Goal: Task Accomplishment & Management: Manage account settings

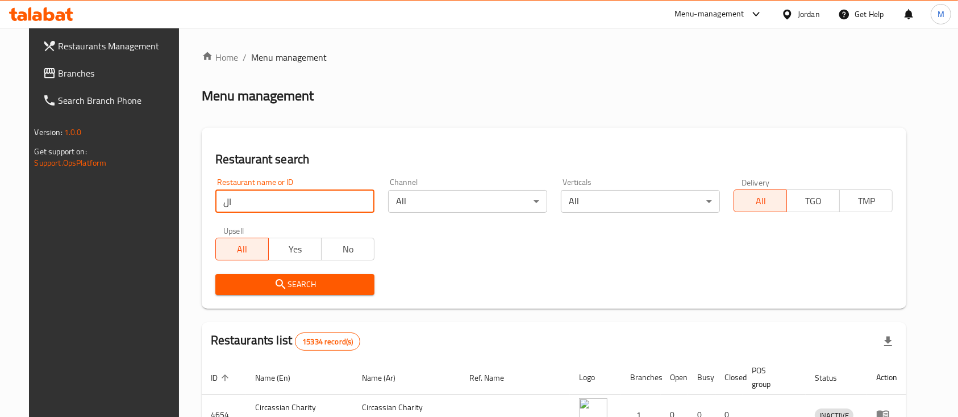
type input "المركزية"
click button "Search" at bounding box center [294, 284] width 159 height 21
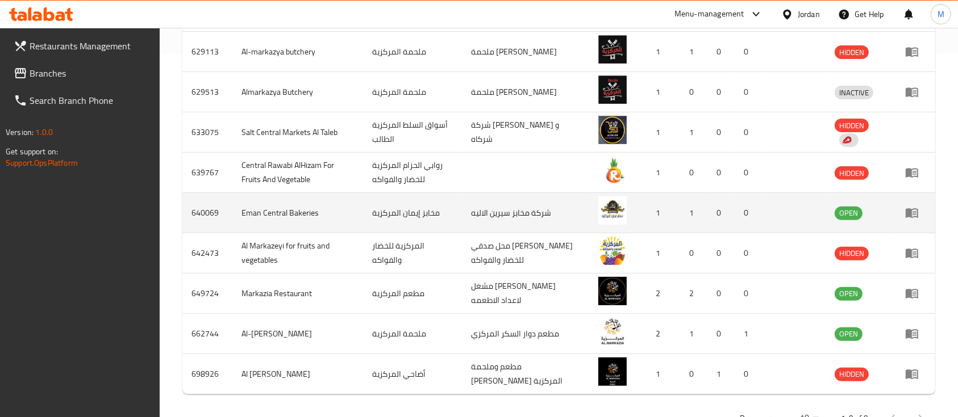
scroll to position [378, 0]
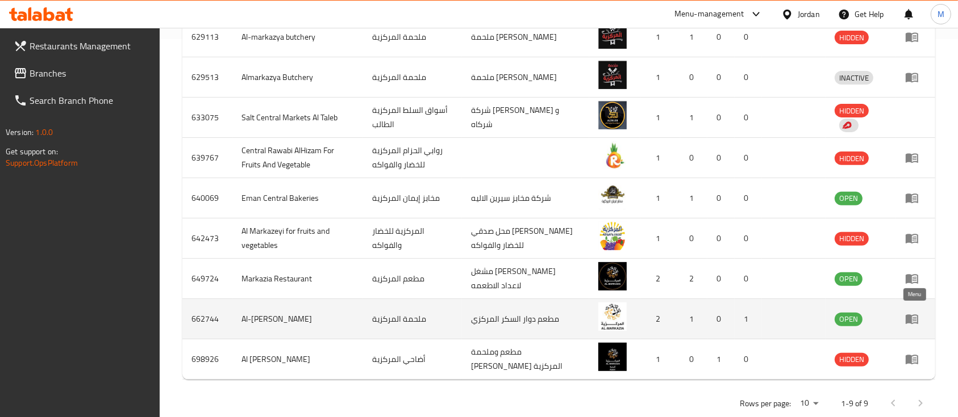
click at [912, 317] on icon "enhanced table" at bounding box center [914, 319] width 4 height 5
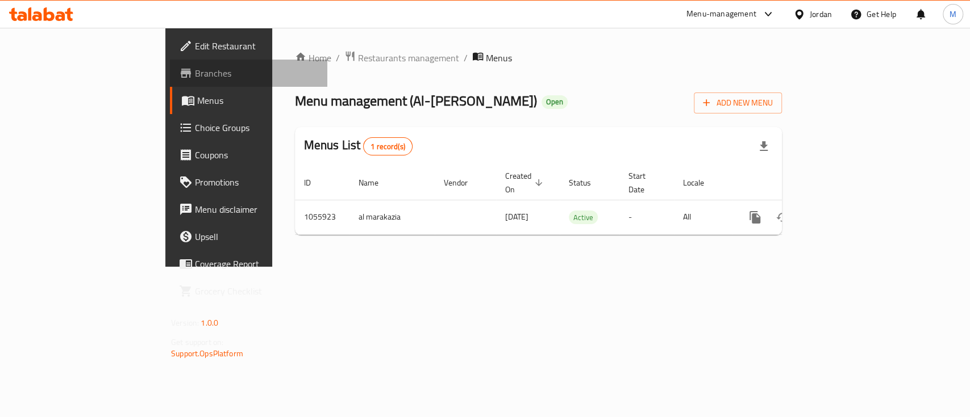
click at [195, 72] on span "Branches" at bounding box center [256, 73] width 123 height 14
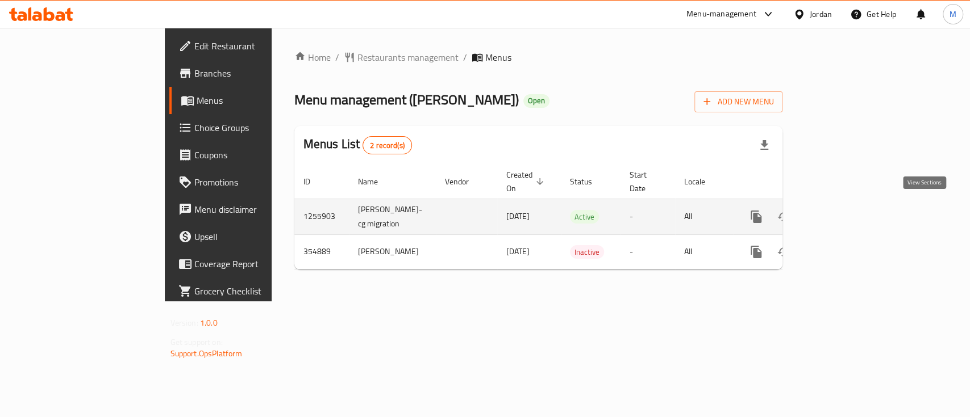
click at [851, 207] on link "enhanced table" at bounding box center [837, 216] width 27 height 27
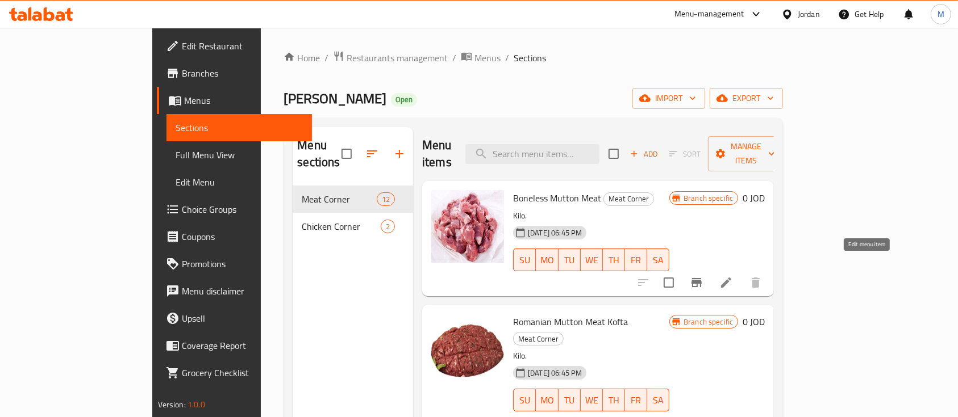
click at [733, 276] on icon at bounding box center [726, 283] width 14 height 14
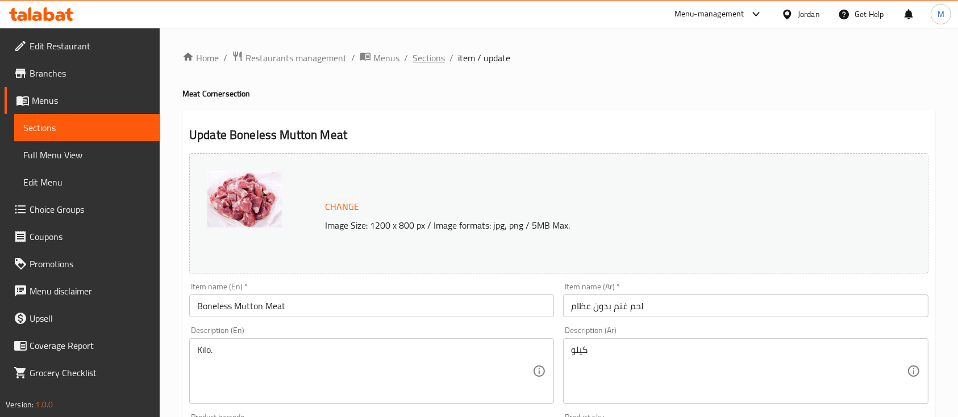
click at [425, 57] on span "Sections" at bounding box center [428, 58] width 32 height 14
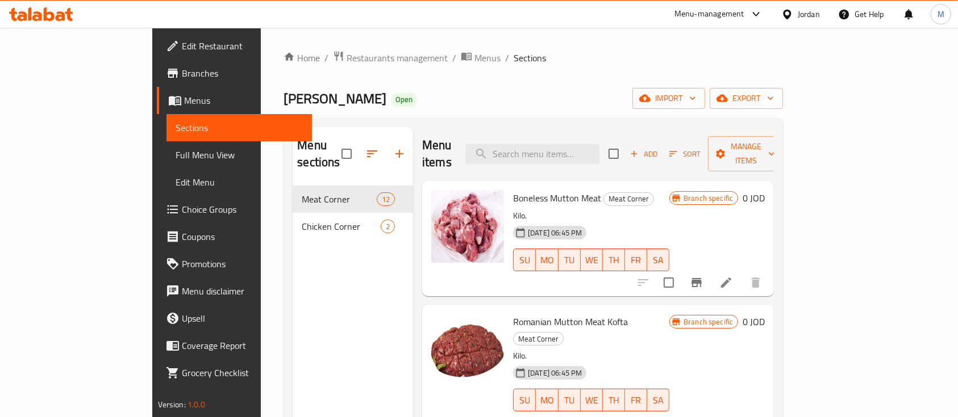
click at [731, 278] on icon at bounding box center [726, 283] width 10 height 10
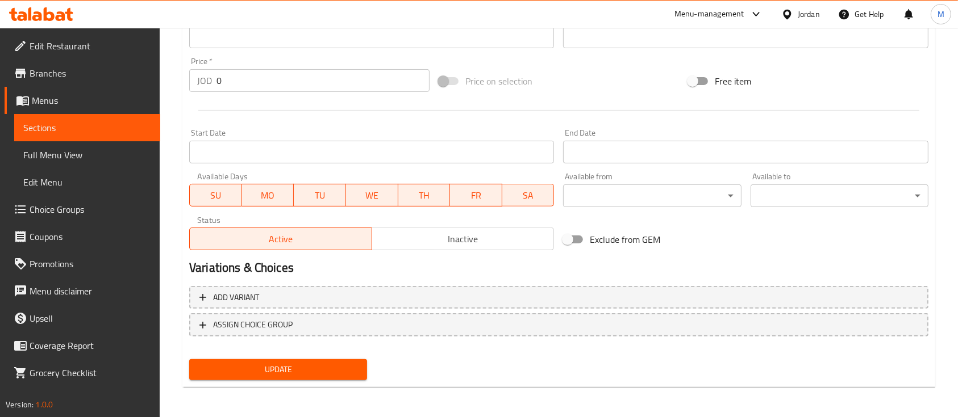
scroll to position [401, 0]
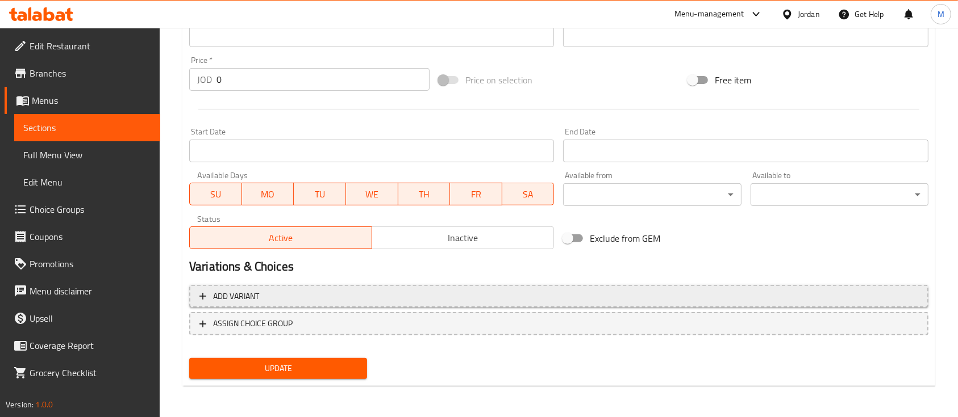
click at [295, 299] on span "Add variant" at bounding box center [558, 297] width 718 height 14
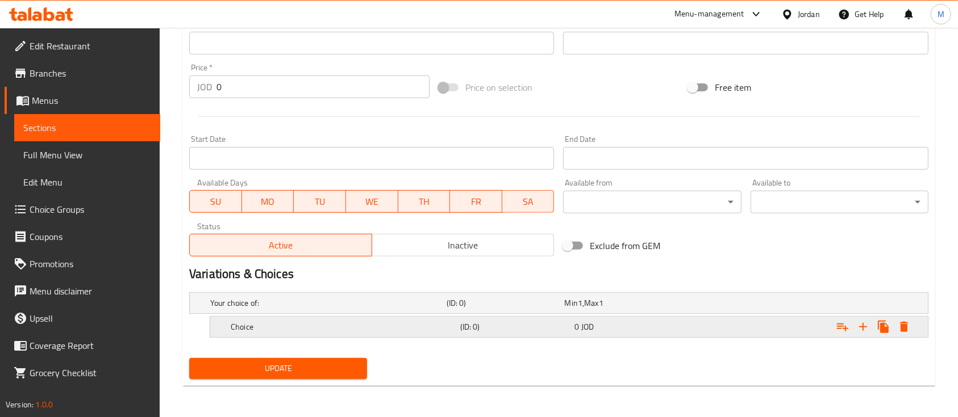
click at [473, 309] on h5 "(ID: 0)" at bounding box center [503, 303] width 114 height 11
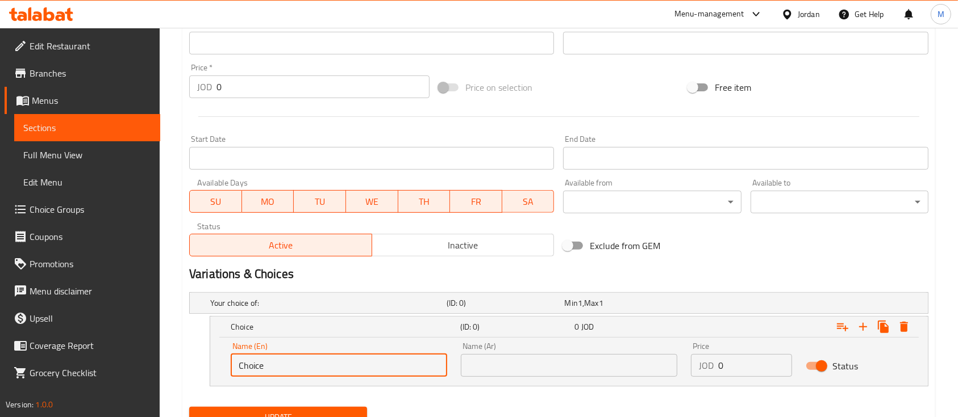
drag, startPoint x: 282, startPoint y: 362, endPoint x: 218, endPoint y: 364, distance: 64.2
click at [217, 365] on div "Name (En) Choice Name (En) Name (Ar) Name (Ar) Price JOD 0 Price Status" at bounding box center [568, 362] width 717 height 48
type input "500 G"
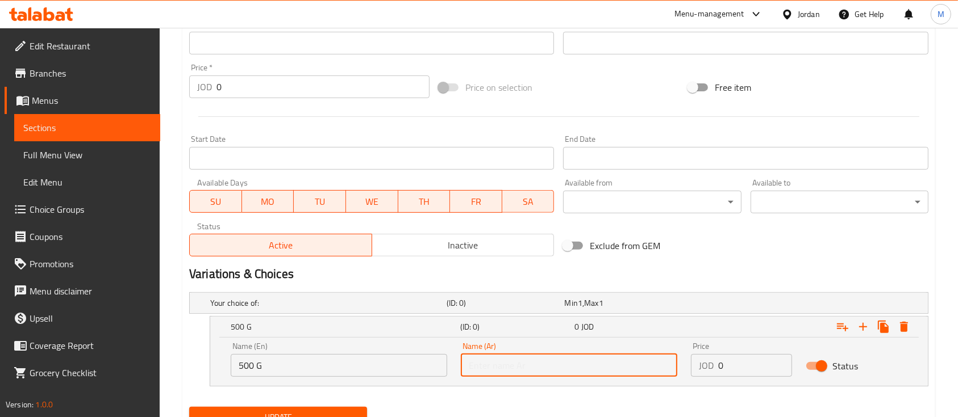
drag, startPoint x: 485, startPoint y: 358, endPoint x: 487, endPoint y: 365, distance: 7.2
click at [485, 361] on input "text" at bounding box center [569, 365] width 216 height 23
click at [541, 365] on input "text" at bounding box center [569, 365] width 216 height 23
type input "500 غم"
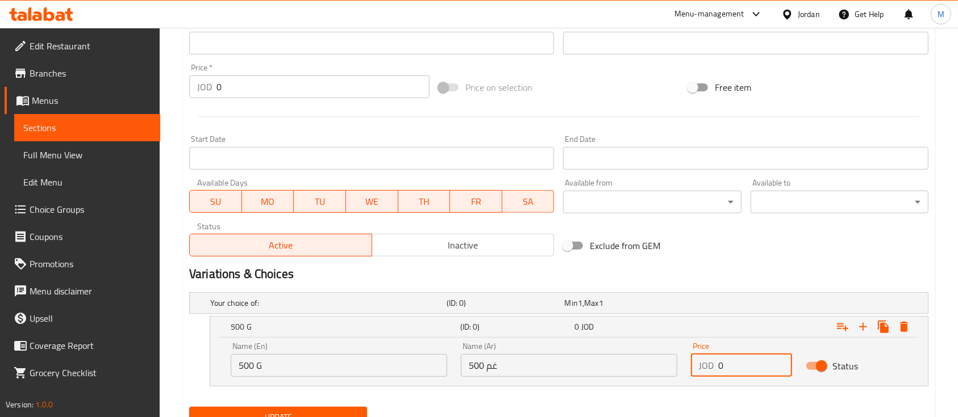
drag, startPoint x: 732, startPoint y: 366, endPoint x: 711, endPoint y: 367, distance: 20.5
click at [711, 367] on div "JOD 0 Price" at bounding box center [741, 365] width 101 height 23
type input "7"
drag, startPoint x: 870, startPoint y: 327, endPoint x: 836, endPoint y: 333, distance: 34.2
click at [868, 326] on icon "Expand" at bounding box center [863, 327] width 14 height 14
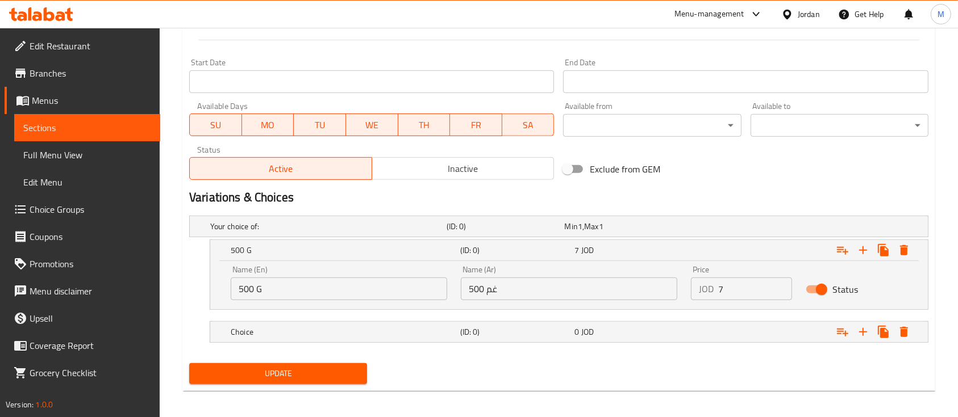
scroll to position [475, 0]
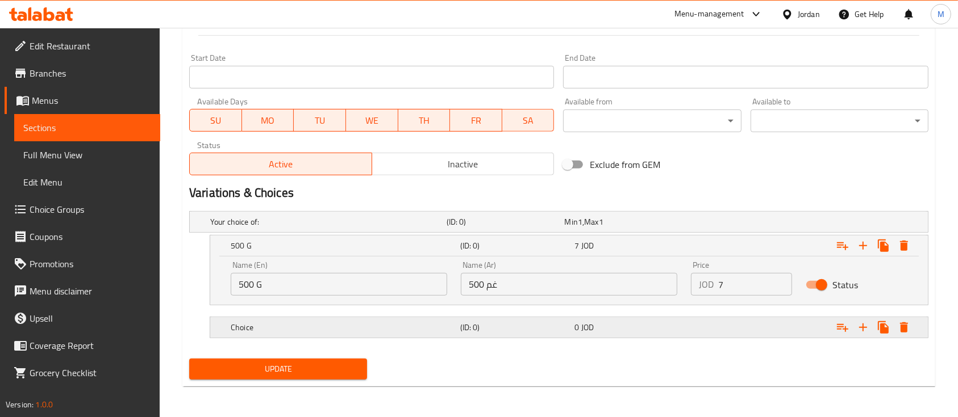
click at [411, 230] on div "Choice" at bounding box center [326, 222] width 236 height 16
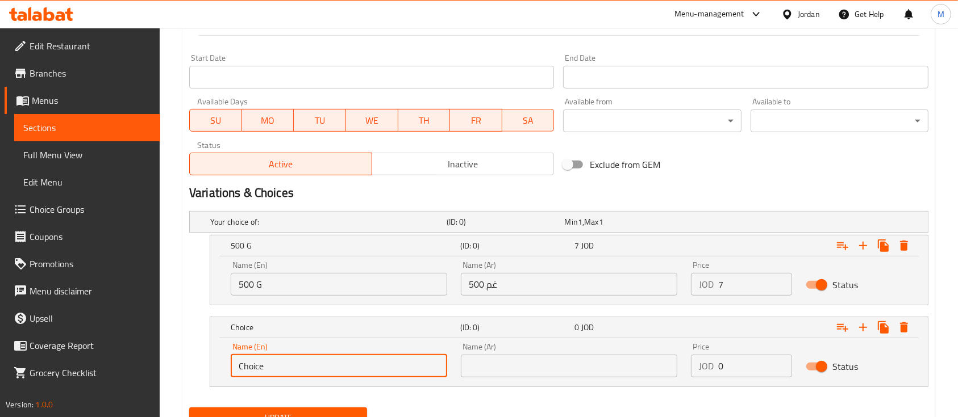
drag, startPoint x: 254, startPoint y: 362, endPoint x: 214, endPoint y: 365, distance: 40.5
click at [204, 362] on div "Choice (ID: 0) 0 JOD Name (En) Choice Name (En) Name (Ar) Name (Ar) Price JOD 0…" at bounding box center [558, 352] width 739 height 70
type input "1 KG"
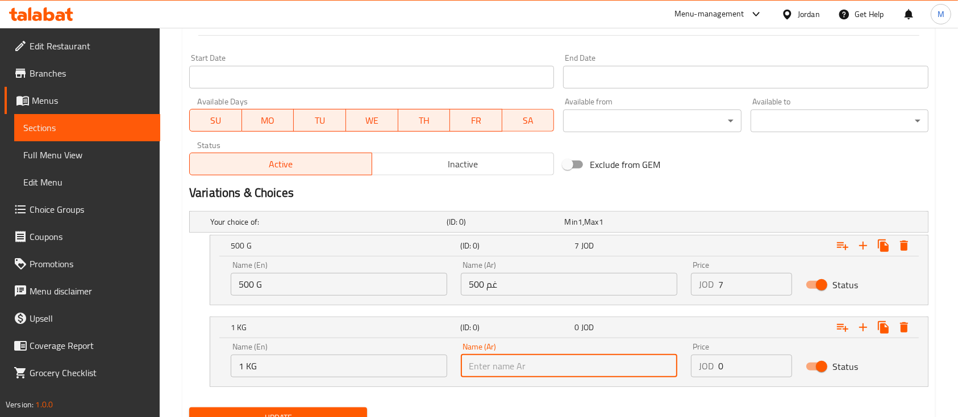
click at [493, 370] on input "text" at bounding box center [569, 366] width 216 height 23
type input "1 كغ"
drag, startPoint x: 720, startPoint y: 367, endPoint x: 713, endPoint y: 369, distance: 6.5
click at [713, 369] on div "JOD 0 Price" at bounding box center [741, 366] width 101 height 23
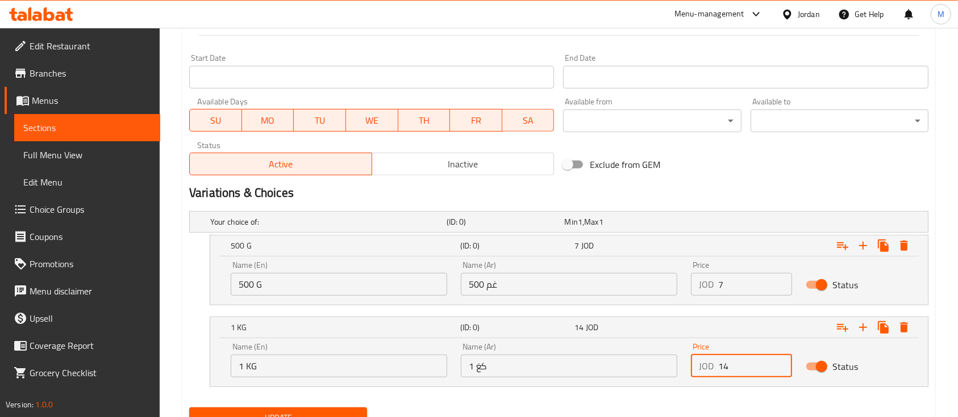
type input "14"
click at [718, 176] on div "Exclude from GEM" at bounding box center [682, 164] width 249 height 31
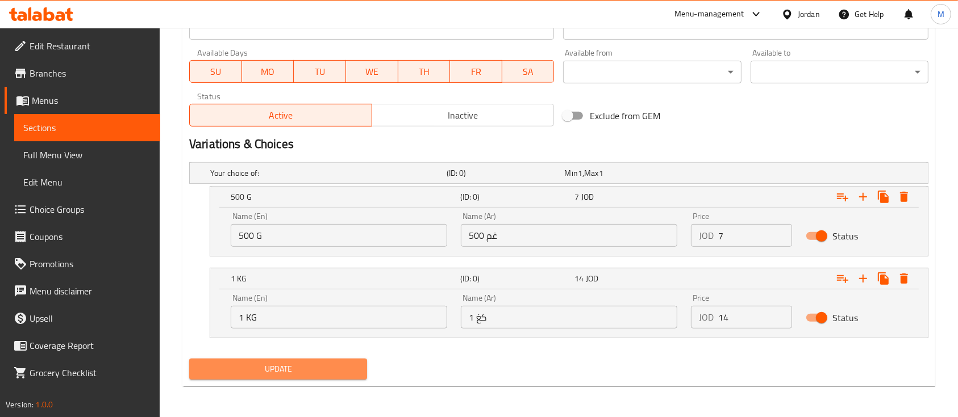
click at [299, 368] on span "Update" at bounding box center [278, 369] width 160 height 14
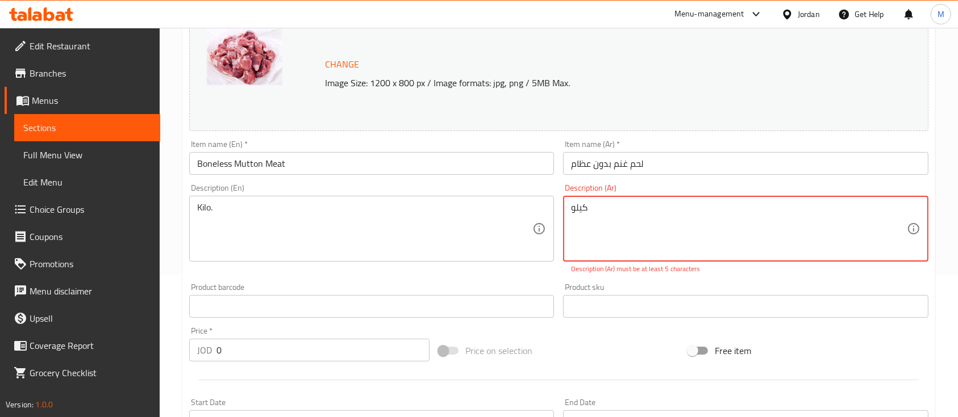
drag, startPoint x: 600, startPoint y: 208, endPoint x: 565, endPoint y: 208, distance: 35.2
click at [565, 208] on div "كيلو Description (Ar)" at bounding box center [745, 229] width 365 height 66
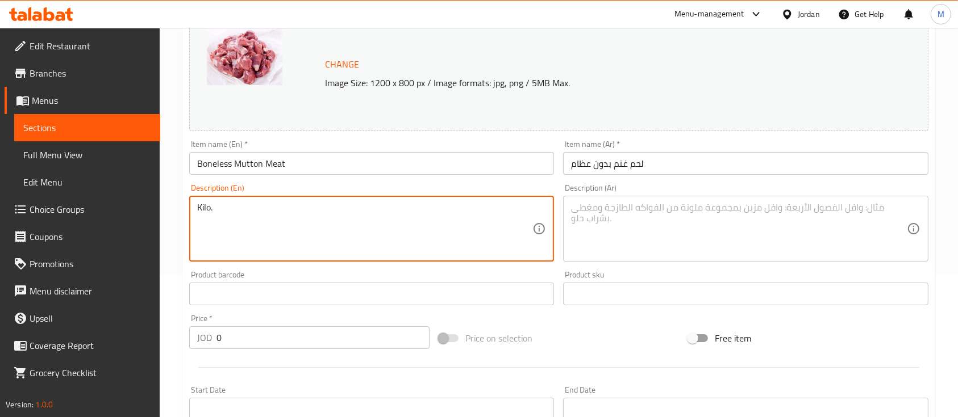
drag, startPoint x: 387, startPoint y: 225, endPoint x: 176, endPoint y: 229, distance: 211.3
click at [445, 183] on div "Description (En) Description (En)" at bounding box center [372, 222] width 374 height 87
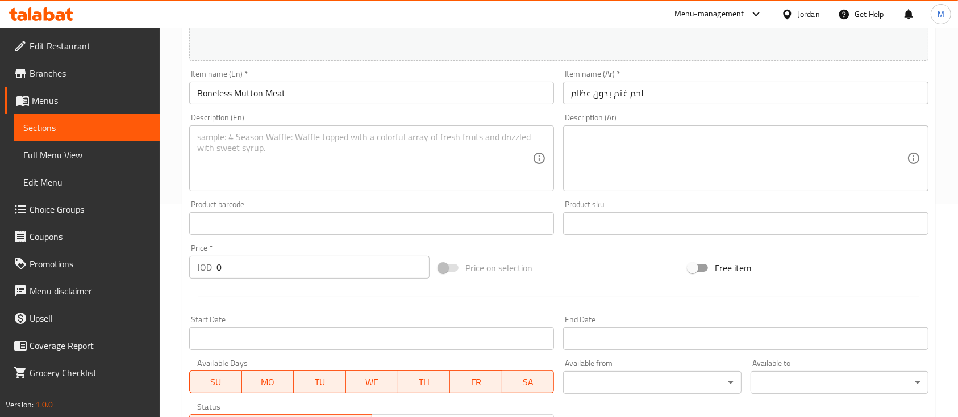
scroll to position [524, 0]
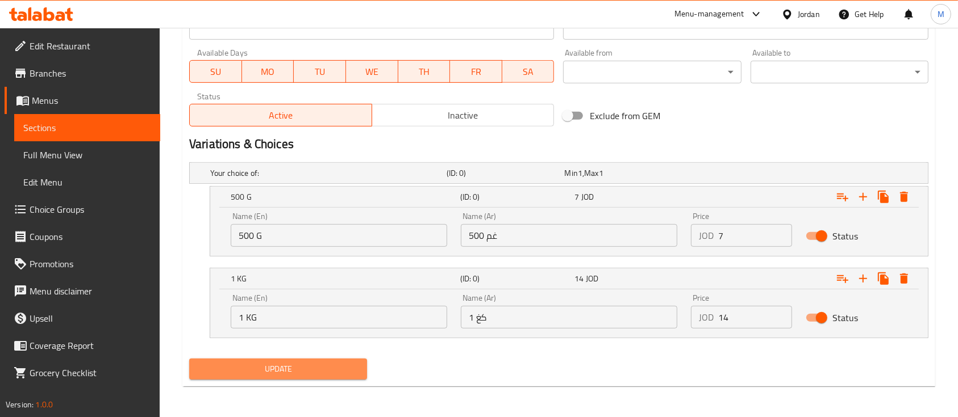
click at [321, 365] on span "Update" at bounding box center [278, 369] width 160 height 14
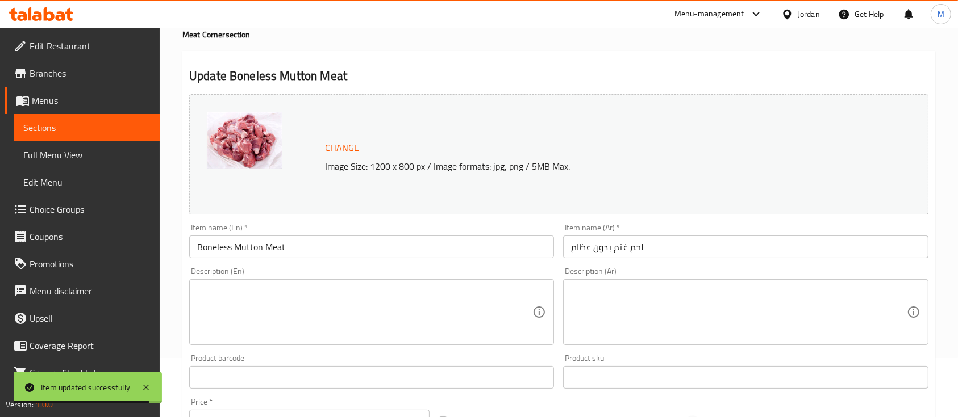
scroll to position [0, 0]
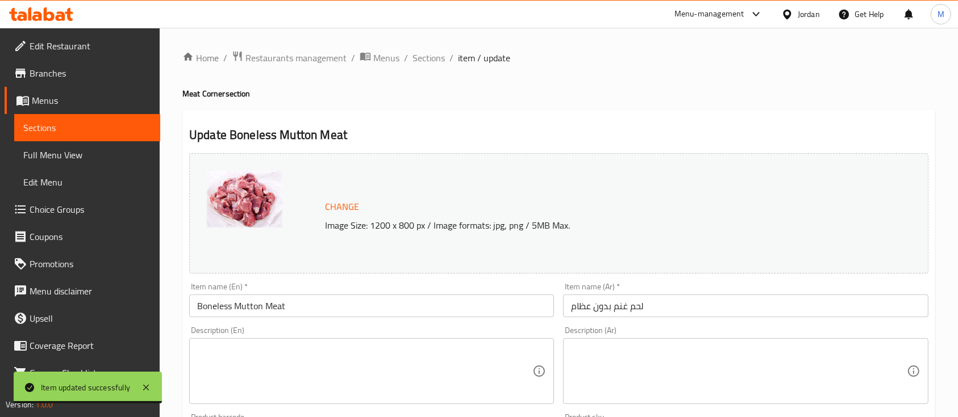
drag, startPoint x: 437, startPoint y: 56, endPoint x: 443, endPoint y: 82, distance: 26.7
click at [437, 56] on span "Sections" at bounding box center [428, 58] width 32 height 14
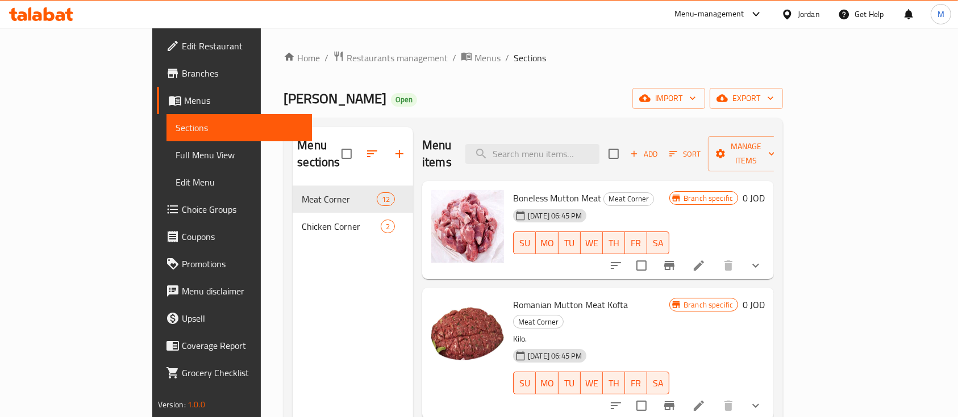
click at [762, 259] on icon "show more" at bounding box center [756, 266] width 14 height 14
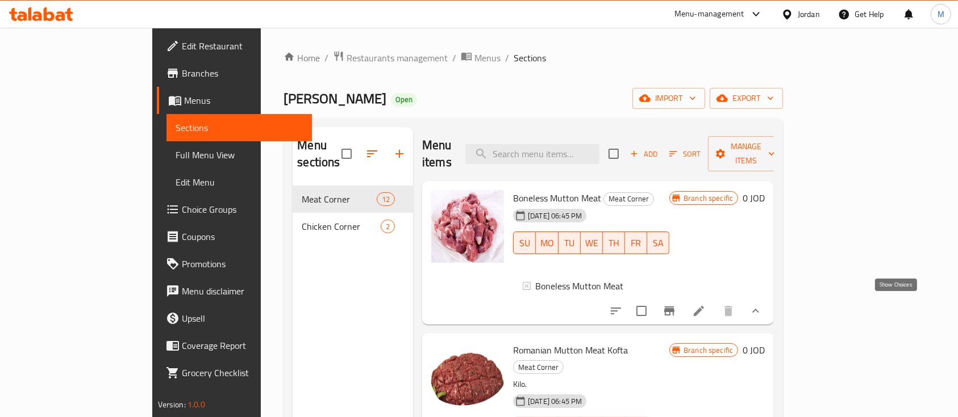
click at [762, 312] on icon "show more" at bounding box center [756, 311] width 14 height 14
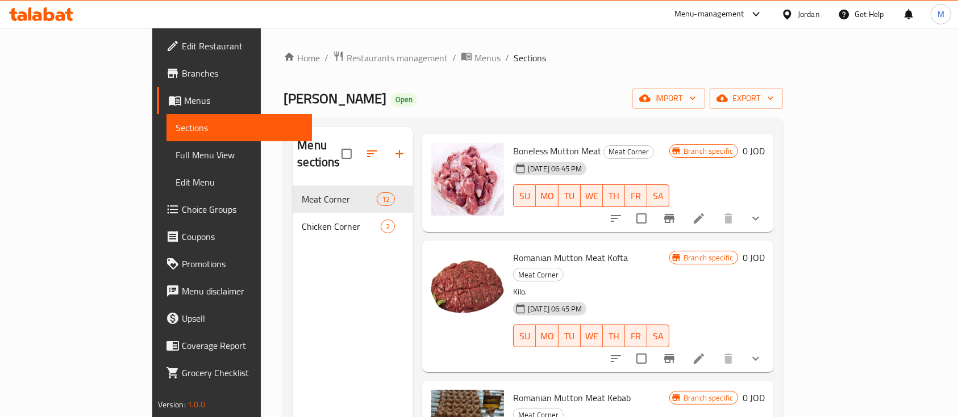
scroll to position [76, 0]
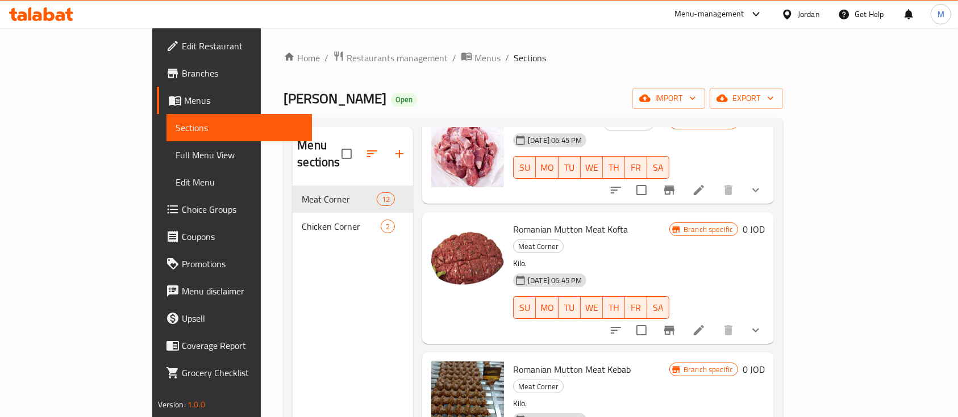
click at [762, 324] on icon "show more" at bounding box center [756, 331] width 14 height 14
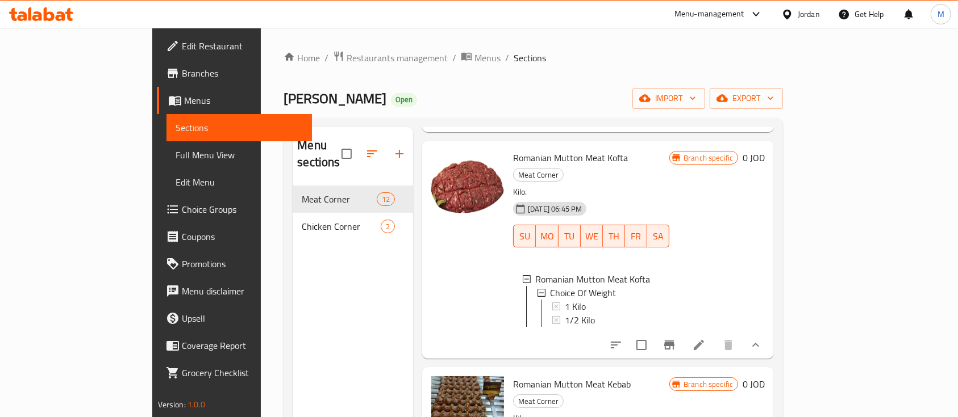
scroll to position [227, 0]
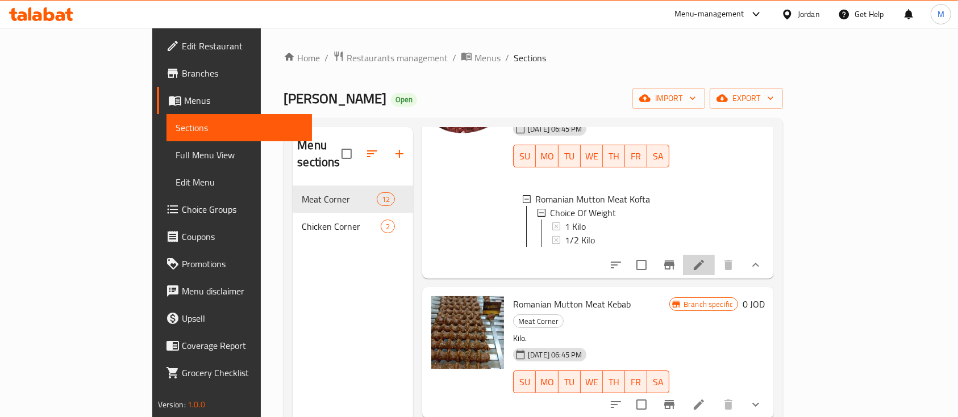
click at [714, 255] on li at bounding box center [699, 265] width 32 height 20
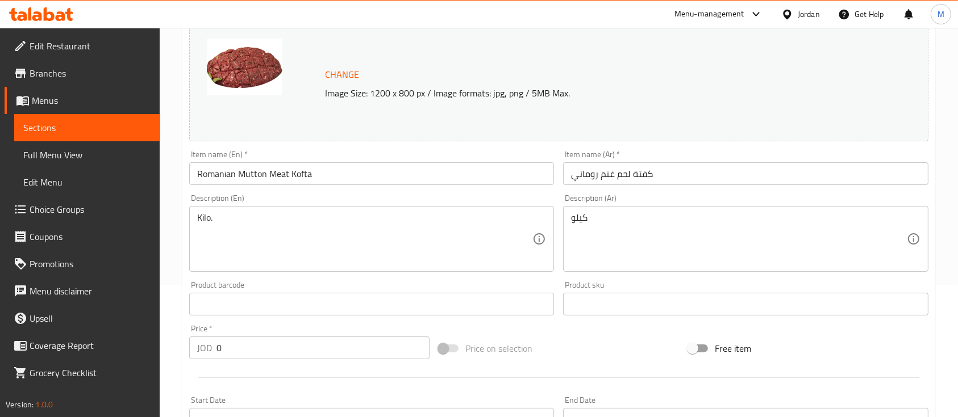
scroll to position [151, 0]
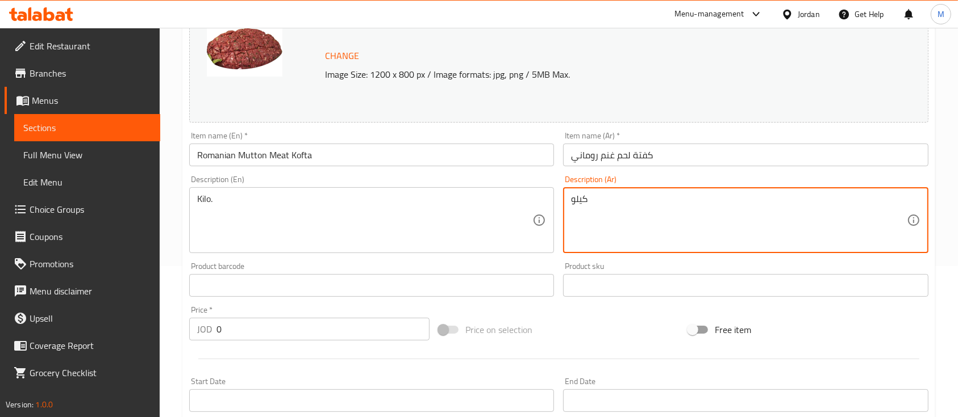
drag, startPoint x: 615, startPoint y: 211, endPoint x: 521, endPoint y: 203, distance: 94.1
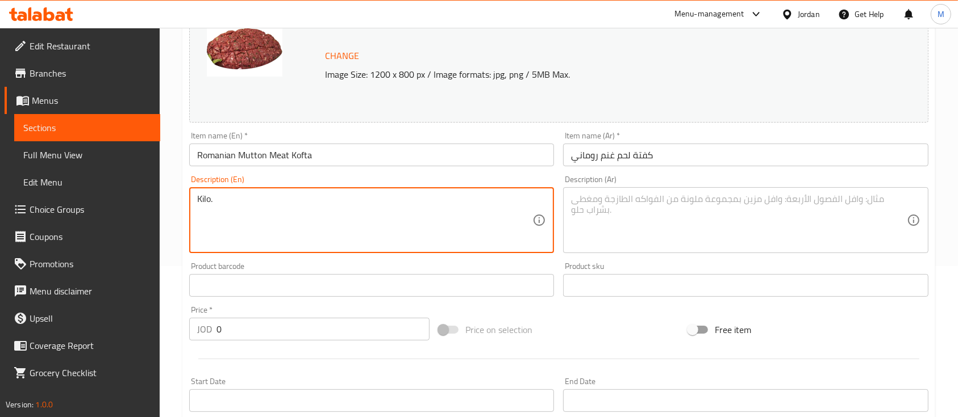
drag, startPoint x: 294, startPoint y: 209, endPoint x: 118, endPoint y: 205, distance: 175.5
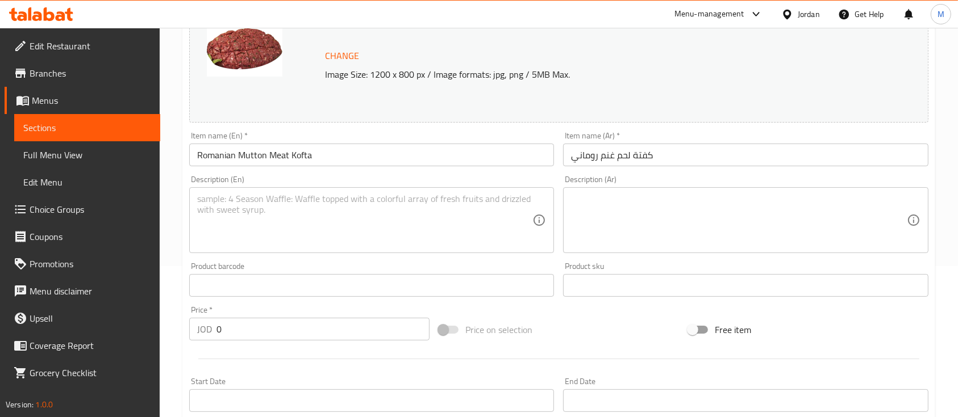
drag, startPoint x: 164, startPoint y: 200, endPoint x: 202, endPoint y: 206, distance: 39.0
click at [164, 200] on div "Home / Restaurants management / Menus / Sections / item / update Meat Corner se…" at bounding box center [559, 282] width 798 height 810
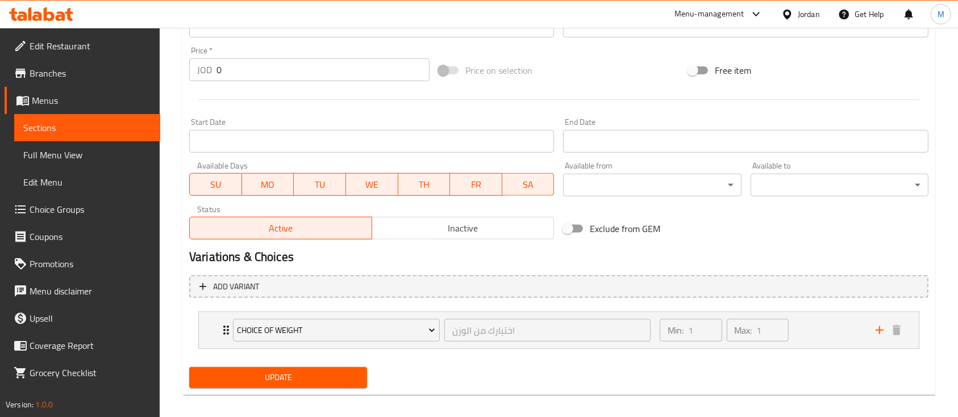
scroll to position [420, 0]
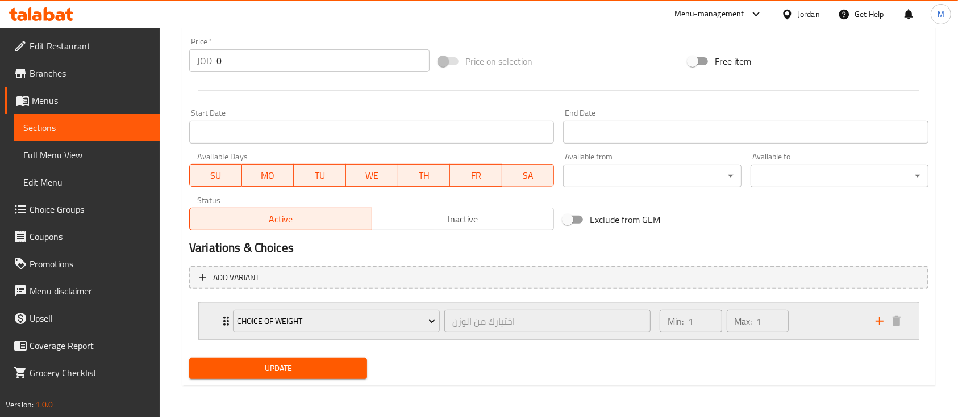
click at [216, 317] on div "Choice Of Weight اختيارك من الوزن ​ Min: 1 ​ Max: 1 ​" at bounding box center [559, 321] width 720 height 36
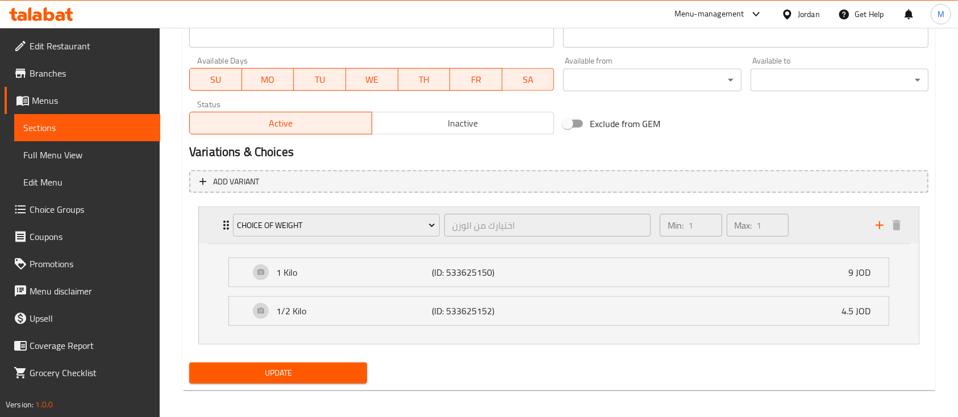
scroll to position [520, 0]
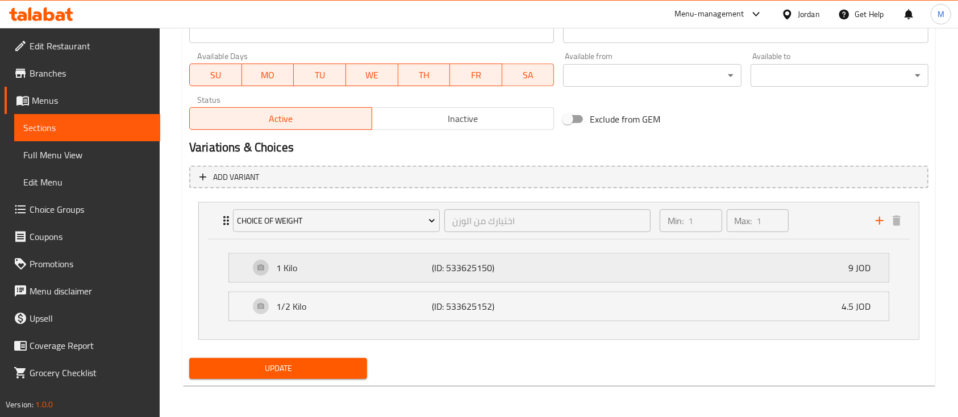
click at [569, 269] on div "1 Kilo (ID: 533625150) 9 JOD" at bounding box center [561, 268] width 625 height 28
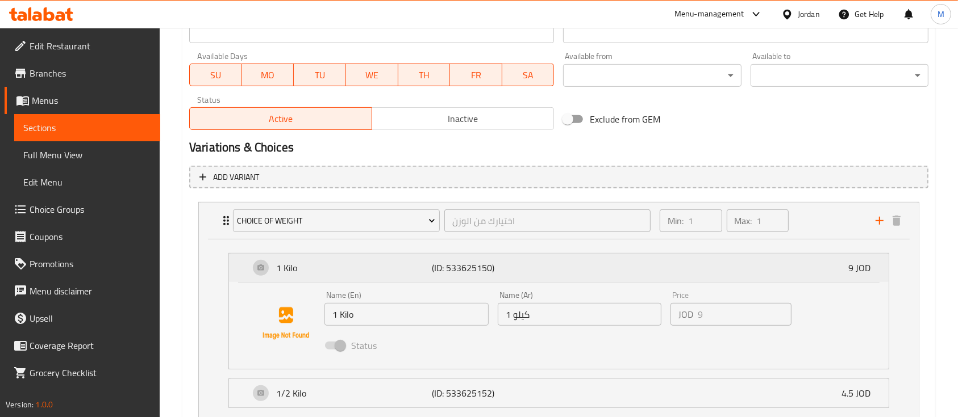
click at [663, 270] on div "1 Kilo (ID: 533625150) 9 JOD" at bounding box center [561, 268] width 625 height 28
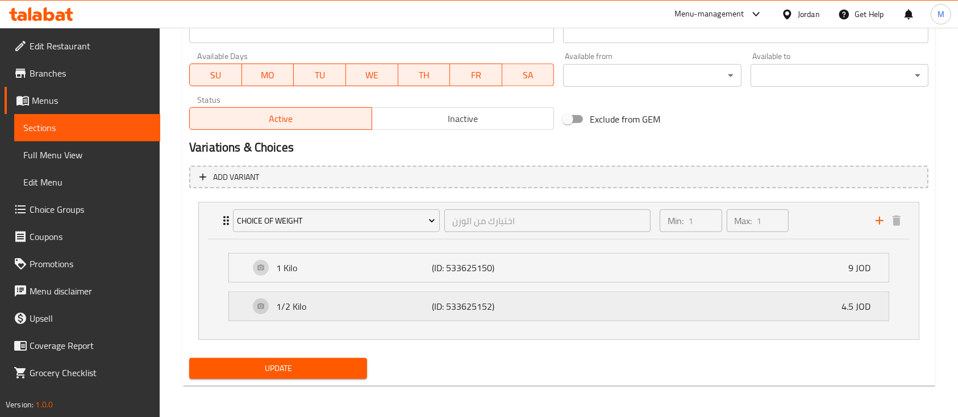
click at [649, 319] on div "1/2 Kilo (ID: 533625152) 4.5 JOD" at bounding box center [561, 306] width 625 height 28
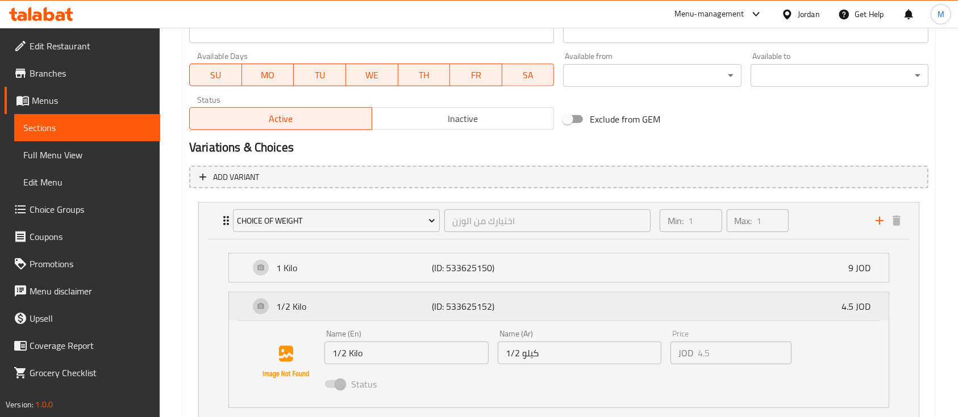
click at [671, 308] on div "1/2 Kilo (ID: 533625152) 4.5 JOD" at bounding box center [561, 306] width 625 height 28
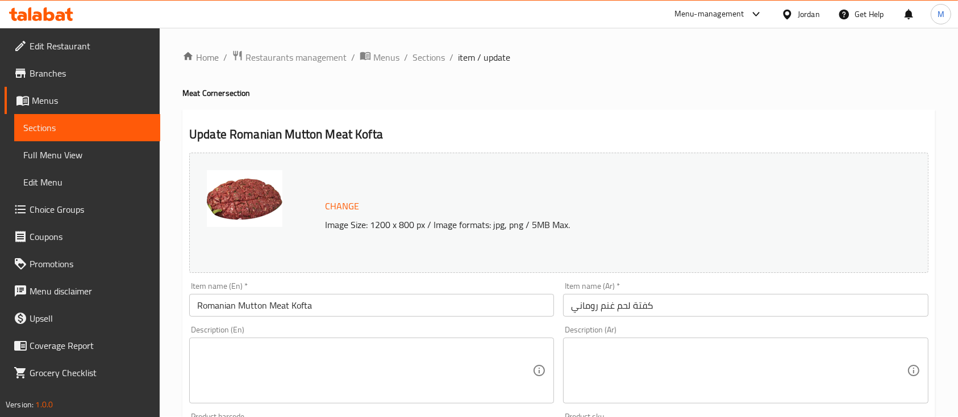
scroll to position [0, 0]
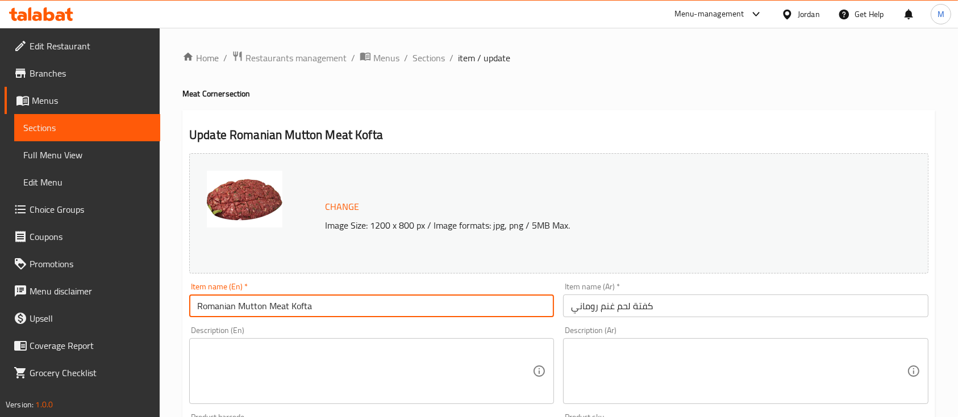
click at [321, 300] on input "Romanian Mutton Meat Kofta" at bounding box center [371, 306] width 365 height 23
click at [341, 287] on div "Item name (En)   * Romanian Mutton Meat Kofta Item name (En) *" at bounding box center [371, 300] width 365 height 35
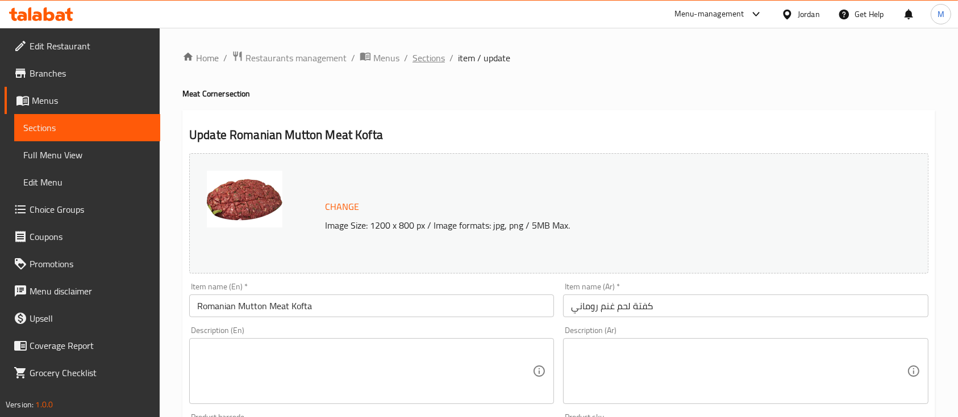
click at [441, 55] on span "Sections" at bounding box center [428, 58] width 32 height 14
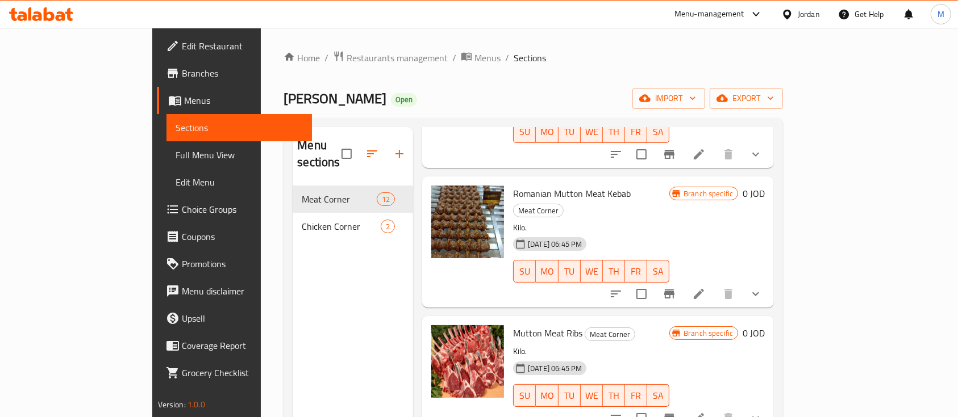
scroll to position [227, 0]
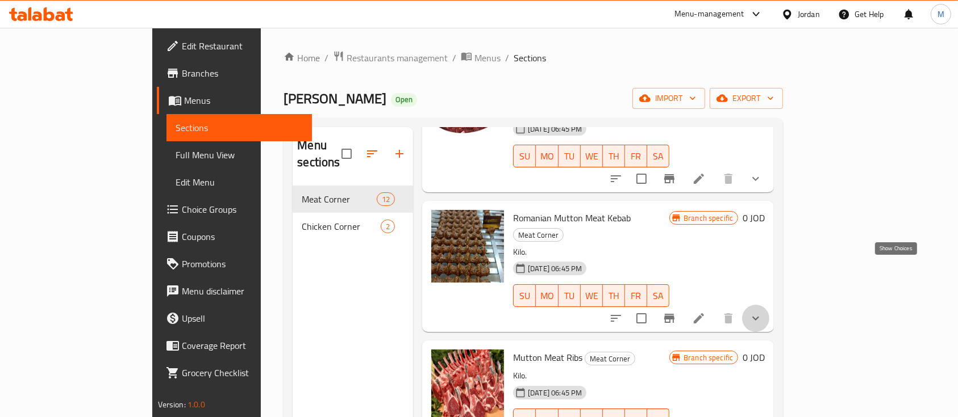
click at [759, 317] on icon "show more" at bounding box center [755, 319] width 7 height 4
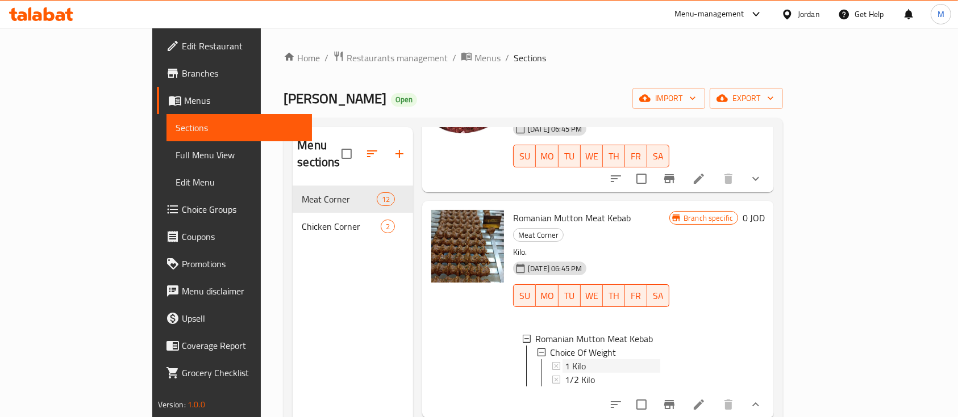
click at [603, 360] on div "1 Kilo" at bounding box center [612, 367] width 95 height 14
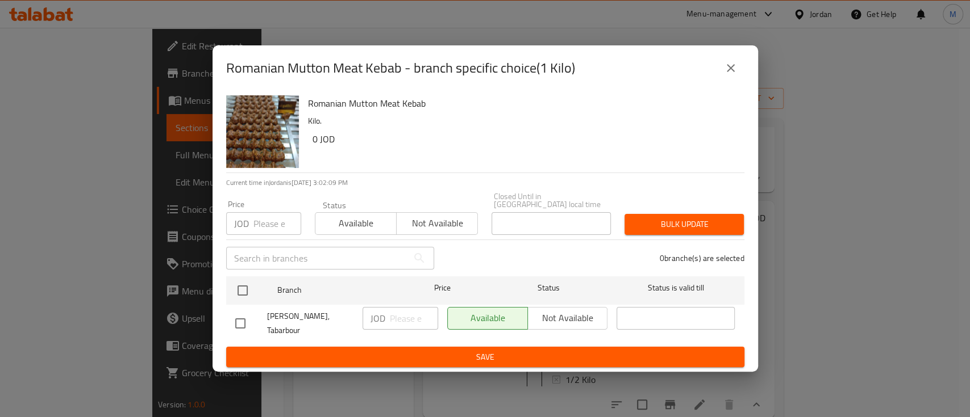
drag, startPoint x: 722, startPoint y: 73, endPoint x: 724, endPoint y: 82, distance: 9.2
click at [722, 75] on button "close" at bounding box center [730, 68] width 27 height 27
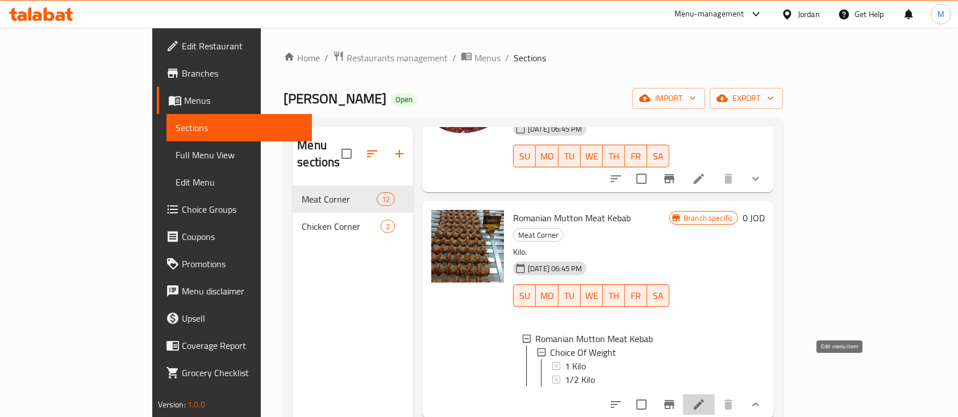
click at [705, 398] on icon at bounding box center [699, 405] width 14 height 14
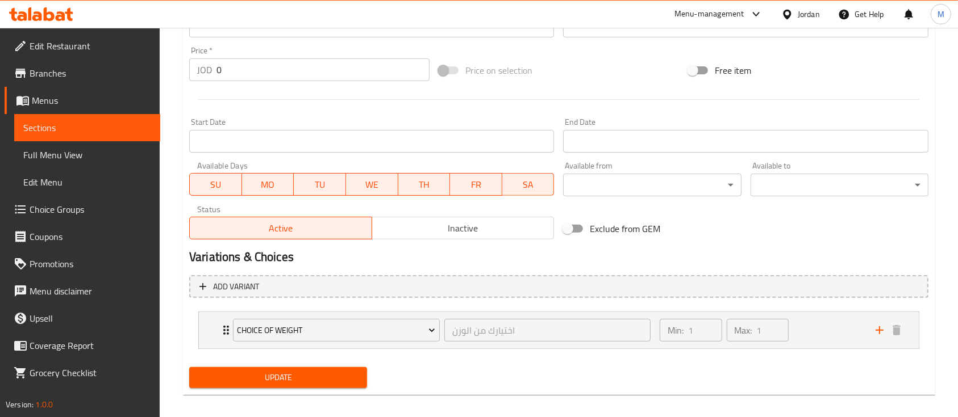
scroll to position [420, 0]
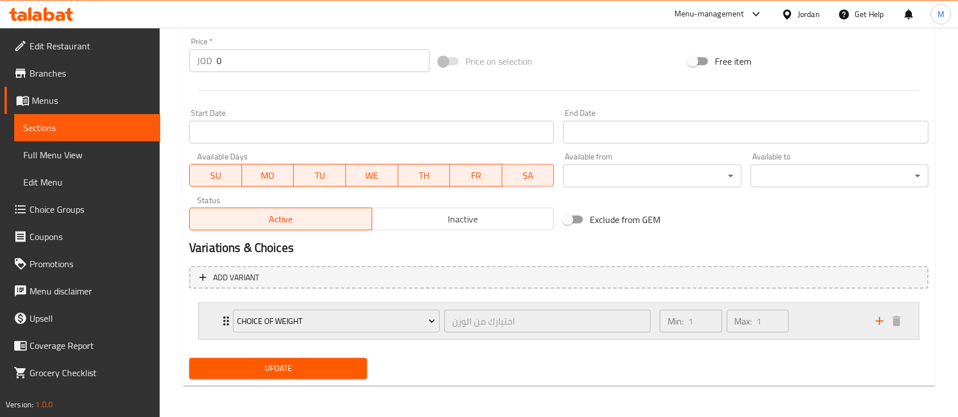
click at [212, 316] on div "Choice Of Weight اختيارك من الوزن ​ Min: 1 ​ Max: 1 ​" at bounding box center [559, 321] width 720 height 36
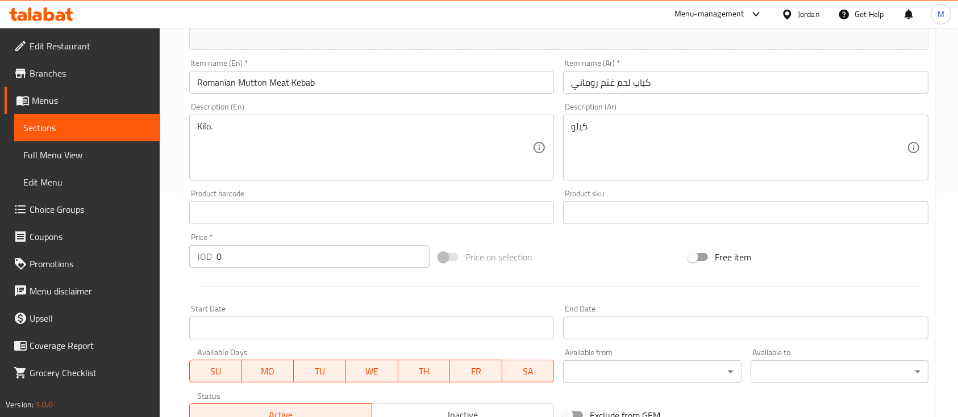
scroll to position [227, 0]
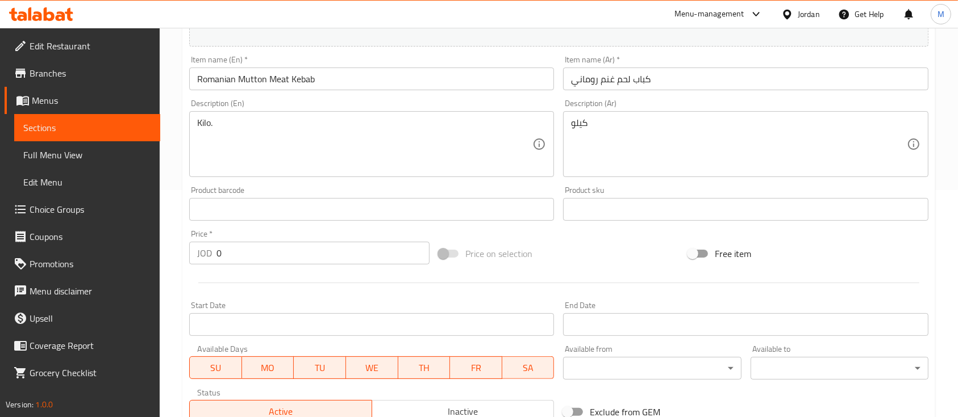
click at [194, 261] on div "JOD 0 Price *" at bounding box center [309, 253] width 240 height 23
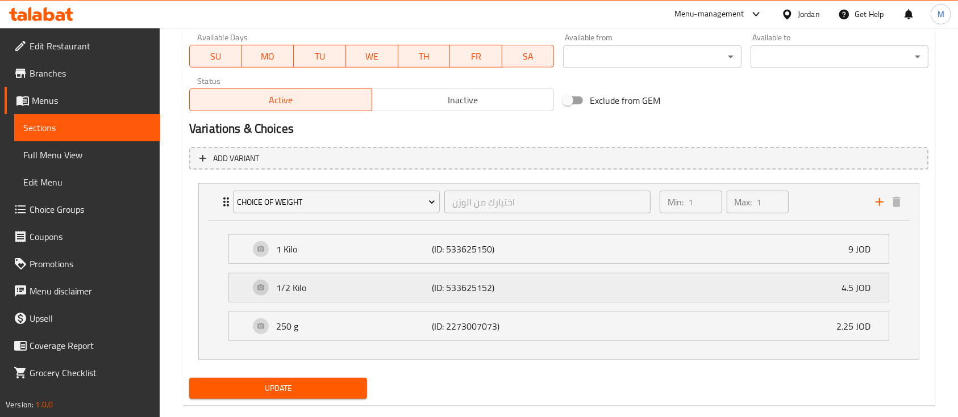
scroll to position [559, 0]
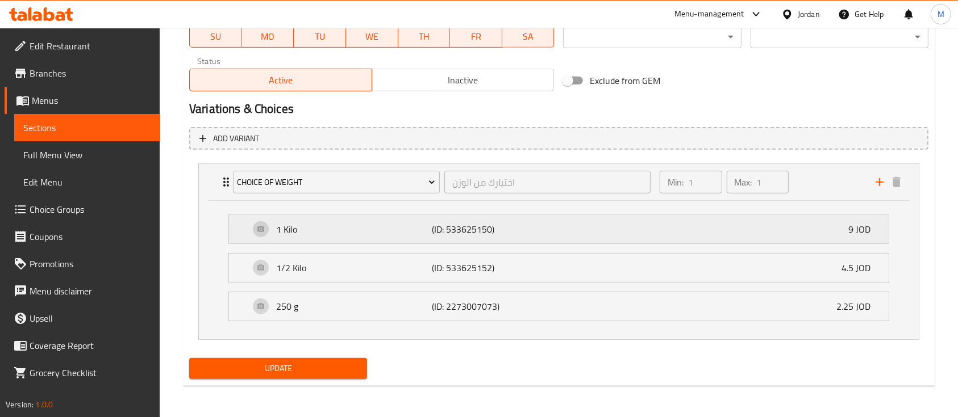
click at [704, 228] on div "1 Kilo (ID: 533625150) 9 JOD" at bounding box center [561, 229] width 625 height 28
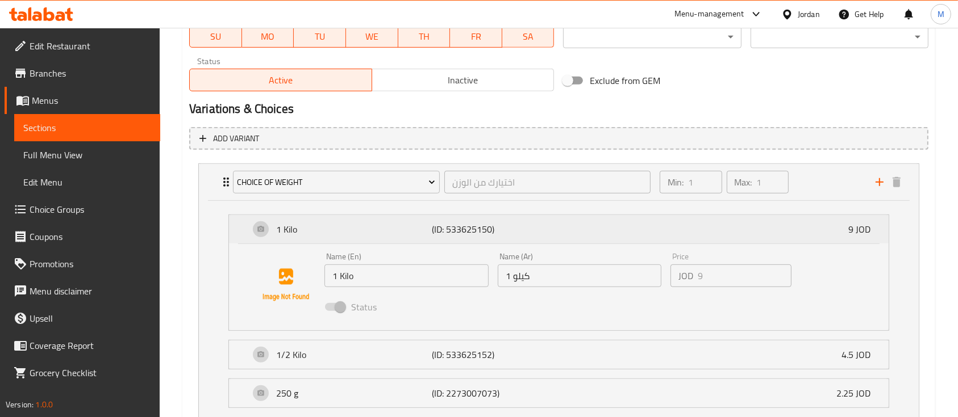
click at [704, 228] on div "1 Kilo (ID: 533625150) 9 JOD" at bounding box center [561, 229] width 625 height 28
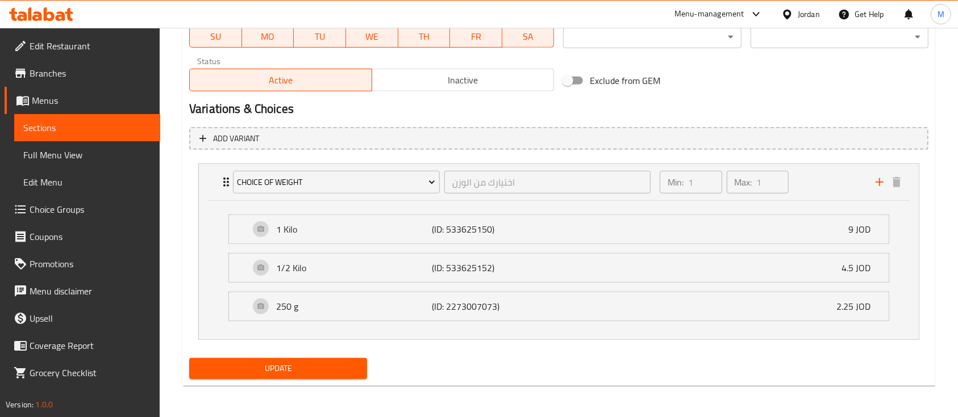
click at [319, 370] on span "Update" at bounding box center [278, 369] width 160 height 14
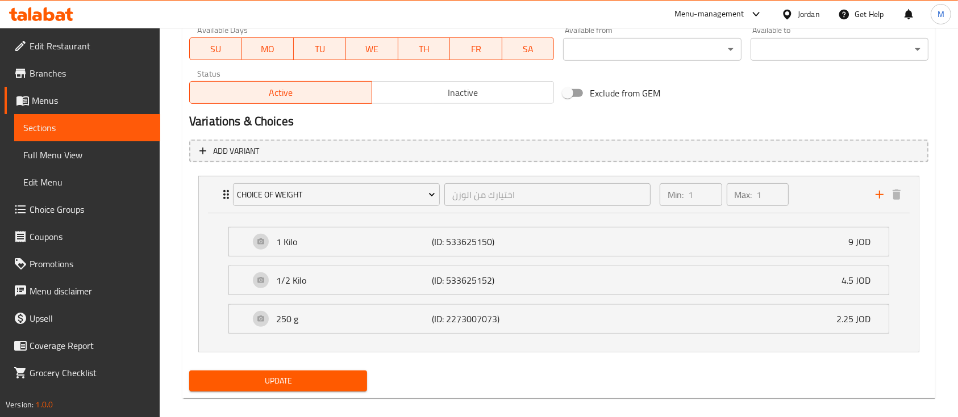
scroll to position [143, 0]
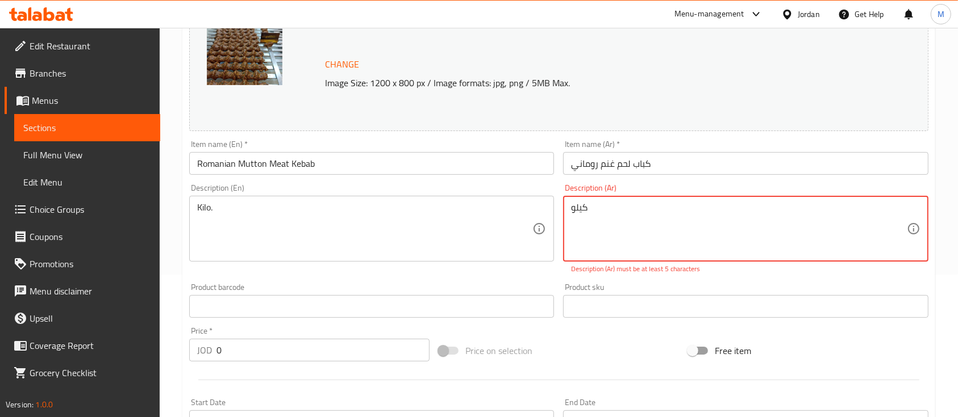
drag, startPoint x: 596, startPoint y: 228, endPoint x: 543, endPoint y: 232, distance: 53.6
click at [543, 232] on div "Change Image Size: 1200 x 800 px / Image formats: jpg, png / 5MB Max. Item name…" at bounding box center [559, 265] width 748 height 519
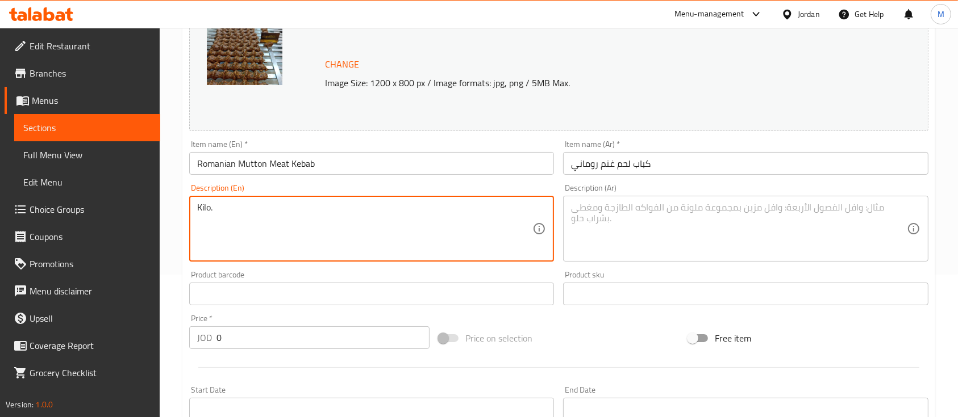
drag, startPoint x: 214, startPoint y: 213, endPoint x: 191, endPoint y: 225, distance: 26.2
click at [172, 235] on div "Home / Restaurants management / Menus / Sections / item / update Meat Corner se…" at bounding box center [559, 359] width 798 height 949
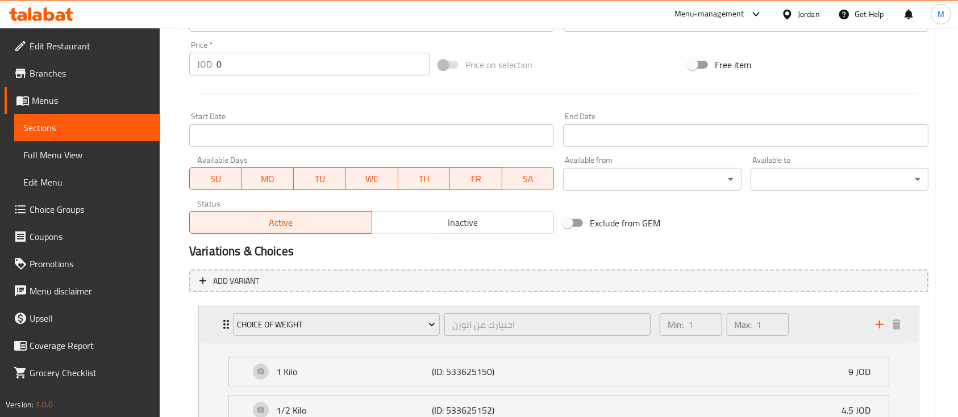
scroll to position [521, 0]
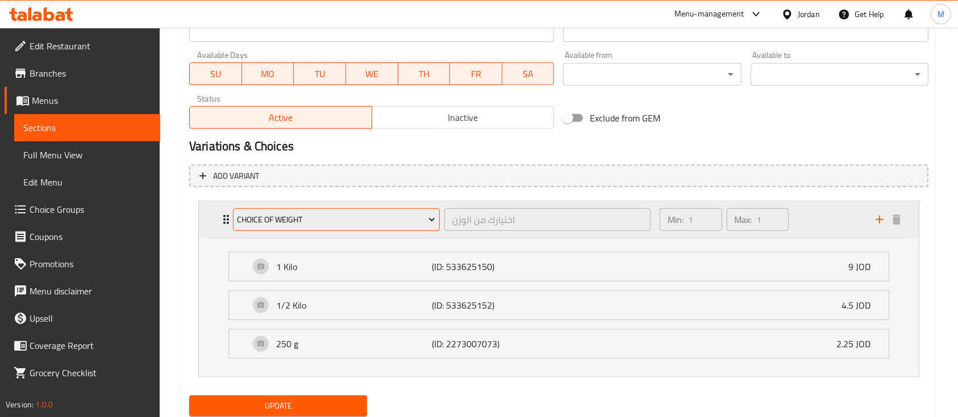
click at [424, 220] on span "Choice Of Weight" at bounding box center [336, 220] width 198 height 14
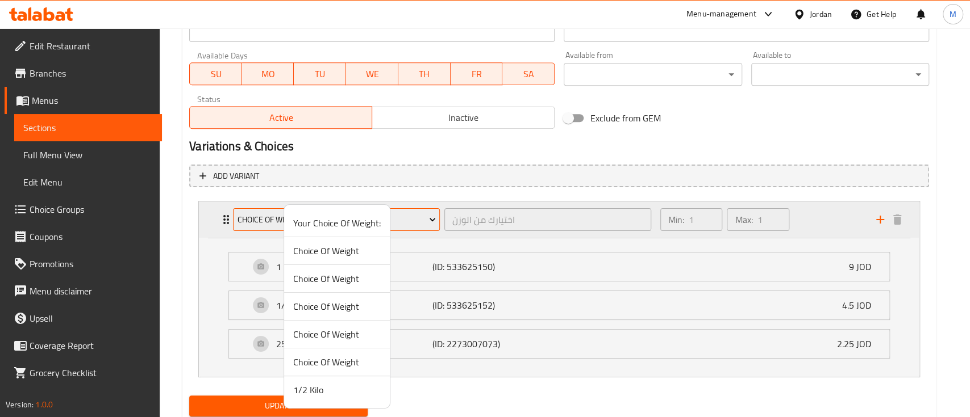
click at [424, 220] on div at bounding box center [485, 208] width 970 height 417
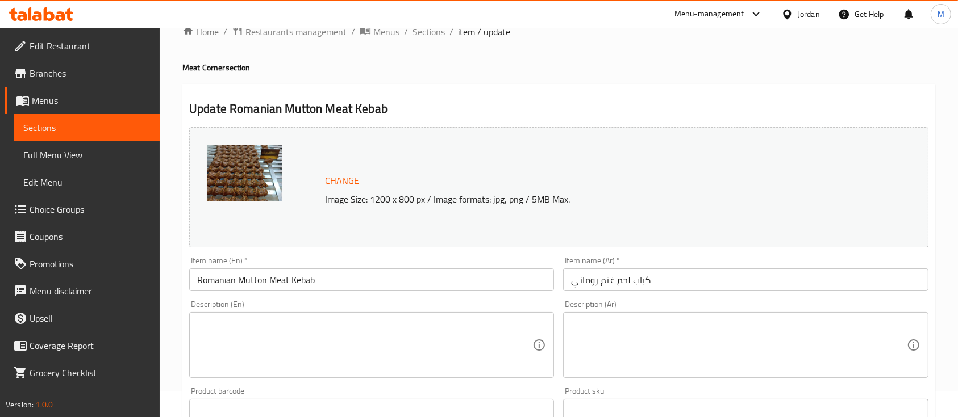
scroll to position [0, 0]
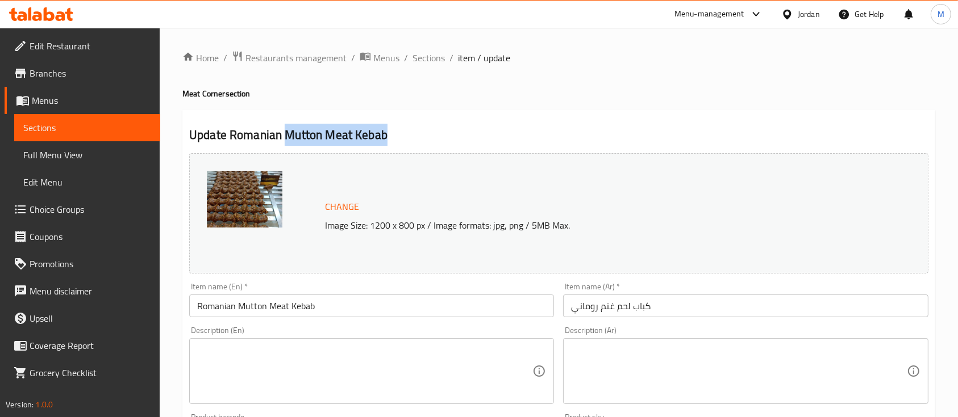
drag, startPoint x: 286, startPoint y: 134, endPoint x: 387, endPoint y: 134, distance: 101.1
click at [387, 134] on h2 "Update Romanian Mutton Meat Kebab" at bounding box center [558, 135] width 739 height 17
copy h2 "Mutton Meat Kebab"
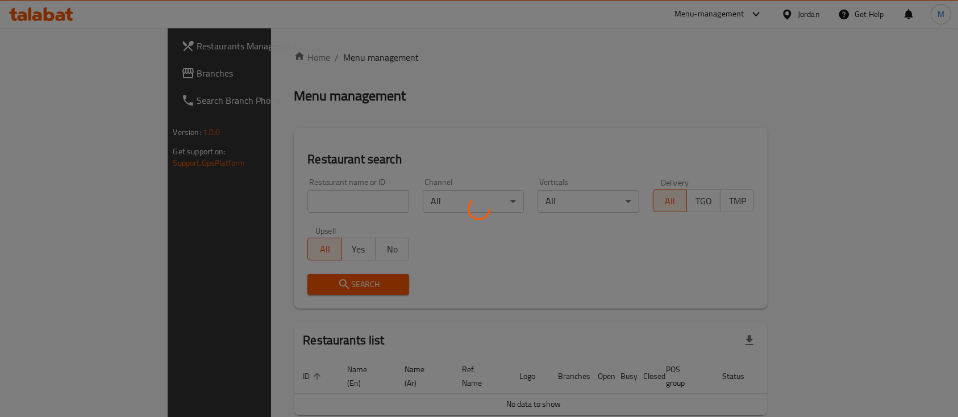
click at [277, 202] on div at bounding box center [479, 208] width 958 height 417
click at [269, 207] on div at bounding box center [479, 208] width 958 height 417
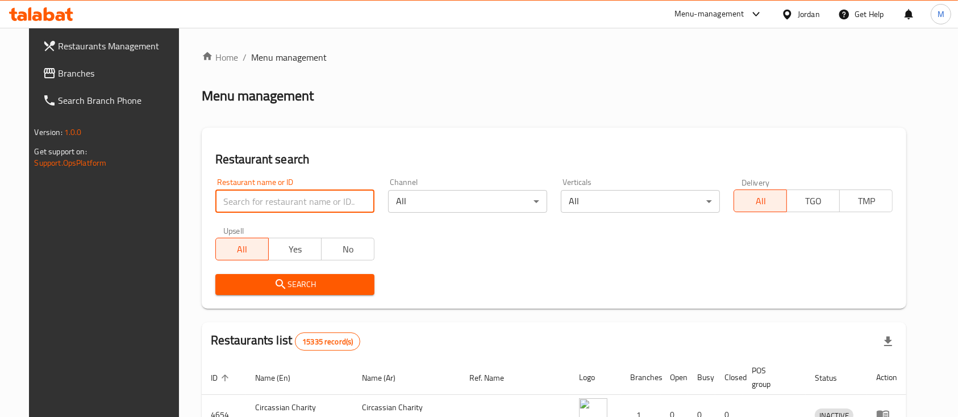
click at [299, 204] on input "search" at bounding box center [294, 201] width 159 height 23
type input "S"
type input "عدي زايد"
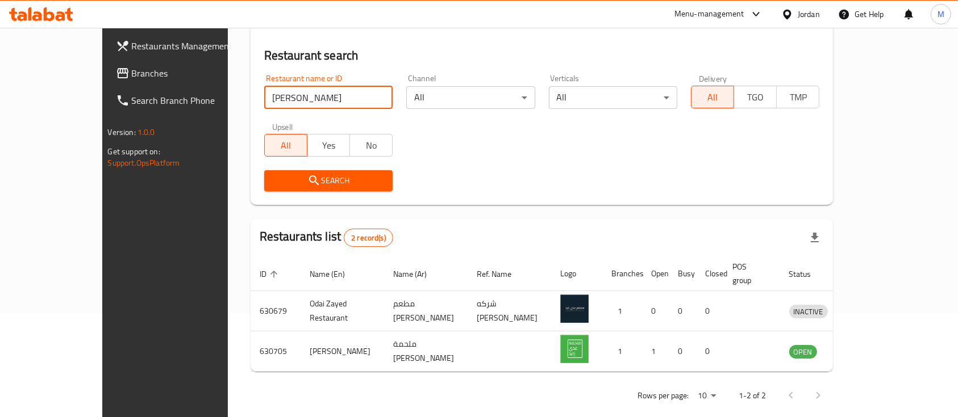
scroll to position [106, 0]
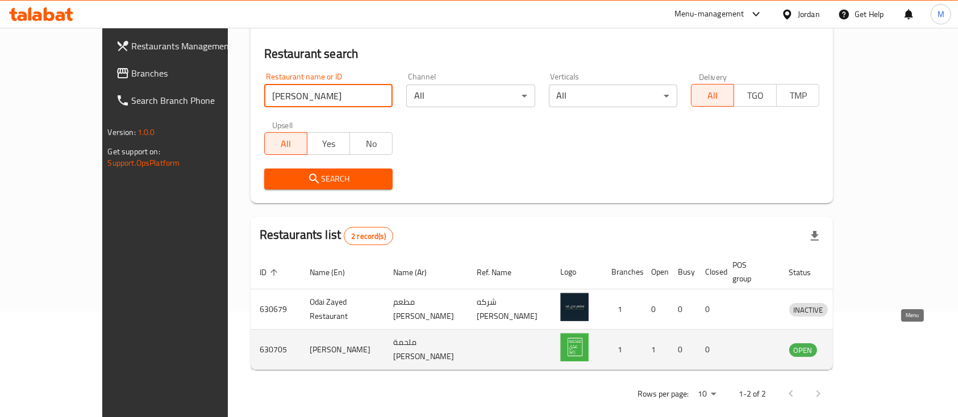
click at [863, 346] on icon "enhanced table" at bounding box center [857, 351] width 12 height 10
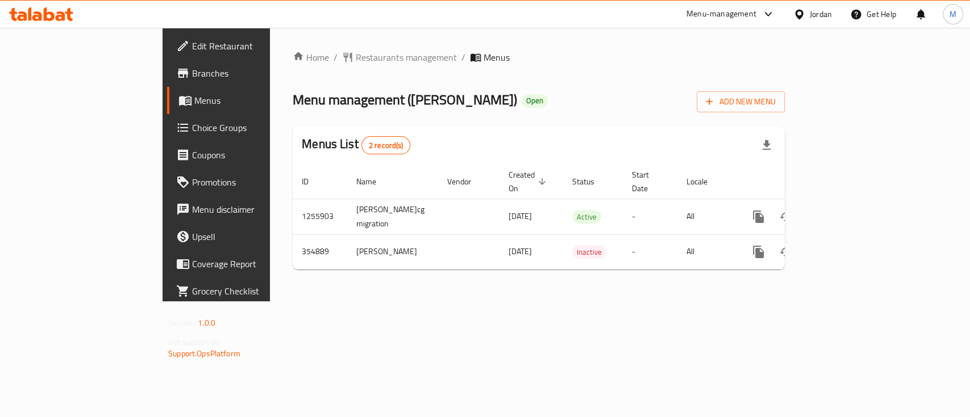
click at [192, 127] on span "Choice Groups" at bounding box center [253, 128] width 123 height 14
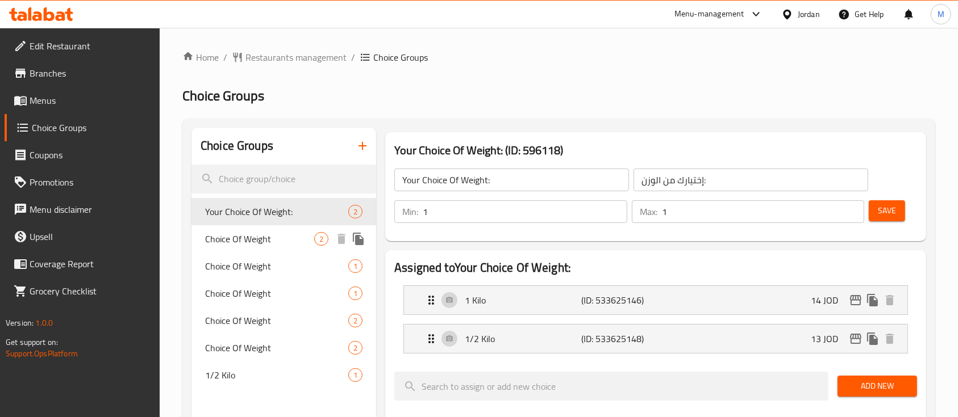
click at [278, 235] on span "Choice Of Weight" at bounding box center [259, 239] width 109 height 14
type input "Choice Of Weight"
type input "اختيارك من الوزن"
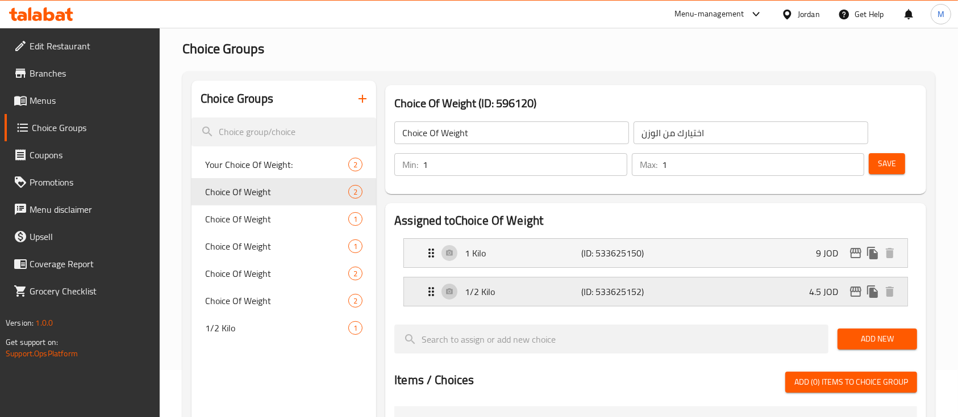
scroll to position [76, 0]
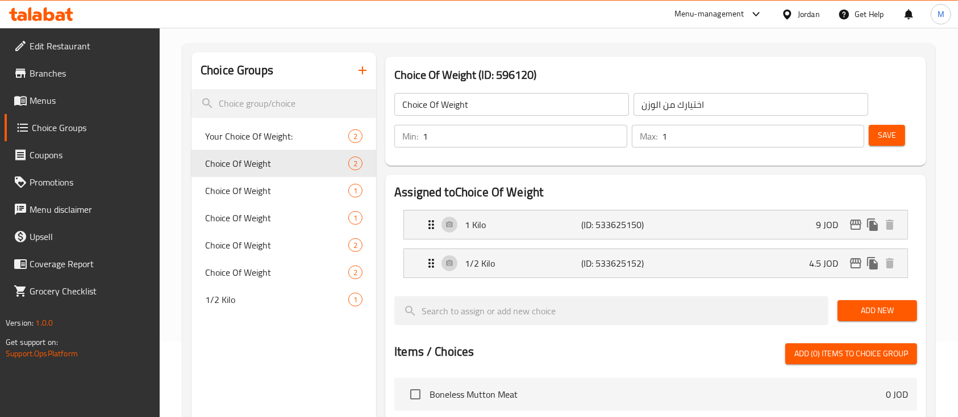
click at [881, 314] on span "Add New" at bounding box center [876, 311] width 61 height 14
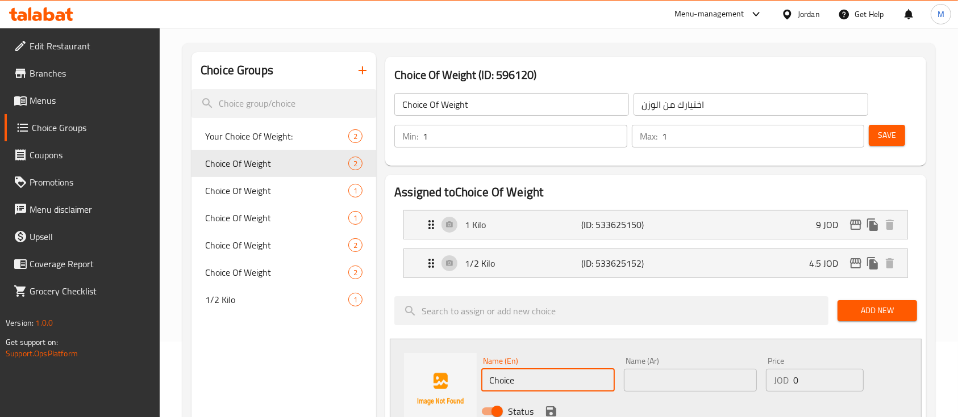
drag, startPoint x: 535, startPoint y: 375, endPoint x: 473, endPoint y: 385, distance: 63.2
click at [468, 385] on div "Name (En) Choice Name (En) Name (Ar) Name (Ar) Price JOD 0 Price Status" at bounding box center [656, 389] width 532 height 101
type input "250 g"
click at [702, 383] on input "text" at bounding box center [690, 380] width 133 height 23
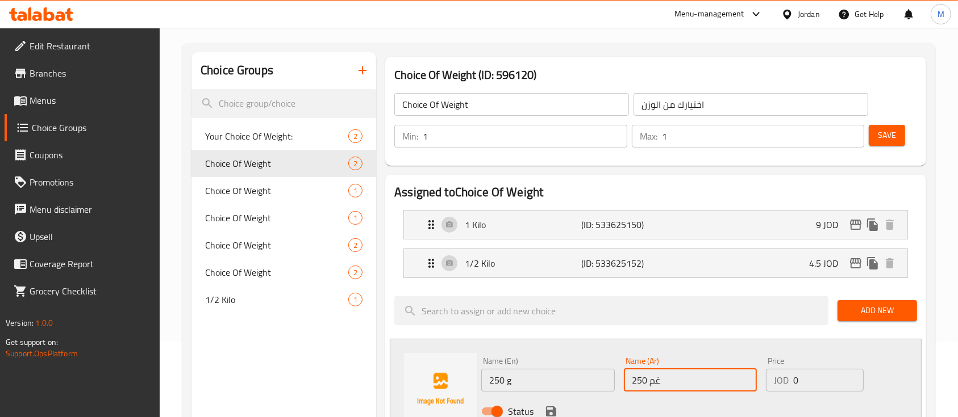
type input "250 غم"
drag, startPoint x: 781, startPoint y: 388, endPoint x: 774, endPoint y: 389, distance: 6.8
click at [775, 389] on div "JOD 0 Price" at bounding box center [815, 380] width 98 height 23
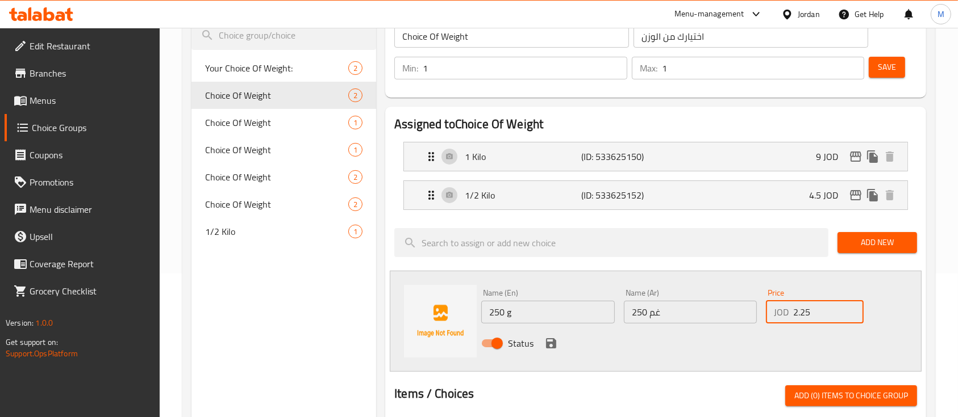
scroll to position [151, 0]
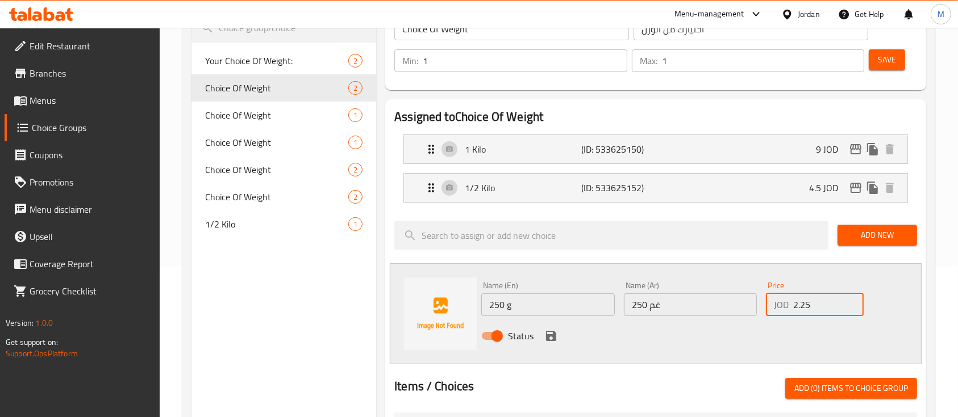
type input "2.25"
click at [884, 237] on span "Add New" at bounding box center [876, 235] width 61 height 14
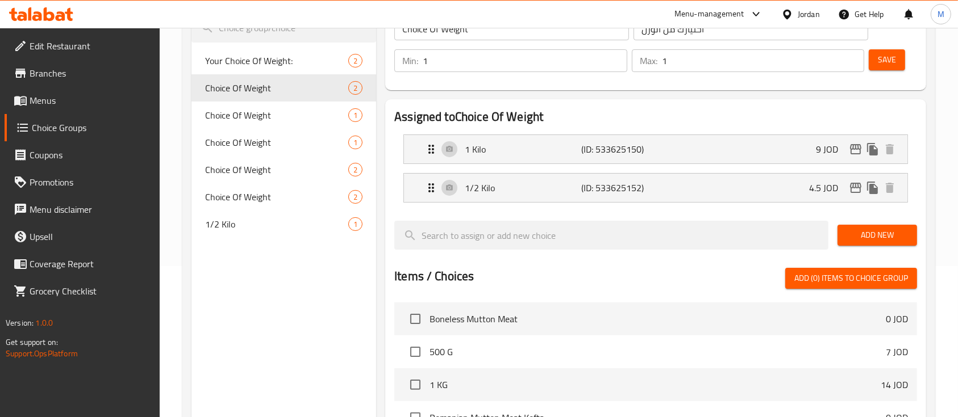
click at [864, 231] on span "Add New" at bounding box center [876, 235] width 61 height 14
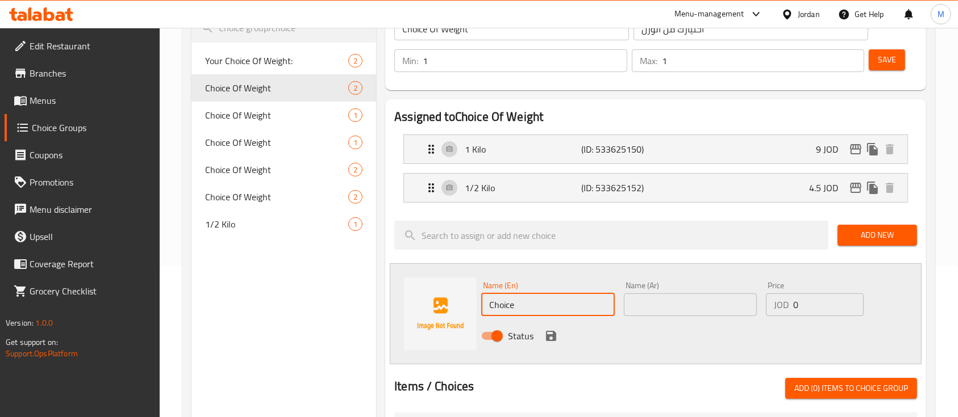
click at [533, 305] on input "Choice" at bounding box center [547, 305] width 133 height 23
drag, startPoint x: 533, startPoint y: 305, endPoint x: 486, endPoint y: 307, distance: 47.2
click at [486, 307] on input "Choice" at bounding box center [547, 305] width 133 height 23
type input "250 g"
click at [669, 307] on input "text" at bounding box center [690, 305] width 133 height 23
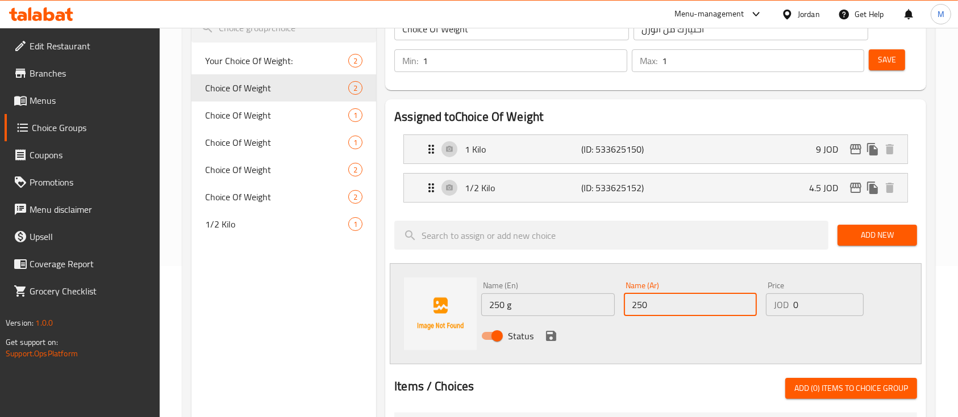
type input "250 غم"
drag, startPoint x: 783, startPoint y: 318, endPoint x: 767, endPoint y: 321, distance: 16.2
click at [767, 321] on div "Name (En) 250 g Name (En) Name (Ar) 250 غم Name (Ar) Price JOD 0 Price Status" at bounding box center [690, 314] width 427 height 74
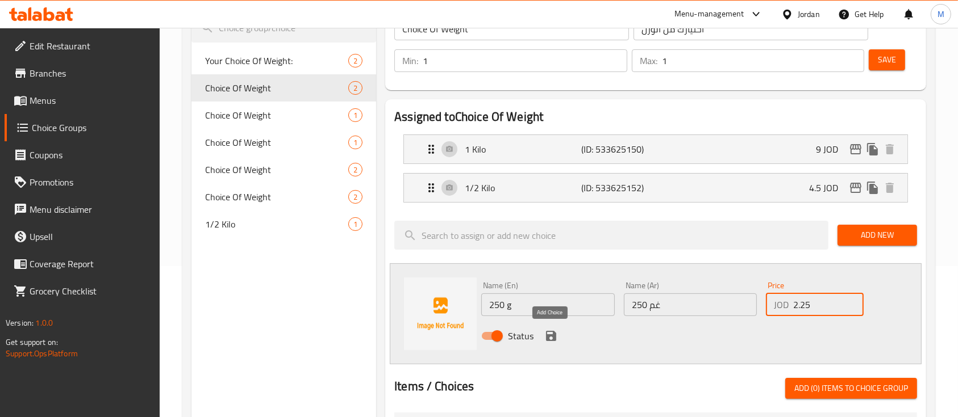
type input "2.25"
click at [551, 339] on icon "save" at bounding box center [551, 336] width 10 height 10
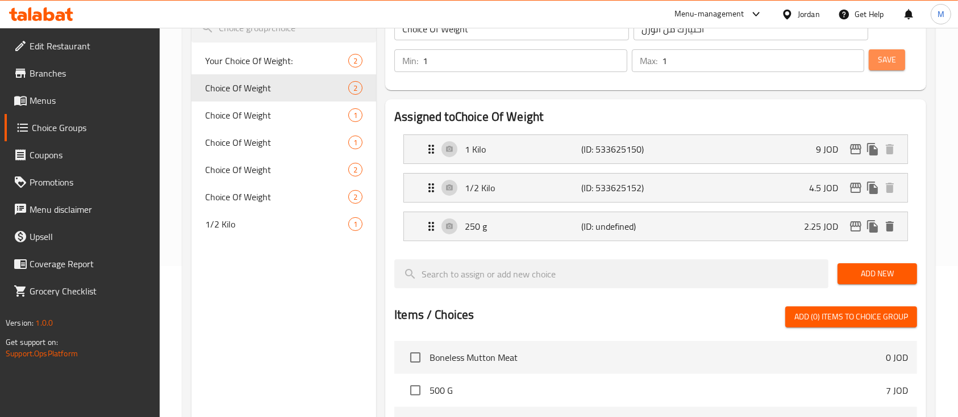
click at [891, 57] on span "Save" at bounding box center [886, 60] width 18 height 14
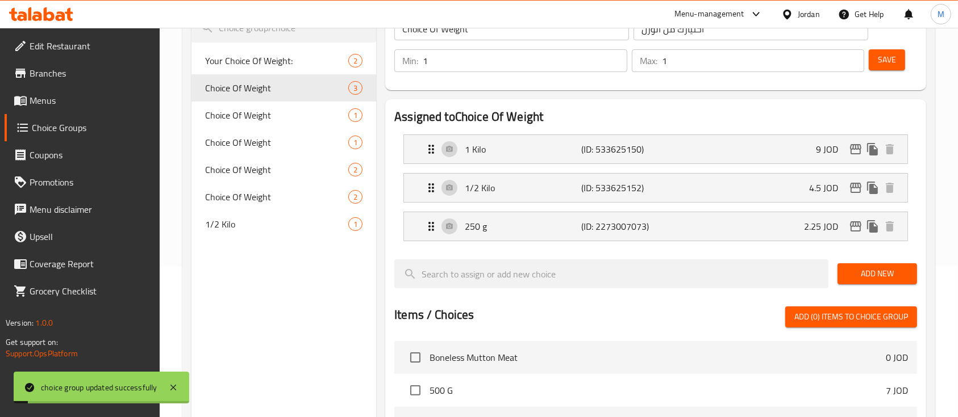
click at [895, 62] on span "Save" at bounding box center [886, 60] width 18 height 14
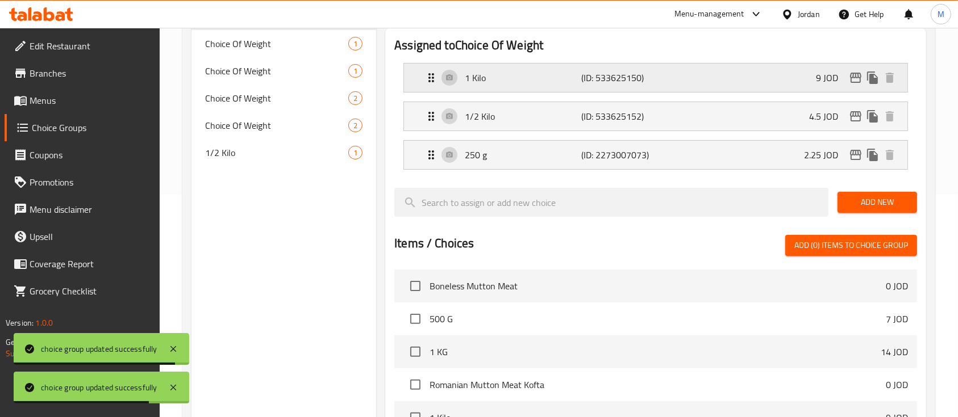
scroll to position [76, 0]
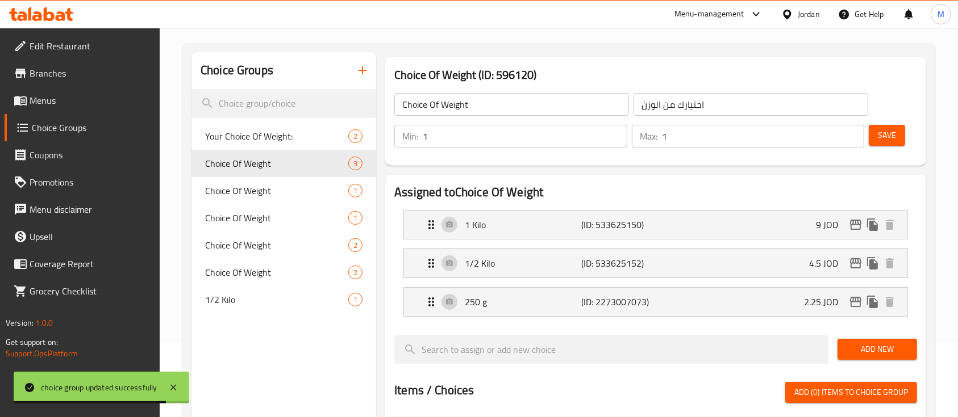
click at [364, 71] on icon "button" at bounding box center [363, 71] width 14 height 14
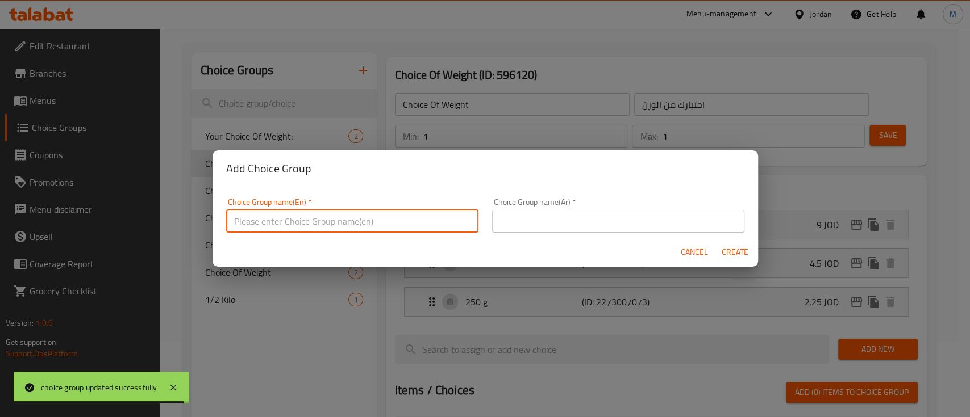
click at [333, 220] on input "text" at bounding box center [352, 221] width 252 height 23
paste input "Mutton Meat Kebab"
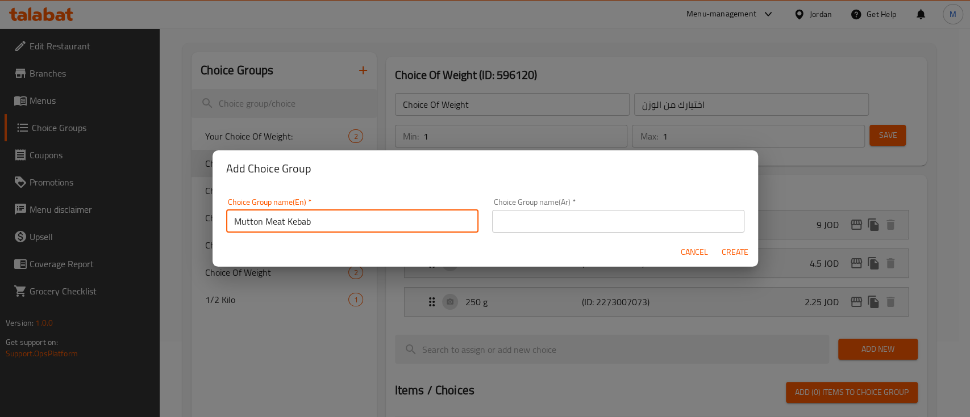
type input "Mutton Meat Kebab"
click at [554, 218] on input "text" at bounding box center [618, 221] width 252 height 23
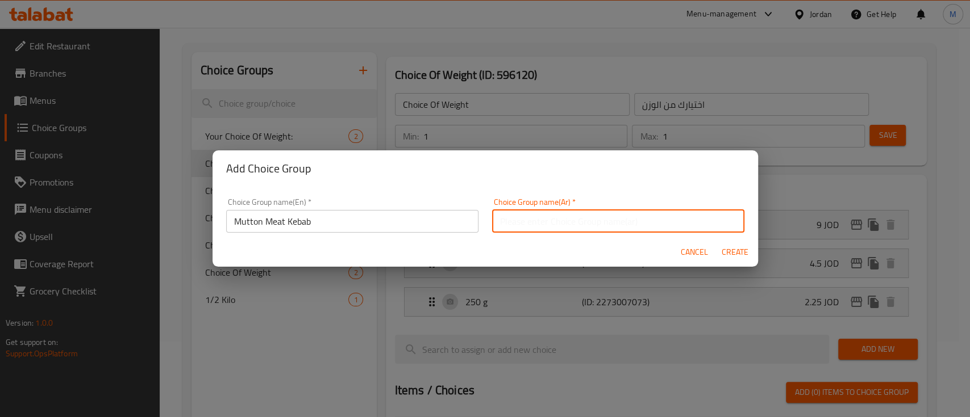
paste input "Mutton Meat Kebab"
type input "Mutton Meat Kebab"
click at [562, 162] on h2 "Add Choice Group" at bounding box center [485, 169] width 518 height 18
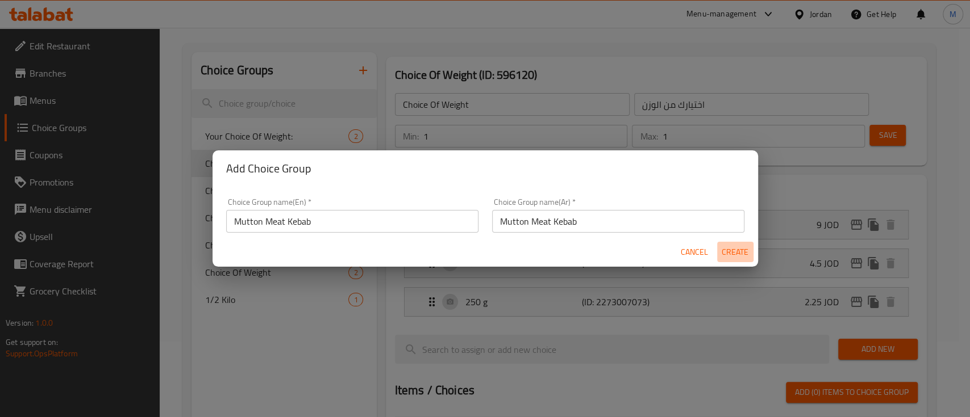
click at [741, 255] on span "Create" at bounding box center [734, 252] width 27 height 14
type input "Mutton Meat Kebab"
type input "0"
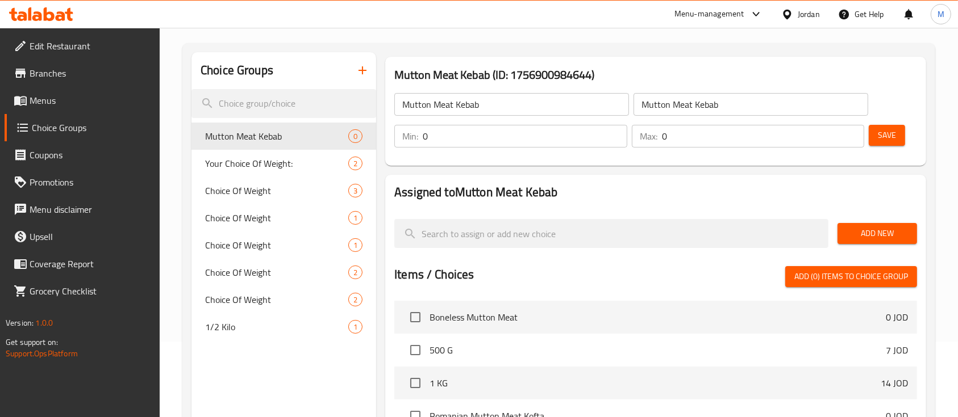
click at [876, 233] on span "Add New" at bounding box center [876, 234] width 61 height 14
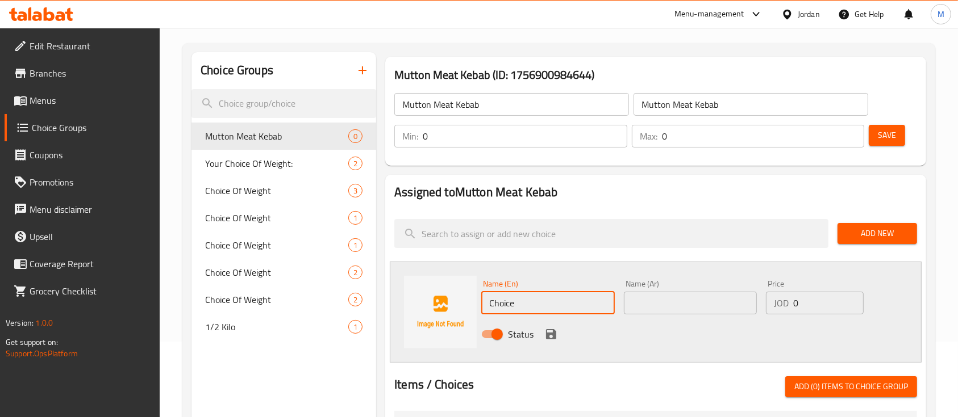
drag, startPoint x: 513, startPoint y: 307, endPoint x: 468, endPoint y: 313, distance: 45.8
click at [471, 312] on div "Name (En) Choice Name (En) Name (Ar) Name (Ar) Price JOD 0 Price Status" at bounding box center [656, 312] width 532 height 101
type input "1 Kg"
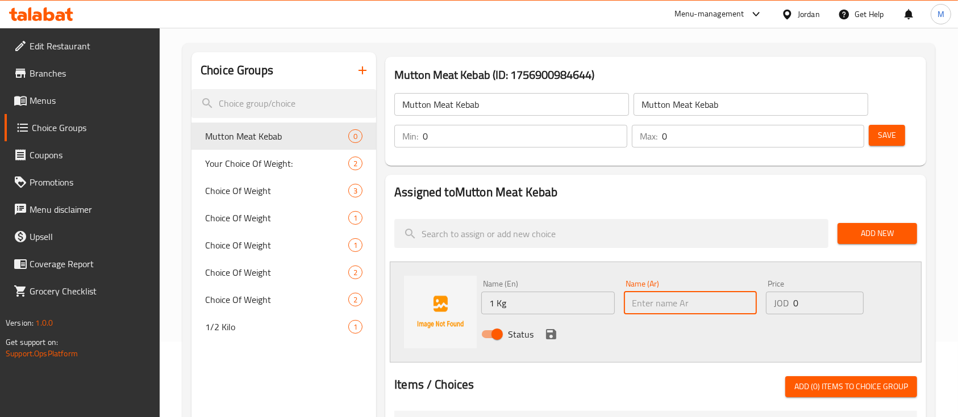
click at [676, 300] on input "text" at bounding box center [690, 303] width 133 height 23
type input "1 كغ"
click at [779, 307] on div "JOD 0 Price" at bounding box center [815, 303] width 98 height 23
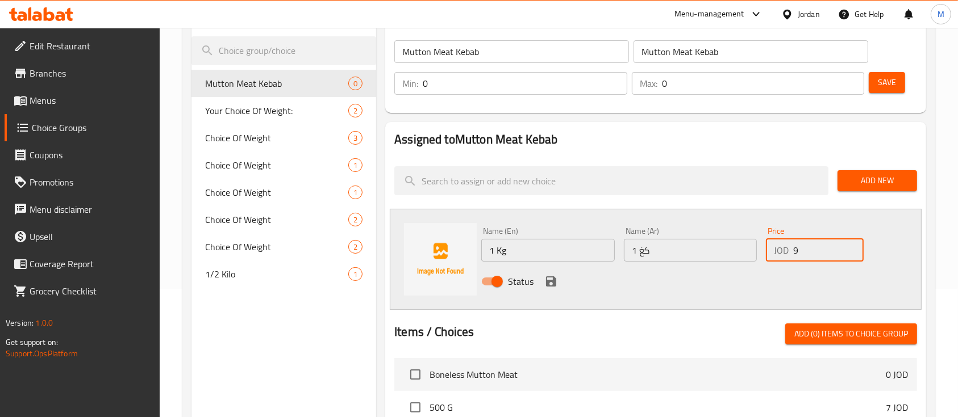
scroll to position [151, 0]
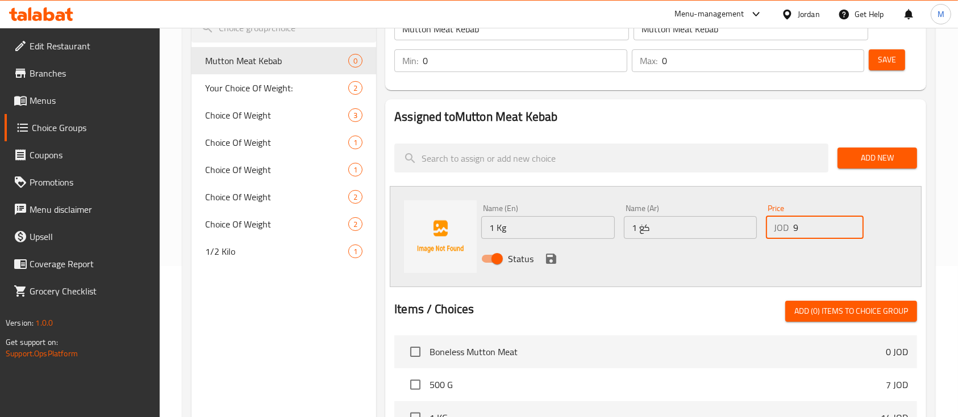
type input "9"
click at [555, 253] on icon "save" at bounding box center [551, 259] width 14 height 14
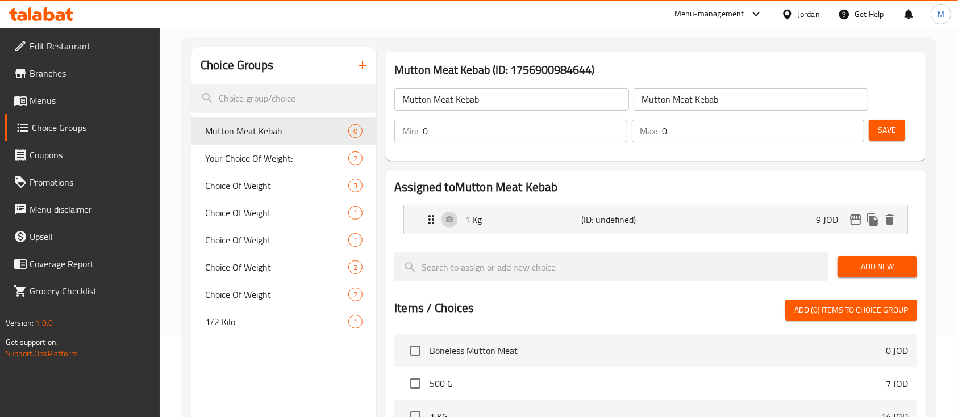
scroll to position [76, 0]
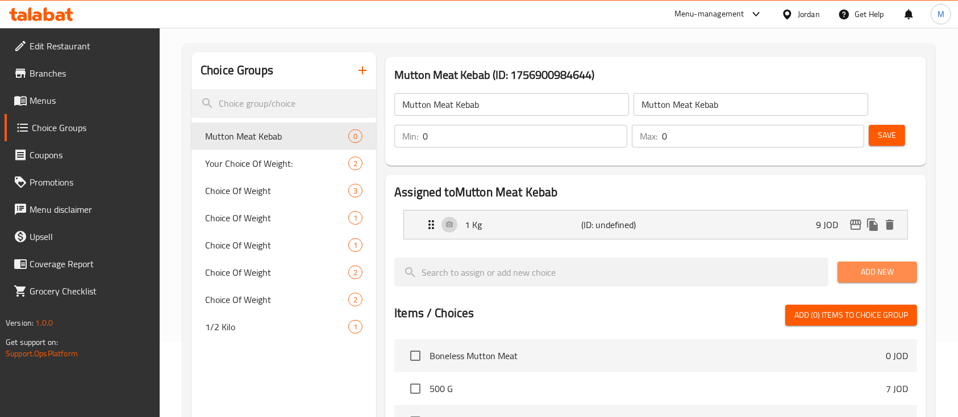
click at [888, 273] on span "Add New" at bounding box center [876, 272] width 61 height 14
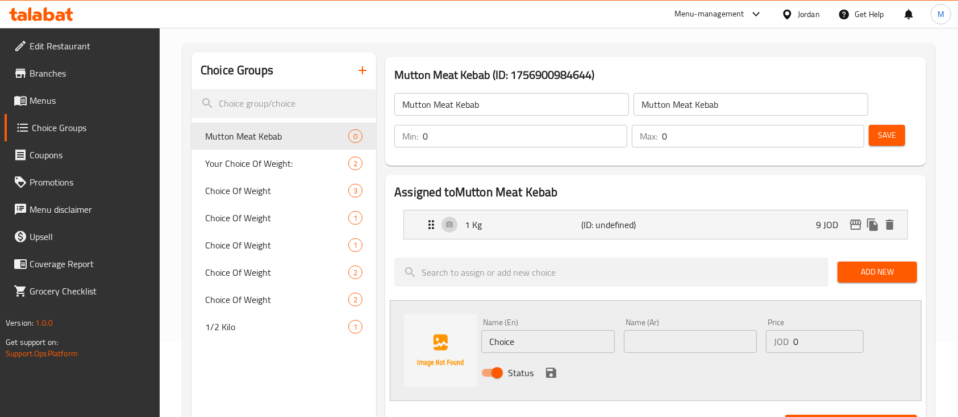
drag, startPoint x: 523, startPoint y: 344, endPoint x: 459, endPoint y: 345, distance: 63.6
click at [459, 345] on div "Name (En) Choice Name (En) Name (Ar) Name (Ar) Price JOD 0 Price Status" at bounding box center [656, 350] width 532 height 101
type input "500g"
click at [662, 352] on div "Name (Ar) Name (Ar)" at bounding box center [690, 336] width 142 height 44
click at [665, 348] on input "text" at bounding box center [690, 342] width 133 height 23
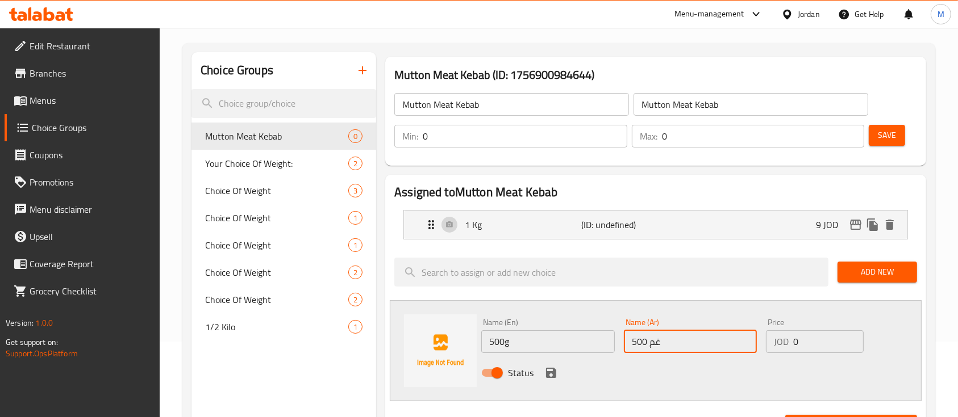
type input "500 غم"
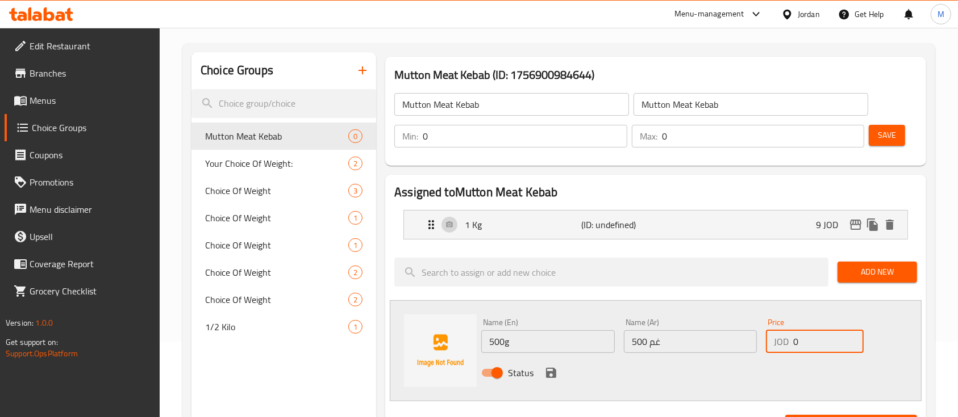
drag, startPoint x: 805, startPoint y: 346, endPoint x: 779, endPoint y: 346, distance: 26.1
click at [779, 346] on div "JOD 0 Price" at bounding box center [815, 342] width 98 height 23
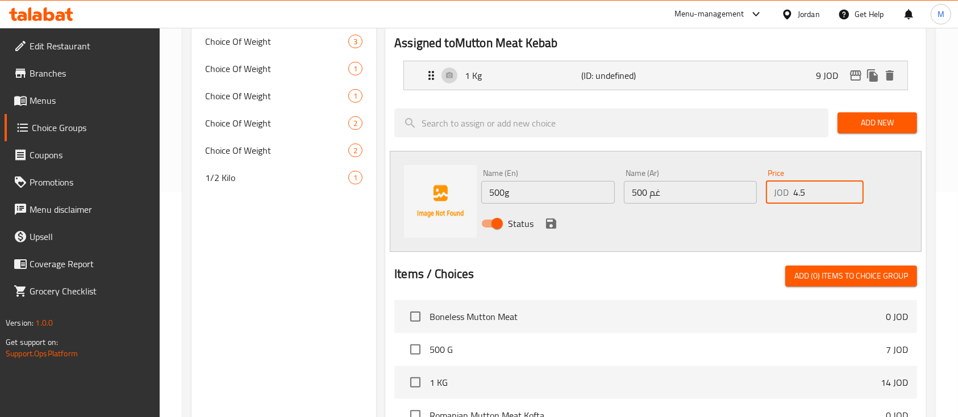
scroll to position [227, 0]
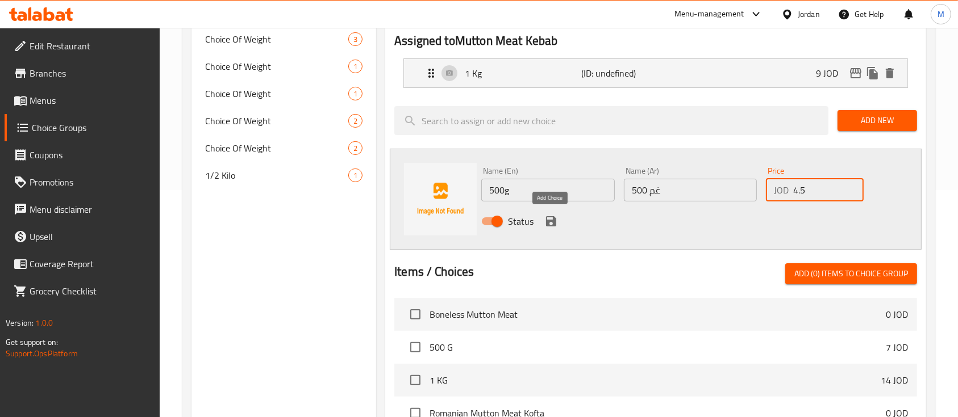
type input "4.5"
click at [548, 222] on icon "save" at bounding box center [551, 221] width 10 height 10
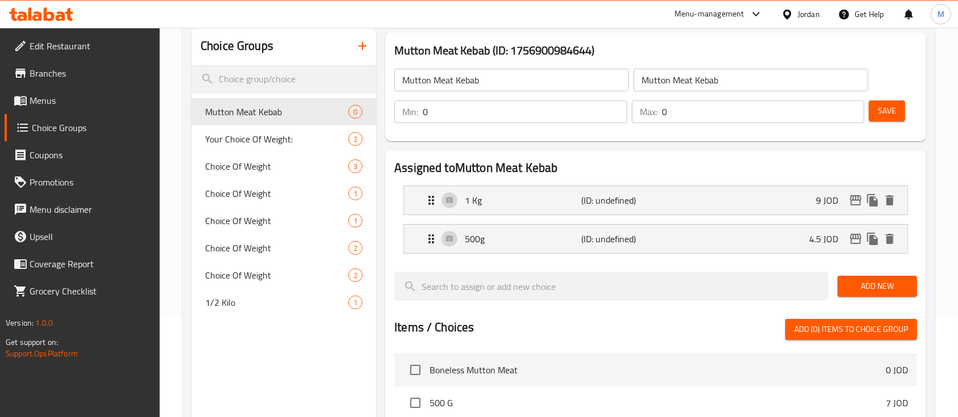
scroll to position [76, 0]
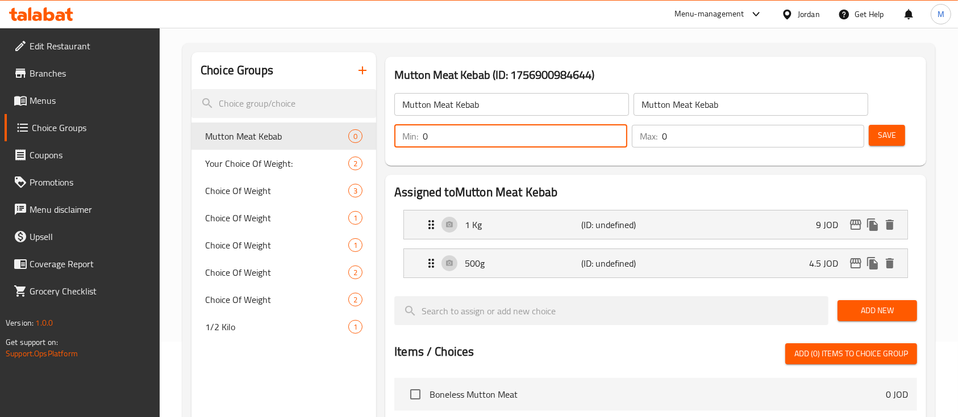
drag, startPoint x: 454, startPoint y: 133, endPoint x: 400, endPoint y: 135, distance: 54.6
click at [407, 132] on div "Min: 0 ​" at bounding box center [510, 136] width 233 height 23
type input "1"
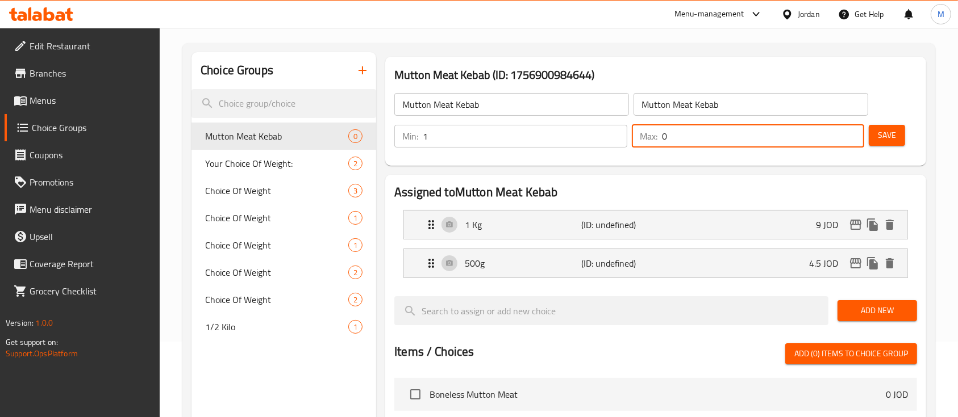
drag, startPoint x: 670, startPoint y: 143, endPoint x: 646, endPoint y: 143, distance: 23.9
click at [646, 143] on div "Max: 0 ​" at bounding box center [748, 136] width 233 height 23
click at [729, 147] on input "1" at bounding box center [763, 136] width 203 height 23
type input "1"
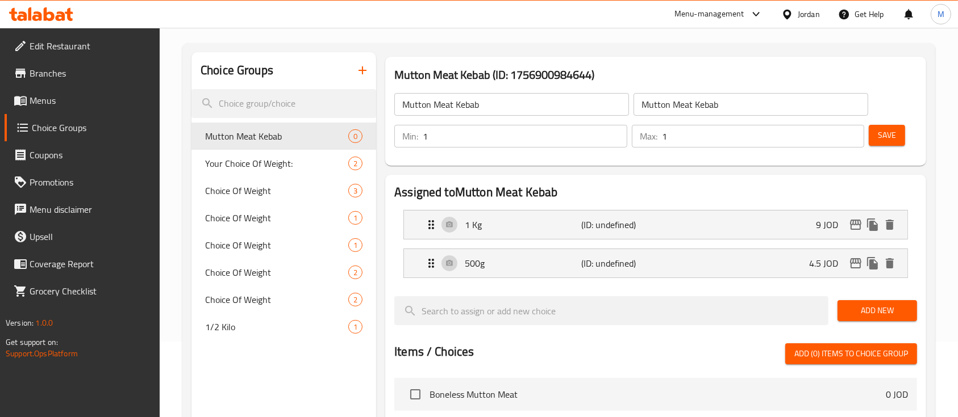
click at [729, 157] on div "Mutton Meat Kebab ​ Mutton Meat Kebab ​ Min: 1 ​ Max: 1 ​ Save" at bounding box center [656, 121] width 532 height 82
click at [893, 136] on span "Save" at bounding box center [886, 135] width 18 height 14
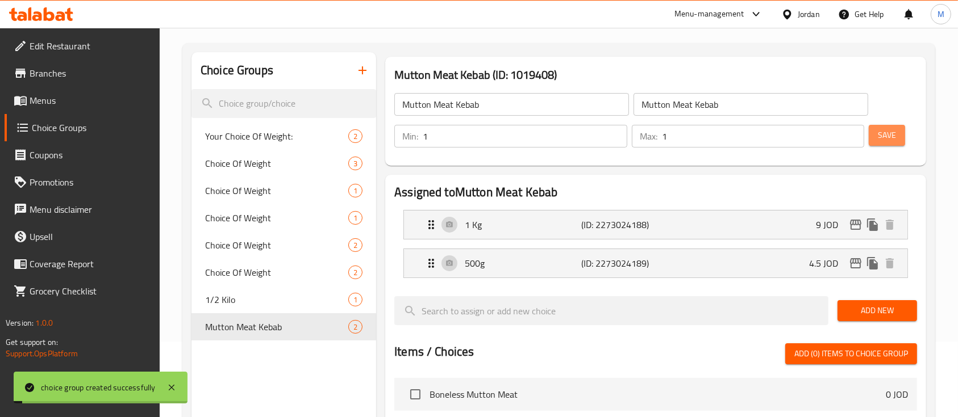
click at [893, 136] on span "Save" at bounding box center [886, 135] width 18 height 14
click at [358, 73] on icon "button" at bounding box center [363, 71] width 14 height 14
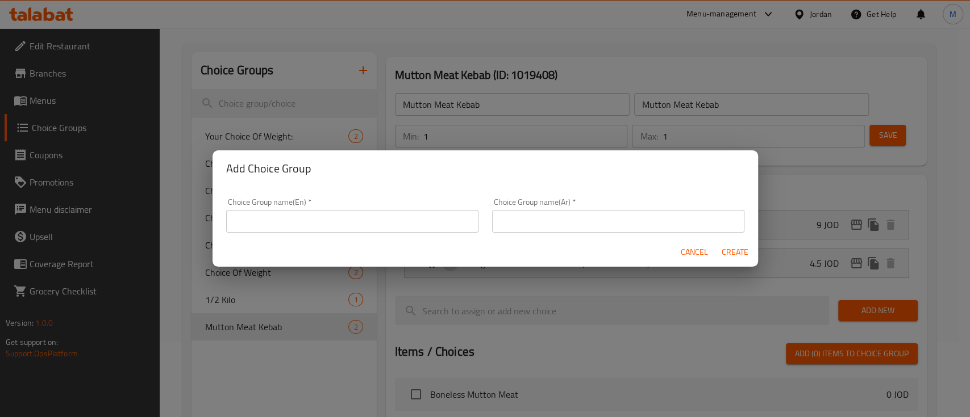
click at [306, 220] on input "text" at bounding box center [352, 221] width 252 height 23
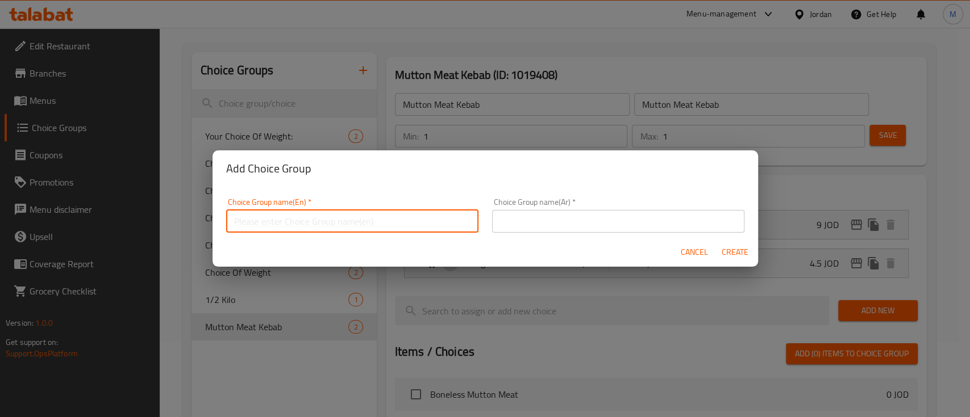
paste input "Mutton Meat Ribs"
type input "Mutton Meat Ribs"
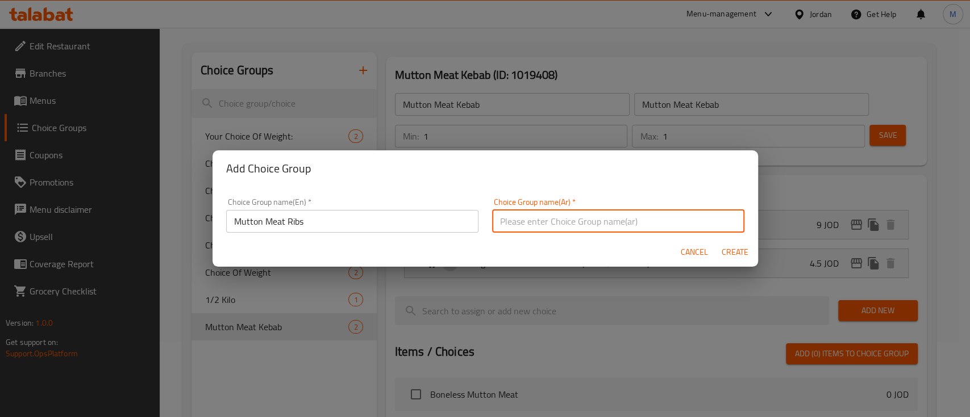
click at [565, 220] on input "text" at bounding box center [618, 221] width 252 height 23
paste input "Mutton Meat Ribs"
type input "Mutton Meat Ribs"
click at [745, 255] on span "Create" at bounding box center [734, 252] width 27 height 14
type input "Mutton Meat Ribs"
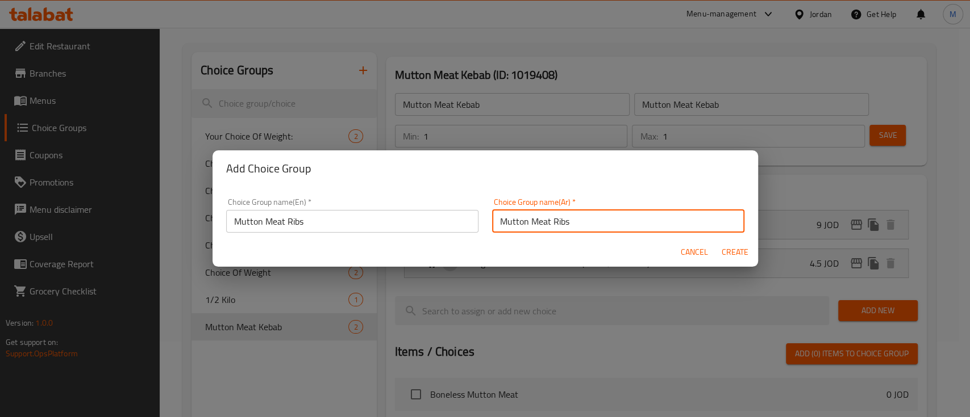
type input "Mutton Meat Ribs"
type input "0"
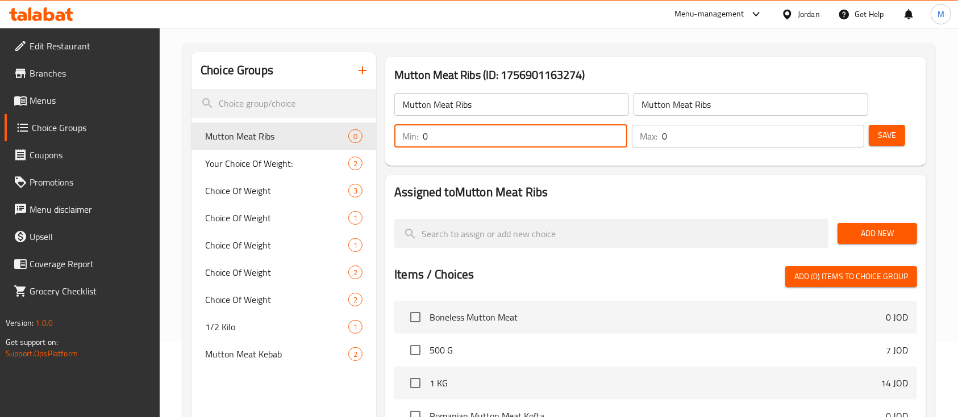
drag, startPoint x: 453, startPoint y: 139, endPoint x: 424, endPoint y: 139, distance: 29.0
click at [424, 139] on input "0" at bounding box center [525, 136] width 204 height 23
type input "1"
drag, startPoint x: 668, startPoint y: 137, endPoint x: 659, endPoint y: 141, distance: 10.2
click at [659, 141] on div "Max: 0 ​" at bounding box center [748, 136] width 233 height 23
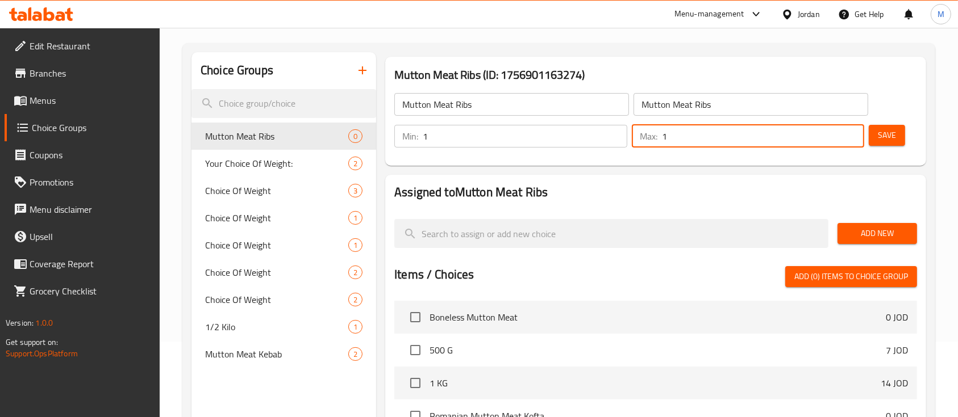
type input "1"
click at [677, 154] on div "Min: 1 ​ Max: 1 ​ Save" at bounding box center [653, 136] width 532 height 36
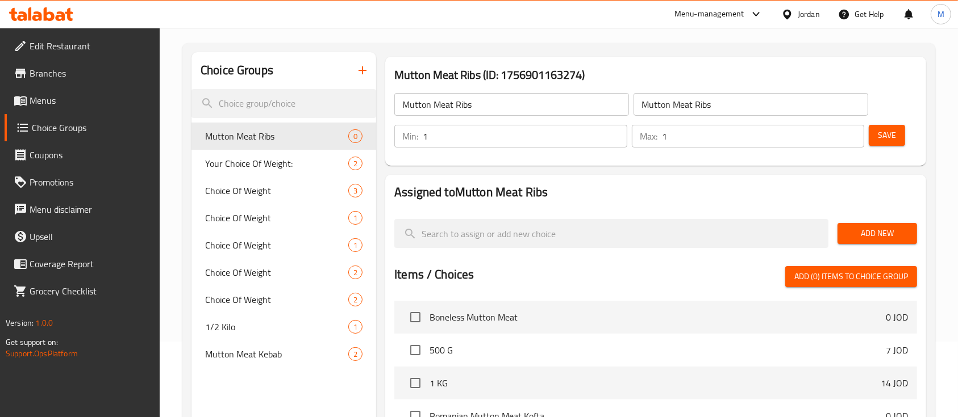
click at [890, 232] on span "Add New" at bounding box center [876, 234] width 61 height 14
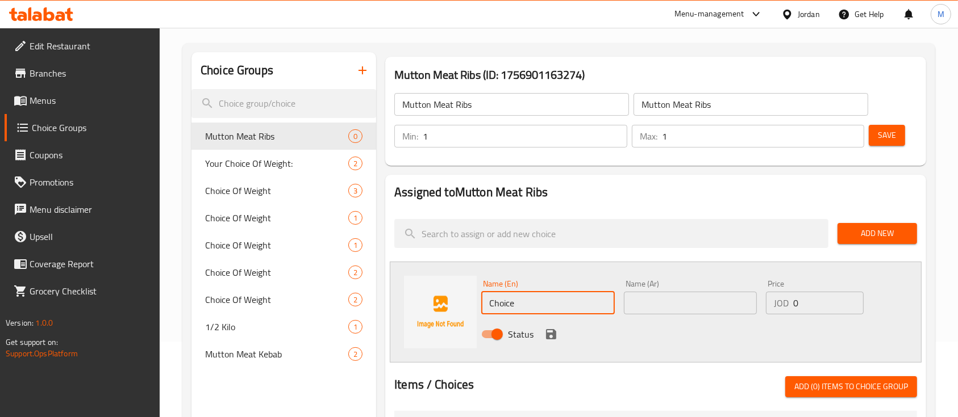
drag, startPoint x: 521, startPoint y: 306, endPoint x: 450, endPoint y: 310, distance: 71.1
click at [450, 310] on div "Name (En) Choice Name (En) Name (Ar) Name (Ar) Price JOD 0 Price Status" at bounding box center [656, 312] width 532 height 101
type input "1 Kg"
click at [667, 306] on input "text" at bounding box center [690, 303] width 133 height 23
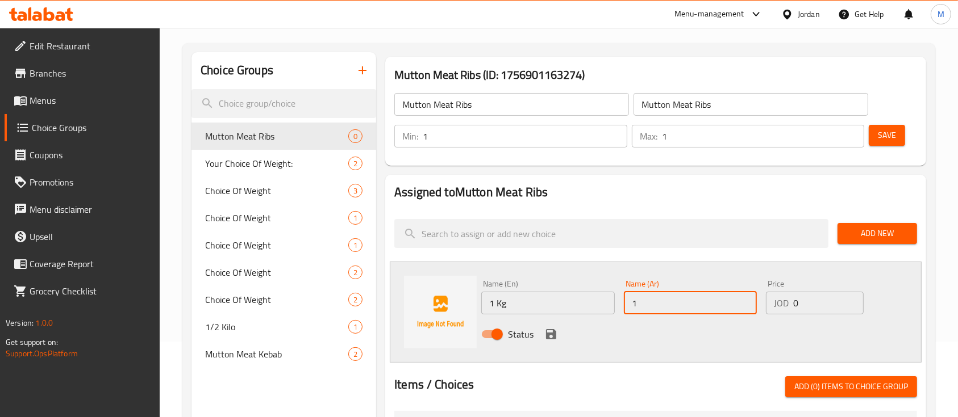
type input "1 كغ"
click at [551, 337] on icon "save" at bounding box center [551, 334] width 10 height 10
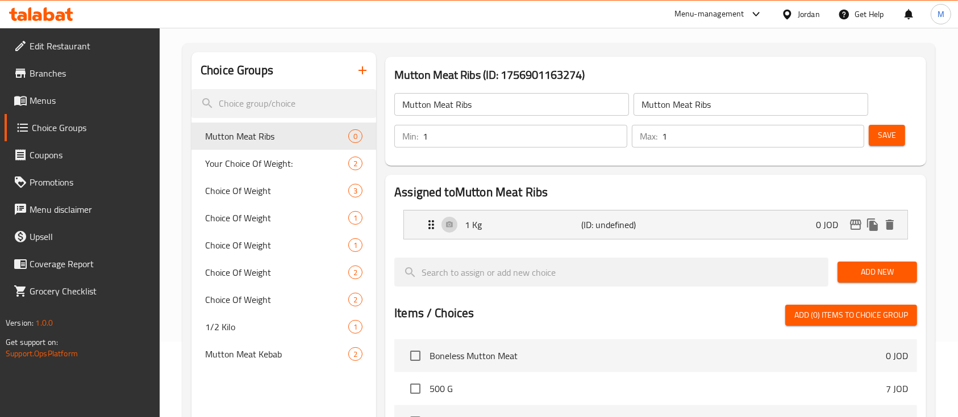
click at [884, 275] on span "Add New" at bounding box center [876, 272] width 61 height 14
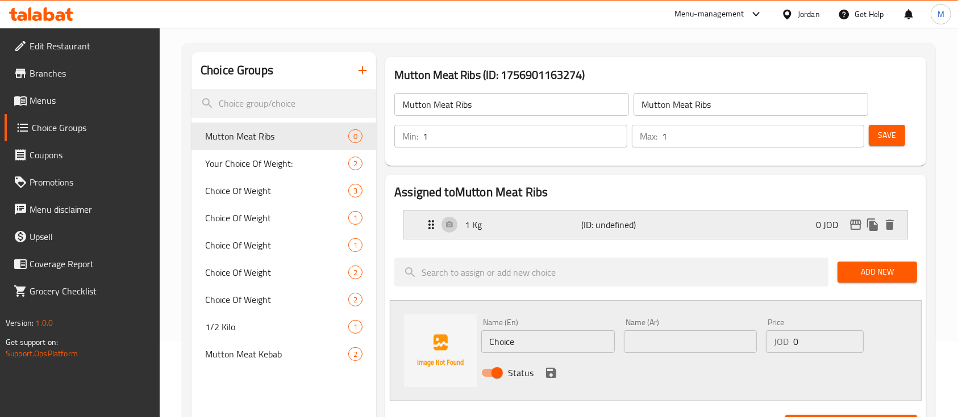
click at [650, 231] on p "(ID: undefined)" at bounding box center [620, 225] width 78 height 14
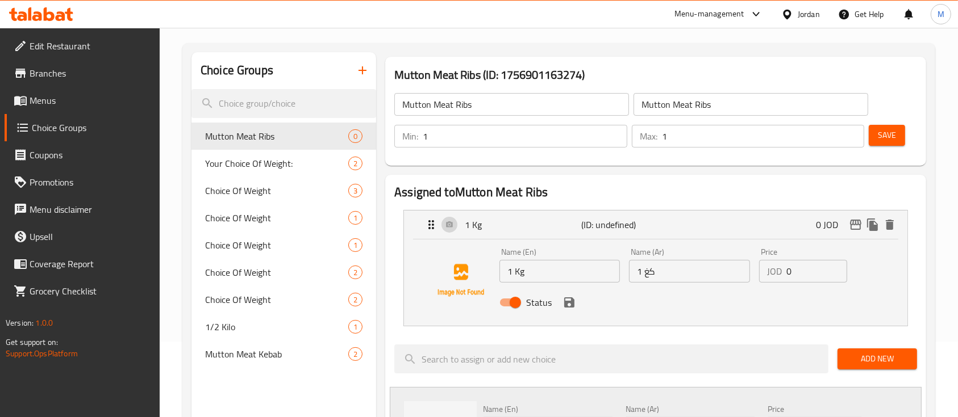
drag, startPoint x: 795, startPoint y: 273, endPoint x: 767, endPoint y: 273, distance: 27.8
click at [767, 273] on div "JOD 0 Price" at bounding box center [803, 271] width 88 height 23
click at [571, 308] on icon "save" at bounding box center [569, 303] width 14 height 14
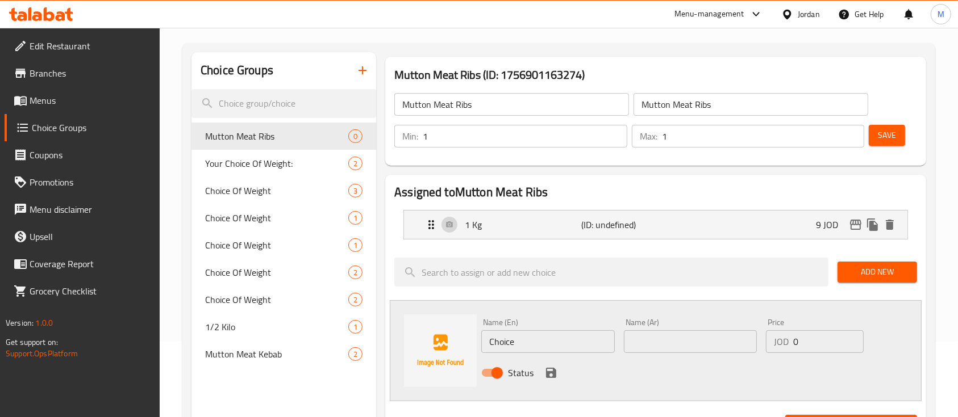
type input "9"
drag, startPoint x: 528, startPoint y: 341, endPoint x: 481, endPoint y: 346, distance: 47.4
click at [483, 344] on input "Choice" at bounding box center [547, 342] width 133 height 23
type input "500g"
click at [658, 339] on input "text" at bounding box center [690, 342] width 133 height 23
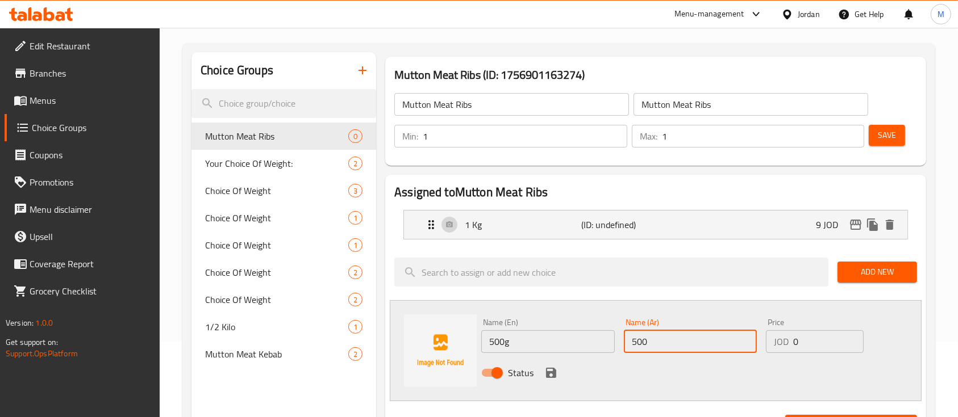
type input "500 غم"
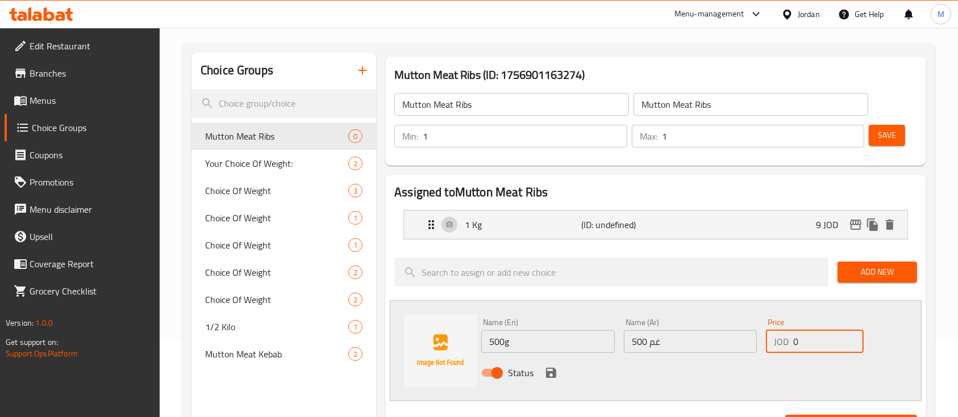
drag, startPoint x: 792, startPoint y: 343, endPoint x: 776, endPoint y: 343, distance: 15.9
click at [776, 343] on div "JOD 0 Price" at bounding box center [815, 342] width 98 height 23
type input "4.5"
click at [547, 372] on icon "save" at bounding box center [551, 373] width 10 height 10
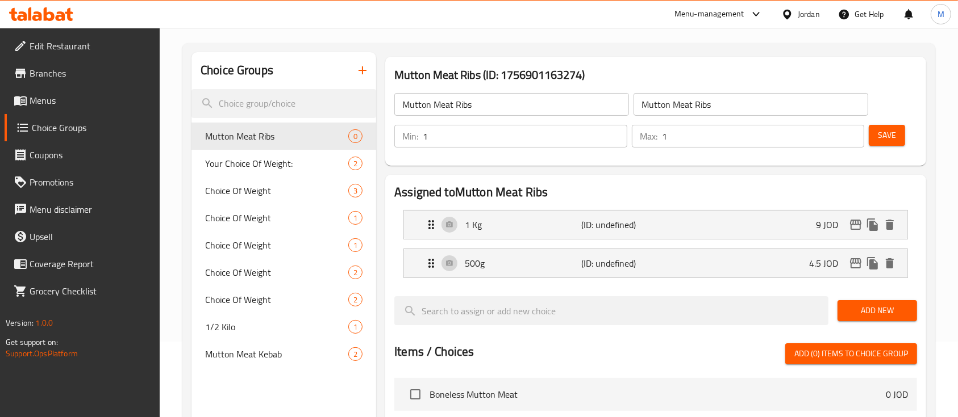
click at [880, 135] on span "Save" at bounding box center [886, 135] width 18 height 14
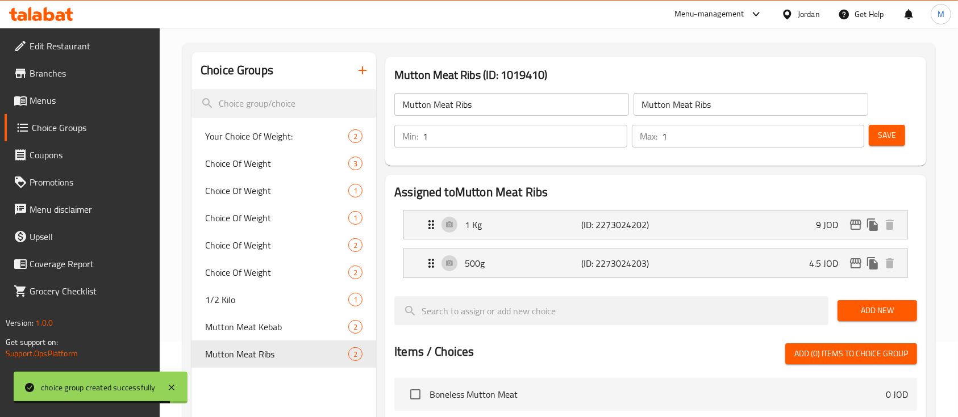
click at [361, 77] on button "button" at bounding box center [362, 70] width 27 height 27
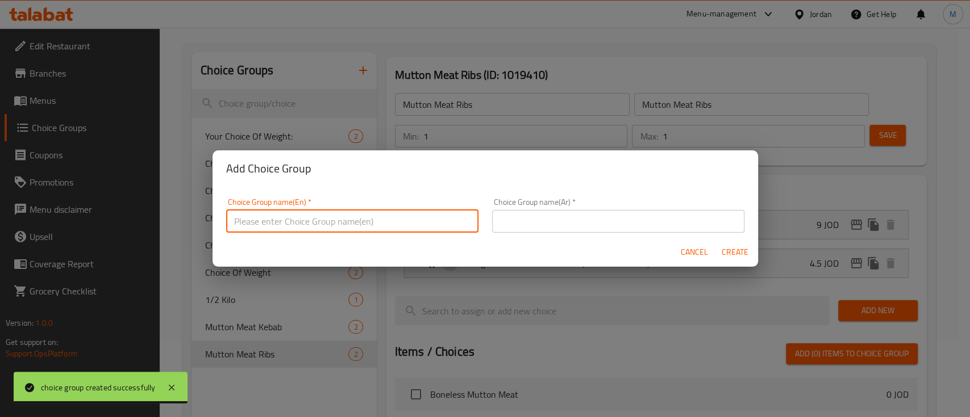
click at [360, 220] on input "text" at bounding box center [352, 221] width 252 height 23
paste input "Romanian Mutton Meat"
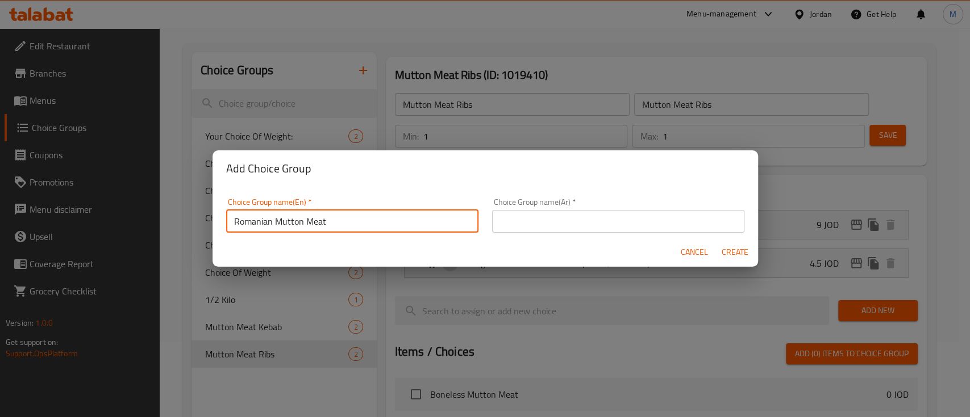
type input "Romanian Mutton Meat"
drag, startPoint x: 546, startPoint y: 222, endPoint x: 605, endPoint y: 229, distance: 59.0
click at [551, 222] on input "text" at bounding box center [618, 221] width 252 height 23
paste input "Romanian Mutton Meat"
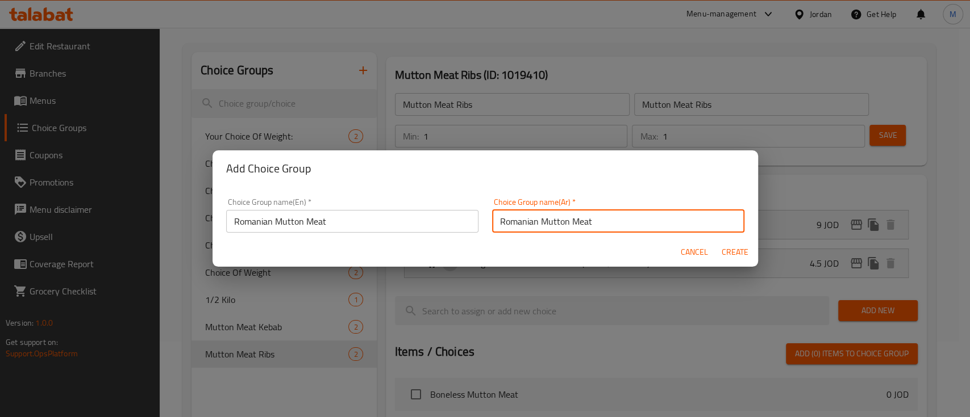
type input "Romanian Mutton Meat"
click at [743, 250] on span "Create" at bounding box center [734, 252] width 27 height 14
type input "Romanian Mutton Meat"
type input "0"
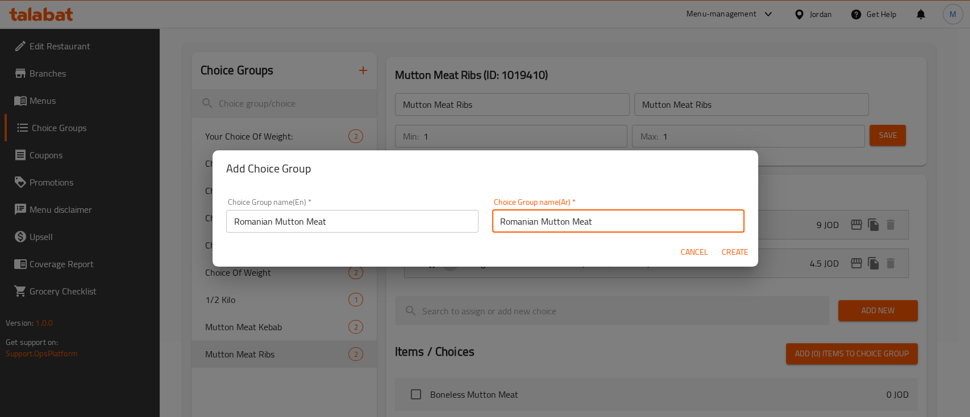
type input "0"
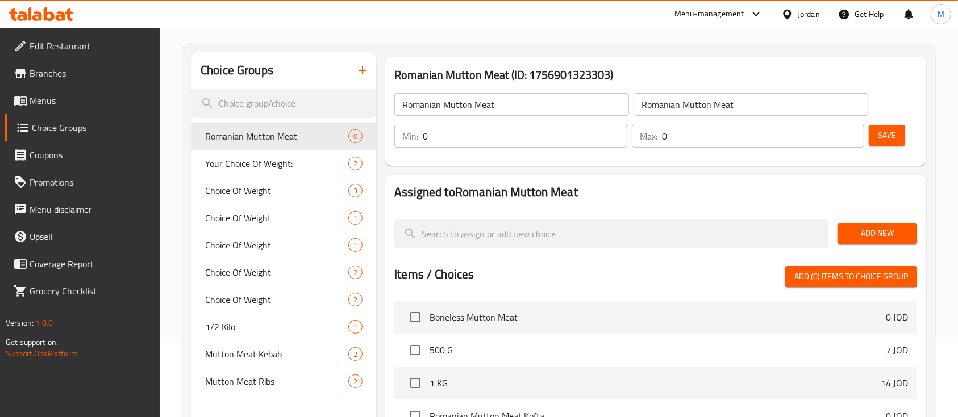
click at [868, 231] on span "Add New" at bounding box center [876, 234] width 61 height 14
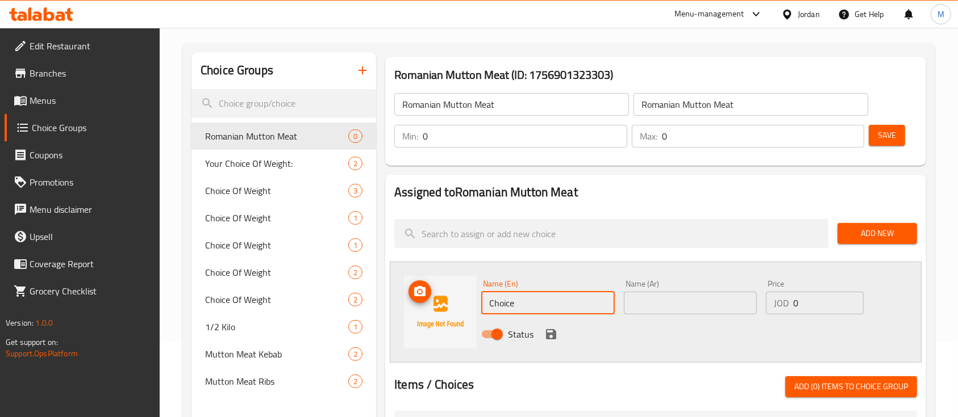
drag, startPoint x: 470, startPoint y: 303, endPoint x: 453, endPoint y: 303, distance: 17.6
click at [453, 303] on div "Name (En) Choice Name (En) Name (Ar) Name (Ar) Price JOD 0 Price Status" at bounding box center [656, 312] width 532 height 101
type input "1 Kg"
click at [659, 309] on input "text" at bounding box center [690, 303] width 133 height 23
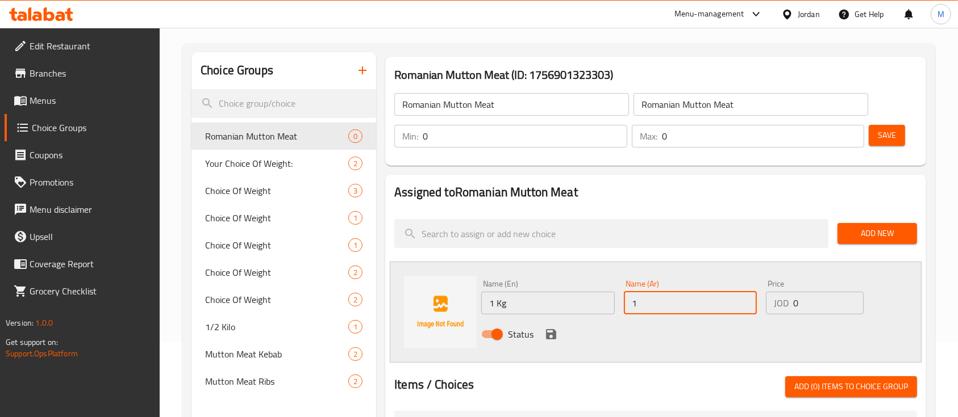
type input "1 كغ"
drag, startPoint x: 803, startPoint y: 303, endPoint x: 784, endPoint y: 305, distance: 18.8
click at [784, 305] on div "JOD 0 Price" at bounding box center [815, 303] width 98 height 23
type input "9"
click at [551, 332] on icon "save" at bounding box center [551, 335] width 14 height 14
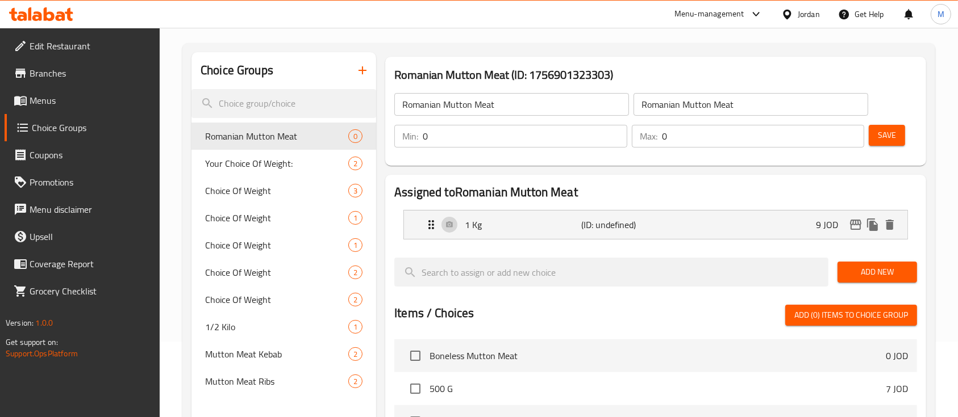
click at [879, 278] on span "Add New" at bounding box center [876, 272] width 61 height 14
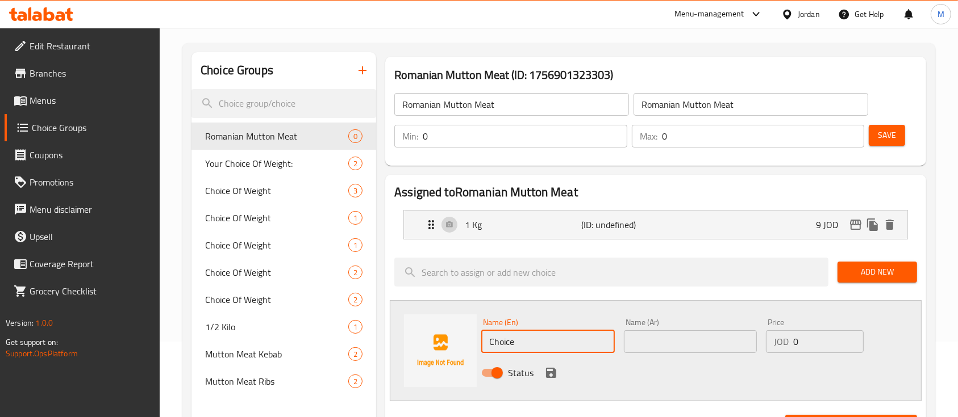
drag, startPoint x: 542, startPoint y: 341, endPoint x: 469, endPoint y: 345, distance: 73.4
click at [469, 345] on div "Name (En) Choice Name (En) Name (Ar) Name (Ar) Price JOD 0 Price Status" at bounding box center [656, 350] width 532 height 101
type input "500g"
click at [670, 340] on input "text" at bounding box center [690, 342] width 133 height 23
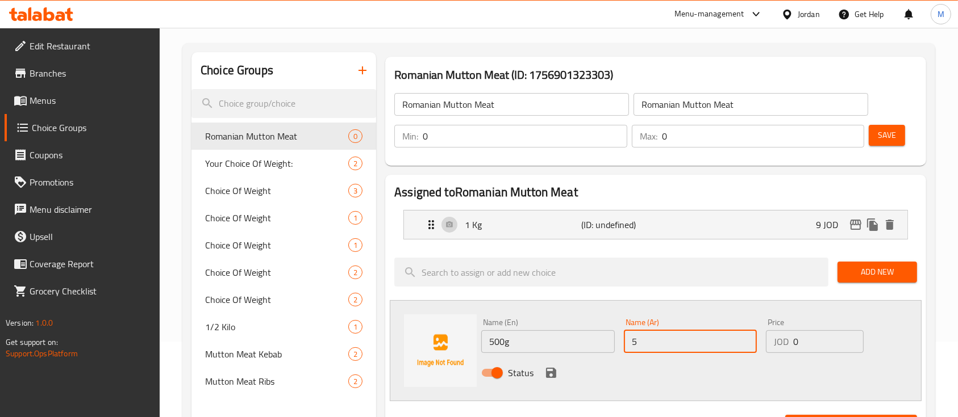
type input "500 غم"
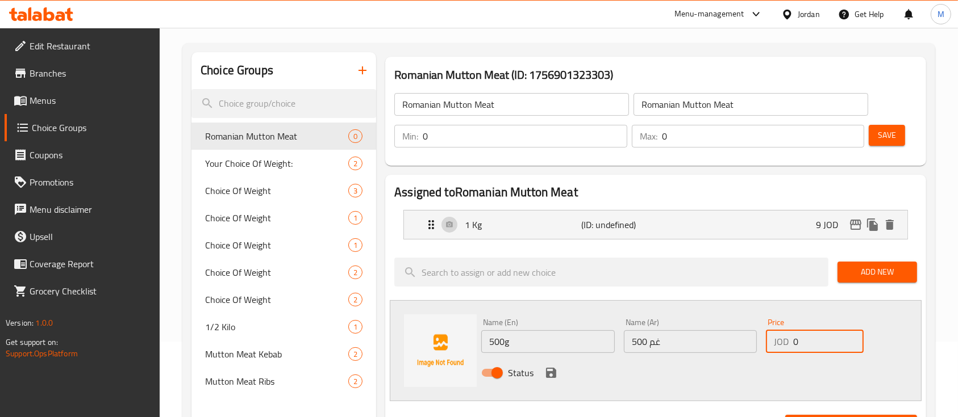
drag, startPoint x: 810, startPoint y: 343, endPoint x: 763, endPoint y: 343, distance: 47.7
click at [764, 343] on div "Price JOD 0 Price" at bounding box center [814, 336] width 107 height 44
type input "4.5"
click at [868, 269] on span "Add New" at bounding box center [876, 272] width 61 height 14
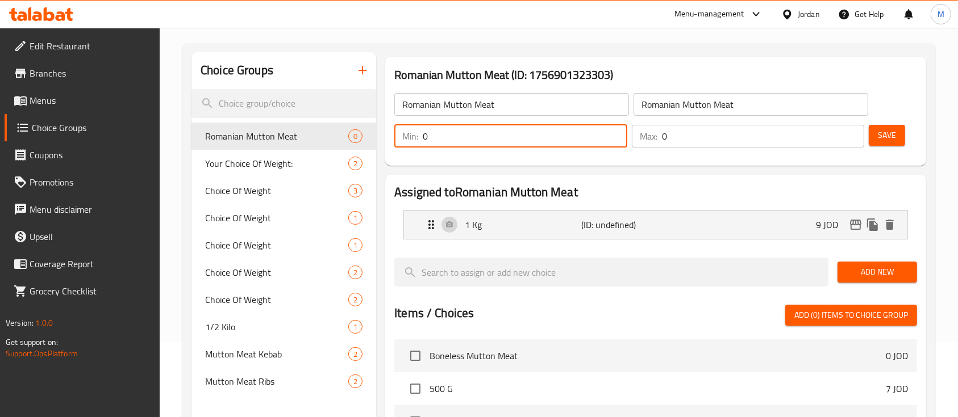
drag, startPoint x: 453, startPoint y: 147, endPoint x: 416, endPoint y: 145, distance: 37.0
click at [417, 145] on div "Min: 0 ​" at bounding box center [510, 136] width 233 height 23
type input "1"
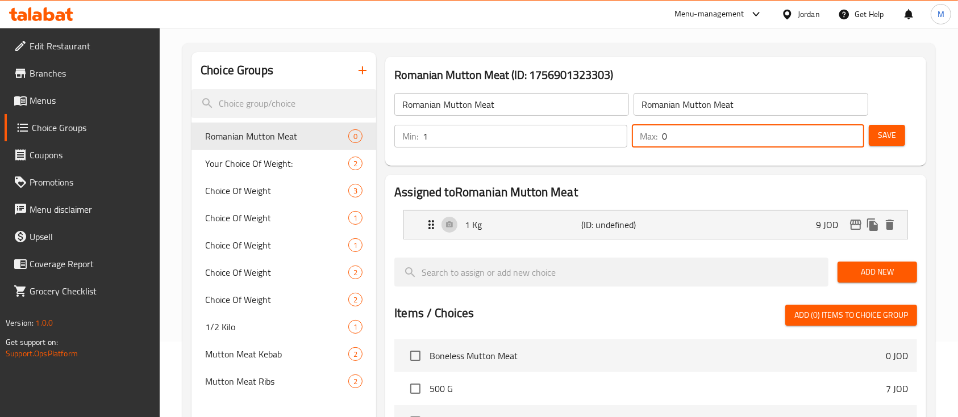
drag, startPoint x: 676, startPoint y: 134, endPoint x: 655, endPoint y: 139, distance: 21.6
click at [655, 139] on div "Max: 0 ​" at bounding box center [748, 136] width 233 height 23
type input "1"
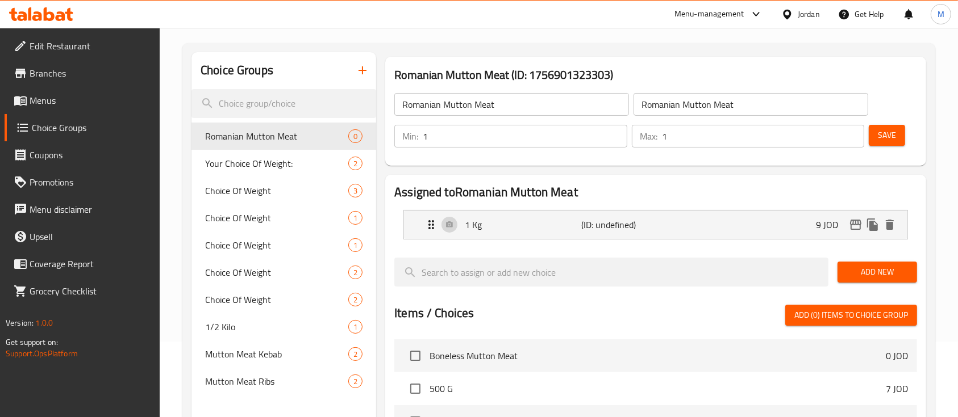
click at [704, 155] on div "Romanian Mutton Meat ​ Romanian Mutton Meat ​ Min: 1 ​ Max: 1 ​ Save" at bounding box center [656, 121] width 532 height 82
click at [853, 275] on span "Add New" at bounding box center [876, 272] width 61 height 14
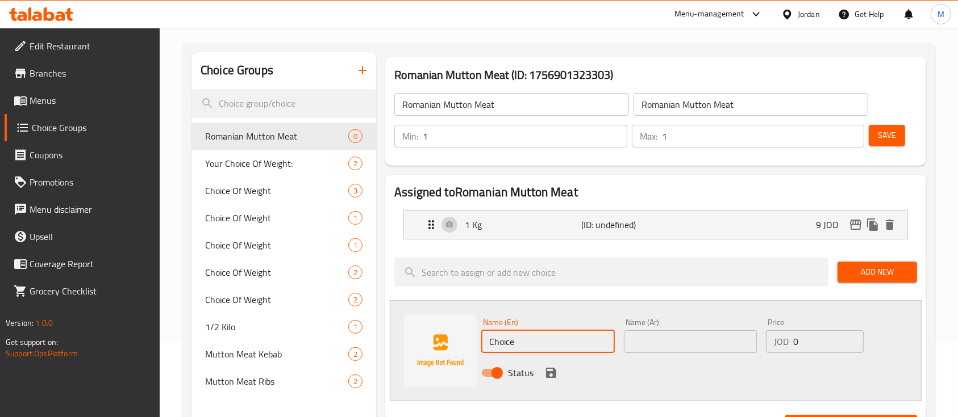
drag, startPoint x: 515, startPoint y: 340, endPoint x: 477, endPoint y: 345, distance: 39.0
click at [477, 345] on div "Name (En) Choice Name (En) Name (Ar) Name (Ar) Price JOD 0 Price Status" at bounding box center [656, 350] width 532 height 101
type input "500g"
click at [658, 345] on input "text" at bounding box center [690, 342] width 133 height 23
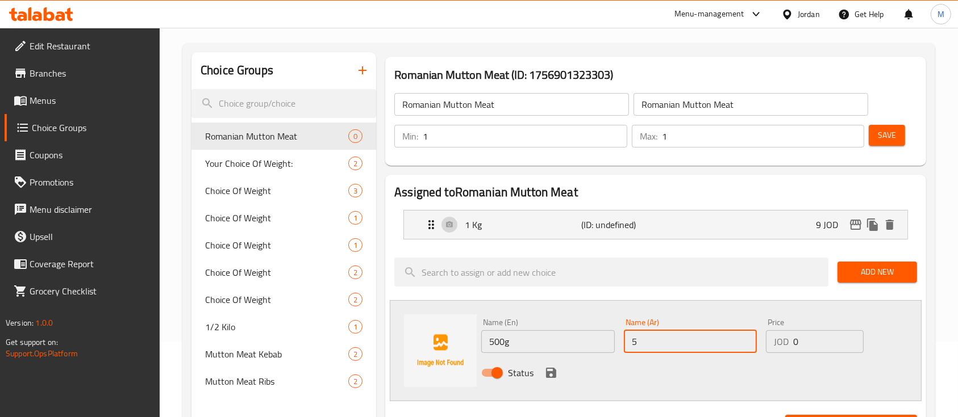
type input "500 غم"
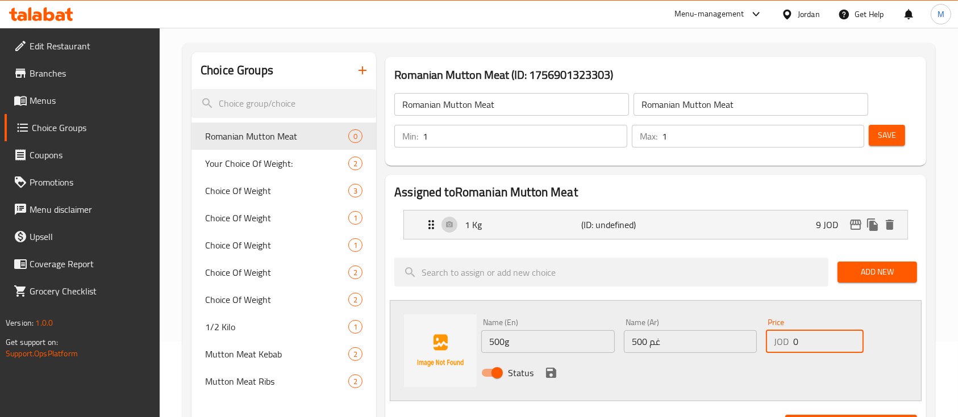
drag, startPoint x: 788, startPoint y: 336, endPoint x: 783, endPoint y: 337, distance: 5.9
click at [778, 337] on div "JOD 0 Price" at bounding box center [815, 342] width 98 height 23
type input "4.5"
click at [550, 369] on icon "save" at bounding box center [551, 373] width 14 height 14
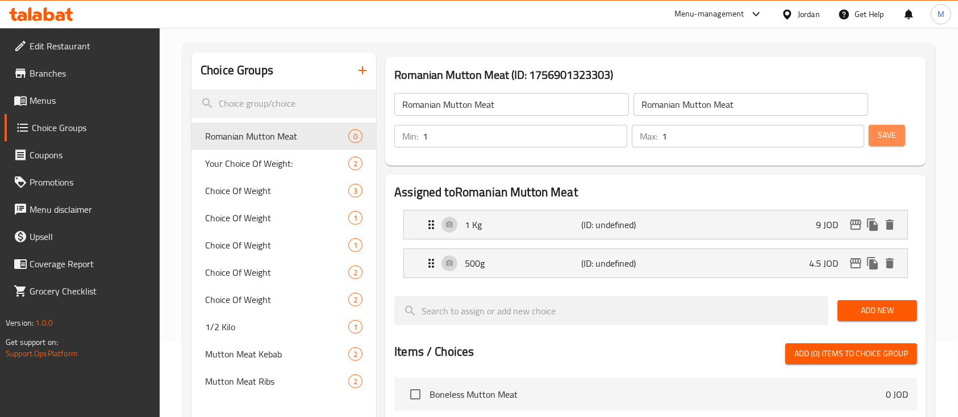
click at [885, 141] on span "Save" at bounding box center [886, 135] width 18 height 14
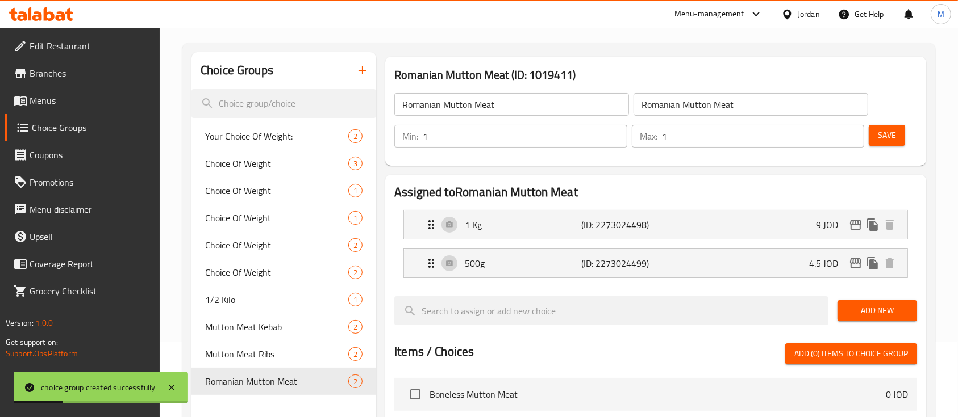
click at [885, 143] on span "Save" at bounding box center [886, 135] width 18 height 14
click at [362, 68] on icon "button" at bounding box center [362, 70] width 8 height 8
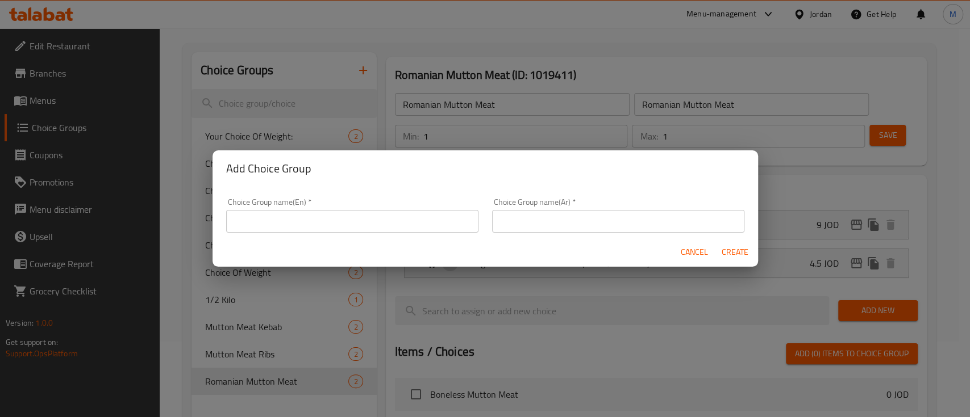
drag, startPoint x: 299, startPoint y: 220, endPoint x: 320, endPoint y: 225, distance: 21.1
click at [300, 220] on input "text" at bounding box center [352, 221] width 252 height 23
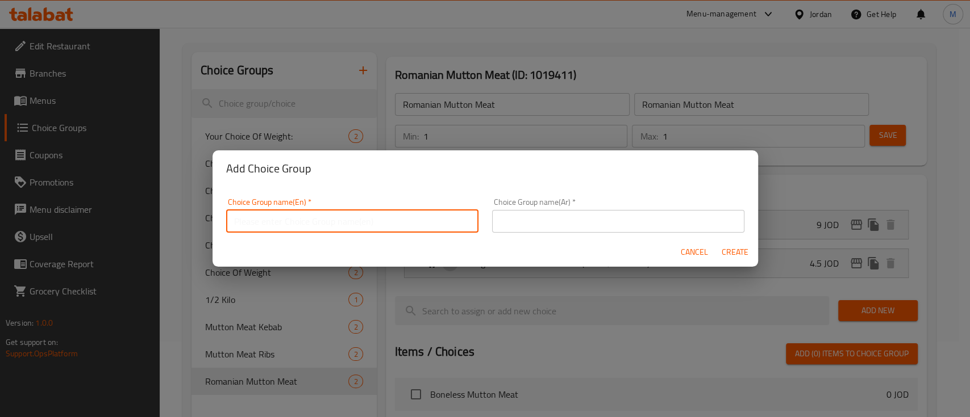
paste input "Baladi Veal Fillet"
type input "Baladi Veal Fillet"
click at [510, 227] on input "text" at bounding box center [618, 221] width 252 height 23
paste input "Baladi Veal Fillet"
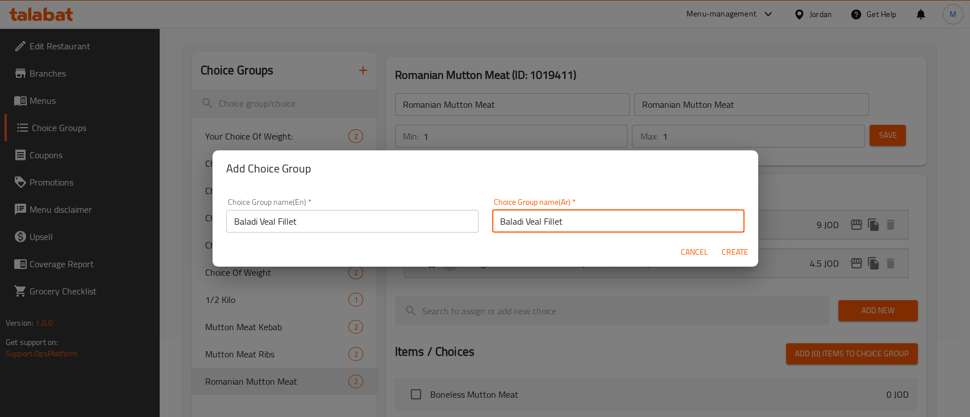
type input "Baladi Veal Fillet"
click at [736, 248] on span "Create" at bounding box center [734, 252] width 27 height 14
type input "Baladi Veal Fillet"
type input "0"
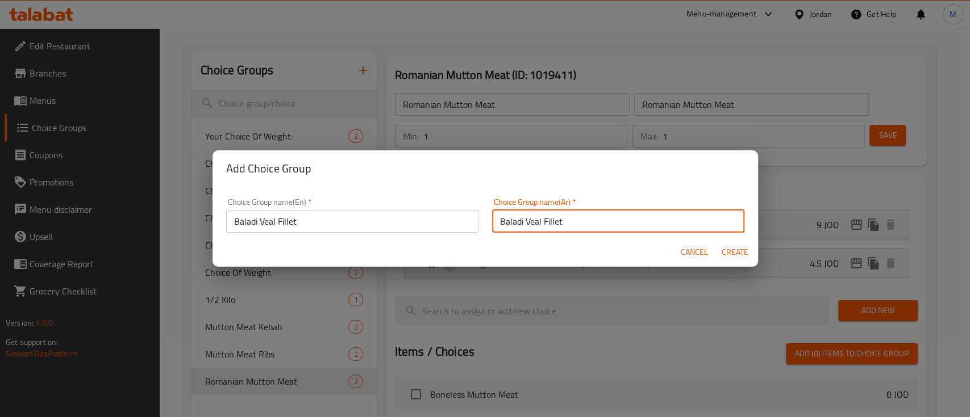
type input "0"
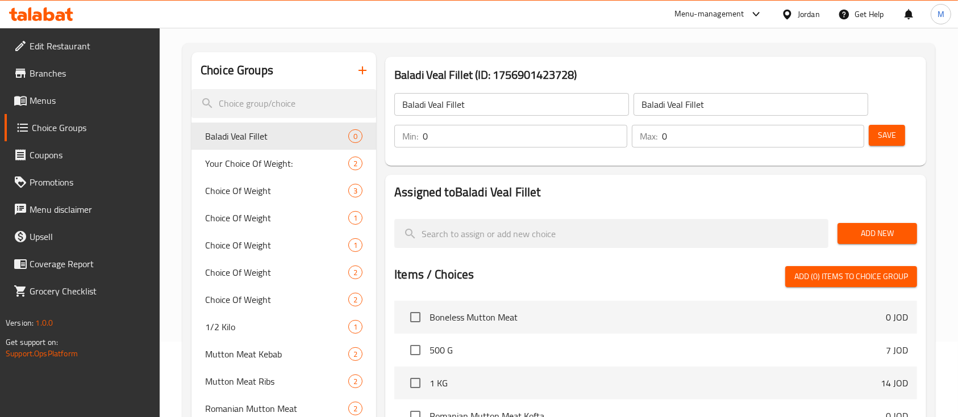
drag, startPoint x: 478, startPoint y: 139, endPoint x: 406, endPoint y: 139, distance: 72.1
click at [406, 139] on div "Min: 0 ​" at bounding box center [510, 136] width 233 height 23
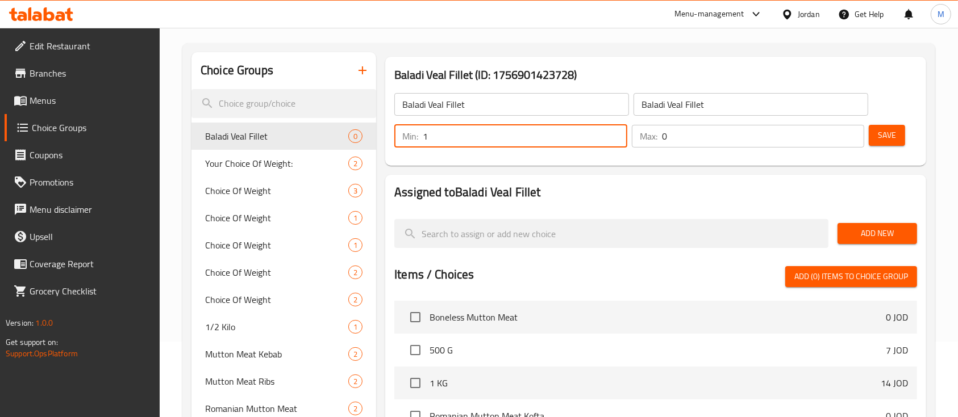
type input "1"
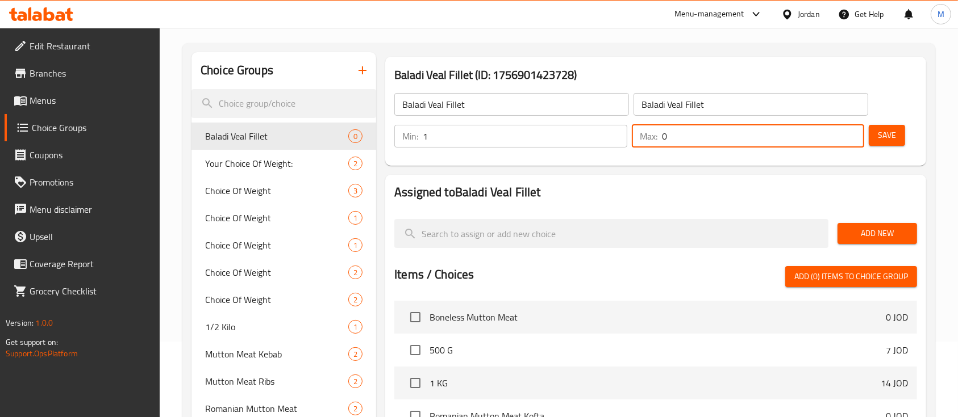
drag, startPoint x: 676, startPoint y: 137, endPoint x: 662, endPoint y: 137, distance: 14.8
click at [662, 137] on input "0" at bounding box center [763, 136] width 203 height 23
type input "1"
click at [872, 237] on span "Add New" at bounding box center [876, 234] width 61 height 14
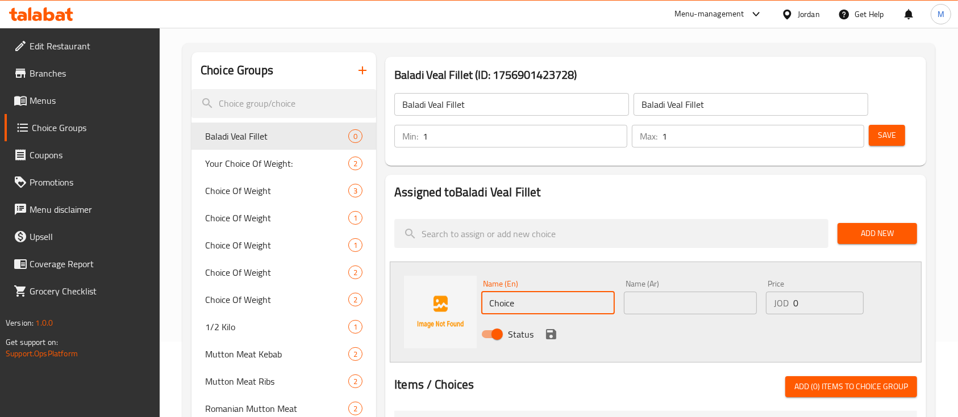
drag, startPoint x: 527, startPoint y: 299, endPoint x: 467, endPoint y: 306, distance: 60.1
click at [467, 306] on div "Name (En) Choice Name (En) Name (Ar) Name (Ar) Price JOD 0 Price Status" at bounding box center [656, 312] width 532 height 101
type input "1 Kg"
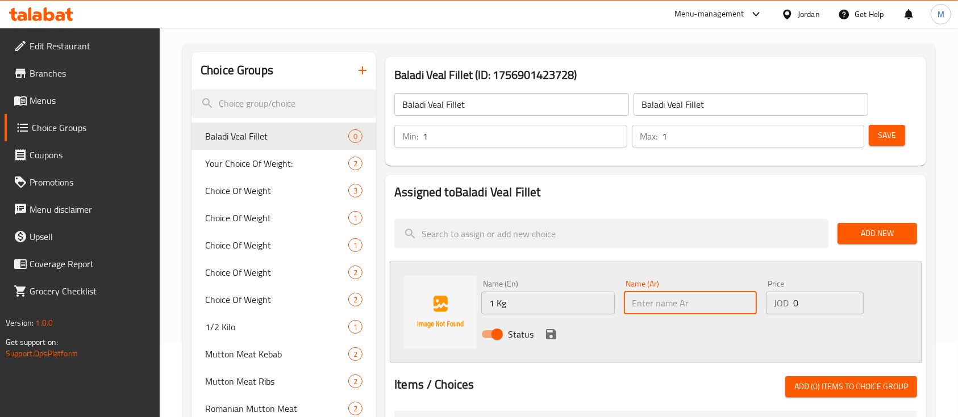
click at [659, 306] on input "text" at bounding box center [690, 303] width 133 height 23
type input "1 كغ"
click at [777, 306] on div "JOD 0 Price" at bounding box center [815, 303] width 98 height 23
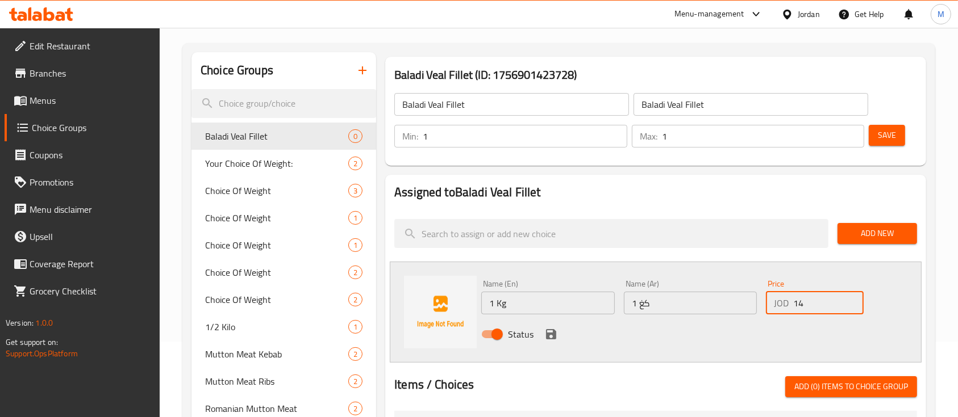
type input "14"
click at [548, 336] on icon "save" at bounding box center [551, 335] width 14 height 14
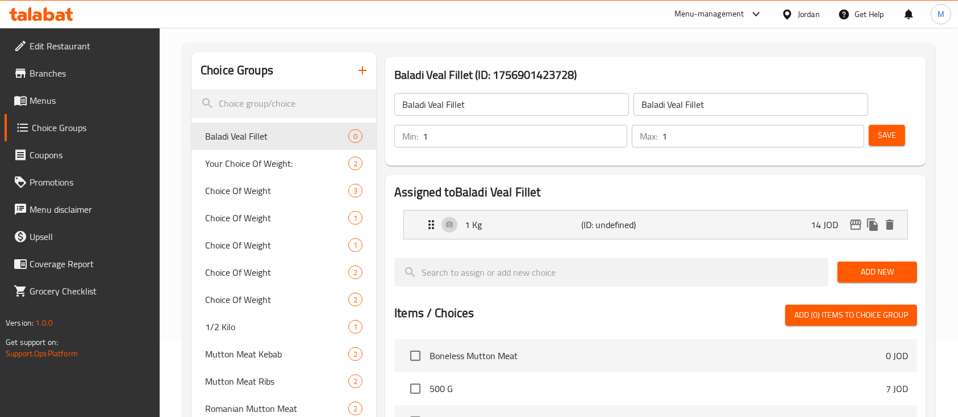
click at [875, 275] on span "Add New" at bounding box center [876, 272] width 61 height 14
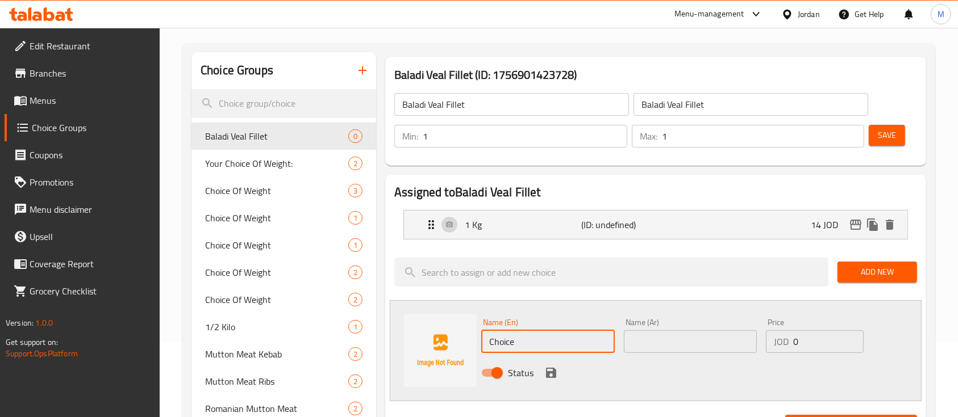
drag, startPoint x: 503, startPoint y: 349, endPoint x: 479, endPoint y: 354, distance: 24.4
click at [480, 354] on div "Name (En) Choice Name (En)" at bounding box center [548, 336] width 142 height 44
type input "500g"
click at [652, 346] on input "text" at bounding box center [690, 342] width 133 height 23
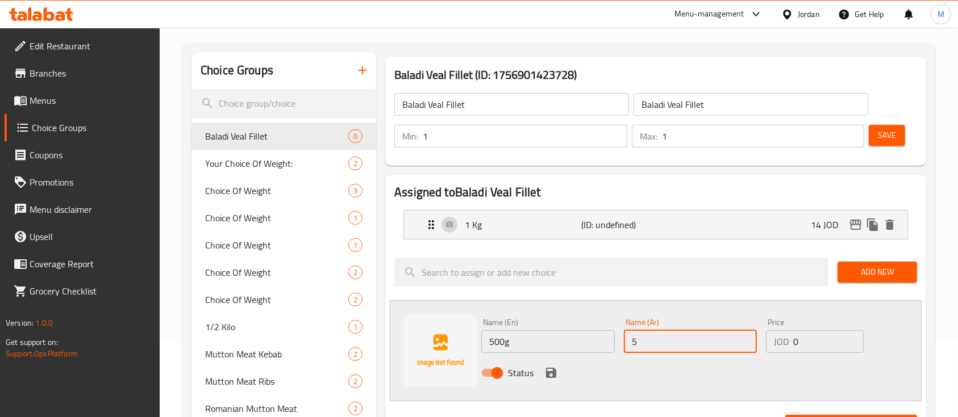
type input "500 غم"
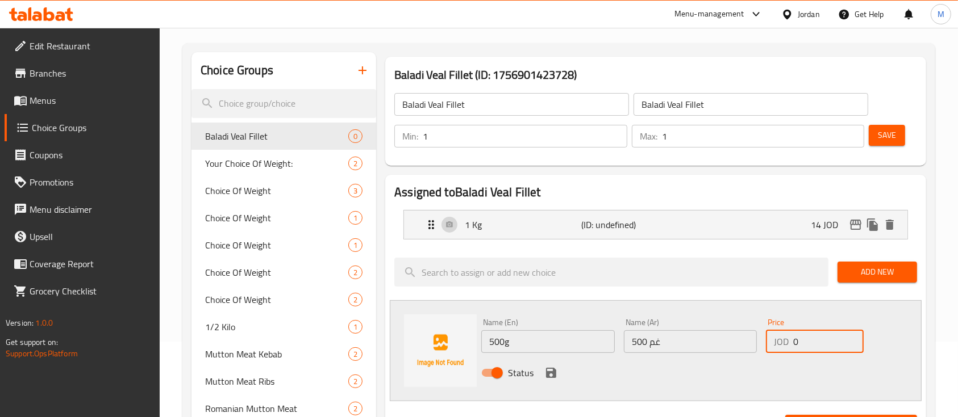
drag, startPoint x: 795, startPoint y: 342, endPoint x: 776, endPoint y: 343, distance: 19.3
click at [776, 343] on div "JOD 0 Price" at bounding box center [815, 342] width 98 height 23
type input "7"
click at [556, 371] on icon "save" at bounding box center [551, 373] width 14 height 14
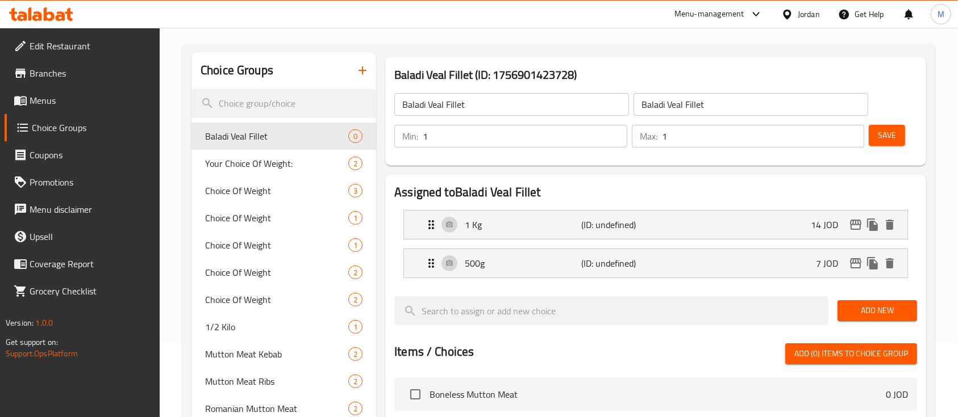
click at [877, 139] on span "Save" at bounding box center [886, 135] width 18 height 14
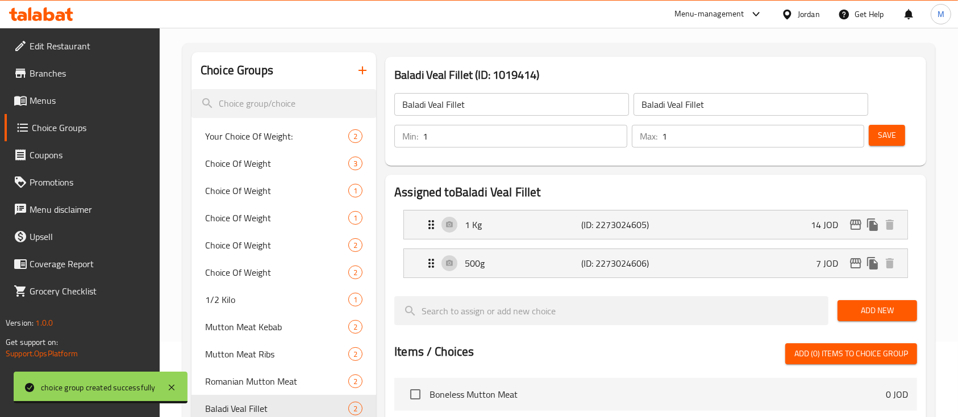
click at [363, 66] on icon "button" at bounding box center [363, 71] width 14 height 14
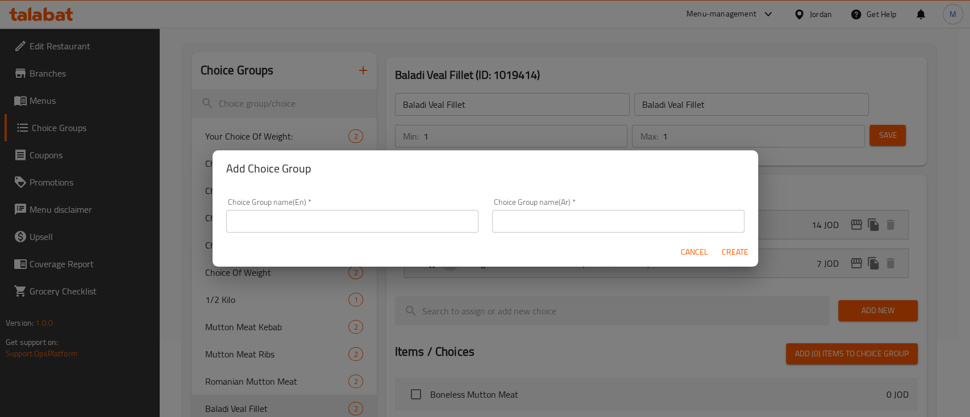
click at [401, 233] on div "Choice Group name(En)   * Choice Group name(En) *" at bounding box center [352, 215] width 266 height 48
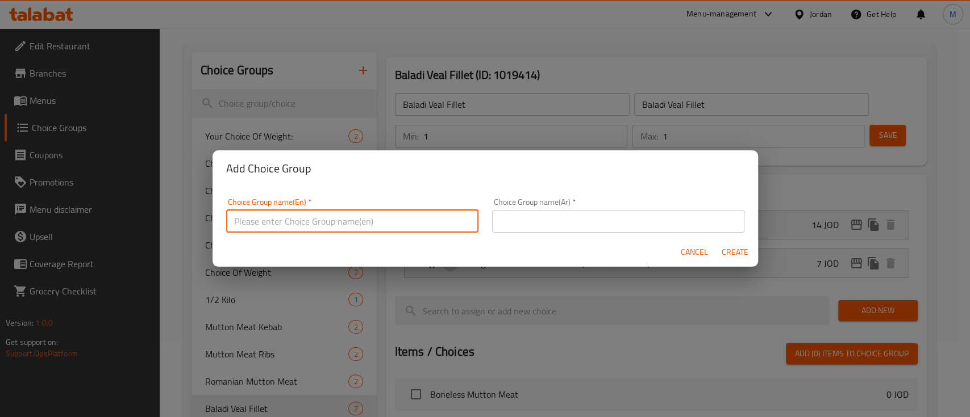
click at [394, 221] on input "text" at bounding box center [352, 221] width 252 height 23
paste input "Imported Veal Fillet"
type input "Imported Veal Fillet"
click at [524, 216] on input "text" at bounding box center [618, 221] width 252 height 23
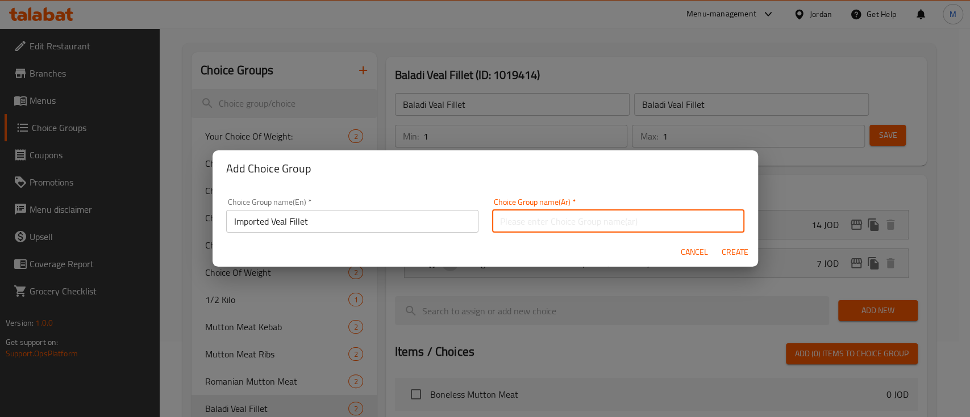
paste input "Imported Veal Fillet"
type input "Imported Veal Fillet"
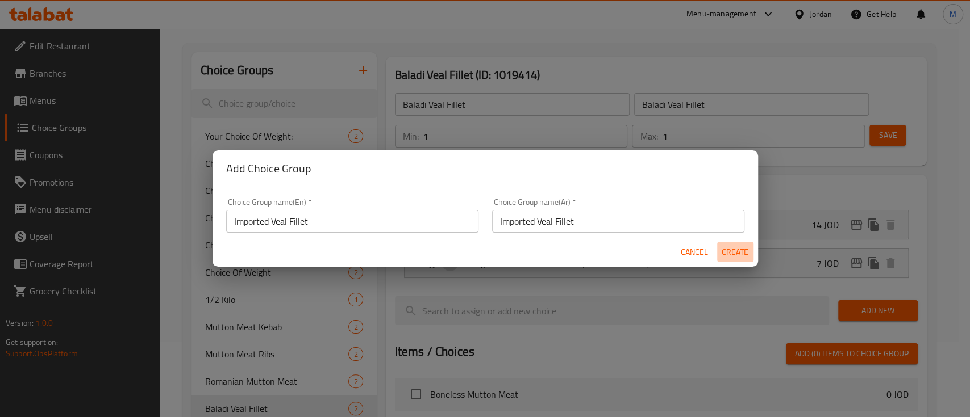
click at [739, 250] on span "Create" at bounding box center [734, 252] width 27 height 14
type input "Imported Veal Fillet"
type input "0"
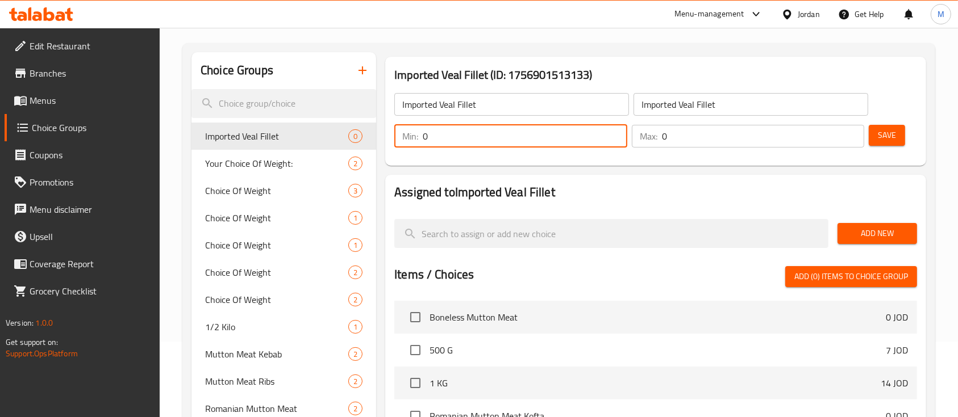
drag, startPoint x: 428, startPoint y: 143, endPoint x: 419, endPoint y: 143, distance: 9.1
click at [419, 143] on div "Min: 0 ​" at bounding box center [510, 136] width 233 height 23
type input "1"
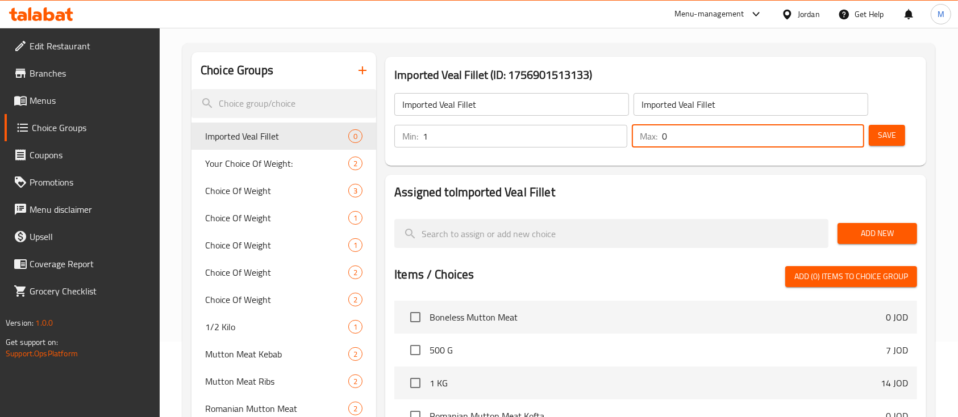
drag, startPoint x: 677, startPoint y: 142, endPoint x: 645, endPoint y: 142, distance: 31.8
click at [645, 142] on div "Max: 0 ​" at bounding box center [748, 136] width 233 height 23
type input "1"
click at [881, 229] on span "Add New" at bounding box center [876, 234] width 61 height 14
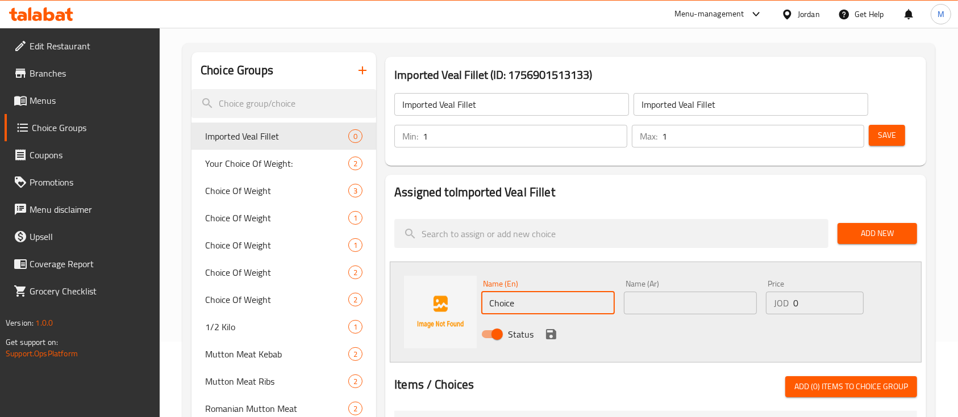
click at [569, 299] on input "Choice" at bounding box center [547, 303] width 133 height 23
type input "1 Kg"
click at [659, 311] on input "text" at bounding box center [690, 303] width 133 height 23
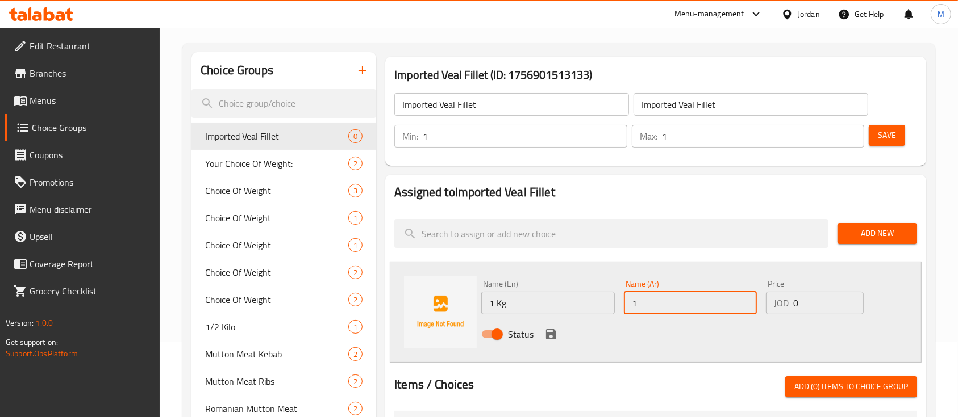
type input "1 كغ"
drag, startPoint x: 798, startPoint y: 310, endPoint x: 783, endPoint y: 310, distance: 15.3
click at [783, 310] on div "JOD 0 Price" at bounding box center [815, 303] width 98 height 23
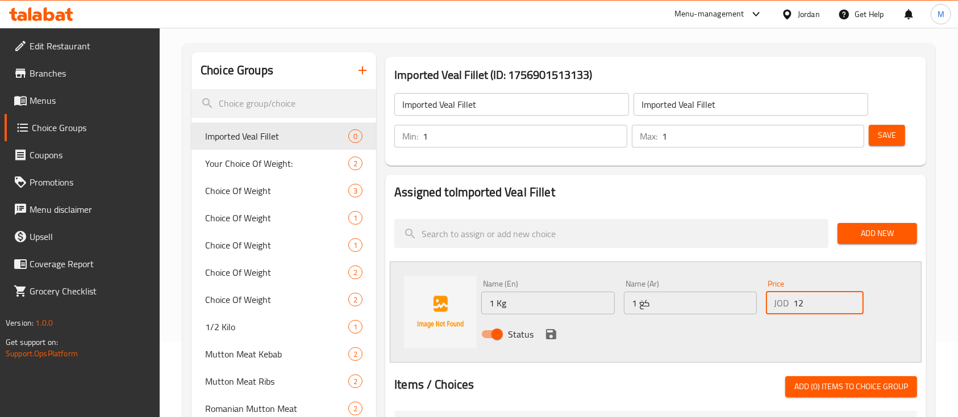
type input "12"
click at [551, 333] on icon "save" at bounding box center [551, 334] width 10 height 10
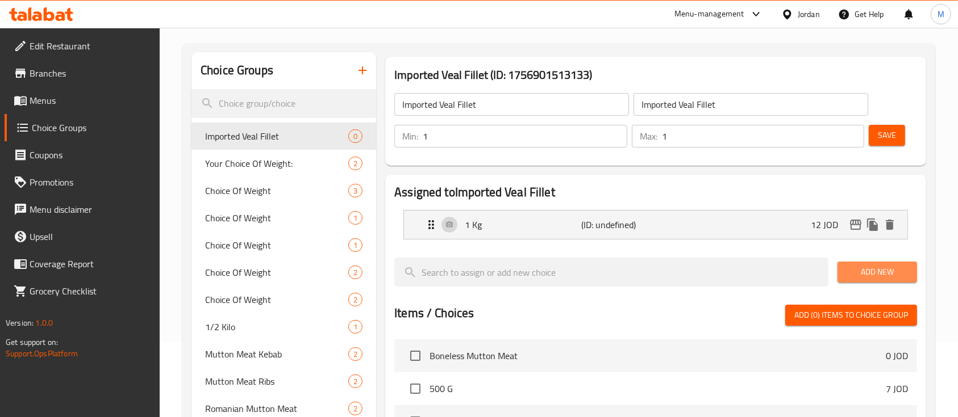
drag, startPoint x: 865, startPoint y: 270, endPoint x: 835, endPoint y: 275, distance: 30.5
click at [864, 271] on span "Add New" at bounding box center [876, 272] width 61 height 14
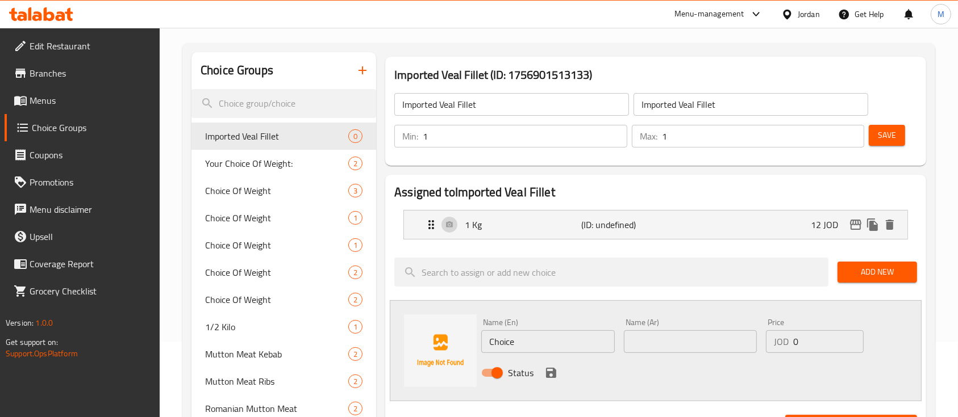
drag, startPoint x: 510, startPoint y: 341, endPoint x: 482, endPoint y: 343, distance: 27.9
click at [482, 343] on input "Choice" at bounding box center [547, 342] width 133 height 23
click at [487, 343] on input "Choice" at bounding box center [547, 342] width 133 height 23
click at [509, 343] on input "Choice" at bounding box center [547, 342] width 133 height 23
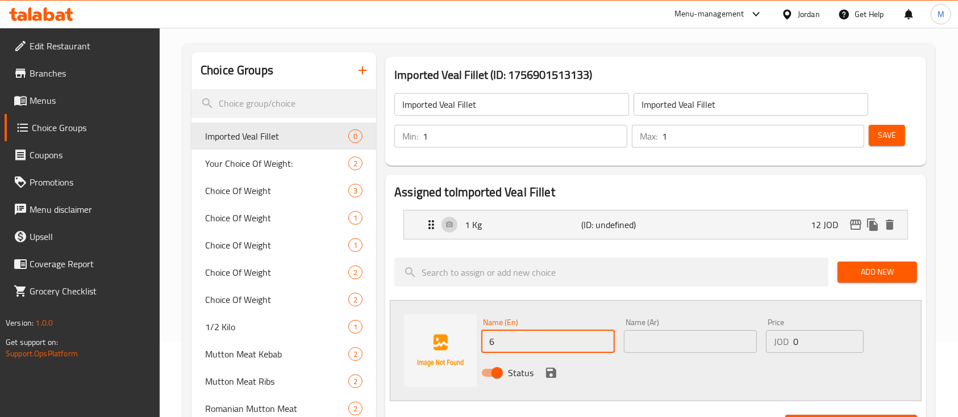
drag, startPoint x: 545, startPoint y: 338, endPoint x: 472, endPoint y: 340, distance: 73.3
click at [472, 340] on div "Name (En) 6 Name (En) Name (Ar) Name (Ar) Price JOD 0 Price Status" at bounding box center [656, 350] width 532 height 101
type input "500g"
click at [641, 339] on input "text" at bounding box center [690, 342] width 133 height 23
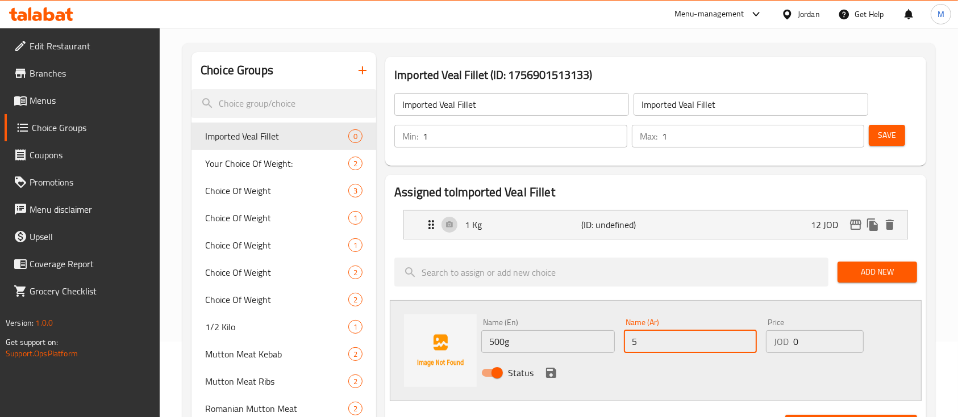
type input "500 غم"
drag, startPoint x: 802, startPoint y: 336, endPoint x: 783, endPoint y: 340, distance: 19.0
click at [783, 340] on div "JOD 0 Price" at bounding box center [815, 342] width 98 height 23
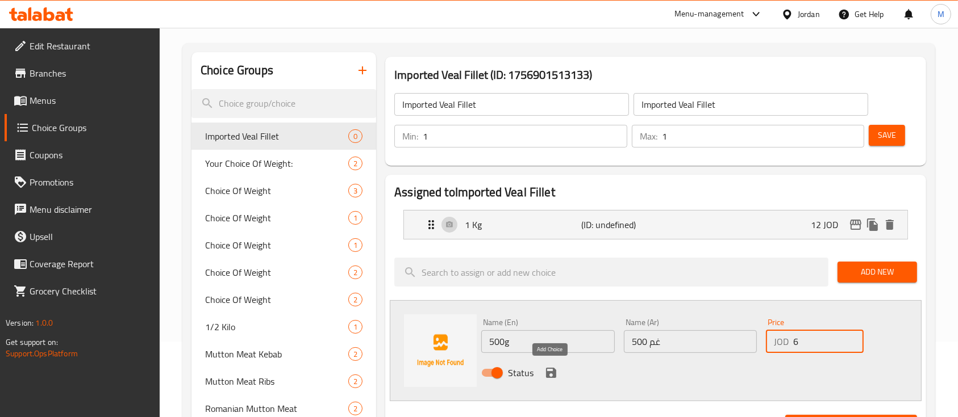
type input "6"
click at [551, 375] on icon "save" at bounding box center [551, 373] width 14 height 14
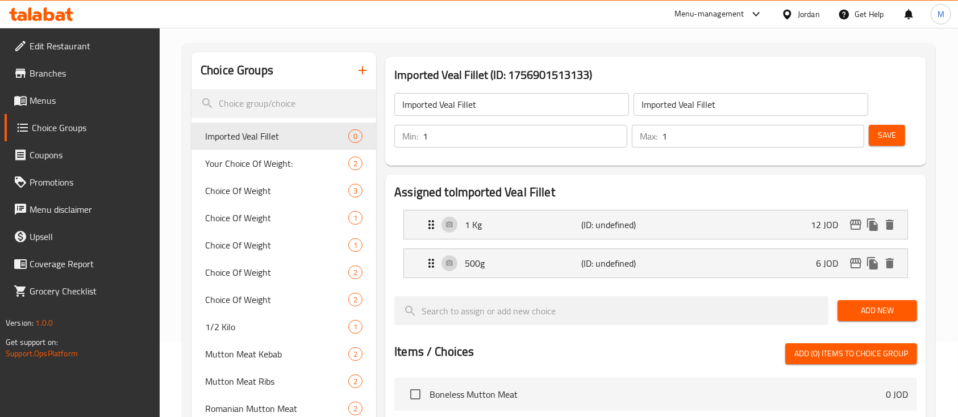
click at [888, 139] on span "Save" at bounding box center [886, 135] width 18 height 14
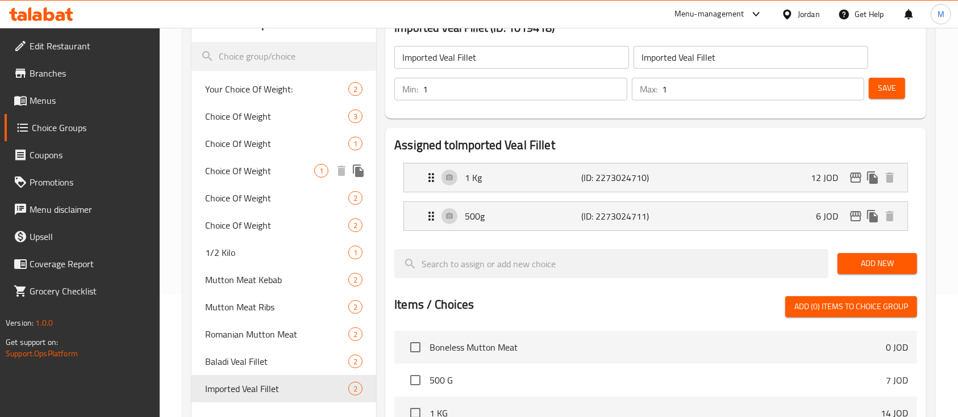
scroll to position [151, 0]
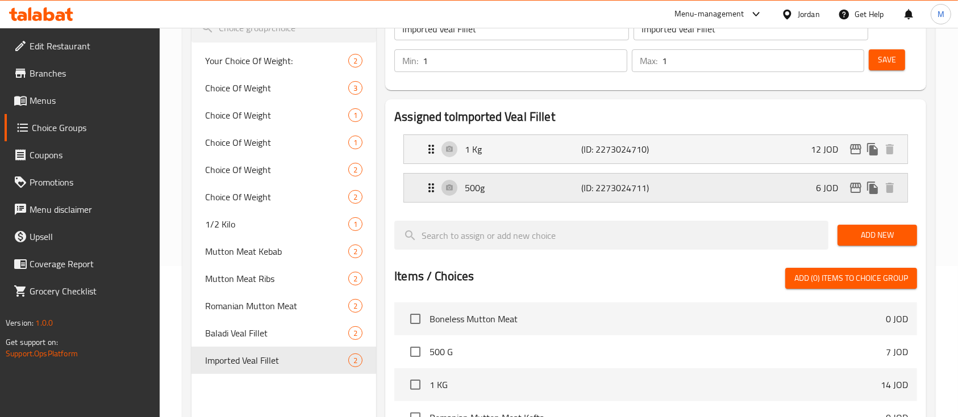
click at [743, 189] on div "500g (ID: 2273024711) 6 JOD" at bounding box center [658, 188] width 469 height 28
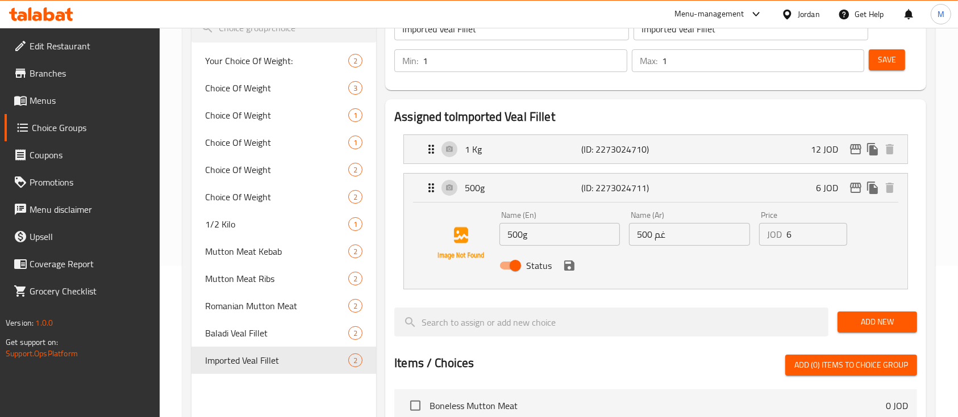
click at [517, 266] on input "Status" at bounding box center [515, 266] width 65 height 22
checkbox input "false"
drag, startPoint x: 643, startPoint y: 148, endPoint x: 619, endPoint y: 174, distance: 36.2
click at [641, 151] on nav "1 Kg (ID: 2273024710) 12 JOD Name (En) 1 Kg Name (En) Name (Ar) 1 كغ Name (Ar) …" at bounding box center [655, 212] width 523 height 173
click at [599, 156] on p "(ID: 2273024710)" at bounding box center [620, 150] width 78 height 14
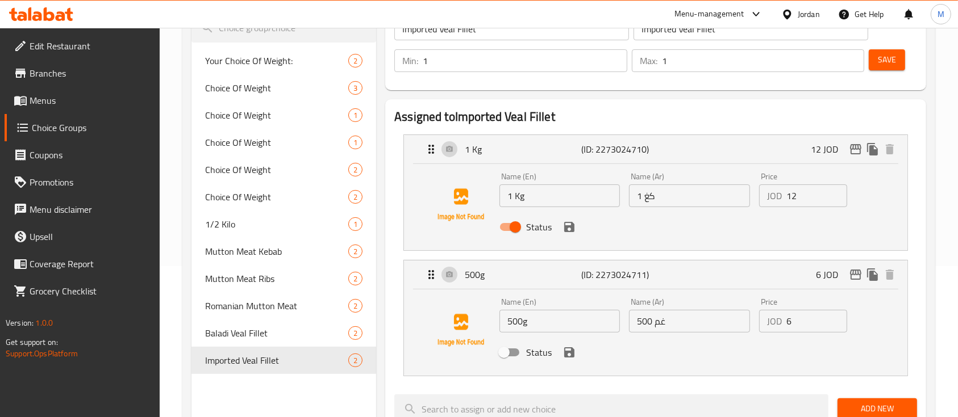
click at [519, 223] on input "Status" at bounding box center [515, 227] width 65 height 22
checkbox input "false"
click at [878, 59] on span "Save" at bounding box center [886, 60] width 18 height 14
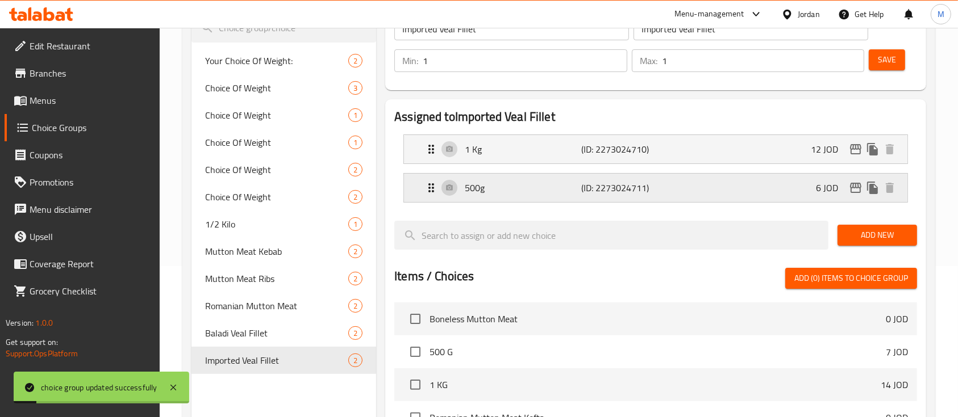
click at [667, 194] on div "500g (ID: 2273024711) 6 JOD" at bounding box center [658, 188] width 469 height 28
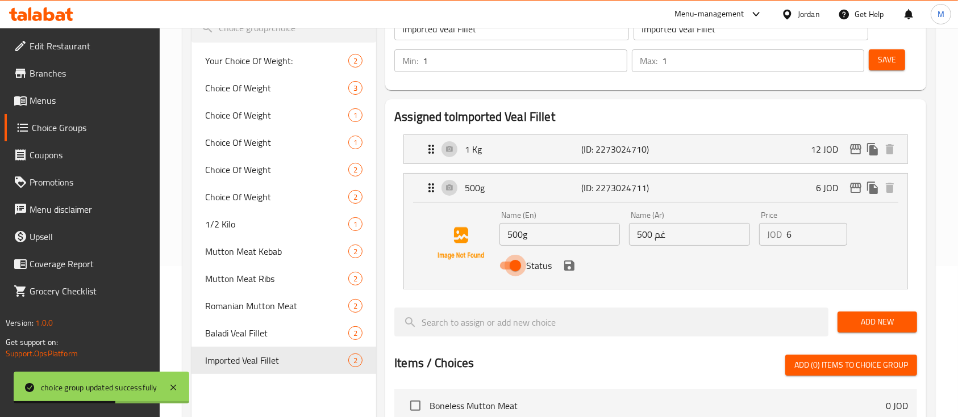
click at [518, 269] on input "Status" at bounding box center [515, 266] width 65 height 22
checkbox input "false"
click at [573, 266] on icon "save" at bounding box center [569, 266] width 10 height 10
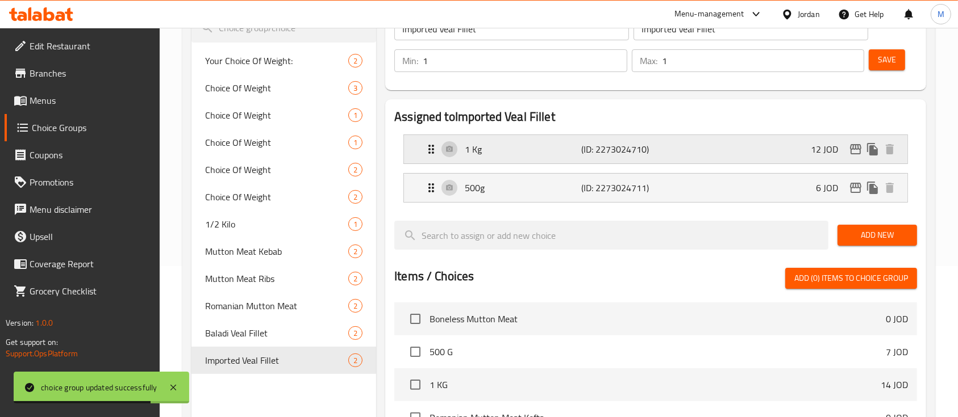
click at [584, 143] on p "(ID: 2273024710)" at bounding box center [620, 150] width 78 height 14
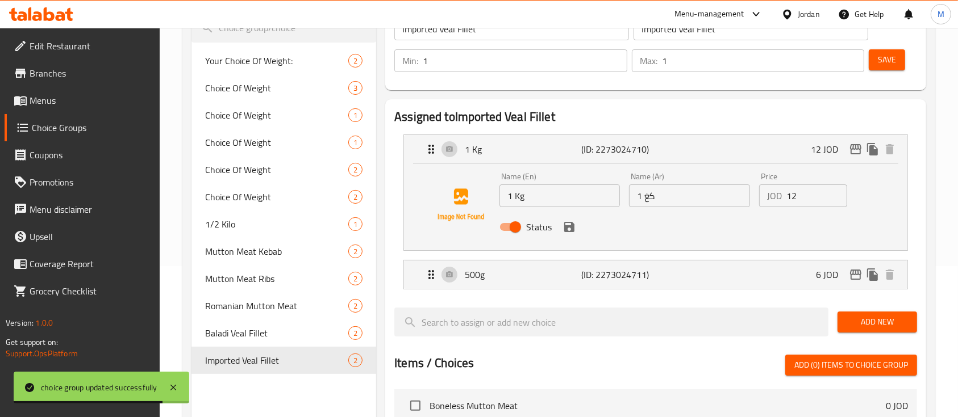
click at [519, 231] on input "Status" at bounding box center [515, 227] width 65 height 22
checkbox input "false"
click at [565, 228] on icon "save" at bounding box center [569, 227] width 10 height 10
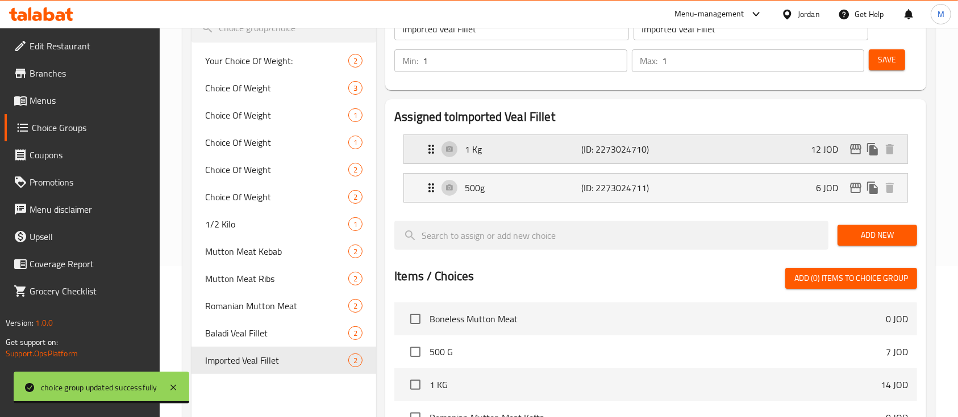
click at [565, 151] on p "1 Kg" at bounding box center [523, 150] width 116 height 14
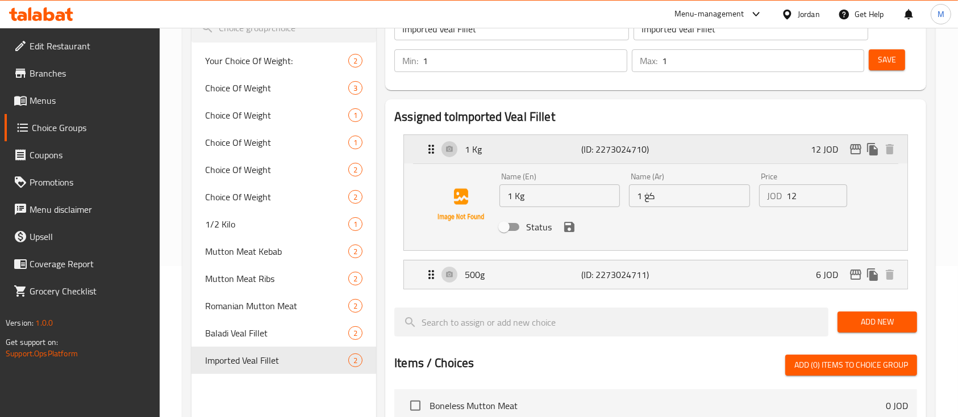
click at [604, 155] on p "(ID: 2273024710)" at bounding box center [620, 150] width 78 height 14
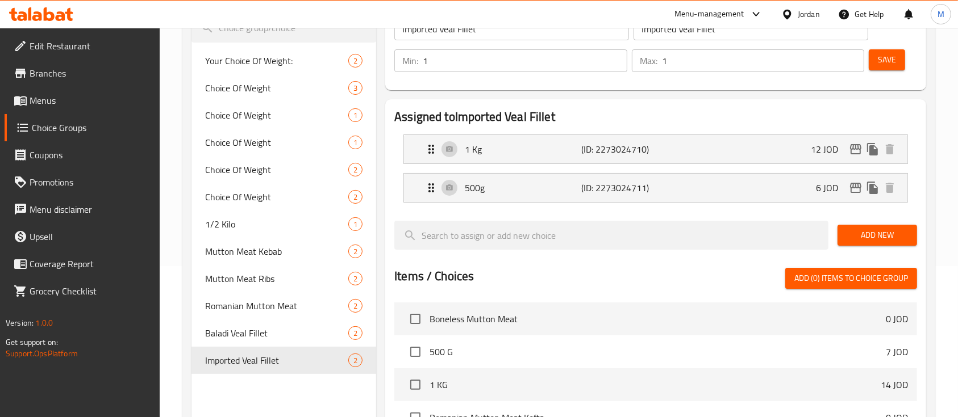
click at [881, 64] on span "Save" at bounding box center [886, 60] width 18 height 14
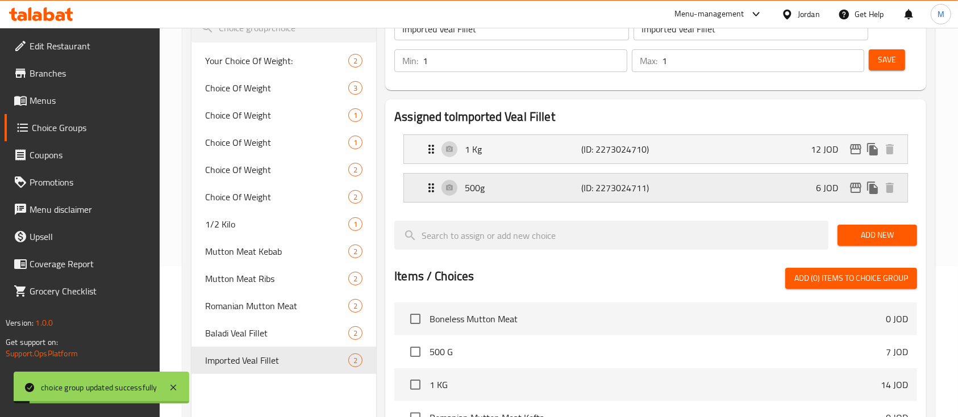
click at [619, 193] on p "(ID: 2273024711)" at bounding box center [620, 188] width 78 height 14
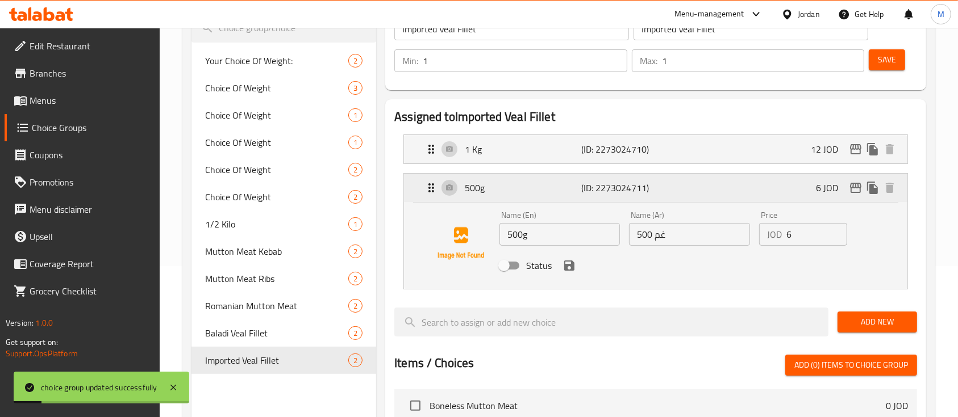
click at [619, 191] on p "(ID: 2273024711)" at bounding box center [620, 188] width 78 height 14
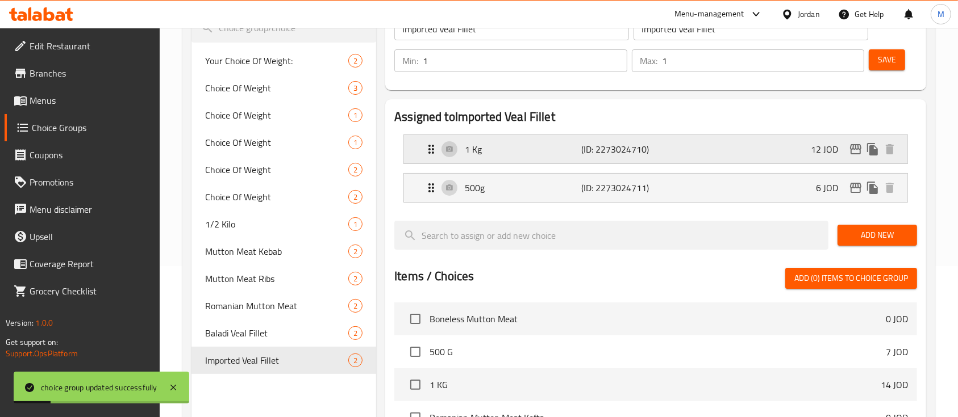
click at [619, 156] on p "(ID: 2273024710)" at bounding box center [620, 150] width 78 height 14
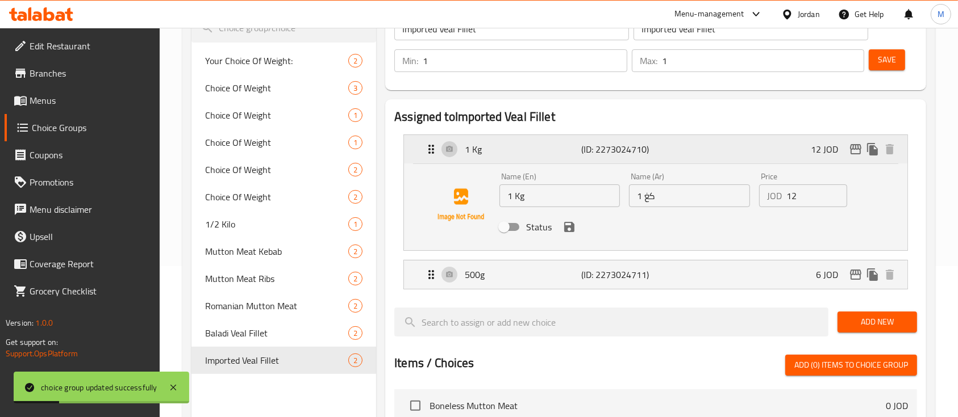
click at [619, 156] on p "(ID: 2273024710)" at bounding box center [620, 150] width 78 height 14
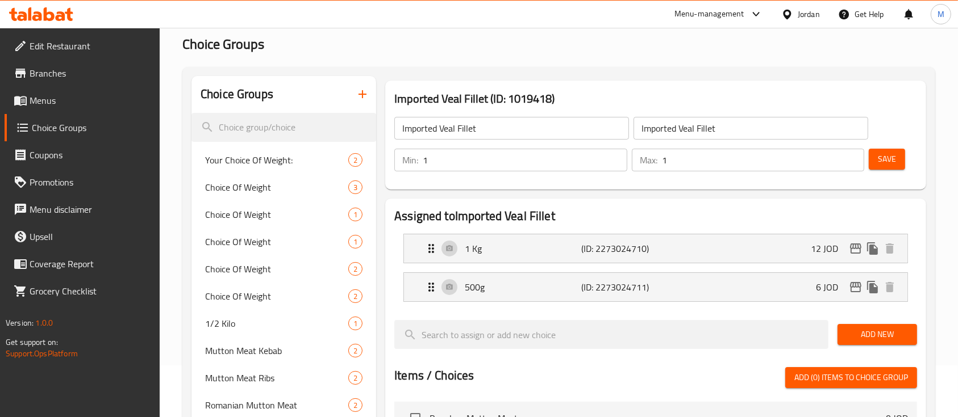
scroll to position [0, 0]
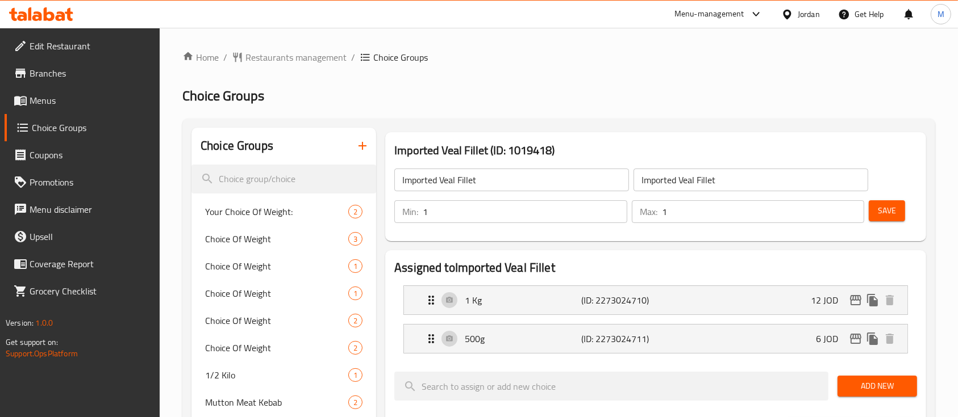
drag, startPoint x: 83, startPoint y: 106, endPoint x: 87, endPoint y: 111, distance: 6.5
click at [83, 106] on span "Menus" at bounding box center [91, 101] width 122 height 14
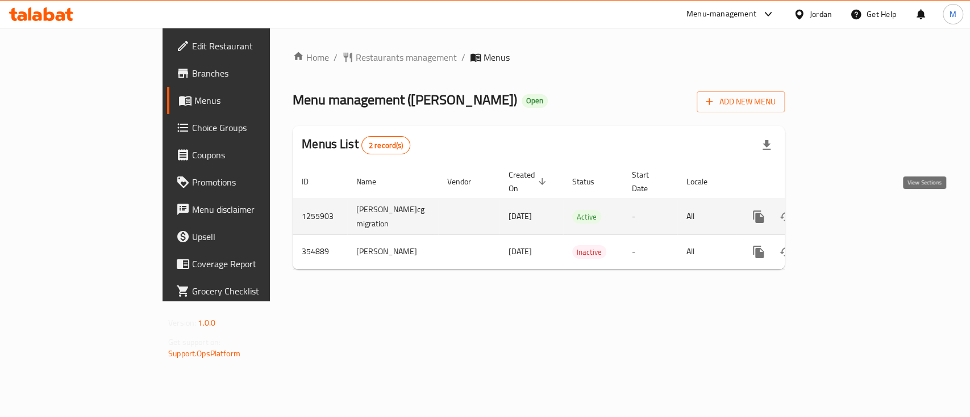
click at [854, 211] on link "enhanced table" at bounding box center [839, 216] width 27 height 27
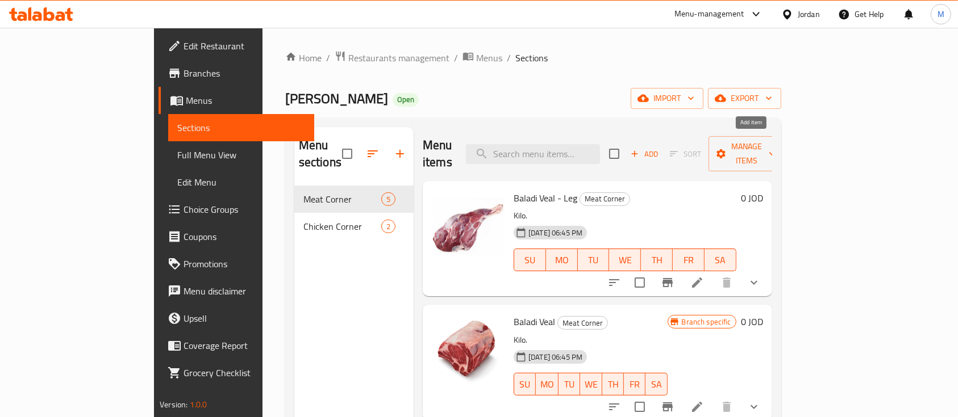
click at [659, 148] on span "Add" at bounding box center [644, 154] width 31 height 13
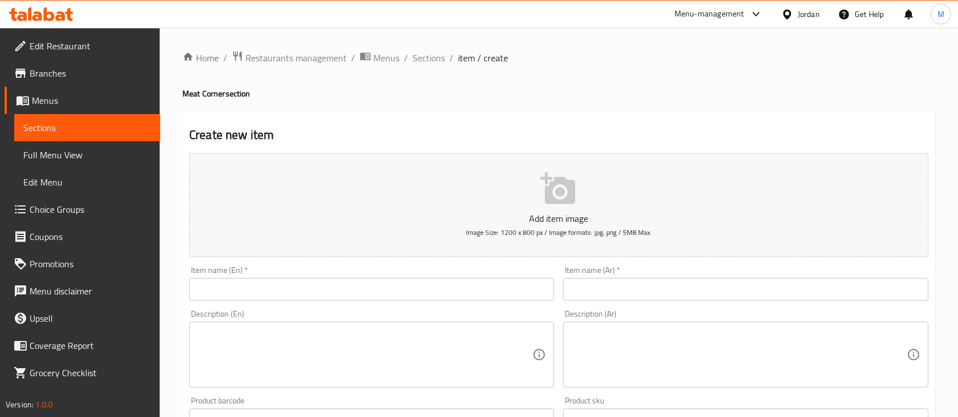
click at [378, 279] on input "text" at bounding box center [371, 289] width 365 height 23
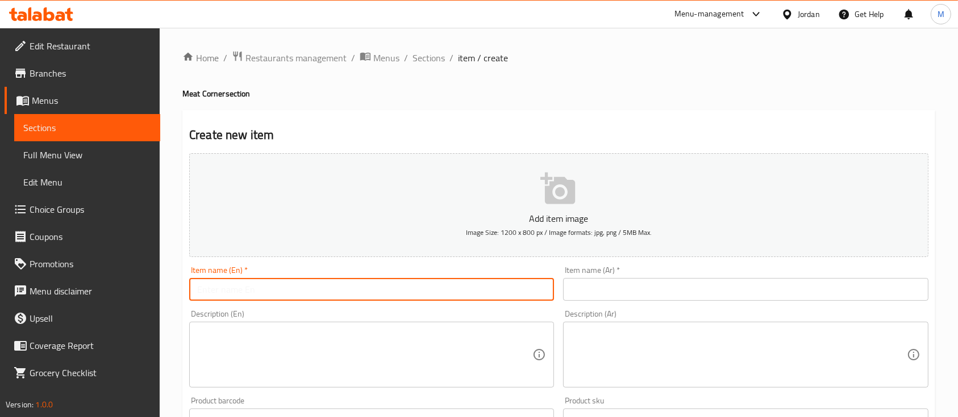
type input "s"
click at [597, 283] on input "text" at bounding box center [745, 289] width 365 height 23
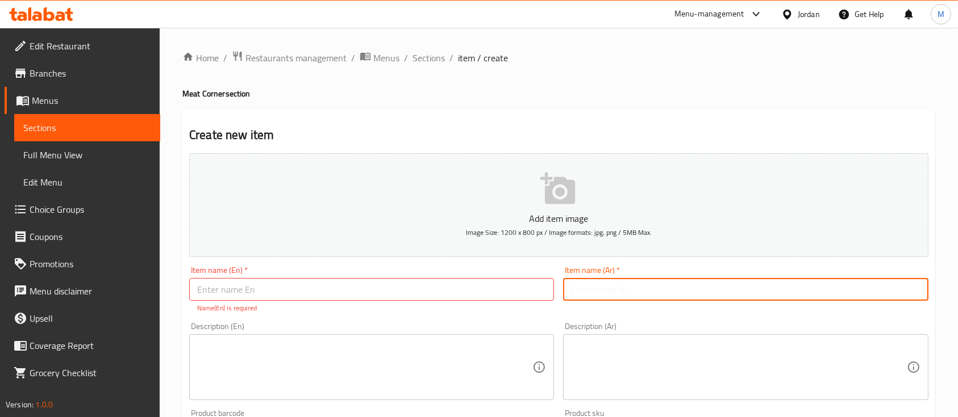
paste input "خروف روماني صنف اول"
type input "خروف روماني صنف اول"
drag, startPoint x: 491, startPoint y: 296, endPoint x: 483, endPoint y: 291, distance: 9.5
click at [491, 296] on input "text" at bounding box center [371, 289] width 365 height 23
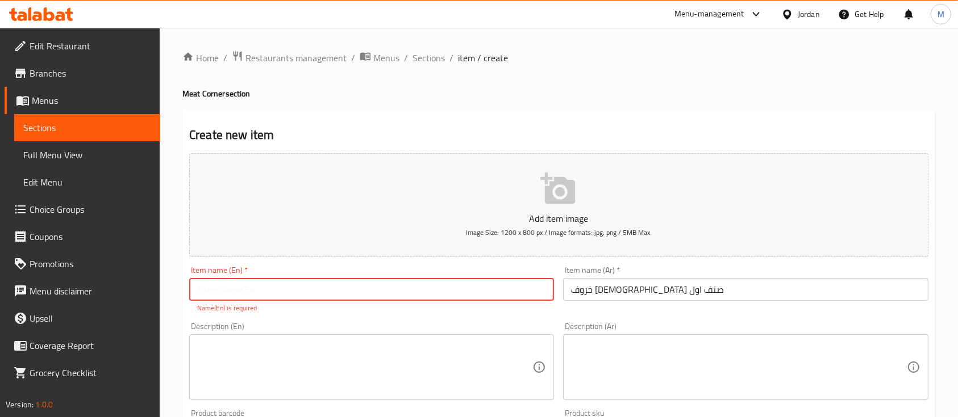
paste input "First-class Romanian lamb"
click at [365, 316] on div "Add item image Image Size: 1200 x 800 px / Image formats: jpg, png / 5MB Max. I…" at bounding box center [559, 400] width 748 height 502
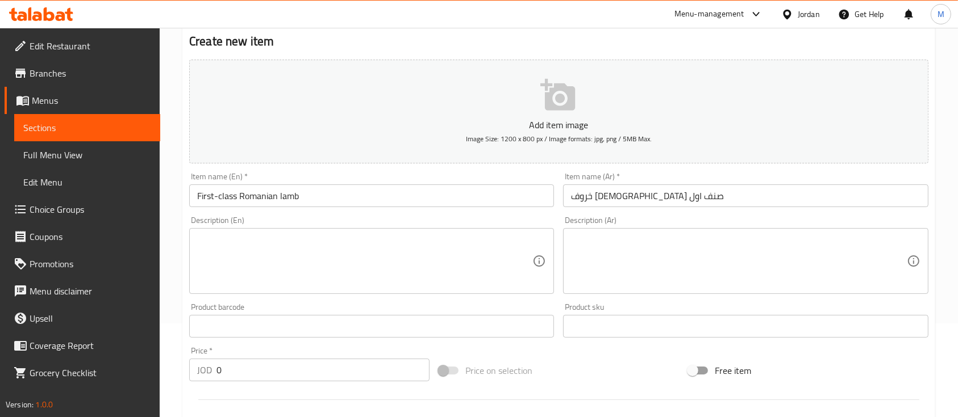
scroll to position [76, 0]
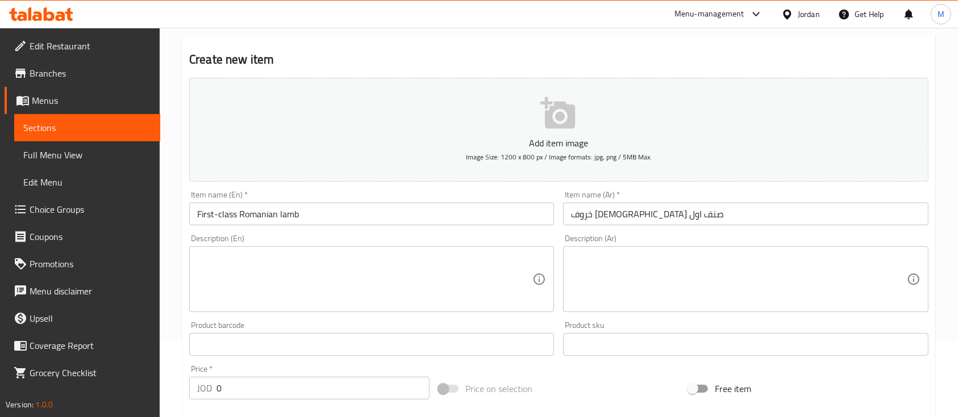
click at [337, 214] on input "First-class Romanian lamb" at bounding box center [371, 214] width 365 height 23
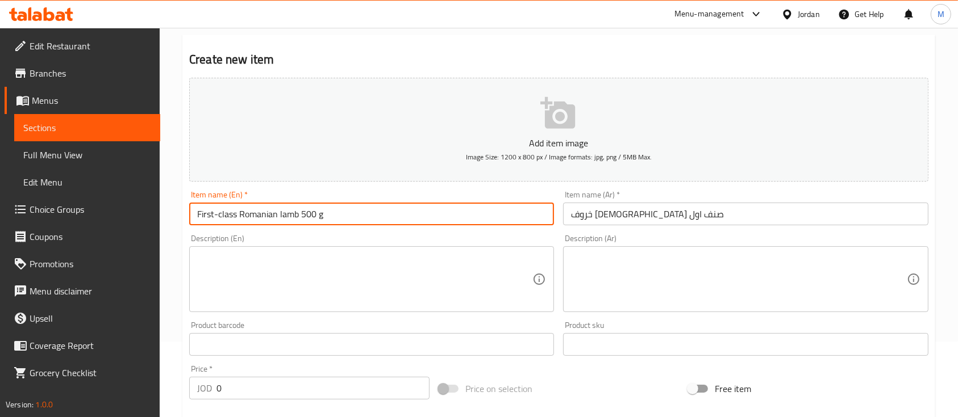
type input "First-class Romanian lamb 500 g"
drag, startPoint x: 661, startPoint y: 211, endPoint x: 673, endPoint y: 225, distance: 18.1
click at [667, 219] on input "خروف روماني صنف اول" at bounding box center [745, 214] width 365 height 23
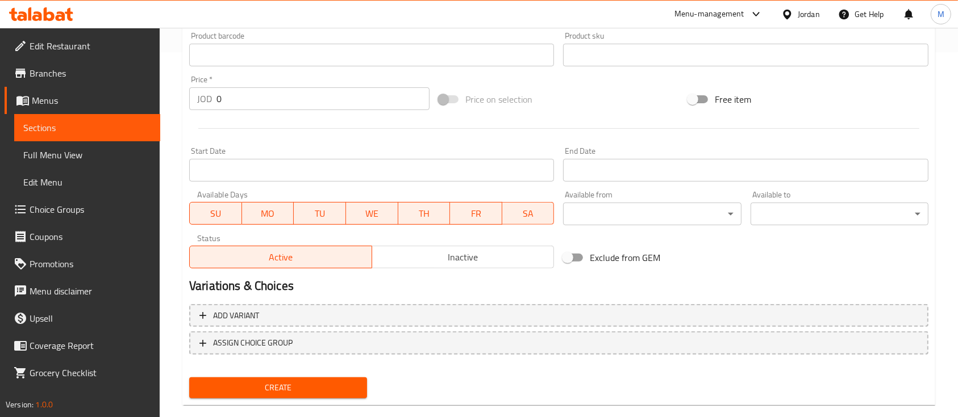
scroll to position [385, 0]
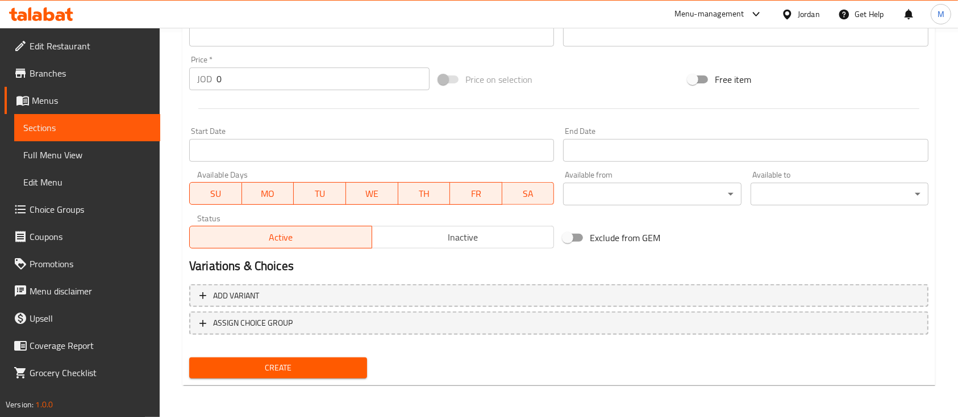
type input "خروف روماني صنف اول 500غم"
click at [341, 370] on span "Create" at bounding box center [278, 368] width 160 height 14
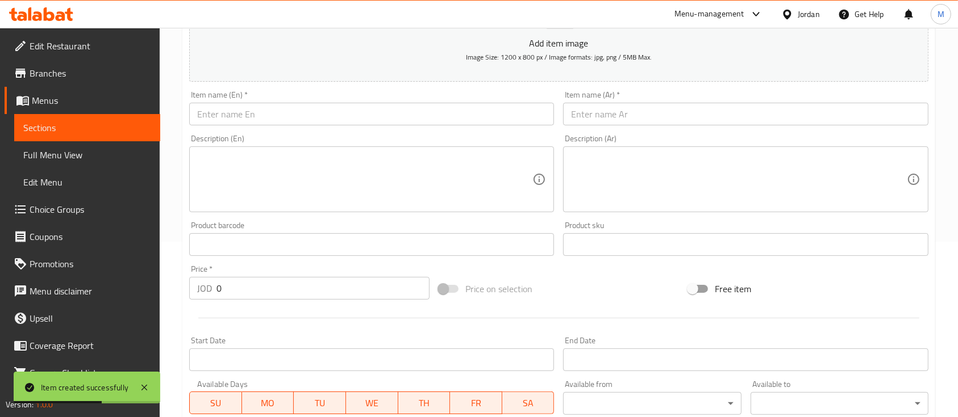
scroll to position [82, 0]
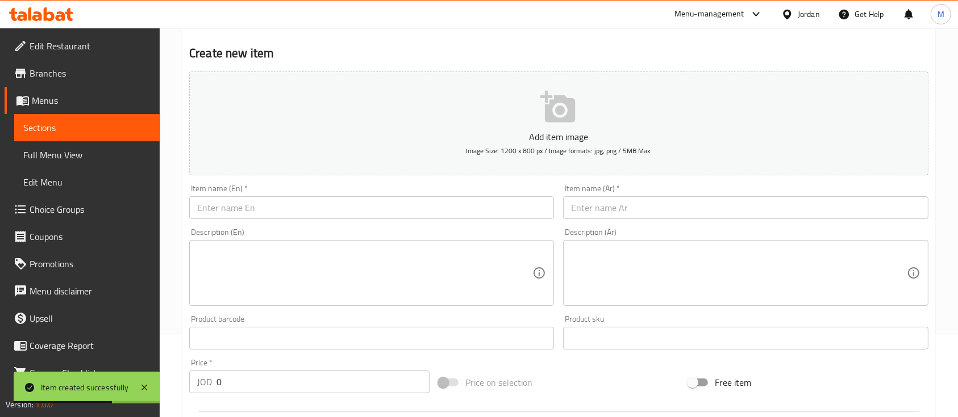
click at [327, 211] on input "text" at bounding box center [371, 208] width 365 height 23
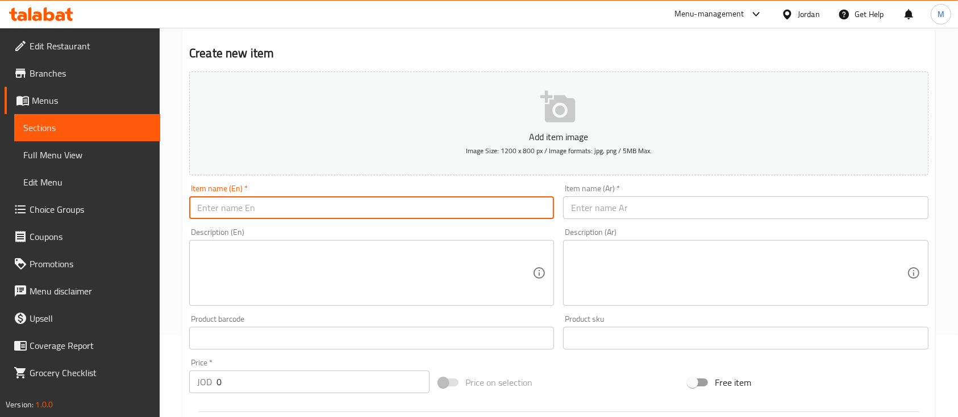
paste input "Local veal thigh"
type input "Local veal thigh 500 g"
click at [608, 199] on input "text" at bounding box center [745, 208] width 365 height 23
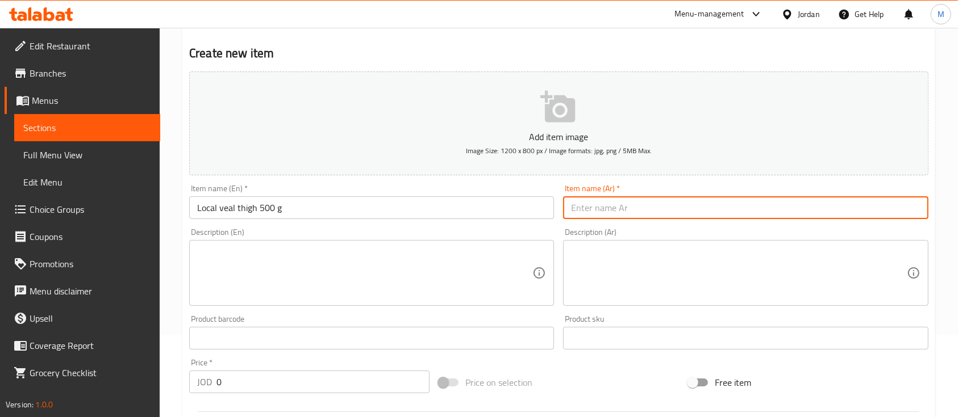
paste input "عجل بلدي فخد"
type input "عجل بلدي فخد 500 غم"
click at [404, 224] on div "Description (En) Description (En)" at bounding box center [372, 267] width 374 height 87
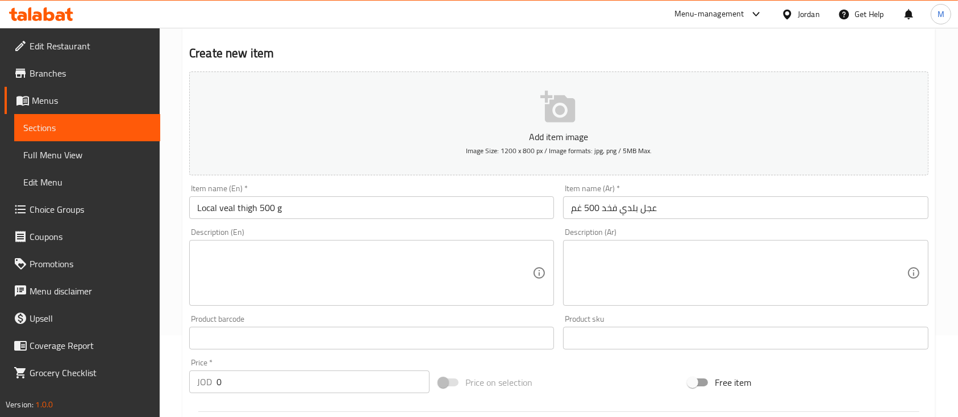
click at [193, 388] on div "JOD 0 Price *" at bounding box center [309, 382] width 240 height 23
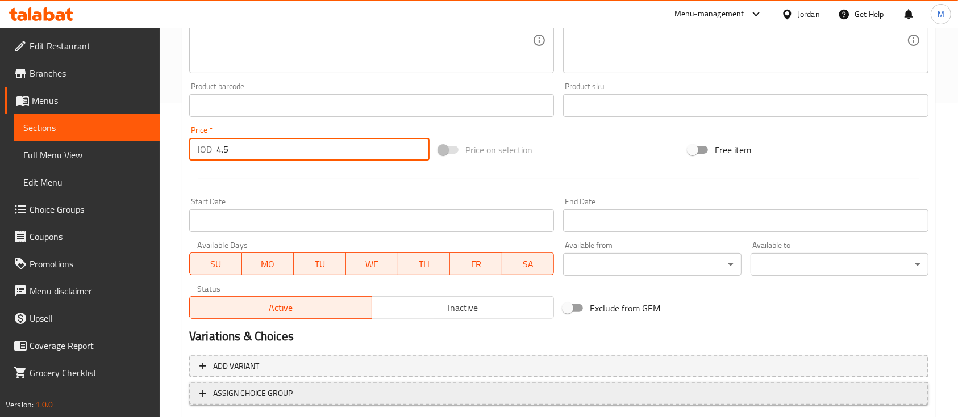
scroll to position [385, 0]
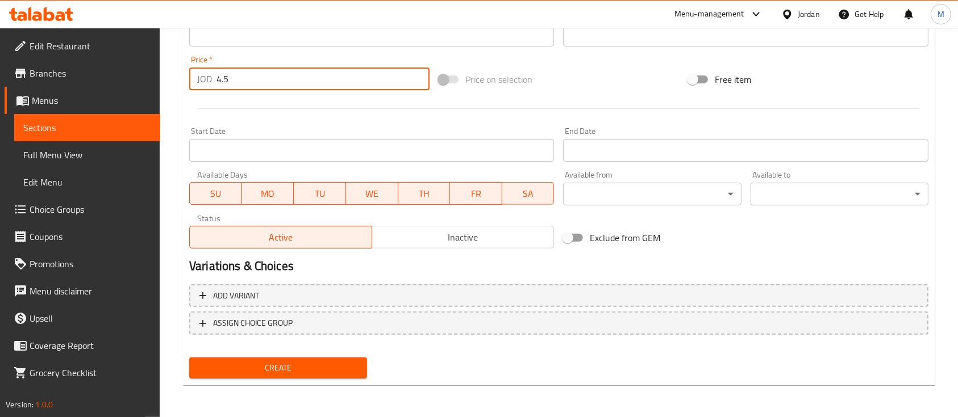
type input "4.5"
click at [337, 370] on span "Create" at bounding box center [278, 368] width 160 height 14
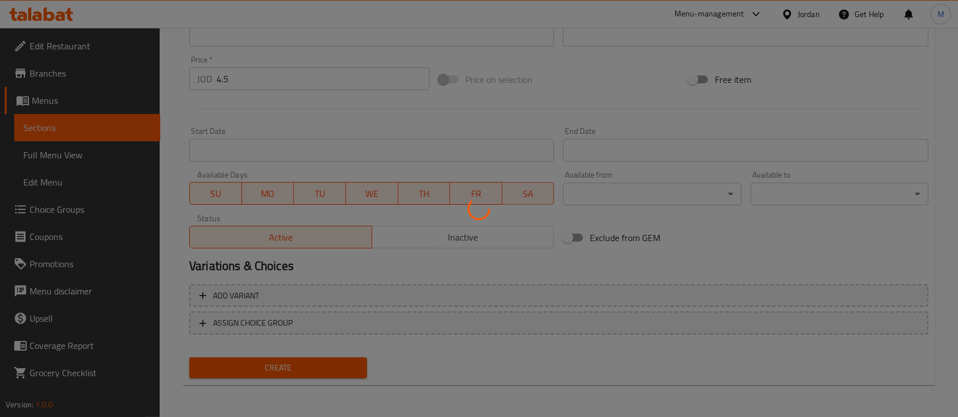
type input "0"
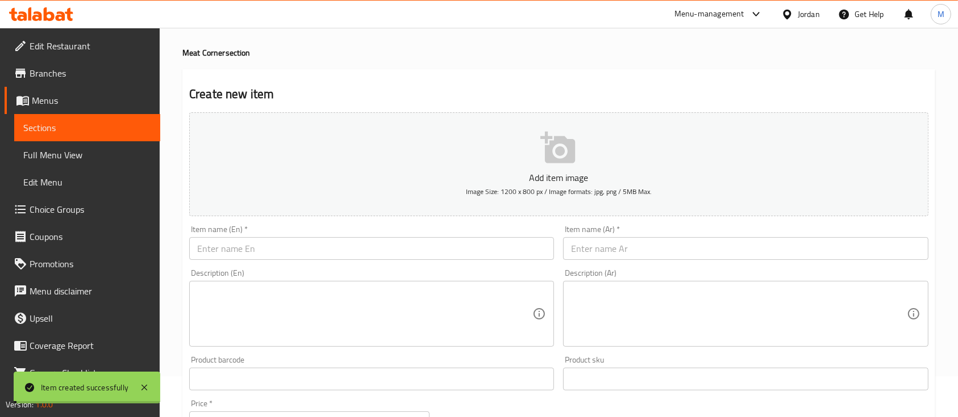
scroll to position [6, 0]
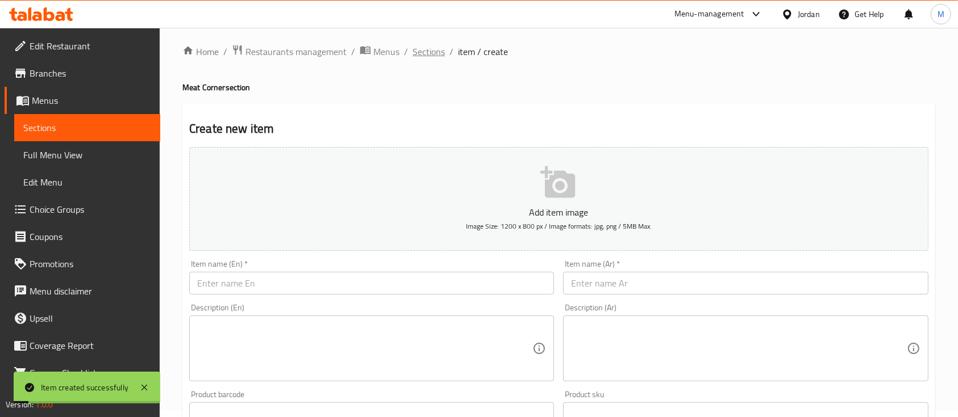
click at [437, 52] on span "Sections" at bounding box center [428, 52] width 32 height 14
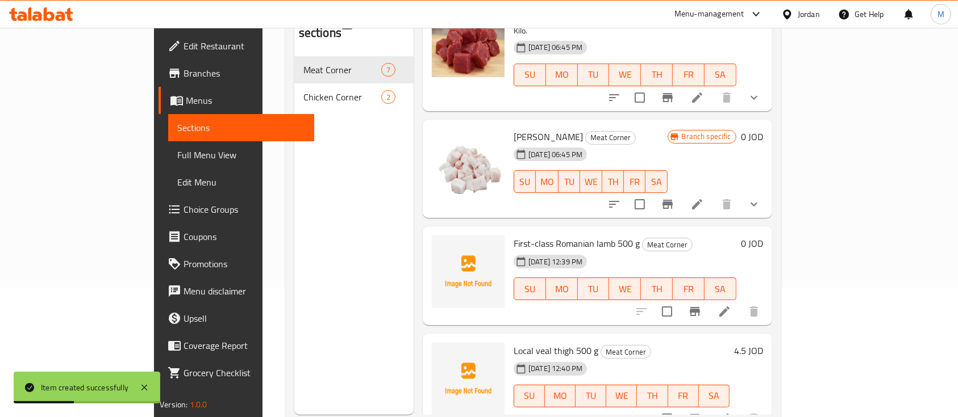
scroll to position [158, 0]
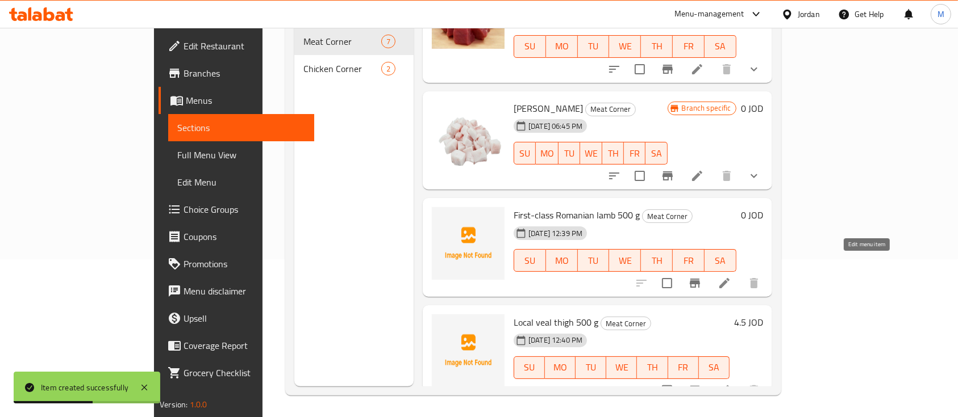
click at [731, 277] on icon at bounding box center [724, 284] width 14 height 14
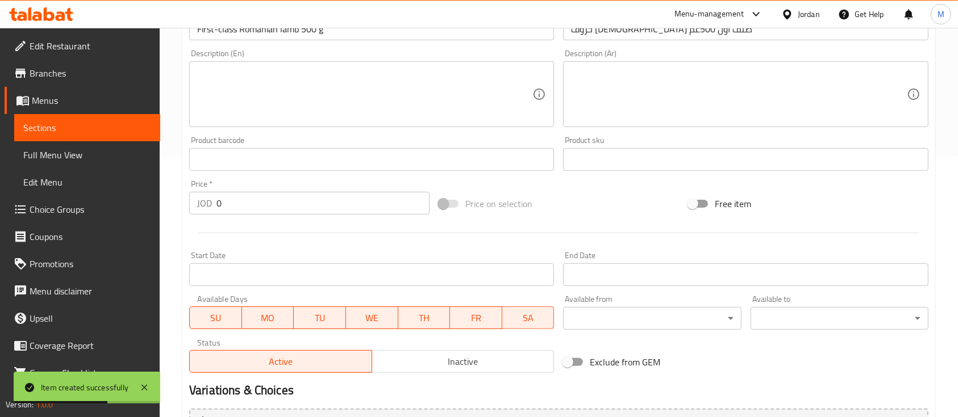
scroll to position [378, 0]
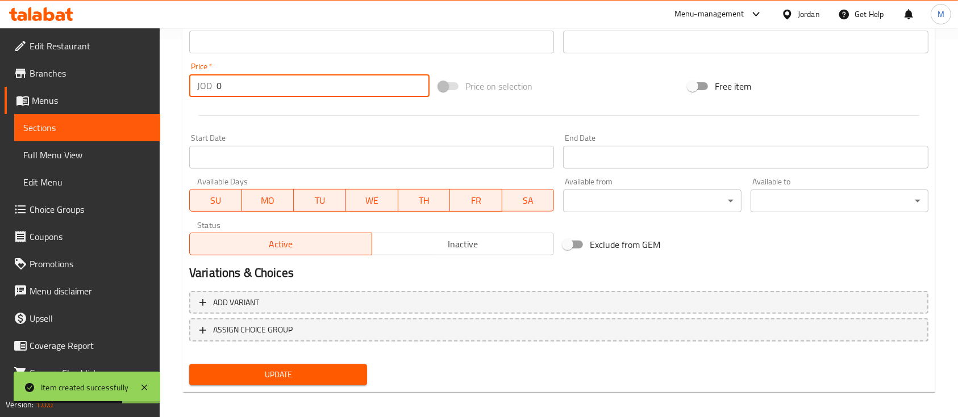
drag, startPoint x: 223, startPoint y: 92, endPoint x: 211, endPoint y: 93, distance: 11.9
click at [211, 93] on div "JOD 0 Price *" at bounding box center [309, 85] width 240 height 23
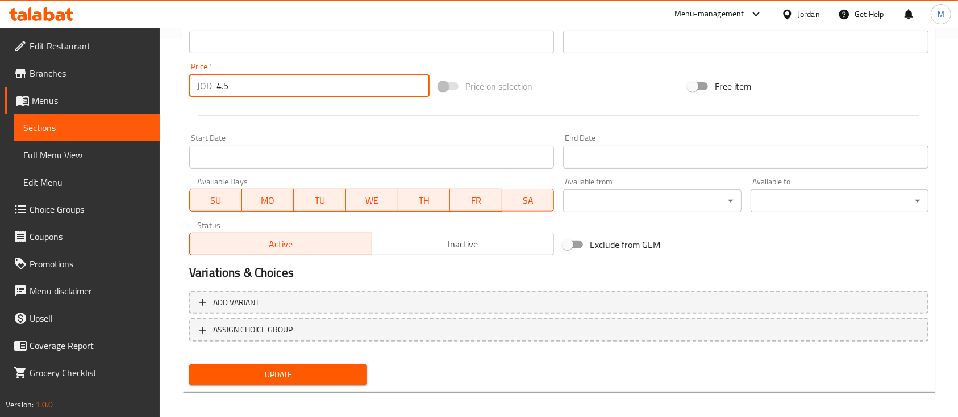
type input "4.5"
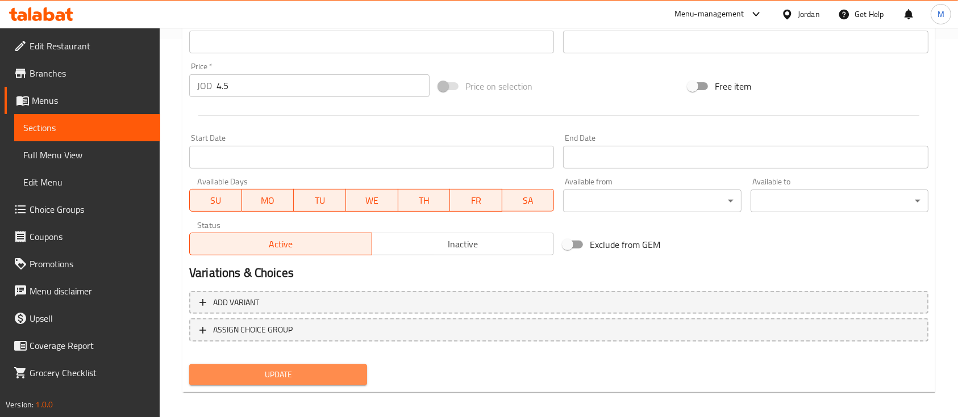
click at [333, 375] on span "Update" at bounding box center [278, 375] width 160 height 14
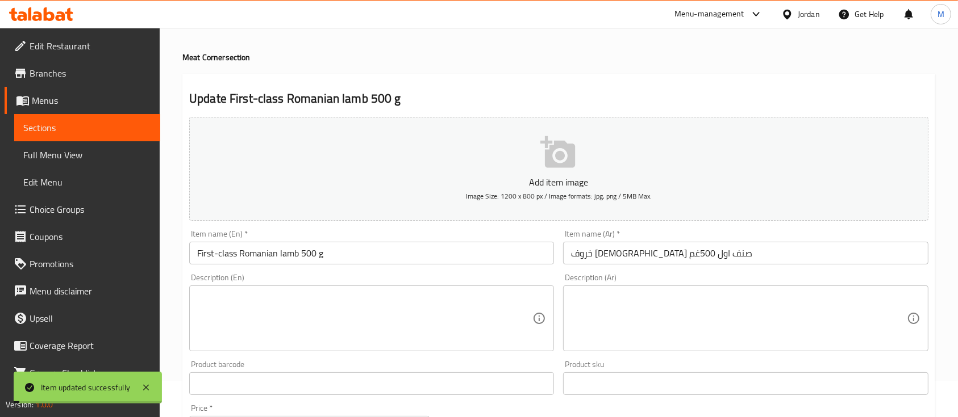
scroll to position [0, 0]
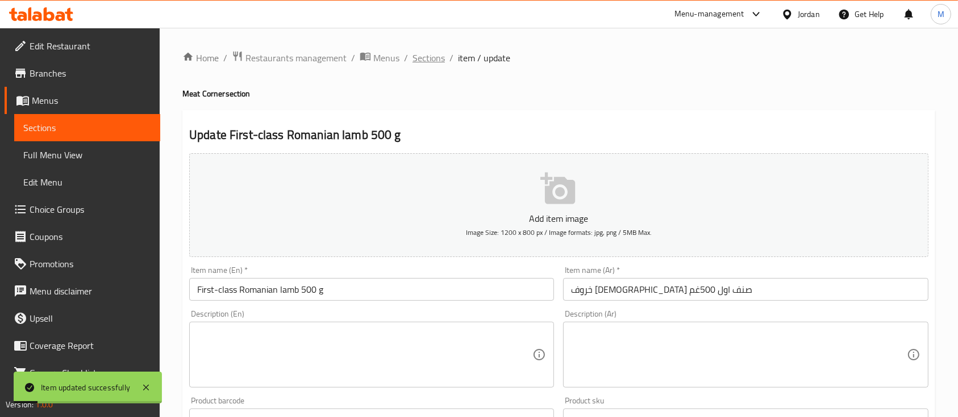
click at [429, 52] on span "Sections" at bounding box center [428, 58] width 32 height 14
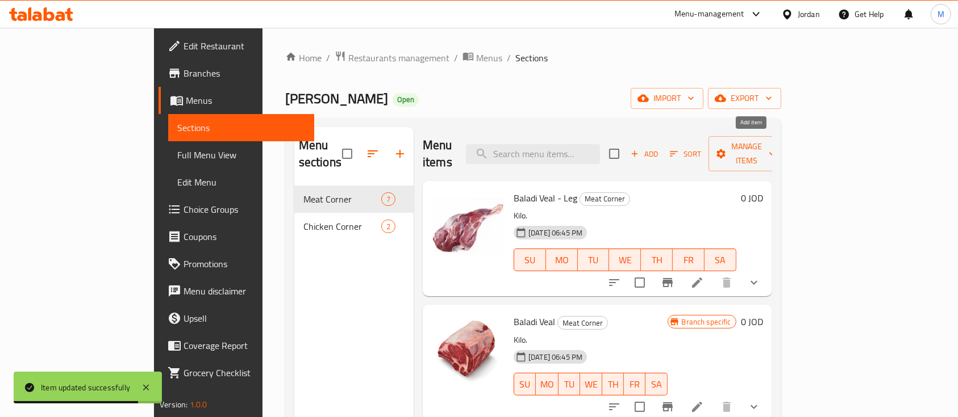
click at [659, 148] on span "Add" at bounding box center [644, 154] width 31 height 13
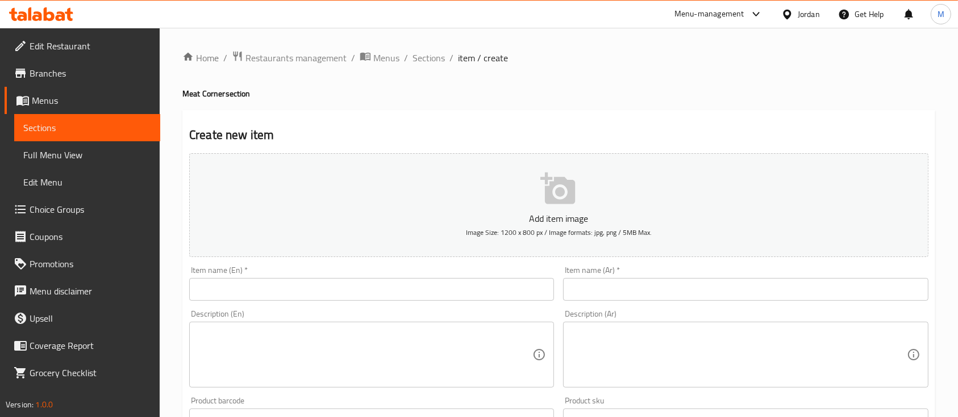
click at [361, 295] on input "text" at bounding box center [371, 289] width 365 height 23
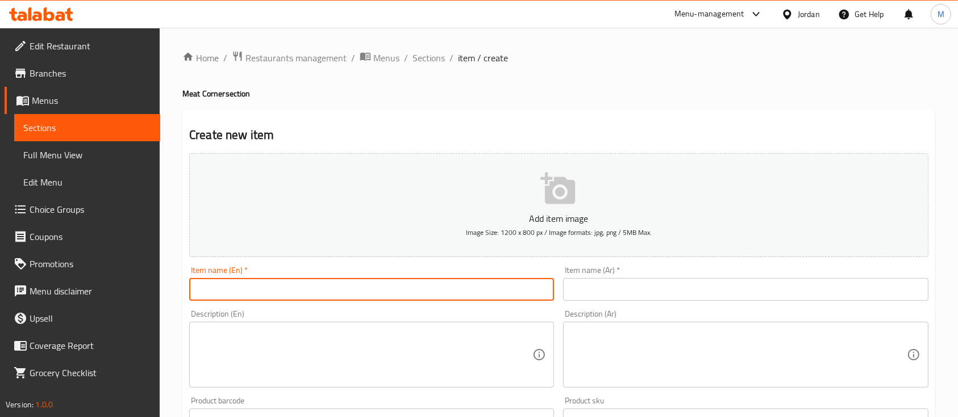
paste input "عجل بلدي متلة"
type input "عجل بلدي متلة"
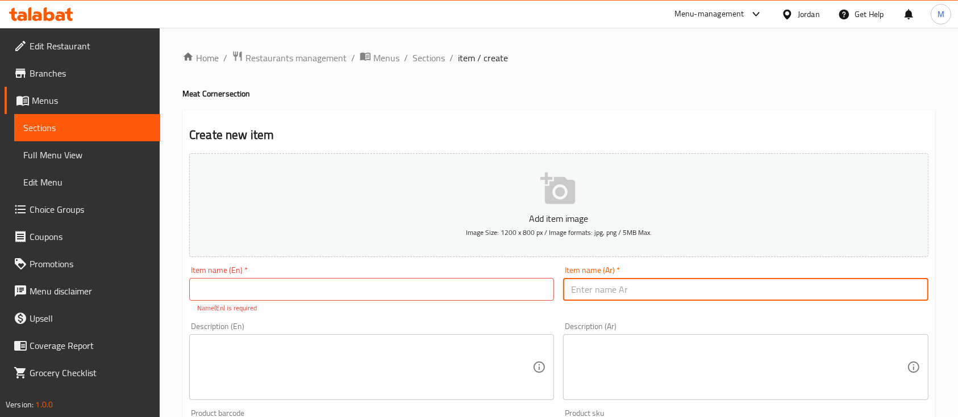
click at [571, 292] on input "text" at bounding box center [745, 289] width 365 height 23
paste input "عجل بلدي متلة"
type input "عجل بلدي متلة 500 غم"
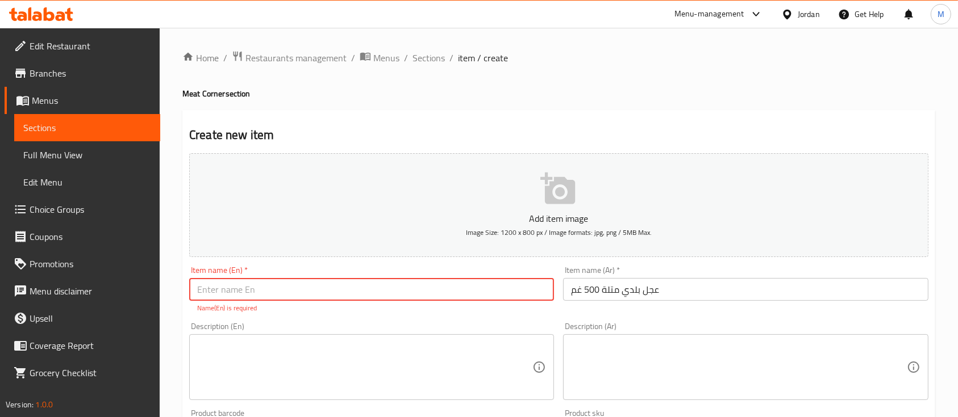
click at [504, 301] on input "text" at bounding box center [371, 289] width 365 height 23
paste input "عجل بلدي متلة"
type input "عجل بلدي متلة"
paste input "Local veal ribs"
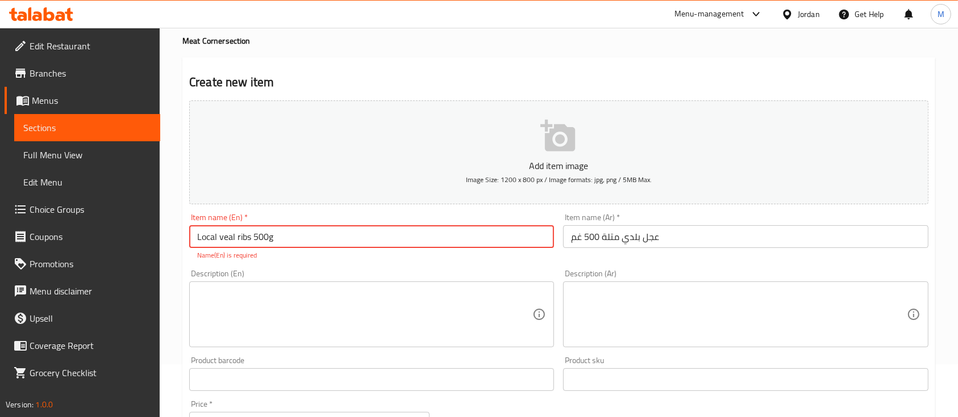
scroll to position [76, 0]
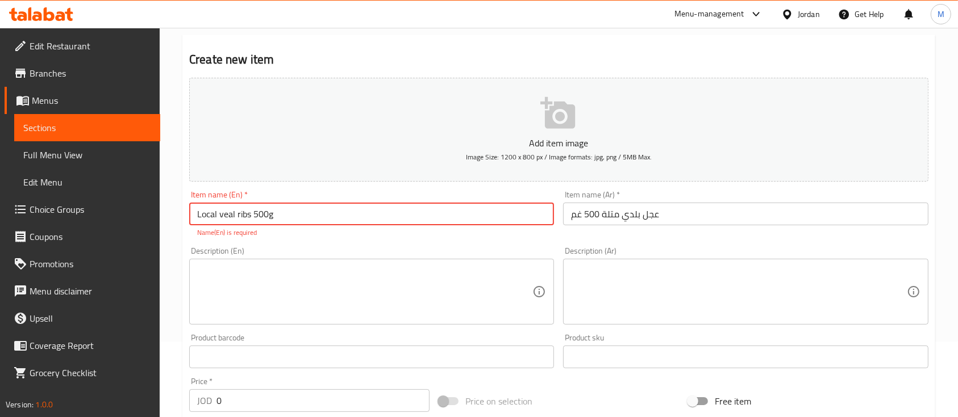
type input "Local veal ribs 500g"
click at [353, 250] on div "Description (En) Description (En)" at bounding box center [371, 286] width 365 height 78
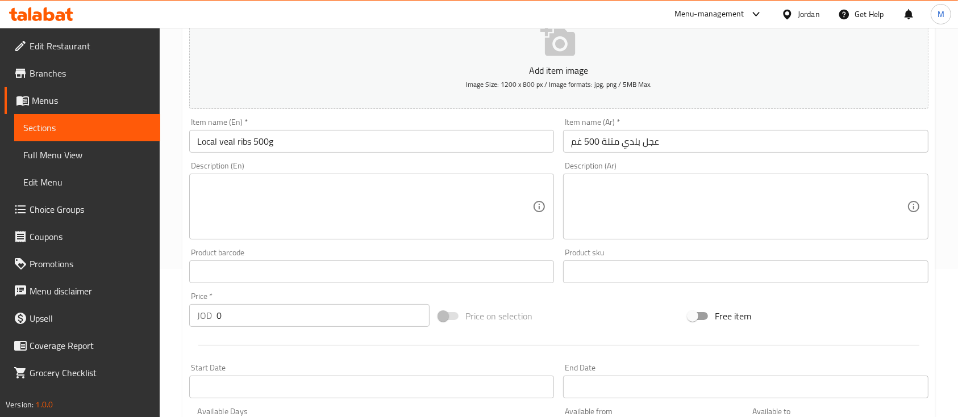
scroll to position [151, 0]
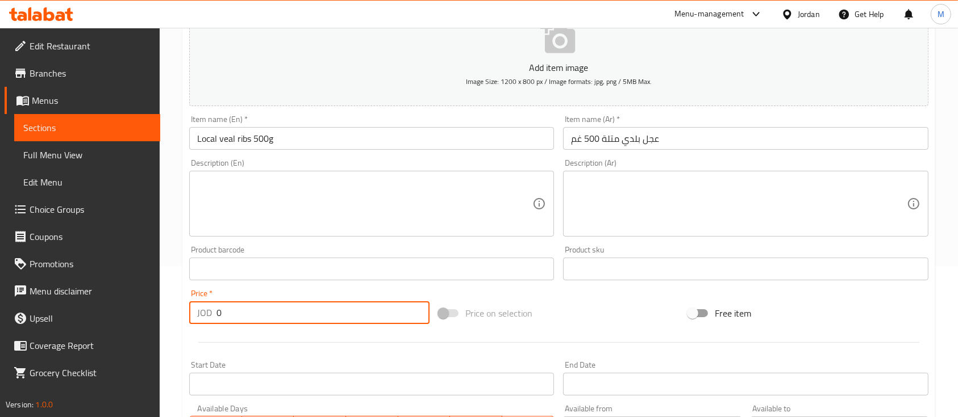
drag, startPoint x: 236, startPoint y: 319, endPoint x: 220, endPoint y: 320, distance: 16.5
click at [221, 320] on input "0" at bounding box center [322, 313] width 213 height 23
drag, startPoint x: 220, startPoint y: 320, endPoint x: 211, endPoint y: 320, distance: 9.1
click at [211, 320] on div "JOD 0 Price *" at bounding box center [309, 313] width 240 height 23
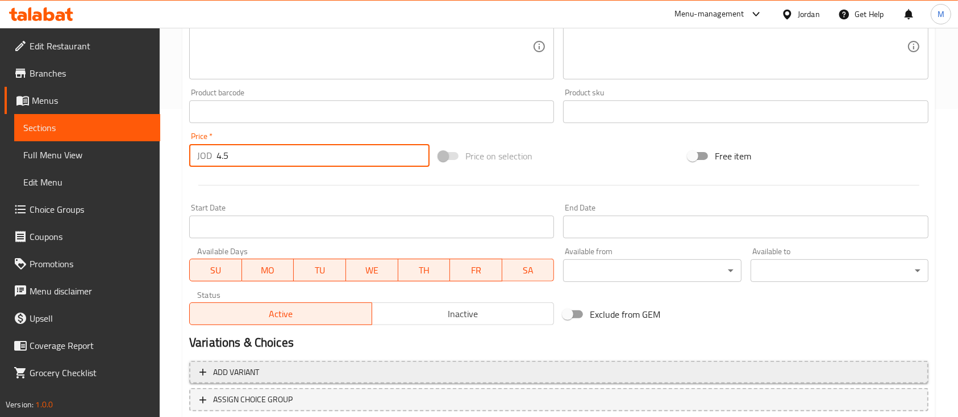
scroll to position [385, 0]
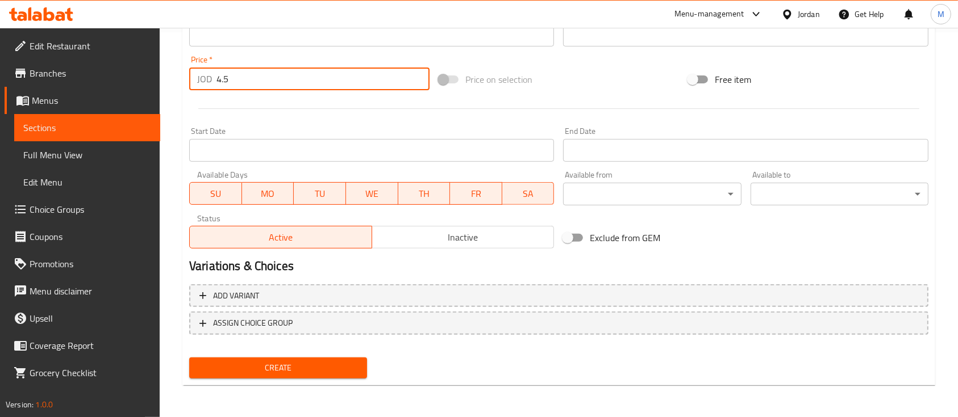
type input "4.5"
click at [336, 365] on span "Create" at bounding box center [278, 368] width 160 height 14
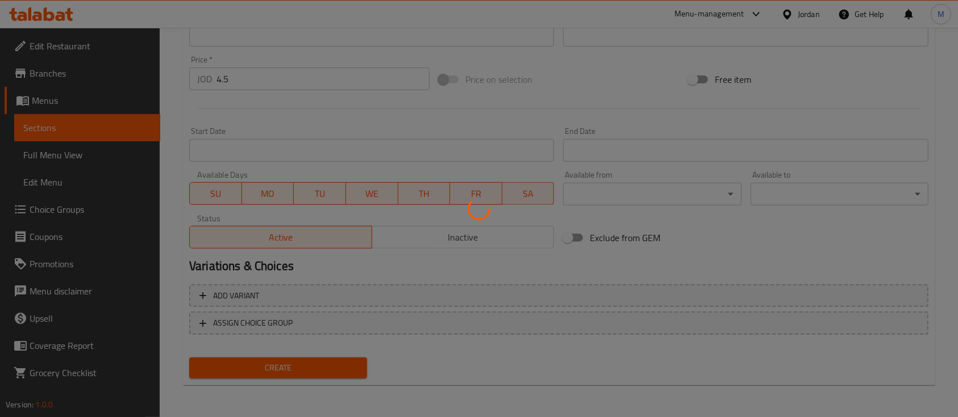
type input "0"
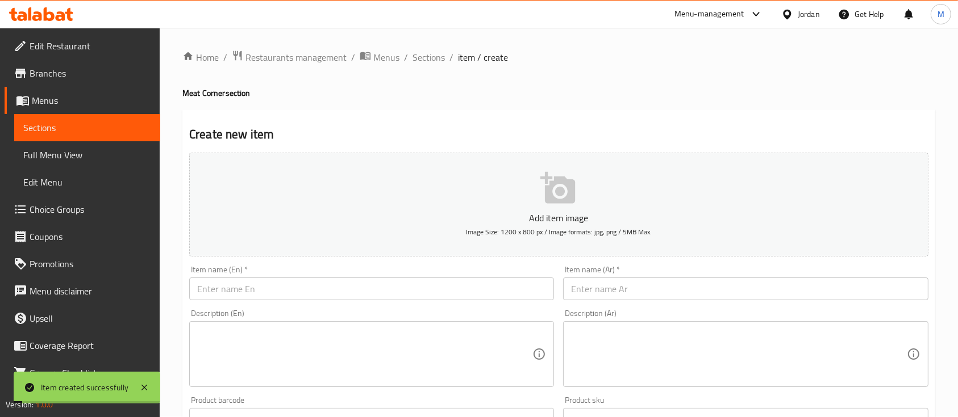
scroll to position [0, 0]
click at [438, 61] on span "Sections" at bounding box center [428, 58] width 32 height 14
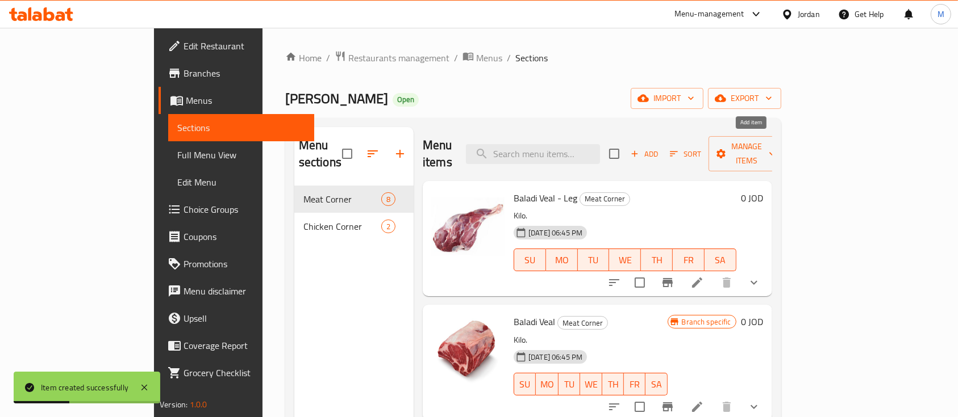
click at [659, 148] on span "Add" at bounding box center [644, 154] width 31 height 13
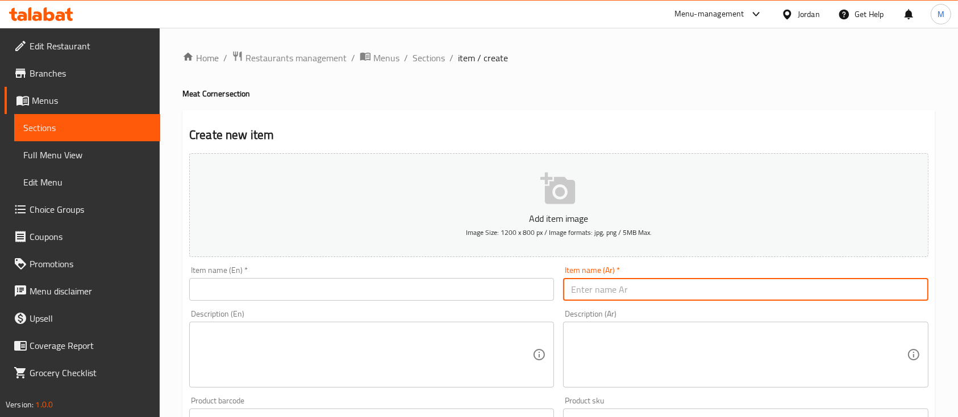
click at [630, 291] on input "text" at bounding box center [745, 289] width 365 height 23
paste input "عجل بلدي فليه"
type input "عجل بلدي فليه 250غم"
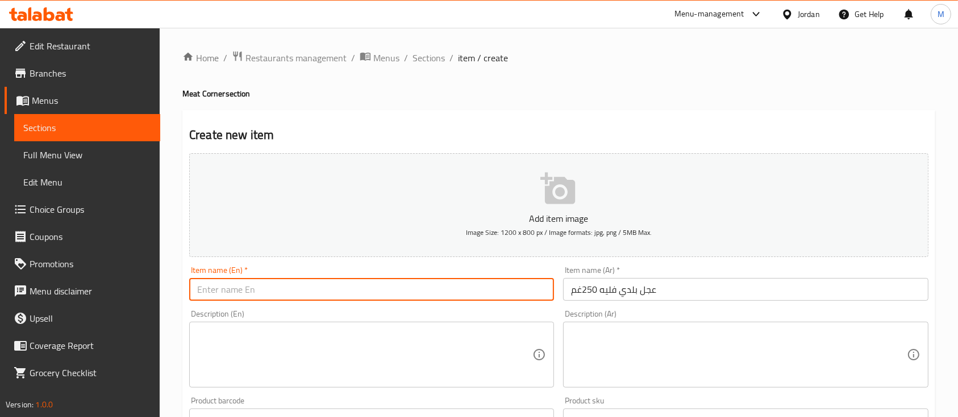
click at [371, 298] on input "text" at bounding box center [371, 289] width 365 height 23
paste input "Local veal fillet 250 g"
type input "Local veal fillet 250 g"
click at [398, 315] on div "Description (En) Description (En)" at bounding box center [371, 349] width 365 height 78
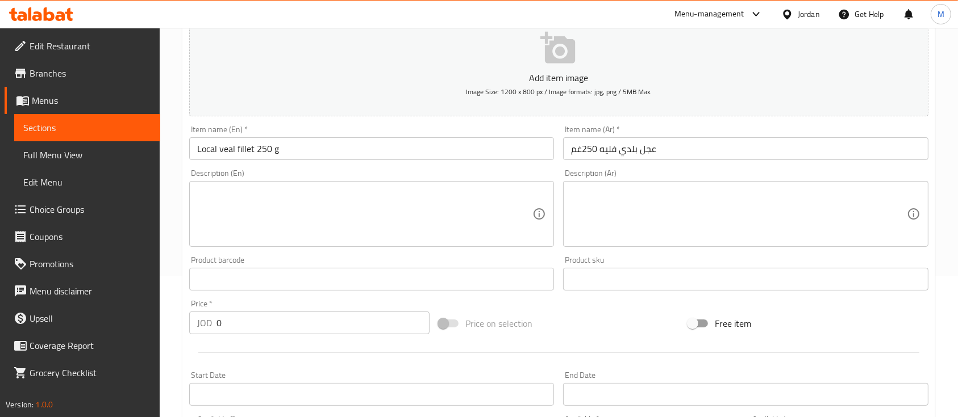
scroll to position [151, 0]
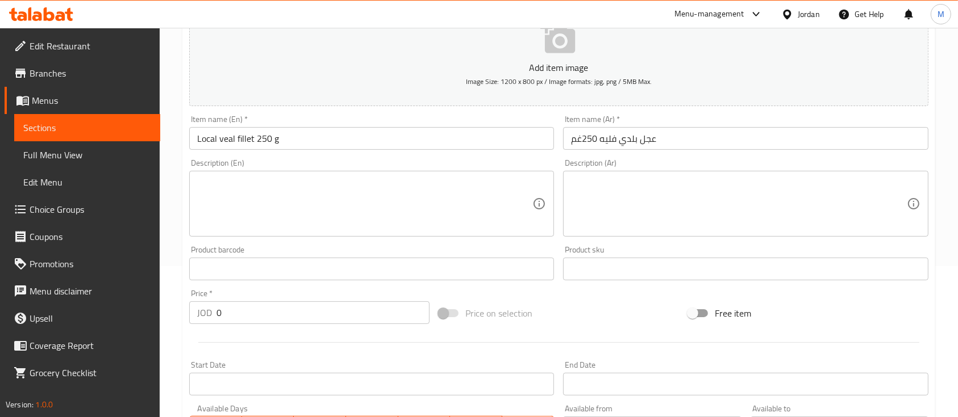
drag, startPoint x: 222, startPoint y: 315, endPoint x: 201, endPoint y: 316, distance: 21.0
click at [201, 316] on div "JOD 0 Price *" at bounding box center [309, 313] width 240 height 23
type input "3"
click at [307, 298] on div "Price   * JOD 3 Price *" at bounding box center [309, 307] width 240 height 35
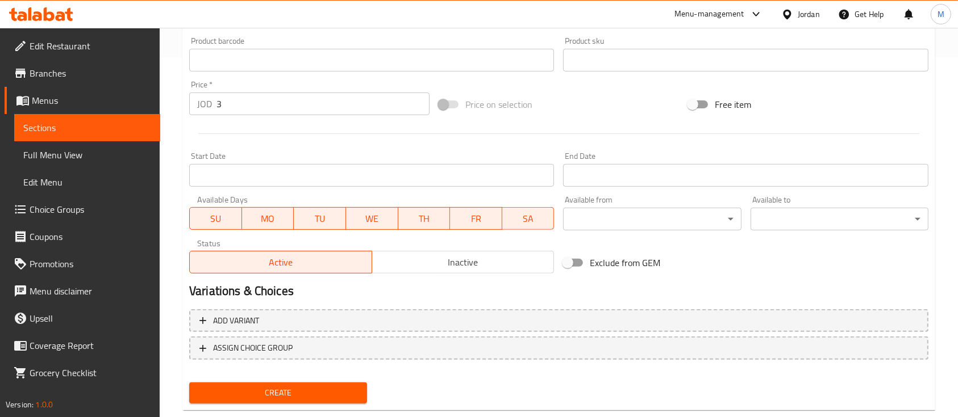
scroll to position [385, 0]
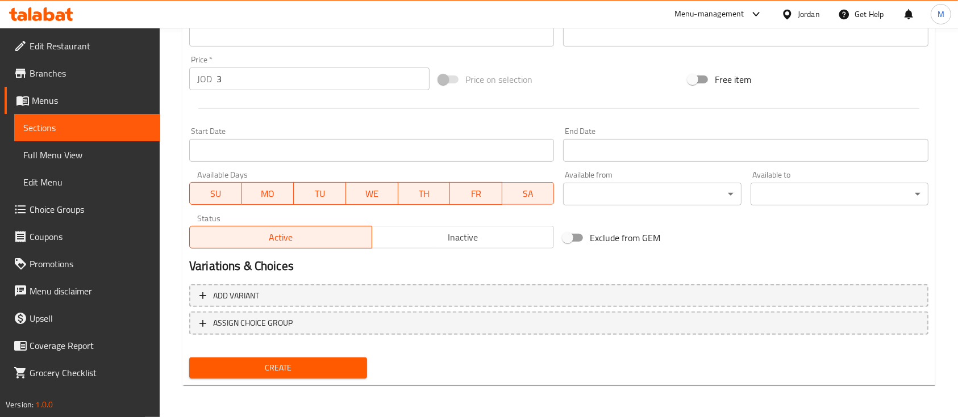
click at [341, 367] on span "Create" at bounding box center [278, 368] width 160 height 14
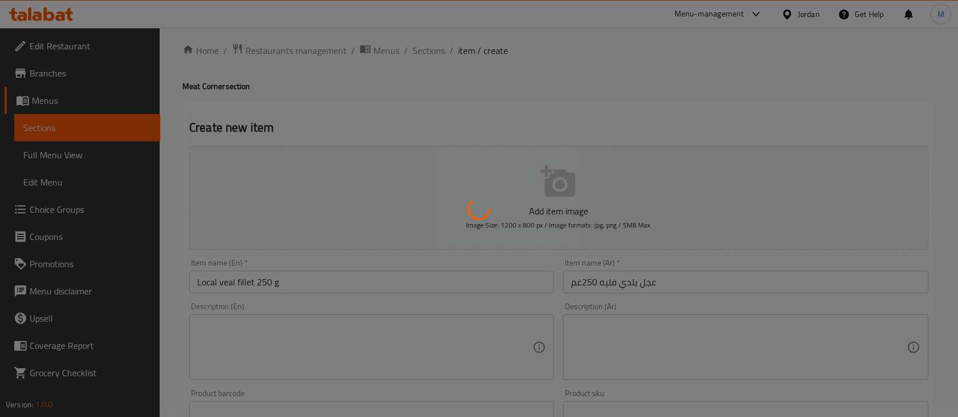
type input "0"
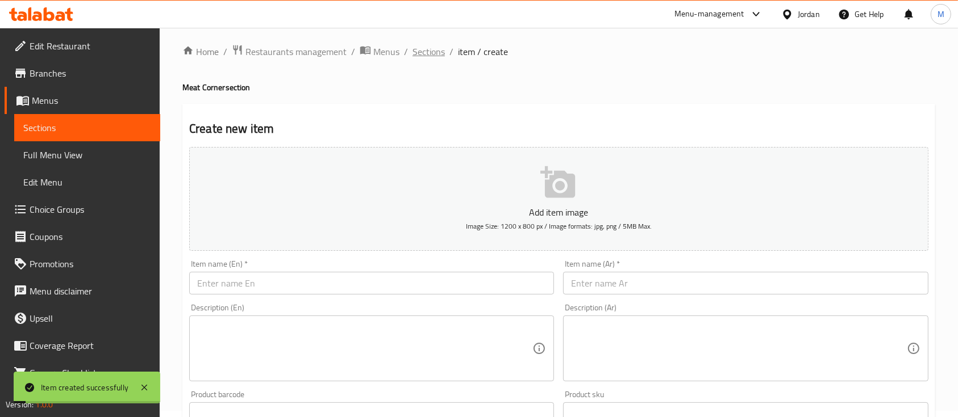
click at [432, 56] on span "Sections" at bounding box center [428, 52] width 32 height 14
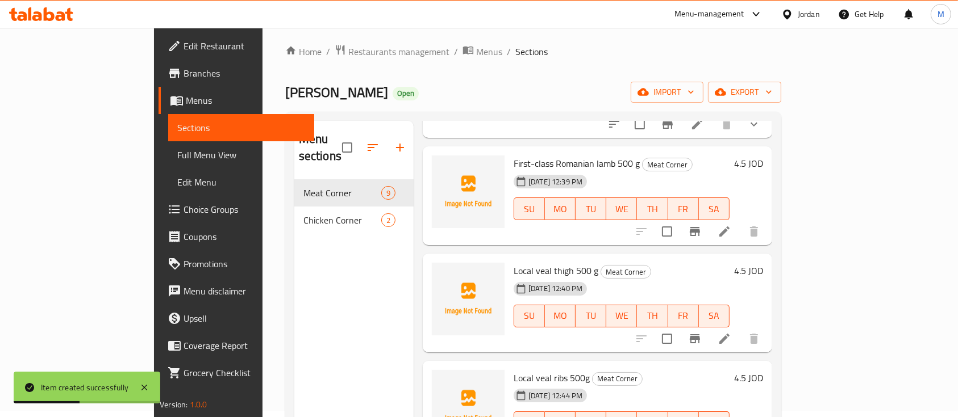
scroll to position [642, 0]
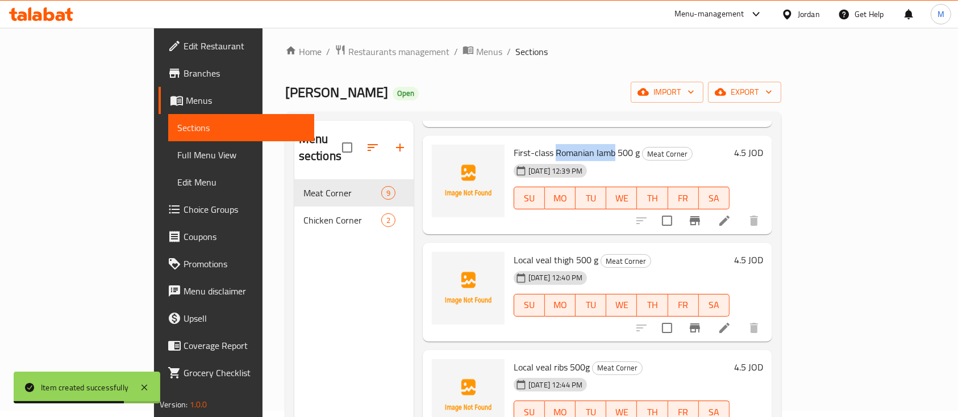
drag, startPoint x: 516, startPoint y: 133, endPoint x: 576, endPoint y: 139, distance: 60.5
click at [576, 144] on span "First-class Romanian lamb 500 g" at bounding box center [576, 152] width 126 height 17
copy span "Romanian lamb"
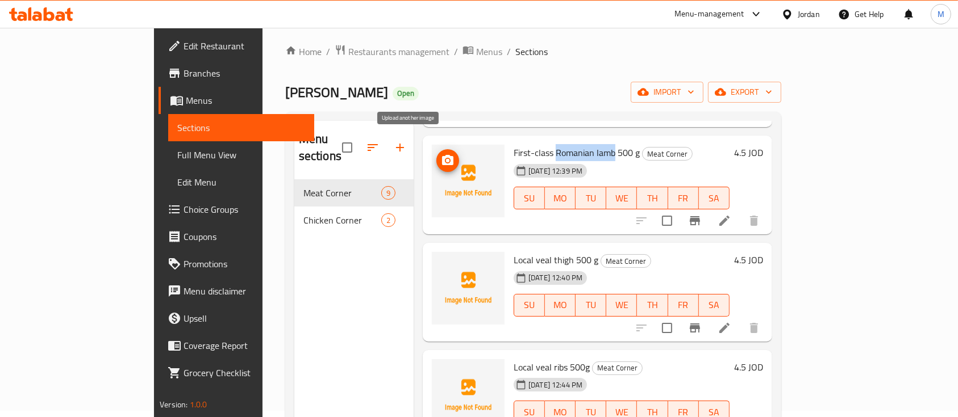
click at [441, 154] on icon "upload picture" at bounding box center [448, 161] width 14 height 14
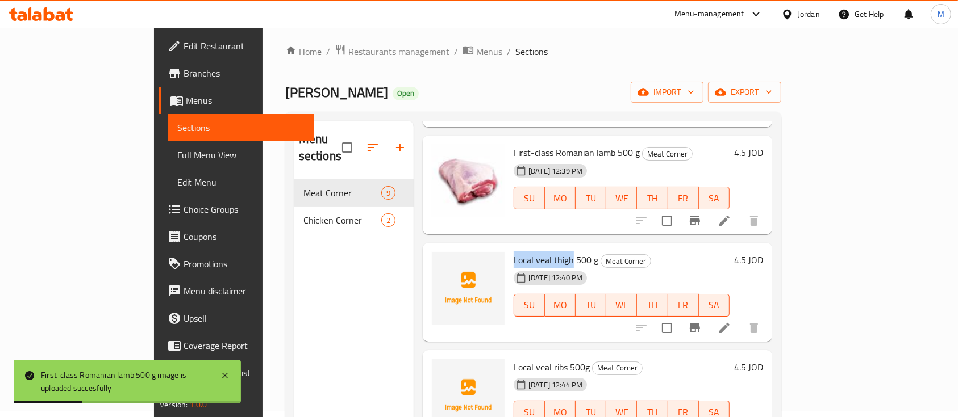
drag, startPoint x: 476, startPoint y: 243, endPoint x: 532, endPoint y: 243, distance: 56.2
click at [532, 252] on span "Local veal thigh 500 g" at bounding box center [555, 260] width 85 height 17
copy span "Local veal thigh"
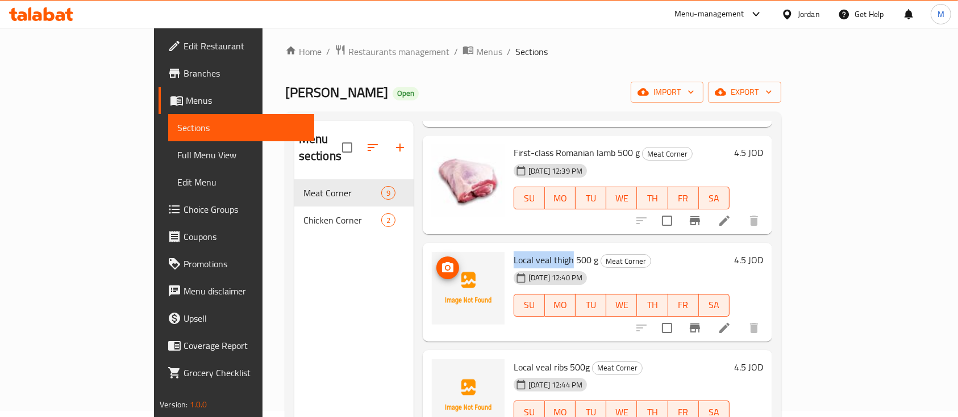
click at [446, 266] on circle "upload picture" at bounding box center [447, 267] width 3 height 3
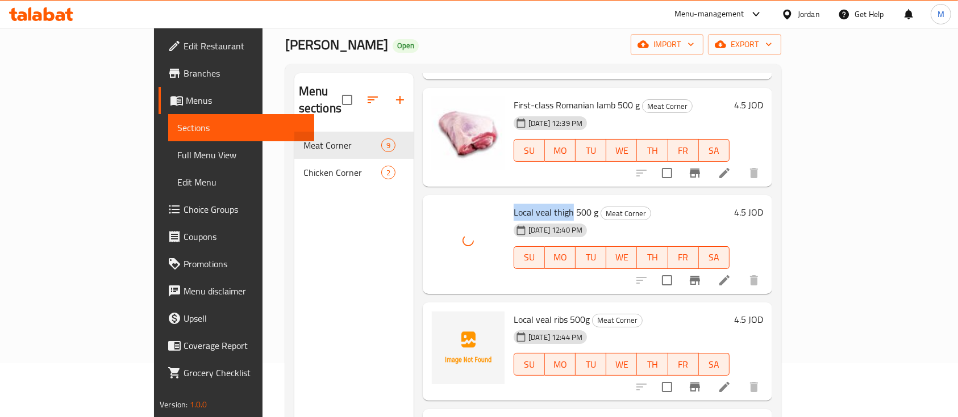
scroll to position [82, 0]
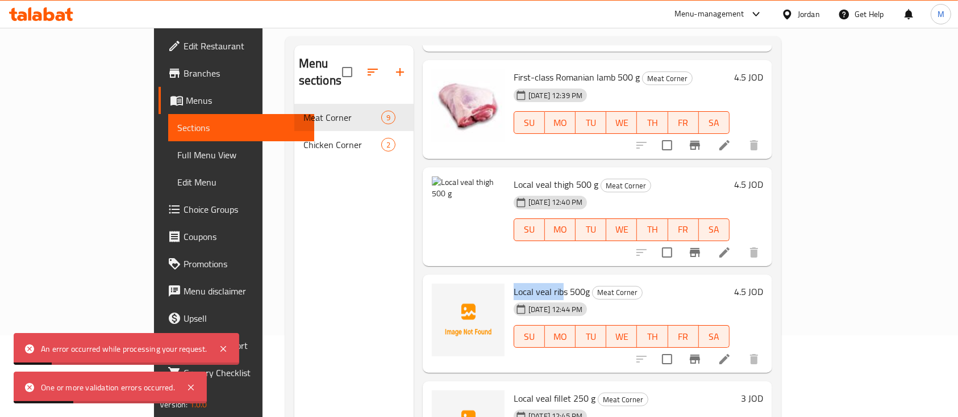
drag, startPoint x: 475, startPoint y: 272, endPoint x: 526, endPoint y: 274, distance: 51.2
click at [526, 283] on span "Local veal ribs 500g" at bounding box center [551, 291] width 76 height 17
drag, startPoint x: 529, startPoint y: 273, endPoint x: 475, endPoint y: 273, distance: 54.0
click at [513, 283] on span "Local veal ribs 500g" at bounding box center [551, 291] width 76 height 17
copy span "Local veal ribs"
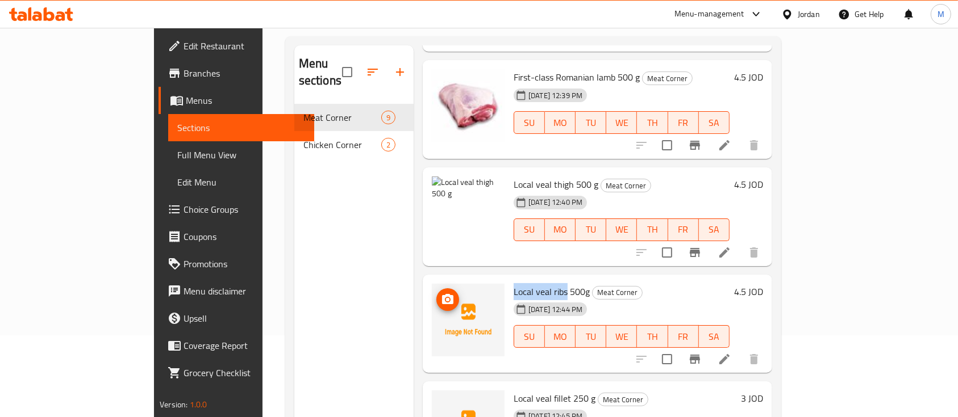
click at [446, 298] on circle "upload picture" at bounding box center [447, 299] width 3 height 3
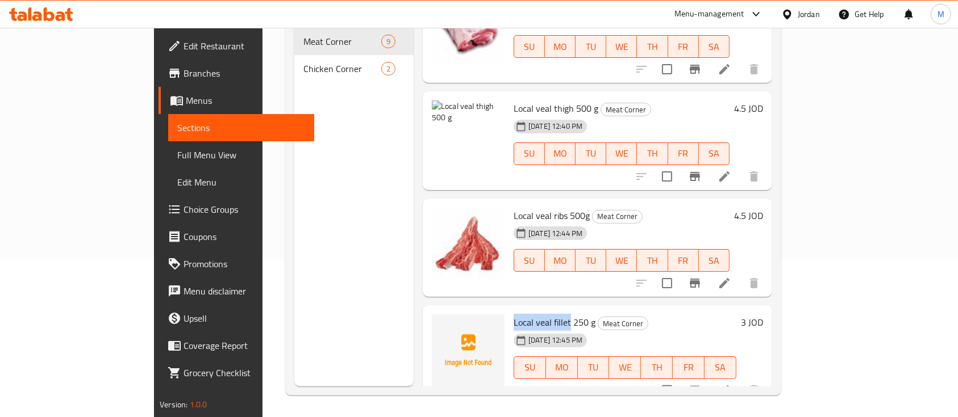
drag, startPoint x: 475, startPoint y: 305, endPoint x: 532, endPoint y: 306, distance: 56.8
click at [532, 314] on span "Local veal fillet 250 g" at bounding box center [554, 322] width 82 height 17
copy span "Local veal fillet"
click at [441, 324] on icon "upload picture" at bounding box center [448, 331] width 14 height 14
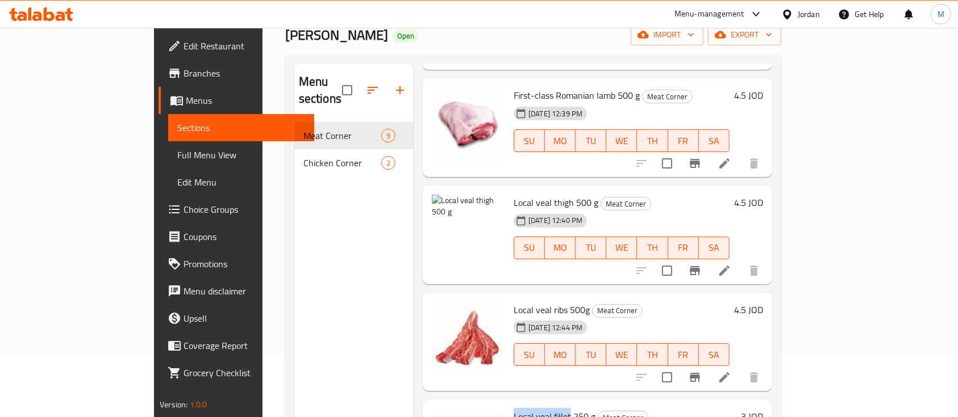
scroll to position [82, 0]
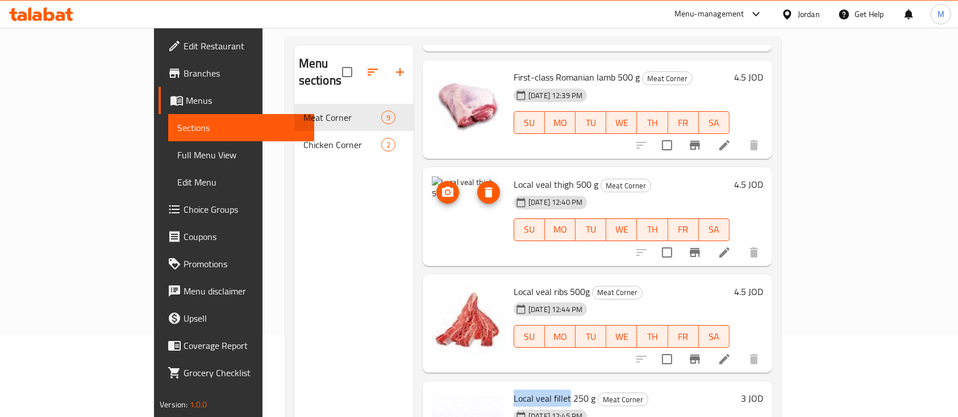
click at [442, 187] on icon "upload picture" at bounding box center [447, 192] width 11 height 10
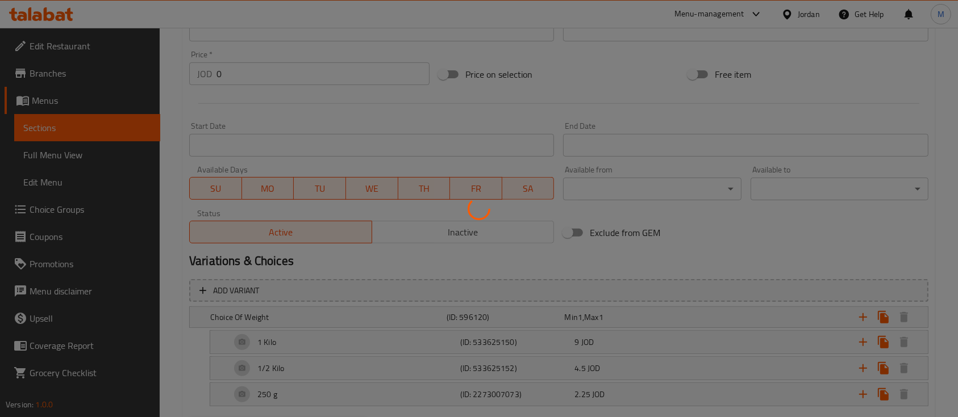
scroll to position [378, 0]
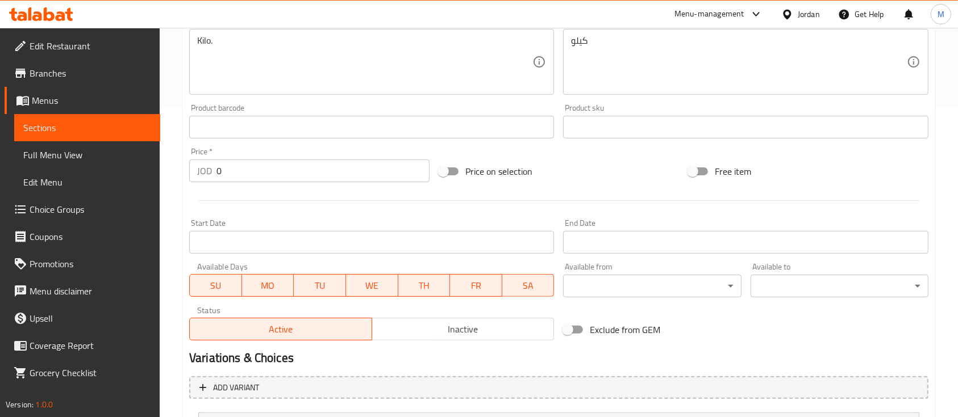
scroll to position [420, 0]
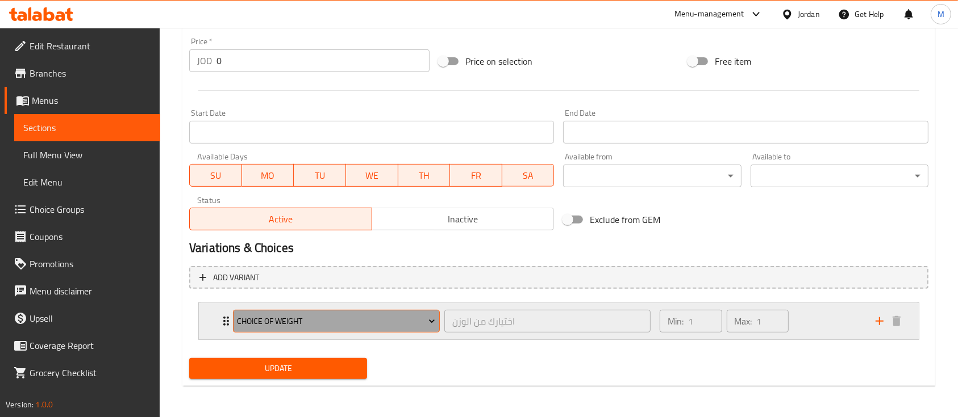
click at [346, 316] on span "Choice Of Weight" at bounding box center [336, 322] width 198 height 14
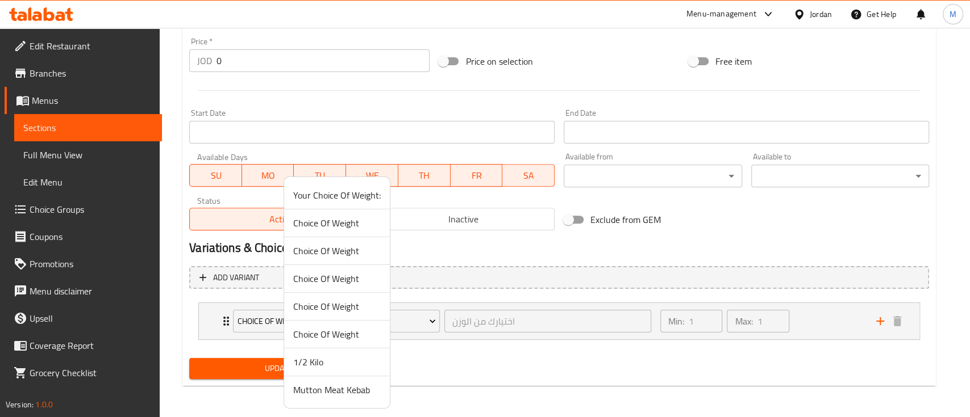
click at [350, 389] on span "Mutton Meat Kebab" at bounding box center [336, 390] width 87 height 14
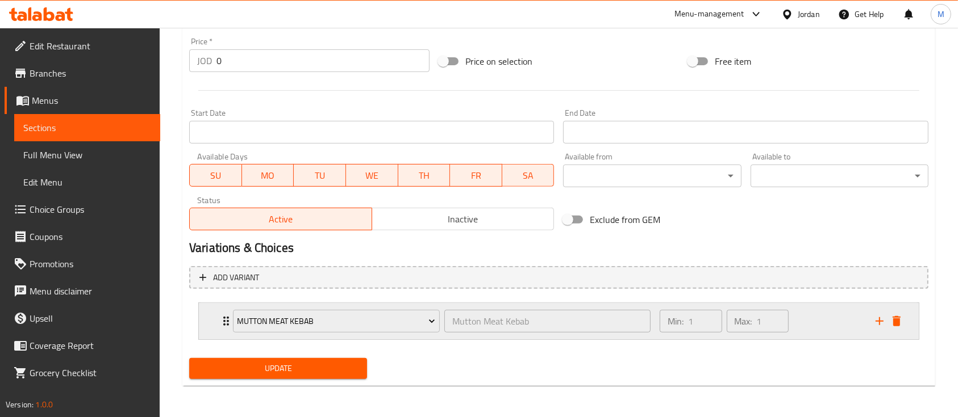
click at [219, 316] on icon "Expand" at bounding box center [226, 322] width 14 height 14
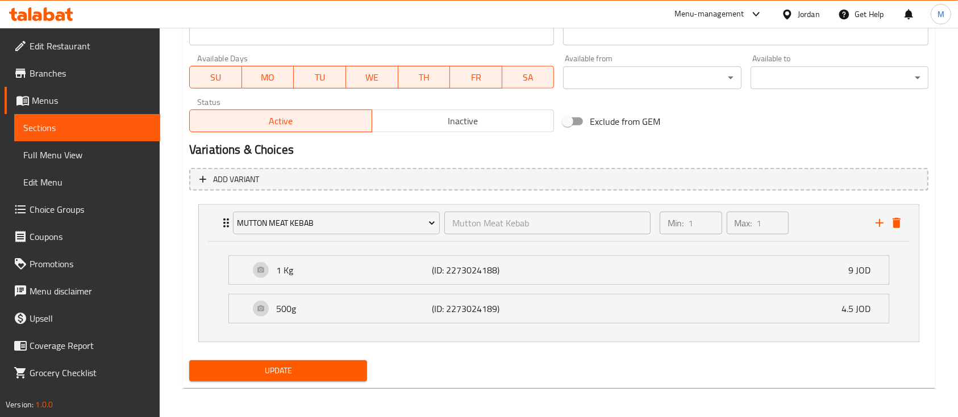
scroll to position [520, 0]
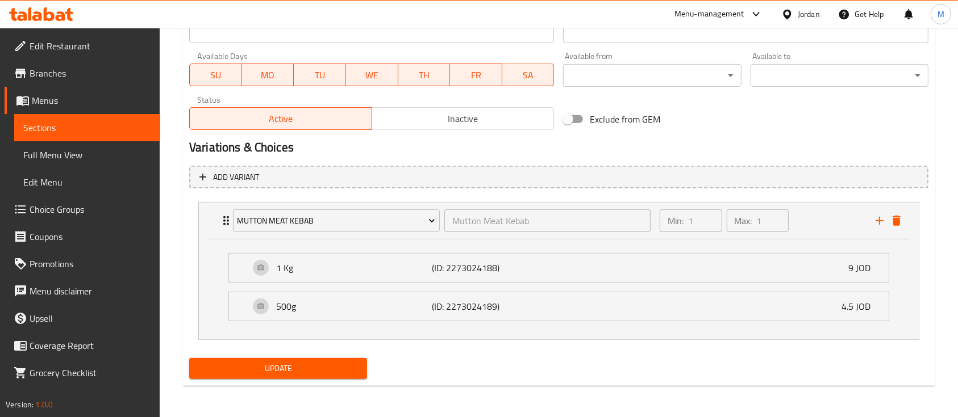
click at [346, 362] on span "Update" at bounding box center [278, 369] width 160 height 14
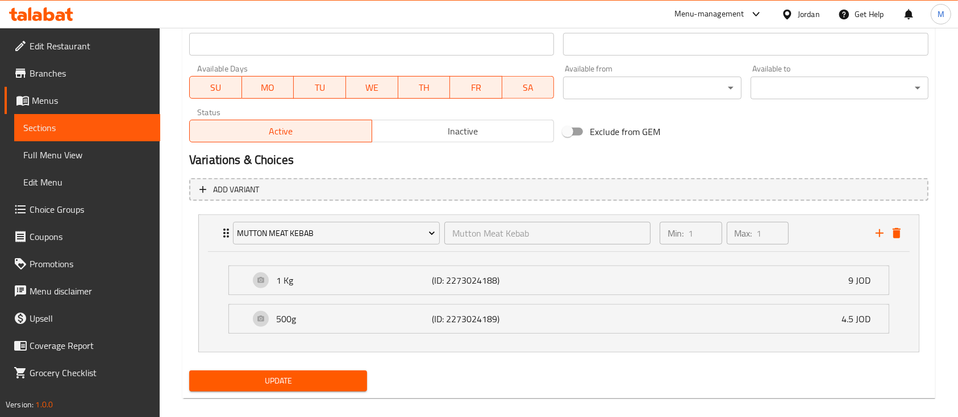
scroll to position [143, 0]
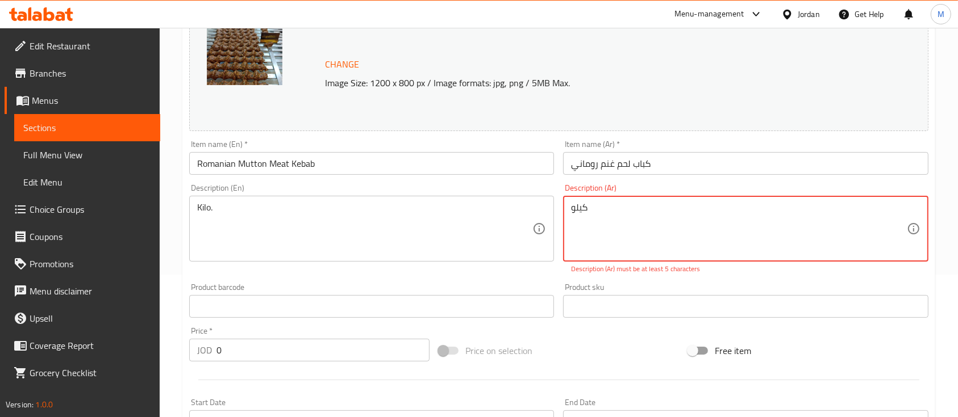
drag, startPoint x: 624, startPoint y: 210, endPoint x: 539, endPoint y: 211, distance: 85.2
click at [539, 211] on div "Change Image Size: 1200 x 800 px / Image formats: jpg, png / 5MB Max. Item name…" at bounding box center [559, 265] width 748 height 519
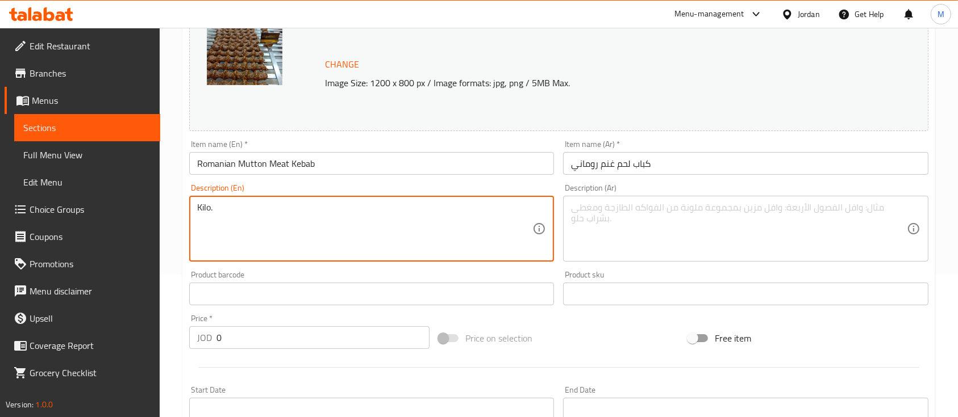
drag, startPoint x: 332, startPoint y: 219, endPoint x: 162, endPoint y: 211, distance: 170.0
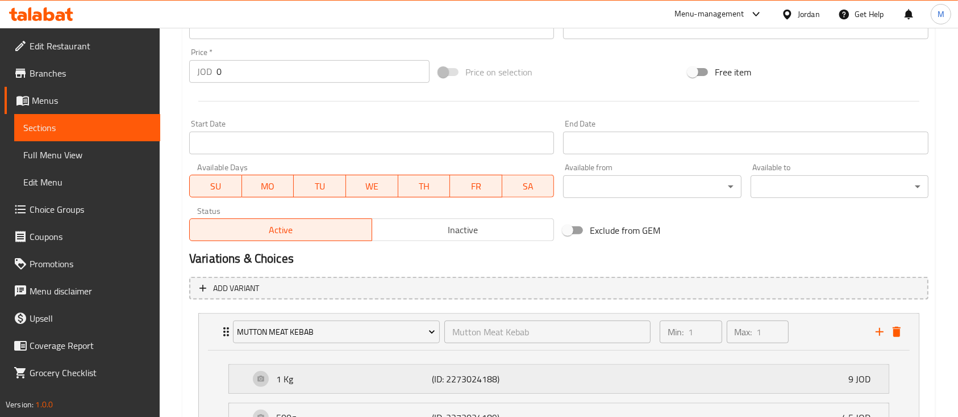
scroll to position [520, 0]
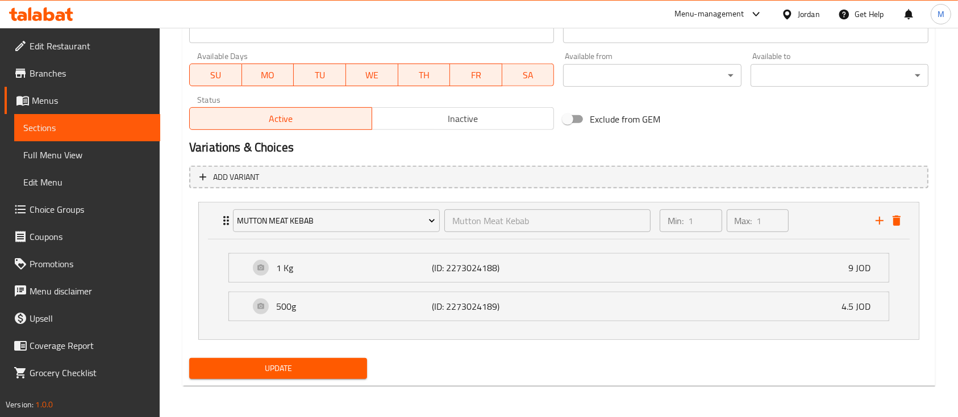
click at [309, 371] on span "Update" at bounding box center [278, 369] width 160 height 14
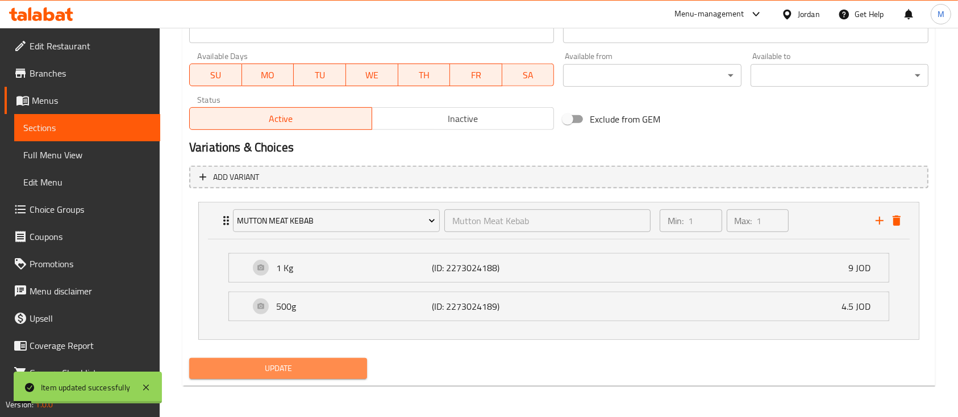
click at [345, 370] on span "Update" at bounding box center [278, 369] width 160 height 14
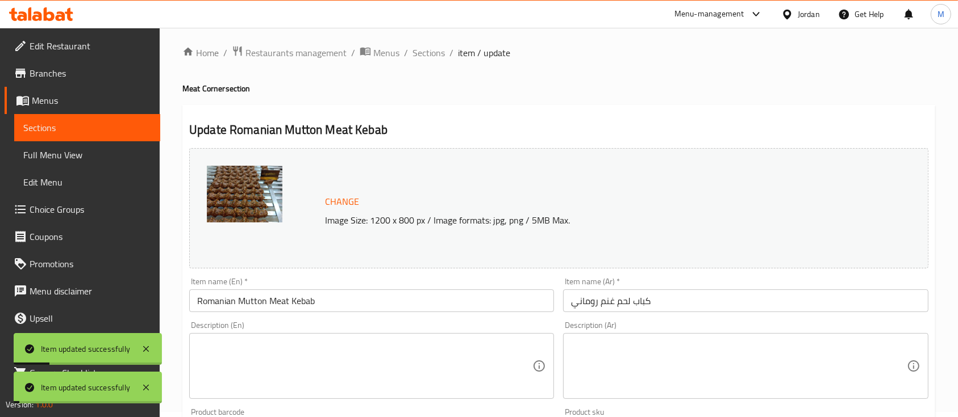
scroll to position [0, 0]
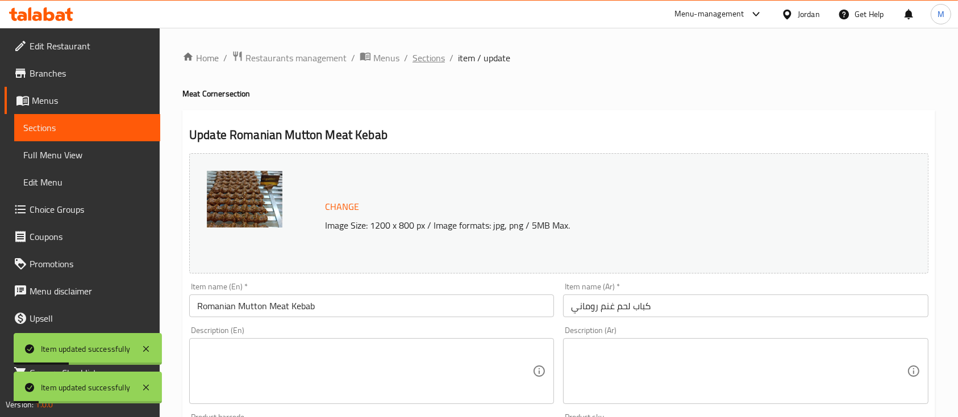
click at [415, 56] on span "Sections" at bounding box center [428, 58] width 32 height 14
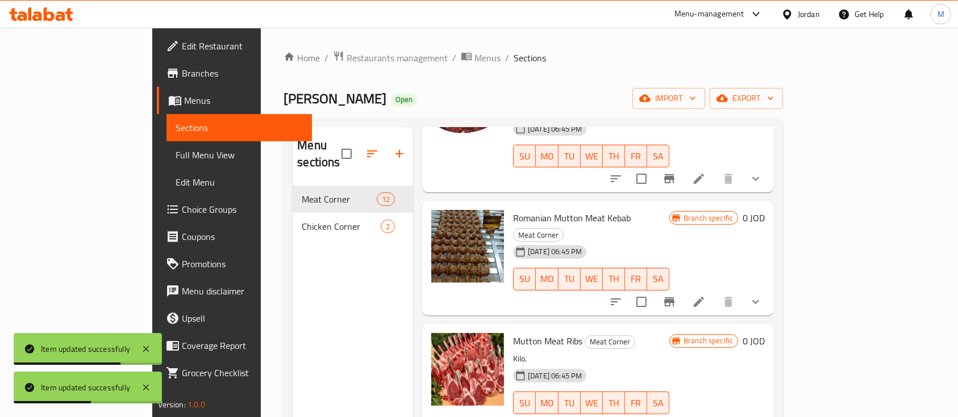
scroll to position [303, 0]
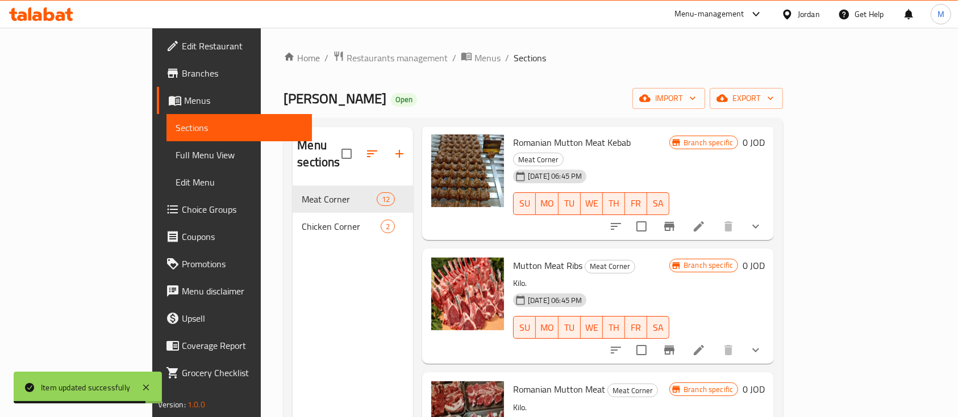
click at [769, 337] on button "show more" at bounding box center [755, 350] width 27 height 27
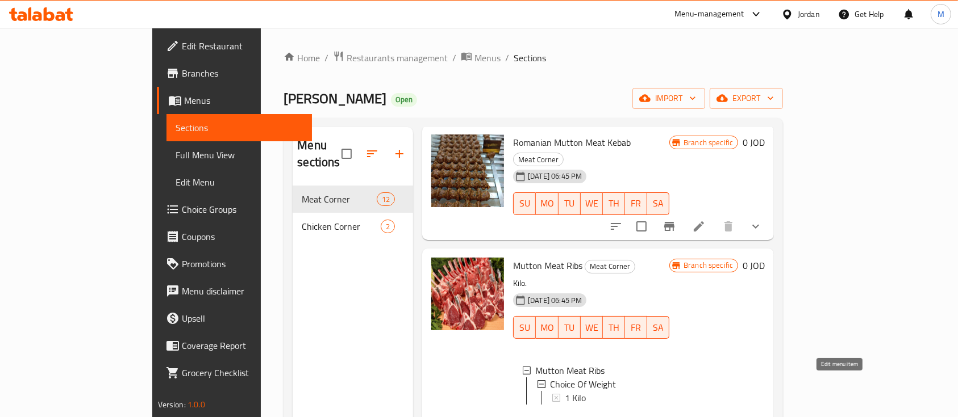
click at [705, 416] on icon at bounding box center [699, 423] width 14 height 14
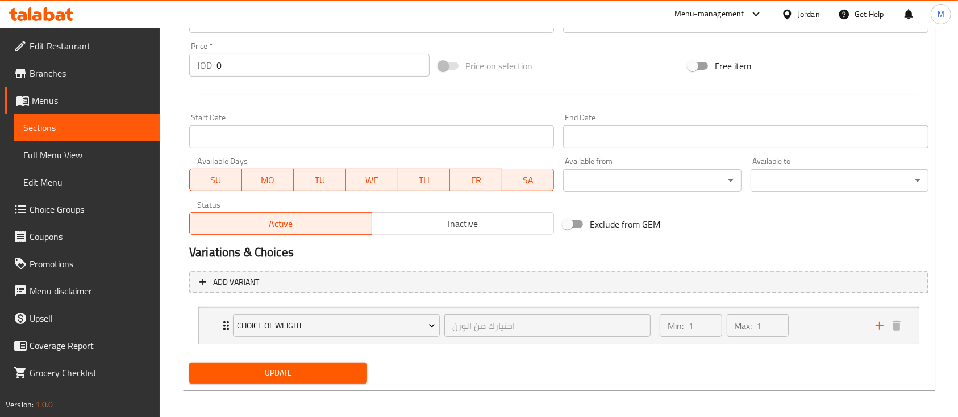
scroll to position [420, 0]
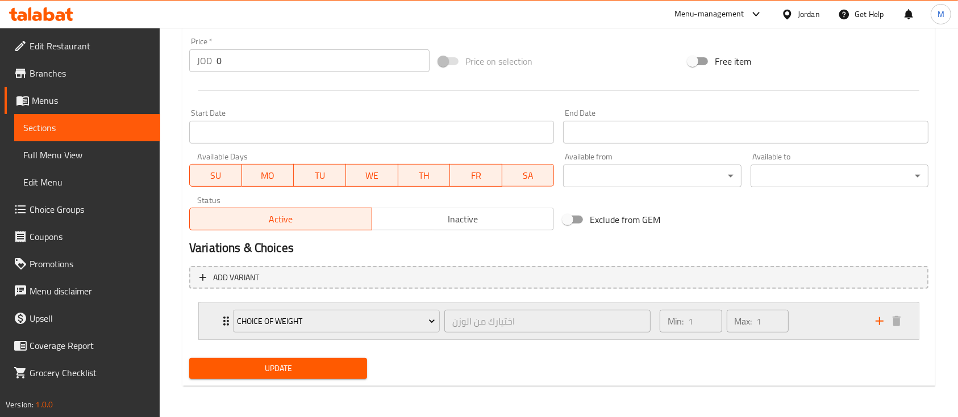
click at [211, 320] on div "Choice Of Weight اختيارك من الوزن ​ Min: 1 ​ Max: 1 ​" at bounding box center [559, 321] width 720 height 36
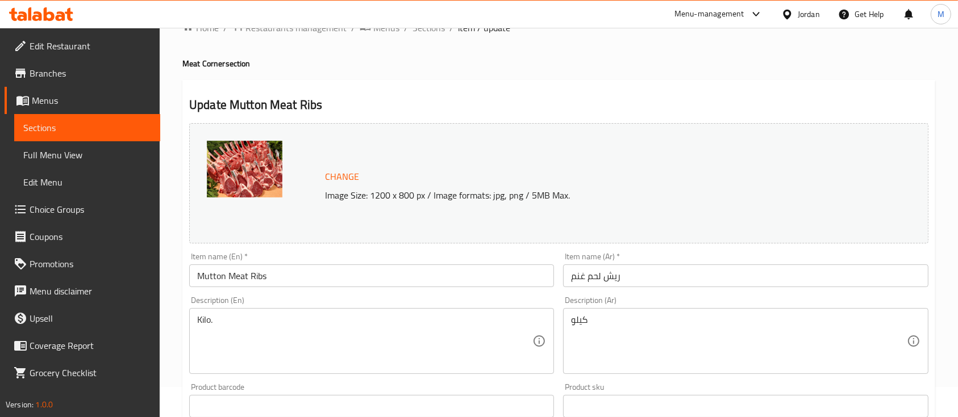
scroll to position [0, 0]
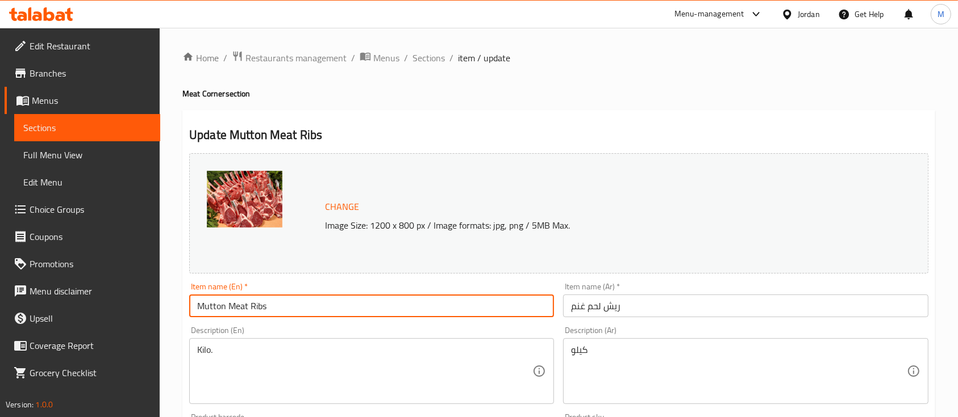
drag, startPoint x: 228, startPoint y: 310, endPoint x: 186, endPoint y: 311, distance: 42.0
click at [187, 310] on div "Item name (En)   * Mutton Meat Ribs Item name (En) *" at bounding box center [372, 300] width 374 height 44
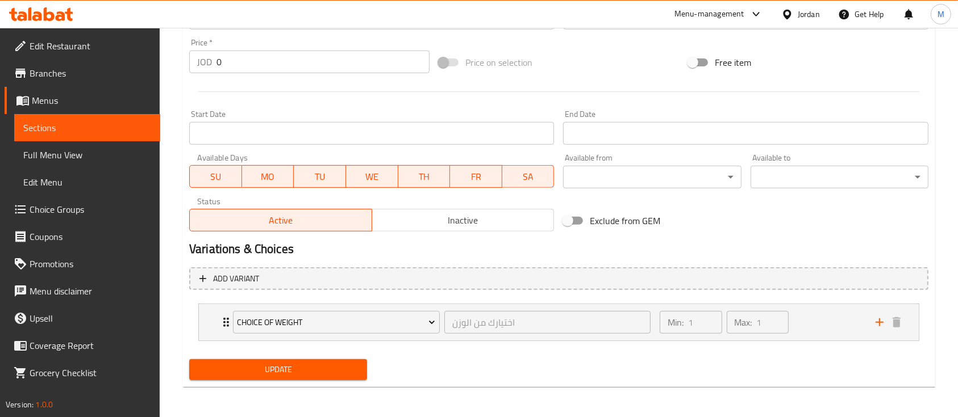
scroll to position [420, 0]
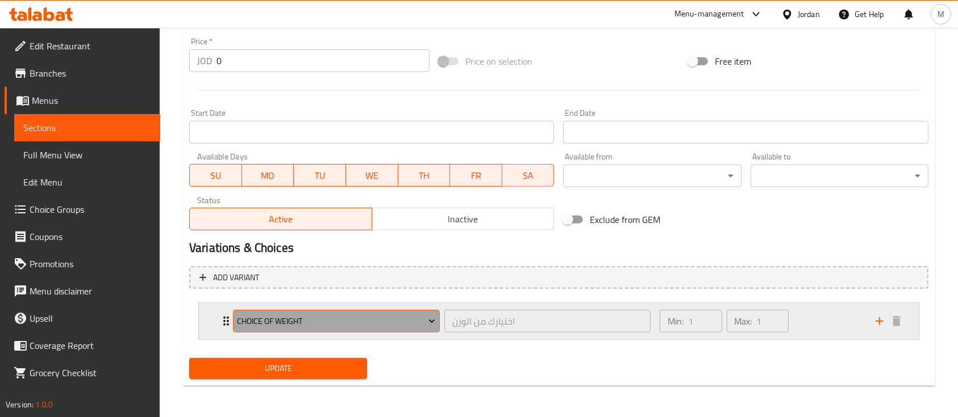
click at [318, 324] on span "Choice Of Weight" at bounding box center [336, 322] width 198 height 14
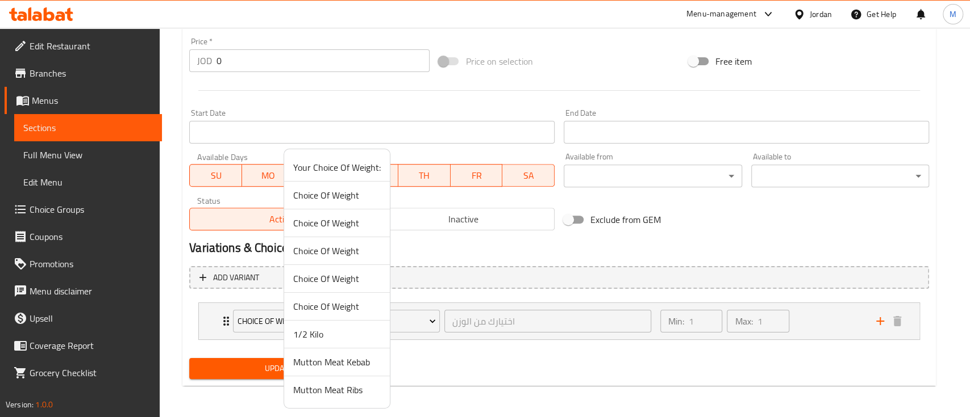
click at [354, 391] on span "Mutton Meat Ribs" at bounding box center [336, 390] width 87 height 14
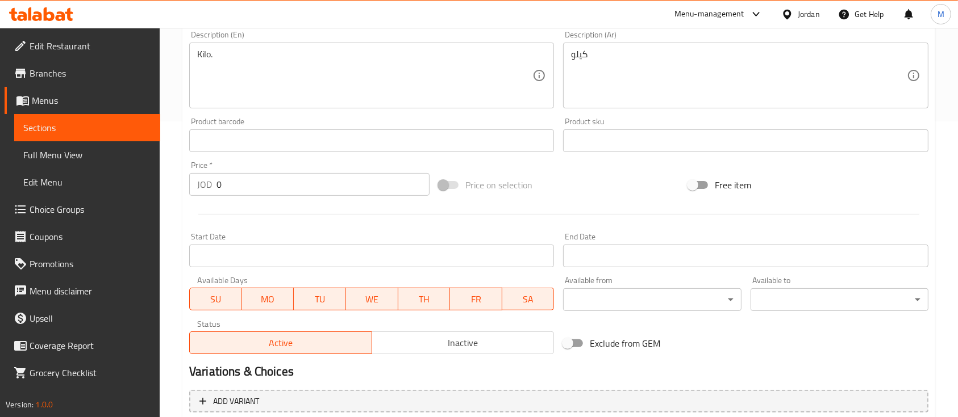
scroll to position [268, 0]
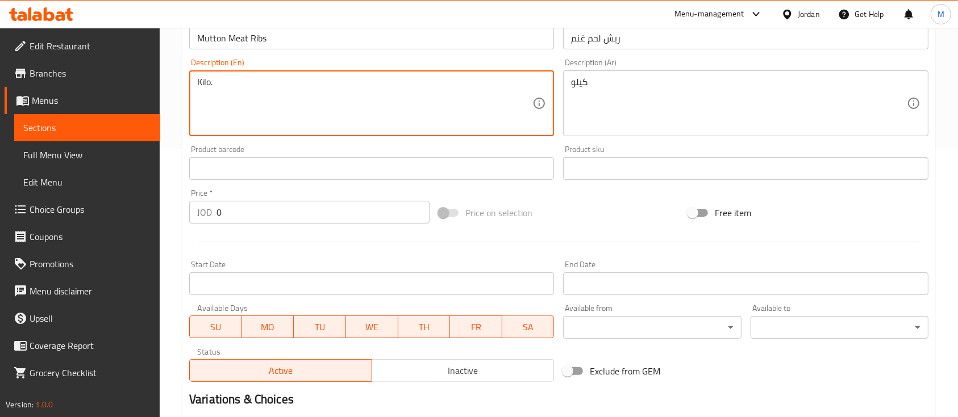
drag, startPoint x: 250, startPoint y: 95, endPoint x: 166, endPoint y: 93, distance: 84.1
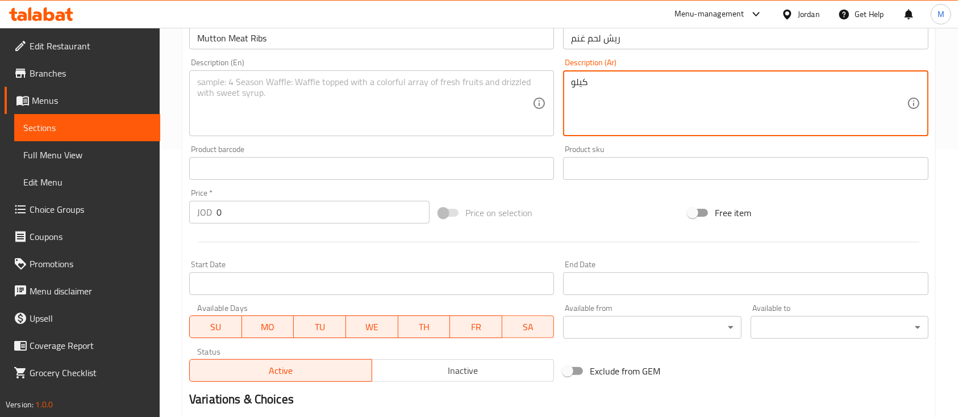
drag, startPoint x: 605, startPoint y: 84, endPoint x: 552, endPoint y: 89, distance: 53.6
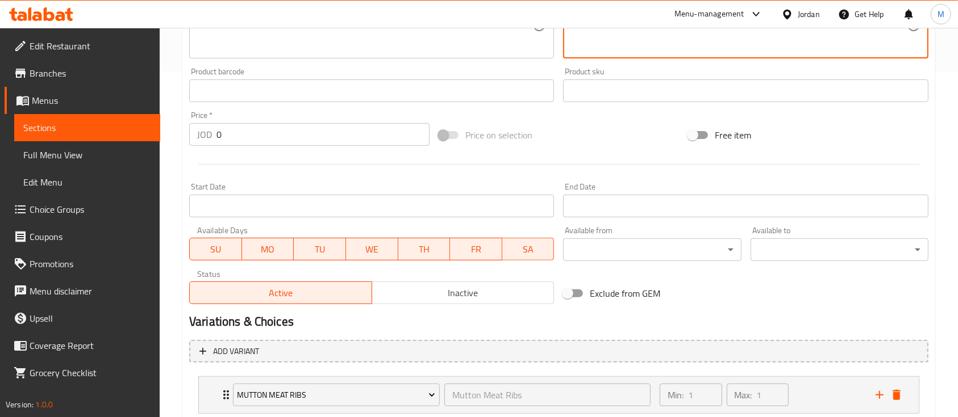
scroll to position [420, 0]
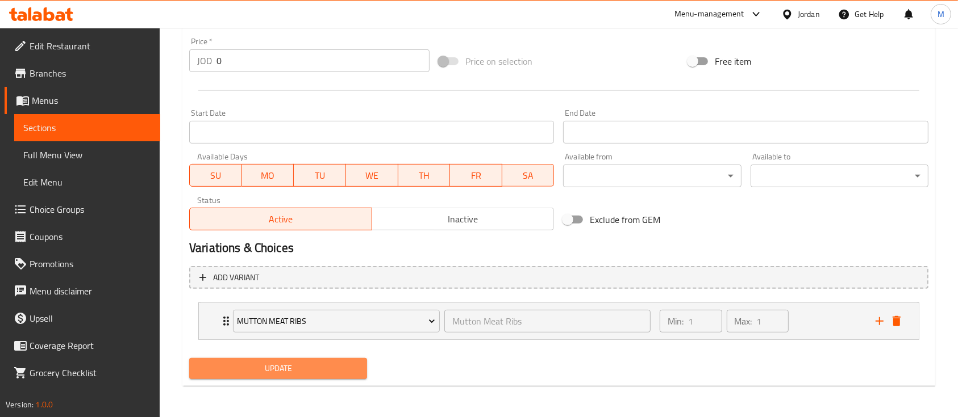
click at [310, 365] on span "Update" at bounding box center [278, 369] width 160 height 14
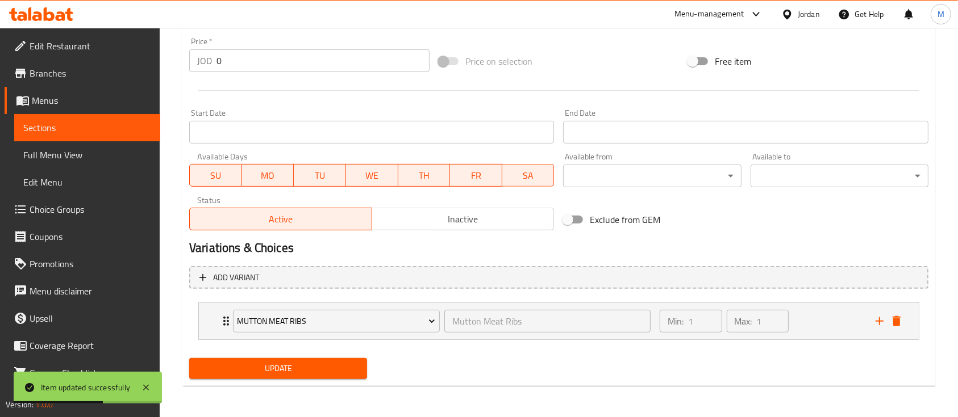
click at [314, 369] on span "Update" at bounding box center [278, 369] width 160 height 14
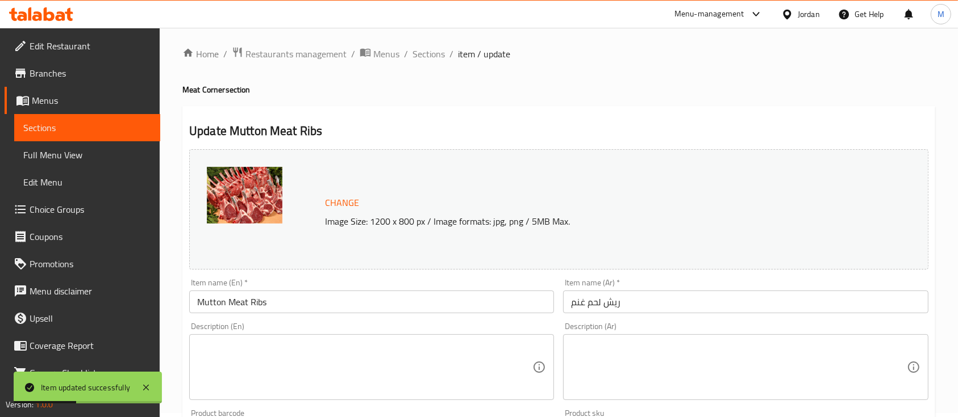
scroll to position [0, 0]
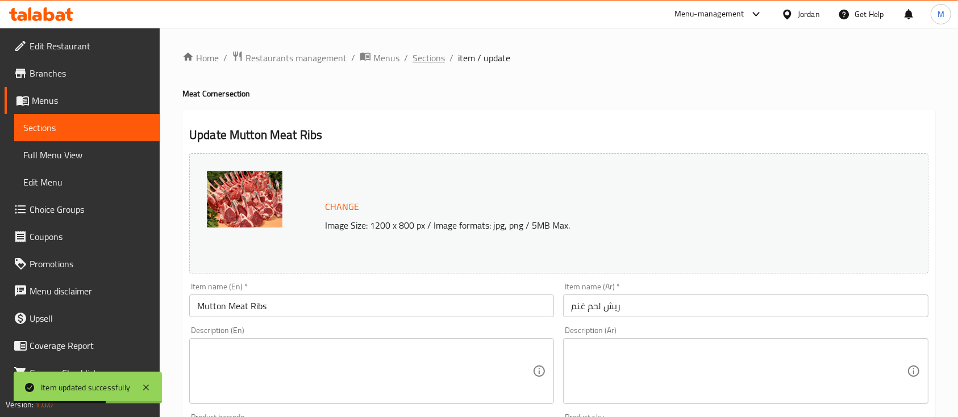
click at [430, 56] on span "Sections" at bounding box center [428, 58] width 32 height 14
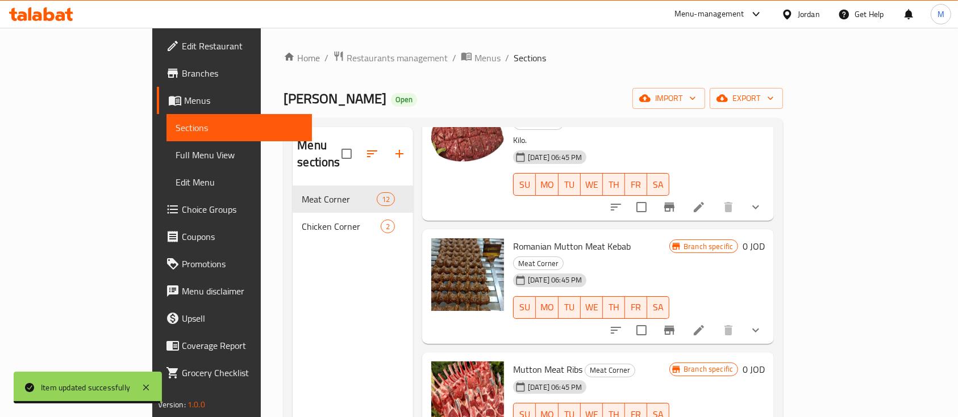
scroll to position [227, 0]
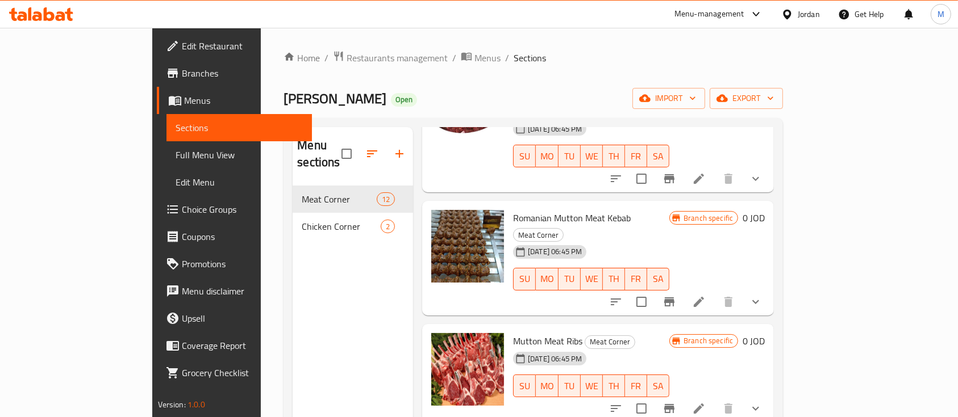
click at [762, 402] on icon "show more" at bounding box center [756, 409] width 14 height 14
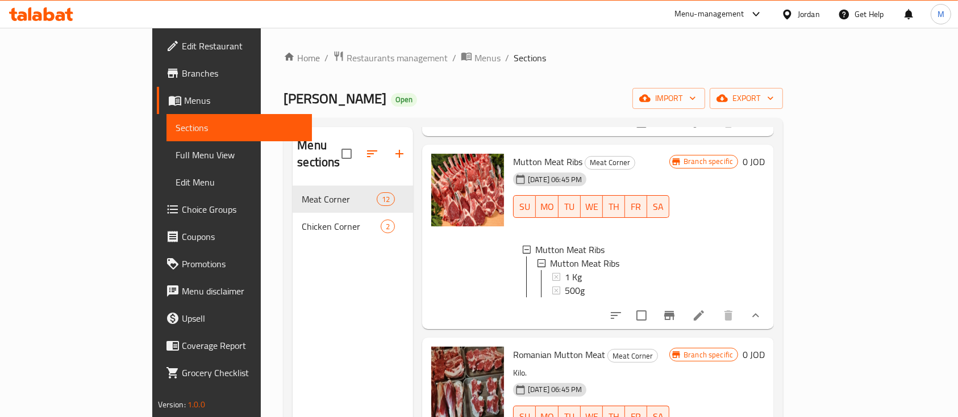
scroll to position [378, 0]
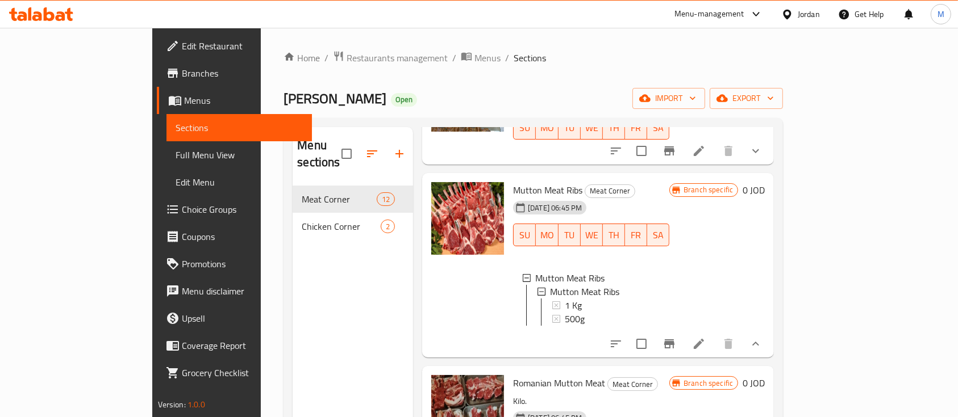
click at [762, 337] on icon "show more" at bounding box center [756, 344] width 14 height 14
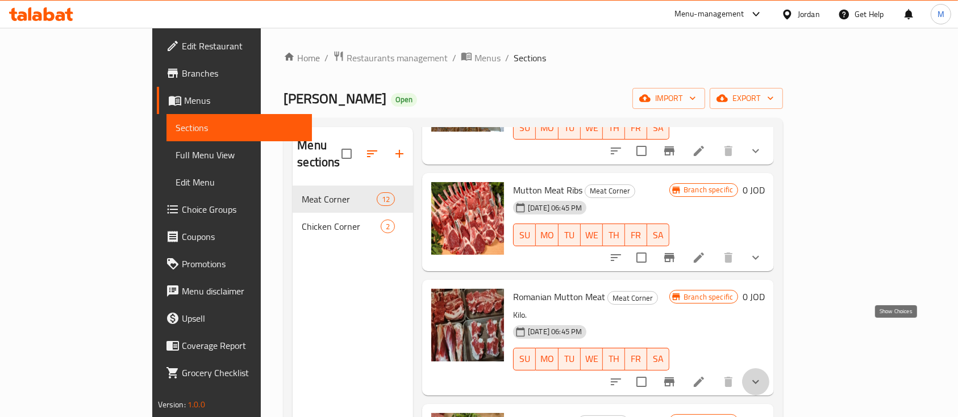
click at [762, 375] on icon "show more" at bounding box center [756, 382] width 14 height 14
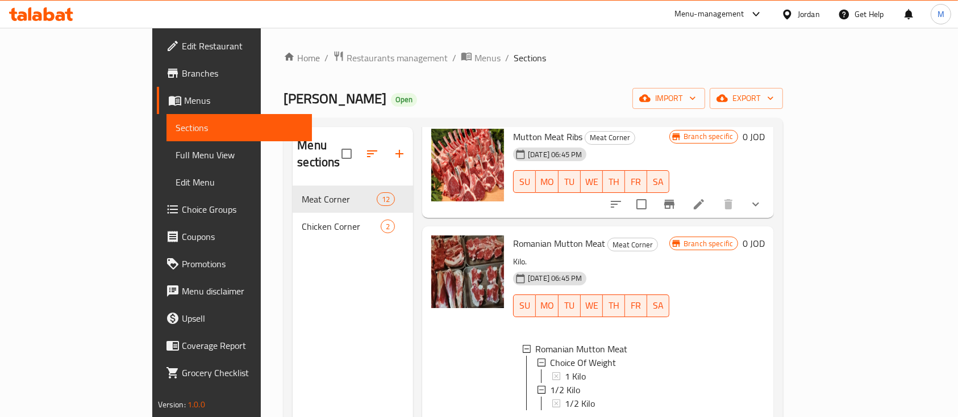
scroll to position [454, 0]
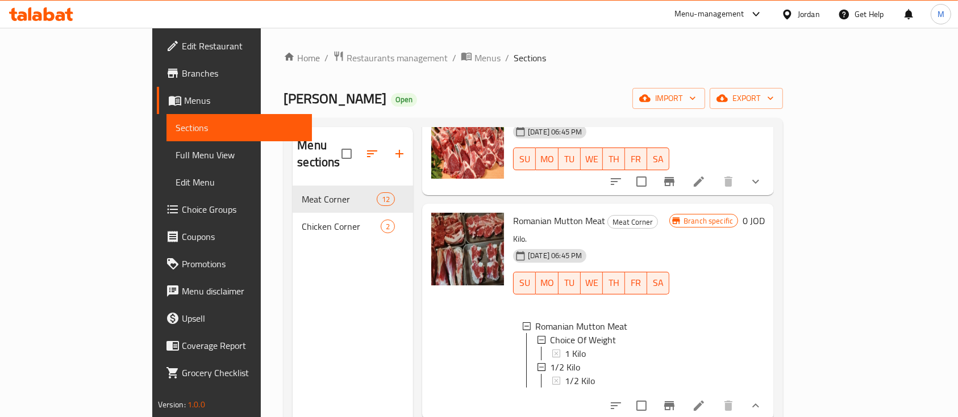
click at [704, 401] on icon at bounding box center [698, 406] width 10 height 10
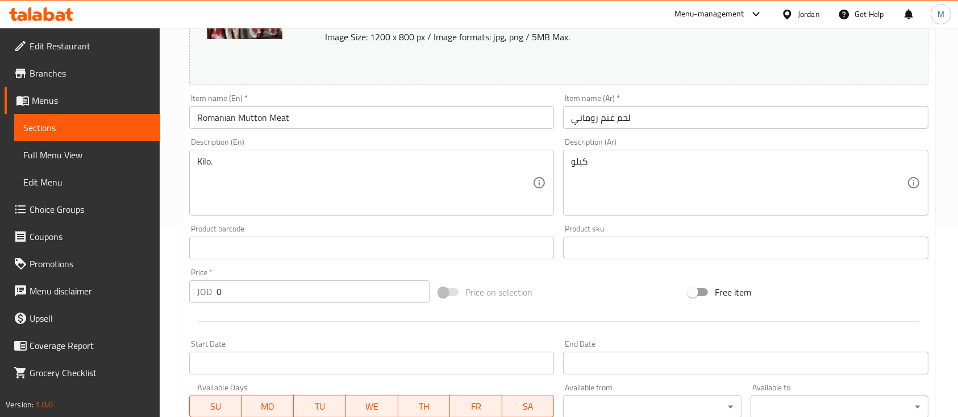
scroll to position [227, 0]
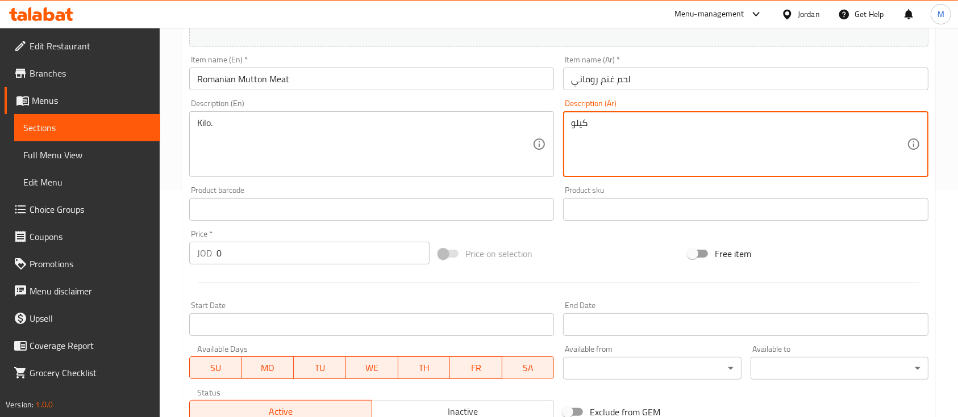
drag, startPoint x: 580, startPoint y: 138, endPoint x: 541, endPoint y: 139, distance: 39.8
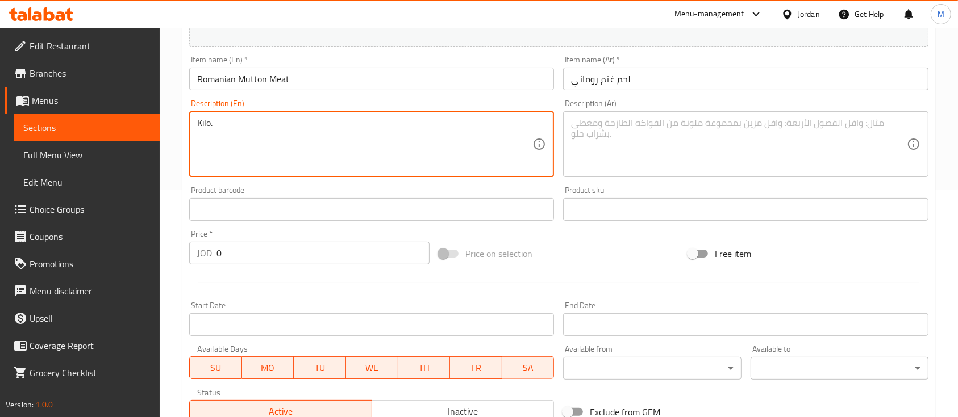
drag, startPoint x: 252, startPoint y: 132, endPoint x: 144, endPoint y: 133, distance: 107.4
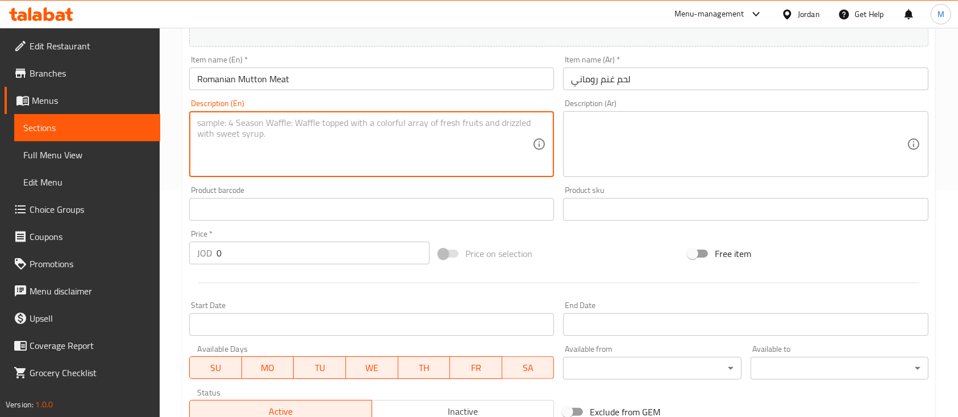
click at [166, 145] on div "Home / Restaurants management / Menus / Sections / item / update Meat Corner se…" at bounding box center [559, 229] width 798 height 856
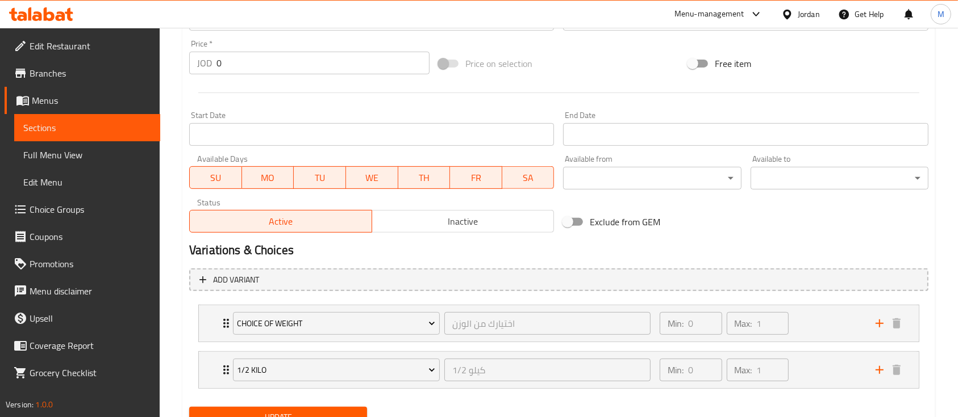
scroll to position [454, 0]
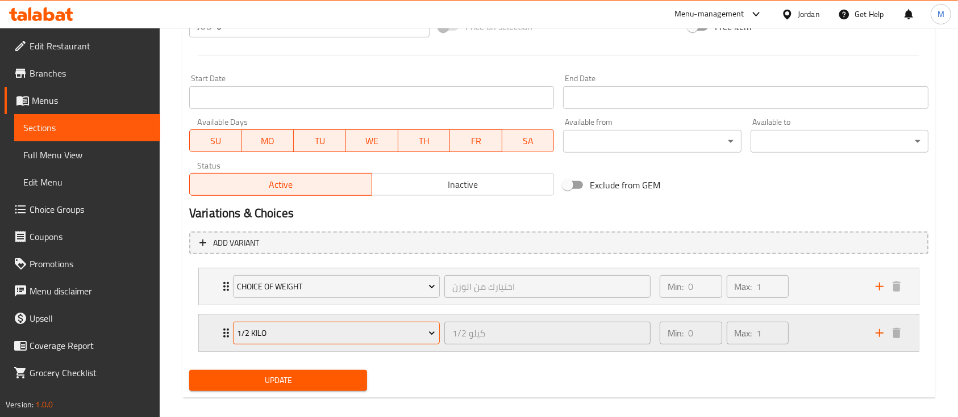
click at [286, 333] on span "1/2 Kilo" at bounding box center [336, 334] width 198 height 14
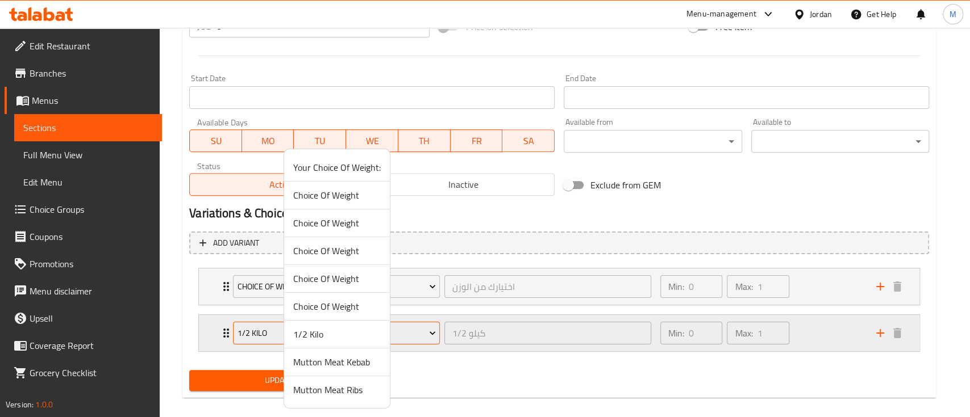
click at [286, 332] on li "1/2 Kilo" at bounding box center [337, 335] width 106 height 28
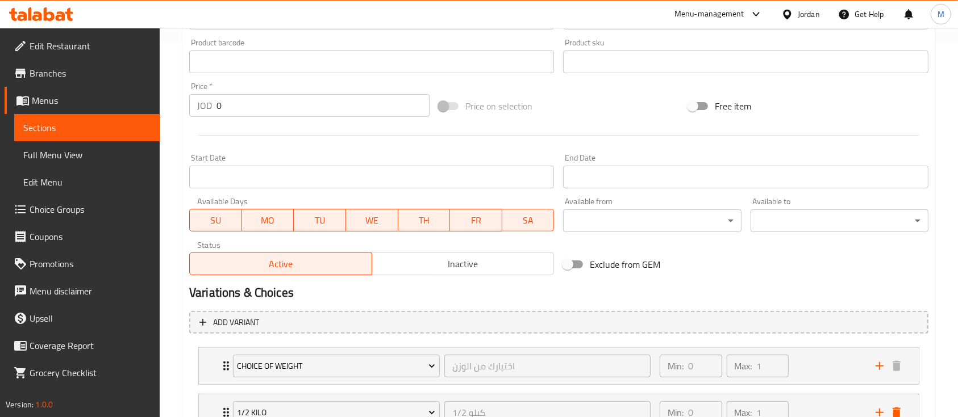
scroll to position [378, 0]
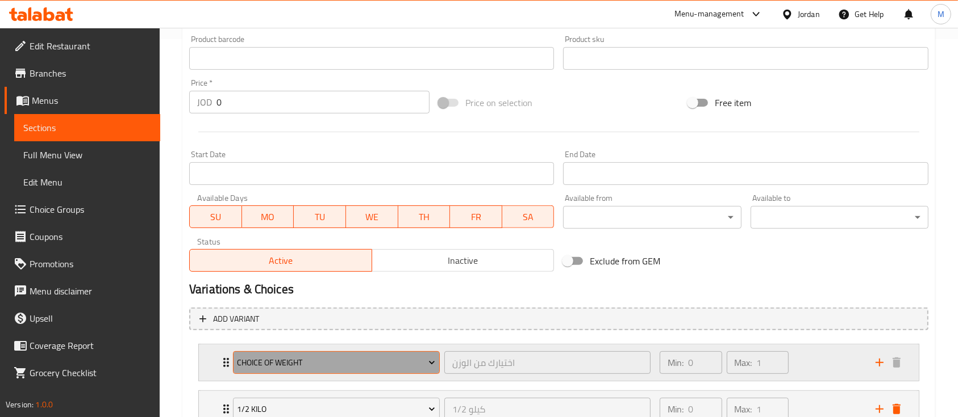
click at [337, 363] on span "Choice Of Weight" at bounding box center [336, 363] width 198 height 14
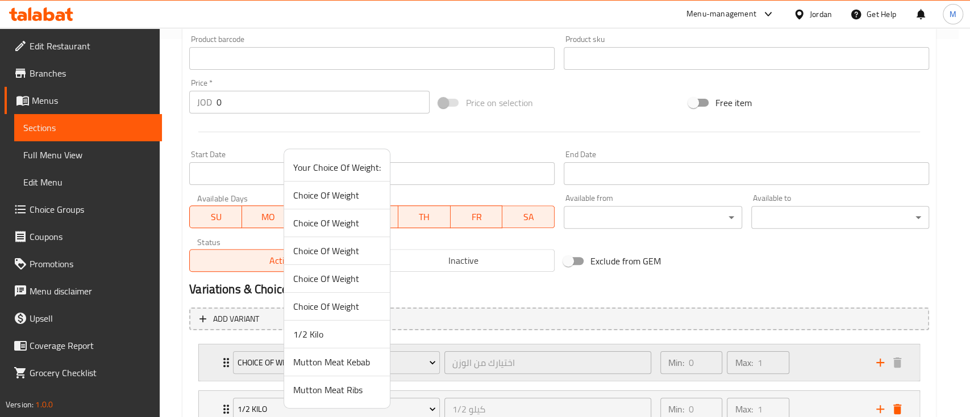
click at [198, 365] on div at bounding box center [485, 208] width 970 height 417
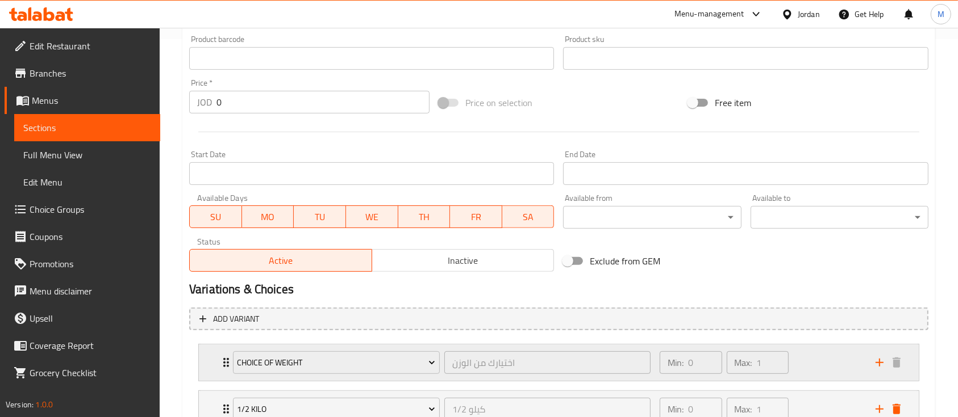
click at [204, 365] on div "Choice Of Weight اختيارك من الوزن ​ Min: 0 ​ Max: 1 ​" at bounding box center [559, 363] width 720 height 36
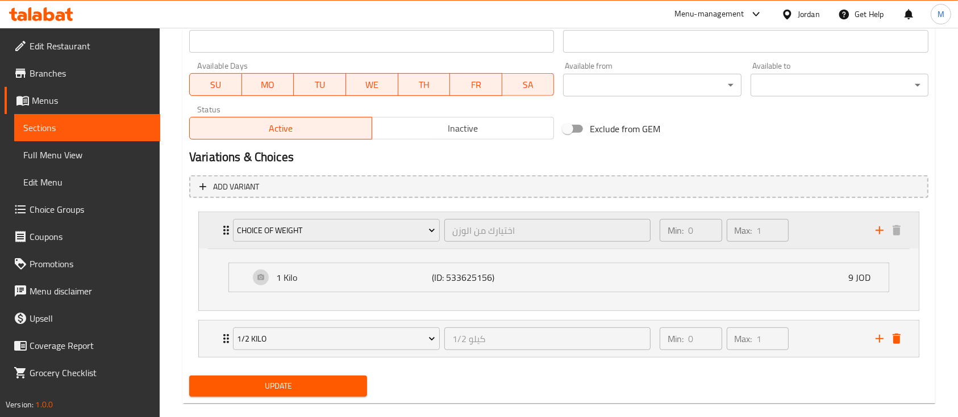
scroll to position [528, 0]
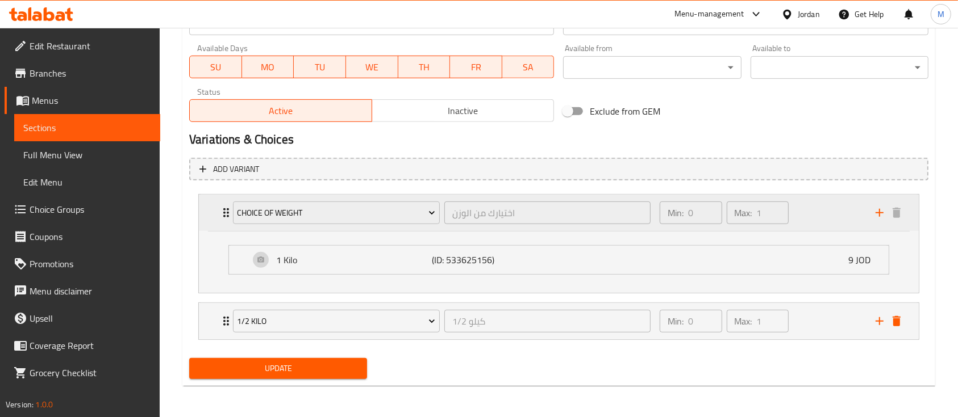
click at [223, 215] on icon "Expand" at bounding box center [226, 213] width 14 height 14
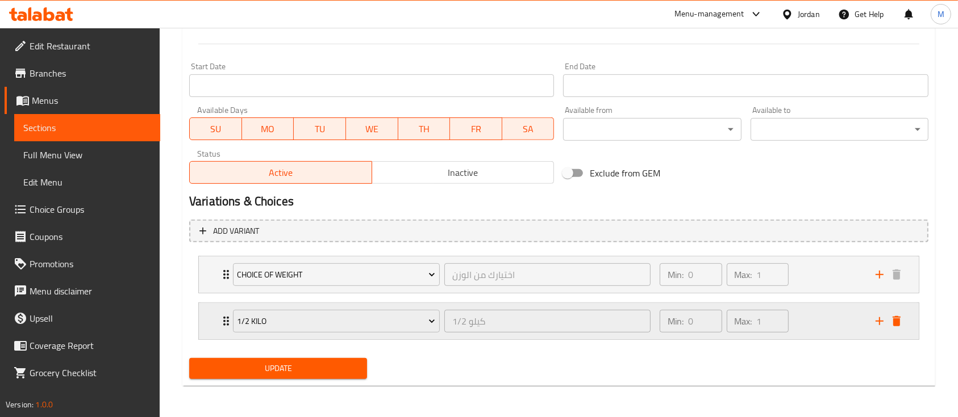
click at [218, 293] on div "1/2 Kilo 1/2 كيلو ​ Min: 0 ​ Max: 1 ​" at bounding box center [559, 275] width 720 height 36
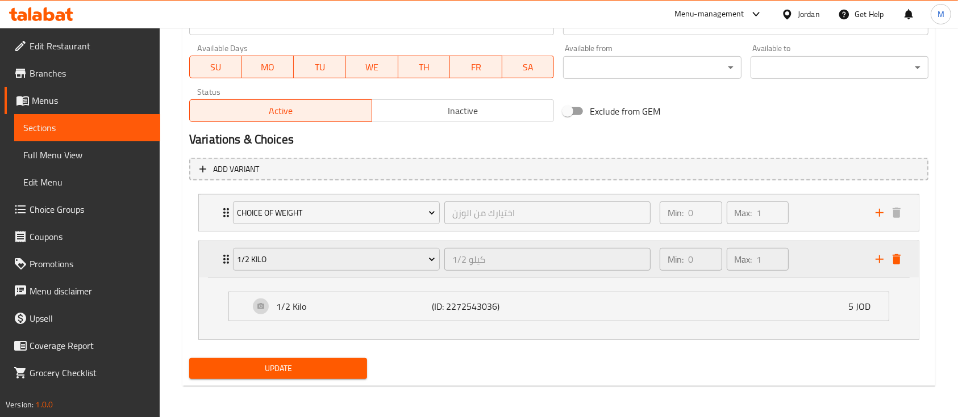
click at [216, 268] on div "1/2 Kilo 1/2 كيلو ​ Min: 0 ​ Max: 1 ​" at bounding box center [559, 259] width 720 height 36
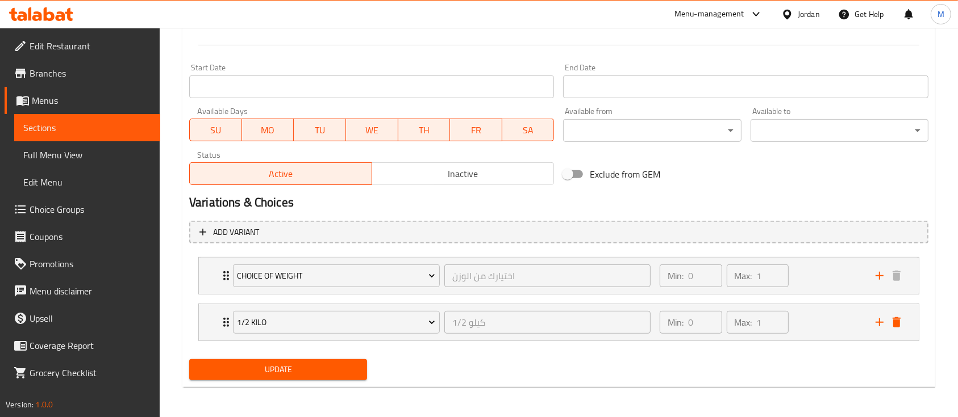
scroll to position [466, 0]
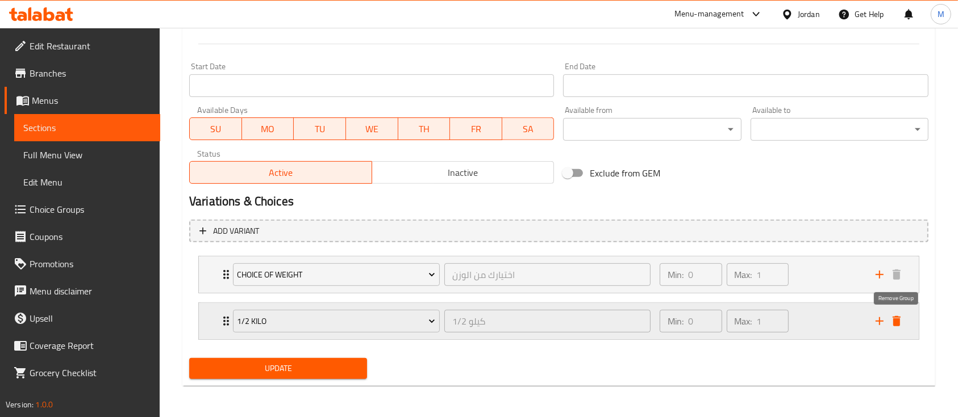
click at [896, 320] on icon "delete" at bounding box center [896, 321] width 8 height 10
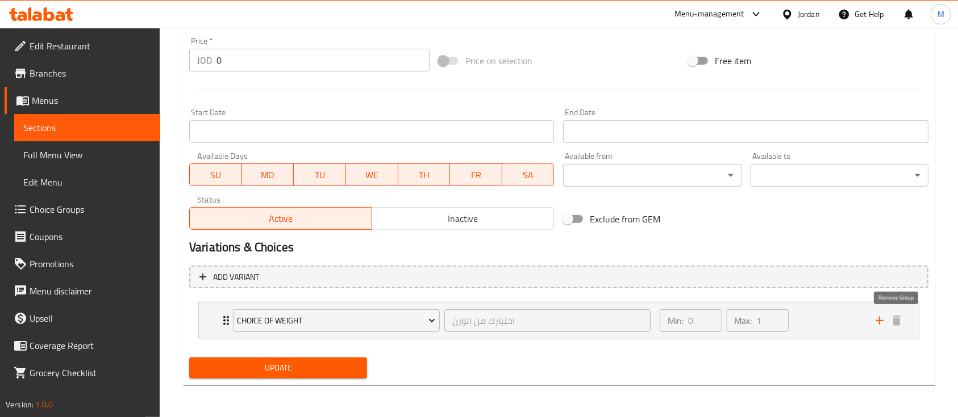
scroll to position [420, 0]
click at [321, 371] on span "Update" at bounding box center [278, 369] width 160 height 14
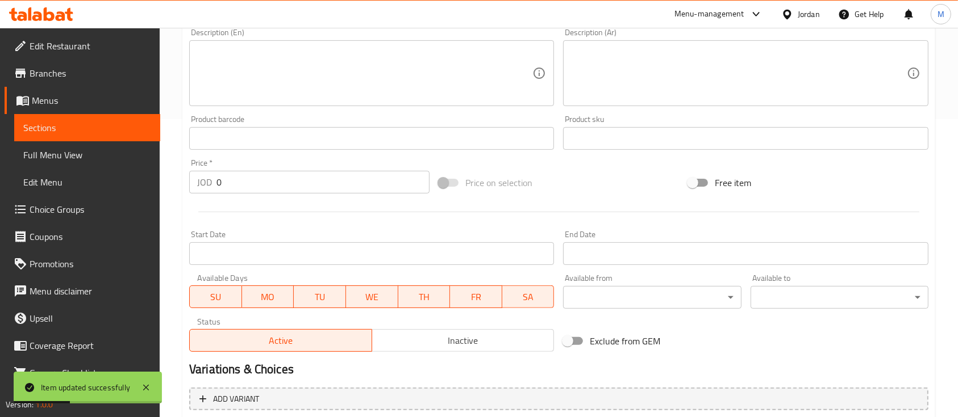
scroll to position [41, 0]
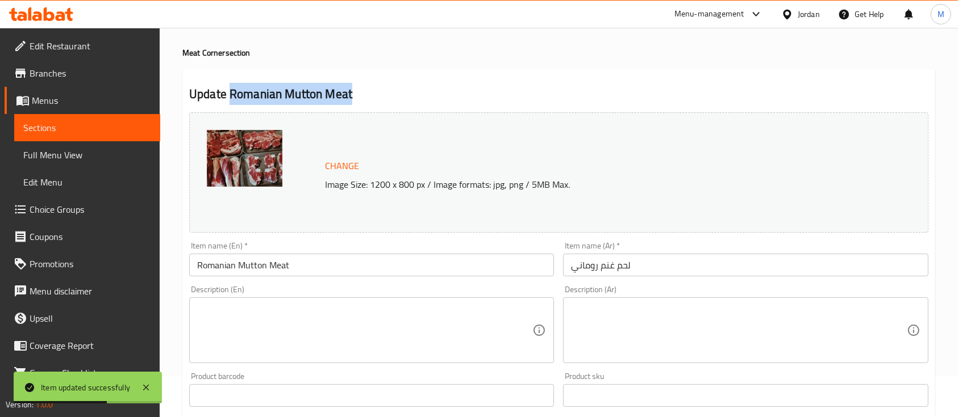
drag, startPoint x: 354, startPoint y: 93, endPoint x: 231, endPoint y: 90, distance: 123.3
click at [231, 90] on h2 "Update Romanian Mutton Meat" at bounding box center [558, 94] width 739 height 17
copy h2 "Romanian Mutton Meat"
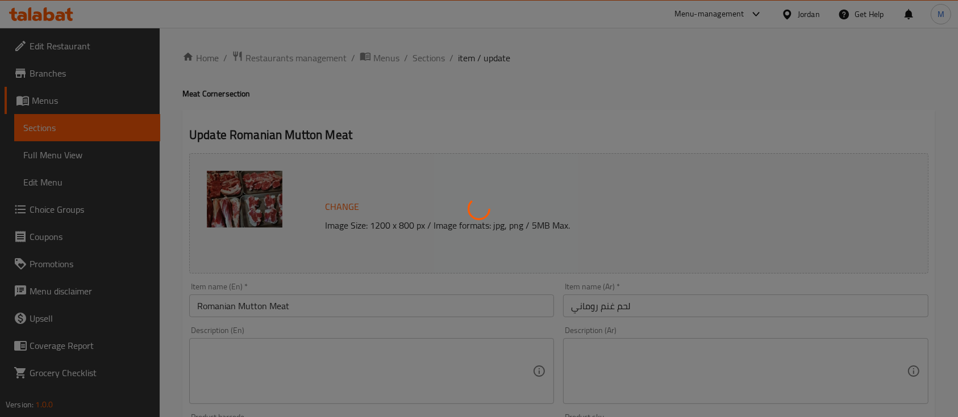
type input "اختيارك من الوزن"
type input "0"
type input "1"
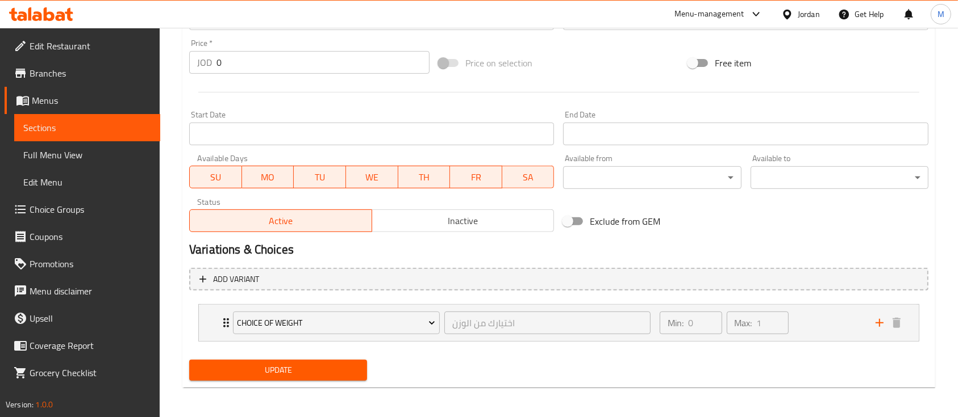
scroll to position [420, 0]
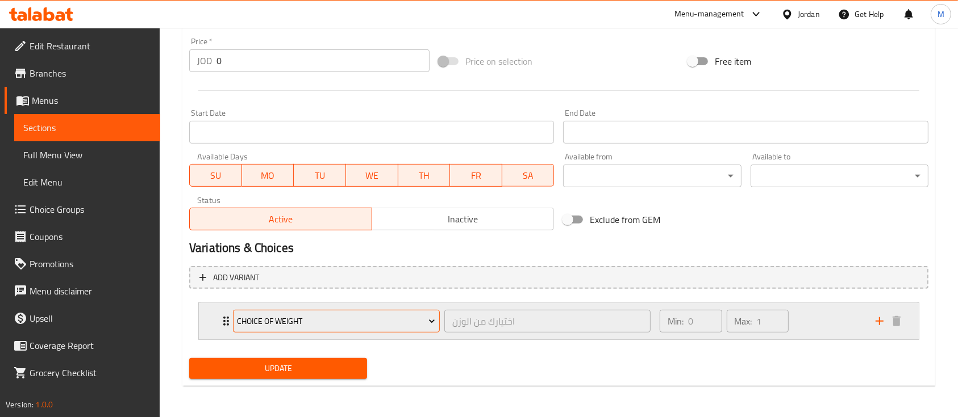
click at [344, 319] on span "Choice Of Weight" at bounding box center [336, 322] width 198 height 14
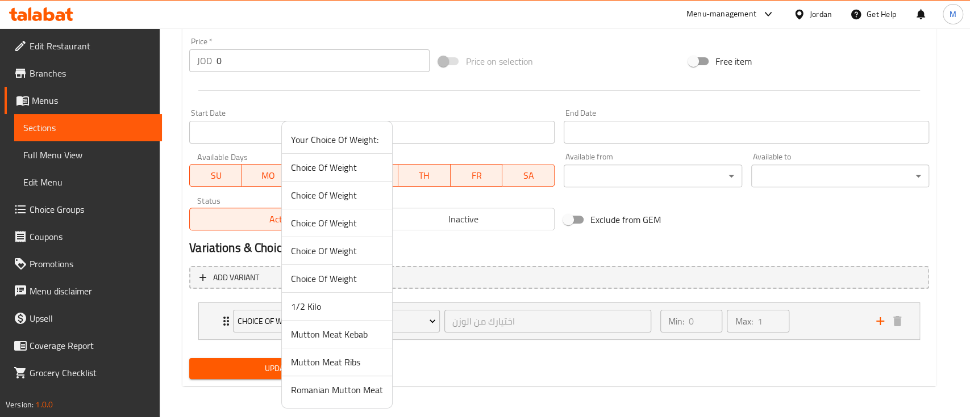
click at [373, 397] on span "Romanian Mutton Meat" at bounding box center [337, 390] width 92 height 14
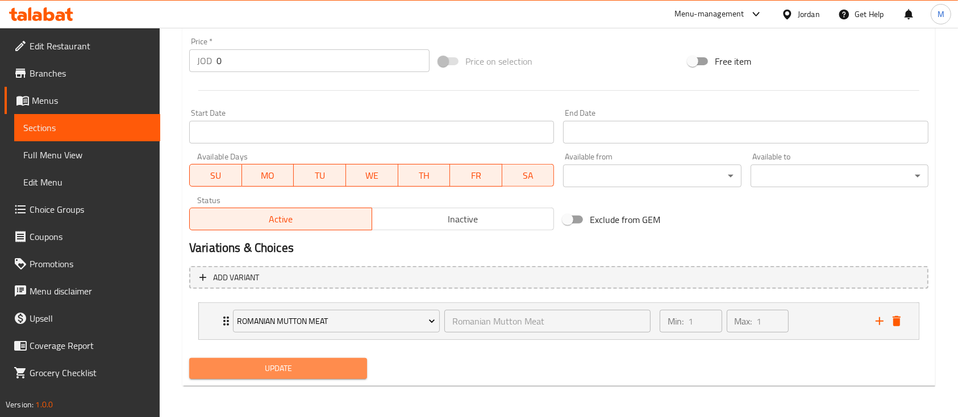
click at [351, 373] on span "Update" at bounding box center [278, 369] width 160 height 14
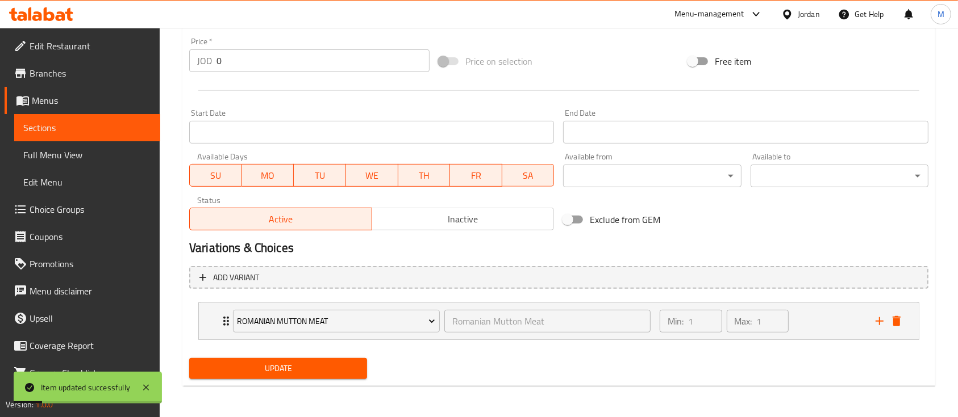
click at [319, 375] on button "Update" at bounding box center [278, 368] width 178 height 21
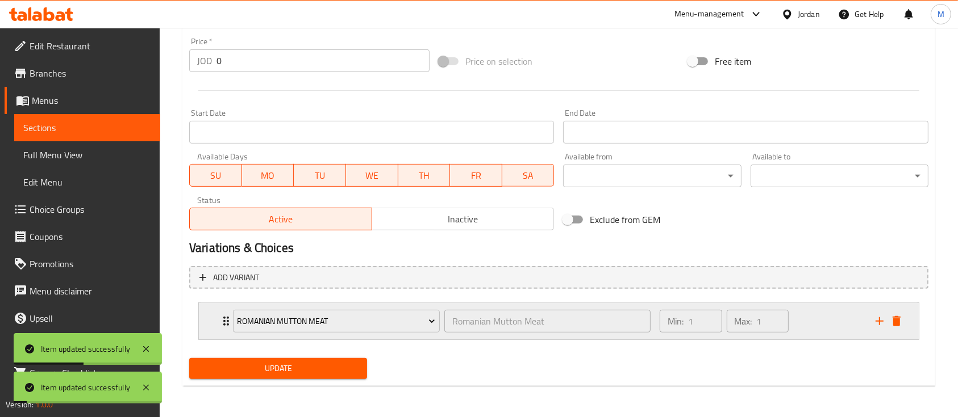
click at [223, 320] on icon "Expand" at bounding box center [226, 322] width 14 height 14
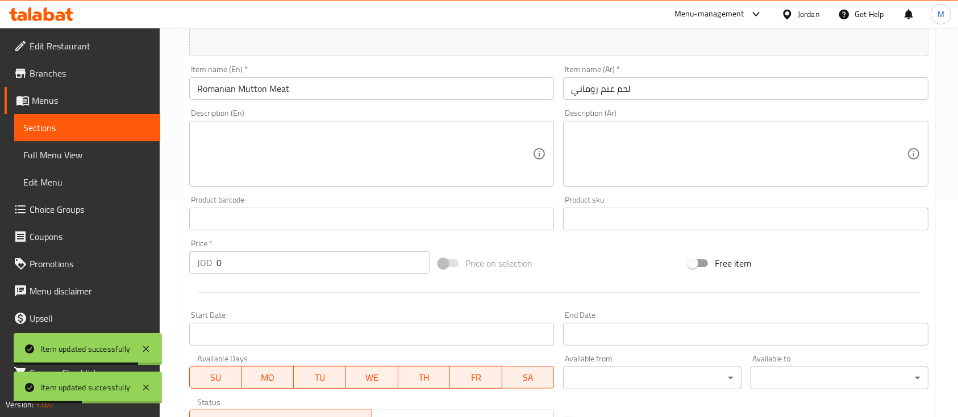
scroll to position [0, 0]
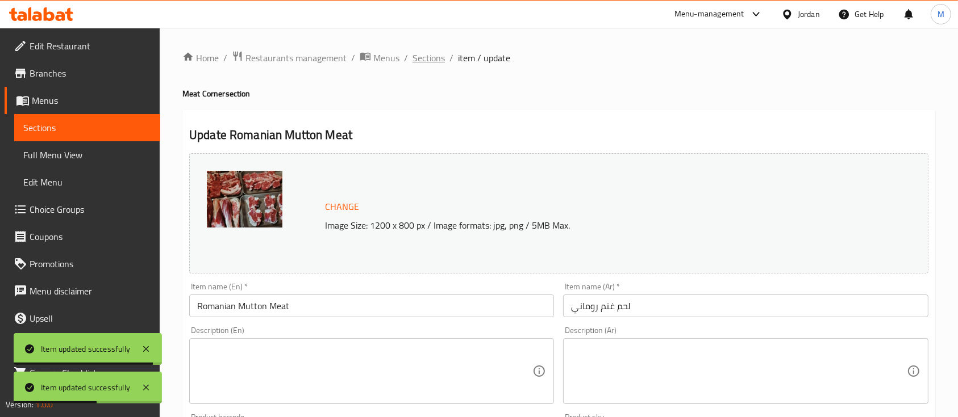
click at [436, 61] on span "Sections" at bounding box center [428, 58] width 32 height 14
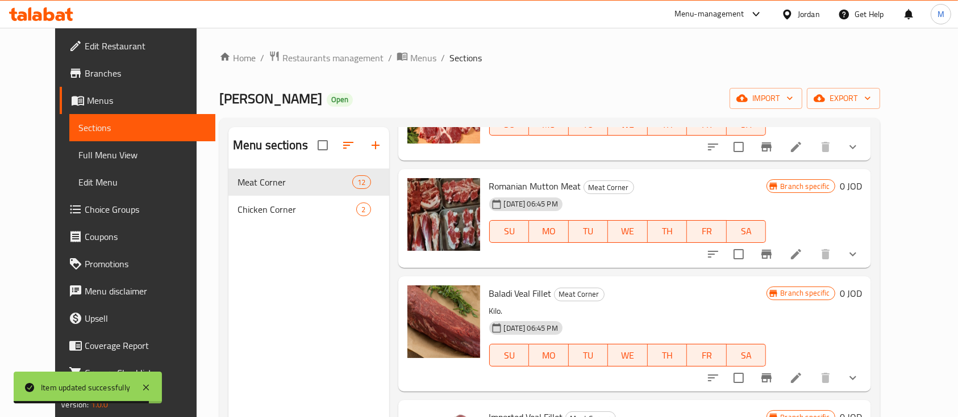
scroll to position [530, 0]
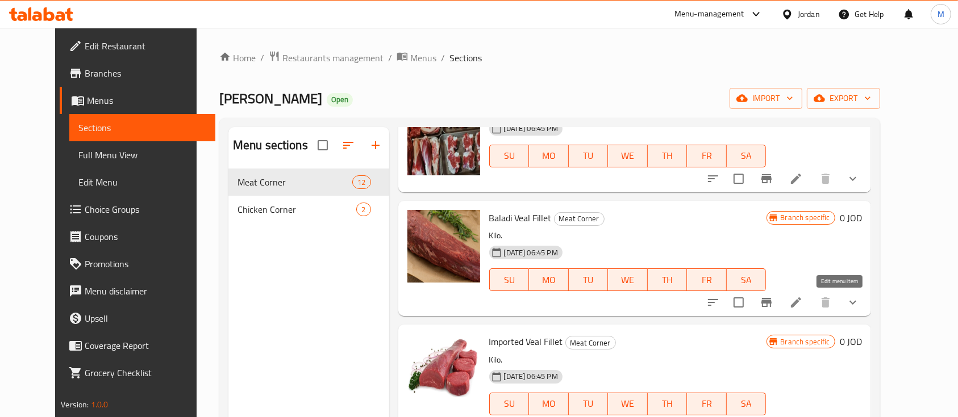
click at [803, 300] on icon at bounding box center [796, 303] width 14 height 14
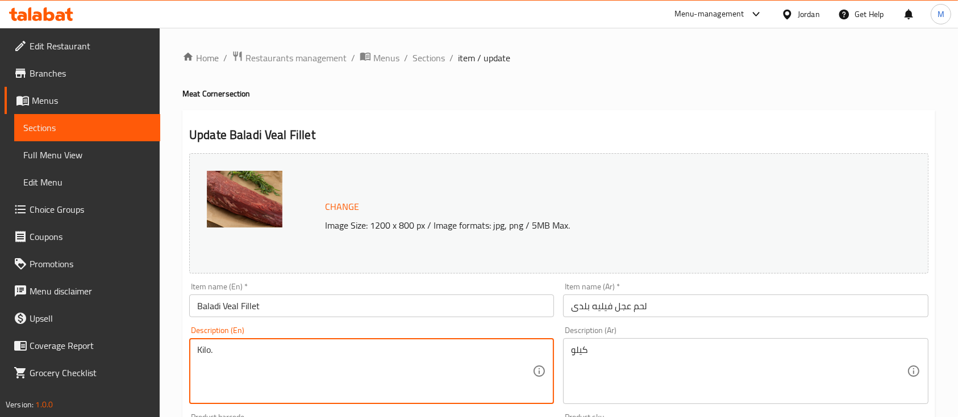
drag, startPoint x: 224, startPoint y: 352, endPoint x: 158, endPoint y: 360, distance: 66.3
drag, startPoint x: 534, startPoint y: 352, endPoint x: 513, endPoint y: 354, distance: 20.5
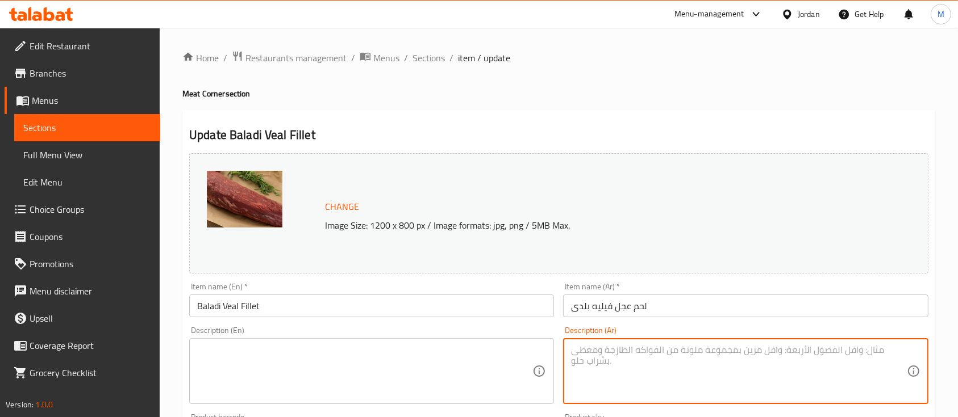
click at [627, 332] on div "Description (Ar) Description (Ar)" at bounding box center [745, 366] width 365 height 78
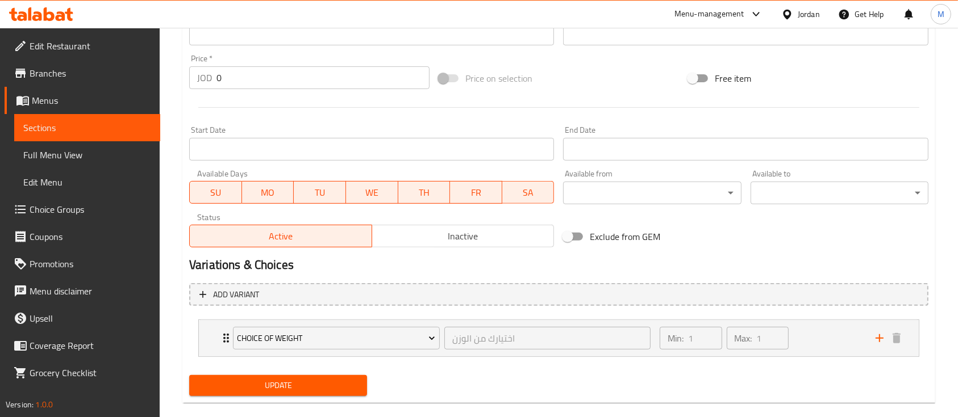
scroll to position [420, 0]
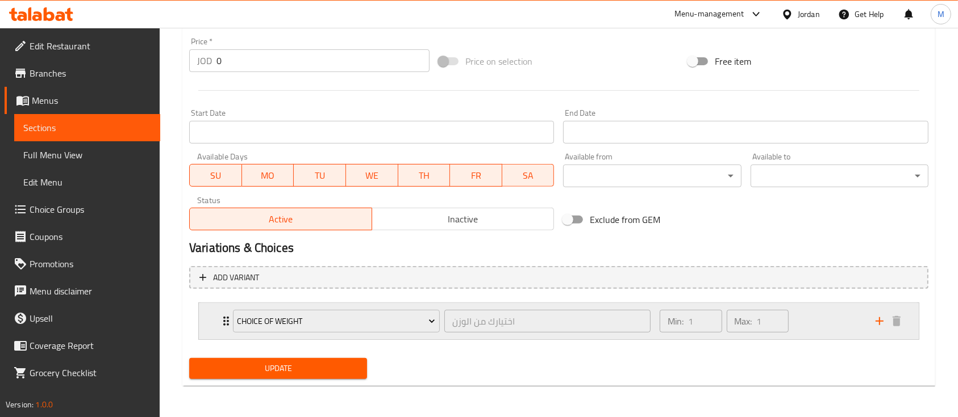
click at [207, 316] on div "Choice Of Weight اختيارك من الوزن ​ Min: 1 ​ Max: 1 ​" at bounding box center [559, 321] width 720 height 36
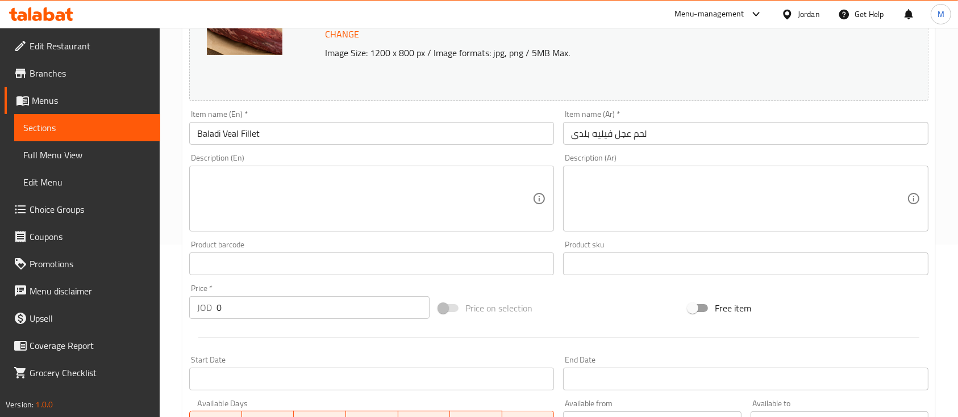
scroll to position [117, 0]
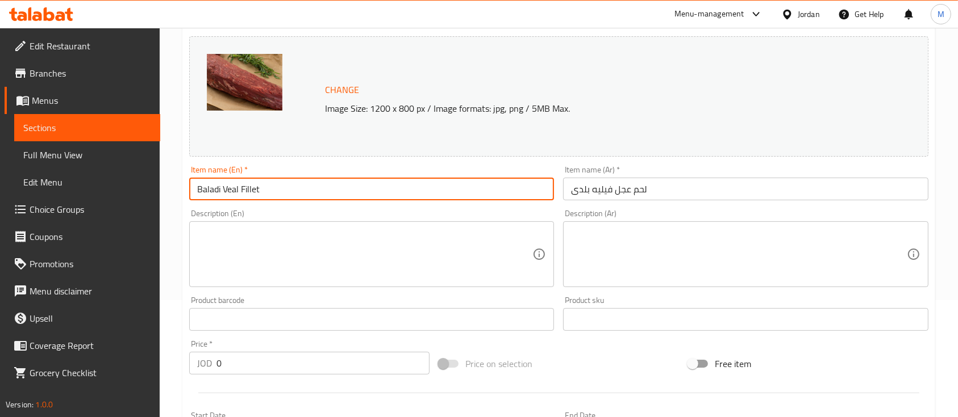
drag, startPoint x: 311, startPoint y: 193, endPoint x: 159, endPoint y: 193, distance: 152.2
click at [159, 193] on div "Edit Restaurant Branches Menus Sections Full Menu View Edit Menu Choice Groups …" at bounding box center [479, 366] width 958 height 910
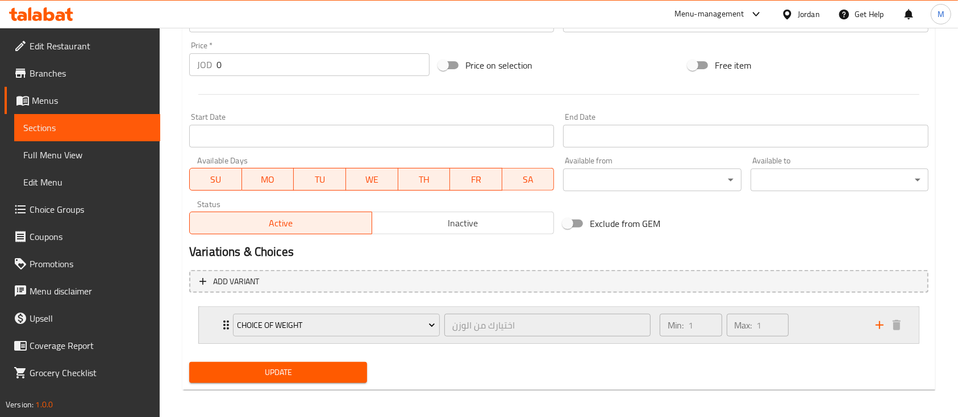
scroll to position [420, 0]
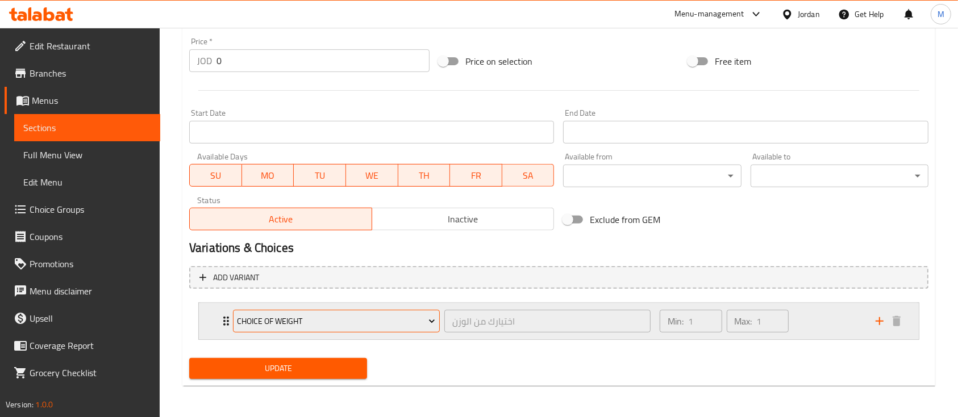
click at [336, 324] on span "Choice Of Weight" at bounding box center [336, 322] width 198 height 14
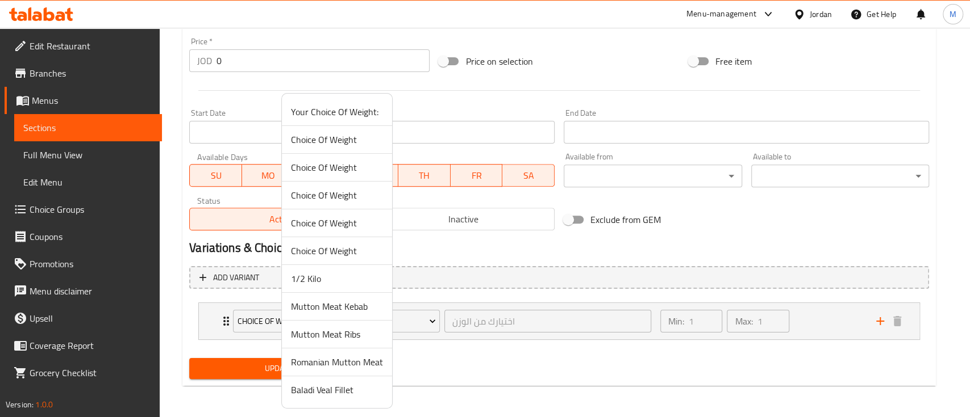
click at [339, 388] on span "Baladi Veal Fillet" at bounding box center [337, 390] width 92 height 14
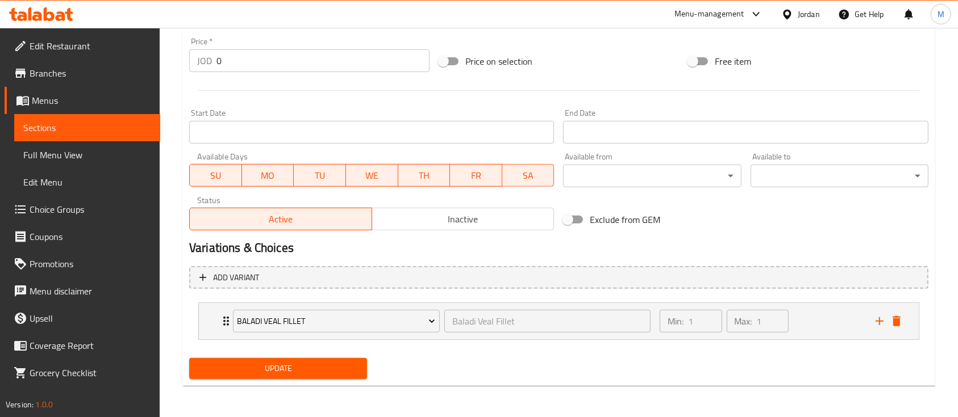
click at [329, 368] on span "Update" at bounding box center [278, 369] width 160 height 14
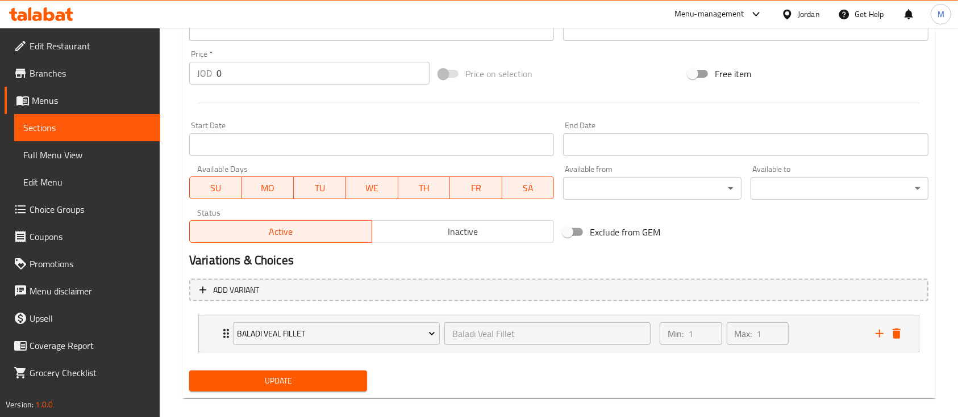
scroll to position [143, 0]
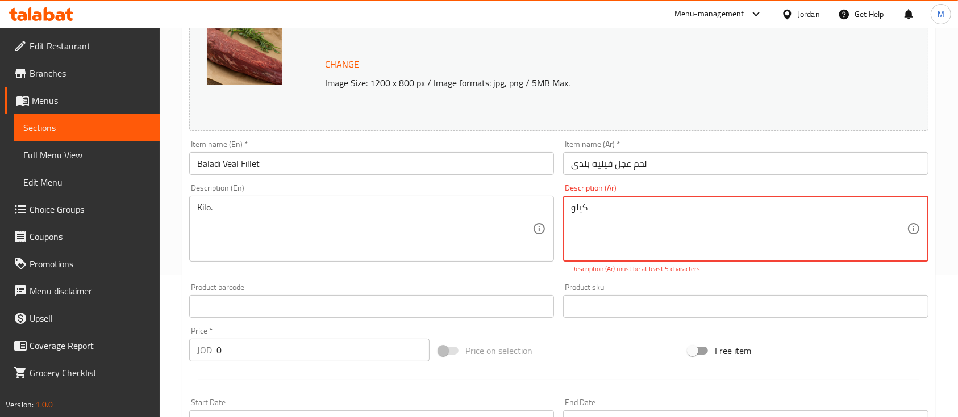
drag, startPoint x: 609, startPoint y: 219, endPoint x: 550, endPoint y: 220, distance: 59.1
click at [550, 220] on div "Change Image Size: 1200 x 800 px / Image formats: jpg, png / 5MB Max. Item name…" at bounding box center [559, 265] width 748 height 519
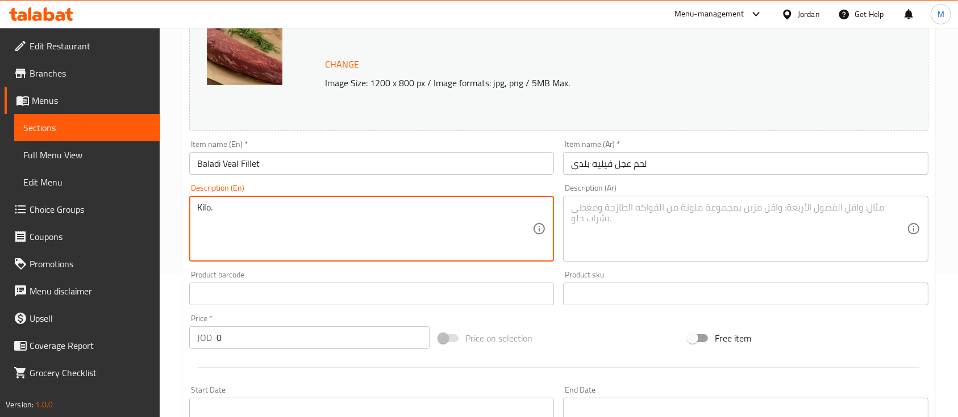
drag, startPoint x: 318, startPoint y: 222, endPoint x: 209, endPoint y: 225, distance: 109.1
type textarea "Kilo"
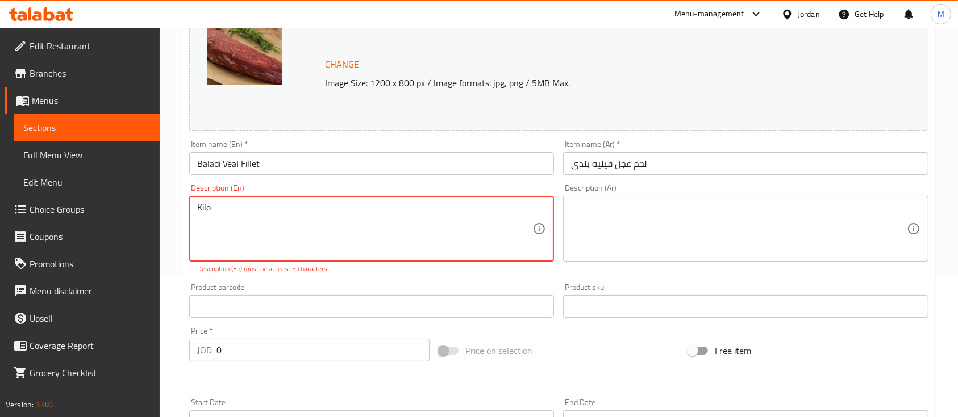
drag, startPoint x: 214, startPoint y: 215, endPoint x: 148, endPoint y: 221, distance: 65.6
click at [148, 221] on div "Edit Restaurant Branches Menus Sections Full Menu View Edit Menu Choice Groups …" at bounding box center [479, 296] width 958 height 822
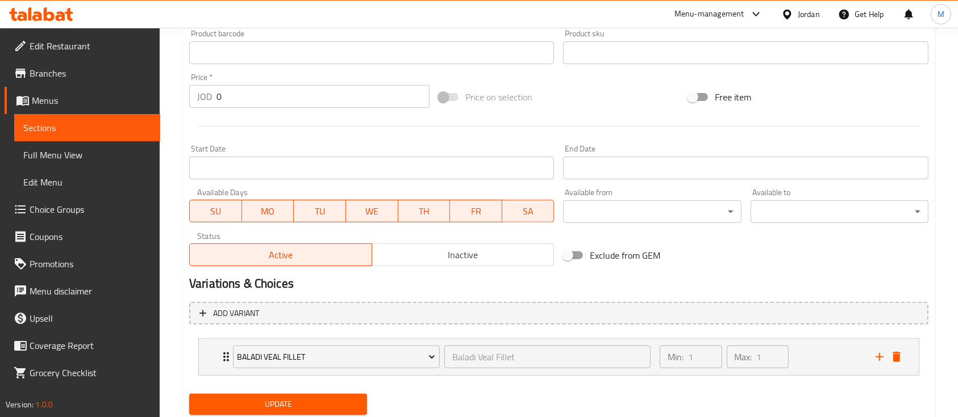
scroll to position [420, 0]
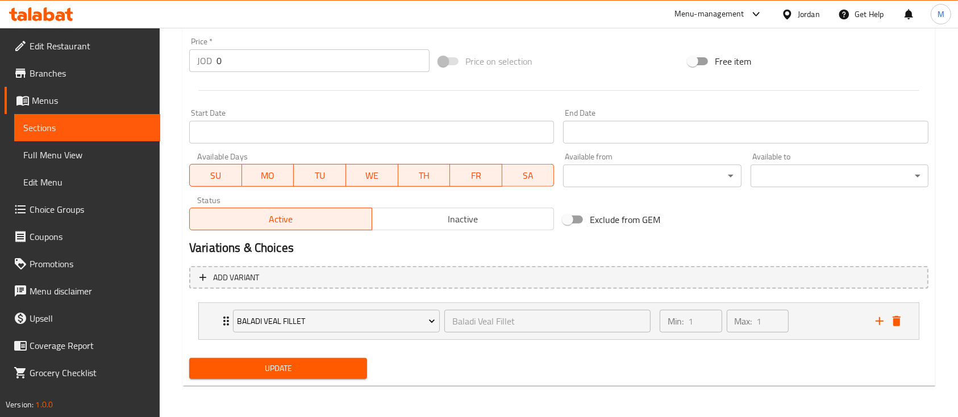
click at [326, 370] on span "Update" at bounding box center [278, 369] width 160 height 14
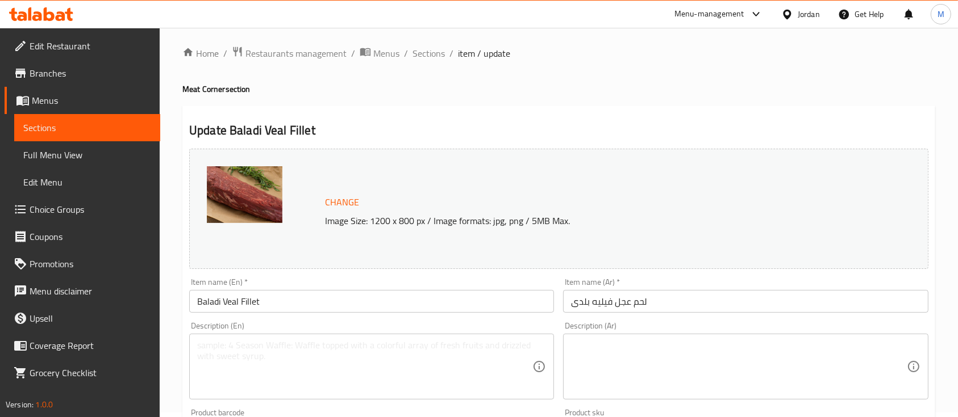
scroll to position [0, 0]
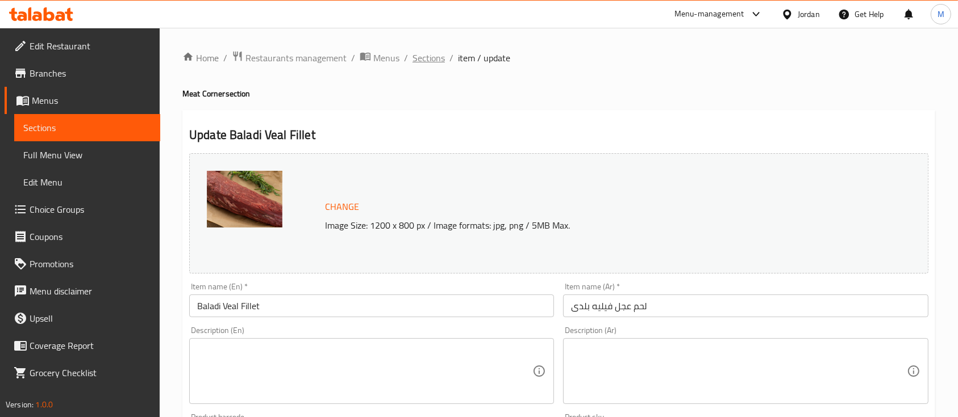
click at [425, 58] on span "Sections" at bounding box center [428, 58] width 32 height 14
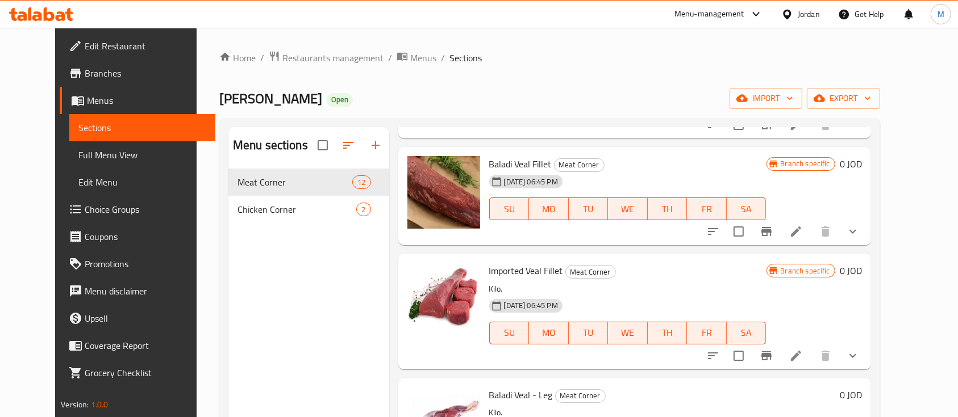
scroll to position [584, 0]
click at [856, 354] on icon "show more" at bounding box center [852, 355] width 7 height 4
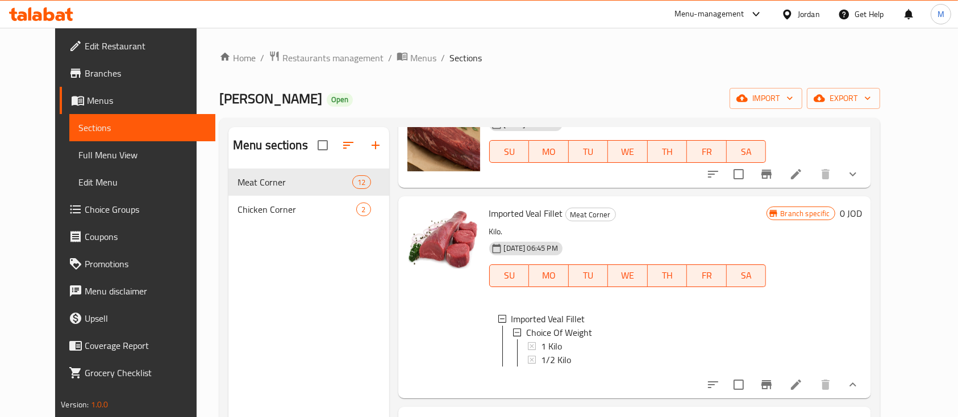
scroll to position [651, 0]
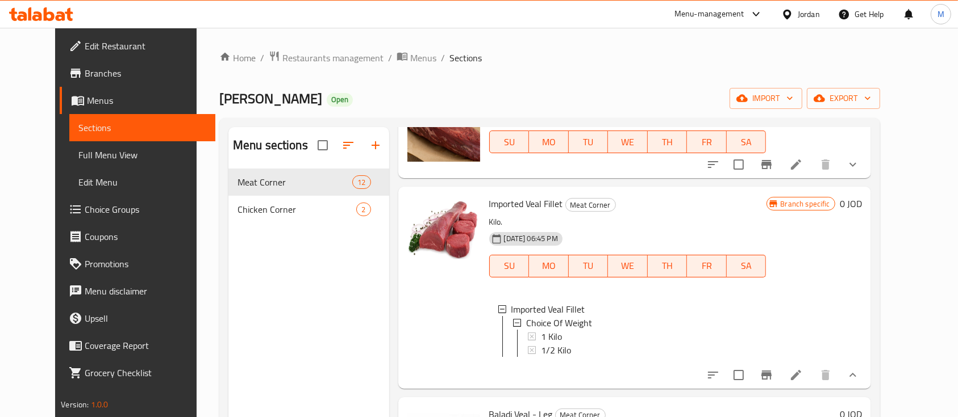
click at [812, 386] on li at bounding box center [796, 375] width 32 height 20
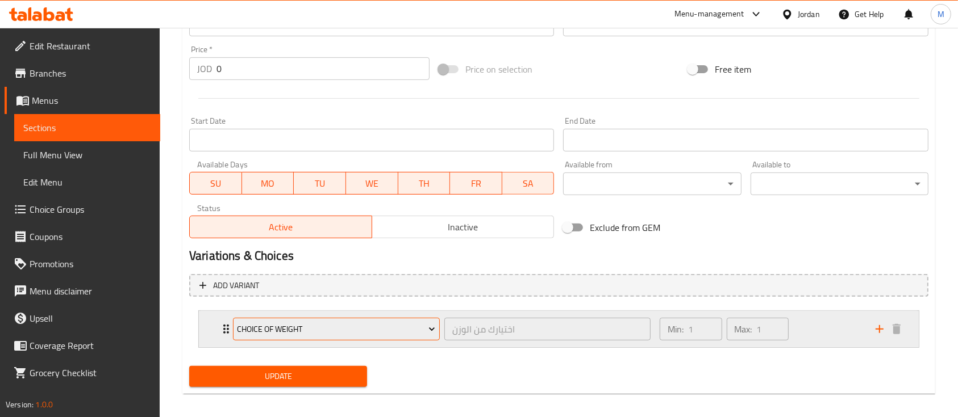
scroll to position [413, 0]
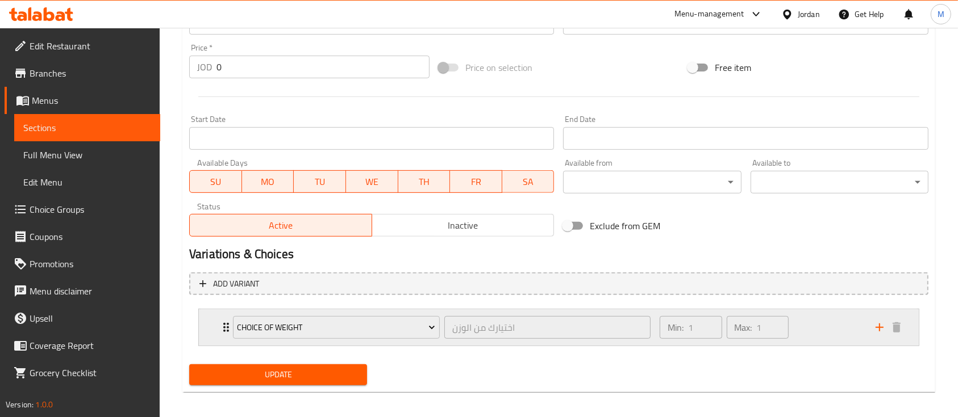
click at [202, 325] on div "Choice Of Weight اختيارك من الوزن ​ Min: 1 ​ Max: 1 ​" at bounding box center [559, 328] width 720 height 36
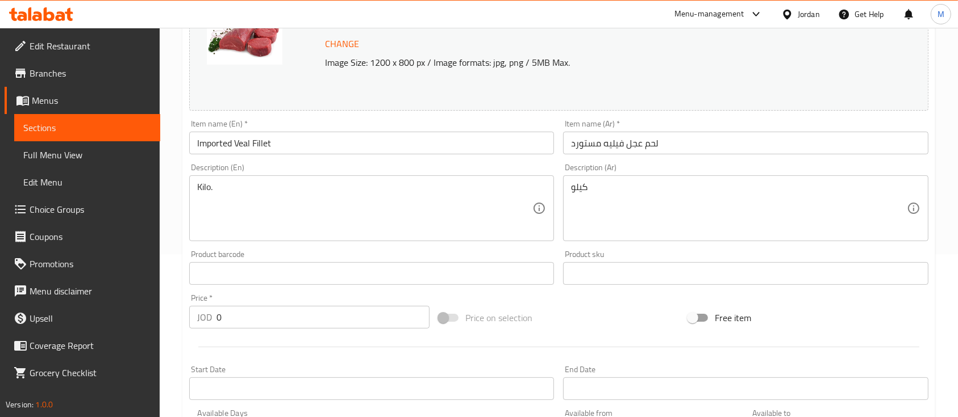
scroll to position [161, 0]
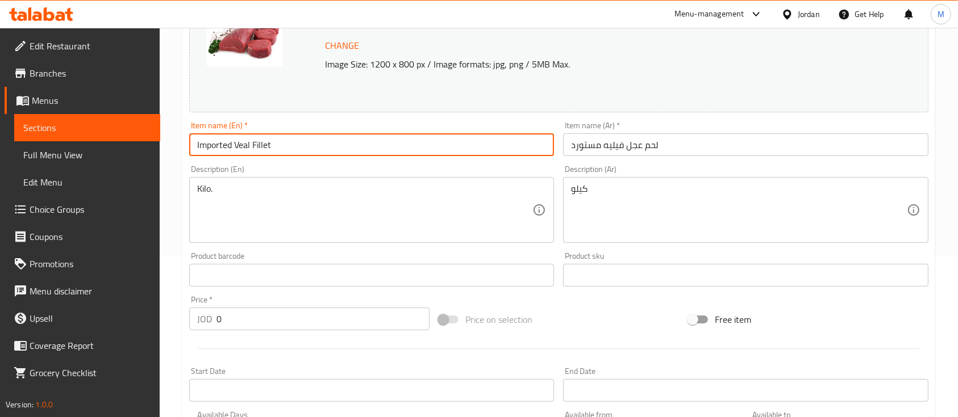
drag, startPoint x: 323, startPoint y: 144, endPoint x: 152, endPoint y: 143, distance: 171.0
click at [152, 143] on div "Edit Restaurant Branches Menus Sections Full Menu View Edit Menu Choice Groups …" at bounding box center [479, 322] width 958 height 910
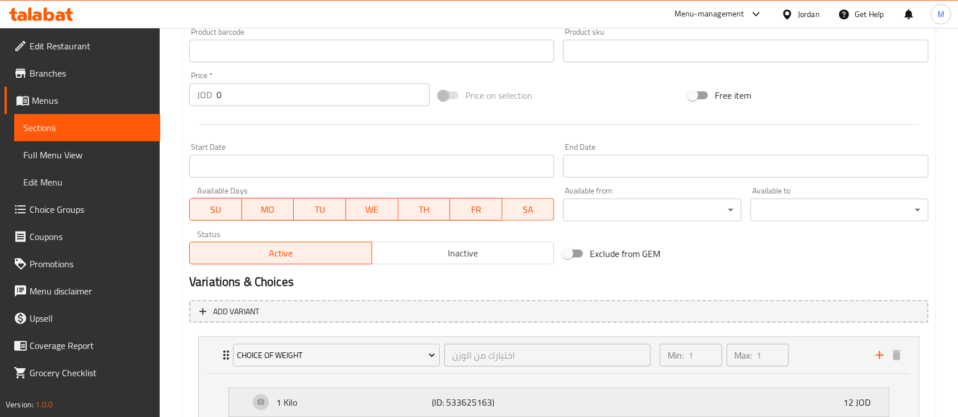
scroll to position [464, 0]
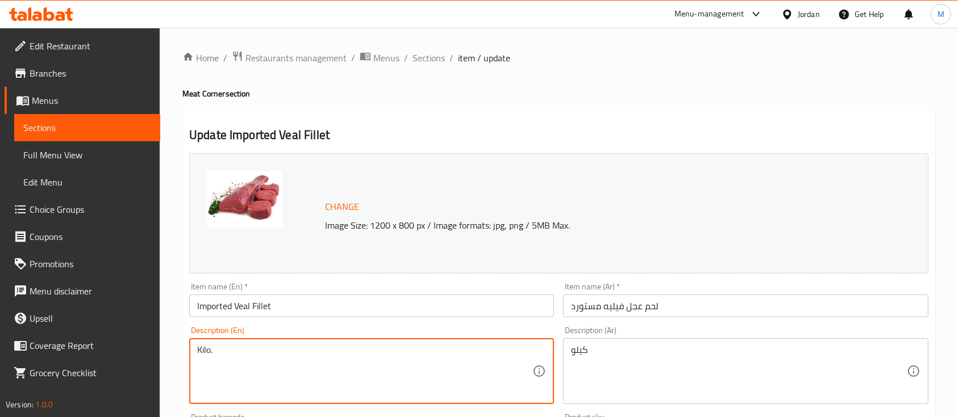
drag, startPoint x: 191, startPoint y: 356, endPoint x: 175, endPoint y: 361, distance: 16.5
type textarea "."
drag, startPoint x: 596, startPoint y: 354, endPoint x: 546, endPoint y: 357, distance: 50.1
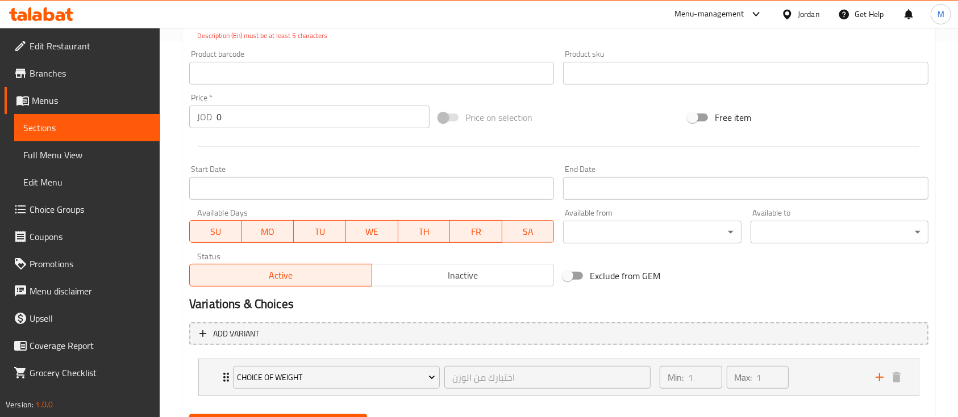
scroll to position [205, 0]
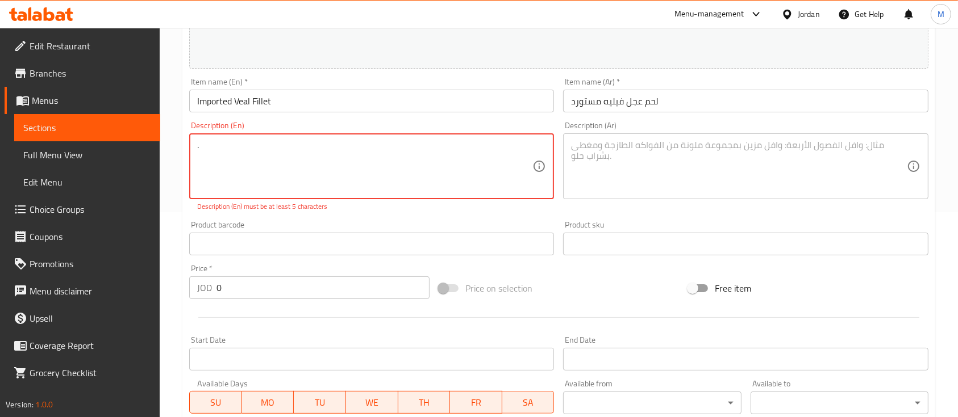
drag, startPoint x: 220, startPoint y: 157, endPoint x: 191, endPoint y: 159, distance: 29.0
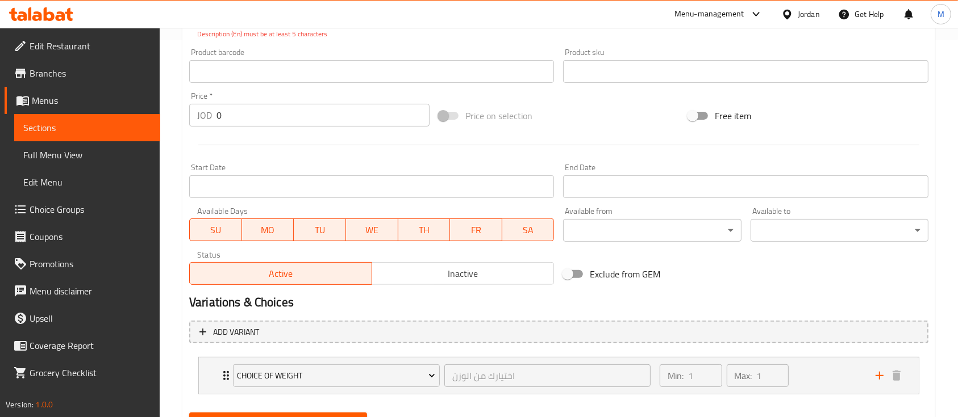
scroll to position [432, 0]
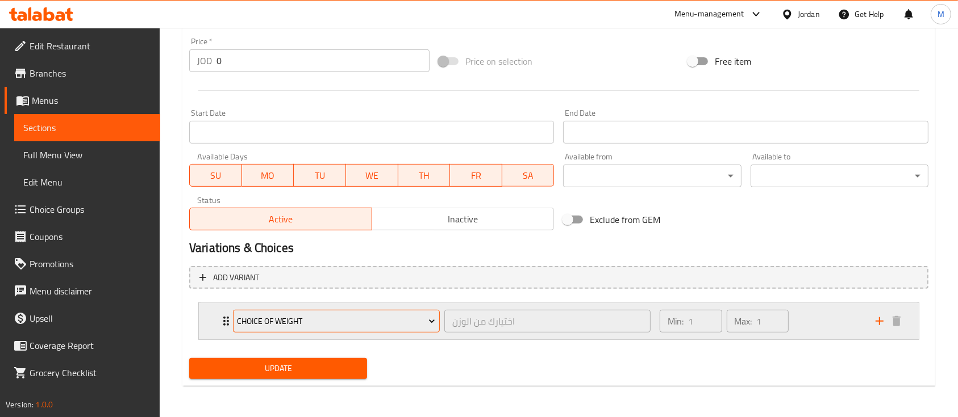
click at [319, 321] on span "Choice Of Weight" at bounding box center [336, 322] width 198 height 14
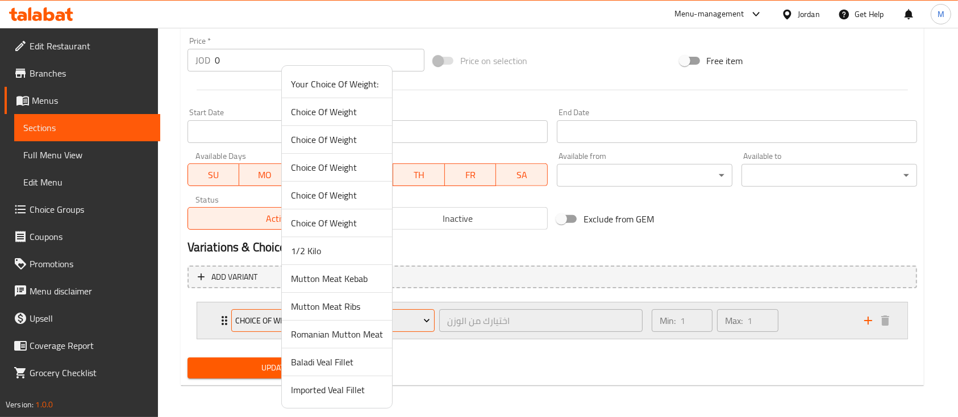
scroll to position [420, 0]
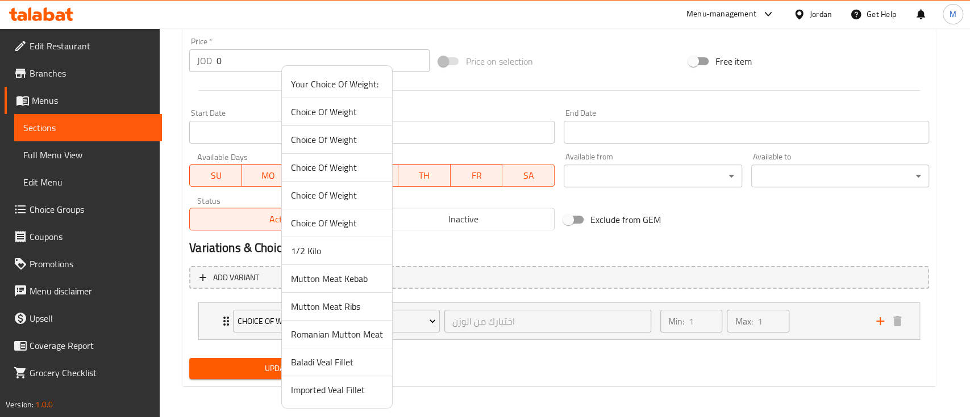
click at [346, 388] on span "Imported Veal Fillet" at bounding box center [337, 390] width 92 height 14
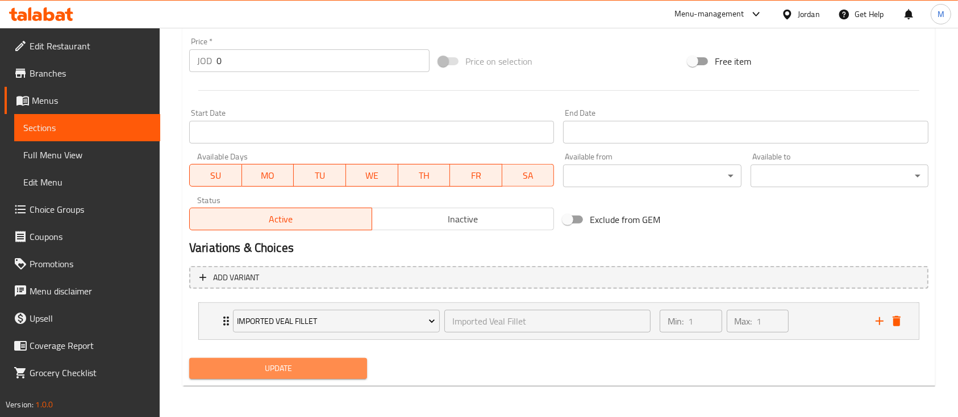
click at [358, 374] on button "Update" at bounding box center [278, 368] width 178 height 21
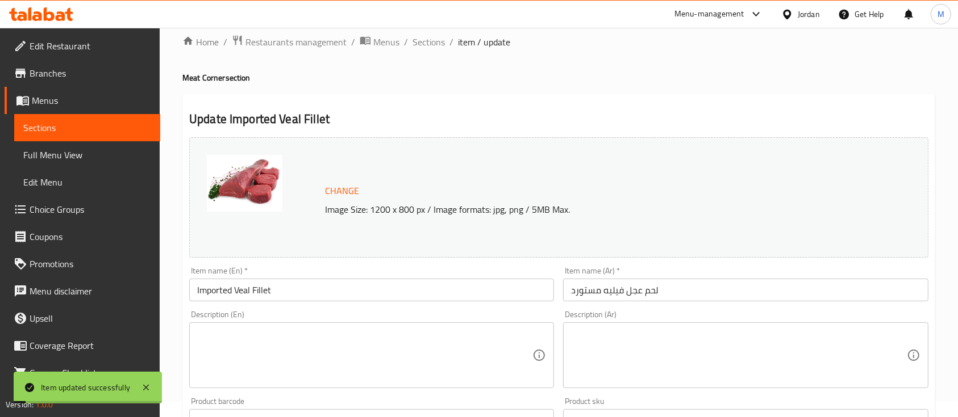
scroll to position [0, 0]
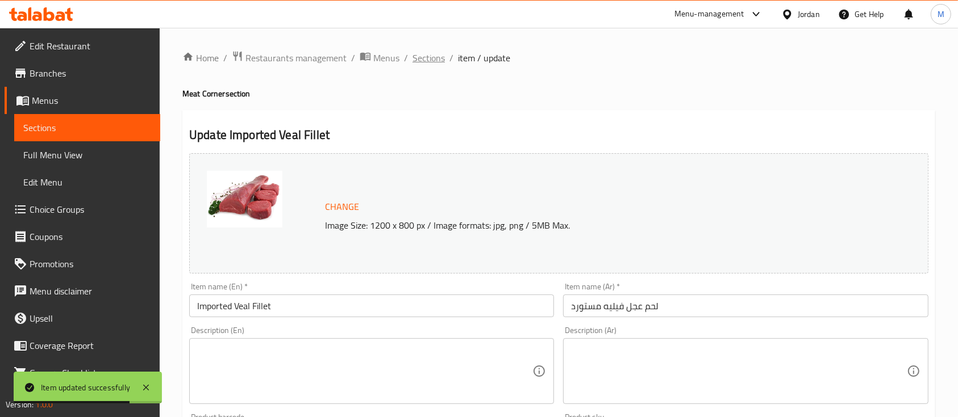
click at [422, 62] on span "Sections" at bounding box center [428, 58] width 32 height 14
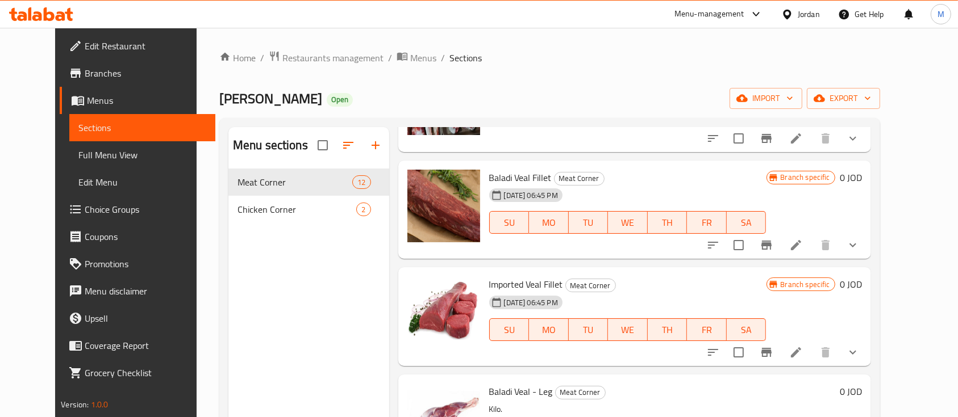
scroll to position [605, 0]
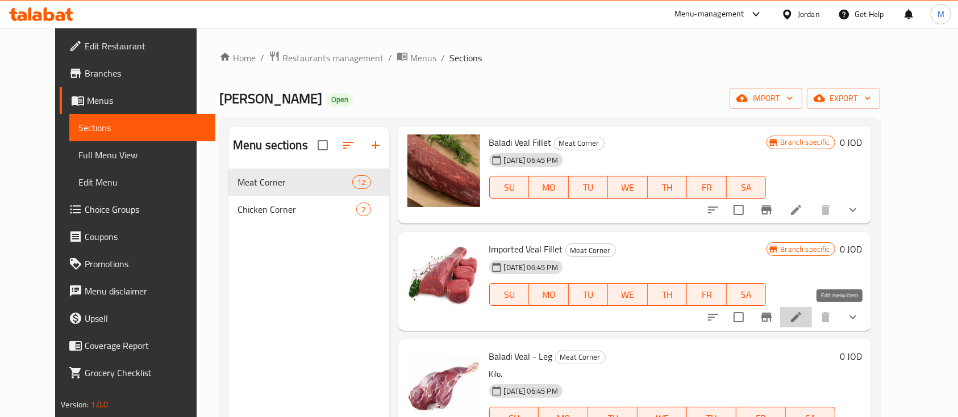
click at [801, 317] on icon at bounding box center [796, 317] width 10 height 10
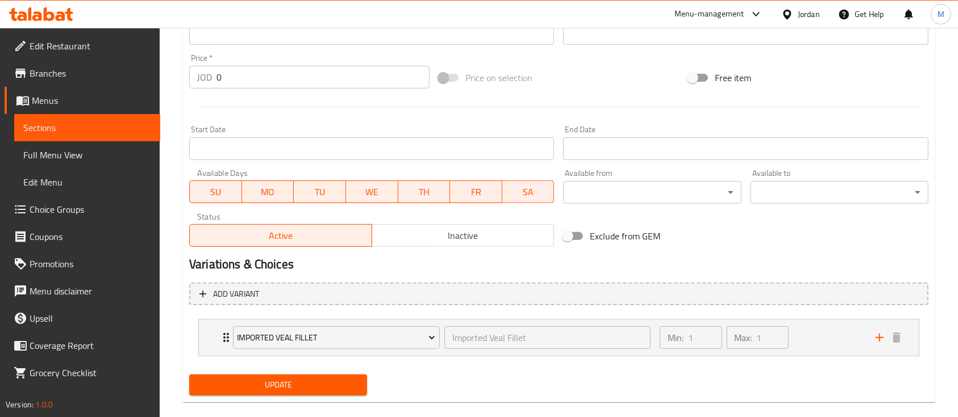
scroll to position [420, 0]
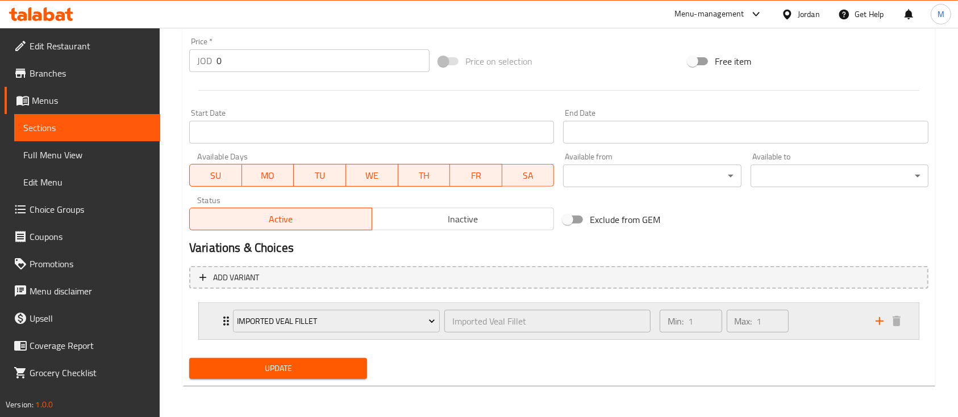
click at [799, 320] on div "Min: 1 ​ Max: 1 ​" at bounding box center [761, 321] width 216 height 36
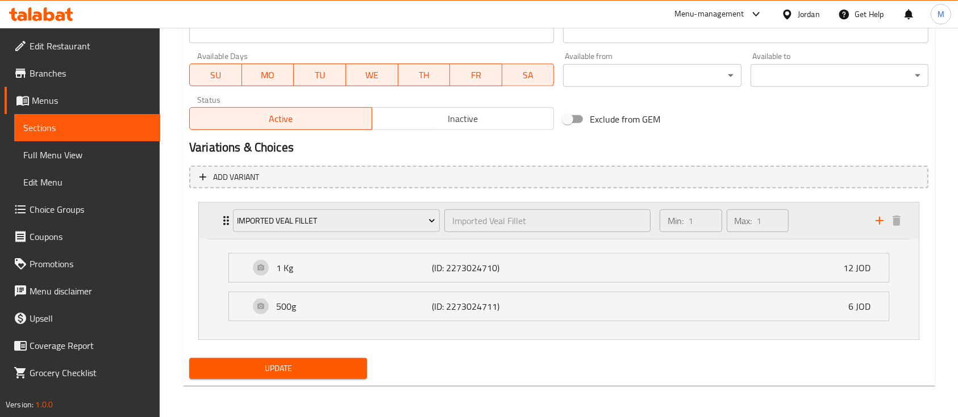
click at [223, 216] on icon "Expand" at bounding box center [226, 221] width 14 height 14
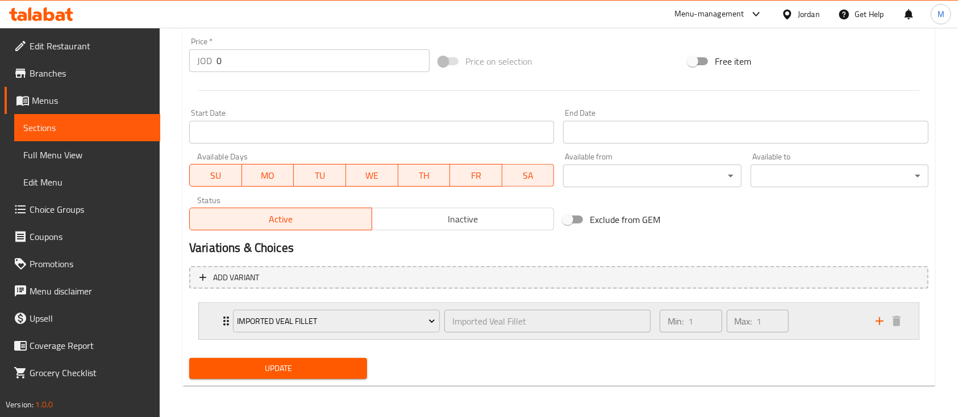
click at [211, 324] on div "Imported Veal Fillet Imported Veal Fillet ​ Min: 1 ​ Max: 1 ​" at bounding box center [559, 321] width 720 height 36
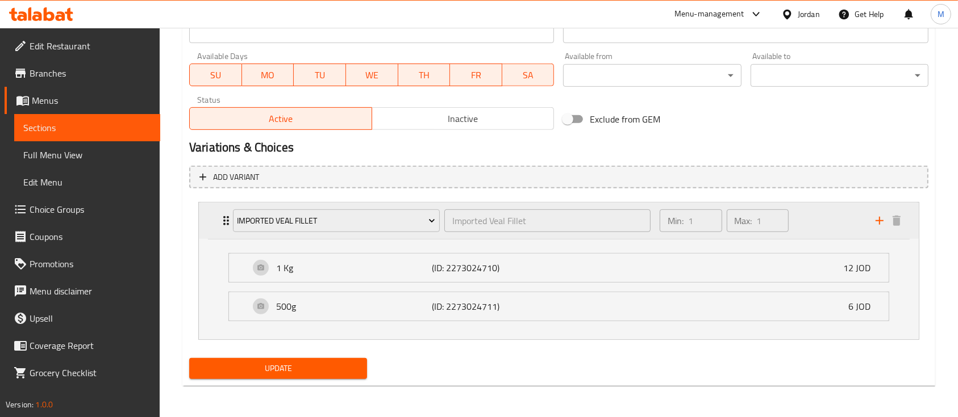
click at [221, 220] on icon "Expand" at bounding box center [226, 221] width 14 height 14
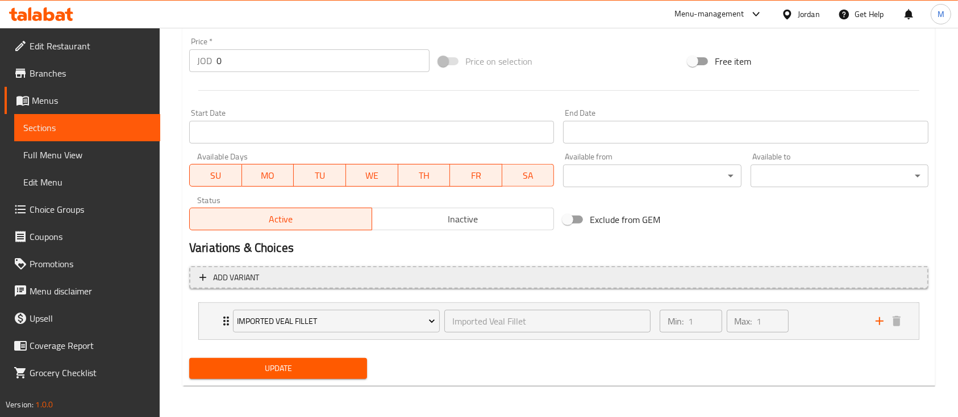
click at [244, 279] on span "Add variant" at bounding box center [236, 278] width 46 height 14
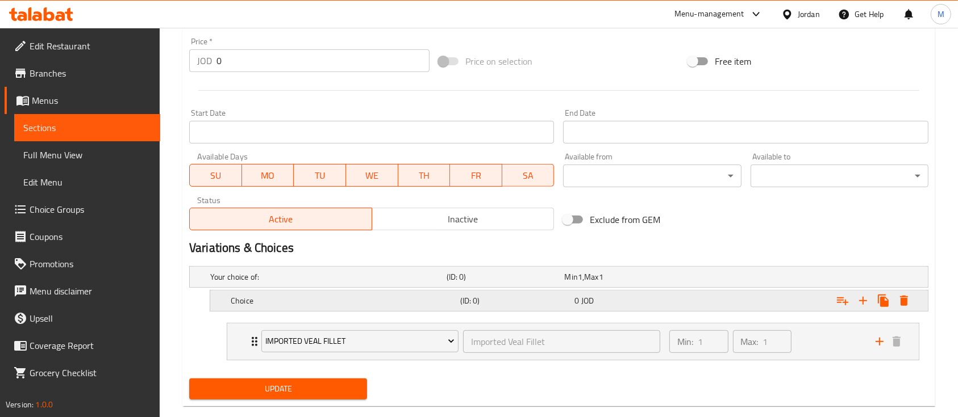
click at [413, 283] on h5 "Choice" at bounding box center [326, 276] width 232 height 11
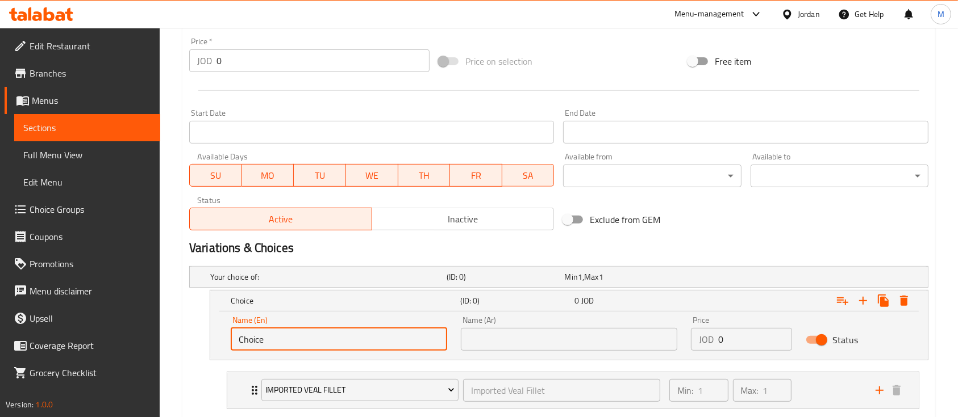
drag, startPoint x: 278, startPoint y: 343, endPoint x: 213, endPoint y: 344, distance: 65.3
click at [213, 344] on div "Name (En) Choice Name (En) Name (Ar) Name (Ar) Price JOD 0 Price Status" at bounding box center [568, 336] width 717 height 48
drag, startPoint x: 269, startPoint y: 336, endPoint x: 241, endPoint y: 343, distance: 29.3
click at [241, 343] on input "1kg" at bounding box center [339, 339] width 216 height 23
type input "1Kg"
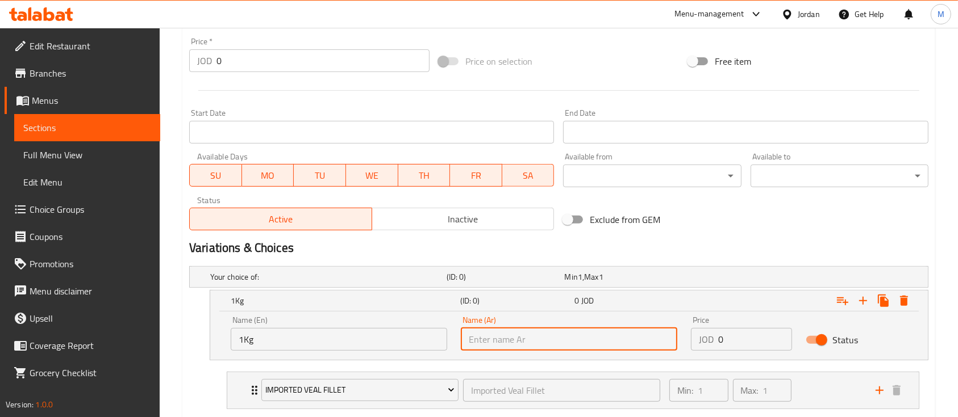
click at [515, 339] on input "text" at bounding box center [569, 339] width 216 height 23
type input "1 كجم"
click at [700, 342] on div "JOD 0 Price" at bounding box center [741, 339] width 101 height 23
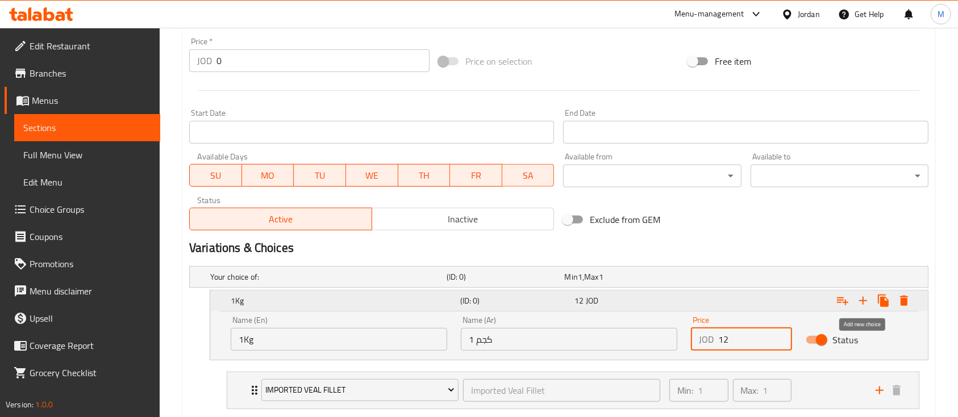
type input "12"
click at [863, 297] on icon "Expand" at bounding box center [863, 301] width 8 height 8
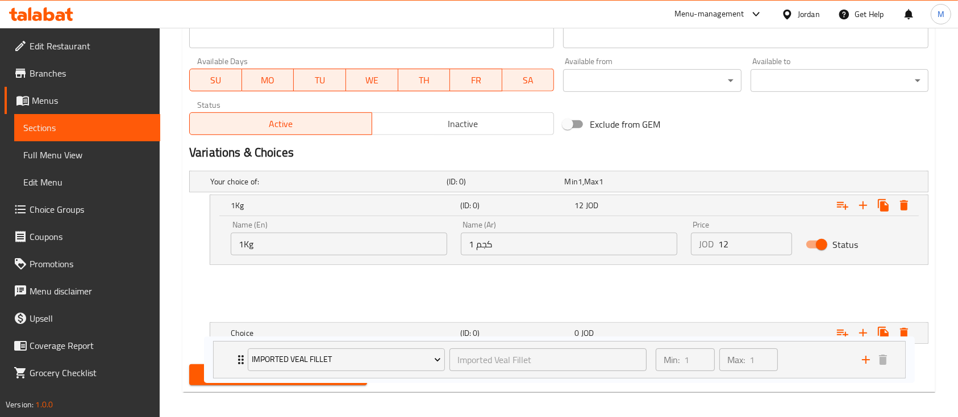
scroll to position [521, 0]
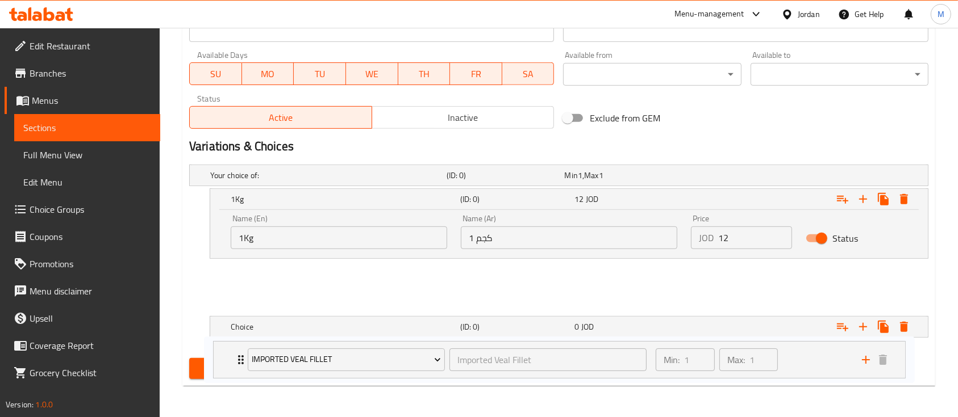
drag, startPoint x: 239, startPoint y: 328, endPoint x: 228, endPoint y: 361, distance: 35.0
click at [228, 361] on div "Change Image Size: 1200 x 800 px / Image formats: jpg, png / 5MB Max. Item name…" at bounding box center [559, 5] width 748 height 757
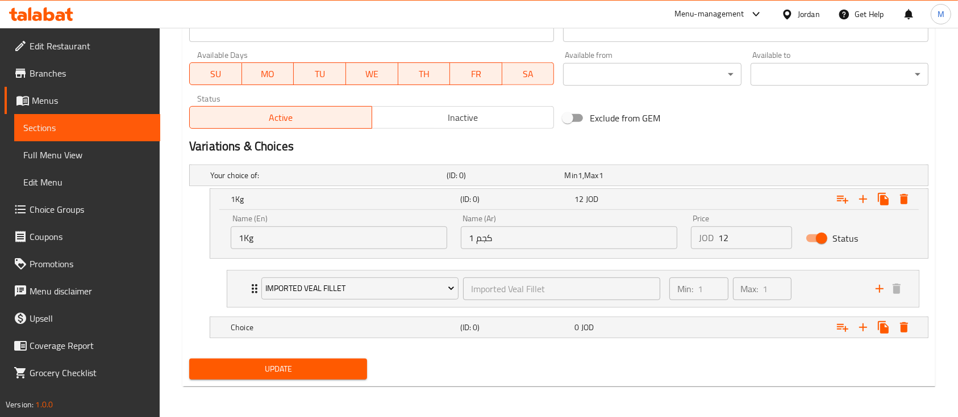
drag, startPoint x: 229, startPoint y: 331, endPoint x: 249, endPoint y: 257, distance: 76.5
click at [249, 257] on div "Your choice of: (ID: 0) Min 1 , Max 1 Name (En) Your choice of: Name (En) Name …" at bounding box center [559, 257] width 748 height 194
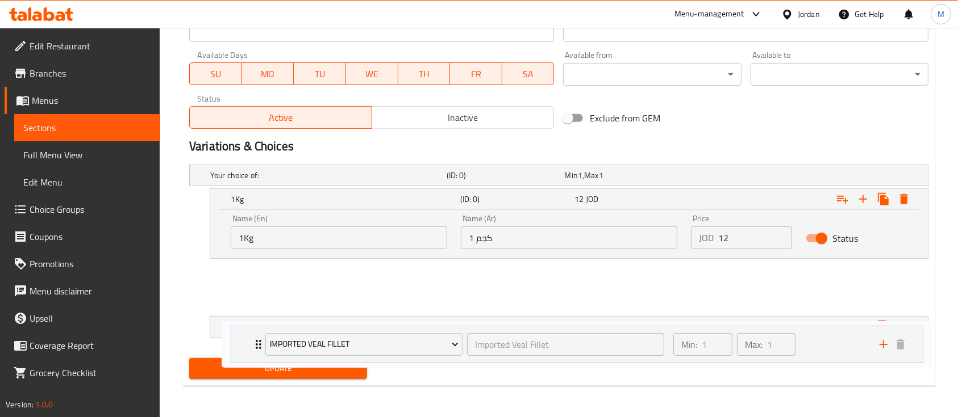
drag, startPoint x: 243, startPoint y: 283, endPoint x: 247, endPoint y: 349, distance: 66.0
click at [247, 349] on div "Your choice of: (ID: 0) Min 1 , Max 1 Name (En) Your choice of: Name (En) Name …" at bounding box center [559, 257] width 748 height 194
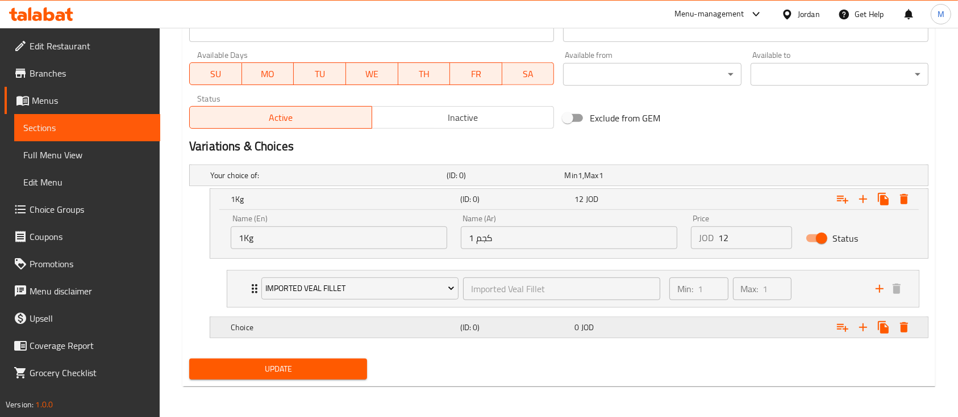
click at [233, 181] on h5 "Choice" at bounding box center [326, 175] width 232 height 11
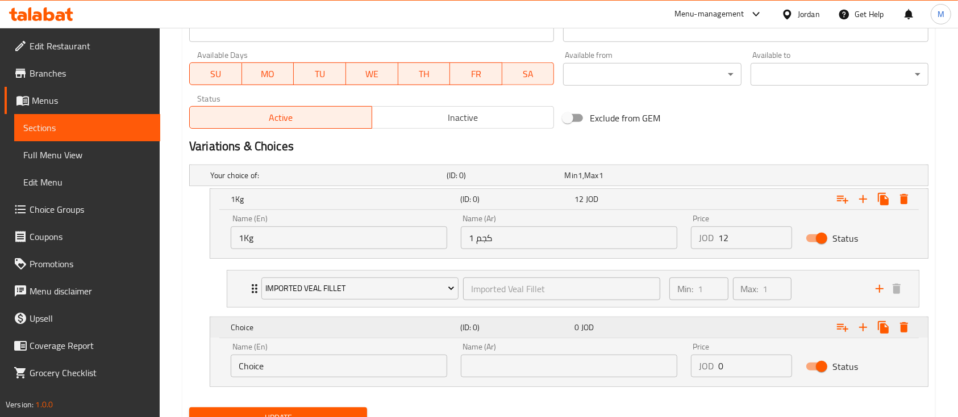
click at [233, 205] on h5 "Choice" at bounding box center [343, 199] width 225 height 11
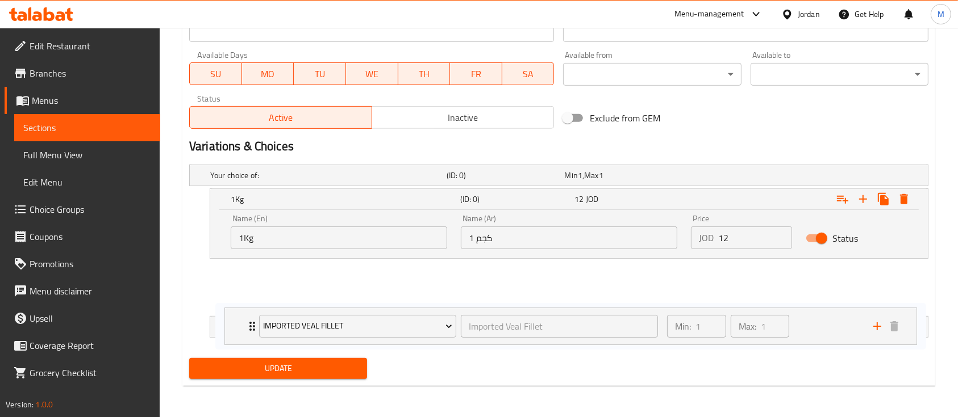
drag, startPoint x: 239, startPoint y: 290, endPoint x: 239, endPoint y: 296, distance: 6.3
click at [239, 297] on div "Imported Veal Fillet Imported Veal Fillet ​ Min: 1 ​ Max: 1 ​ 1 Kg (ID: 2273024…" at bounding box center [573, 289] width 711 height 47
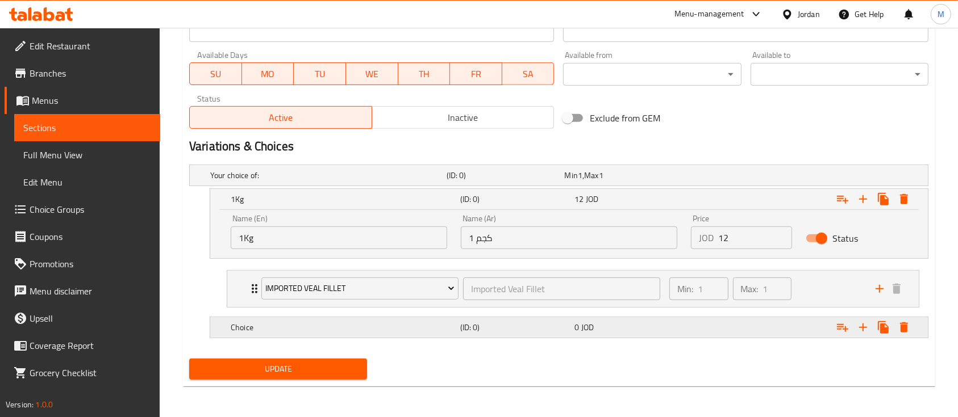
click at [284, 181] on h5 "Choice" at bounding box center [326, 175] width 232 height 11
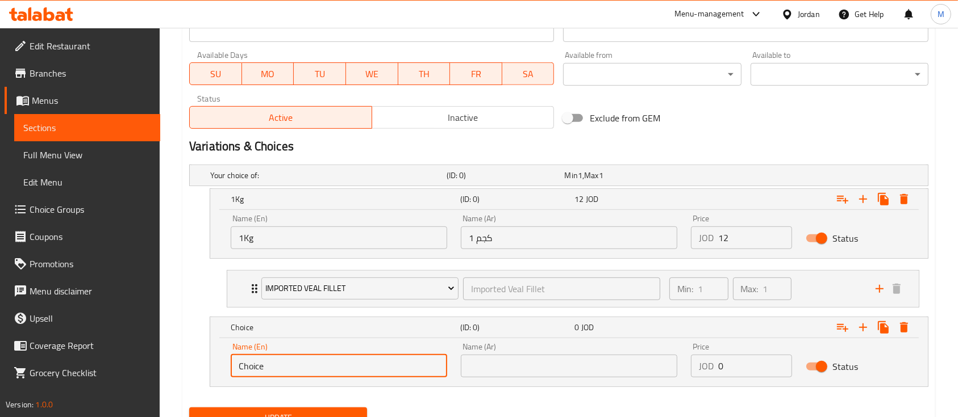
drag, startPoint x: 282, startPoint y: 365, endPoint x: 232, endPoint y: 366, distance: 50.0
click at [232, 365] on input "Choice" at bounding box center [339, 366] width 216 height 23
type input "500g"
click at [478, 364] on input "text" at bounding box center [569, 366] width 216 height 23
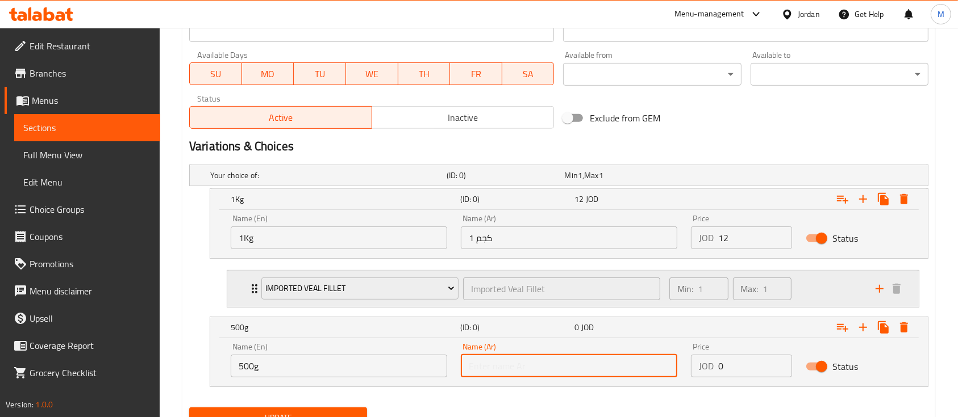
type input "500 جرام"
drag, startPoint x: 724, startPoint y: 369, endPoint x: 707, endPoint y: 368, distance: 17.6
click at [707, 368] on div "JOD 0 Price" at bounding box center [741, 366] width 101 height 23
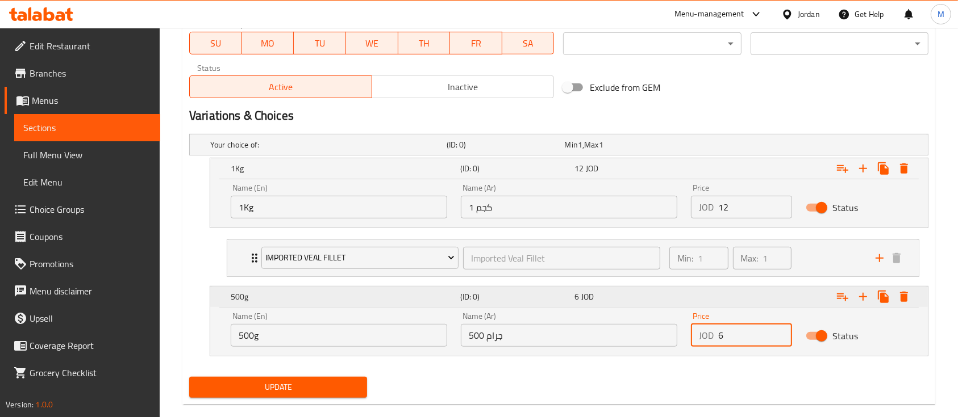
scroll to position [570, 0]
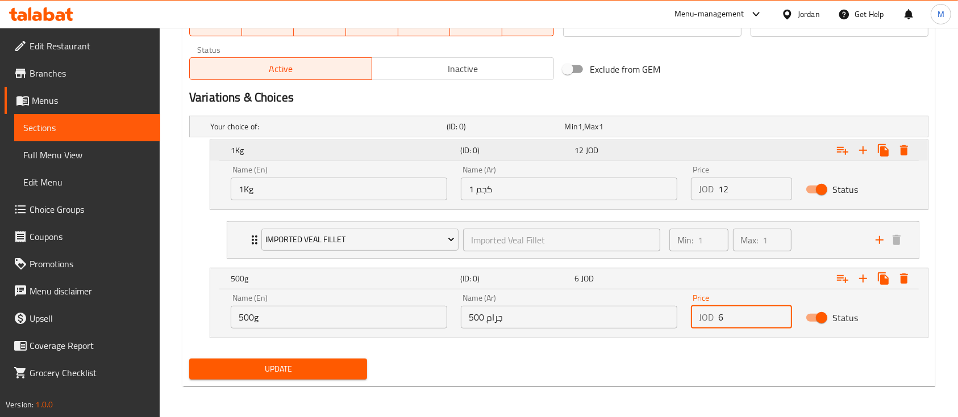
type input "6"
click at [291, 150] on h5 "1Kg" at bounding box center [343, 150] width 225 height 11
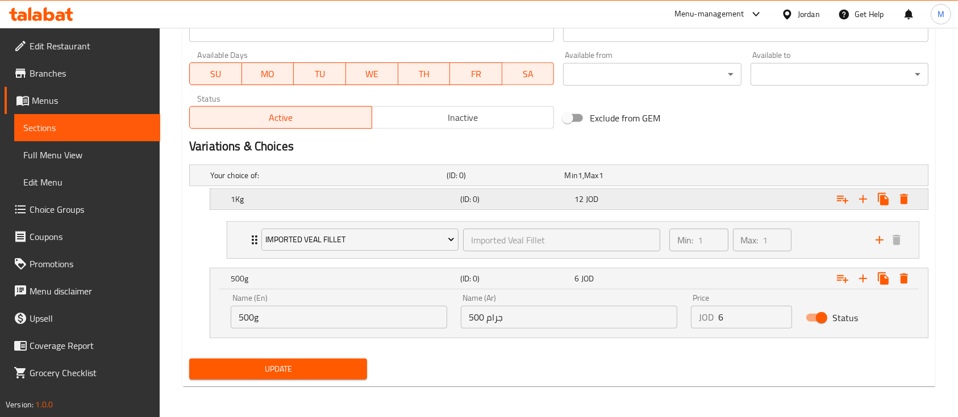
click at [282, 181] on h5 "1Kg" at bounding box center [326, 175] width 232 height 11
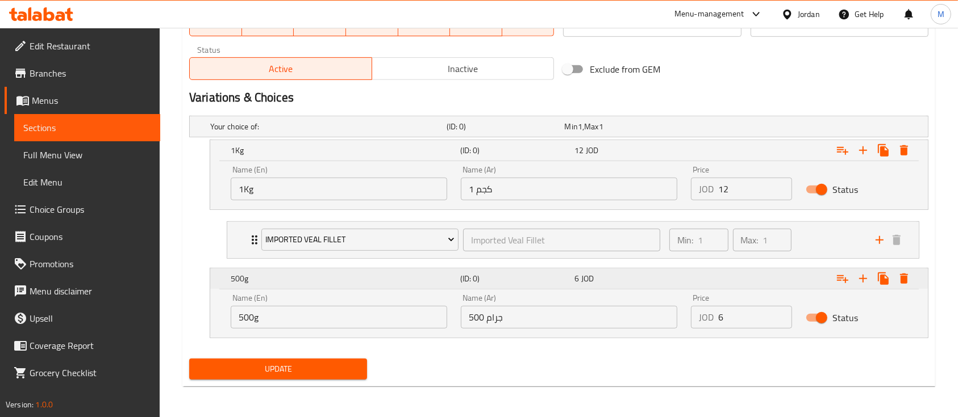
click at [252, 156] on h5 "500g" at bounding box center [343, 150] width 225 height 11
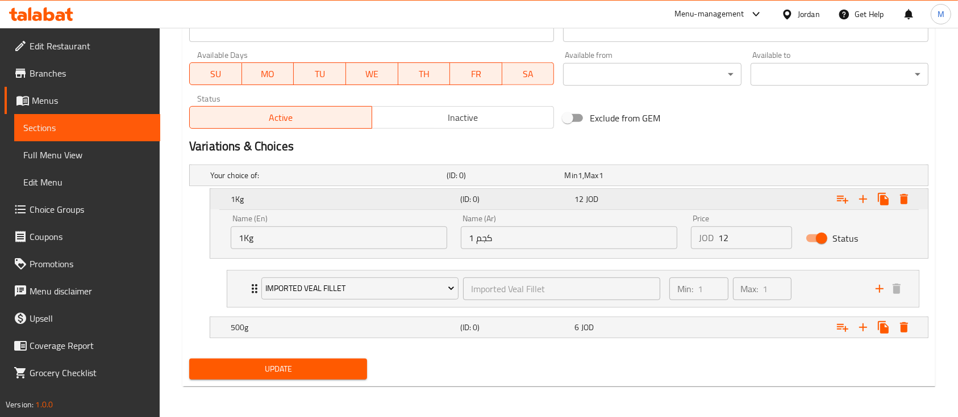
click at [245, 202] on h5 "1Kg" at bounding box center [343, 199] width 225 height 11
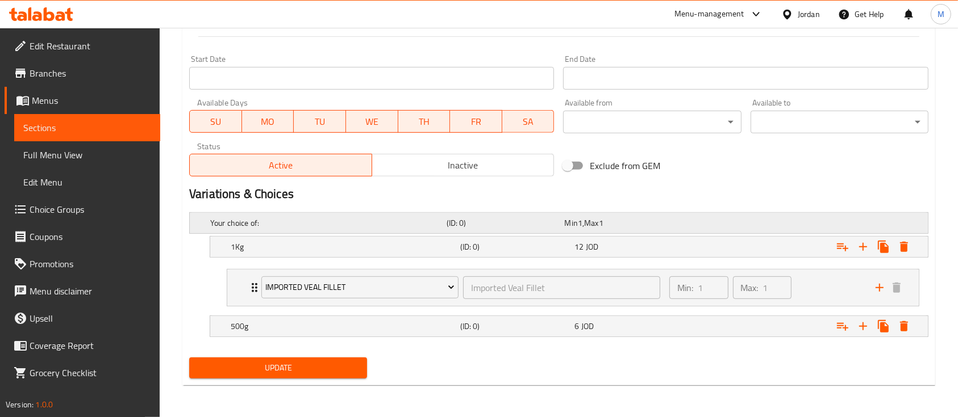
scroll to position [473, 0]
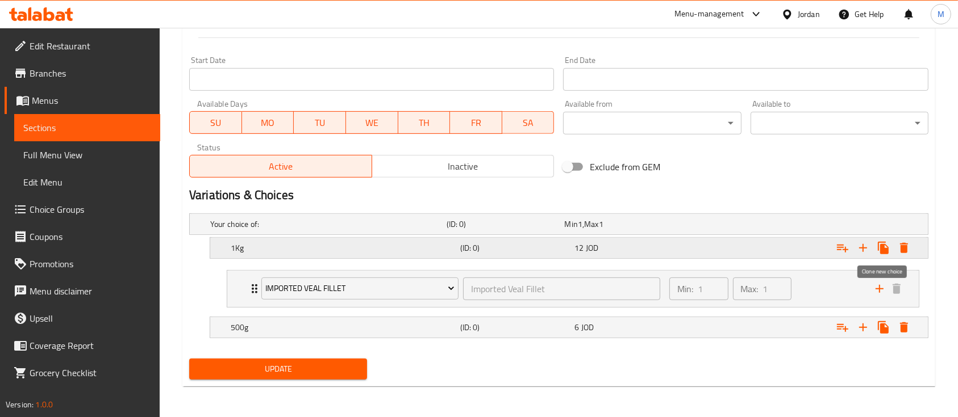
click at [877, 247] on icon "Expand" at bounding box center [882, 248] width 11 height 12
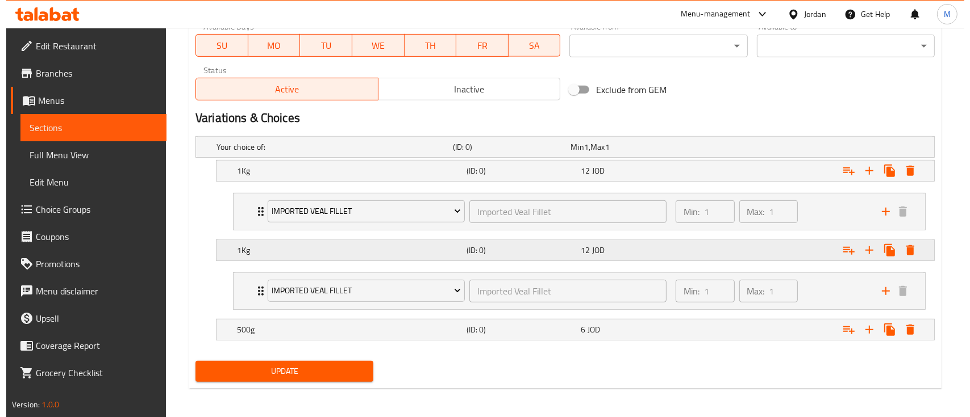
scroll to position [552, 0]
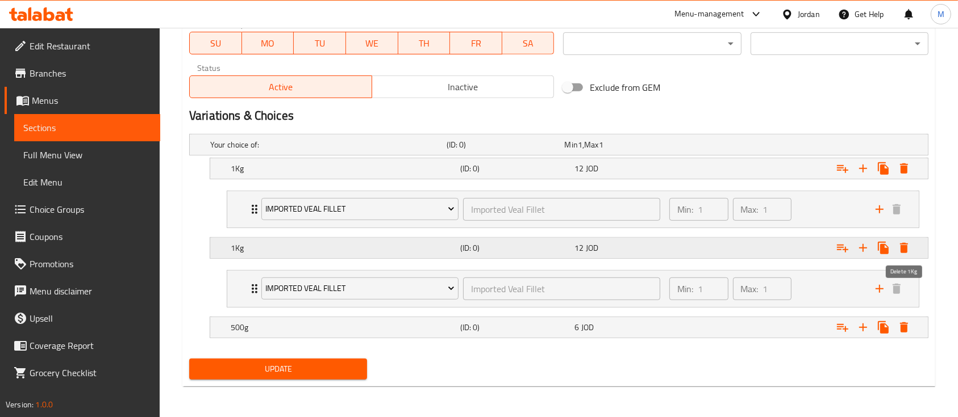
click at [908, 248] on icon "Expand" at bounding box center [904, 248] width 14 height 14
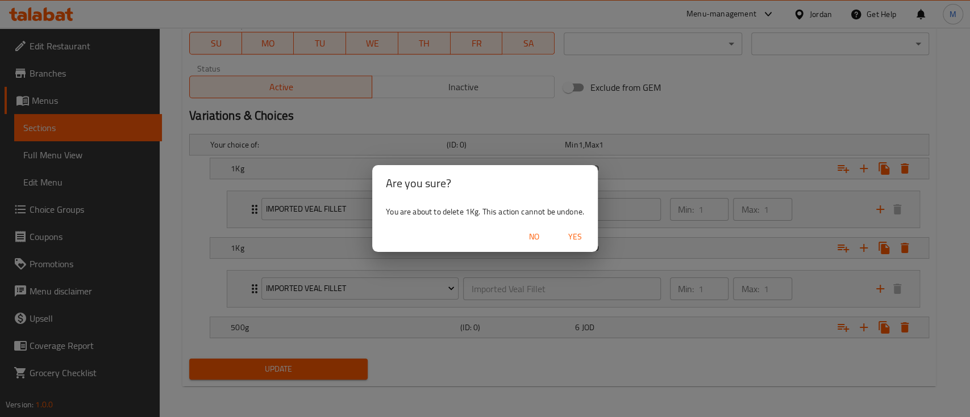
click at [578, 238] on span "Yes" at bounding box center [574, 237] width 27 height 14
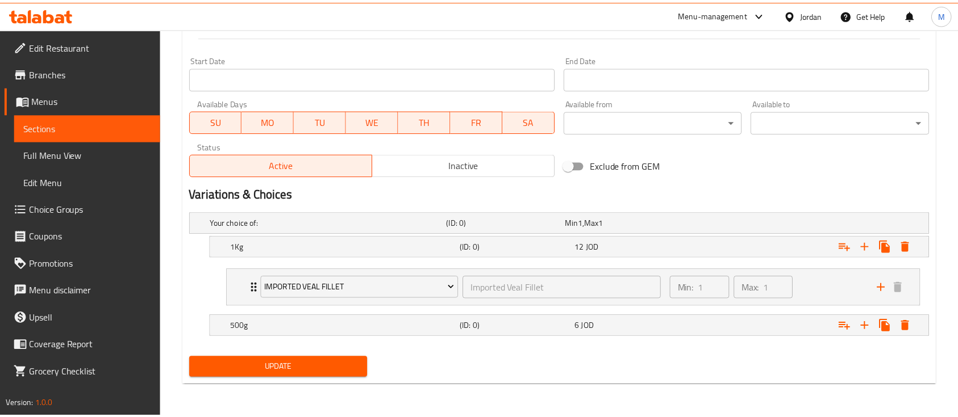
scroll to position [473, 0]
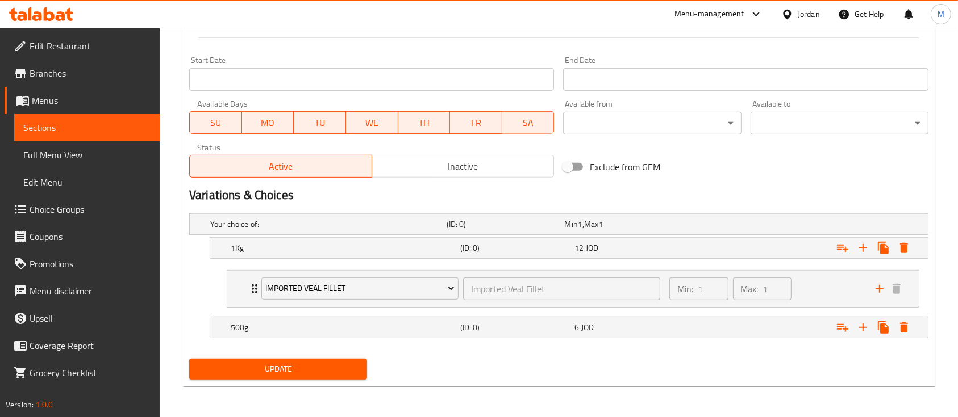
click at [305, 369] on span "Update" at bounding box center [278, 369] width 160 height 14
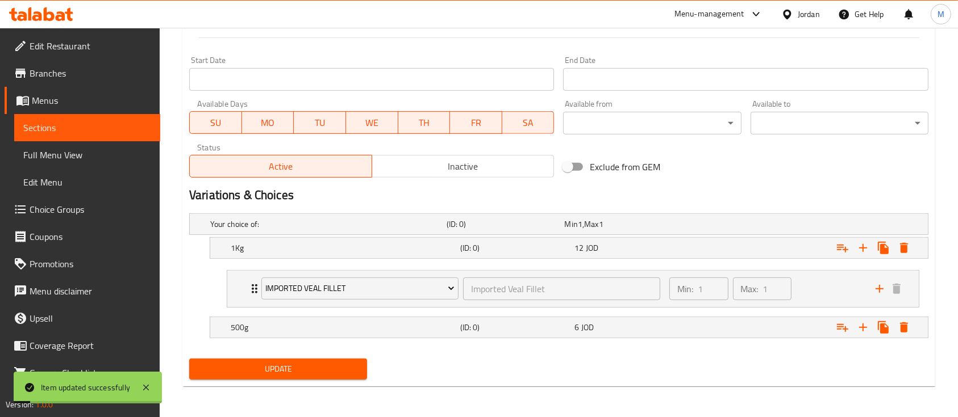
click at [315, 373] on span "Update" at bounding box center [278, 369] width 160 height 14
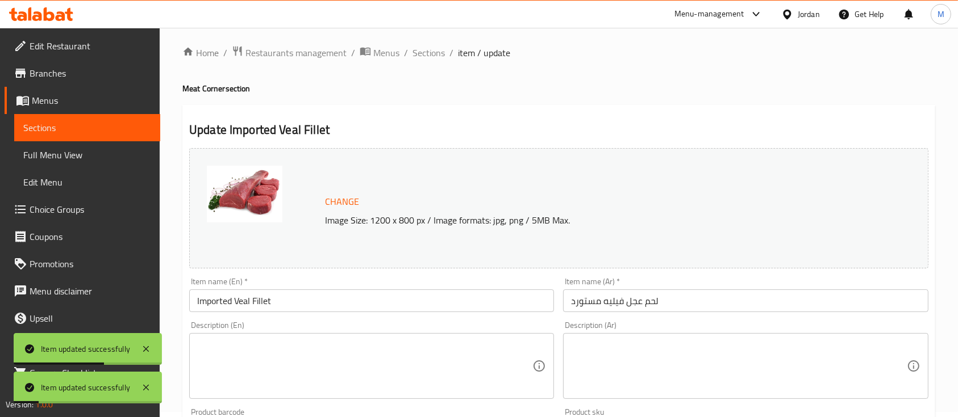
scroll to position [0, 0]
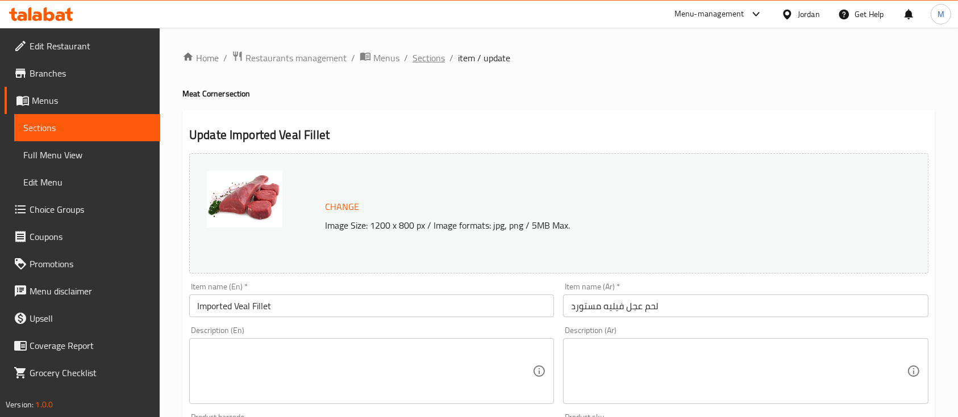
click at [422, 61] on span "Sections" at bounding box center [428, 58] width 32 height 14
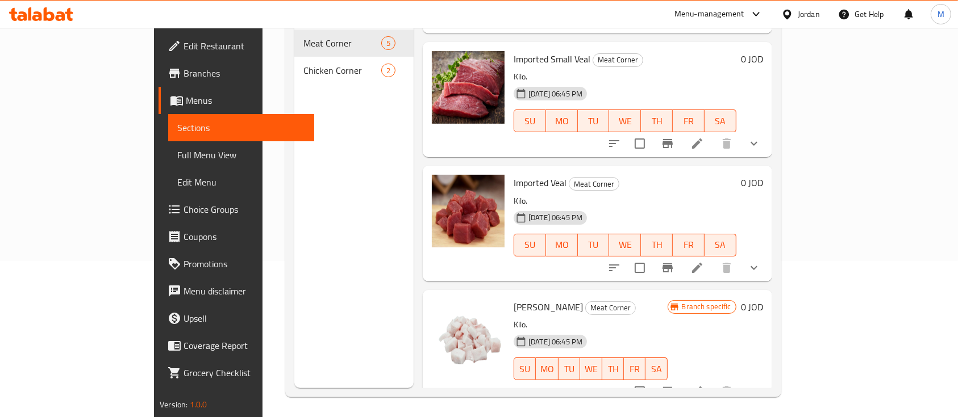
scroll to position [159, 0]
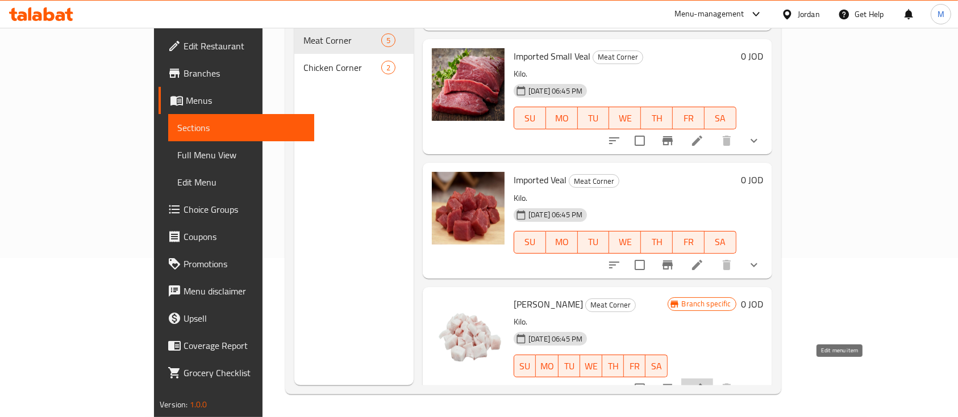
click at [702, 384] on icon at bounding box center [697, 389] width 10 height 10
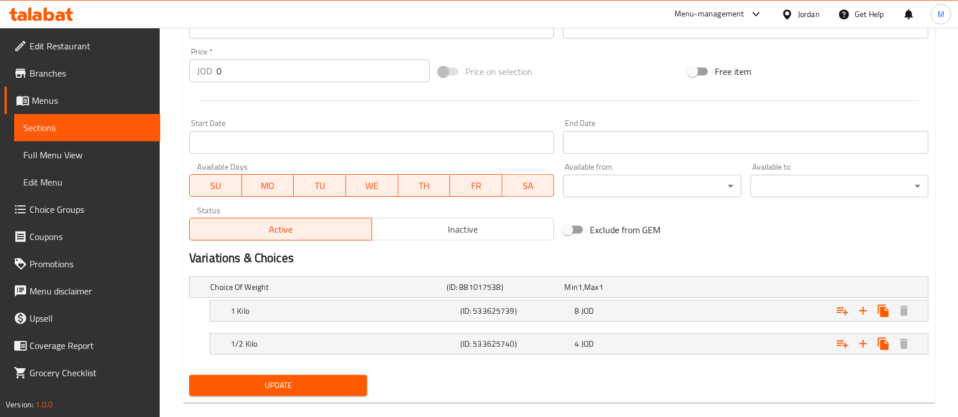
scroll to position [427, 0]
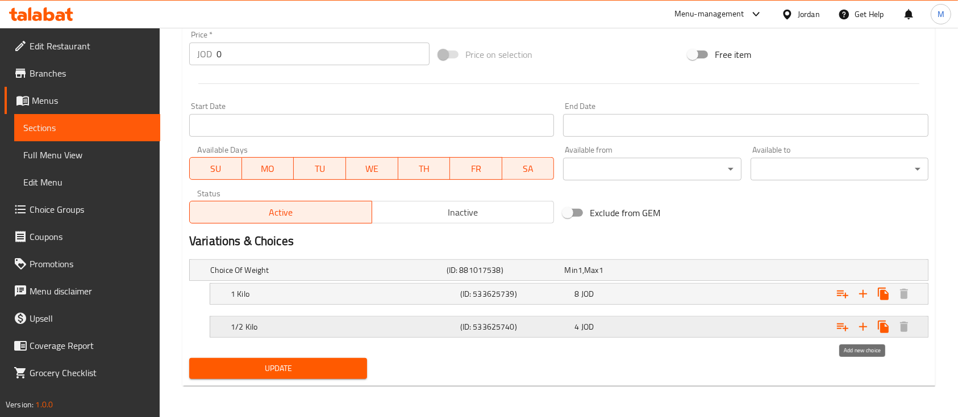
click at [860, 325] on icon "Expand" at bounding box center [863, 327] width 14 height 14
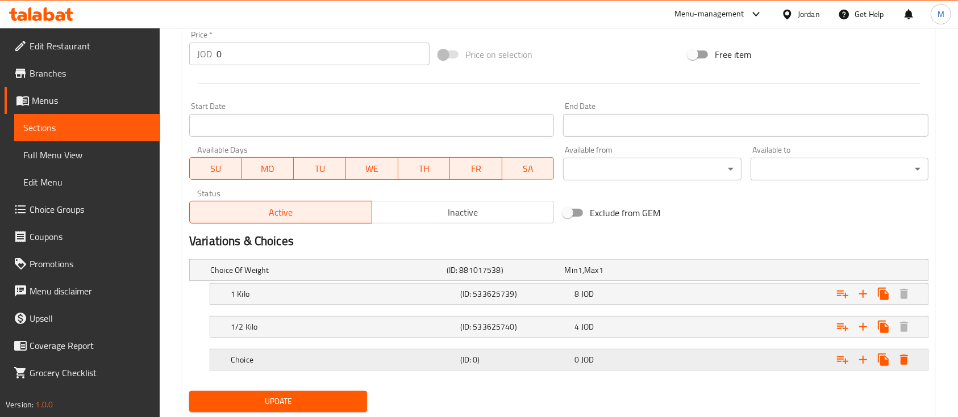
click at [402, 278] on div "Choice" at bounding box center [326, 270] width 236 height 16
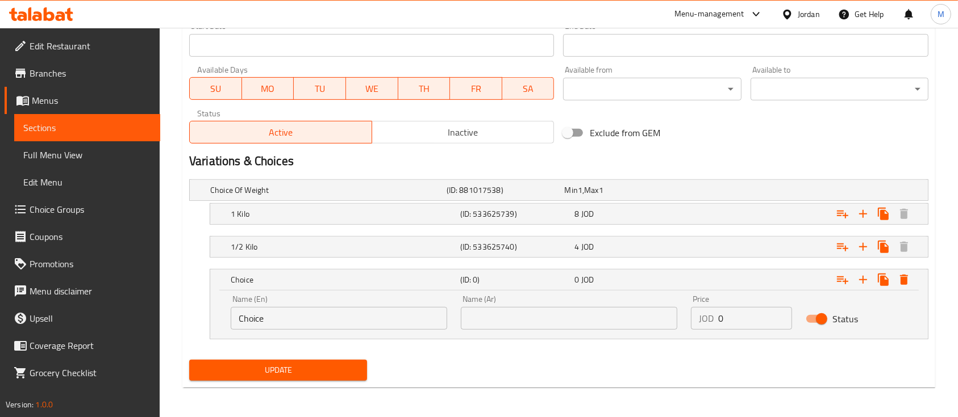
scroll to position [508, 0]
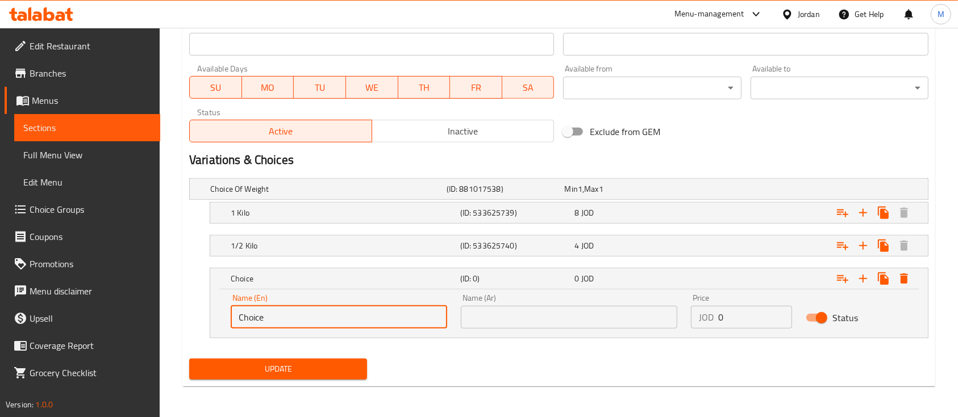
drag, startPoint x: 281, startPoint y: 321, endPoint x: 223, endPoint y: 321, distance: 57.4
click at [224, 321] on div "Name (En) Choice Name (En)" at bounding box center [339, 311] width 230 height 48
type input "250g"
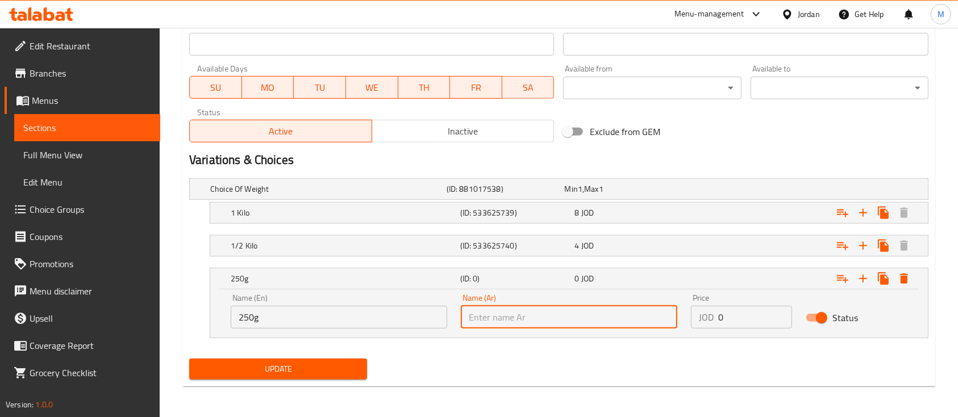
click at [509, 308] on input "text" at bounding box center [569, 317] width 216 height 23
type input "250g"
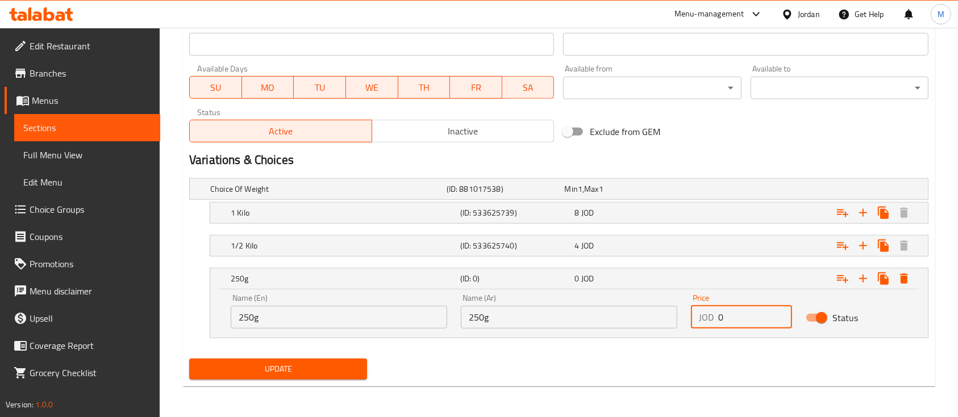
drag, startPoint x: 739, startPoint y: 320, endPoint x: 712, endPoint y: 325, distance: 27.1
click at [712, 325] on div "JOD 0 Price" at bounding box center [741, 317] width 101 height 23
type input "2"
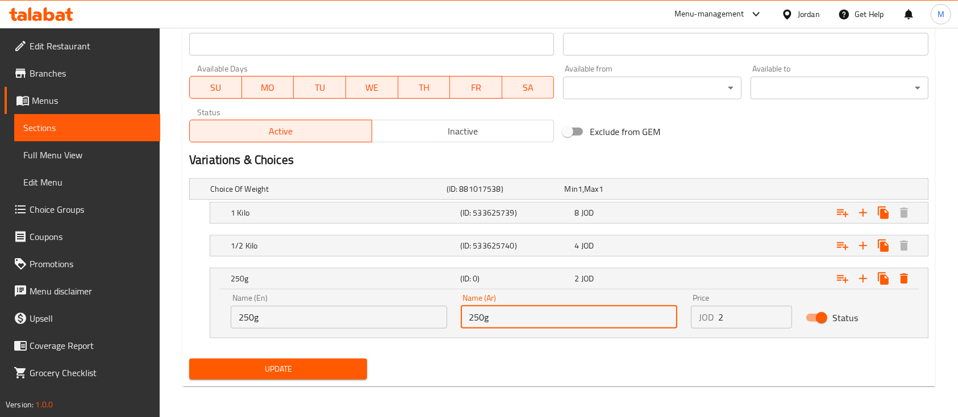
drag, startPoint x: 494, startPoint y: 319, endPoint x: 454, endPoint y: 316, distance: 39.9
click at [456, 319] on div "Name (Ar) 250g Name (Ar)" at bounding box center [569, 311] width 230 height 48
type input "250 غم"
click at [757, 319] on input "2" at bounding box center [755, 317] width 74 height 23
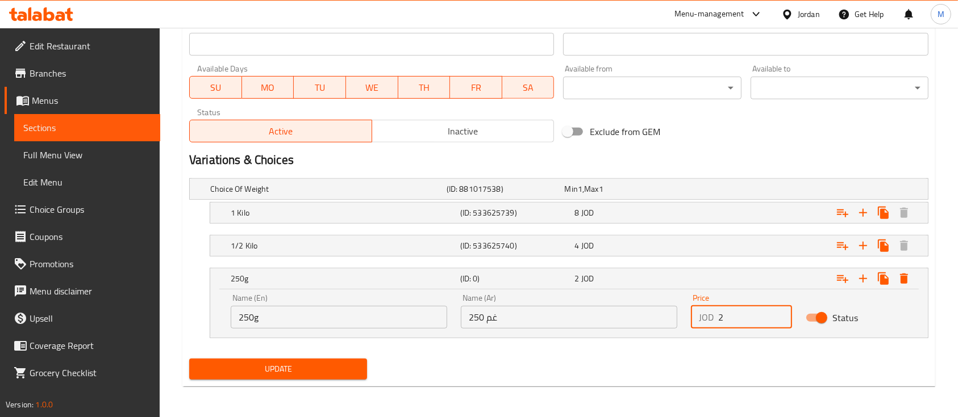
click at [335, 369] on span "Update" at bounding box center [278, 369] width 160 height 14
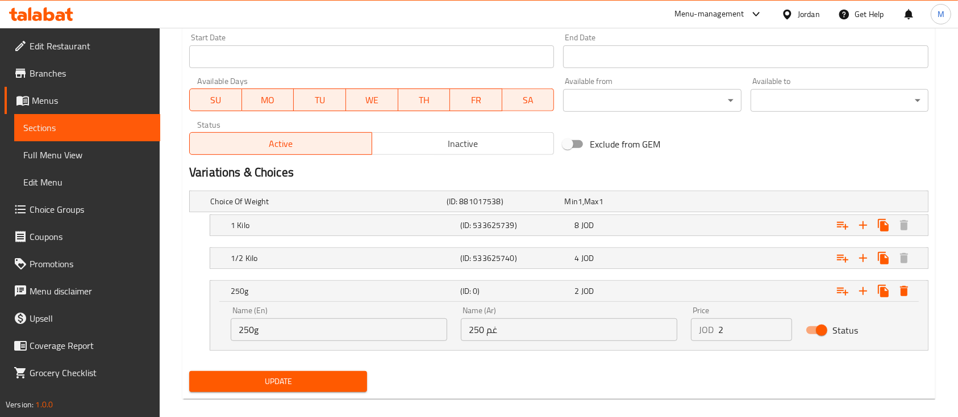
scroll to position [143, 0]
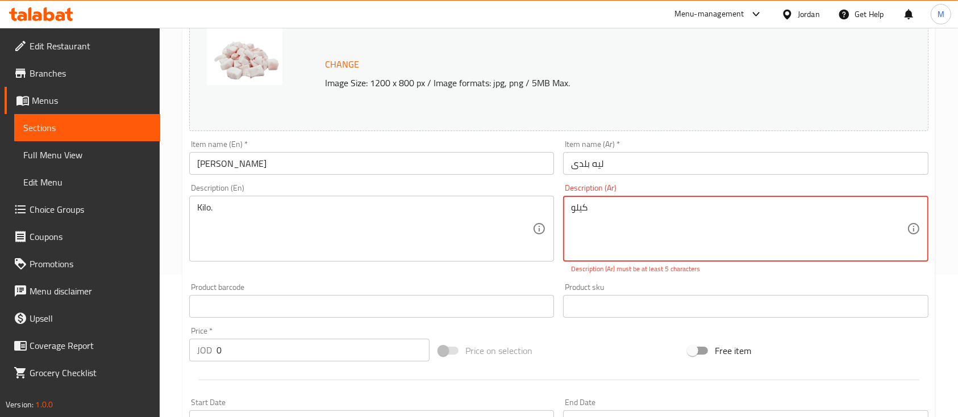
drag, startPoint x: 594, startPoint y: 208, endPoint x: 552, endPoint y: 212, distance: 41.7
click at [552, 212] on div "Change Image Size: 1200 x 800 px / Image formats: jpg, png / 5MB Max. Item name…" at bounding box center [559, 265] width 748 height 519
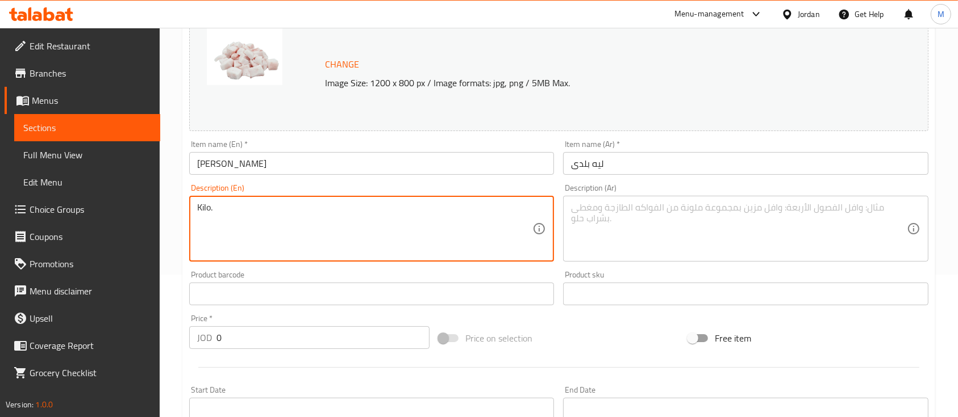
drag, startPoint x: 318, startPoint y: 207, endPoint x: 184, endPoint y: 210, distance: 134.1
click at [233, 222] on textarea at bounding box center [364, 229] width 335 height 54
click at [250, 266] on div "Product barcode Product barcode" at bounding box center [372, 288] width 374 height 44
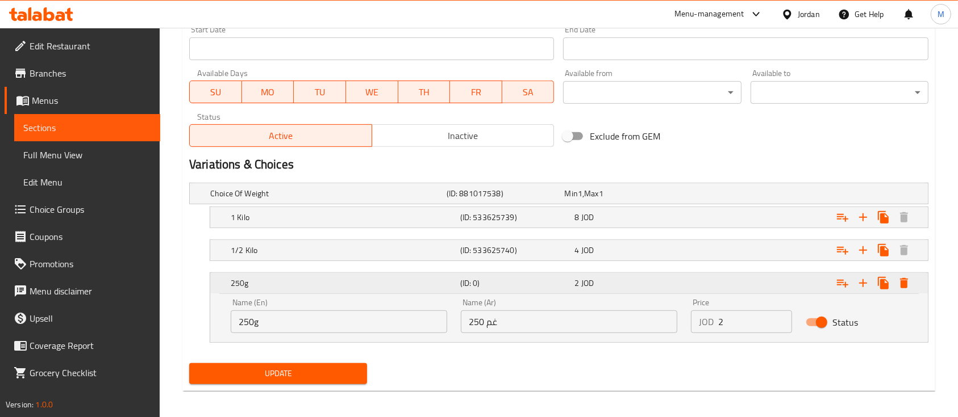
scroll to position [508, 0]
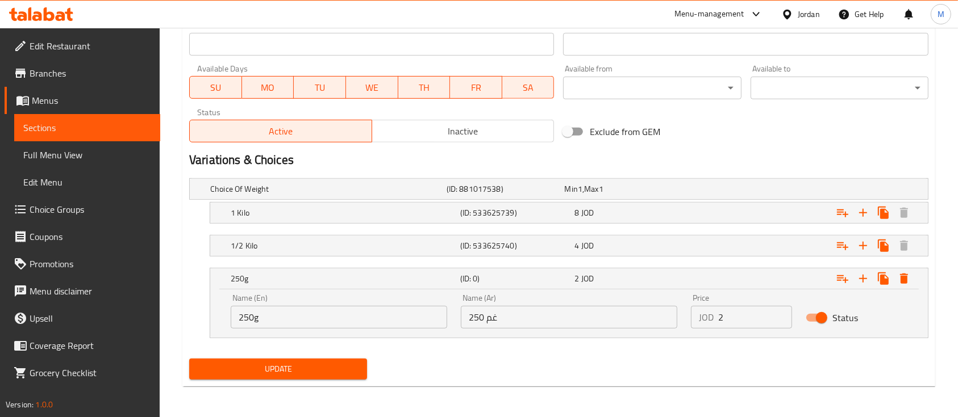
click at [314, 370] on span "Update" at bounding box center [278, 369] width 160 height 14
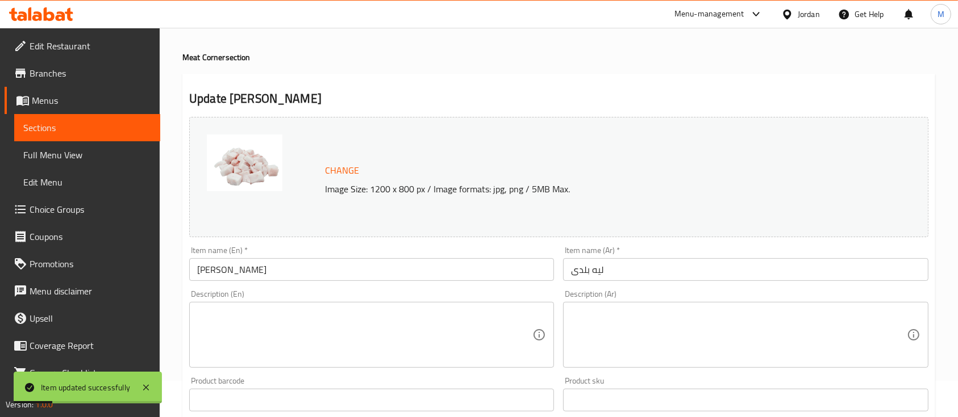
scroll to position [0, 0]
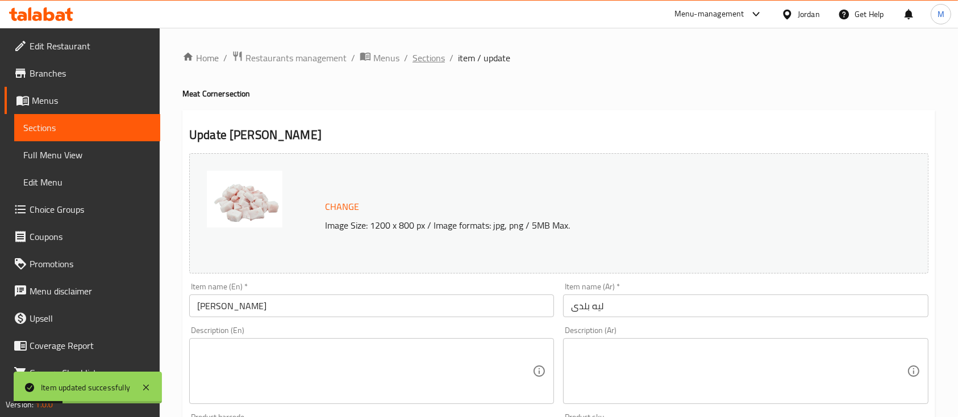
click at [420, 62] on span "Sections" at bounding box center [428, 58] width 32 height 14
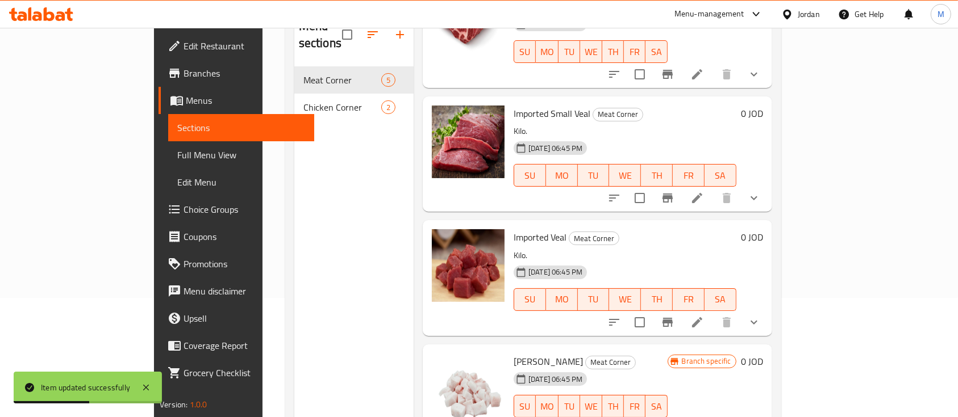
scroll to position [159, 0]
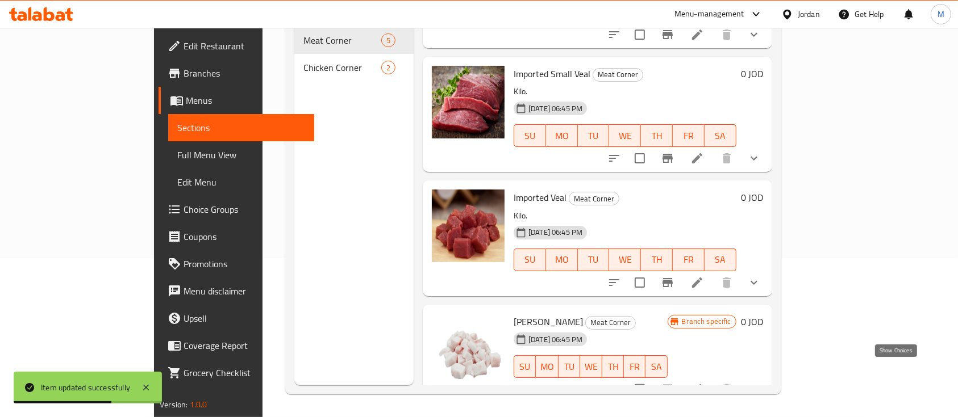
click at [760, 383] on icon "show more" at bounding box center [754, 390] width 14 height 14
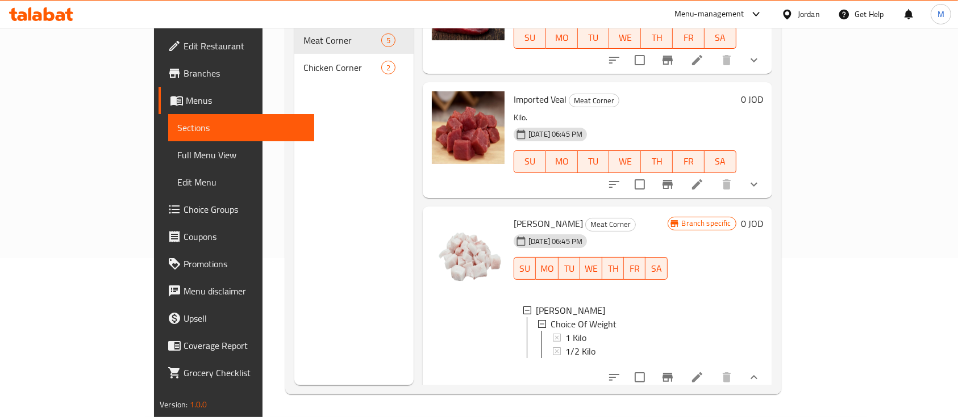
scroll to position [0, 0]
click at [760, 371] on icon "show more" at bounding box center [754, 378] width 14 height 14
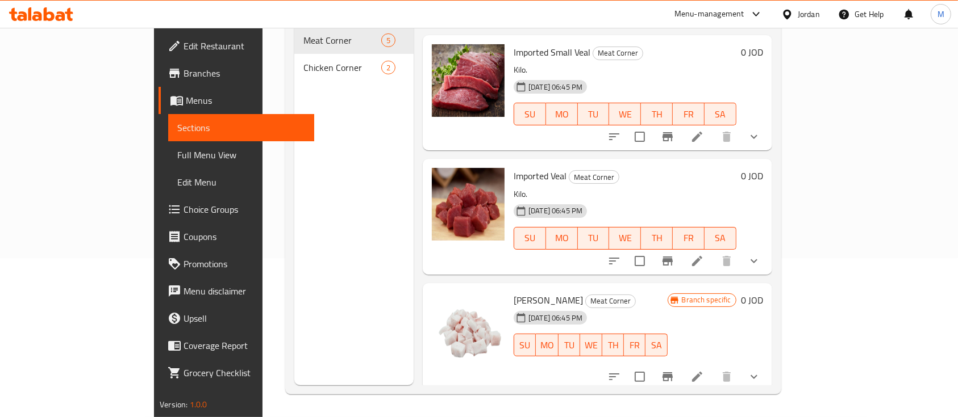
scroll to position [214, 0]
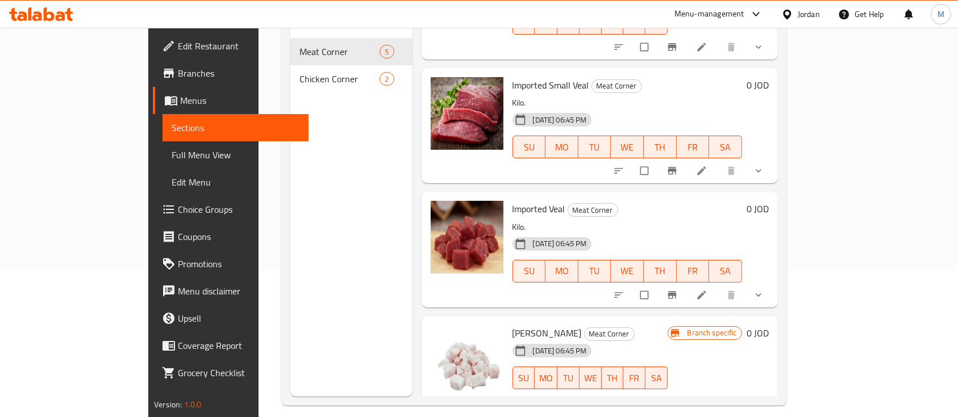
scroll to position [159, 0]
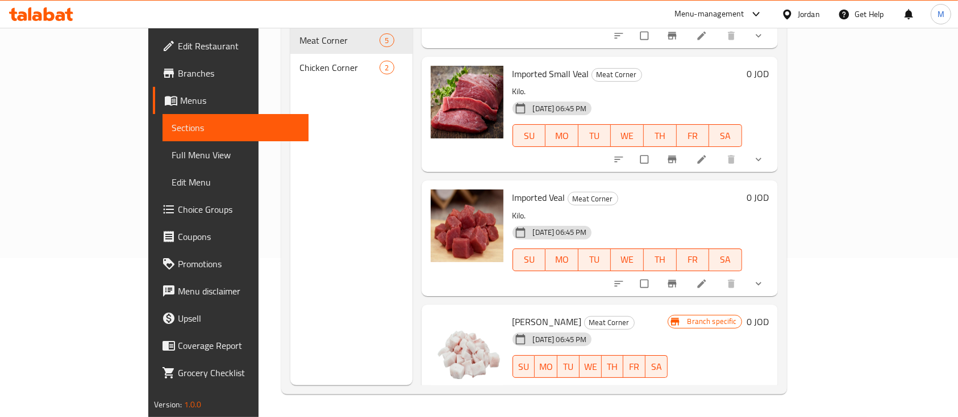
click at [512, 314] on span "Baladi Leia" at bounding box center [546, 322] width 69 height 17
click at [691, 190] on h6 "Imported Veal Meat Corner" at bounding box center [626, 198] width 229 height 16
click at [766, 278] on span "show more" at bounding box center [760, 283] width 14 height 11
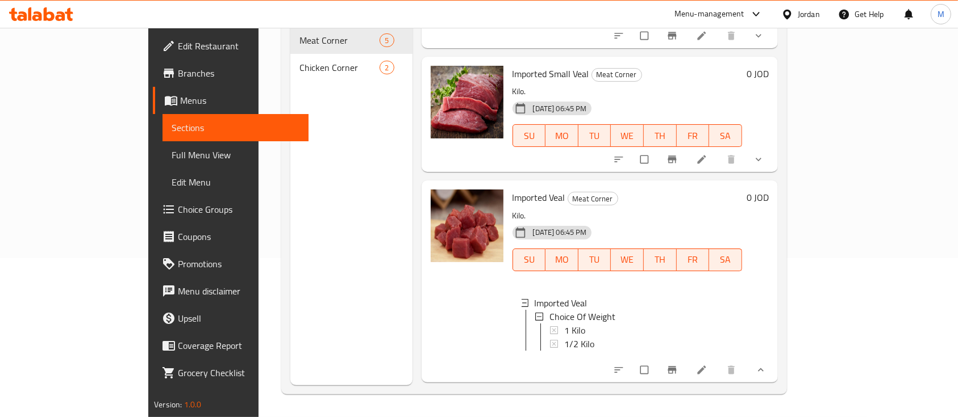
click at [773, 365] on button "show more" at bounding box center [759, 370] width 27 height 25
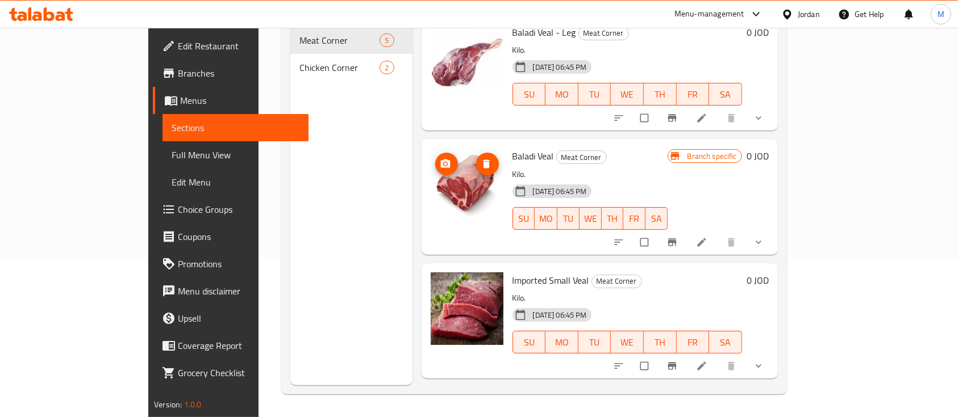
scroll to position [0, 0]
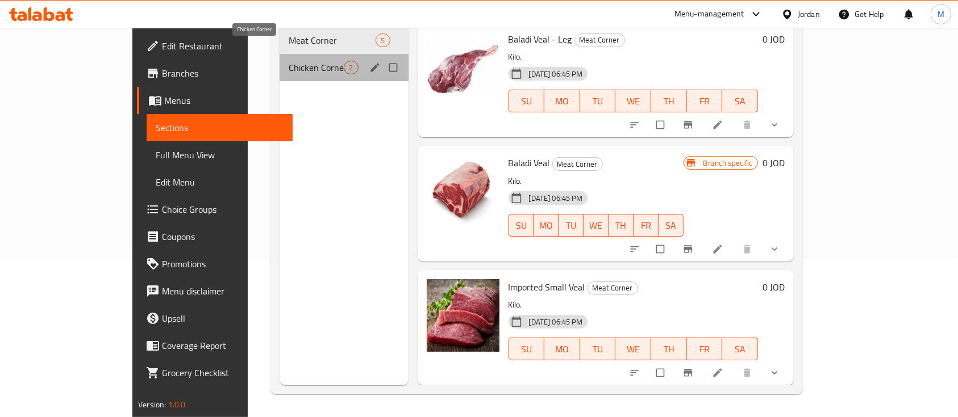
click at [289, 61] on span "Chicken Corner" at bounding box center [316, 68] width 55 height 14
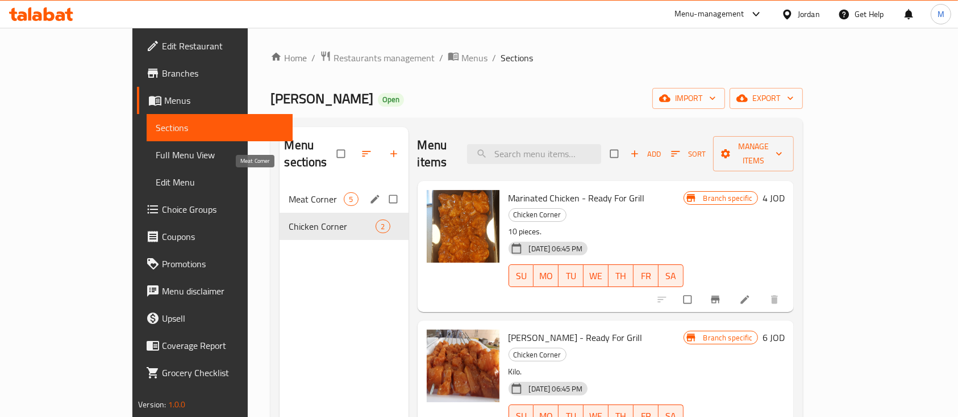
click at [289, 193] on span "Meat Corner" at bounding box center [316, 200] width 55 height 14
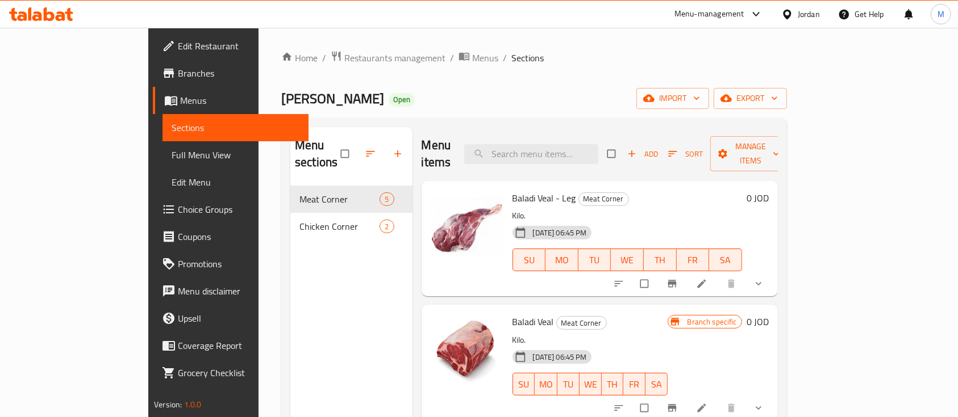
click at [178, 78] on span "Branches" at bounding box center [239, 73] width 122 height 14
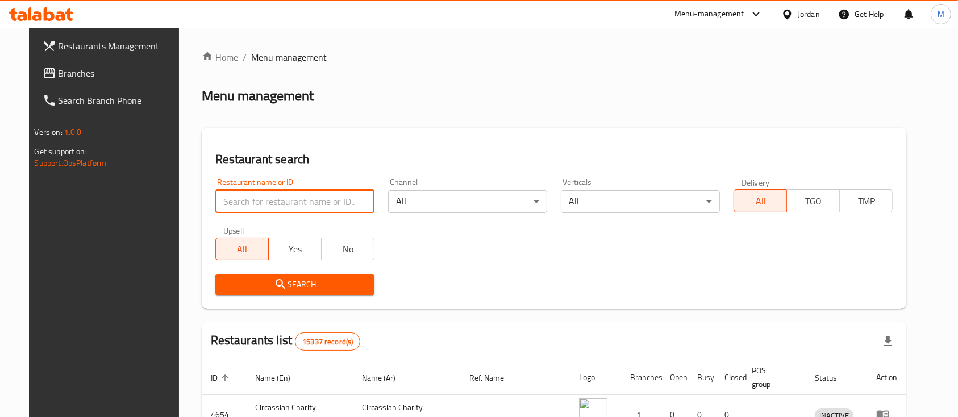
click at [285, 203] on input "search" at bounding box center [294, 201] width 159 height 23
type input "ش"
type input "الريحان"
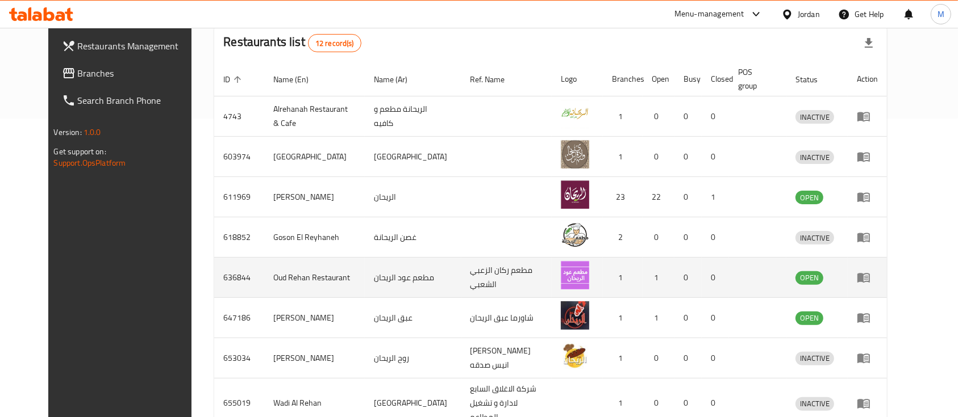
scroll to position [303, 0]
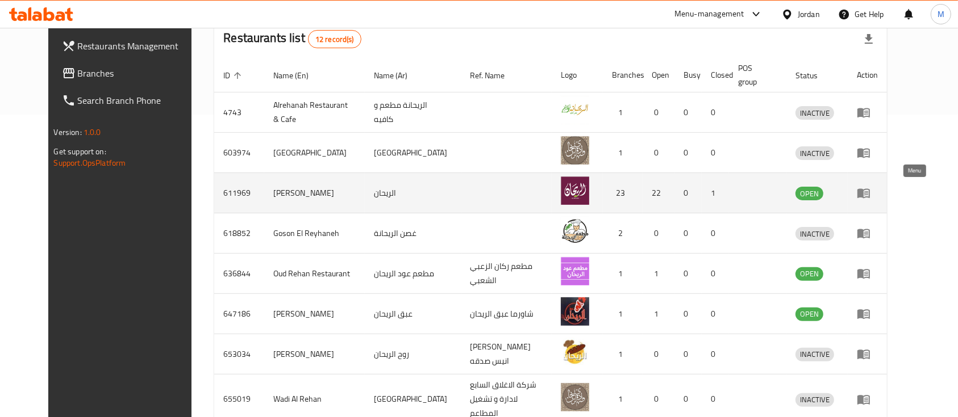
click at [870, 193] on icon "enhanced table" at bounding box center [863, 193] width 14 height 14
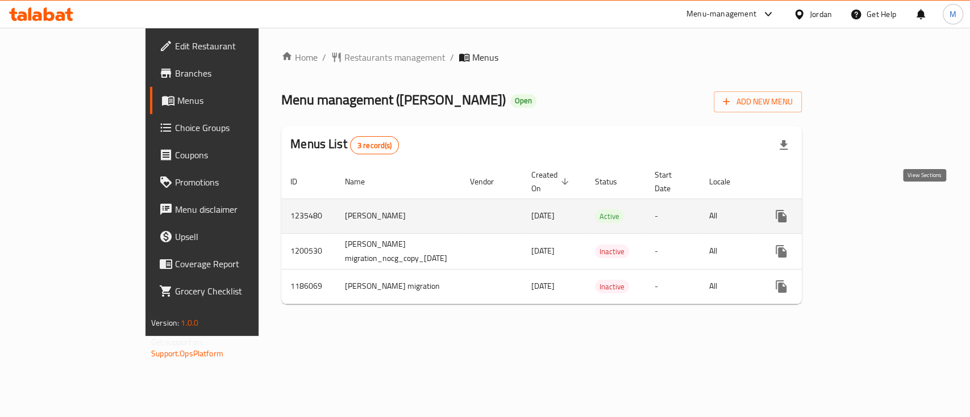
click at [868, 211] on icon "enhanced table" at bounding box center [863, 216] width 10 height 10
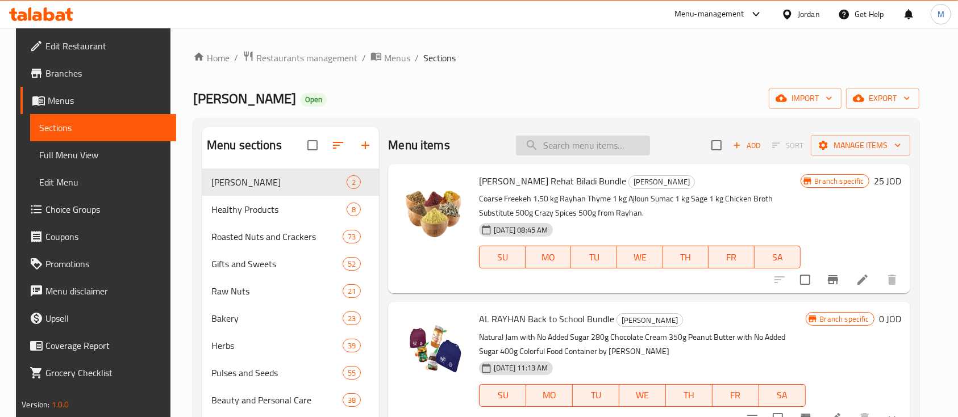
click at [559, 148] on input "search" at bounding box center [583, 146] width 134 height 20
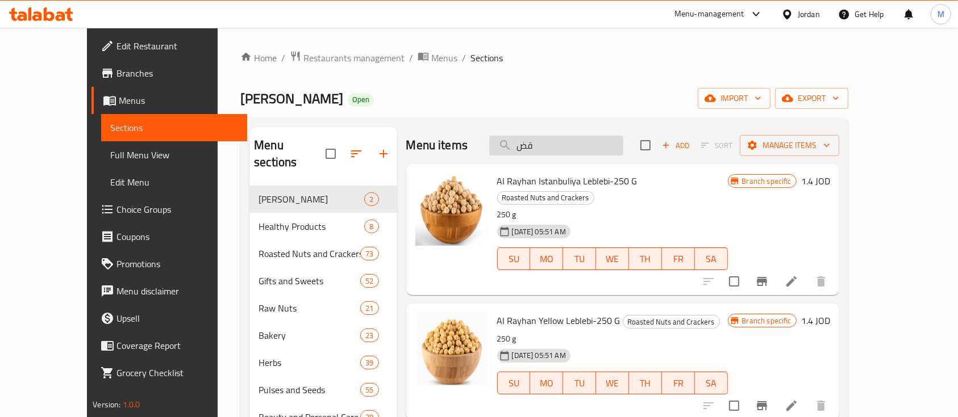
type input "قضا"
drag, startPoint x: 571, startPoint y: 145, endPoint x: 518, endPoint y: 148, distance: 53.5
click at [518, 148] on input "قضا" at bounding box center [556, 146] width 134 height 20
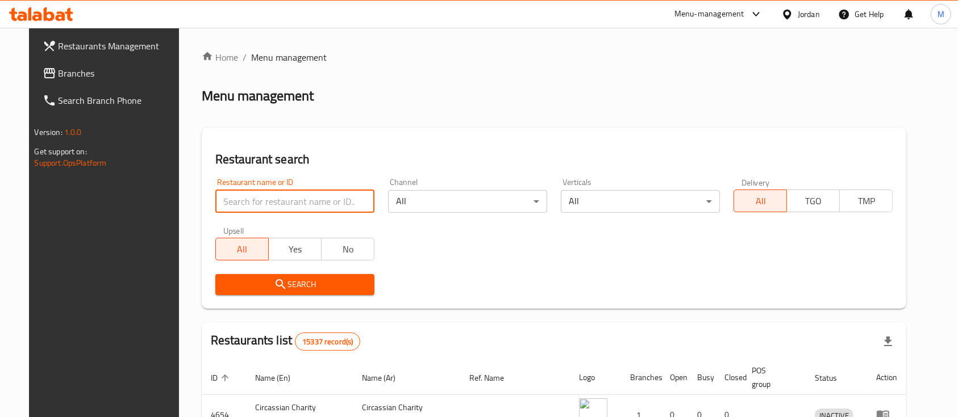
click at [290, 205] on input "search" at bounding box center [294, 201] width 159 height 23
type input "al rayhan"
click button "Search" at bounding box center [294, 284] width 159 height 21
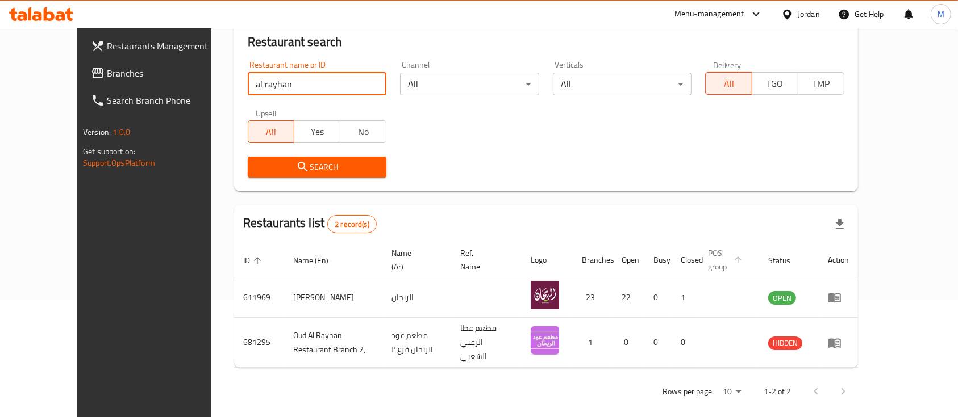
scroll to position [119, 0]
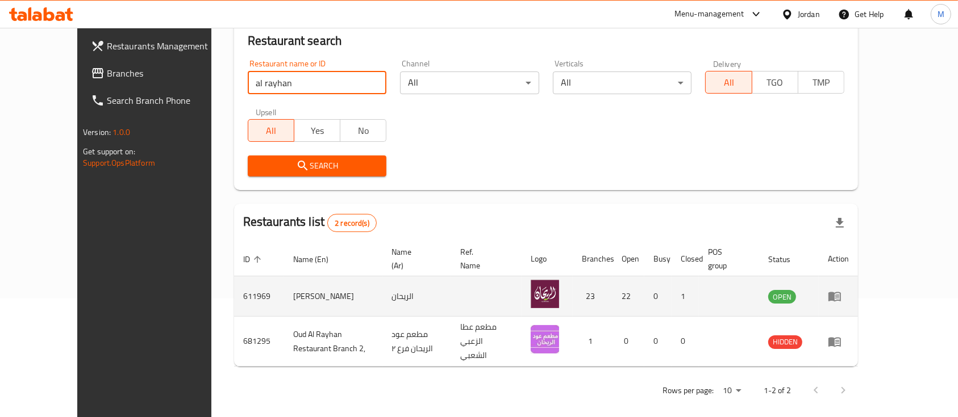
click at [841, 290] on icon "enhanced table" at bounding box center [835, 297] width 14 height 14
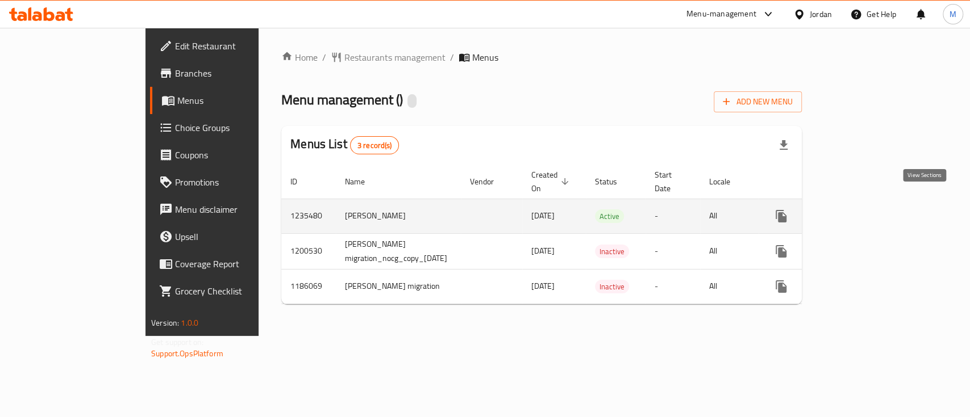
click at [870, 210] on icon "enhanced table" at bounding box center [863, 217] width 14 height 14
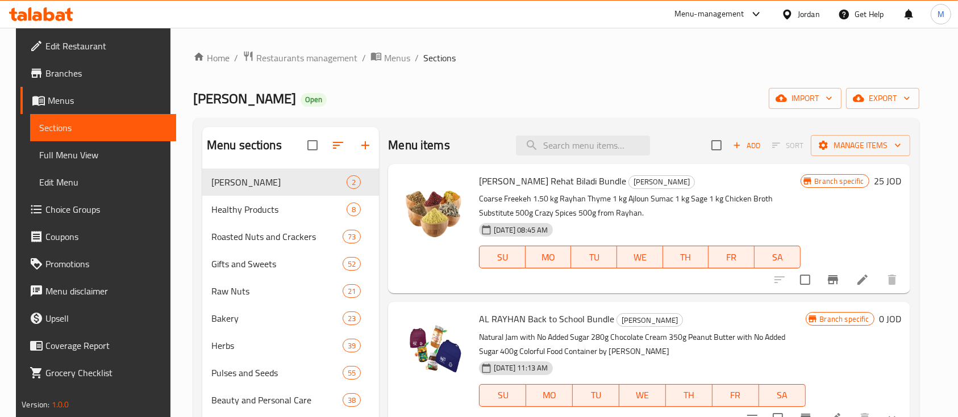
click at [559, 157] on div "Menu items Add Sort Manage items" at bounding box center [648, 145] width 521 height 37
click at [563, 147] on input "search" at bounding box center [583, 146] width 134 height 20
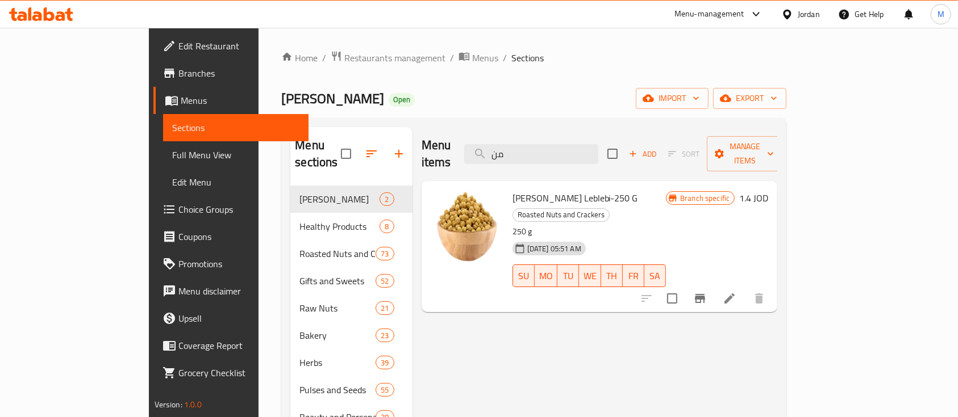
type input "م"
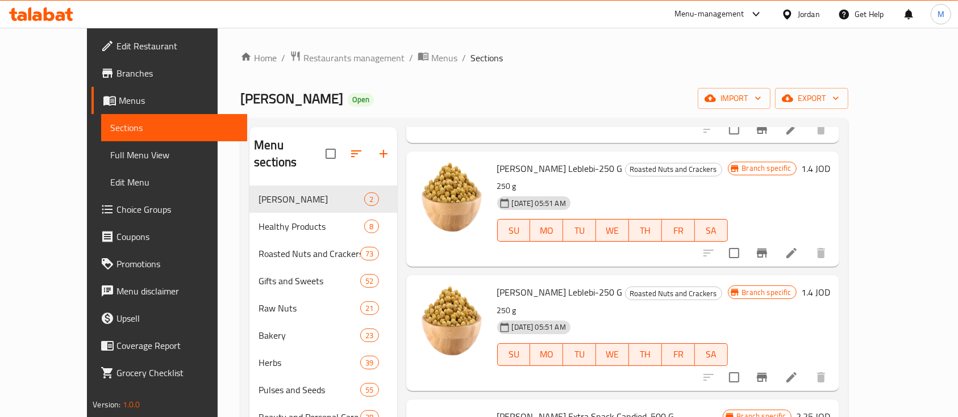
scroll to position [304, 0]
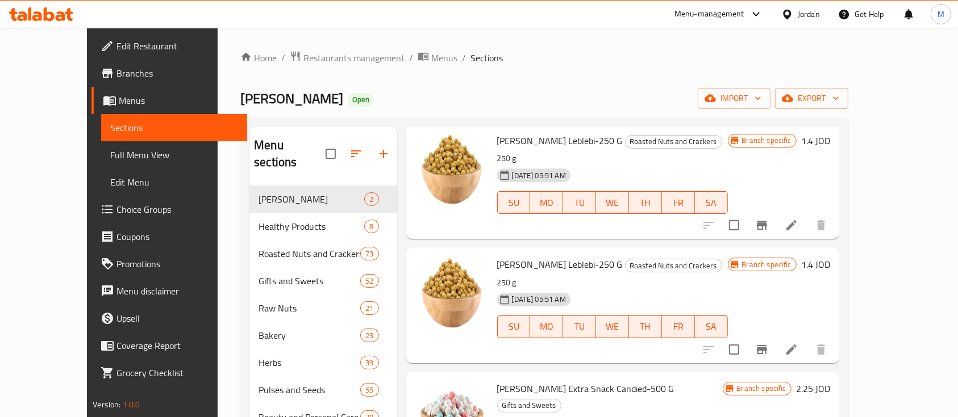
type input "قضامة"
click at [798, 343] on icon at bounding box center [791, 350] width 14 height 14
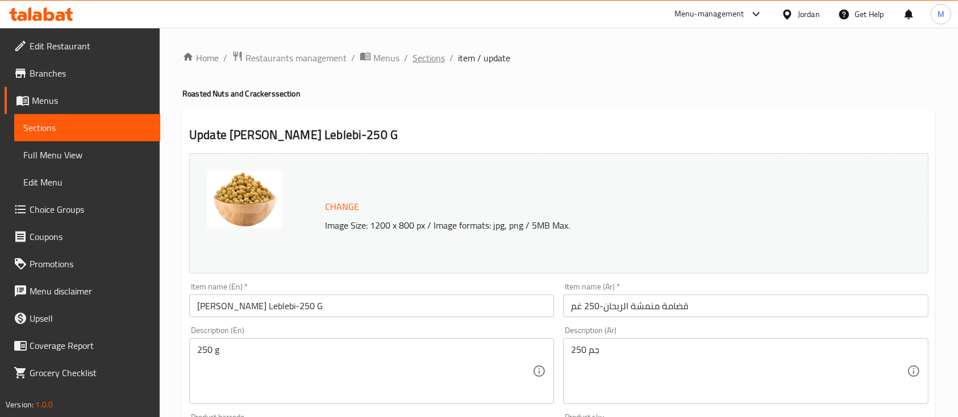
click at [427, 61] on span "Sections" at bounding box center [428, 58] width 32 height 14
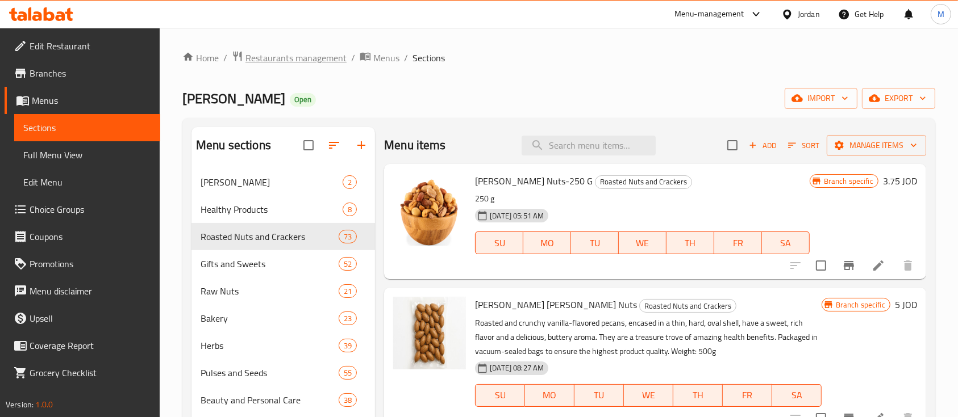
click at [301, 58] on span "Restaurants management" at bounding box center [295, 58] width 101 height 14
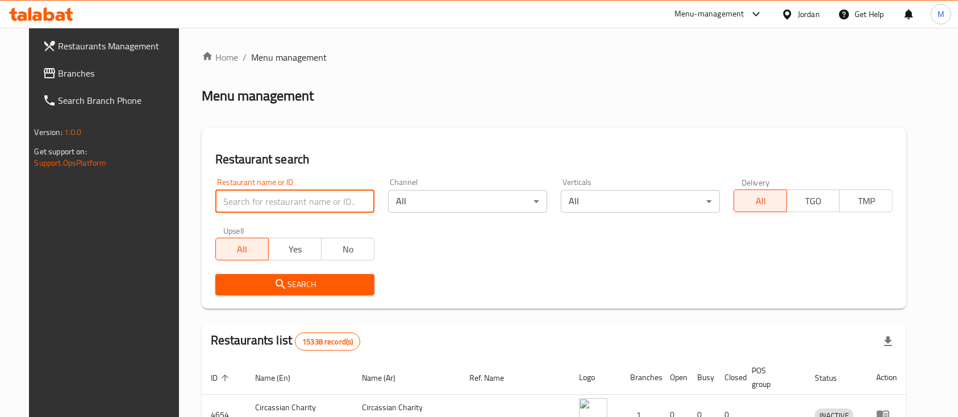
click at [269, 197] on input "search" at bounding box center [294, 201] width 159 height 23
type input "المركزية"
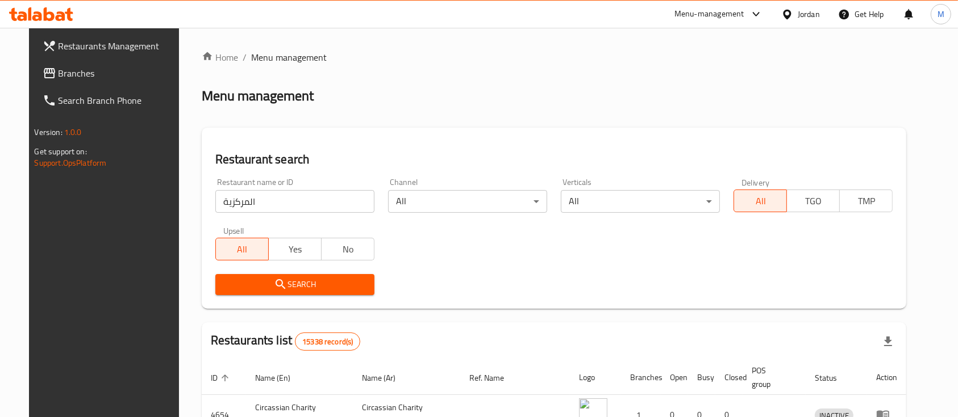
click at [312, 281] on span "Search" at bounding box center [294, 285] width 141 height 14
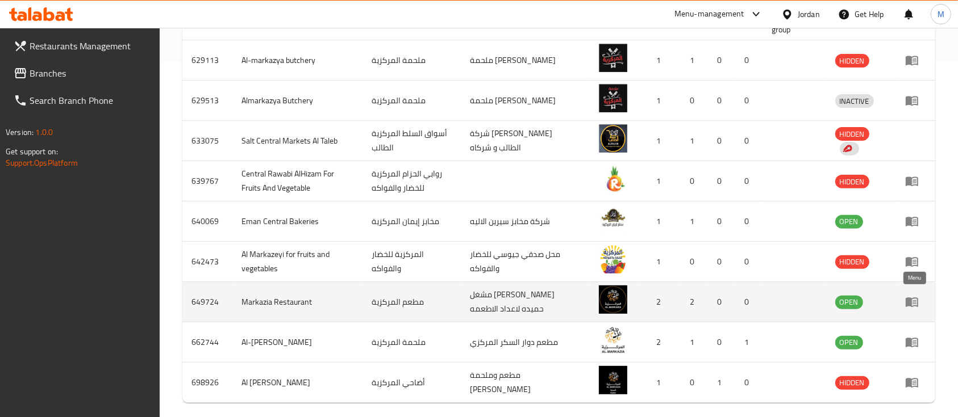
scroll to position [378, 0]
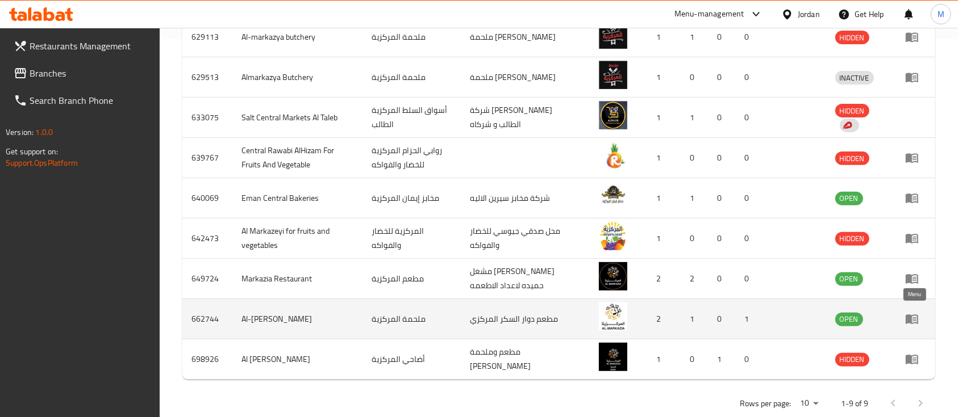
click at [905, 317] on icon "enhanced table" at bounding box center [912, 319] width 14 height 14
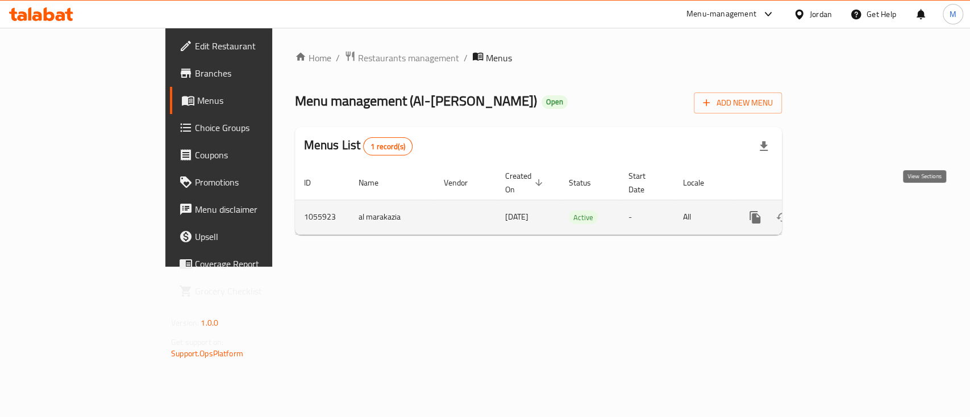
click at [843, 211] on icon "enhanced table" at bounding box center [837, 218] width 14 height 14
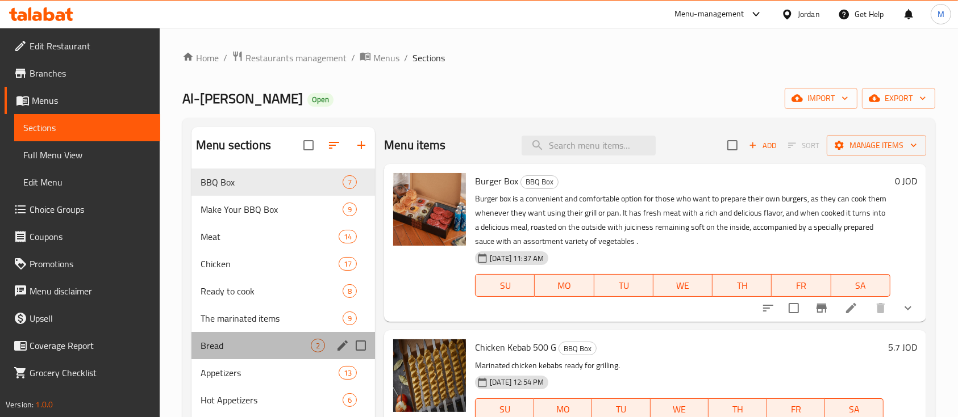
click at [250, 336] on div "Bread 2" at bounding box center [282, 345] width 183 height 27
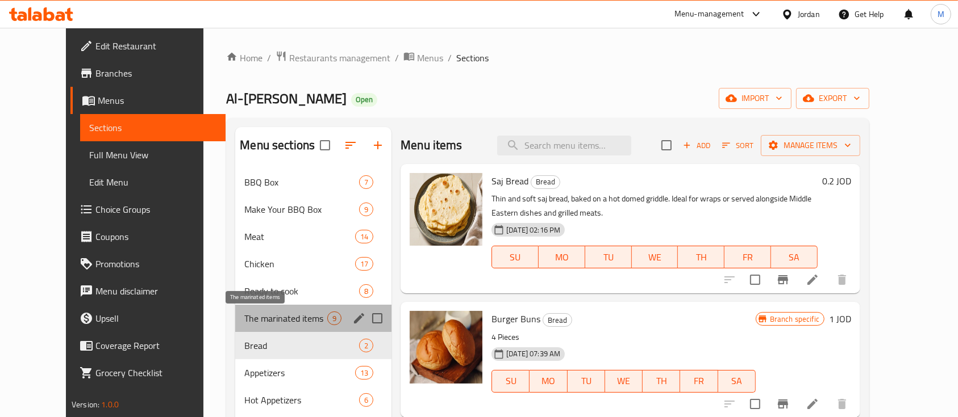
click at [264, 312] on span "The marinated items" at bounding box center [285, 319] width 83 height 14
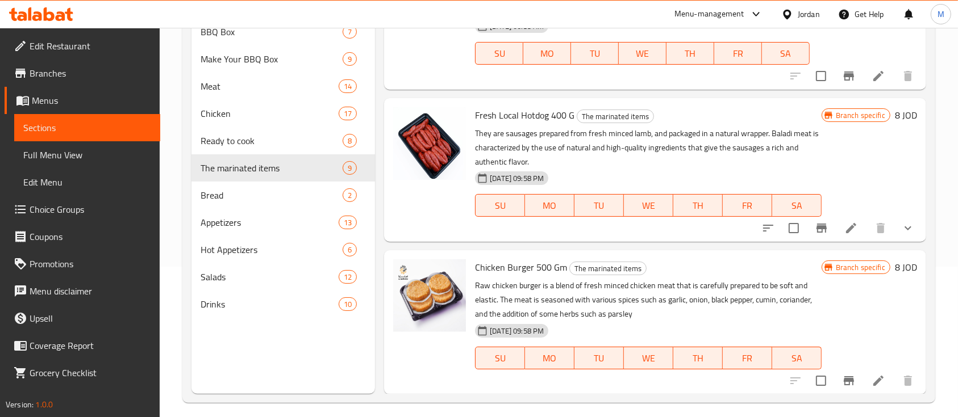
scroll to position [151, 0]
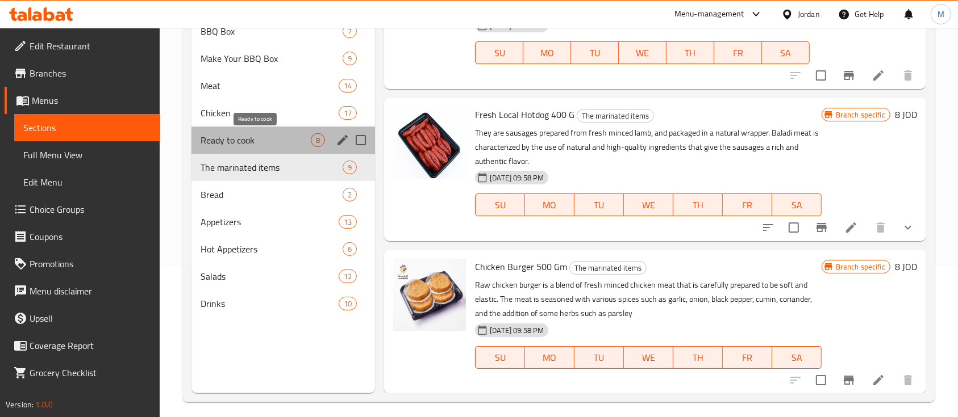
click at [266, 143] on span "Ready to cook" at bounding box center [255, 140] width 110 height 14
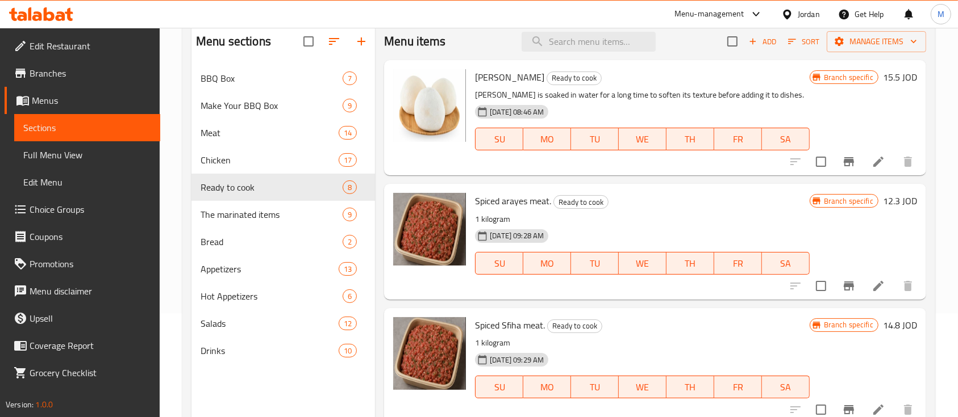
scroll to position [76, 0]
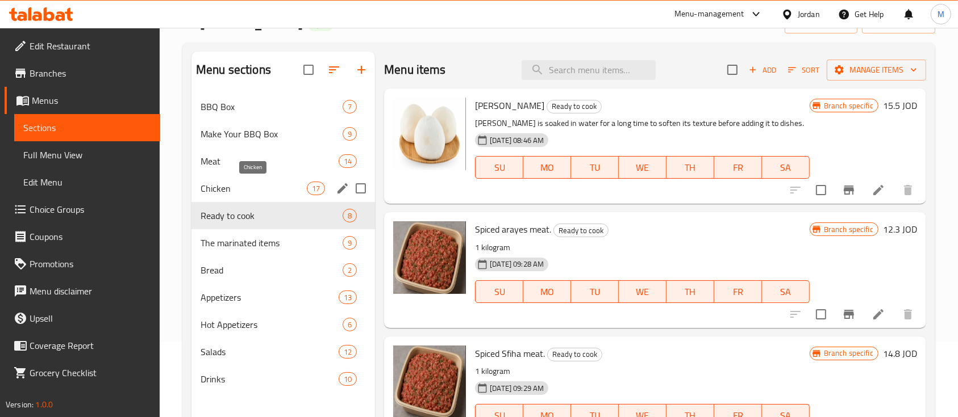
click at [278, 194] on span "Chicken" at bounding box center [253, 189] width 106 height 14
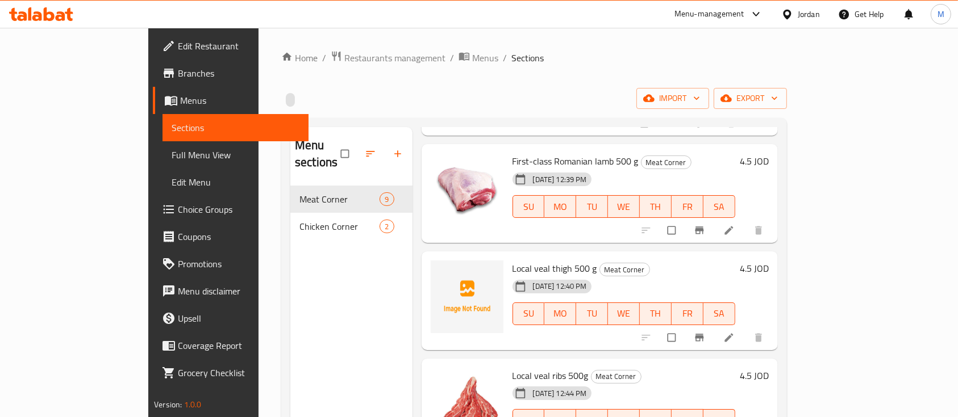
scroll to position [642, 0]
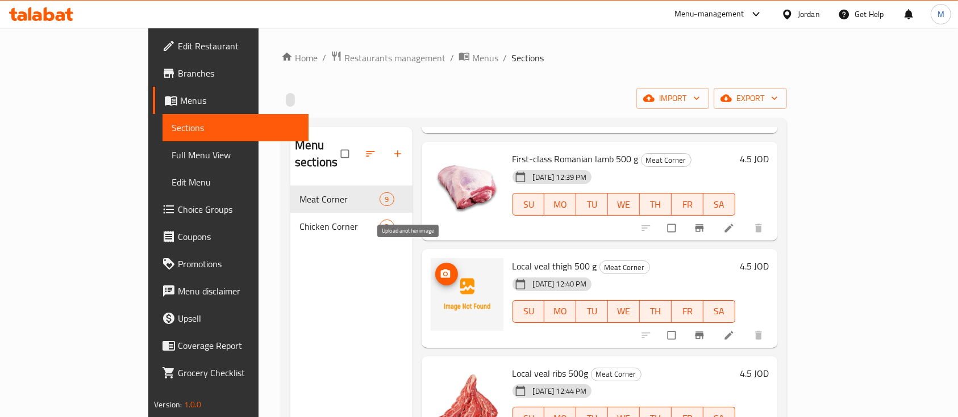
click at [440, 270] on icon "upload picture" at bounding box center [445, 274] width 10 height 9
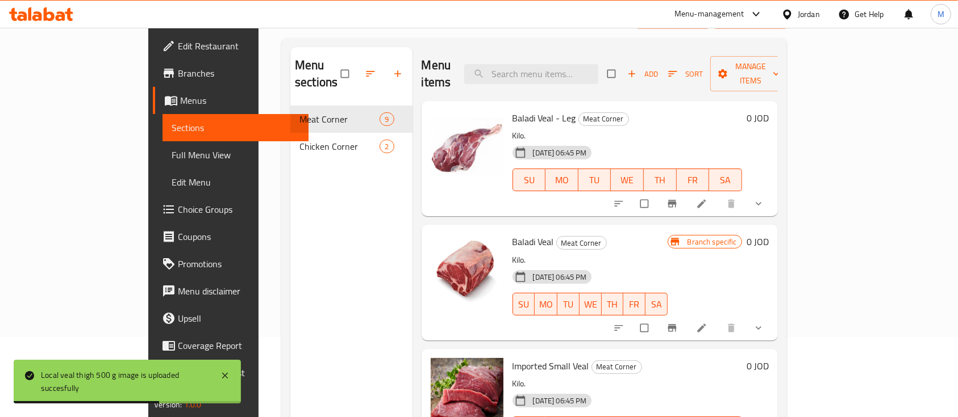
scroll to position [7, 0]
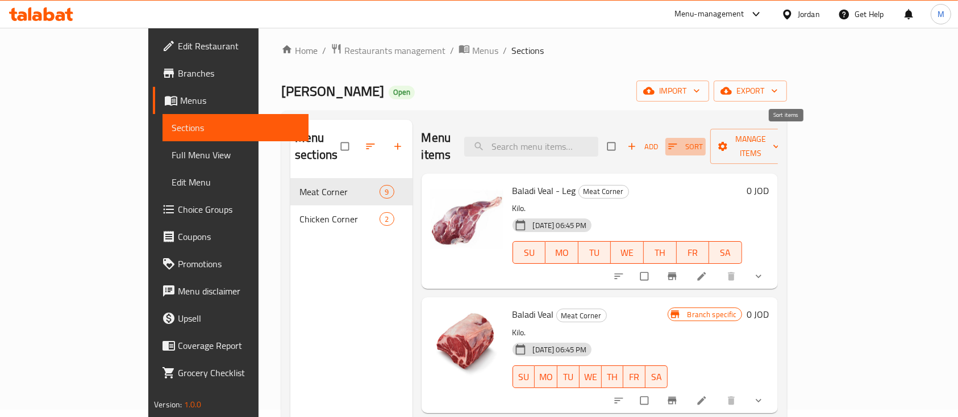
click at [680, 141] on span "button" at bounding box center [674, 146] width 14 height 11
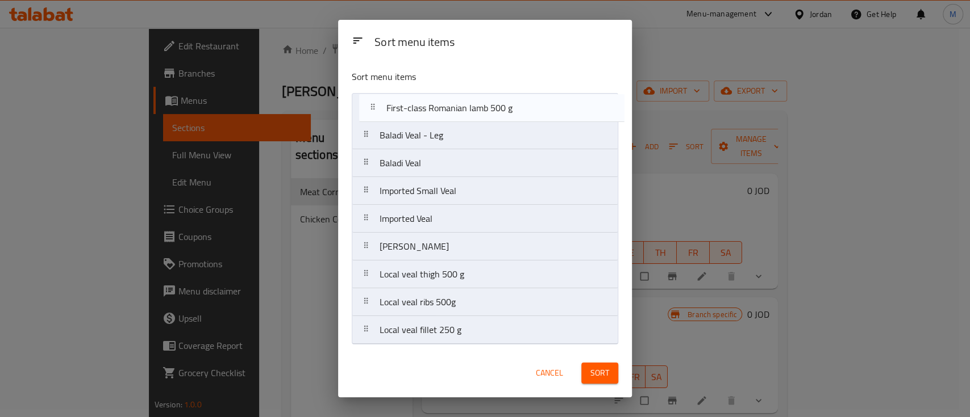
drag, startPoint x: 528, startPoint y: 257, endPoint x: 535, endPoint y: 115, distance: 142.2
click at [535, 115] on nav "Baladi Veal - Leg Baladi Veal Imported Small Veal Imported Veal Baladi Leia Fir…" at bounding box center [485, 219] width 266 height 252
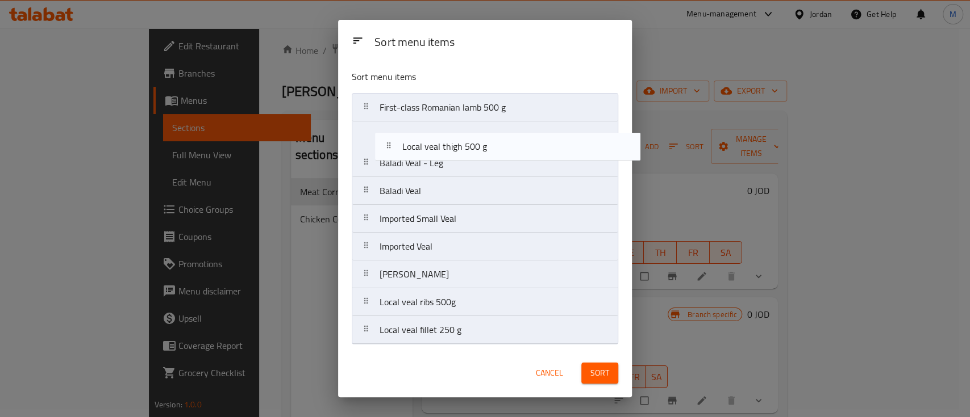
drag, startPoint x: 507, startPoint y: 283, endPoint x: 532, endPoint y: 146, distance: 139.0
click at [532, 146] on nav "First-class Romanian lamb 500 g Baladi Veal - Leg Baladi Veal Imported Small Ve…" at bounding box center [485, 219] width 266 height 252
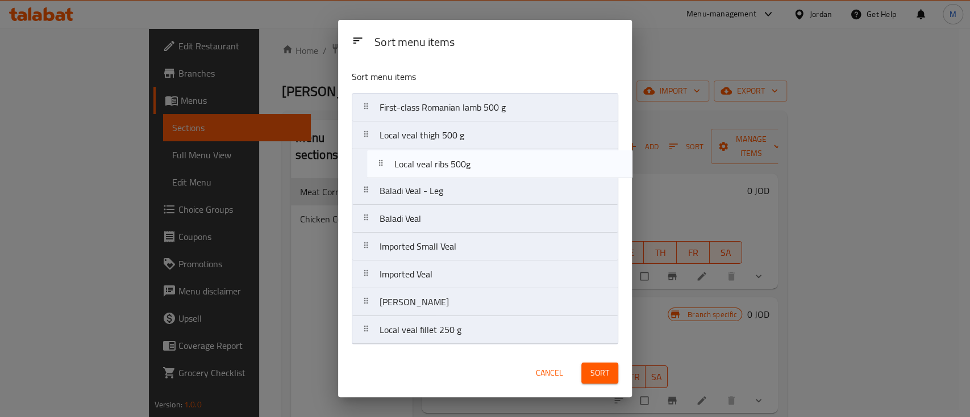
drag, startPoint x: 509, startPoint y: 315, endPoint x: 525, endPoint y: 166, distance: 149.1
click at [525, 166] on nav "First-class Romanian lamb 500 g Local veal thigh 500 g Baladi Veal - Leg Baladi…" at bounding box center [485, 219] width 266 height 252
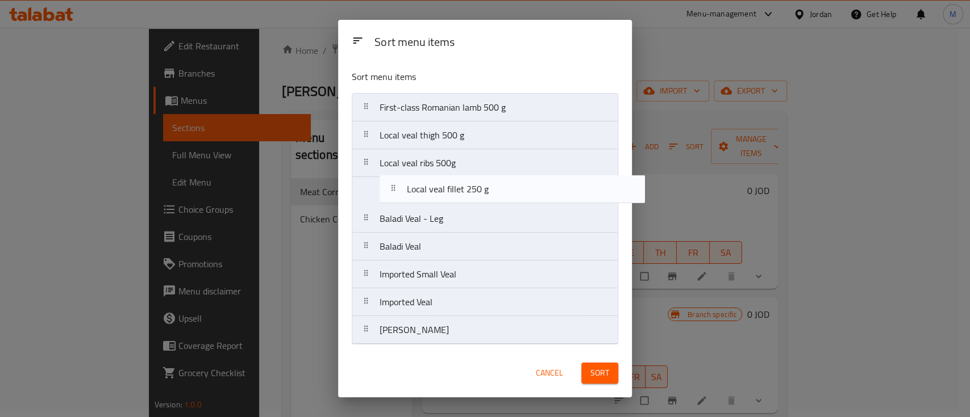
click at [519, 190] on nav "First-class Romanian lamb 500 g Local veal thigh 500 g Local veal ribs 500g Bal…" at bounding box center [485, 219] width 266 height 252
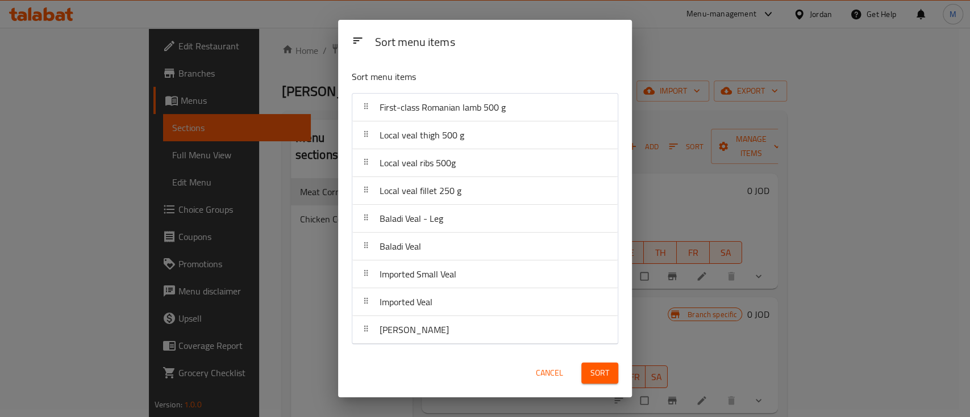
click at [601, 381] on button "Sort" at bounding box center [599, 373] width 37 height 21
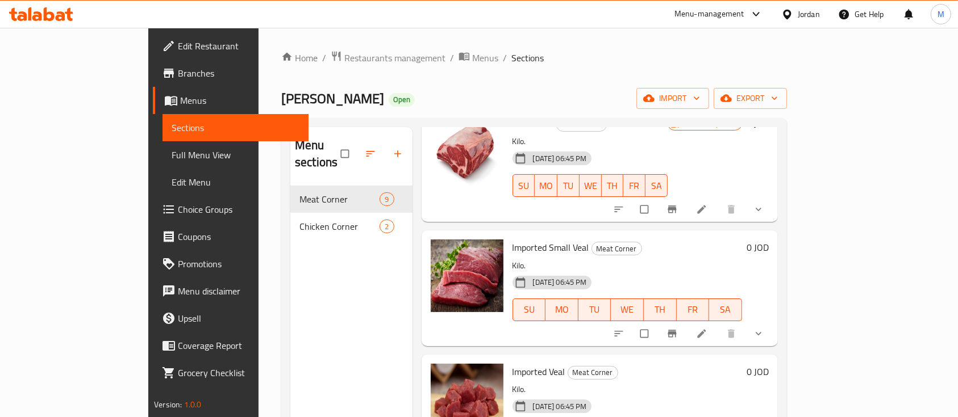
scroll to position [642, 0]
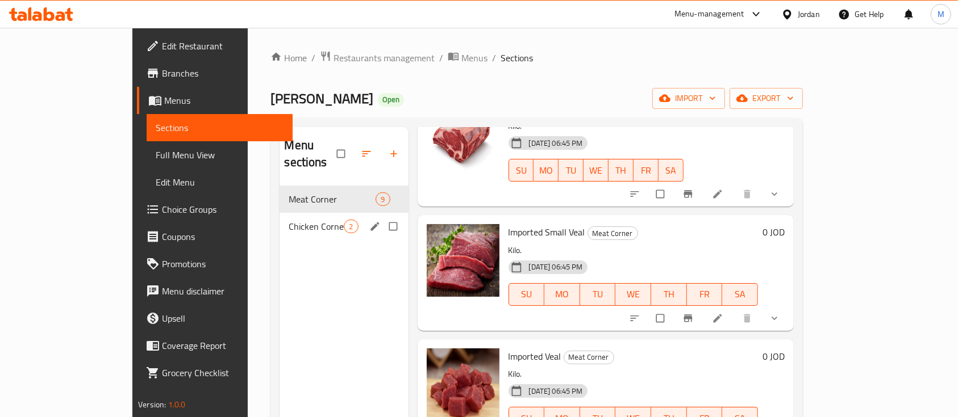
click at [289, 220] on span "Chicken Corner" at bounding box center [316, 227] width 55 height 14
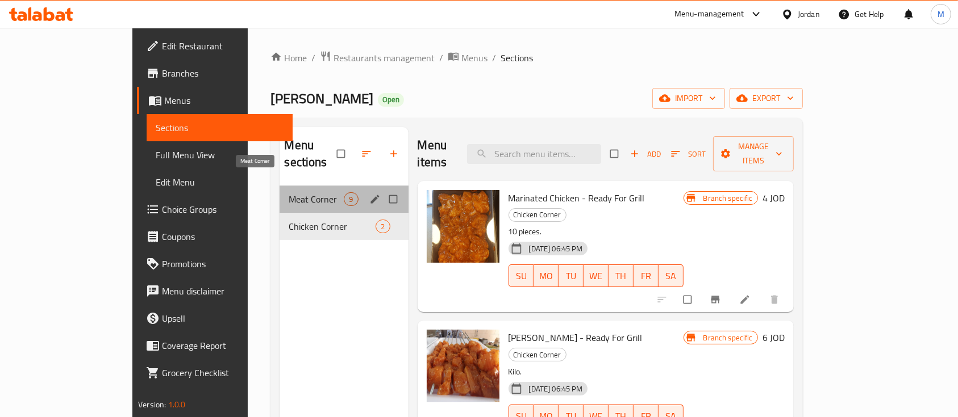
click at [289, 193] on span "Meat Corner" at bounding box center [316, 200] width 55 height 14
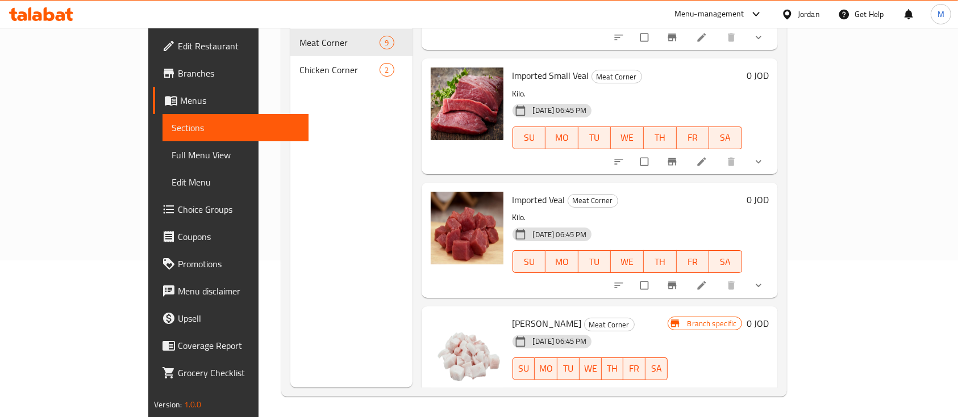
scroll to position [159, 0]
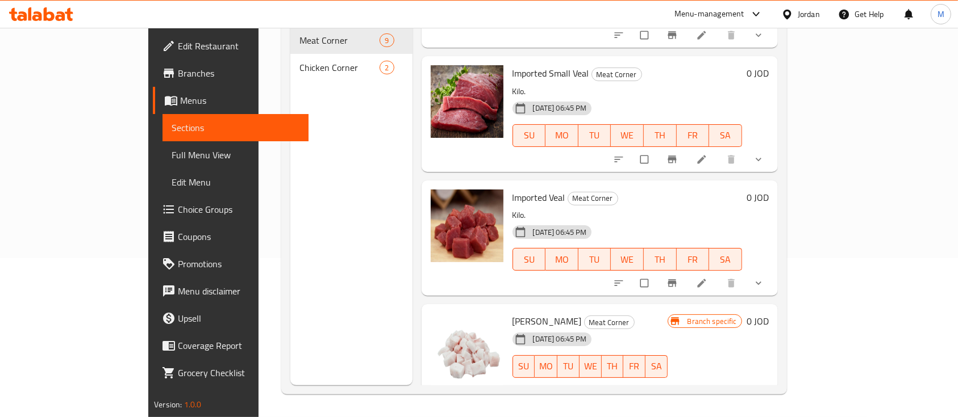
click at [773, 378] on button "show more" at bounding box center [759, 390] width 27 height 25
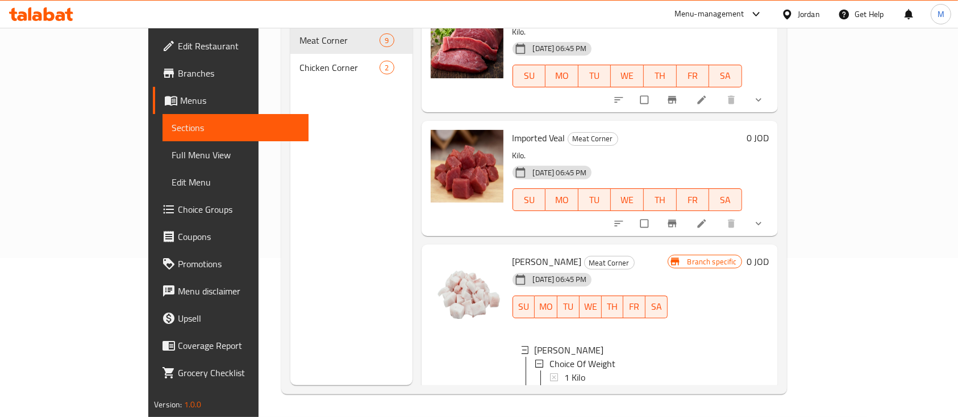
scroll to position [754, 0]
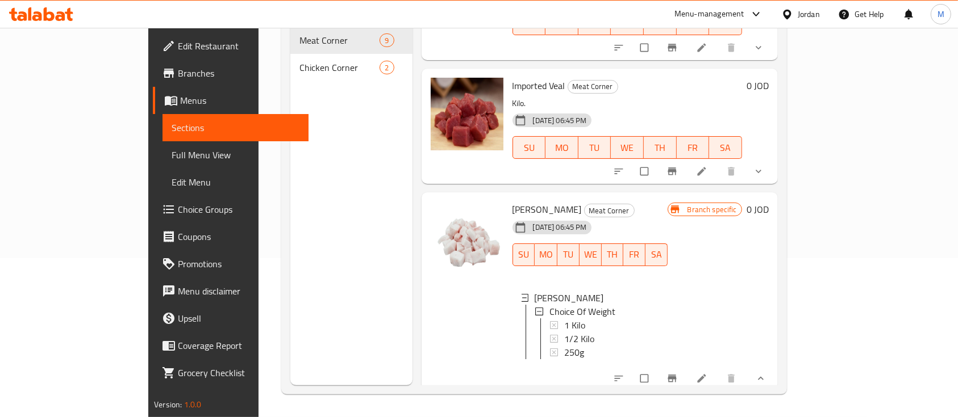
click at [773, 367] on button "show more" at bounding box center [759, 378] width 27 height 25
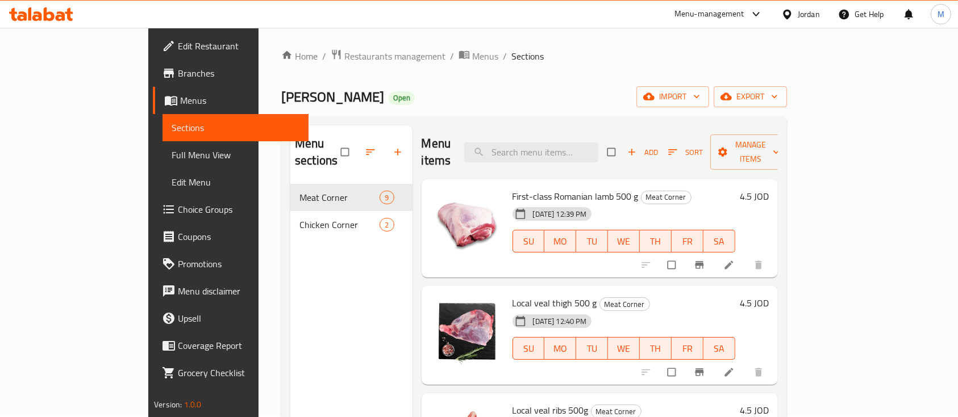
scroll to position [0, 0]
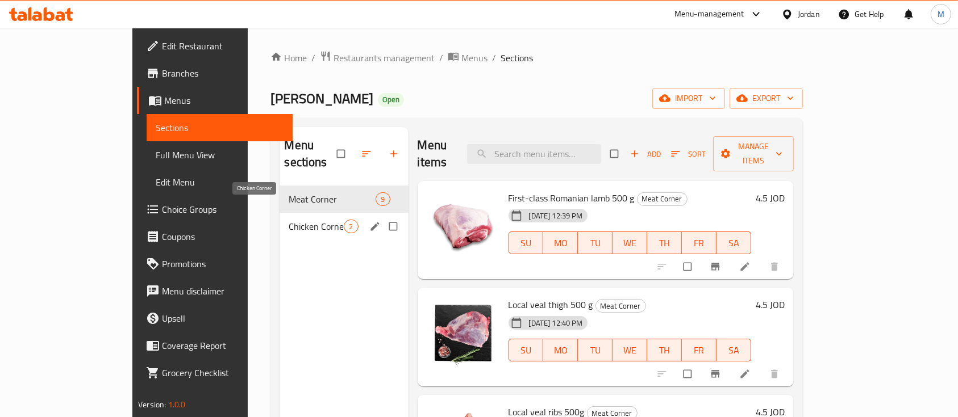
click at [289, 220] on span "Chicken Corner" at bounding box center [316, 227] width 55 height 14
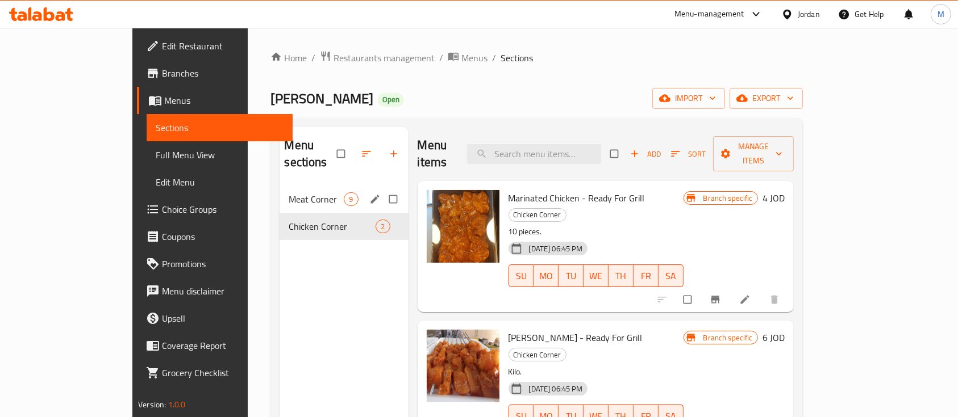
click at [289, 193] on span "Meat Corner" at bounding box center [316, 200] width 55 height 14
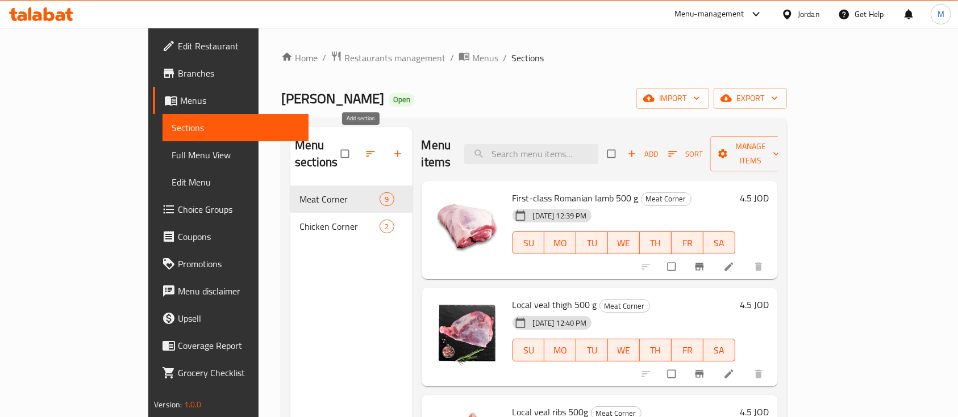
click at [392, 148] on icon "button" at bounding box center [397, 153] width 11 height 11
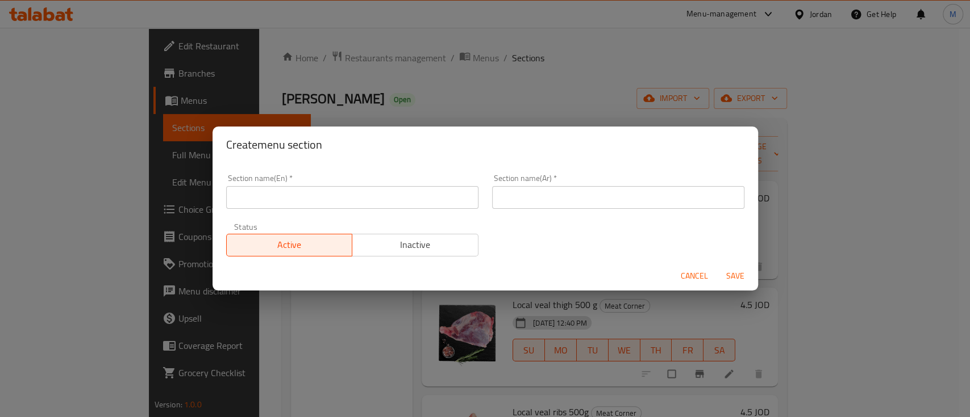
click at [318, 206] on input "text" at bounding box center [352, 197] width 252 height 23
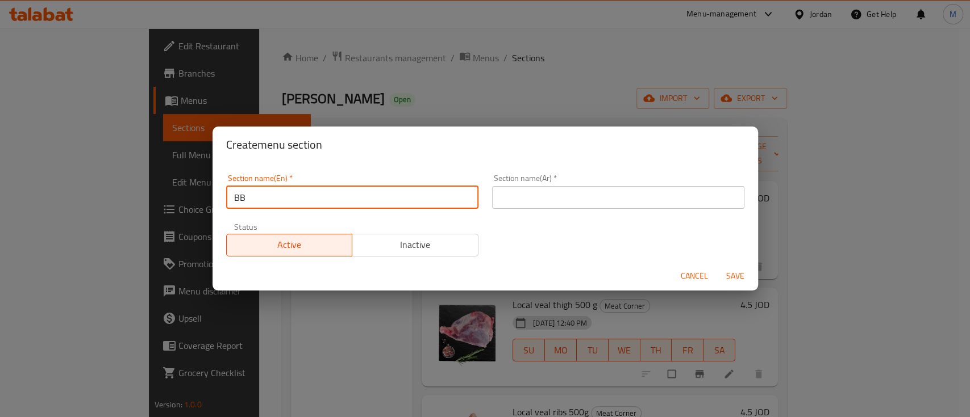
type input "BBQ Box"
drag, startPoint x: 496, startPoint y: 202, endPoint x: 508, endPoint y: 204, distance: 12.1
click at [496, 202] on input "text" at bounding box center [618, 197] width 252 height 23
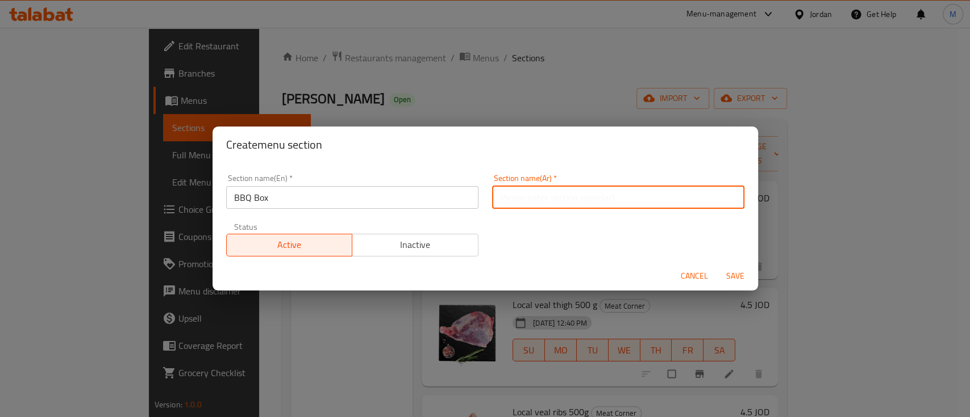
type input "f"
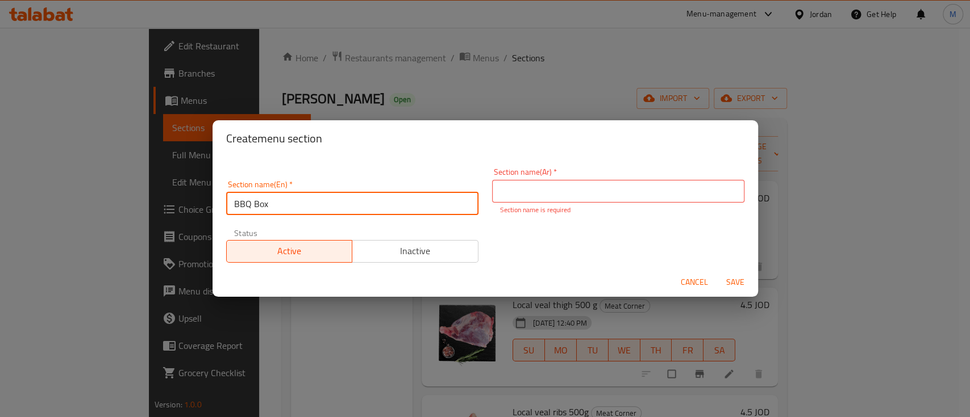
click at [385, 199] on input "BBQ Box" at bounding box center [352, 204] width 252 height 23
drag, startPoint x: 518, startPoint y: 193, endPoint x: 529, endPoint y: 209, distance: 19.5
click at [518, 193] on input "text" at bounding box center [618, 191] width 252 height 23
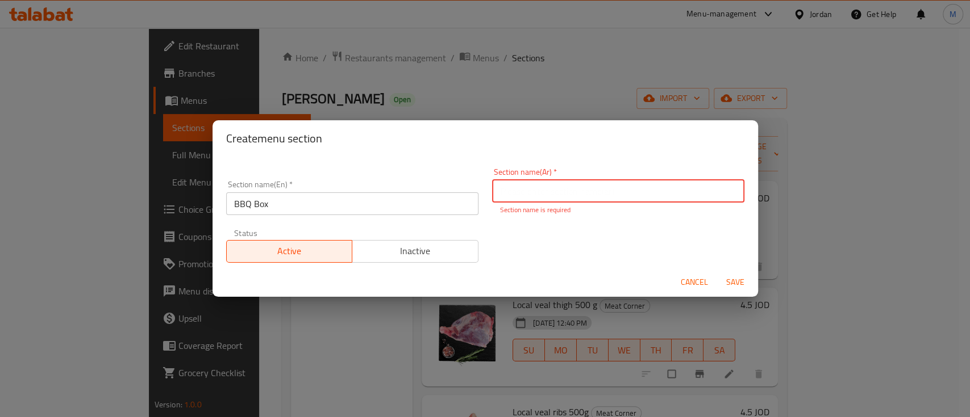
type input "s"
type input "باربكيو بوكس"
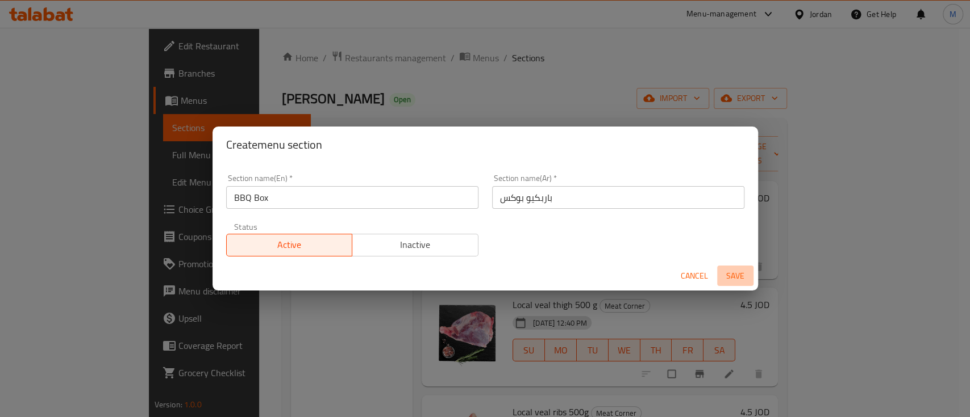
click at [732, 285] on button "Save" at bounding box center [735, 276] width 36 height 21
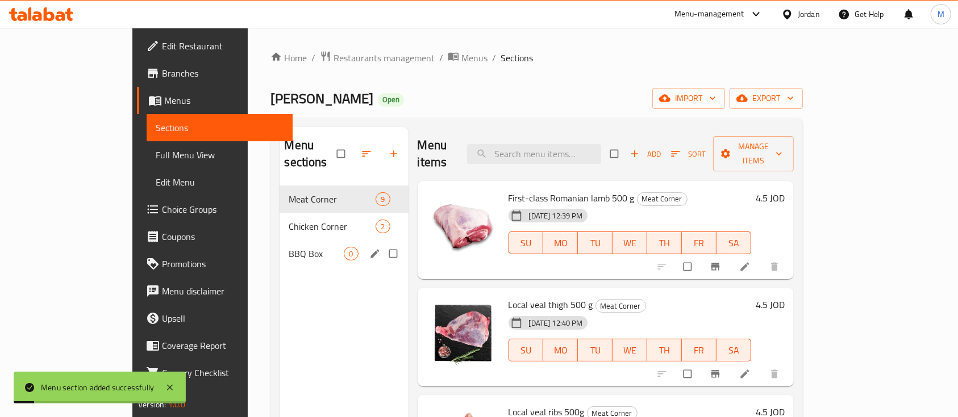
click at [289, 247] on span "BBQ Box" at bounding box center [316, 254] width 55 height 14
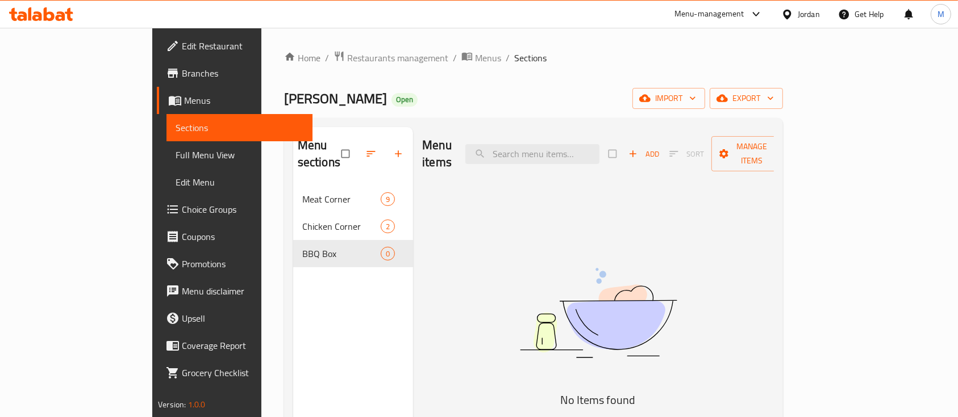
click at [659, 148] on span "Add" at bounding box center [643, 154] width 31 height 13
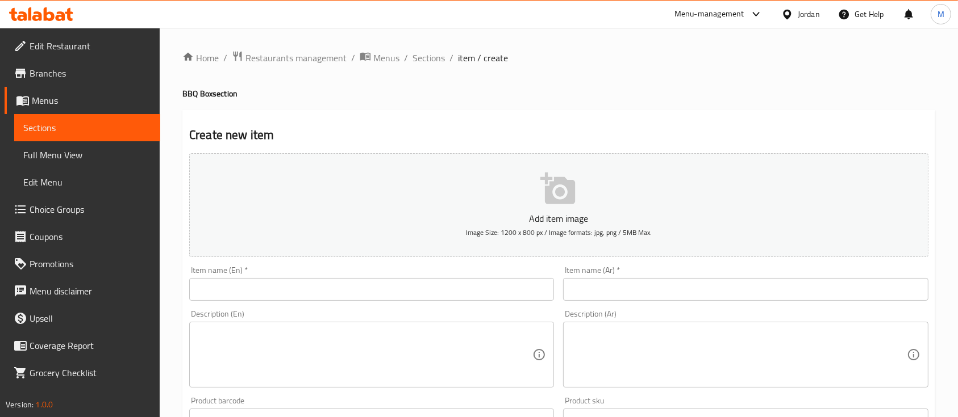
click at [442, 292] on input "text" at bounding box center [371, 289] width 365 height 23
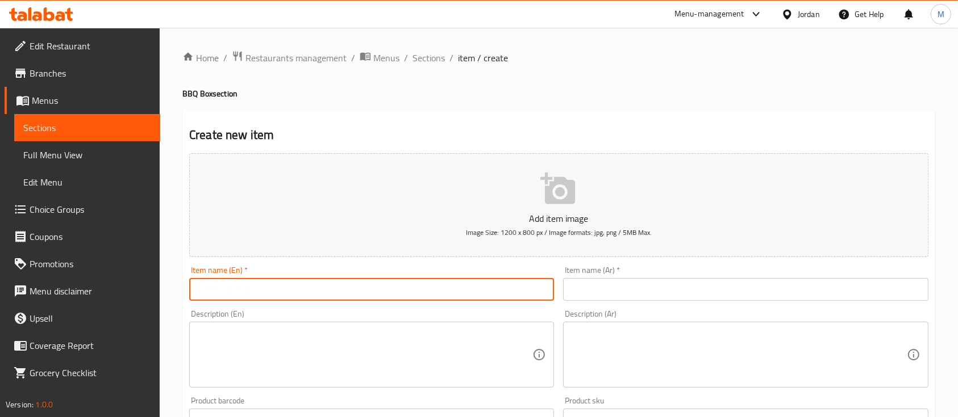
paste input "Smoked burger 500 g"
type input "Smoked burger 500 g"
click at [631, 282] on input "text" at bounding box center [745, 289] width 365 height 23
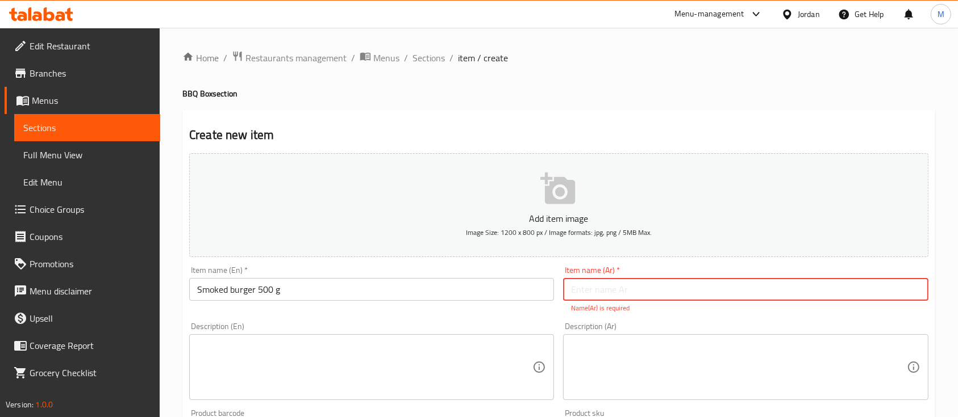
paste input "برغر مدخن 500غم"
type input "برغر مدخن 500غم"
click at [670, 320] on div "Description (Ar) Description (Ar)" at bounding box center [745, 361] width 374 height 87
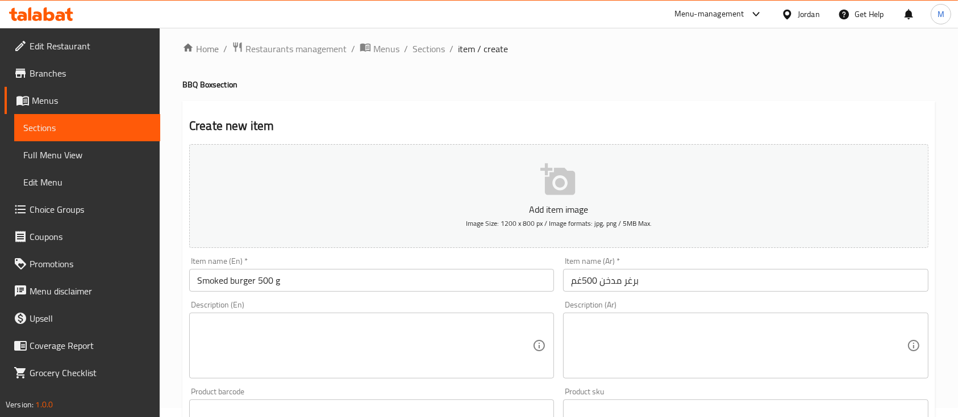
scroll to position [76, 0]
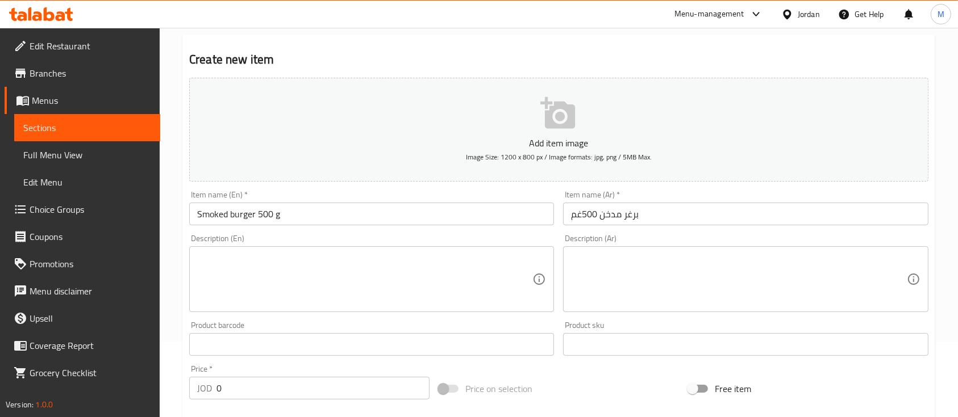
drag, startPoint x: 236, startPoint y: 392, endPoint x: 206, endPoint y: 394, distance: 30.7
click at [206, 394] on div "JOD 0 Price *" at bounding box center [309, 388] width 240 height 23
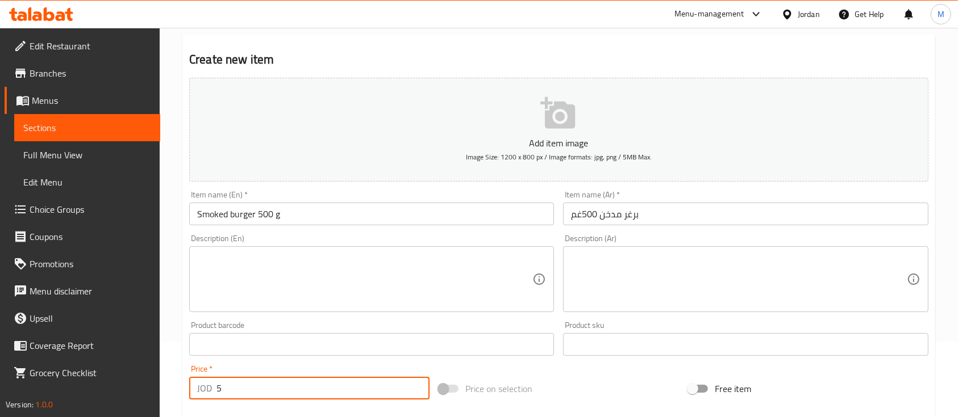
type input "5"
click at [269, 360] on div "Product barcode Product barcode" at bounding box center [372, 339] width 374 height 44
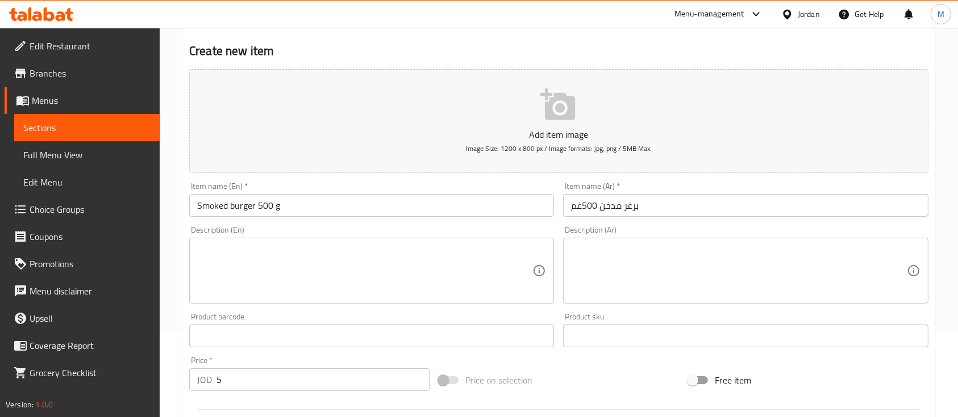
scroll to position [82, 0]
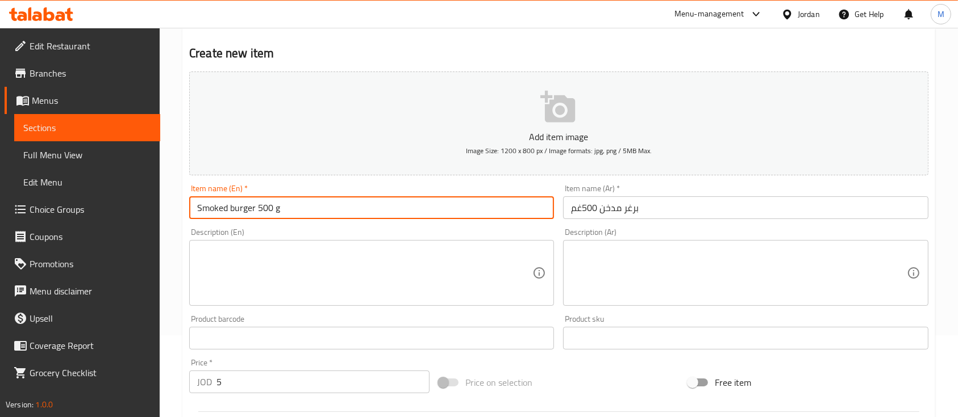
drag, startPoint x: 228, startPoint y: 207, endPoint x: 287, endPoint y: 207, distance: 59.1
click at [287, 207] on input "Smoked burger 500 g" at bounding box center [371, 208] width 365 height 23
click at [659, 210] on input "برغر مدخن 500غم" at bounding box center [745, 208] width 365 height 23
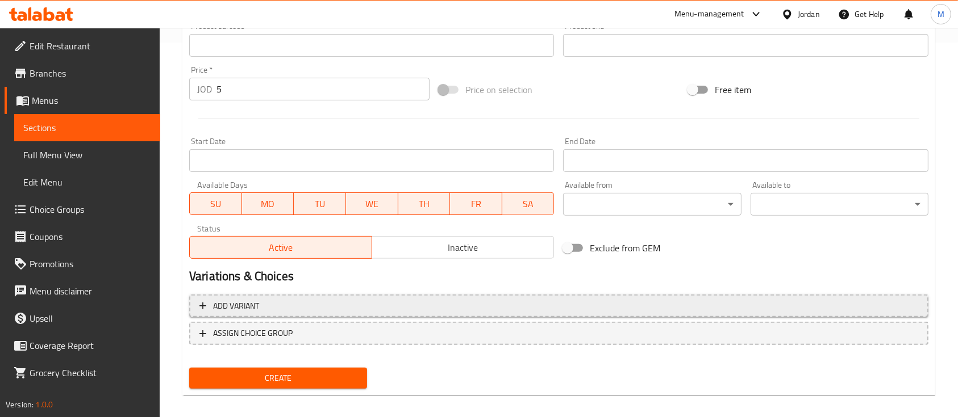
scroll to position [385, 0]
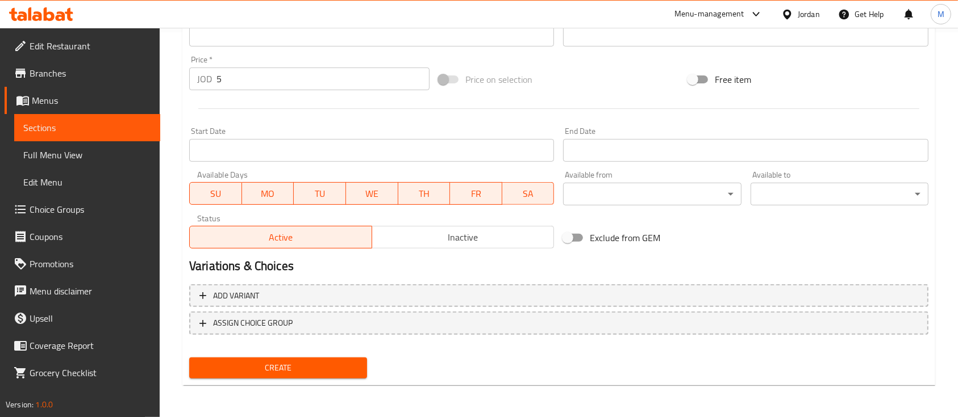
click at [319, 373] on span "Create" at bounding box center [278, 368] width 160 height 14
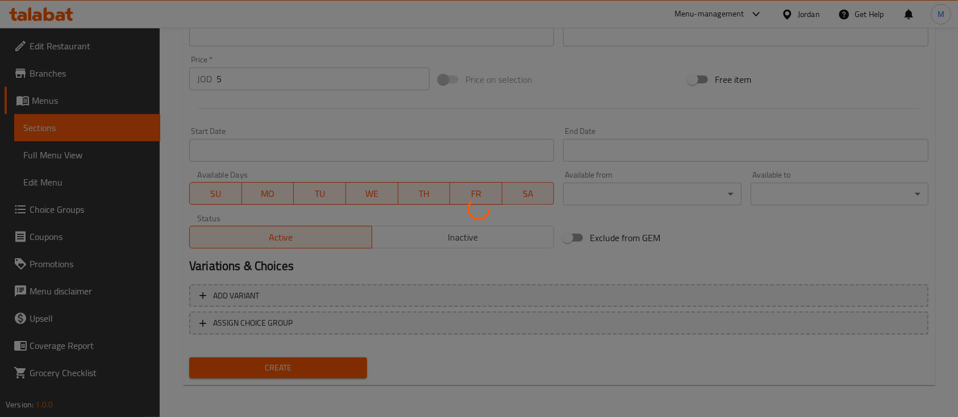
type input "0"
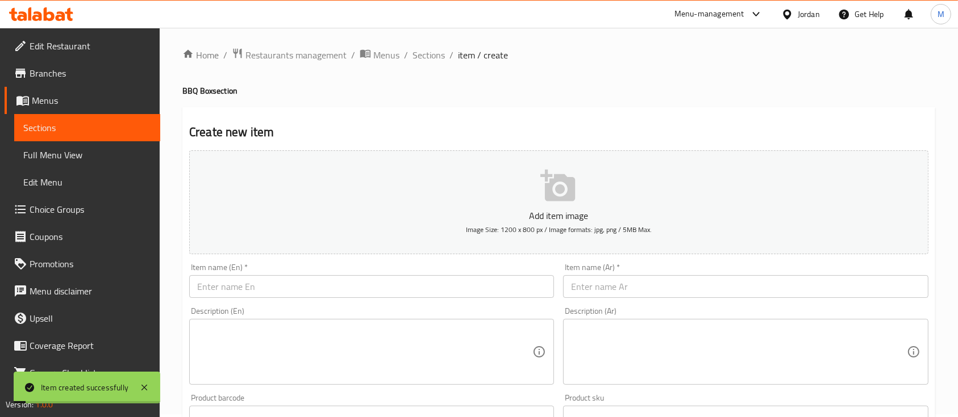
scroll to position [0, 0]
click at [420, 56] on span "Sections" at bounding box center [428, 58] width 32 height 14
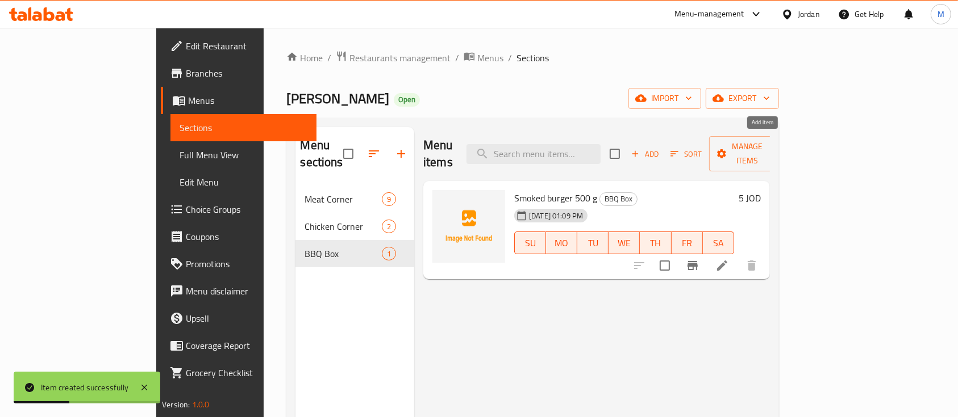
click at [660, 148] on span "Add" at bounding box center [644, 154] width 31 height 13
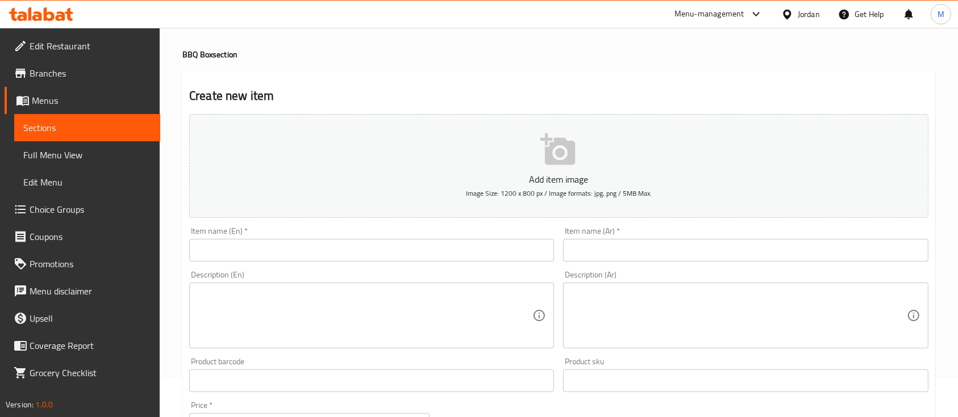
scroll to position [76, 0]
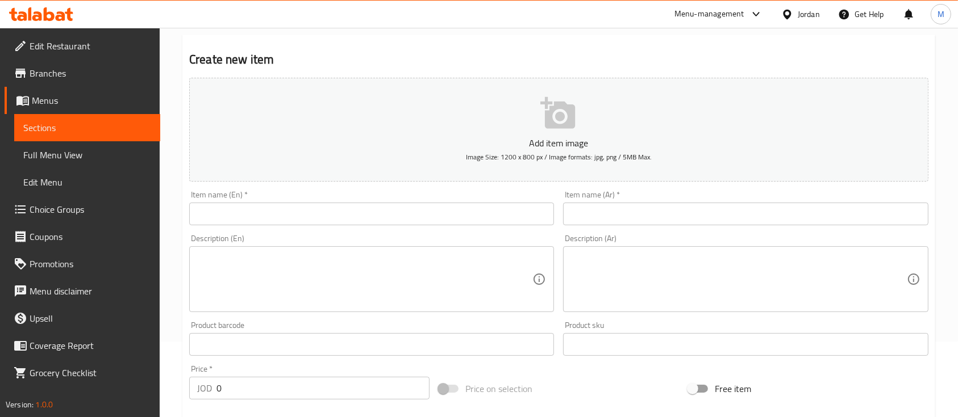
click at [640, 210] on input "text" at bounding box center [745, 214] width 365 height 23
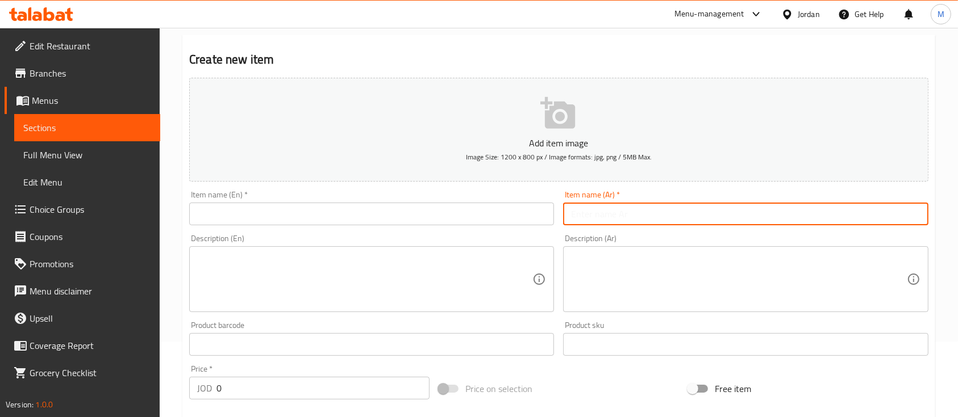
paste input "اسكالوب دجاج مدخن"
click at [479, 220] on input "text" at bounding box center [371, 214] width 365 height 23
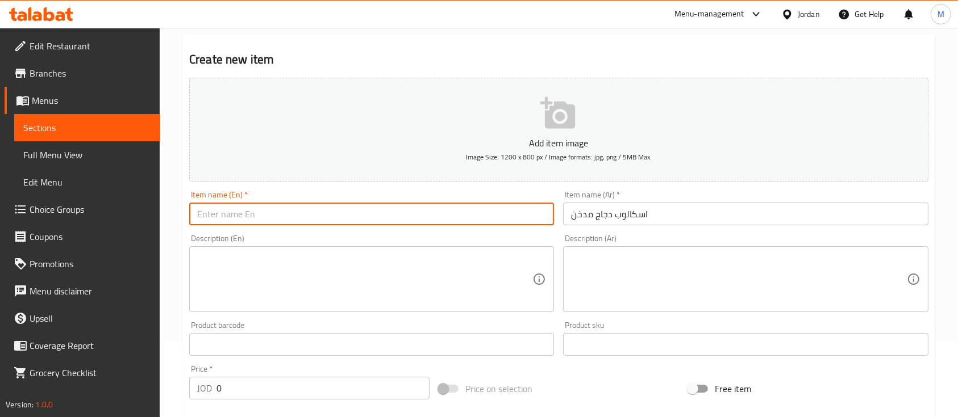
click at [665, 216] on input "اسكالوب دجاج مدخن" at bounding box center [745, 214] width 365 height 23
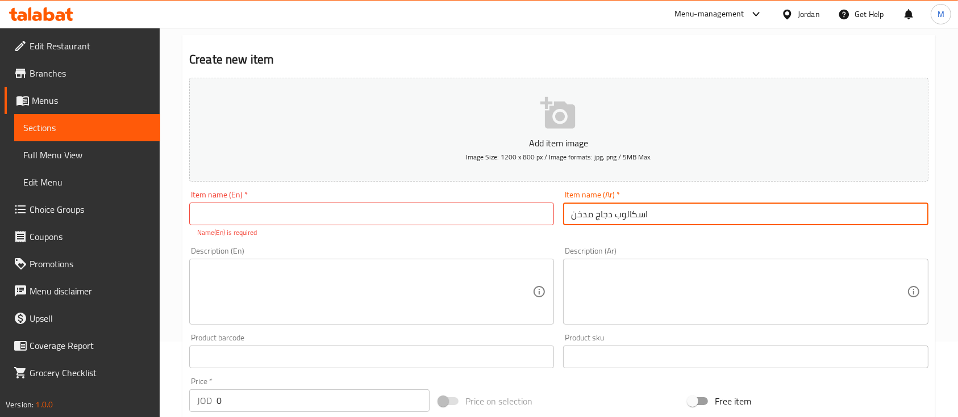
click at [697, 211] on input "اسكالوب دجاج مدخن" at bounding box center [745, 214] width 365 height 23
paste input "500غم"
type input "اسكالوب دجاج مدخن 500غم"
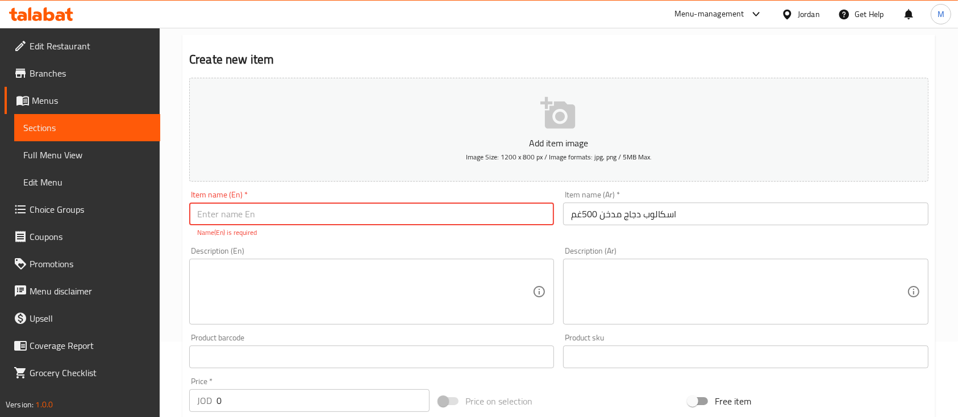
click at [348, 212] on input "text" at bounding box center [371, 214] width 365 height 23
paste input "Smoked chicken escalope 500 g"
type input "Smoked chicken escalope 500 g"
click at [401, 242] on div "Add item image Image Size: 1200 x 800 px / Image formats: jpg, png / 5MB Max. I…" at bounding box center [559, 324] width 748 height 502
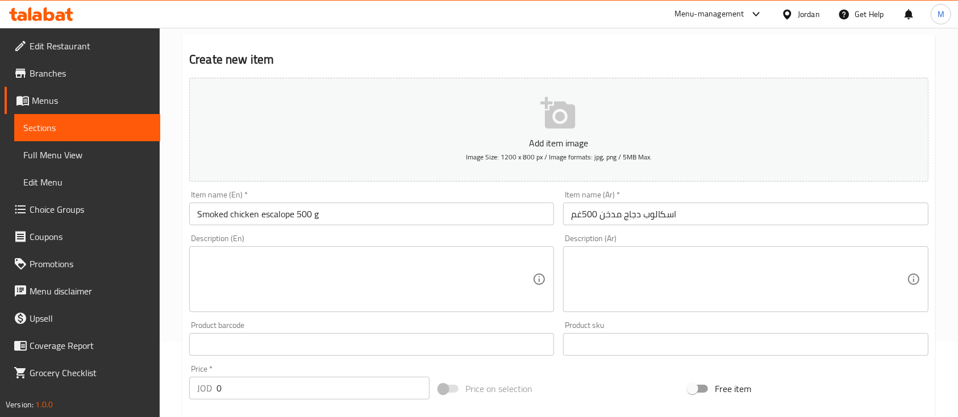
drag, startPoint x: 224, startPoint y: 394, endPoint x: 200, endPoint y: 394, distance: 23.9
click at [200, 394] on div "JOD 0 Price *" at bounding box center [309, 388] width 240 height 23
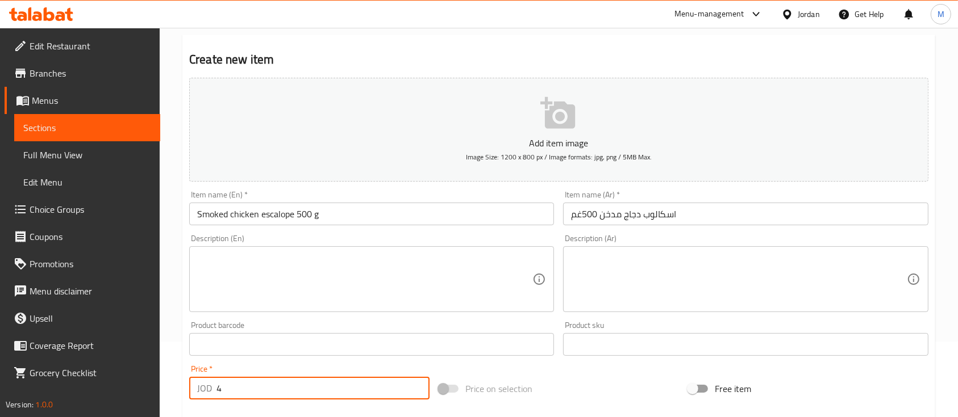
type input "4"
click at [269, 367] on div "Price   * JOD 4 Price *" at bounding box center [309, 382] width 240 height 35
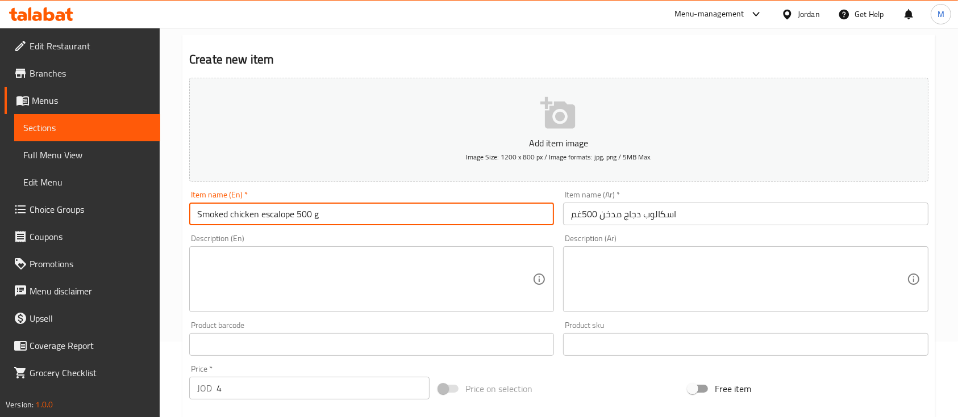
drag, startPoint x: 232, startPoint y: 214, endPoint x: 293, endPoint y: 216, distance: 61.4
click at [293, 216] on input "Smoked chicken escalope 500 g" at bounding box center [371, 214] width 365 height 23
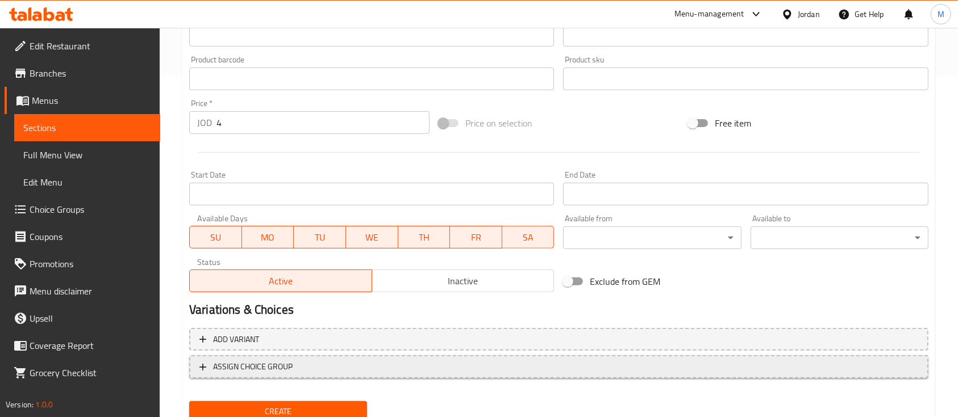
scroll to position [378, 0]
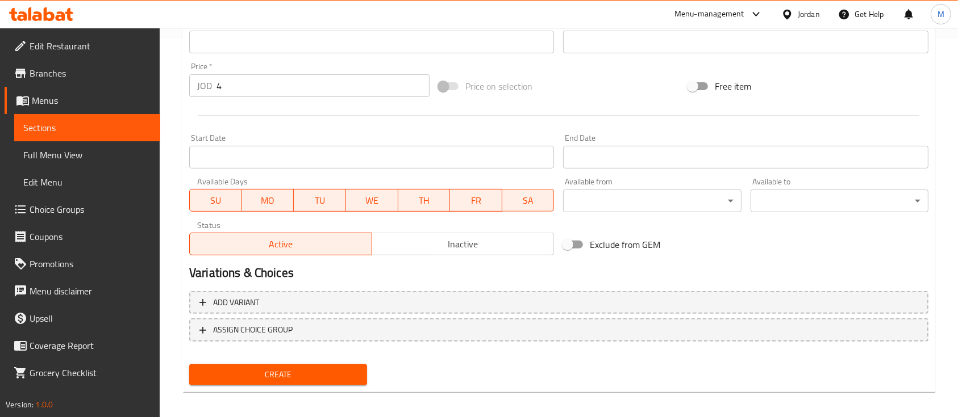
click at [333, 366] on button "Create" at bounding box center [278, 375] width 178 height 21
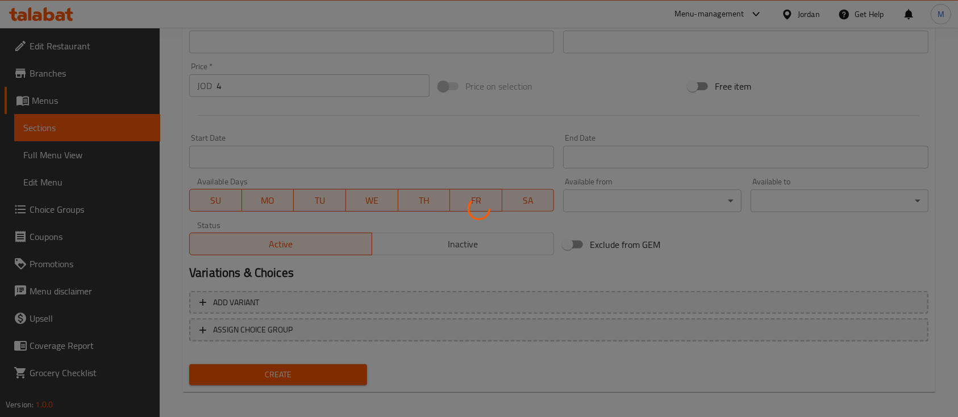
type input "0"
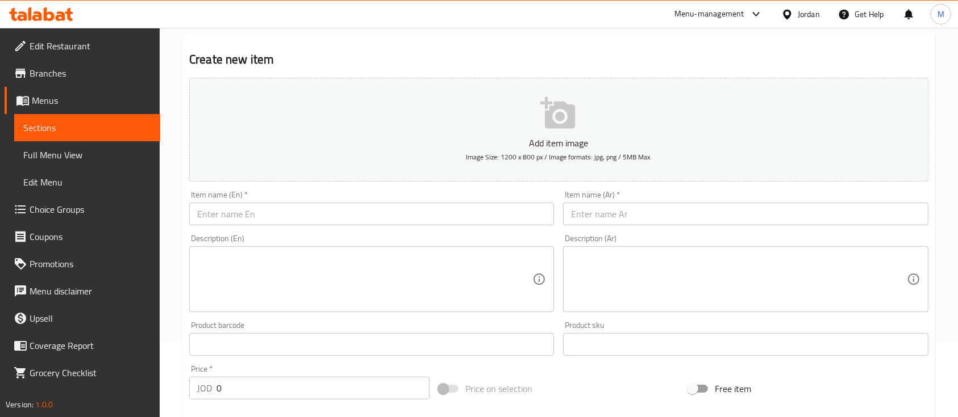
scroll to position [0, 0]
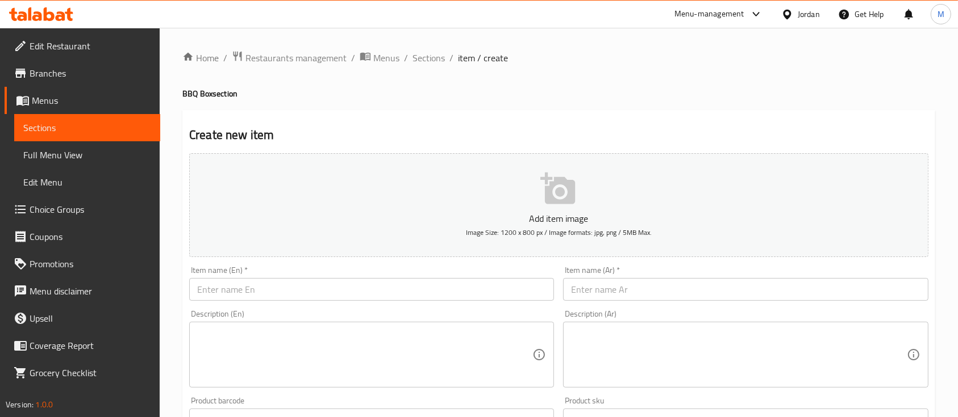
click at [636, 291] on input "text" at bounding box center [745, 289] width 365 height 23
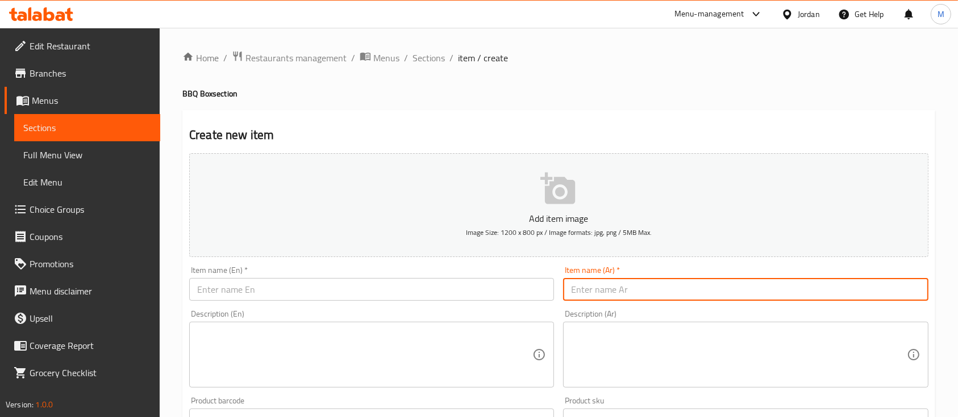
paste input "كباب دجاج مدخن 500 غم"
type input "كباب دجاج مدخن 500 غم"
click at [541, 289] on input "text" at bounding box center [371, 289] width 365 height 23
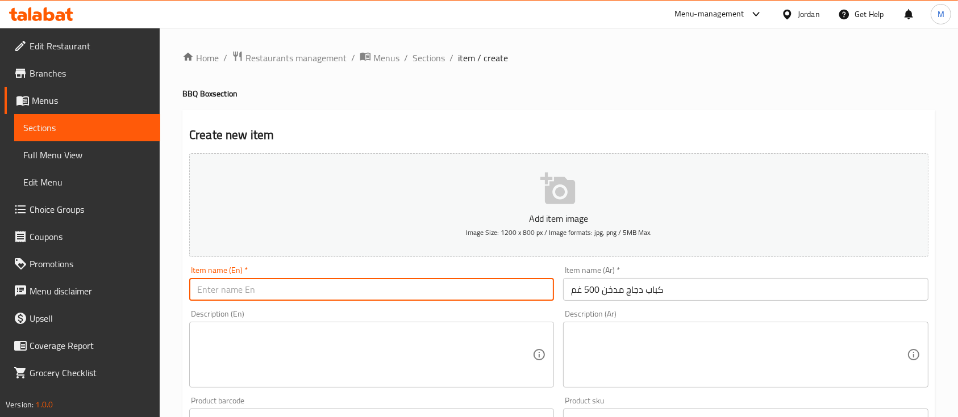
paste input "Smoked chicken kebab 500 g"
type input "Smoked chicken kebab 500 g"
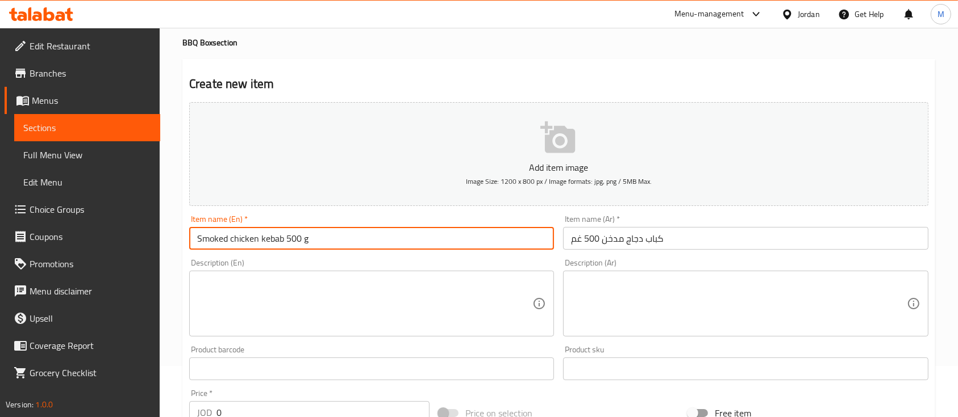
scroll to position [151, 0]
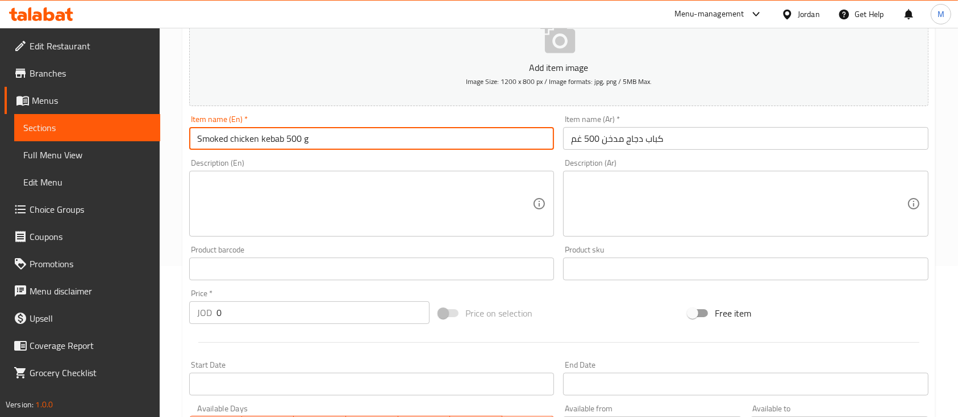
drag, startPoint x: 217, startPoint y: 315, endPoint x: 209, endPoint y: 318, distance: 8.4
click at [210, 317] on div "JOD 0 Price *" at bounding box center [309, 313] width 240 height 23
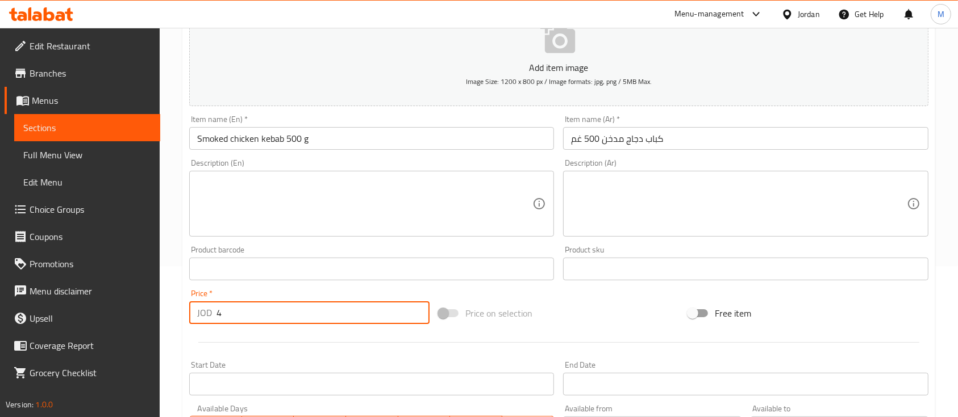
type input "4"
click at [283, 296] on div "Price   * JOD 4 Price *" at bounding box center [309, 307] width 240 height 35
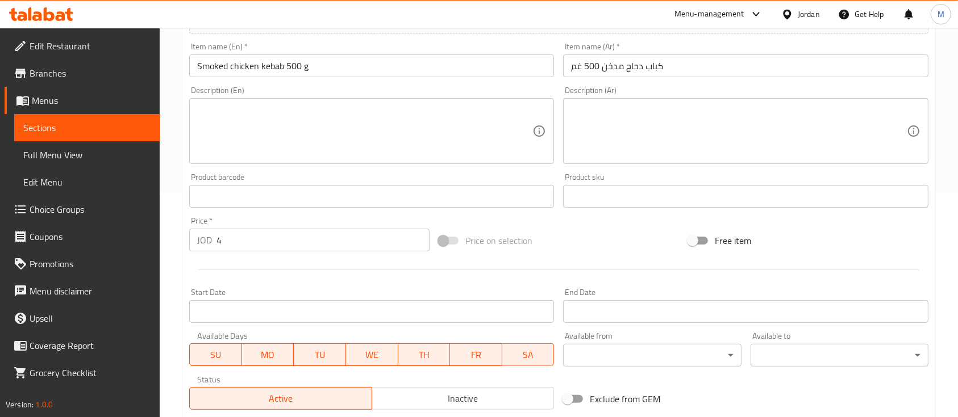
scroll to position [76, 0]
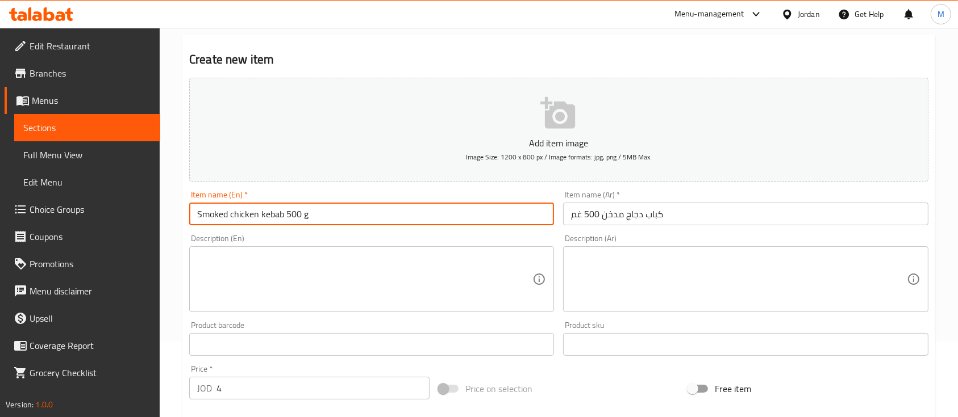
drag, startPoint x: 281, startPoint y: 216, endPoint x: 231, endPoint y: 217, distance: 50.6
click at [231, 217] on input "Smoked chicken kebab 500 g" at bounding box center [371, 214] width 365 height 23
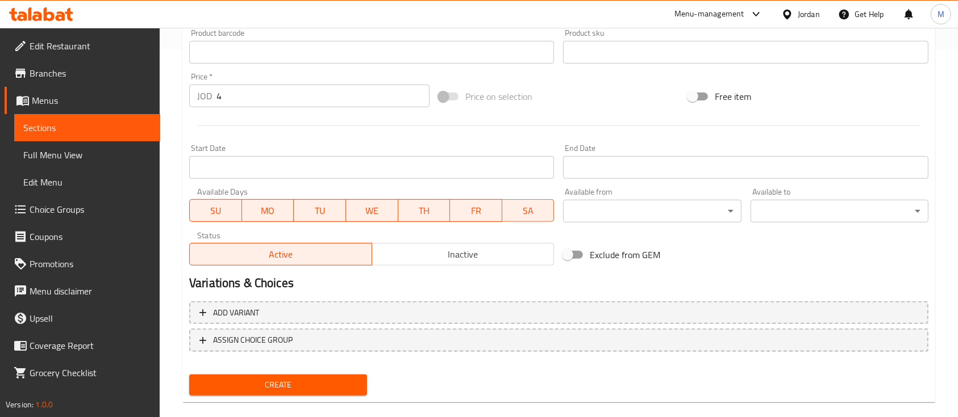
scroll to position [378, 0]
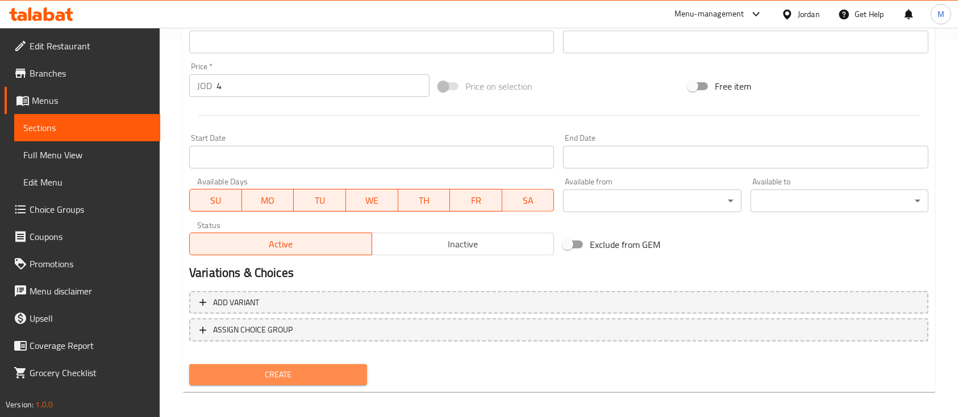
click at [328, 367] on button "Create" at bounding box center [278, 375] width 178 height 21
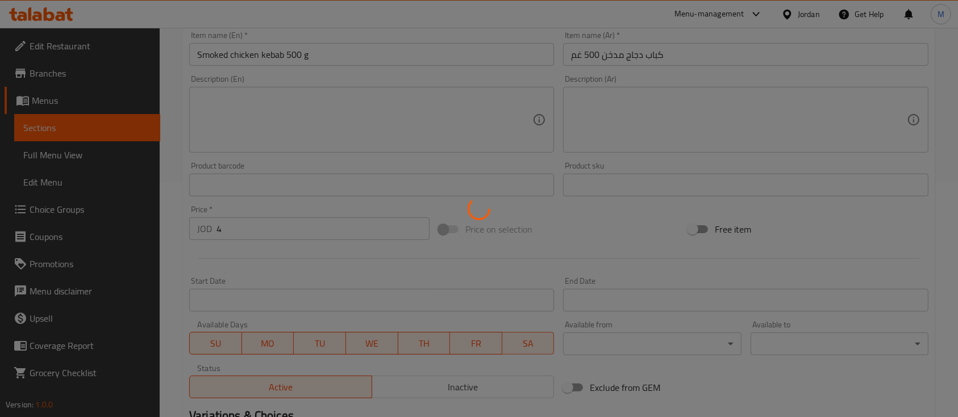
type input "0"
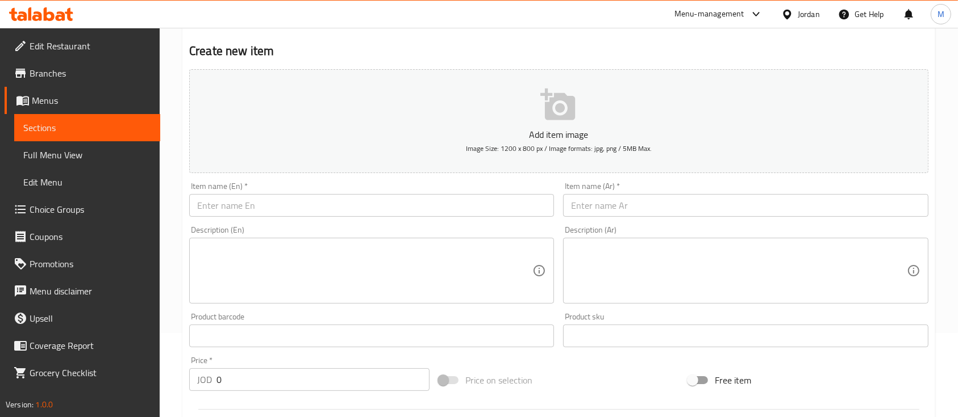
scroll to position [76, 0]
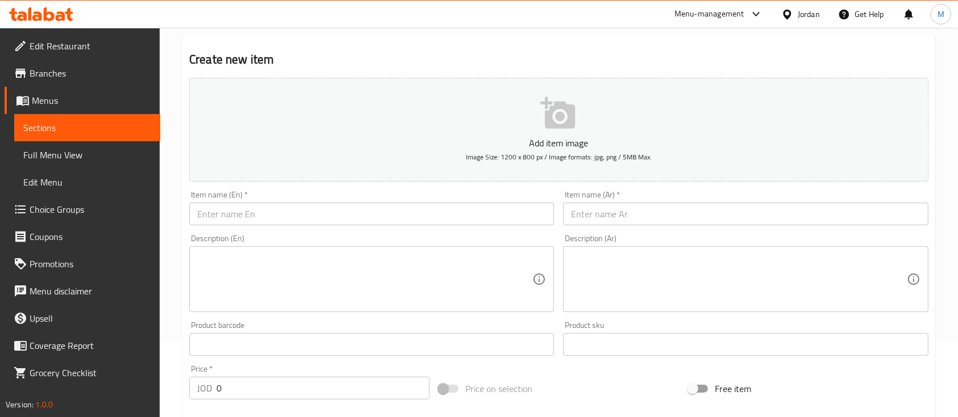
click at [603, 210] on input "text" at bounding box center [745, 214] width 365 height 23
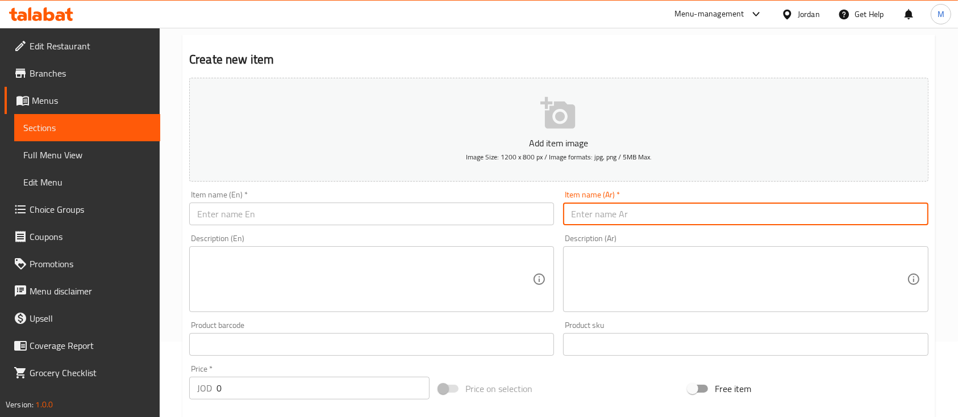
paste input "ستيك متبل باربيكيو 500 غم"
type input "ستيك متبل باربيكيو 500 غم"
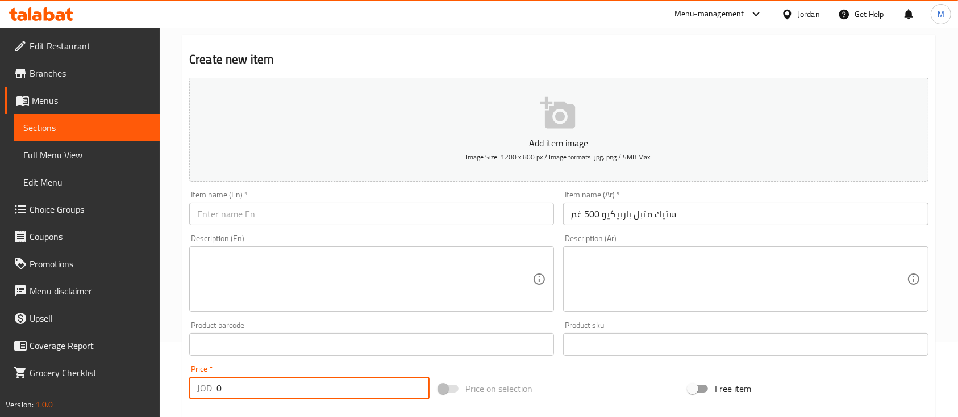
drag, startPoint x: 220, startPoint y: 394, endPoint x: 212, endPoint y: 396, distance: 8.8
click at [212, 396] on div "JOD 0 Price *" at bounding box center [309, 388] width 240 height 23
type input "5"
click at [350, 362] on div "Price   * JOD 5 Price *" at bounding box center [309, 383] width 249 height 44
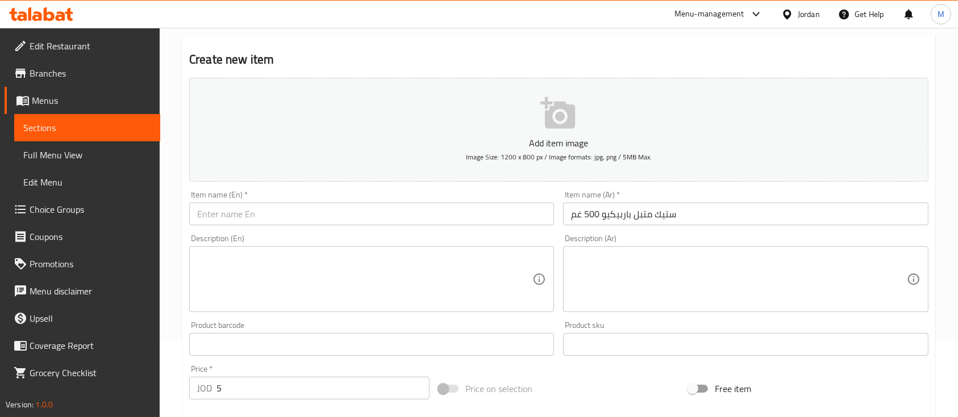
click at [330, 220] on input "text" at bounding box center [371, 214] width 365 height 23
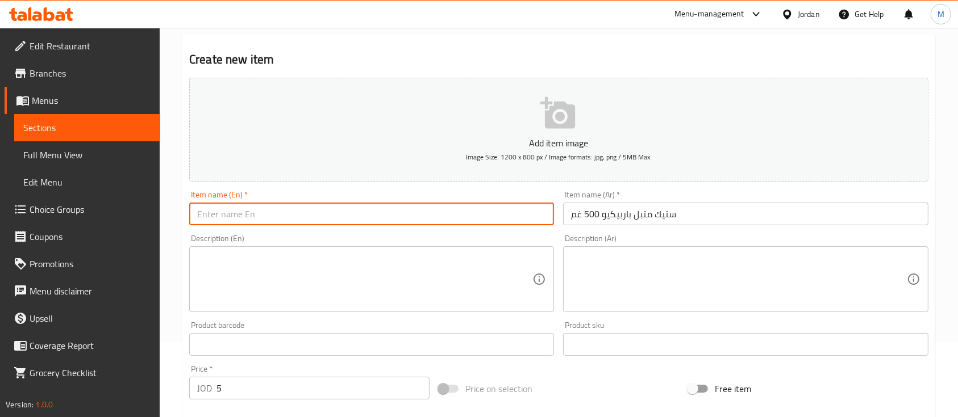
paste input "Barbecue marinated steak 500 g"
type input "Barbecue marinated steak 500 g"
click at [271, 236] on div "Description (En) Description (En)" at bounding box center [371, 274] width 365 height 78
drag, startPoint x: 195, startPoint y: 215, endPoint x: 297, endPoint y: 212, distance: 101.7
click at [297, 212] on input "Barbecue marinated steak 500 g" at bounding box center [371, 214] width 365 height 23
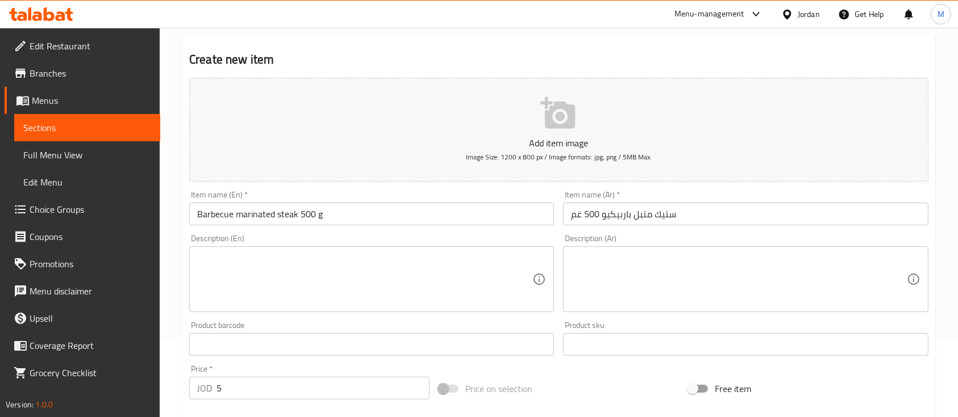
click at [409, 235] on div "Description (En) Description (En)" at bounding box center [371, 274] width 365 height 78
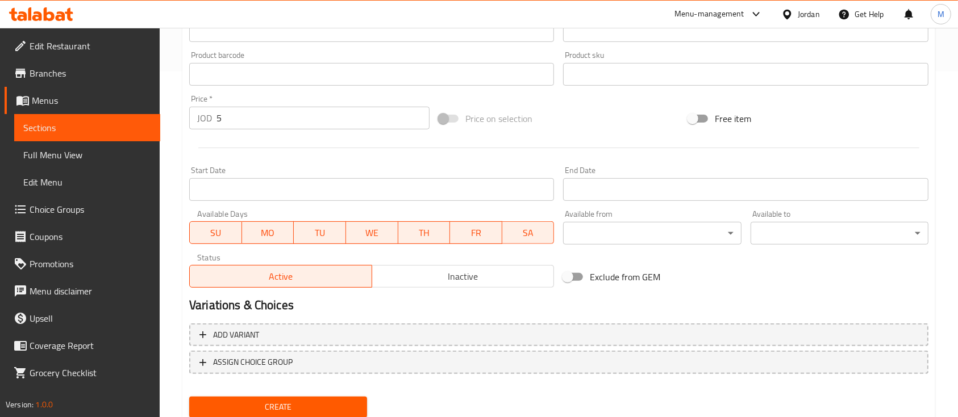
scroll to position [385, 0]
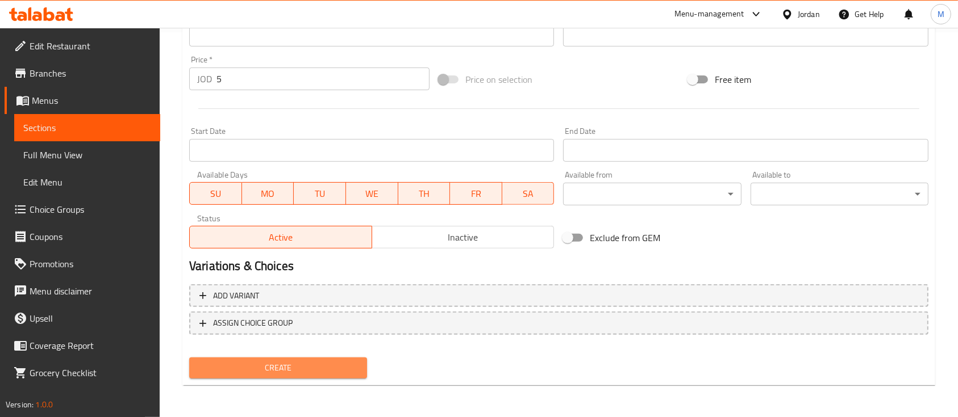
click at [286, 369] on span "Create" at bounding box center [278, 368] width 160 height 14
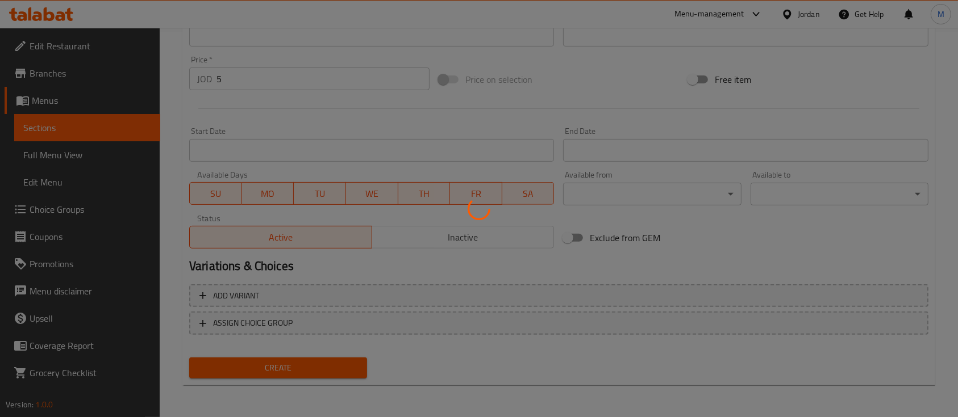
type input "0"
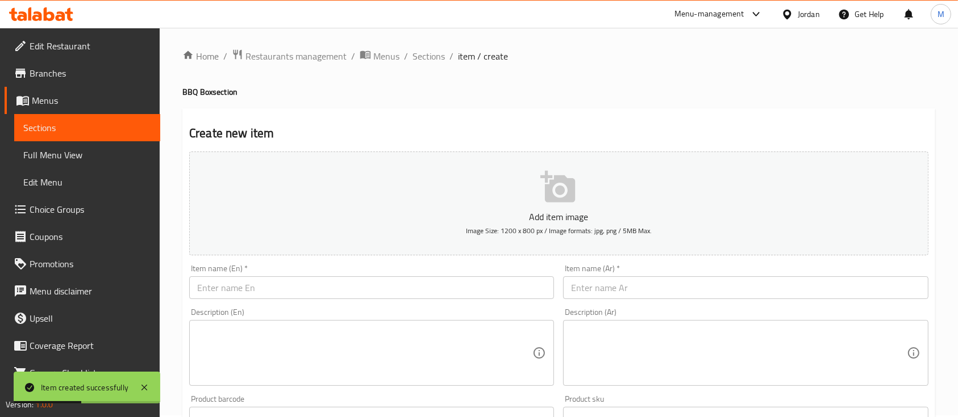
scroll to position [0, 0]
click at [435, 55] on span "Sections" at bounding box center [428, 58] width 32 height 14
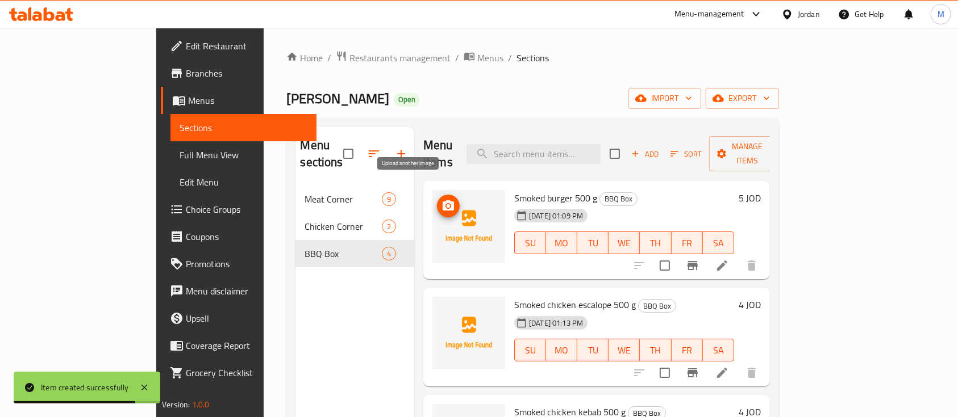
click at [442, 200] on icon "upload picture" at bounding box center [447, 205] width 11 height 10
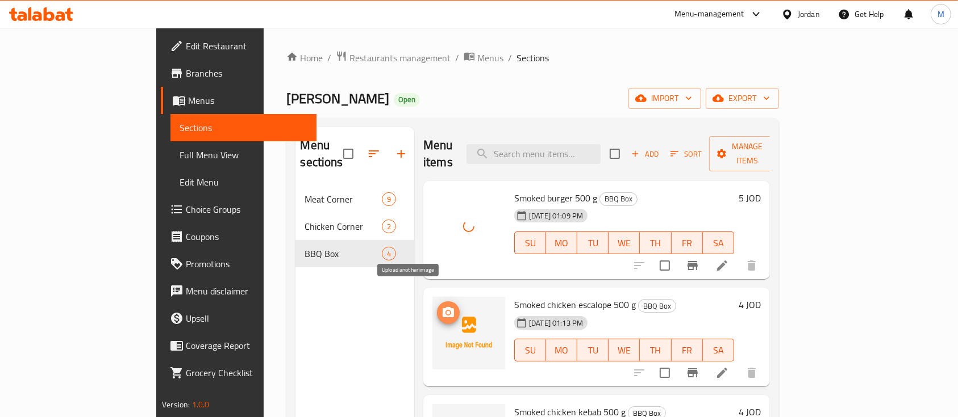
click at [441, 306] on icon "upload picture" at bounding box center [448, 313] width 14 height 14
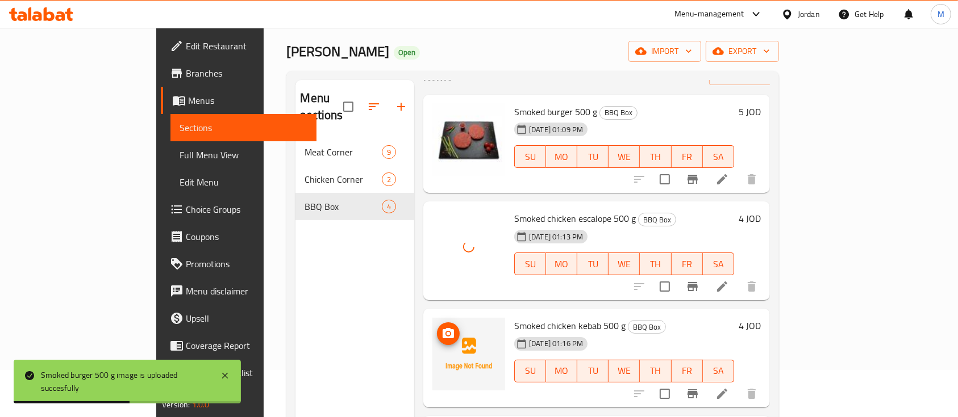
scroll to position [76, 0]
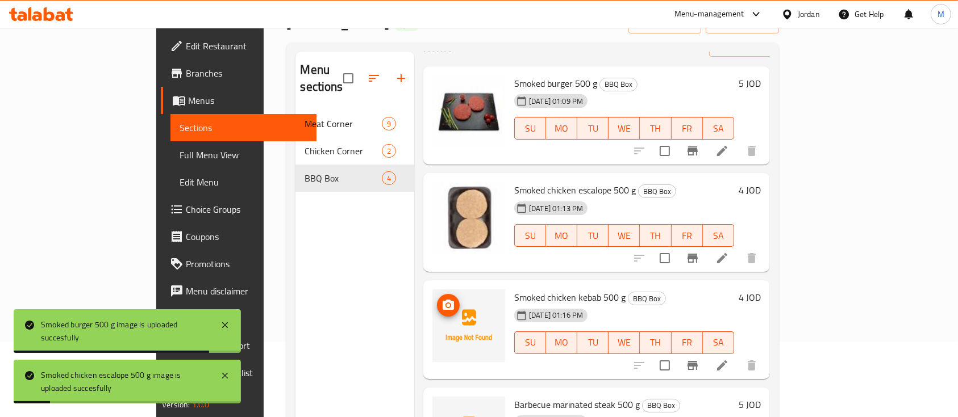
click at [432, 297] on img at bounding box center [468, 326] width 73 height 73
click at [441, 299] on icon "upload picture" at bounding box center [448, 306] width 14 height 14
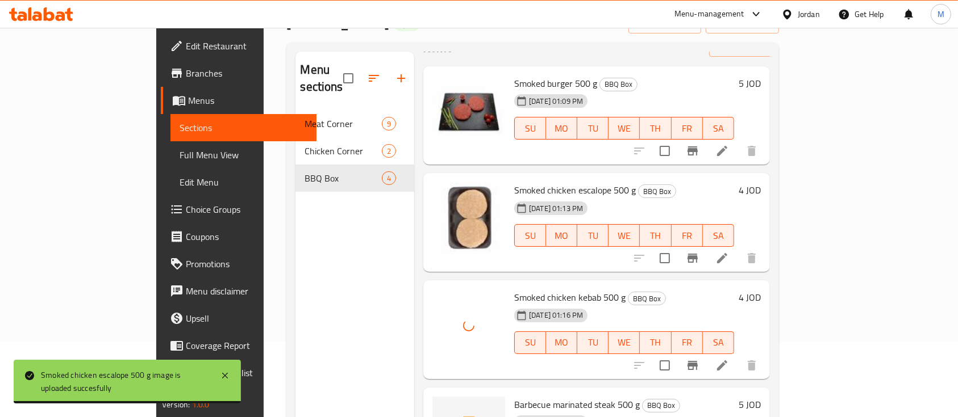
scroll to position [151, 0]
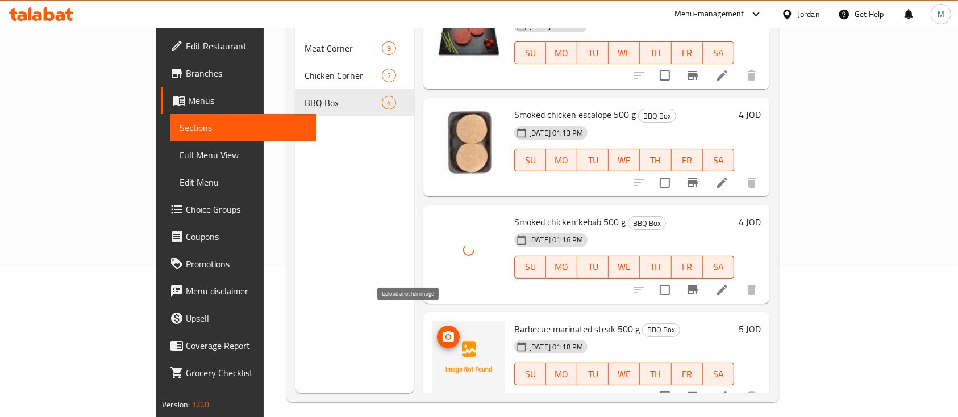
click at [441, 331] on icon "upload picture" at bounding box center [448, 338] width 14 height 14
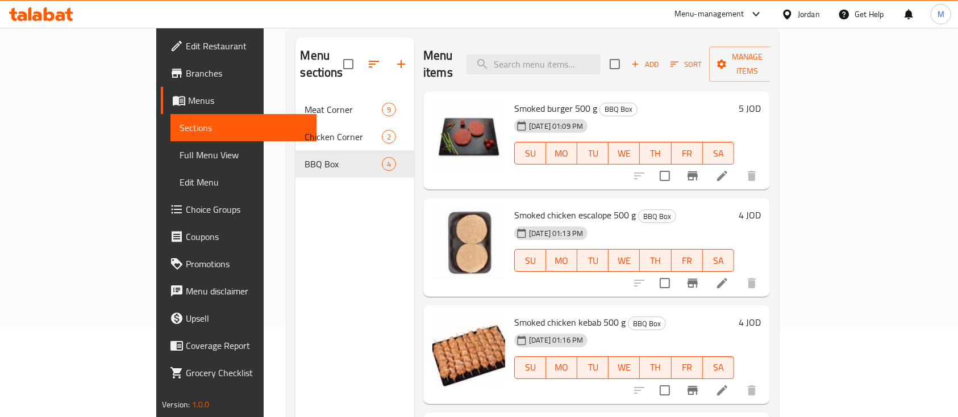
scroll to position [7, 0]
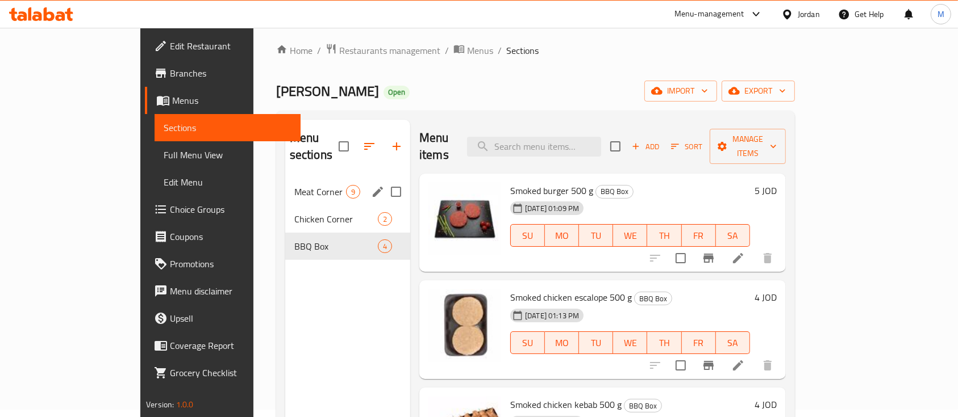
click at [294, 185] on span "Meat Corner" at bounding box center [320, 192] width 52 height 14
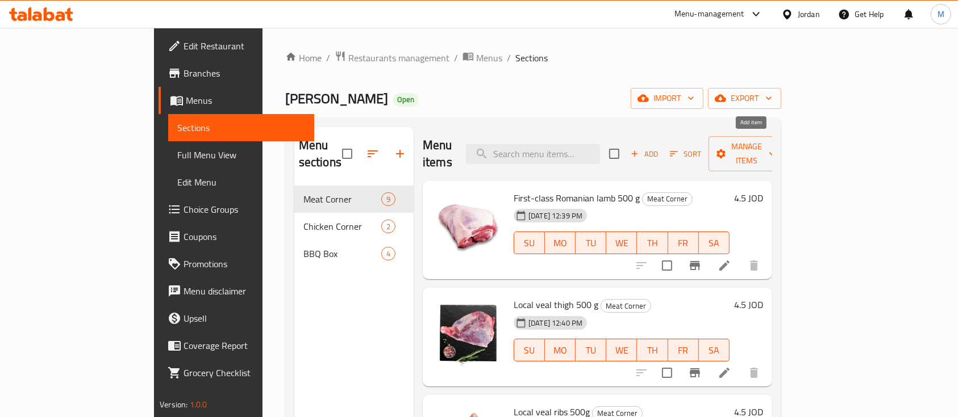
click at [659, 148] on span "Add" at bounding box center [644, 154] width 31 height 13
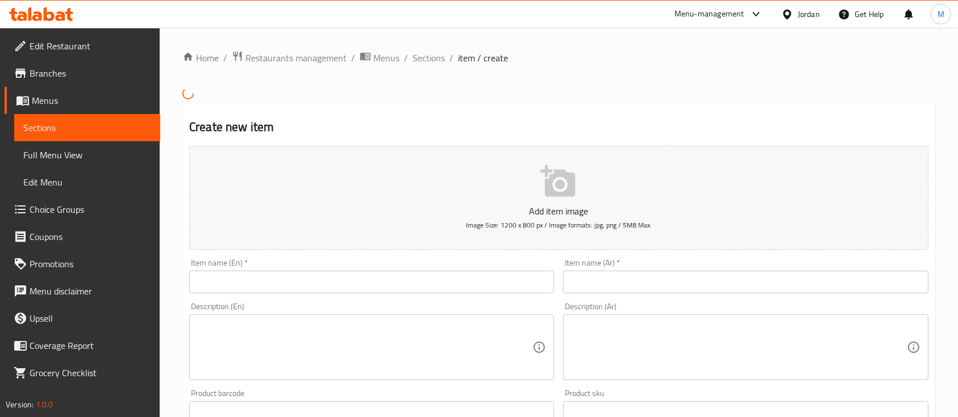
click at [614, 278] on input "text" at bounding box center [745, 282] width 365 height 23
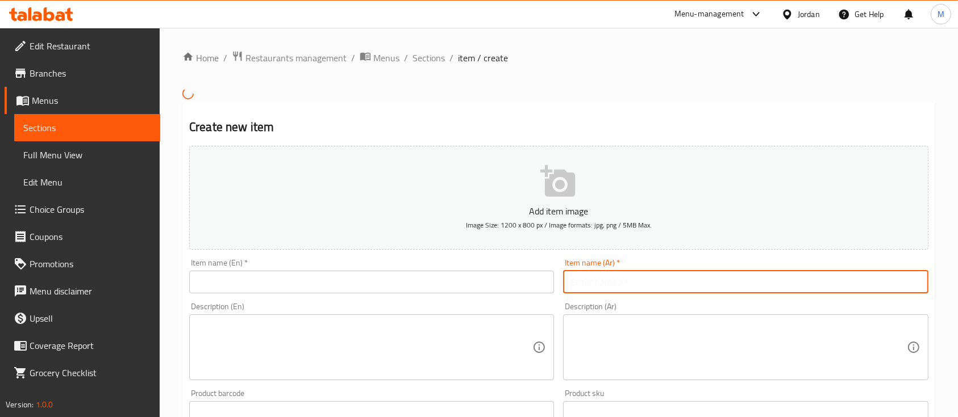
paste input "لحم عجل مفروم خشن 500غم"
type input "لحم عجل مفروم خشن 500غم"
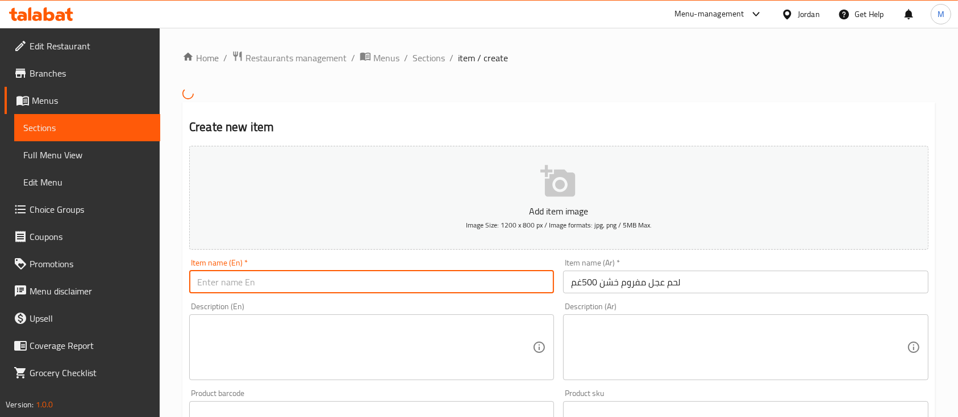
click at [519, 289] on input "text" at bounding box center [371, 282] width 365 height 23
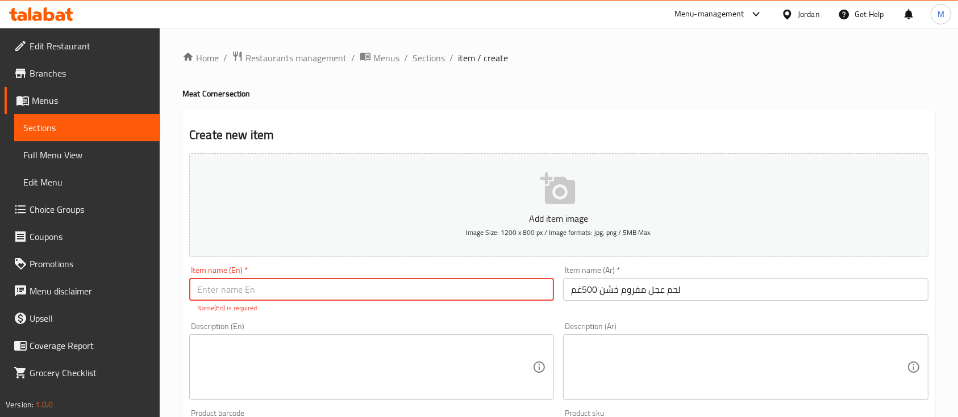
paste input "Coarsely ground veal 500 g"
type input "Coarsely ground veal 500 g"
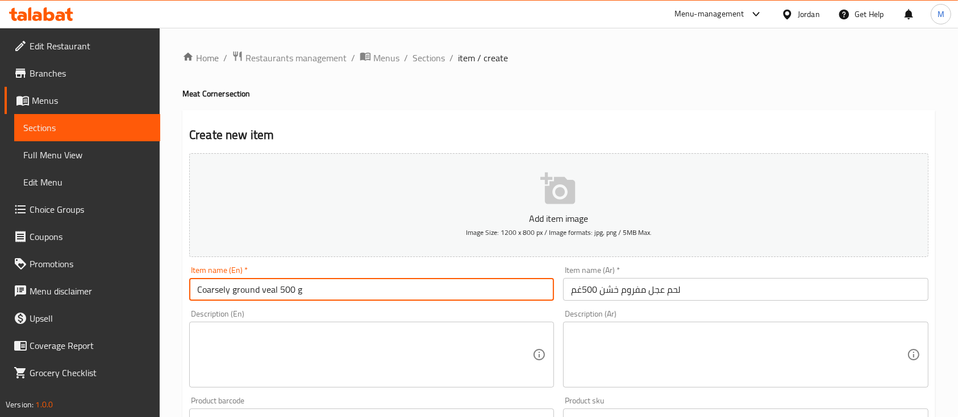
drag, startPoint x: 198, startPoint y: 289, endPoint x: 276, endPoint y: 292, distance: 78.5
click at [276, 292] on input "Coarsely ground veal 500 g" at bounding box center [371, 289] width 365 height 23
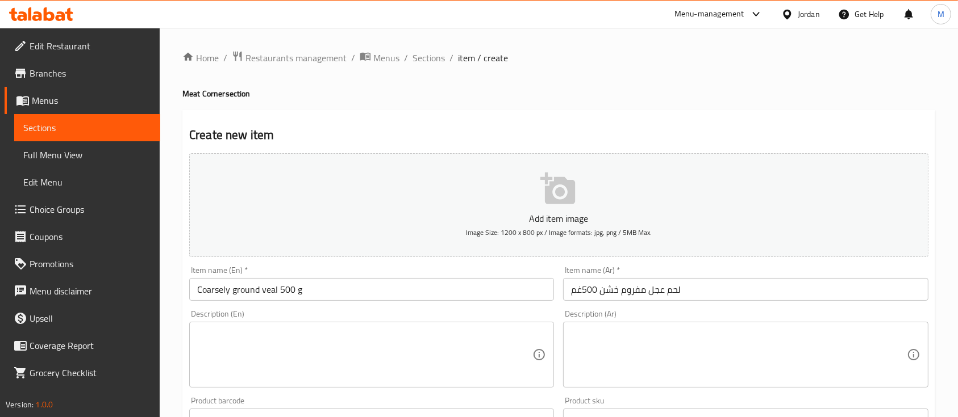
click at [418, 262] on div "Item name (En)   * Coarsely ground veal 500 g Item name (En) *" at bounding box center [372, 284] width 374 height 44
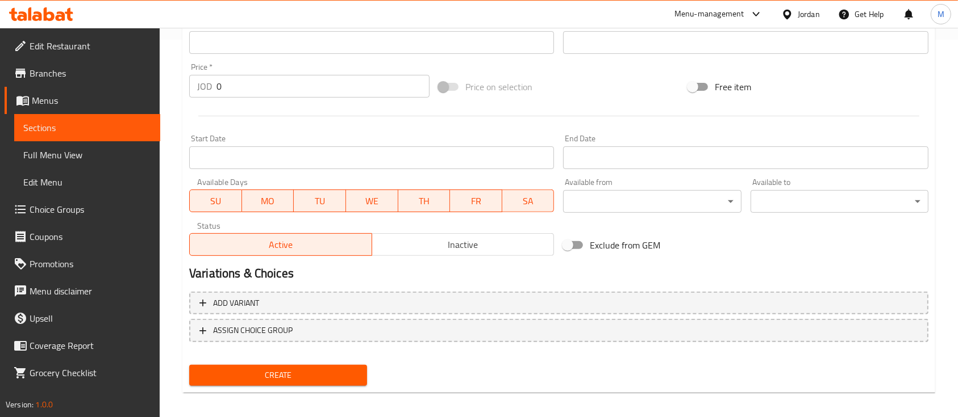
scroll to position [385, 0]
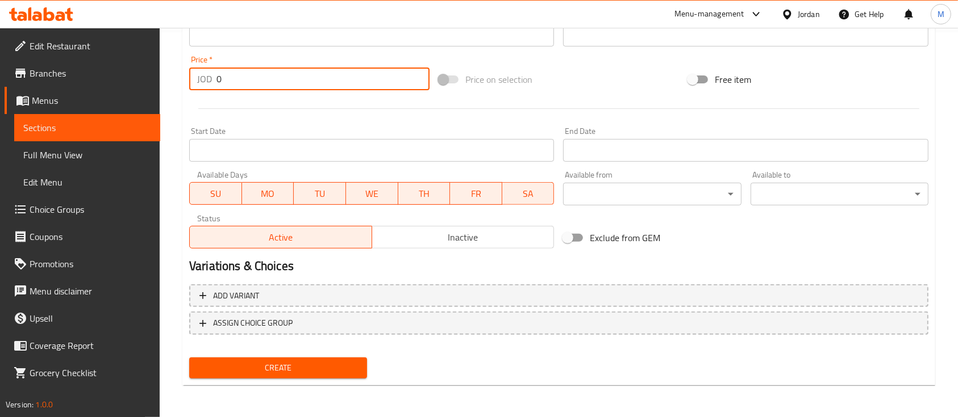
drag, startPoint x: 233, startPoint y: 78, endPoint x: 208, endPoint y: 83, distance: 26.1
click at [208, 82] on div "JOD 0 Price *" at bounding box center [309, 79] width 240 height 23
type input "4.5"
click at [271, 367] on span "Create" at bounding box center [278, 368] width 160 height 14
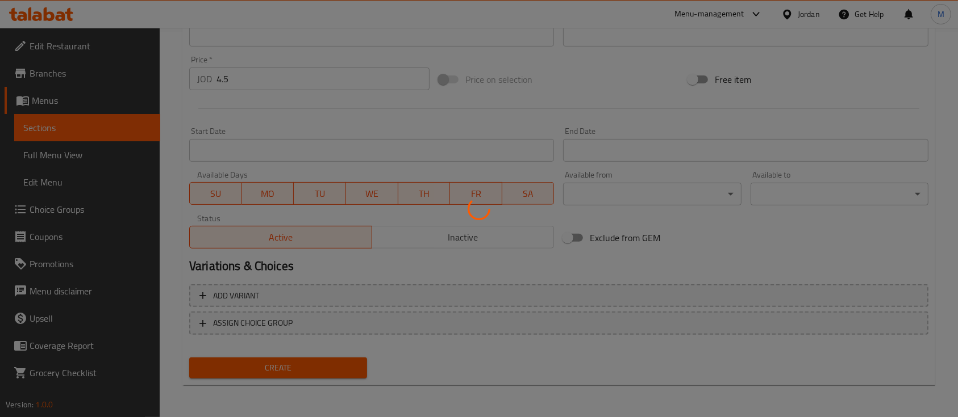
type input "0"
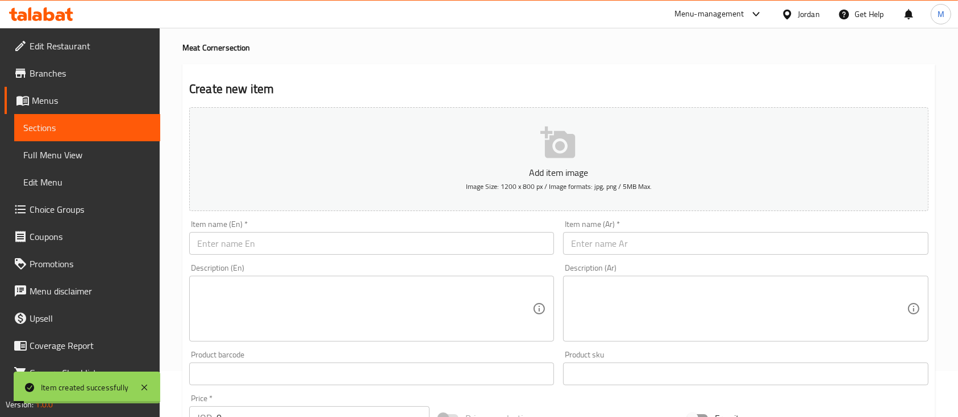
scroll to position [0, 0]
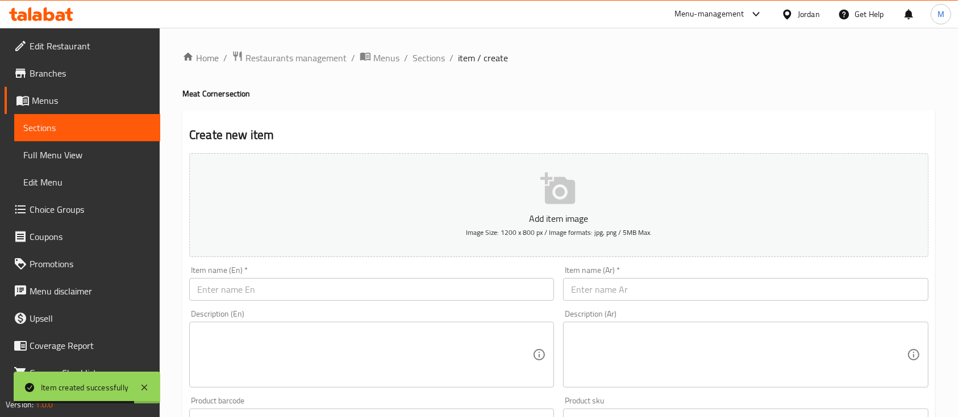
click at [335, 283] on input "text" at bounding box center [371, 289] width 365 height 23
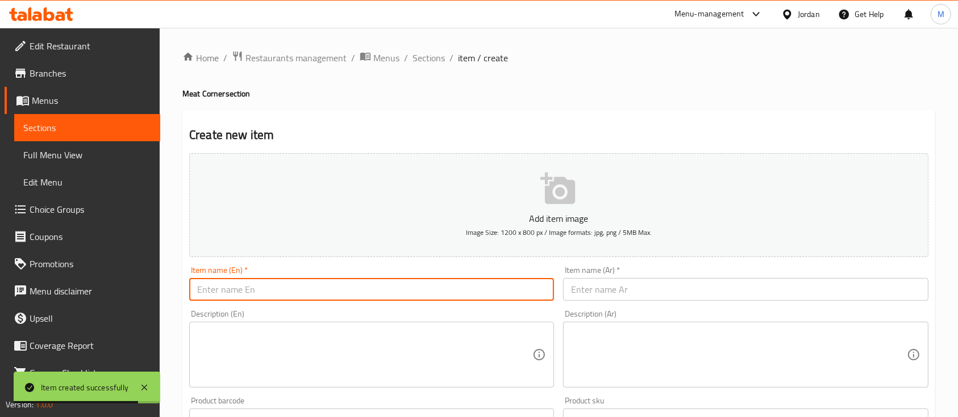
paste input "لحم عجل مفروم ناعم 500غم"
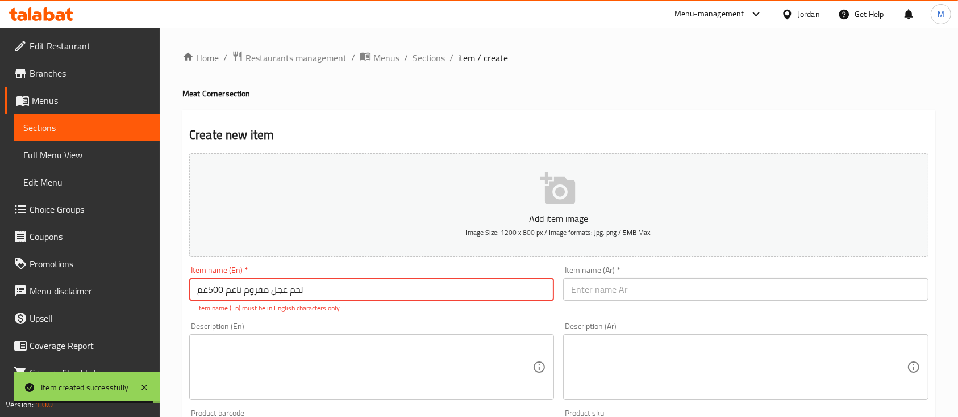
type input "لحم عجل مفروم ناعم 500غم"
click at [590, 289] on input "text" at bounding box center [745, 289] width 365 height 23
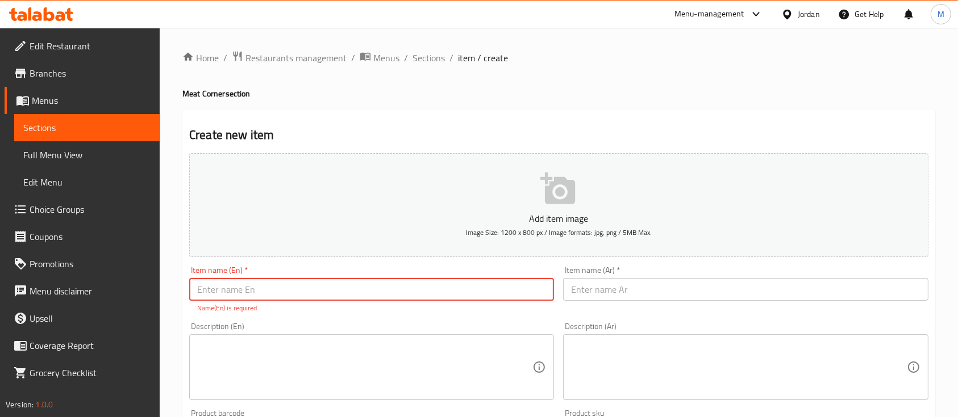
click at [570, 291] on input "text" at bounding box center [745, 289] width 365 height 23
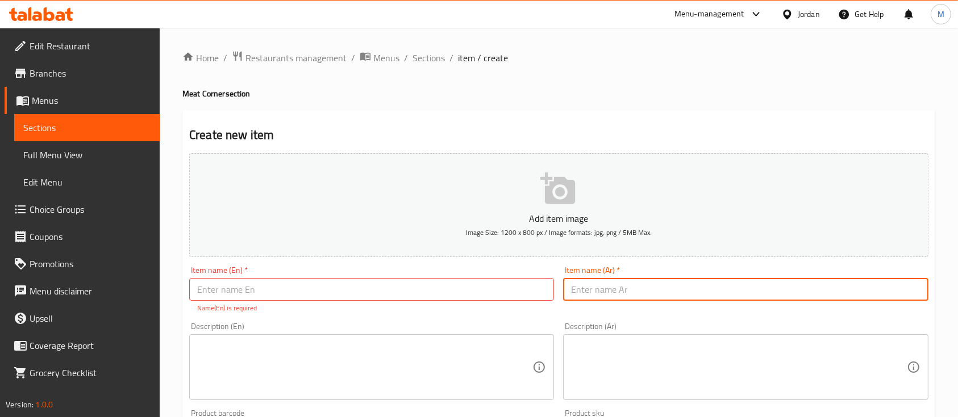
paste input "لحم عجل مفروم ناعم 500غم"
type input "لحم عجل مفروم ناعم 500غم"
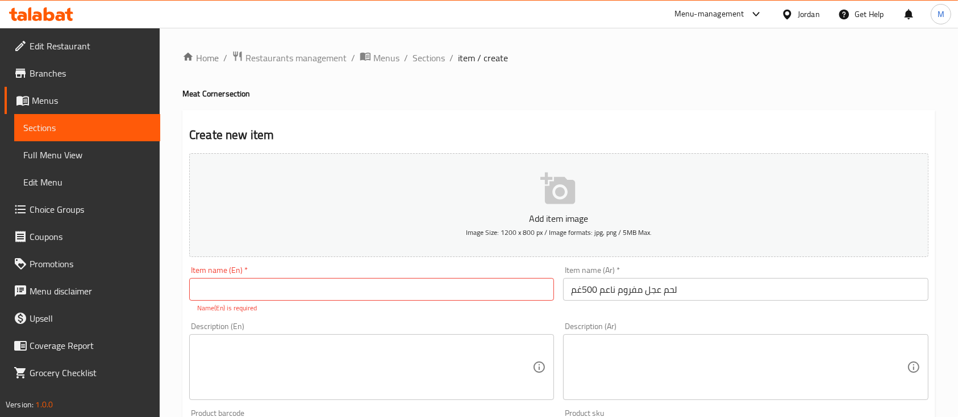
click at [473, 306] on p "Name(En) is required" at bounding box center [371, 308] width 349 height 10
click at [409, 289] on input "text" at bounding box center [371, 289] width 365 height 23
paste input "Finely ground veal 500 g"
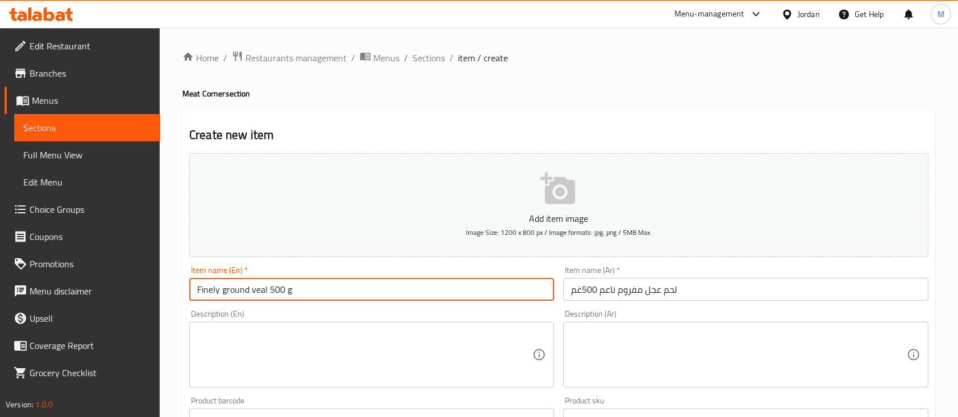
type input "Finely ground veal 500 g"
click at [391, 317] on div "Description (En) Description (En)" at bounding box center [371, 349] width 365 height 78
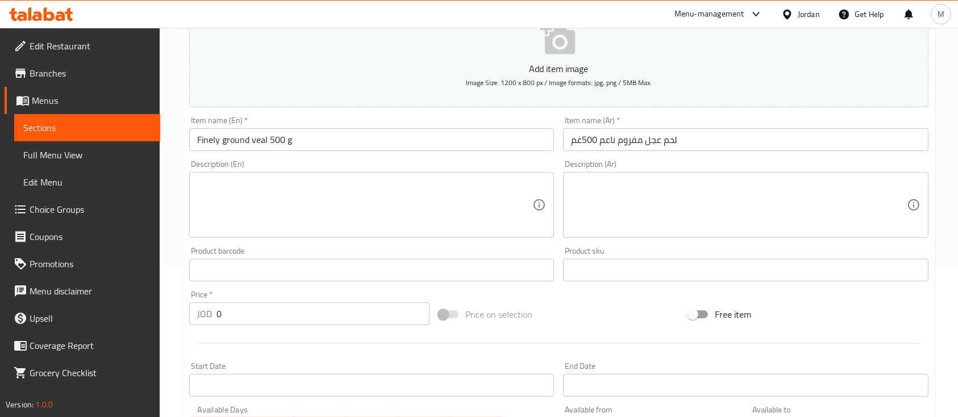
scroll to position [151, 0]
drag, startPoint x: 216, startPoint y: 302, endPoint x: 202, endPoint y: 308, distance: 15.5
click at [200, 308] on div "Price   * JOD 0 Price *" at bounding box center [309, 307] width 240 height 35
click at [208, 315] on div "JOD 0 Price *" at bounding box center [309, 313] width 240 height 23
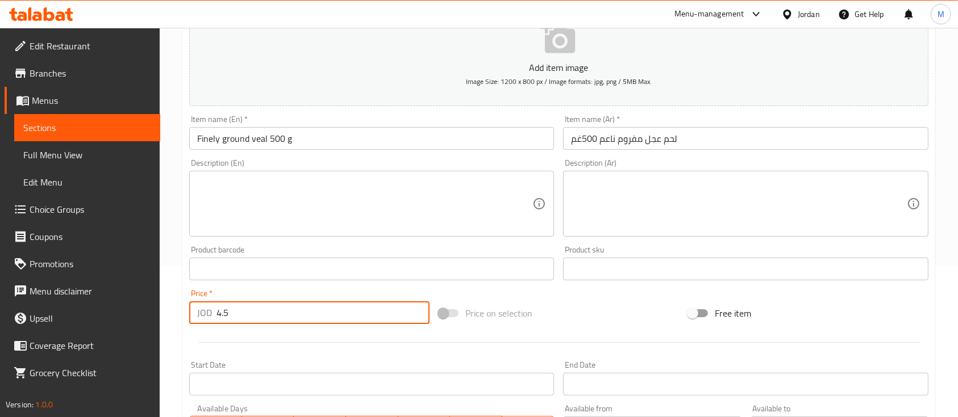
type input "4.5"
click at [266, 290] on div "Price   * JOD 4.5 Price *" at bounding box center [309, 307] width 240 height 35
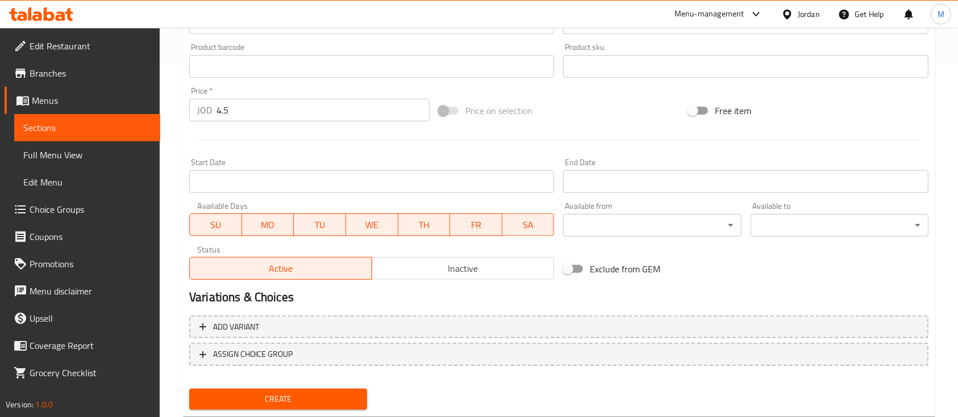
scroll to position [385, 0]
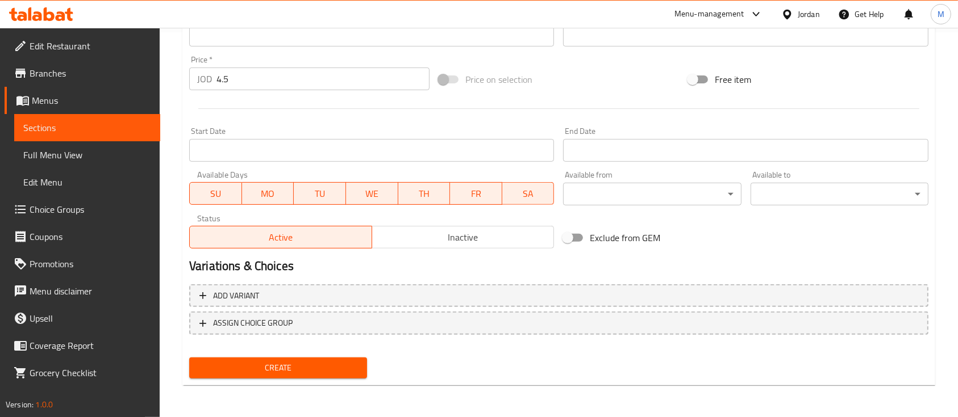
click at [316, 365] on span "Create" at bounding box center [278, 368] width 160 height 14
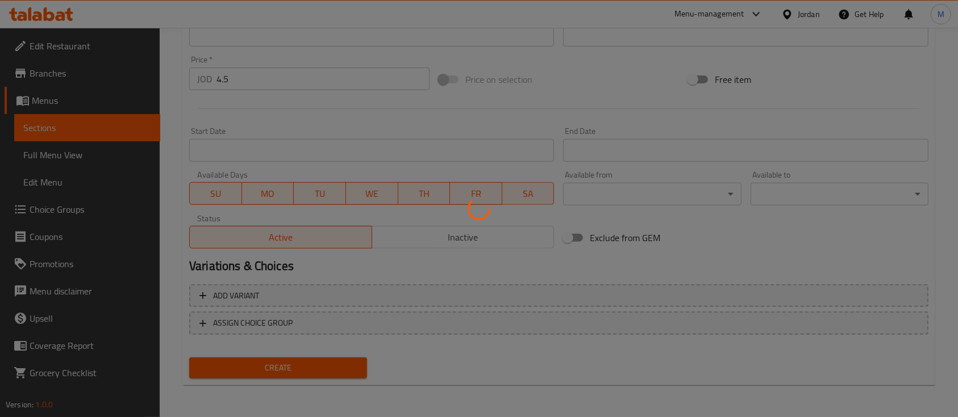
type input "0"
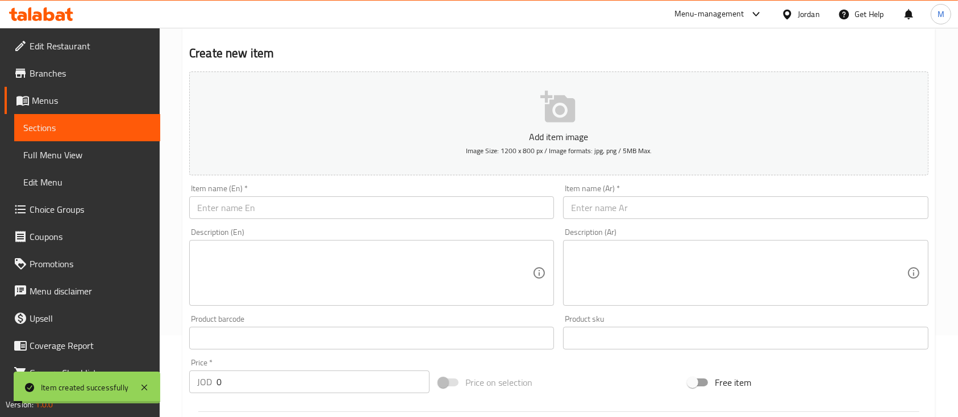
scroll to position [0, 0]
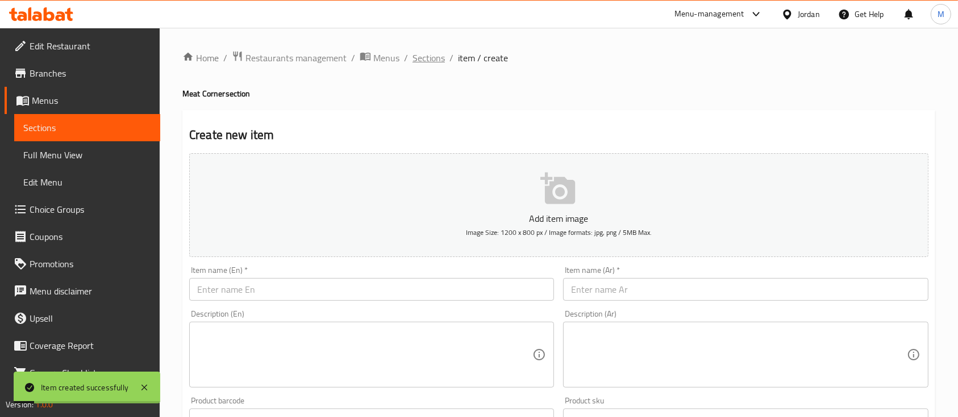
click at [423, 60] on span "Sections" at bounding box center [428, 58] width 32 height 14
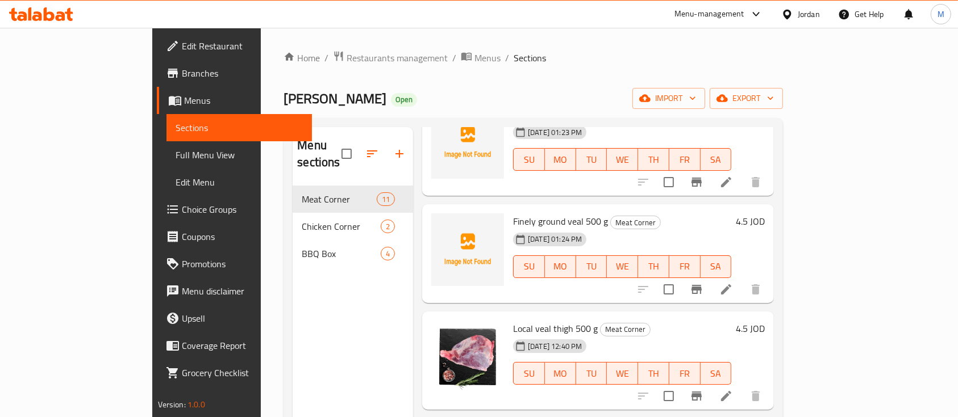
scroll to position [227, 0]
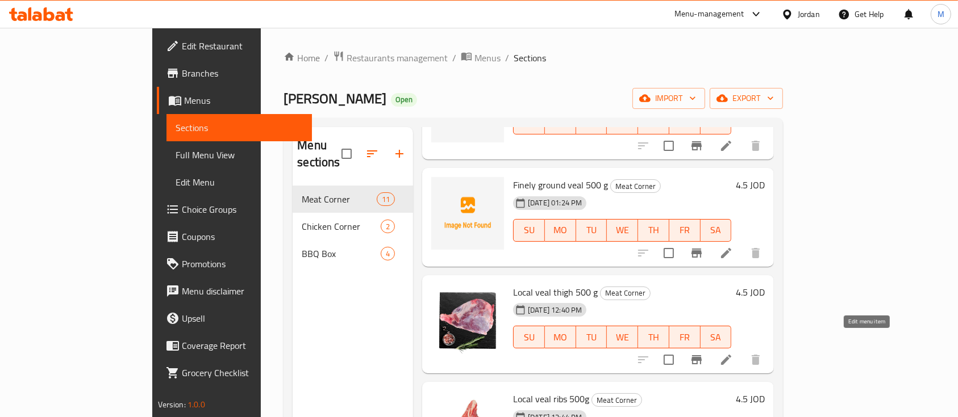
click at [733, 353] on icon at bounding box center [726, 360] width 14 height 14
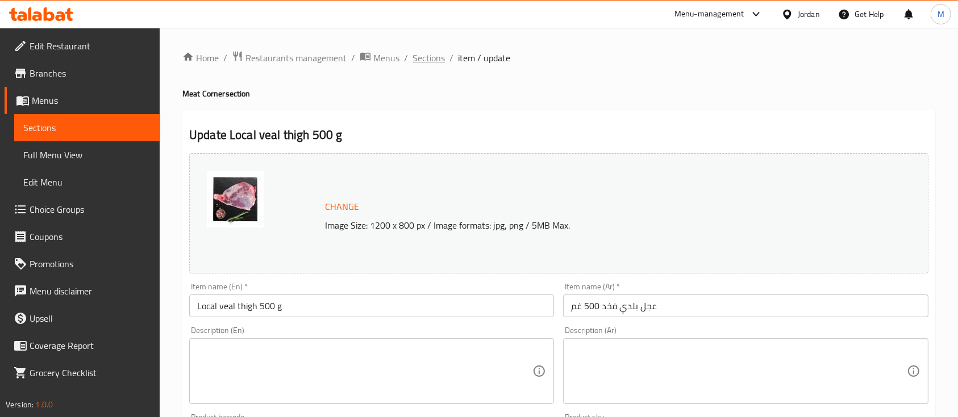
click at [441, 62] on span "Sections" at bounding box center [428, 58] width 32 height 14
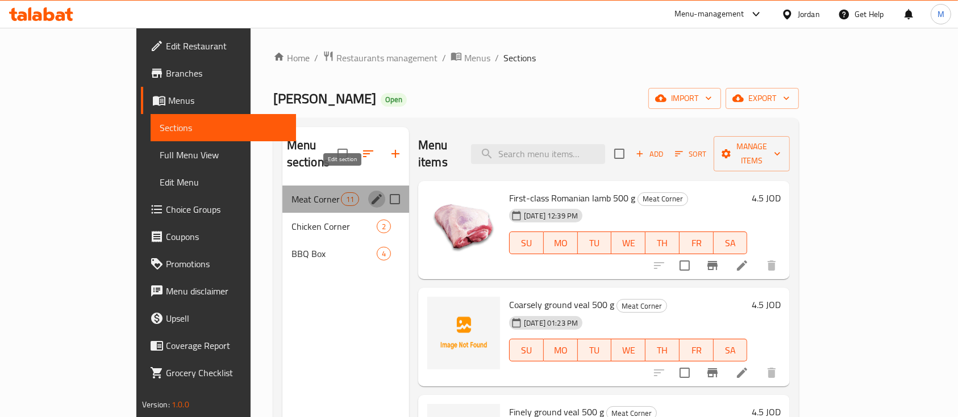
click at [370, 193] on icon "edit" at bounding box center [377, 200] width 14 height 14
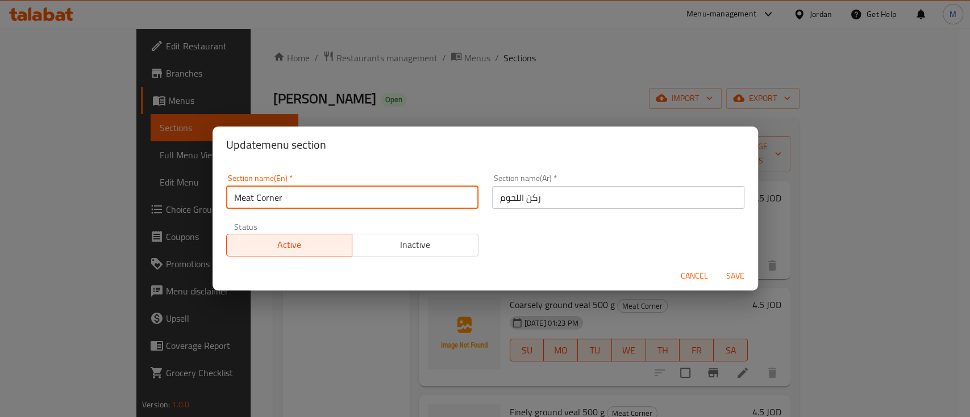
drag, startPoint x: 311, startPoint y: 202, endPoint x: 224, endPoint y: 204, distance: 86.9
click at [224, 204] on div "Section name(En)   * Meat Corner Section name(En) *" at bounding box center [352, 192] width 266 height 48
paste input "لحوم بلدية"
type input "Meat Corner"
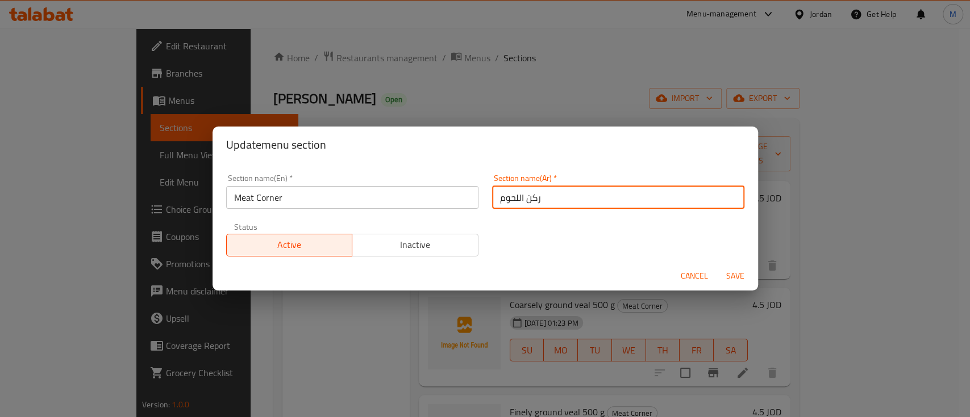
drag, startPoint x: 546, startPoint y: 190, endPoint x: 478, endPoint y: 198, distance: 68.0
click at [485, 198] on div "Section name(Ar)   * ركن اللحوم Section name(Ar) *" at bounding box center [618, 192] width 266 height 48
paste input "لحوم بلدية"
type input "لحوم بلدية"
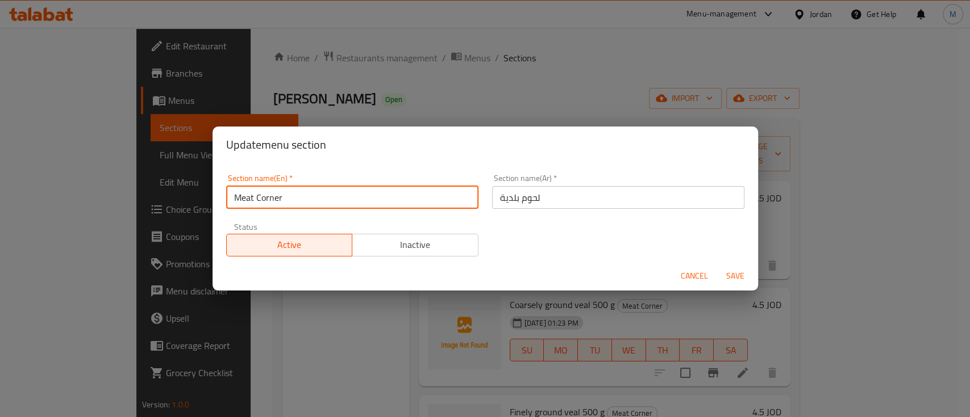
click at [432, 198] on input "Meat Corner" at bounding box center [352, 197] width 252 height 23
drag, startPoint x: 396, startPoint y: 198, endPoint x: 209, endPoint y: 199, distance: 187.4
click at [209, 199] on div "Update menu section Section name(En)   * Meat Corner Section name(En) * Section…" at bounding box center [485, 208] width 970 height 417
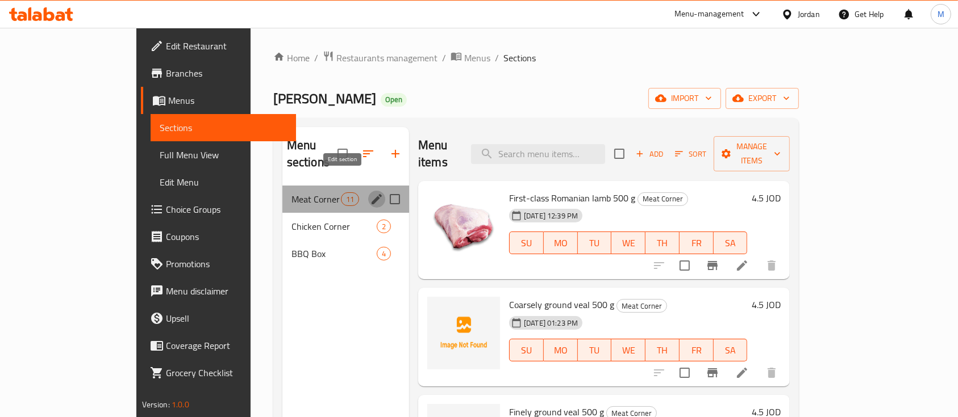
click at [371, 194] on icon "edit" at bounding box center [376, 199] width 10 height 10
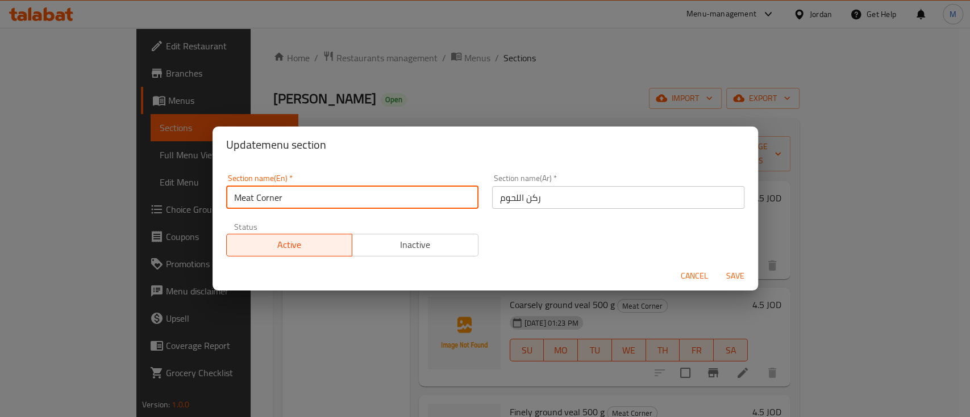
drag, startPoint x: 330, startPoint y: 199, endPoint x: 203, endPoint y: 209, distance: 127.6
click at [203, 209] on div "Update menu section Section name(En)   * Meat Corner Section name(En) * Section…" at bounding box center [485, 208] width 970 height 417
paste input "Local meats"
type input "Local meats"
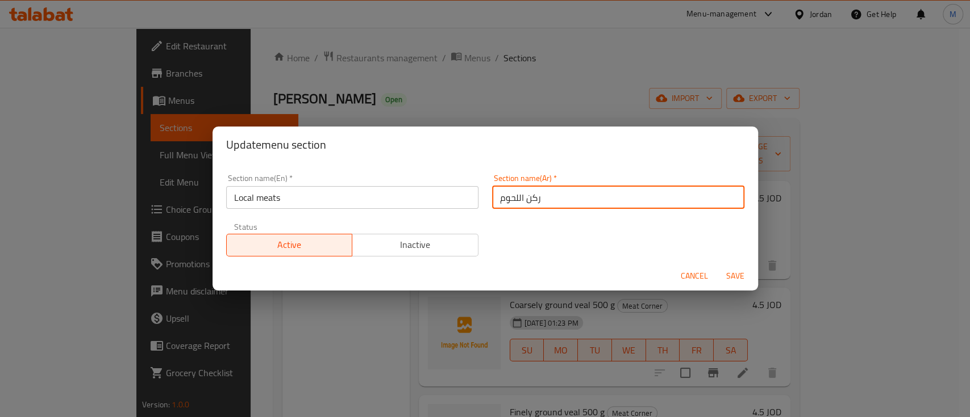
drag, startPoint x: 541, startPoint y: 203, endPoint x: 471, endPoint y: 209, distance: 69.5
click at [471, 209] on div "Section name(En)   * Local meats Section name(En) * Section name(Ar)   * ركن ال…" at bounding box center [485, 216] width 532 height 96
type input "لحوم بلدية"
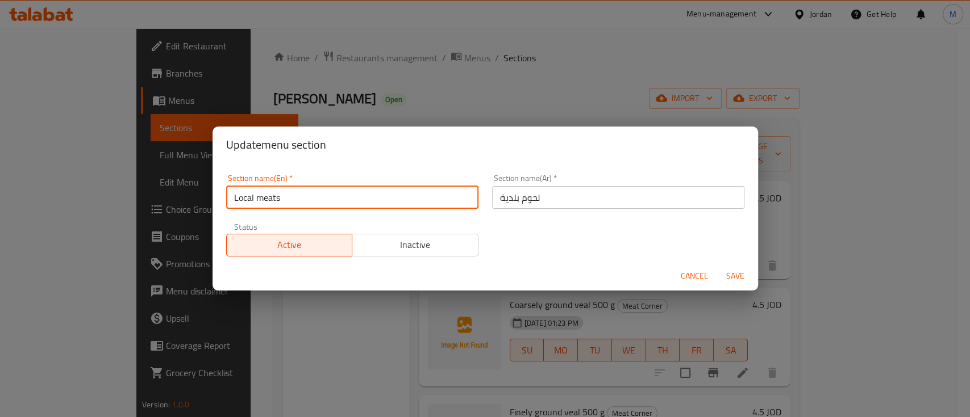
drag, startPoint x: 255, startPoint y: 200, endPoint x: 261, endPoint y: 200, distance: 6.2
click at [261, 200] on input "Local meats" at bounding box center [352, 197] width 252 height 23
type input "Local Meats"
click at [735, 273] on span "Save" at bounding box center [734, 276] width 27 height 14
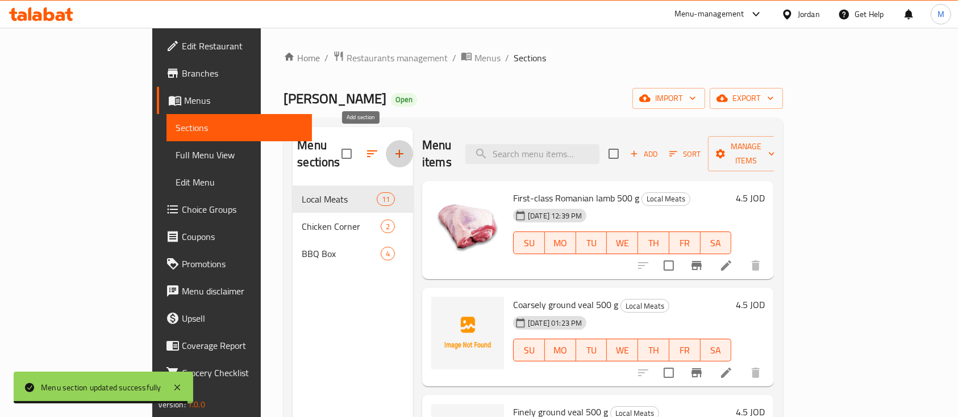
click at [392, 150] on icon "button" at bounding box center [399, 154] width 14 height 14
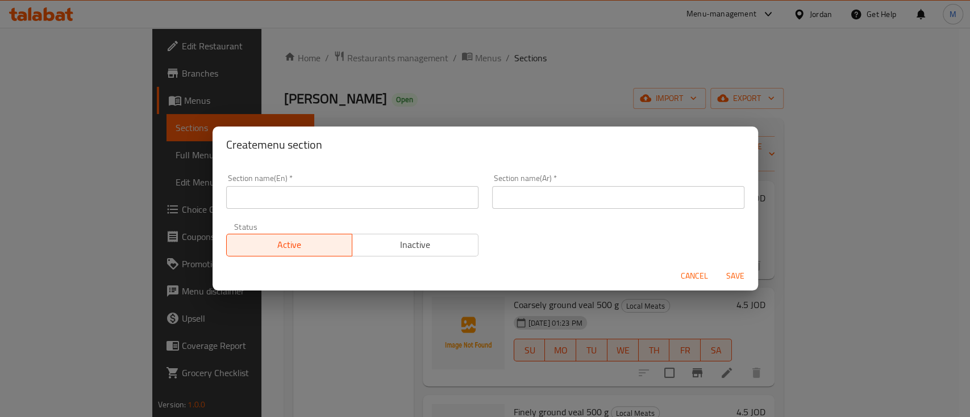
click at [578, 198] on input "text" at bounding box center [618, 197] width 252 height 23
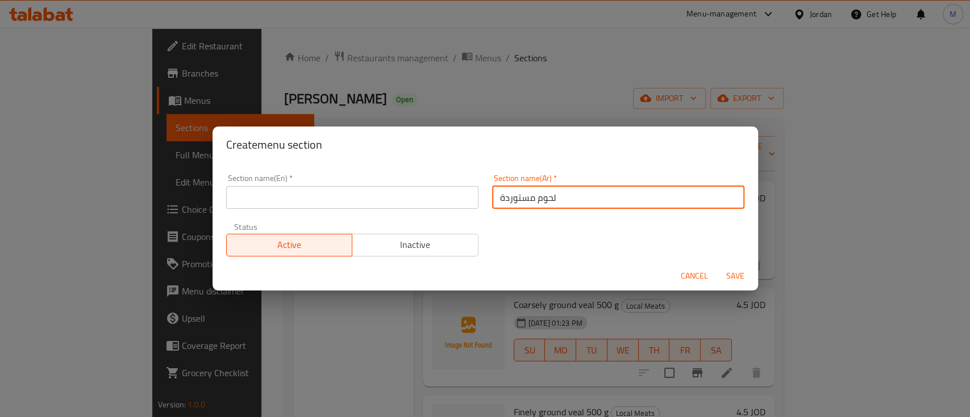
type input "لحوم مستوردة"
click at [379, 193] on input "text" at bounding box center [352, 197] width 252 height 23
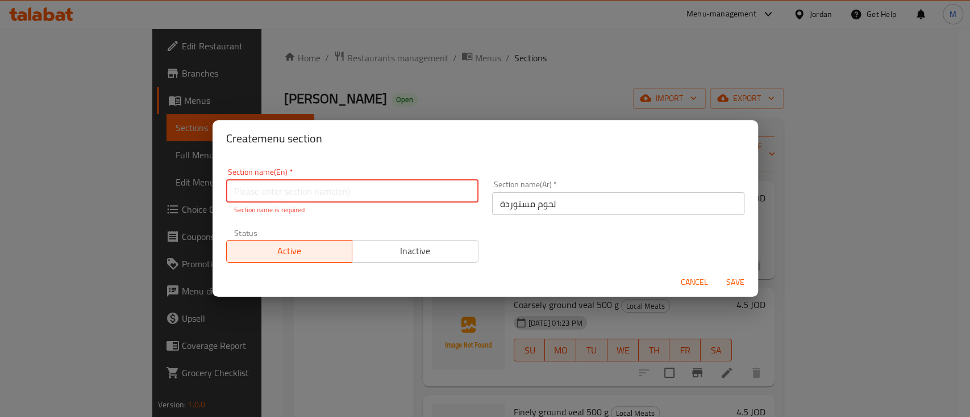
paste input "Imported meats"
click at [277, 193] on input "Imported meats" at bounding box center [352, 191] width 252 height 23
type input "Imported Meats"
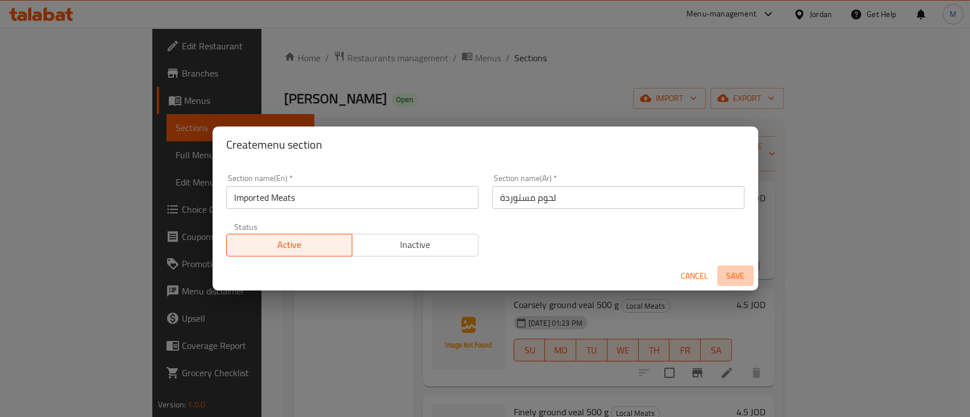
click at [736, 279] on span "Save" at bounding box center [734, 276] width 27 height 14
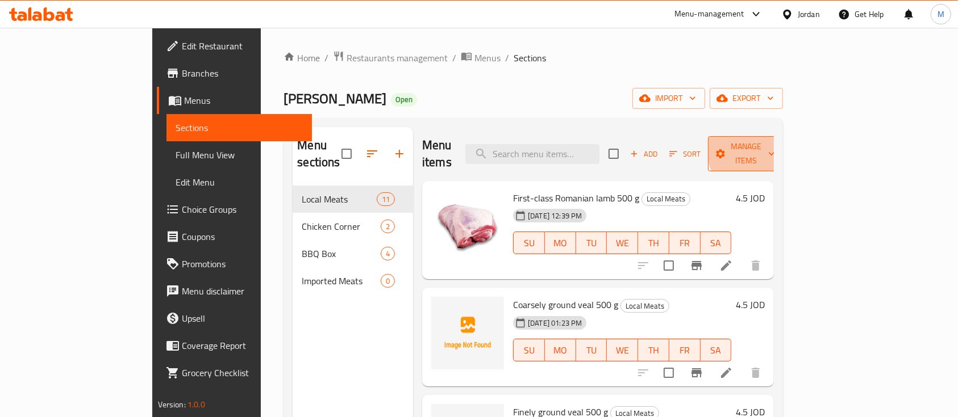
click at [775, 147] on span "Manage items" at bounding box center [746, 154] width 58 height 28
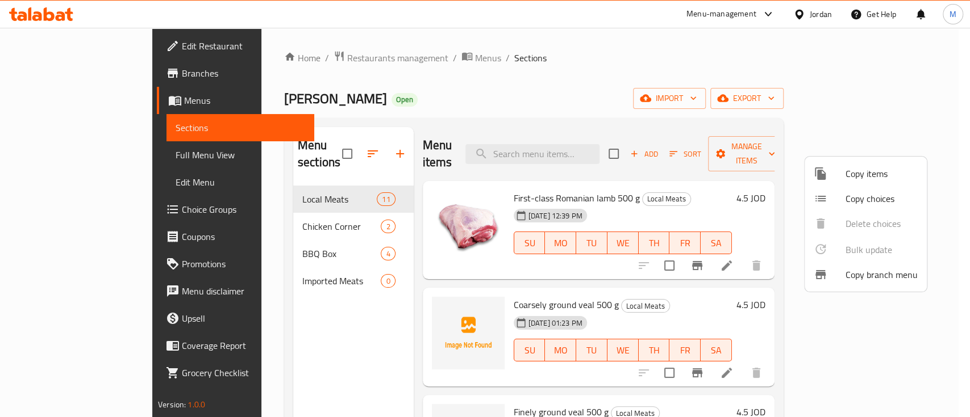
click at [887, 173] on span "Copy items" at bounding box center [881, 174] width 72 height 14
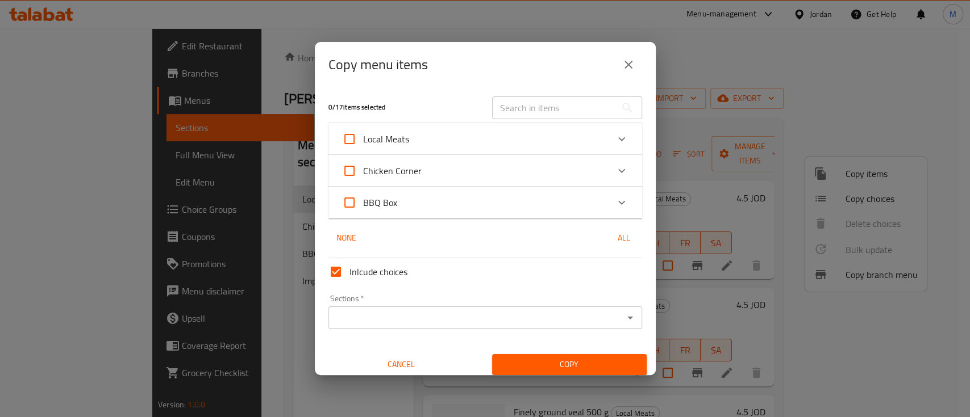
click at [615, 137] on icon "Expand" at bounding box center [622, 139] width 14 height 14
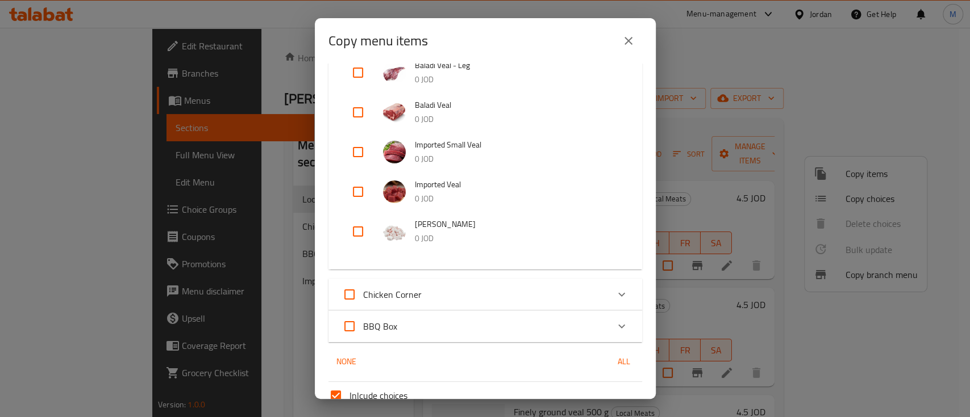
scroll to position [295, 0]
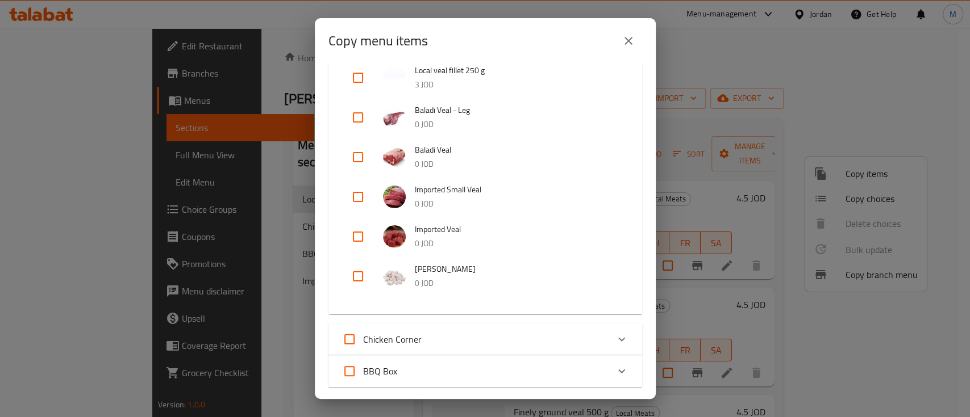
click at [355, 237] on input "checkbox" at bounding box center [357, 236] width 27 height 27
checkbox input "true"
click at [356, 193] on input "checkbox" at bounding box center [357, 196] width 27 height 27
checkbox input "true"
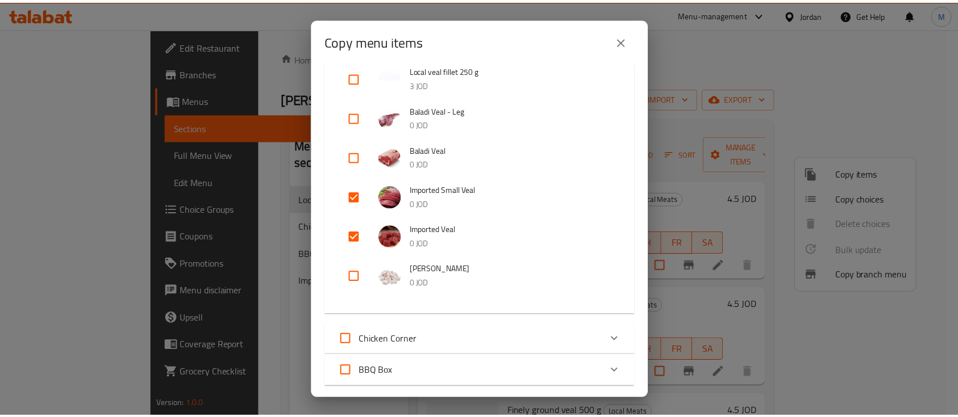
scroll to position [446, 0]
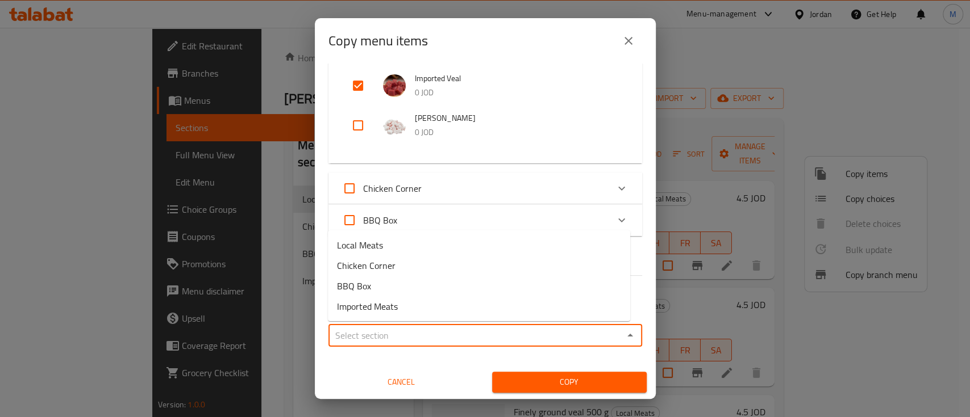
click at [428, 334] on input "Sections   *" at bounding box center [476, 336] width 288 height 16
click at [422, 305] on li "Imported Meats" at bounding box center [479, 306] width 302 height 20
type input "Imported Meats"
click at [587, 377] on span "Copy" at bounding box center [569, 382] width 136 height 14
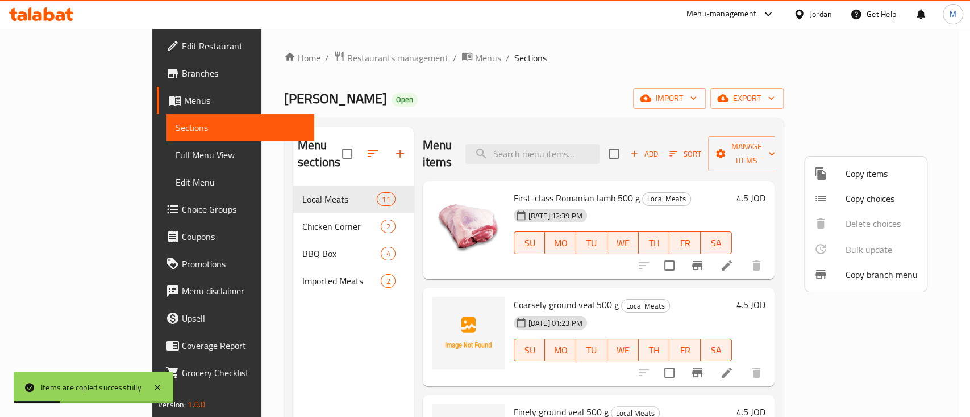
click at [622, 82] on div at bounding box center [485, 208] width 970 height 417
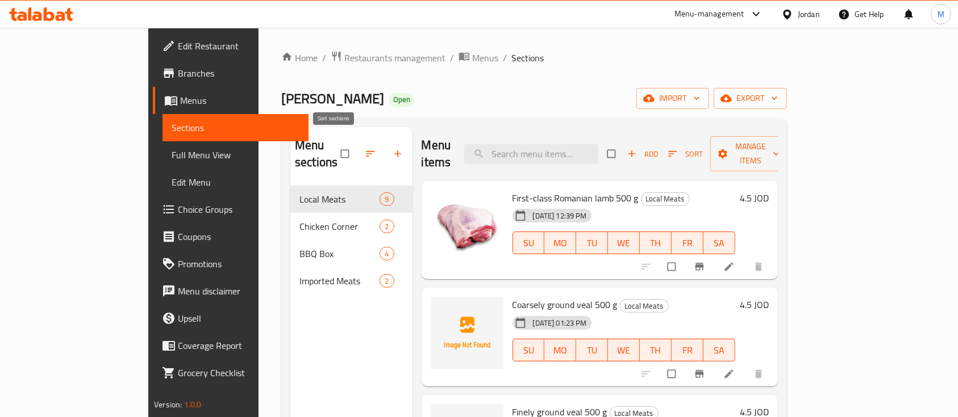
click at [365, 148] on icon "button" at bounding box center [370, 153] width 11 height 11
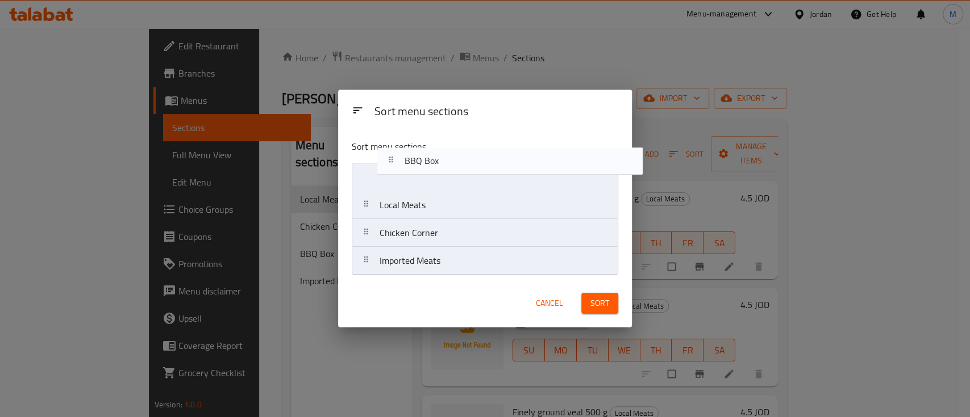
drag, startPoint x: 406, startPoint y: 233, endPoint x: 431, endPoint y: 159, distance: 78.7
click at [431, 159] on div "Sort menu sections Local Meats Chicken Corner BBQ Box Imported Meats" at bounding box center [485, 205] width 294 height 149
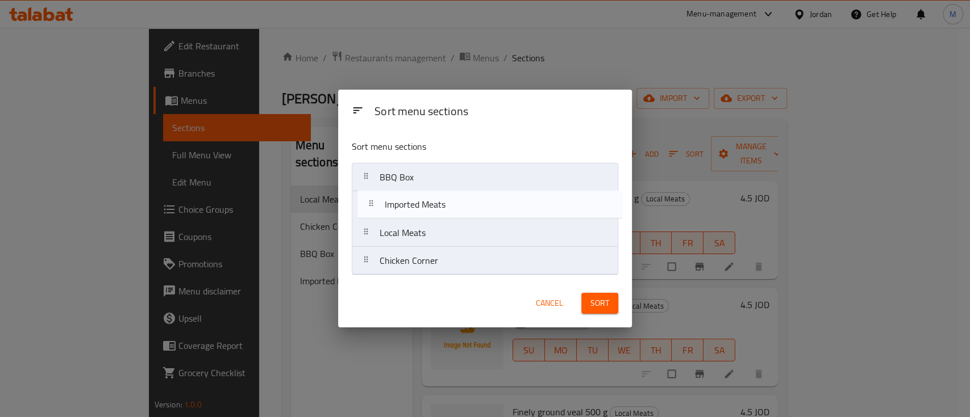
drag, startPoint x: 486, startPoint y: 265, endPoint x: 491, endPoint y: 204, distance: 61.6
click at [491, 204] on nav "BBQ Box Local Meats Chicken Corner Imported Meats" at bounding box center [485, 219] width 266 height 112
drag, startPoint x: 487, startPoint y: 240, endPoint x: 494, endPoint y: 208, distance: 32.7
click at [494, 208] on nav "BBQ Box Imported Meats Local Meats Chicken Corner" at bounding box center [485, 219] width 266 height 112
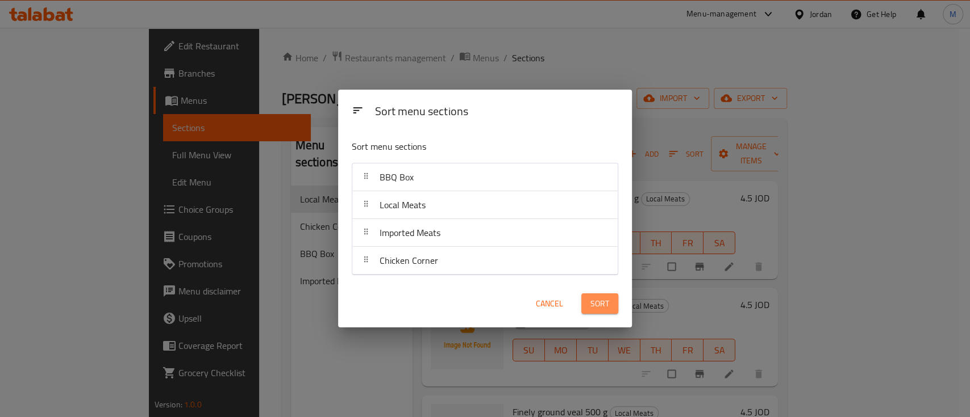
click at [615, 309] on button "Sort" at bounding box center [599, 304] width 37 height 21
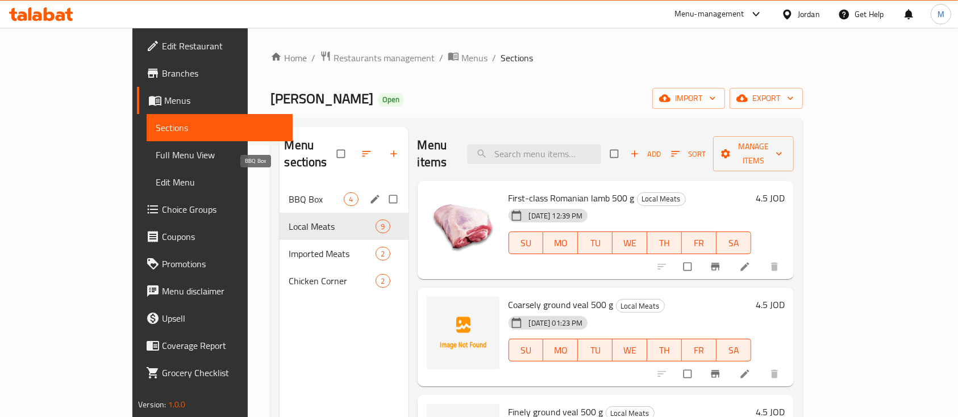
click at [289, 193] on span "BBQ Box" at bounding box center [316, 200] width 55 height 14
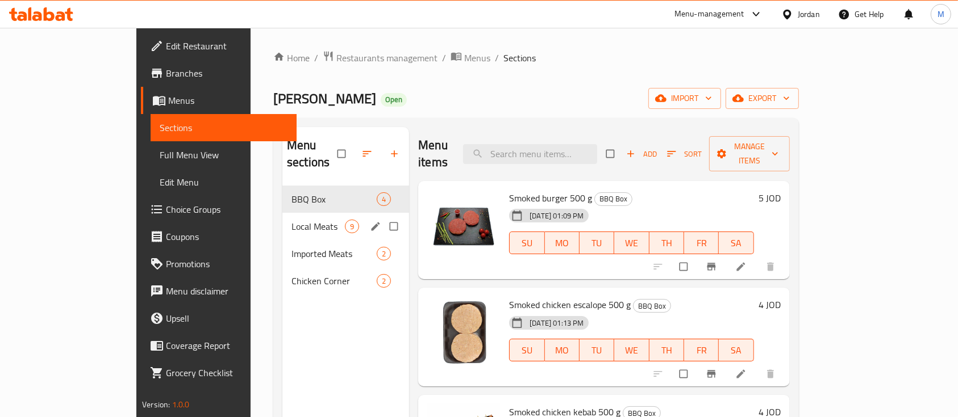
click at [291, 220] on span "Local Meats" at bounding box center [317, 227] width 53 height 14
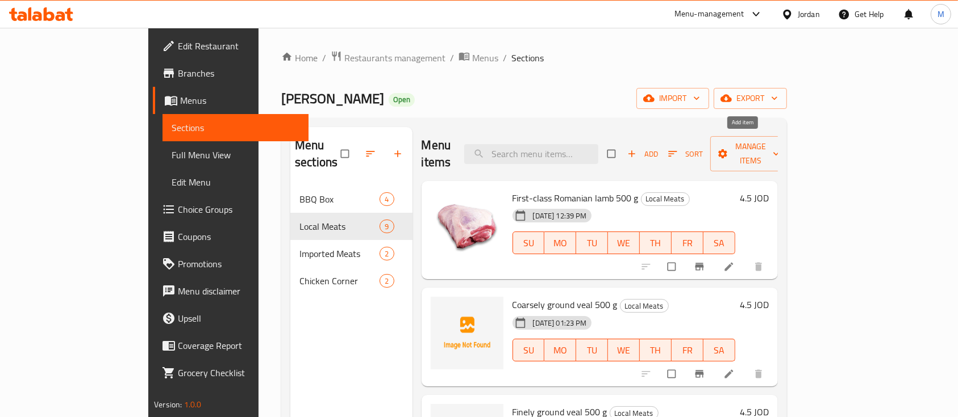
click at [658, 148] on span "Add" at bounding box center [642, 154] width 31 height 13
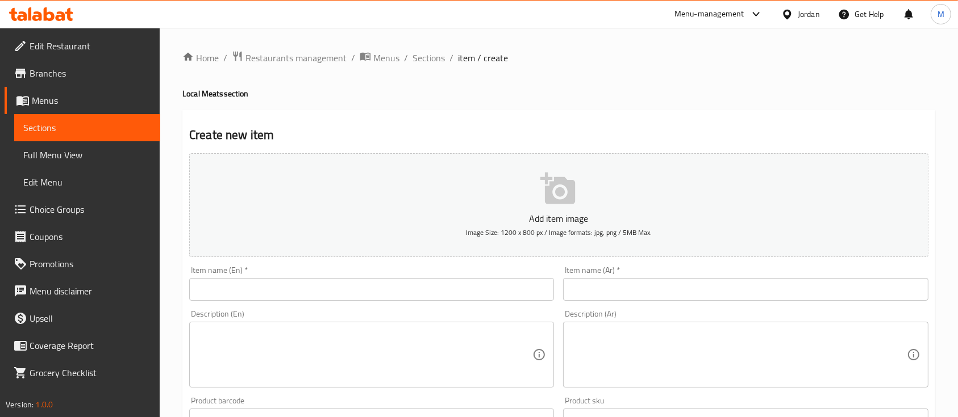
click at [317, 292] on input "text" at bounding box center [371, 289] width 365 height 23
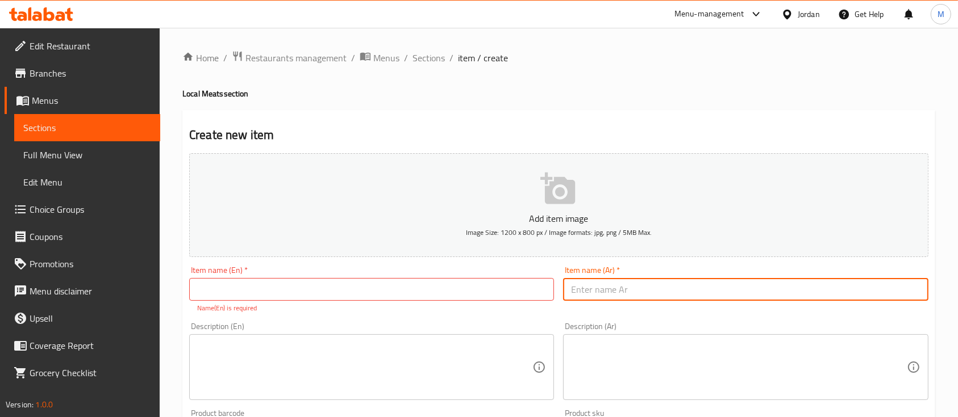
click at [567, 287] on input "text" at bounding box center [745, 289] width 365 height 23
paste input "كفتة لحم عجل بلدي 500غم"
type input "كفتة لحم عجل بلدي 500غم"
click at [516, 290] on input "text" at bounding box center [371, 289] width 365 height 23
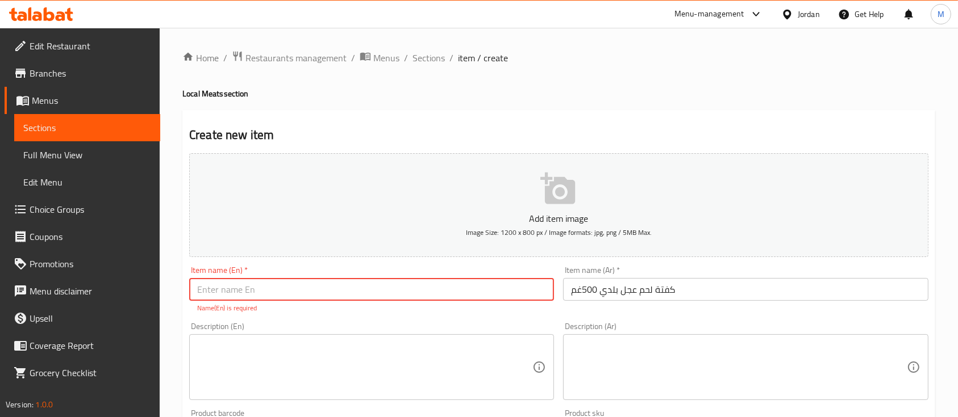
click at [462, 265] on div "Item name (En)   * Item name (En) * Name(En) is required" at bounding box center [372, 290] width 374 height 56
click at [318, 289] on input "text" at bounding box center [371, 289] width 365 height 23
paste input "Local veal kofta 500 g"
type input "Local veal kofta 500 g"
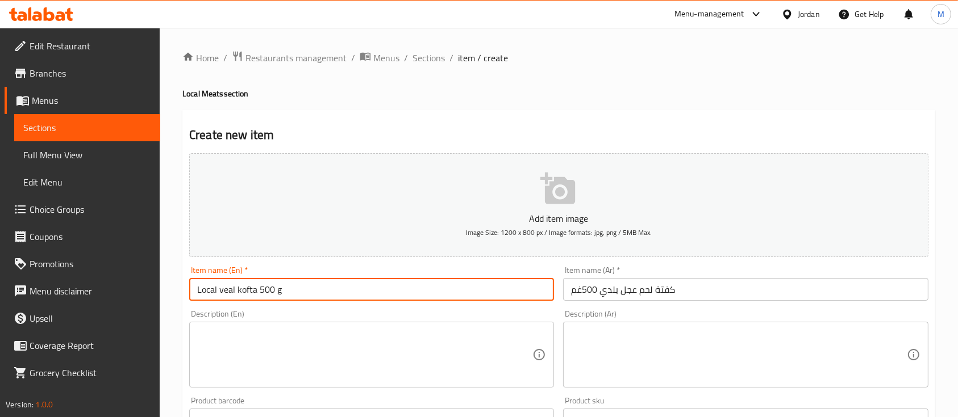
scroll to position [151, 0]
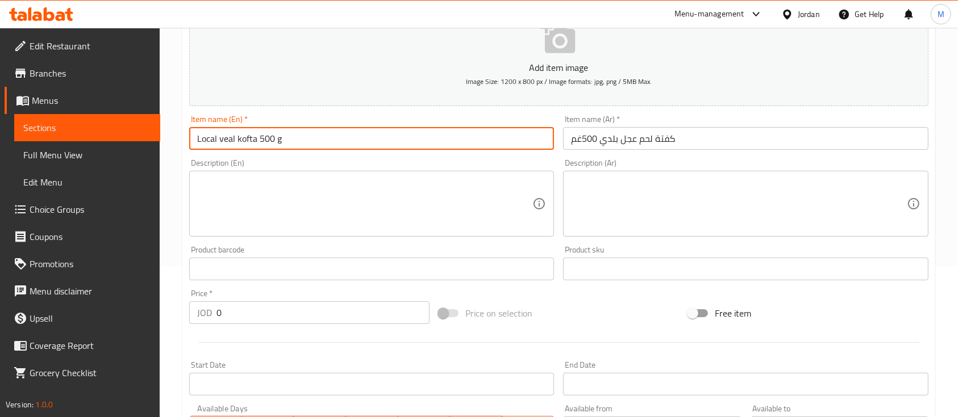
click at [215, 317] on div "JOD 0 Price *" at bounding box center [309, 313] width 240 height 23
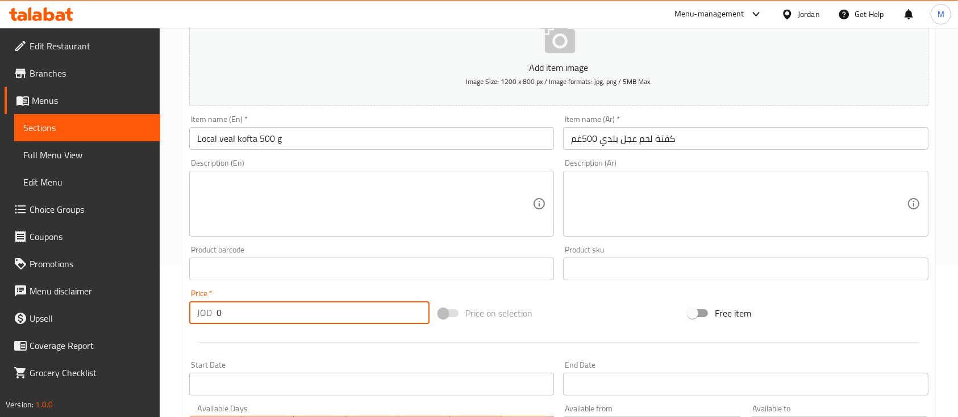
type input "9"
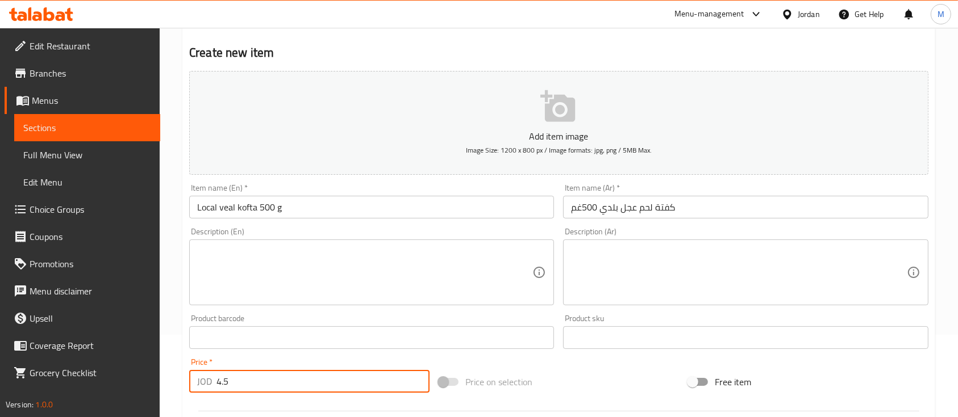
scroll to position [82, 0]
type input "4.5"
click at [340, 214] on input "Local veal kofta 500 g" at bounding box center [371, 208] width 365 height 23
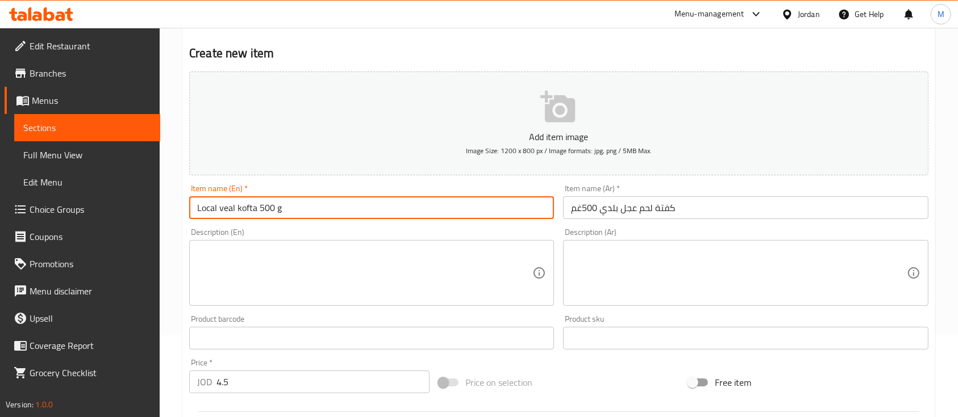
click at [345, 232] on div "Description (En) Description (En)" at bounding box center [371, 267] width 365 height 78
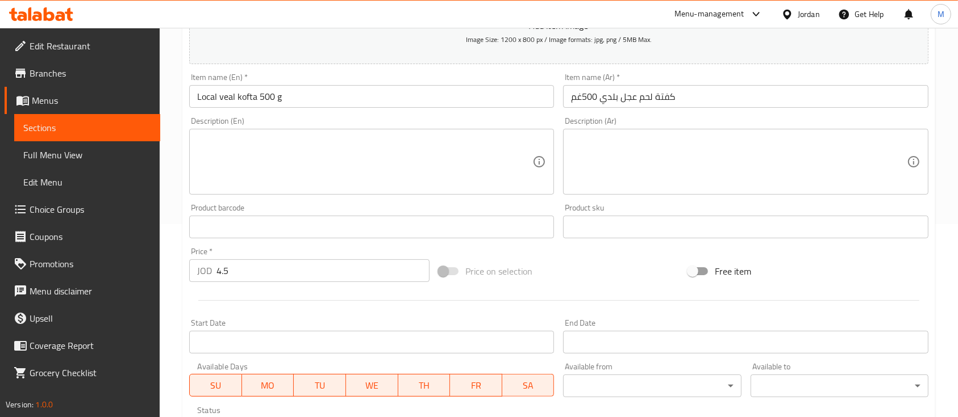
scroll to position [0, 0]
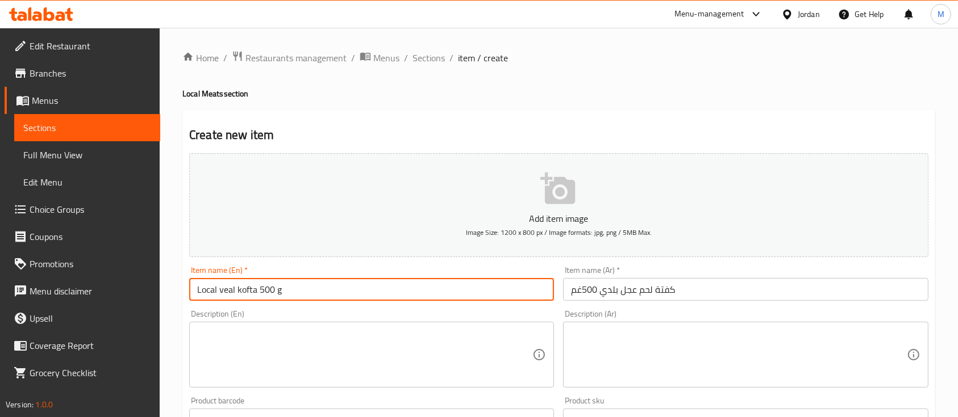
drag, startPoint x: 195, startPoint y: 292, endPoint x: 255, endPoint y: 292, distance: 59.6
click at [255, 292] on input "Local veal kofta 500 g" at bounding box center [371, 289] width 365 height 23
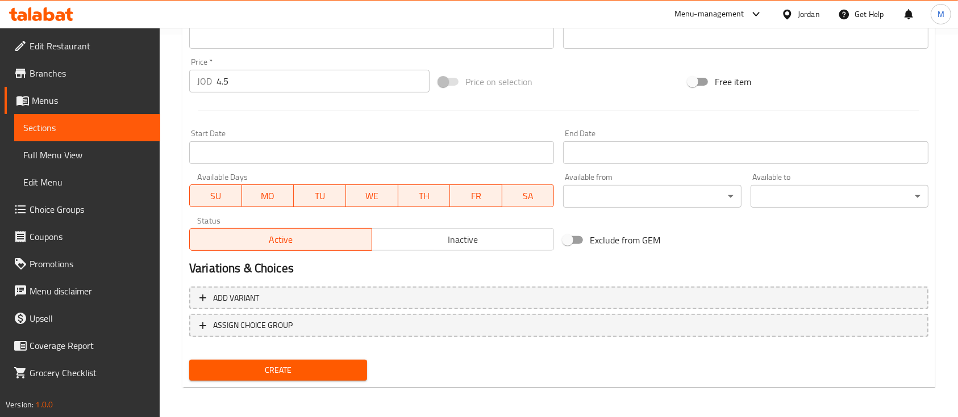
scroll to position [385, 0]
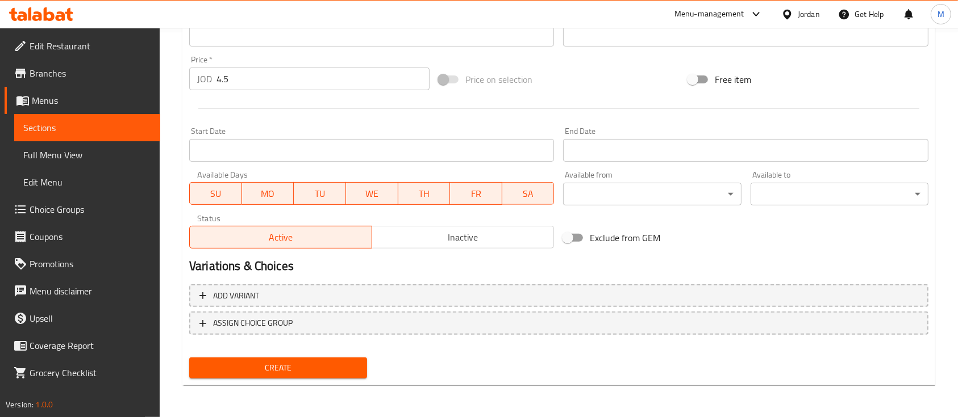
click at [323, 369] on span "Create" at bounding box center [278, 368] width 160 height 14
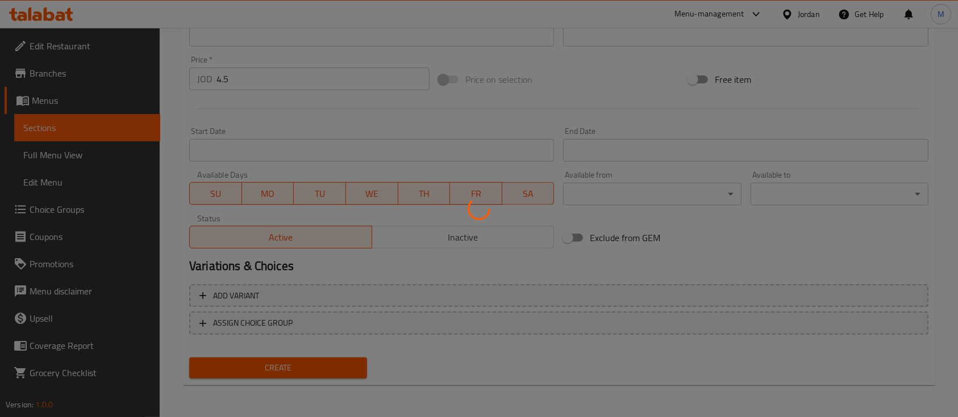
type input "0"
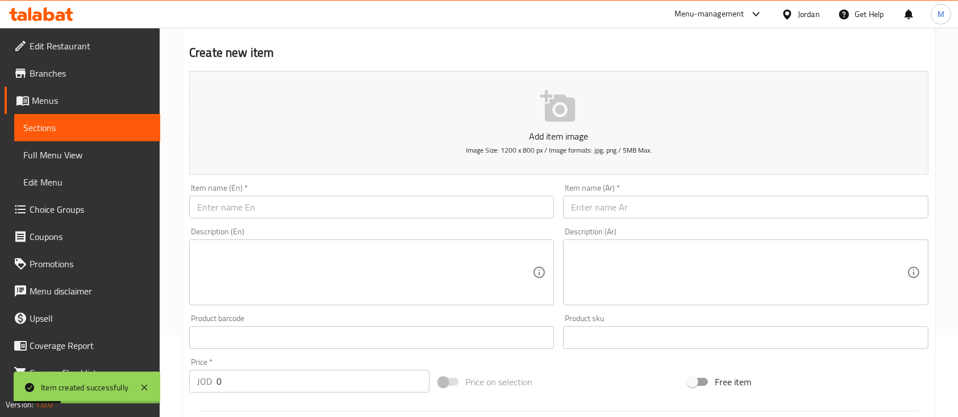
scroll to position [82, 0]
click at [614, 212] on input "text" at bounding box center [745, 208] width 365 height 23
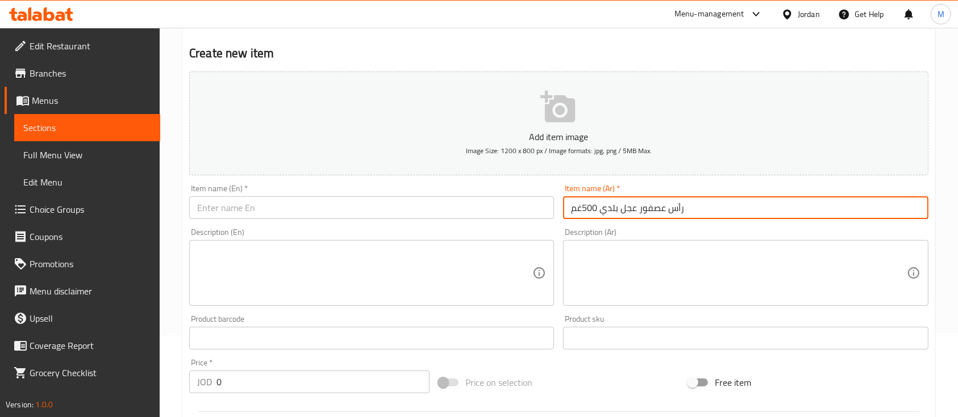
type input "رأس عصفور عجل بلدي 500غم"
click at [309, 208] on input "text" at bounding box center [371, 208] width 365 height 23
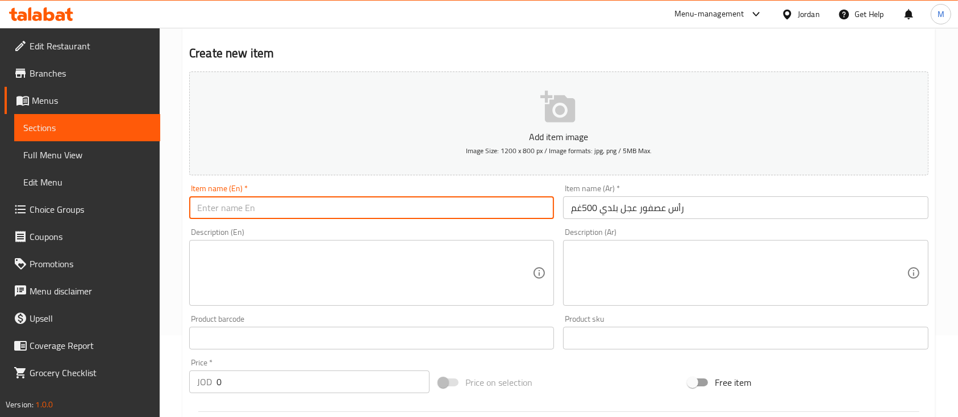
paste input "Local veal head meat cubes 500 g"
type input "Local veal head meat cubes 500 g"
click at [361, 228] on div "Description (En) Description (En)" at bounding box center [371, 267] width 365 height 78
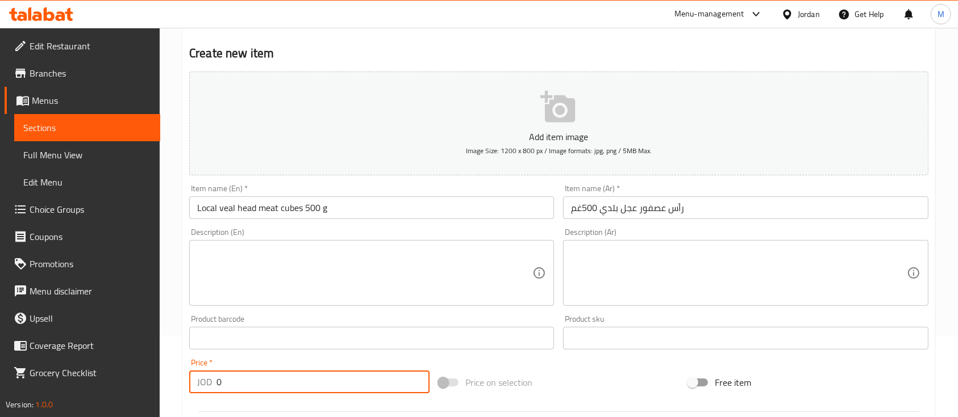
drag, startPoint x: 212, startPoint y: 387, endPoint x: 200, endPoint y: 390, distance: 12.8
click at [200, 390] on div "JOD 0 Price *" at bounding box center [309, 382] width 240 height 23
type input "4.5"
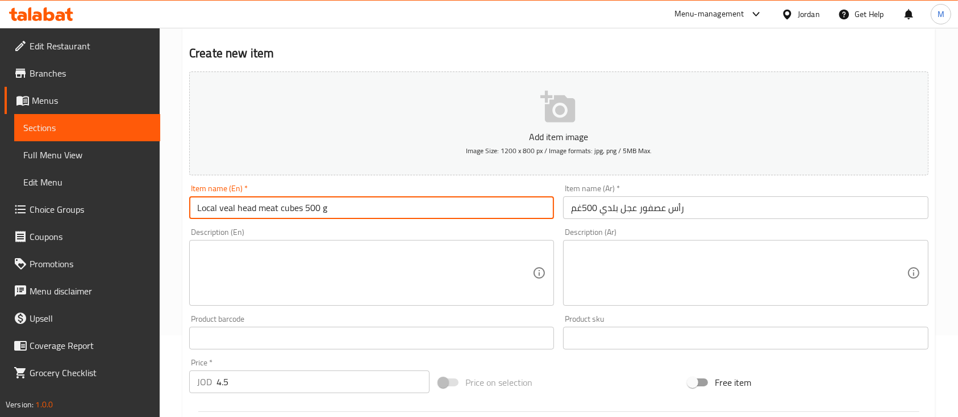
drag, startPoint x: 200, startPoint y: 206, endPoint x: 302, endPoint y: 213, distance: 101.4
click at [302, 213] on input "Local veal head meat cubes 500 g" at bounding box center [371, 208] width 365 height 23
drag, startPoint x: 196, startPoint y: 208, endPoint x: 302, endPoint y: 207, distance: 106.2
click at [302, 207] on input "Local veal head meat cubes 500 g" at bounding box center [371, 208] width 365 height 23
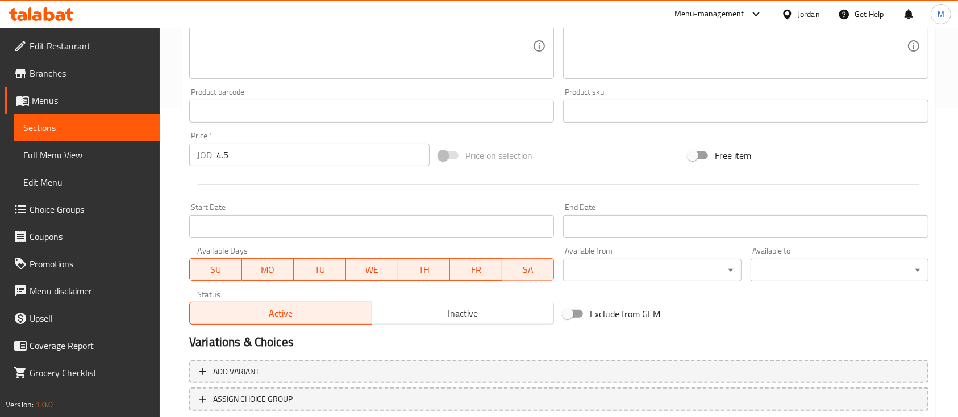
scroll to position [385, 0]
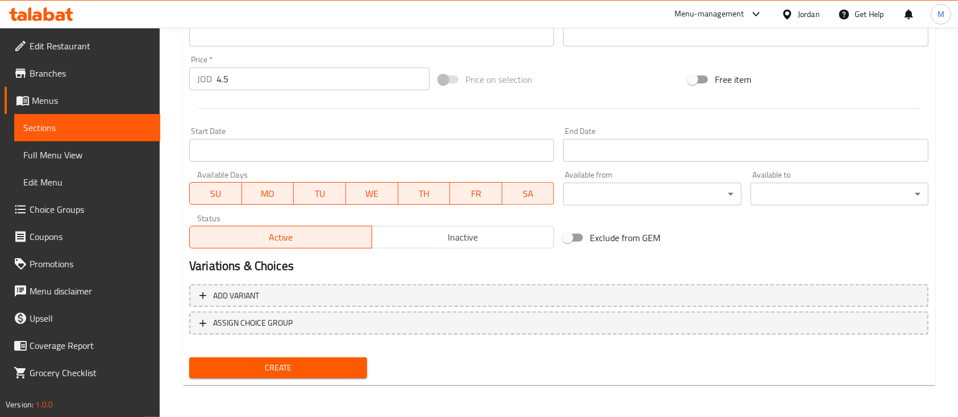
click at [331, 367] on span "Create" at bounding box center [278, 368] width 160 height 14
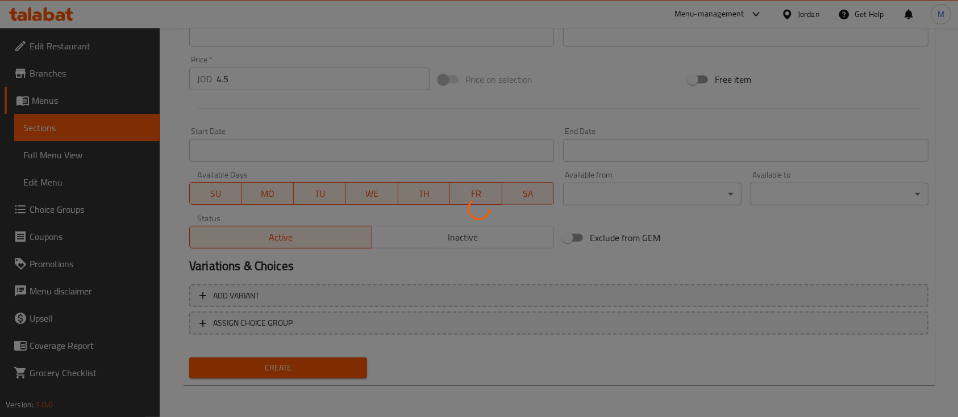
type input "0"
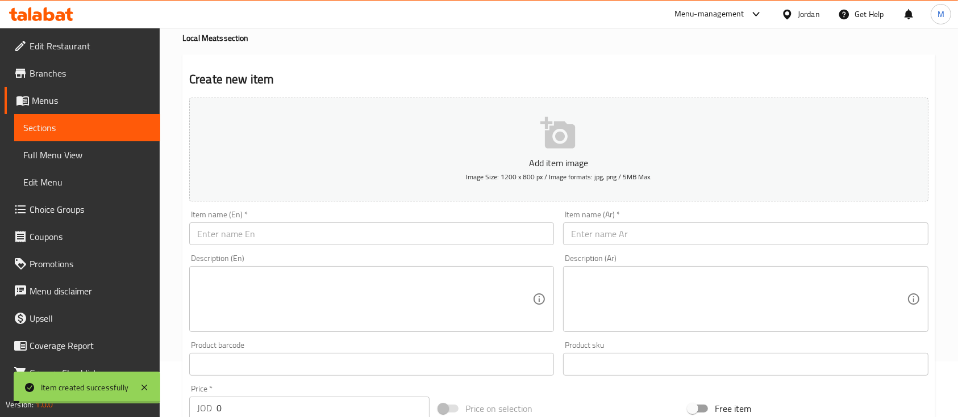
scroll to position [6, 0]
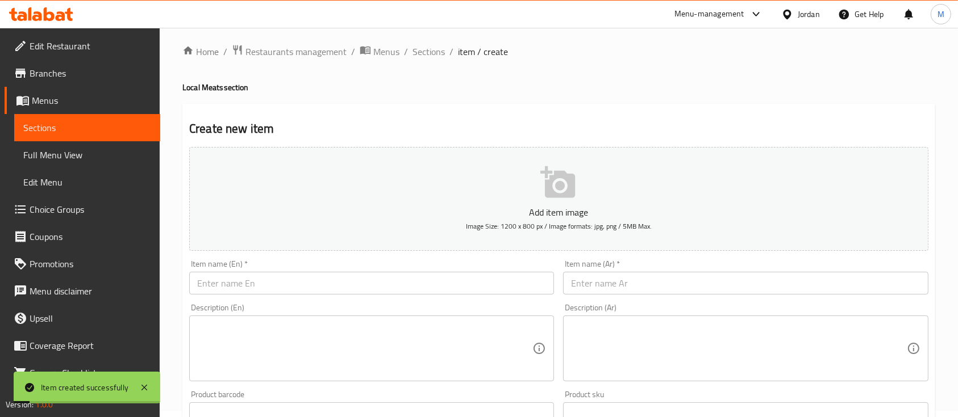
drag, startPoint x: 431, startPoint y: 52, endPoint x: 439, endPoint y: 61, distance: 12.1
click at [431, 52] on span "Sections" at bounding box center [428, 52] width 32 height 14
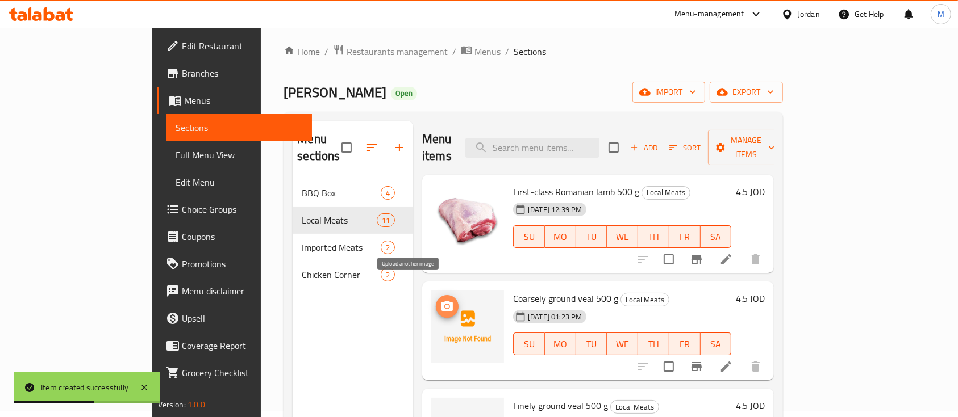
click at [436, 300] on span "upload picture" at bounding box center [447, 307] width 23 height 14
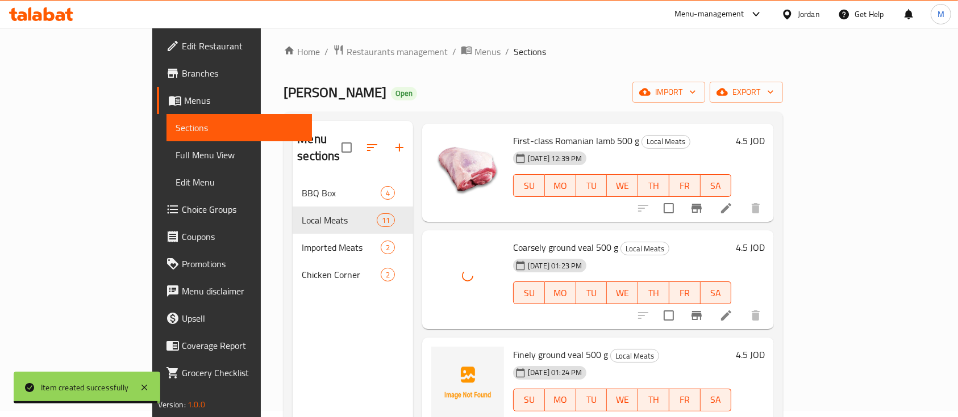
scroll to position [76, 0]
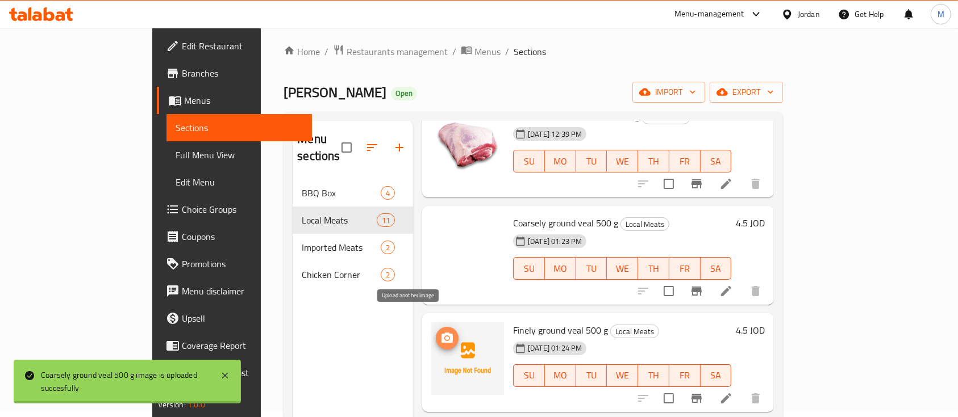
click at [440, 332] on icon "upload picture" at bounding box center [447, 339] width 14 height 14
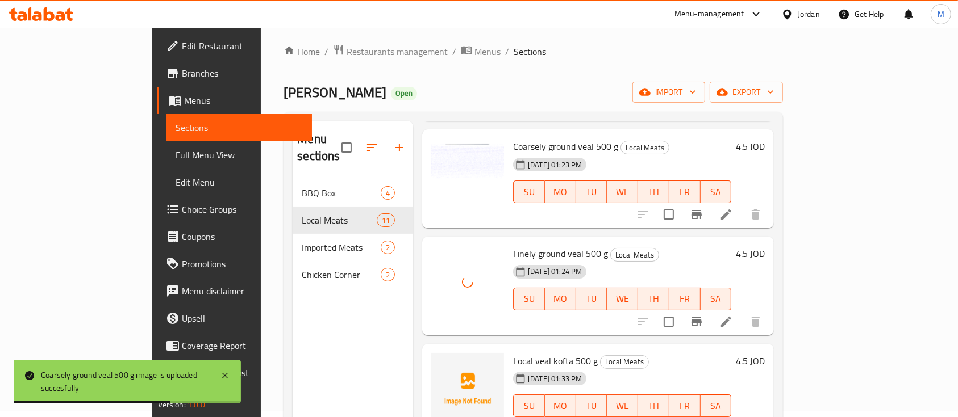
scroll to position [227, 0]
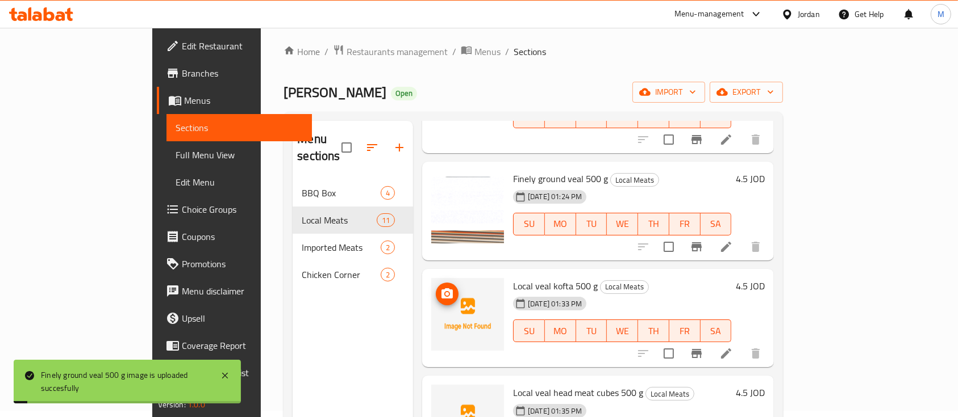
click at [436, 287] on span "upload picture" at bounding box center [447, 294] width 23 height 14
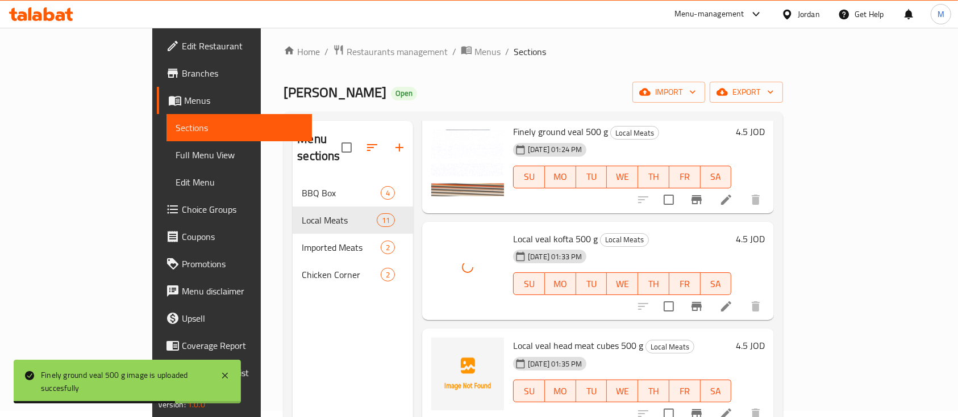
scroll to position [303, 0]
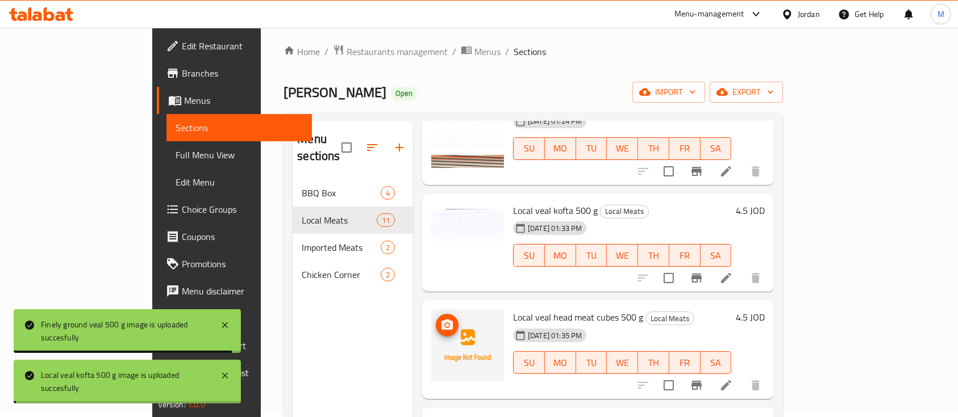
click at [441, 320] on icon "upload picture" at bounding box center [446, 325] width 11 height 10
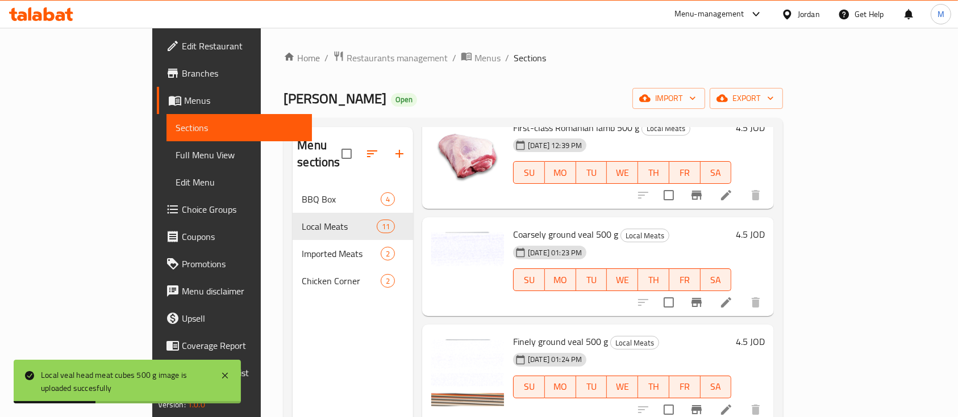
scroll to position [0, 0]
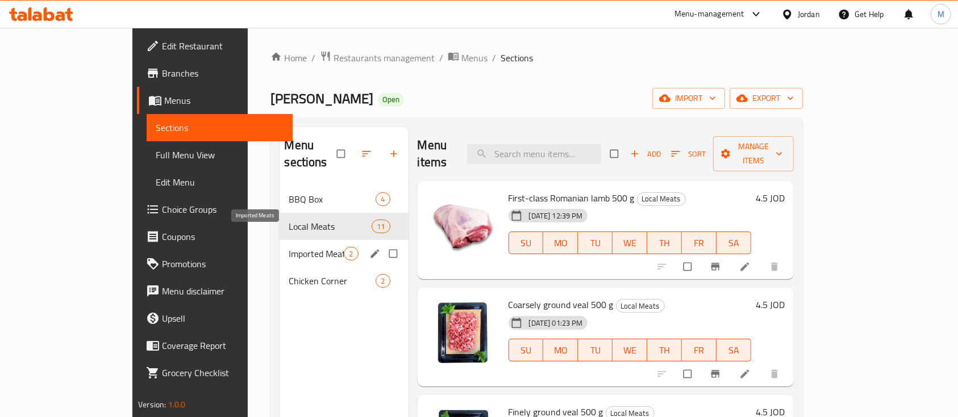
click at [289, 247] on span "Imported Meats" at bounding box center [316, 254] width 55 height 14
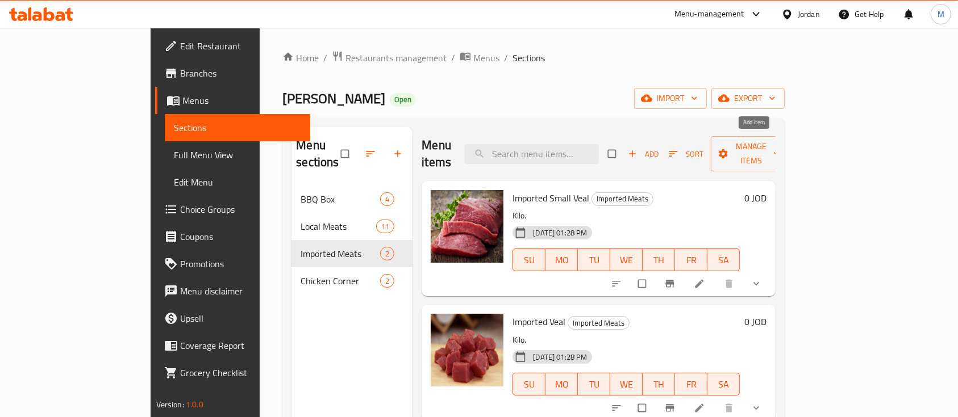
click at [640, 148] on span "button" at bounding box center [633, 153] width 14 height 11
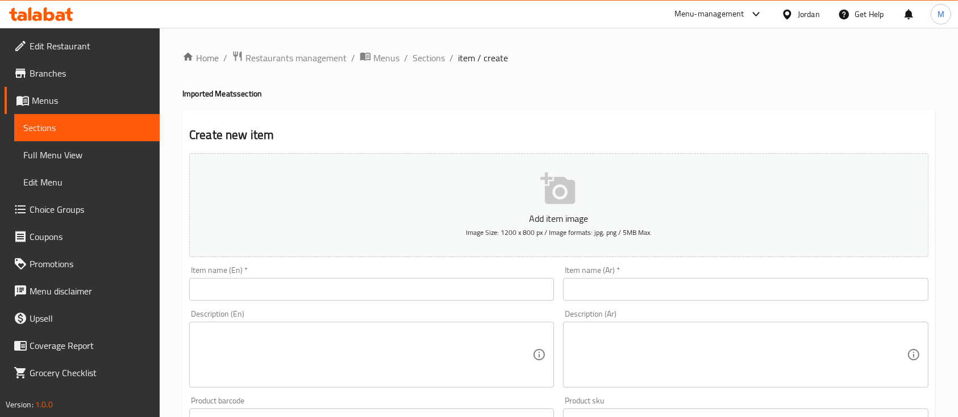
click at [647, 288] on input "text" at bounding box center [745, 289] width 365 height 23
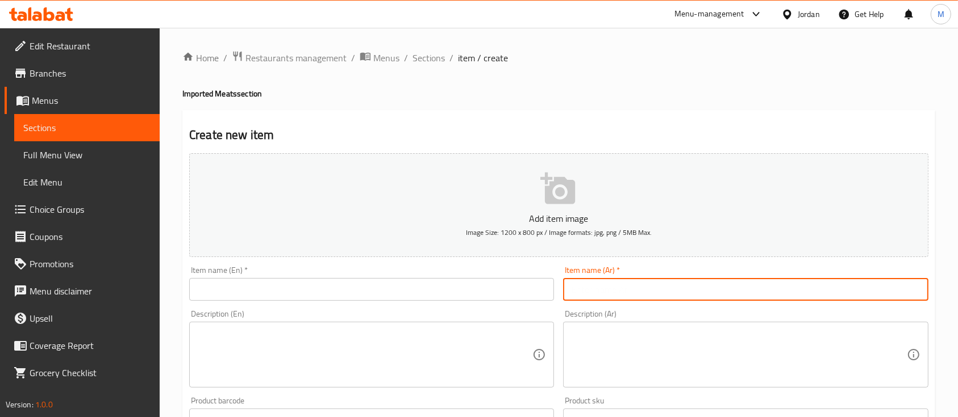
type input "س"
paste input "عجل مستورد مفروم ناعم"
type input "عجل مستورد مفروم ناعم 500غم"
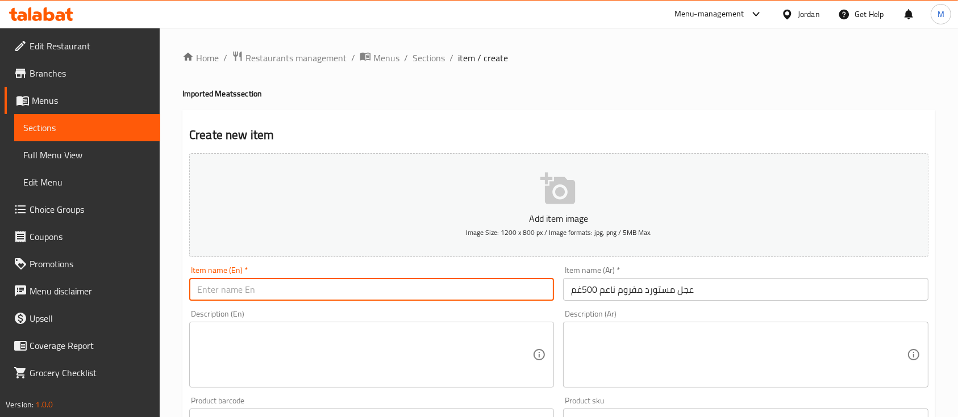
click at [501, 287] on input "text" at bounding box center [371, 289] width 365 height 23
paste input "Imported finely ground veal 500 g"
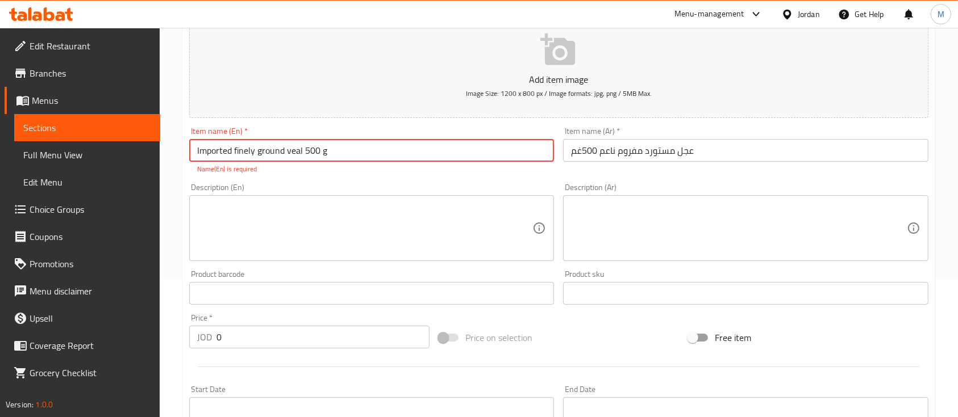
scroll to position [151, 0]
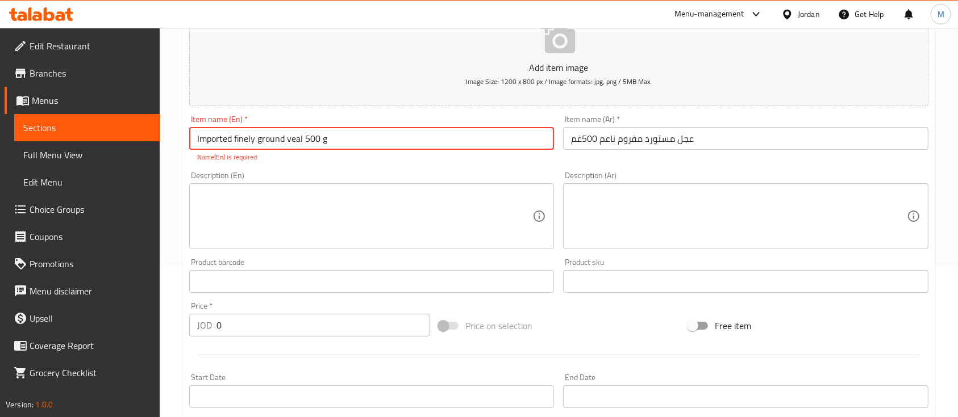
type input "Imported finely ground veal 500 g"
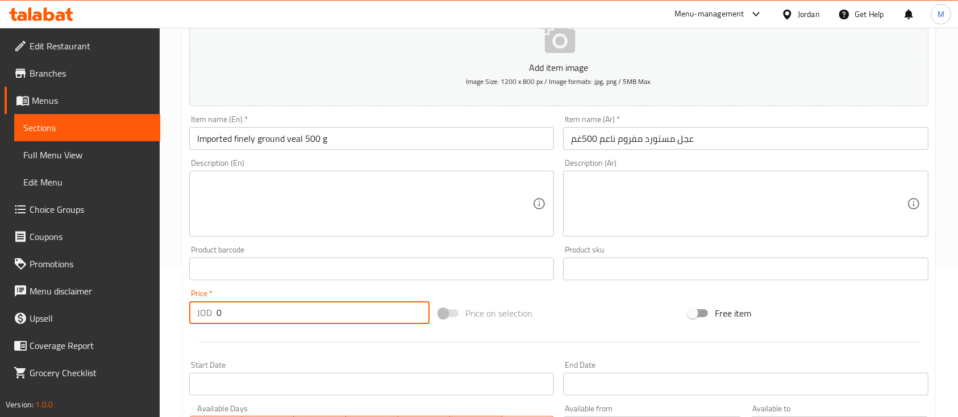
click at [200, 339] on div "Add item image Image Size: 1200 x 800 px / Image formats: jpg, png / 5MB Max. I…" at bounding box center [559, 243] width 748 height 490
type input "3.5"
click at [302, 291] on div "Price   * JOD 3.5 Price *" at bounding box center [309, 307] width 240 height 35
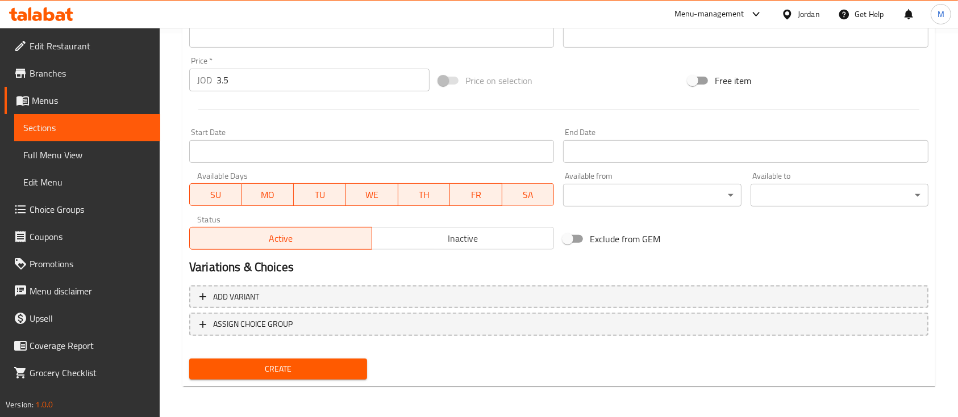
scroll to position [385, 0]
click at [323, 362] on span "Create" at bounding box center [278, 368] width 160 height 14
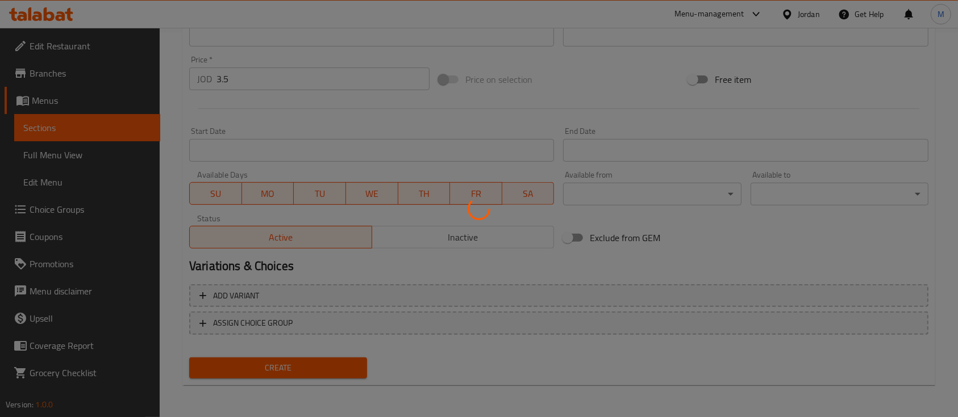
type input "0"
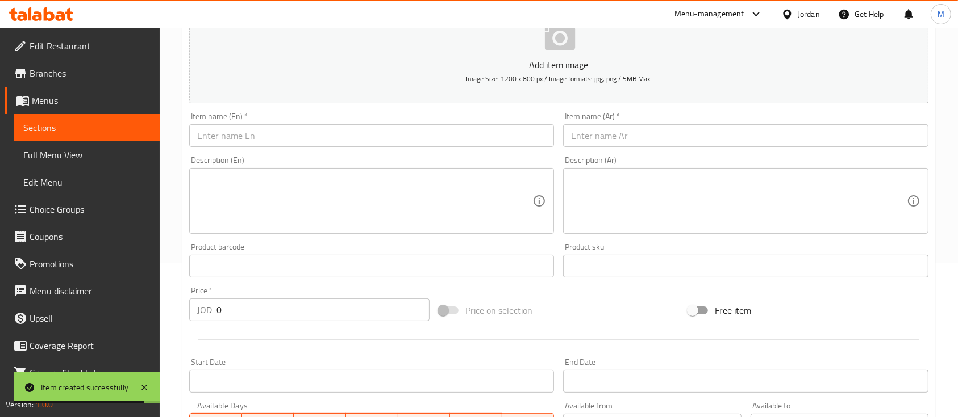
scroll to position [0, 0]
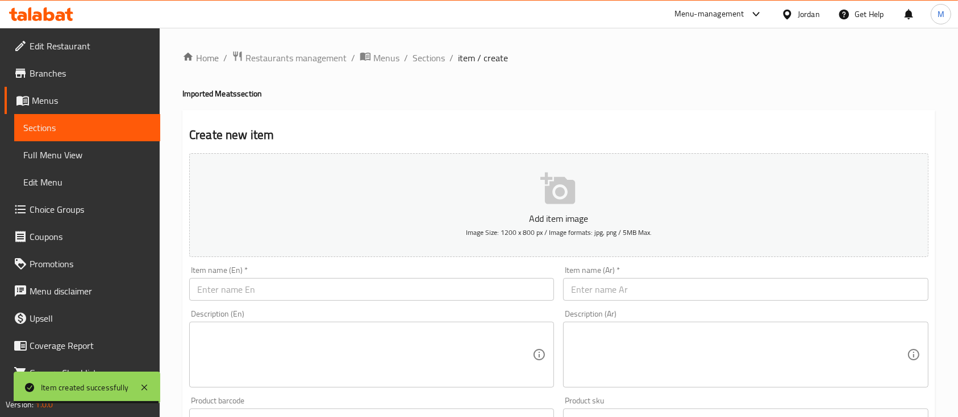
click at [577, 299] on input "text" at bounding box center [745, 289] width 365 height 23
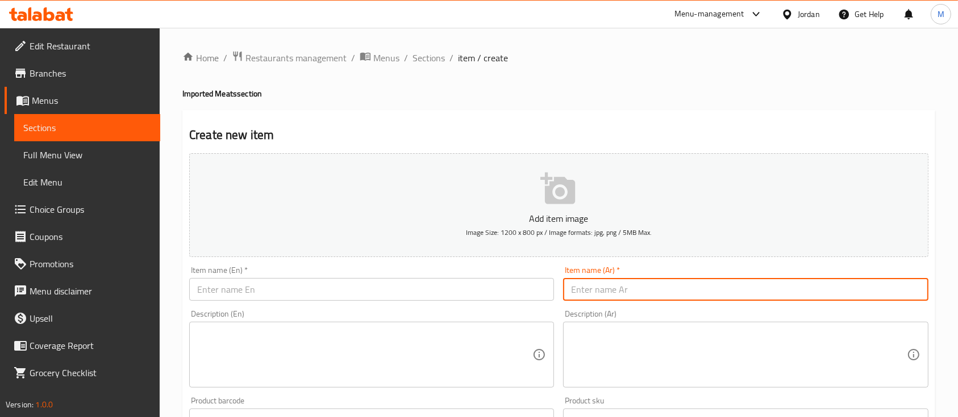
paste input "عجل مستورد مفروم خشن 500غم"
type input "عجل مستورد مفروم خشن 500غم"
click at [511, 296] on input "text" at bounding box center [371, 289] width 365 height 23
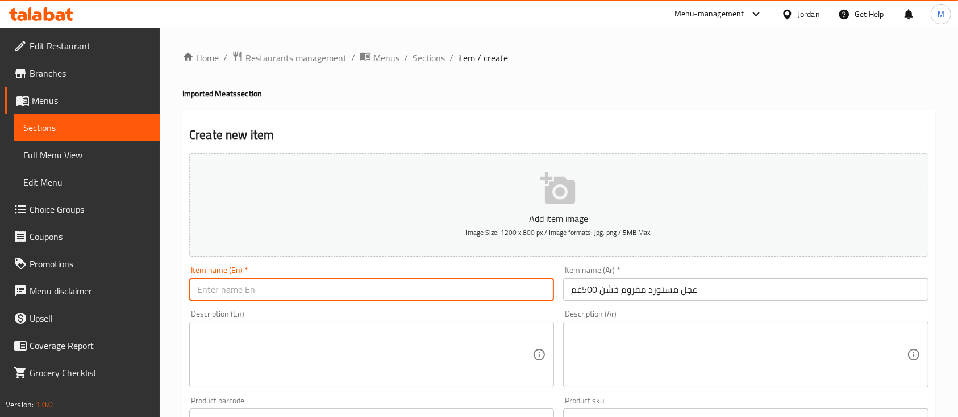
paste input "Imported coarsely ground veal 500 g"
drag, startPoint x: 195, startPoint y: 289, endPoint x: 311, endPoint y: 289, distance: 116.4
click at [311, 289] on input "Imported coarsely ground veal 500 g" at bounding box center [371, 289] width 365 height 23
type input "Imported coarsely ground veal 500 g"
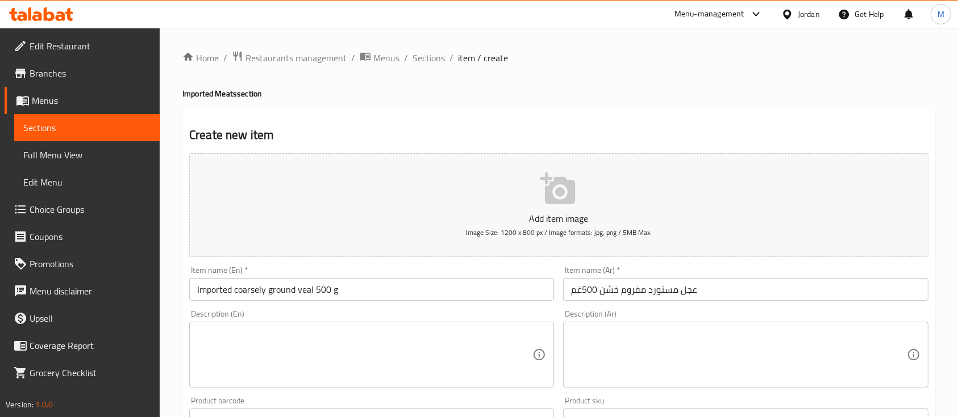
click at [418, 261] on div "Add item image Image Size: 1200 x 800 px / Image formats: jpg, png / 5MB Max." at bounding box center [559, 205] width 748 height 113
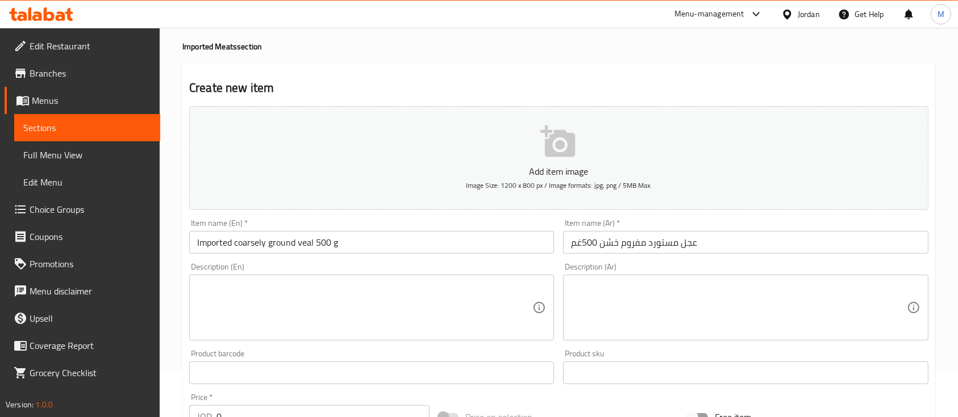
scroll to position [76, 0]
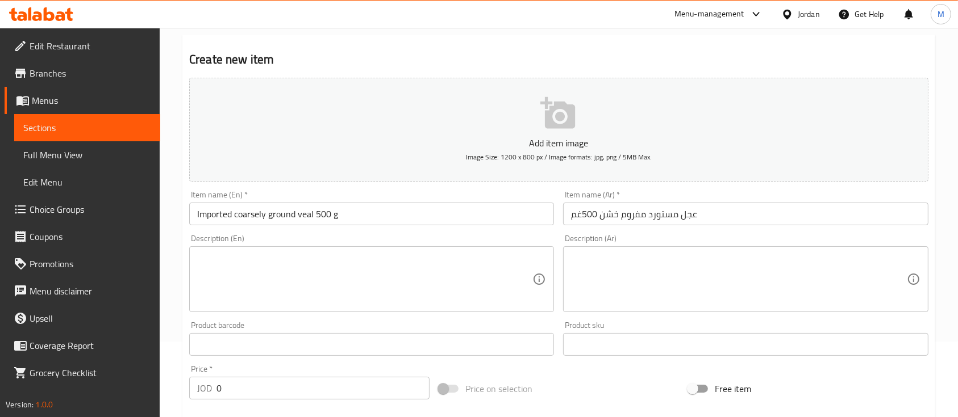
click at [714, 217] on input "عجل مستورد مفروم خشن 500غم" at bounding box center [745, 214] width 365 height 23
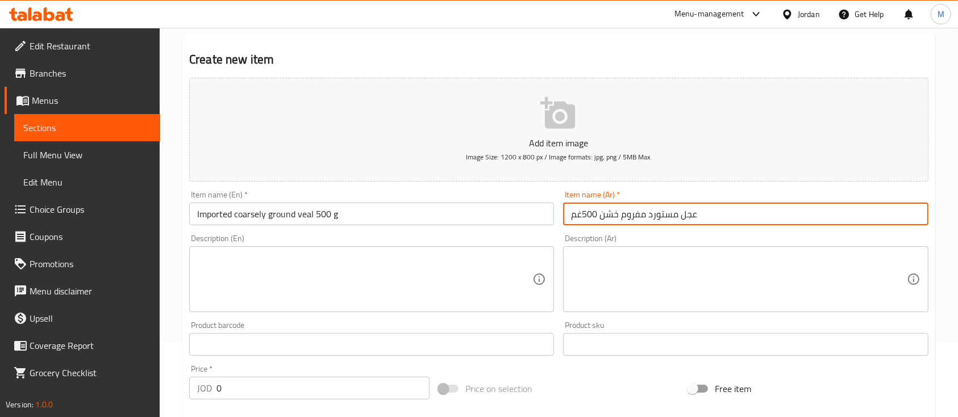
click at [724, 237] on div "Description (Ar) Description (Ar)" at bounding box center [745, 274] width 365 height 78
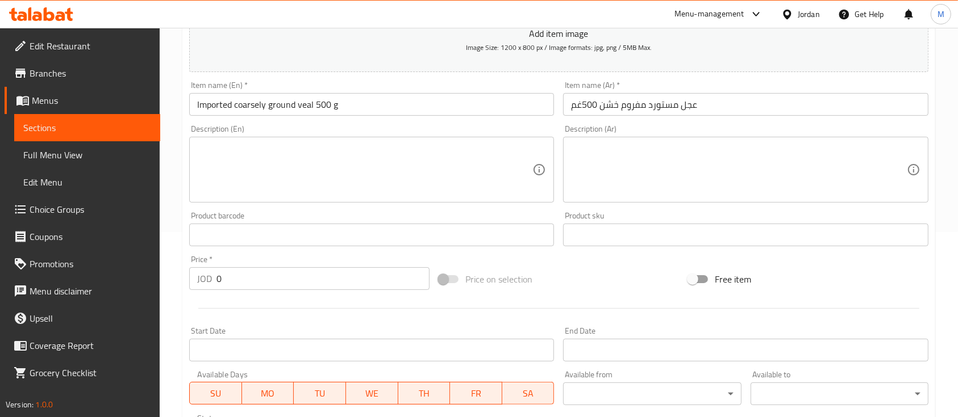
scroll to position [158, 0]
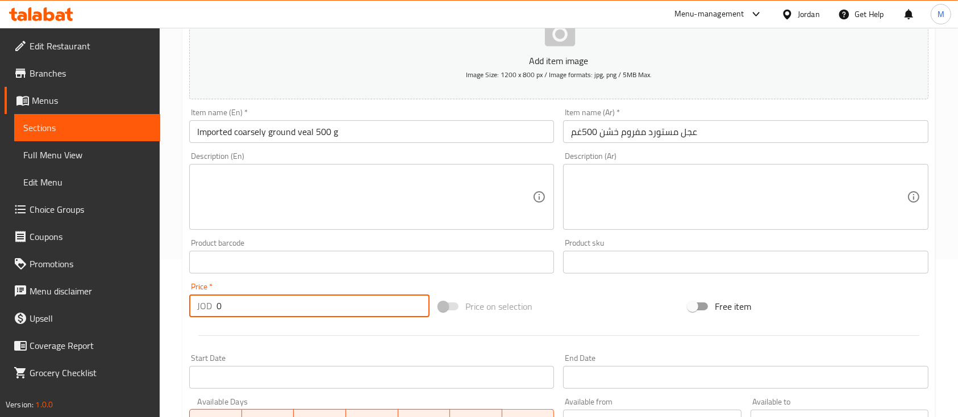
drag, startPoint x: 243, startPoint y: 296, endPoint x: 191, endPoint y: 304, distance: 52.2
click at [191, 304] on div "JOD 0 Price *" at bounding box center [309, 306] width 240 height 23
click at [291, 292] on div "Price   * JOD 4.5 Price *" at bounding box center [309, 300] width 240 height 35
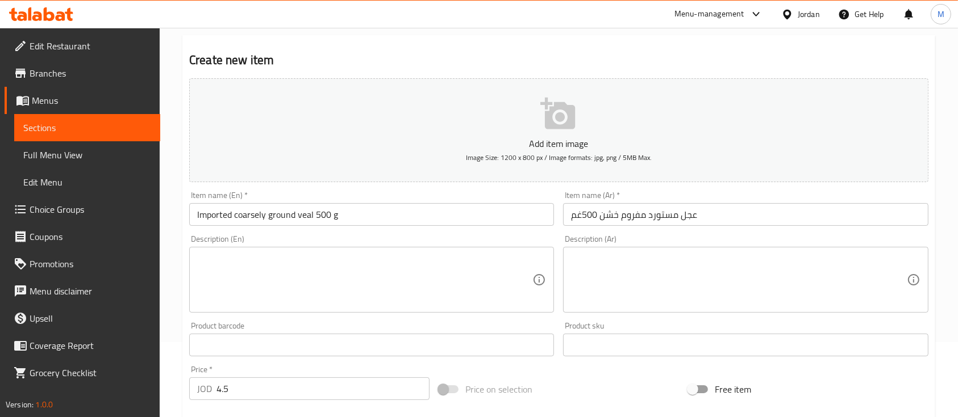
scroll to position [227, 0]
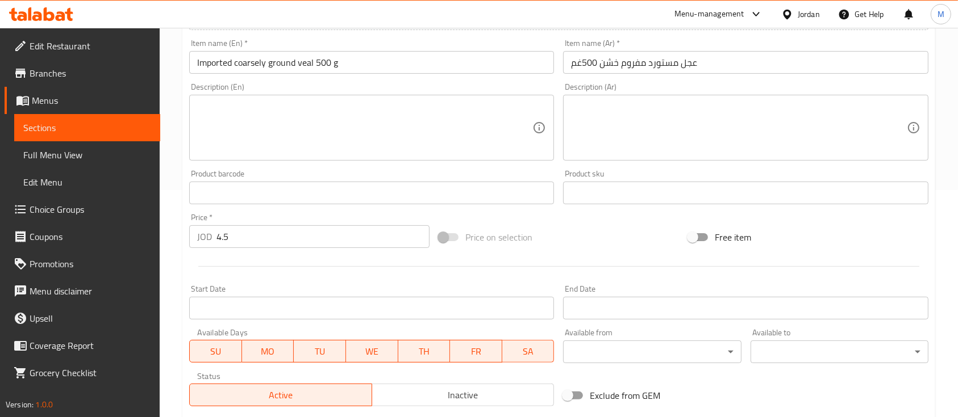
click at [250, 243] on input "4.5" at bounding box center [322, 236] width 213 height 23
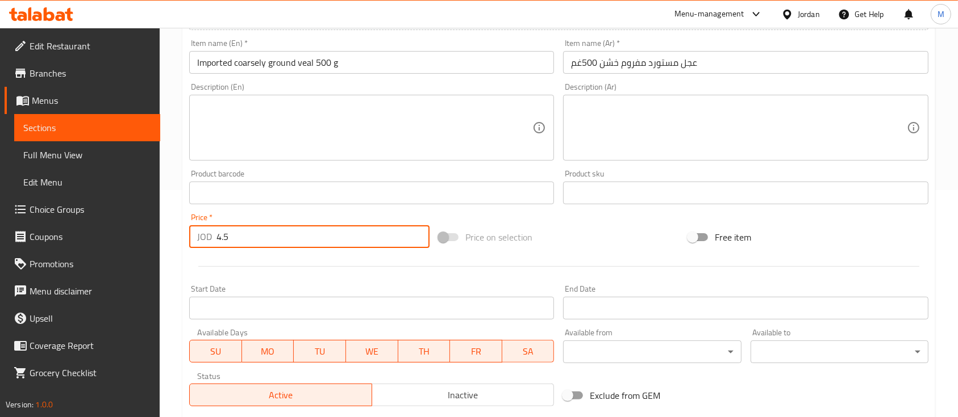
click at [219, 239] on div "JOD 4.5 Price *" at bounding box center [309, 236] width 240 height 23
type input "3.5"
click at [327, 131] on textarea at bounding box center [364, 128] width 335 height 54
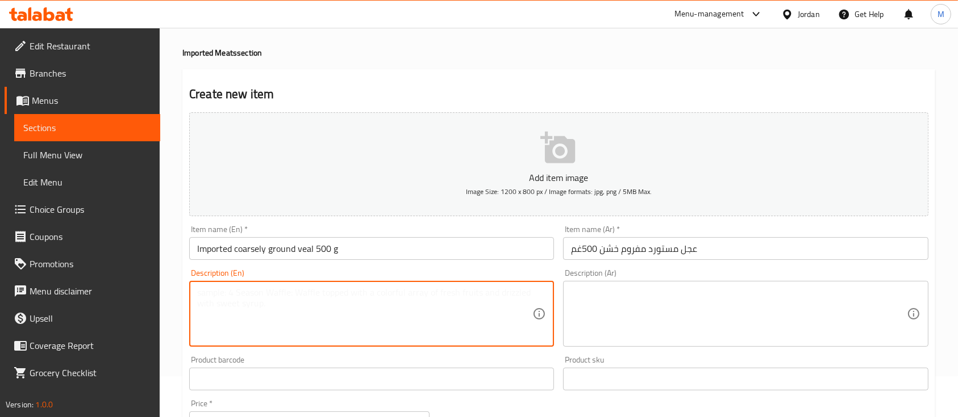
scroll to position [0, 0]
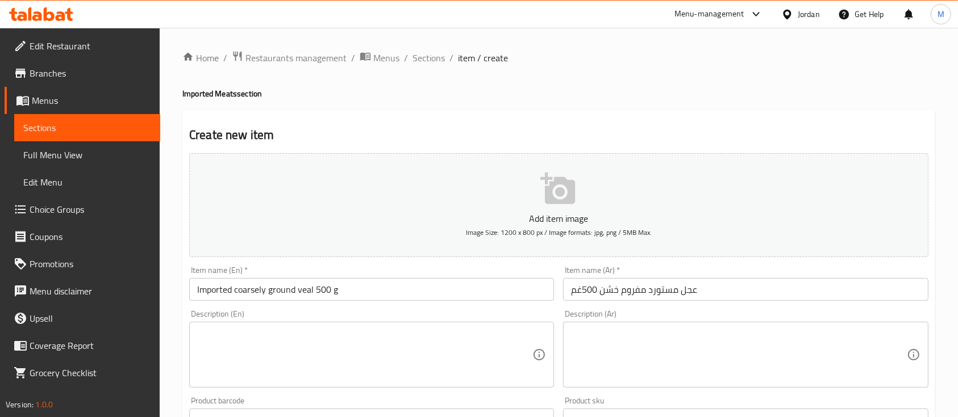
click at [389, 273] on div "Item name (En)   * Imported coarsely ground veal 500 g Item name (En) *" at bounding box center [371, 283] width 365 height 35
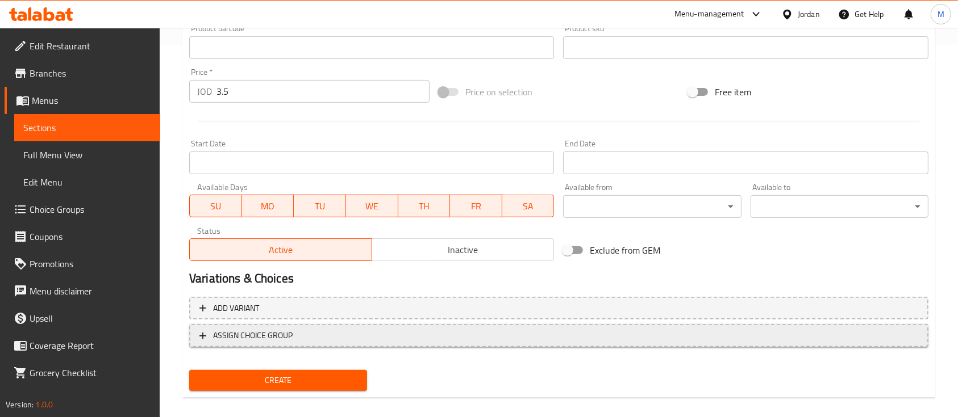
scroll to position [378, 0]
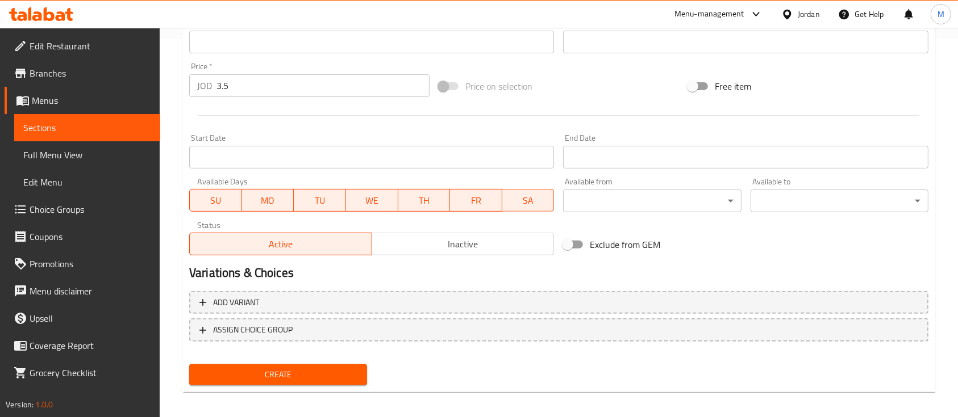
click at [300, 379] on span "Create" at bounding box center [278, 375] width 160 height 14
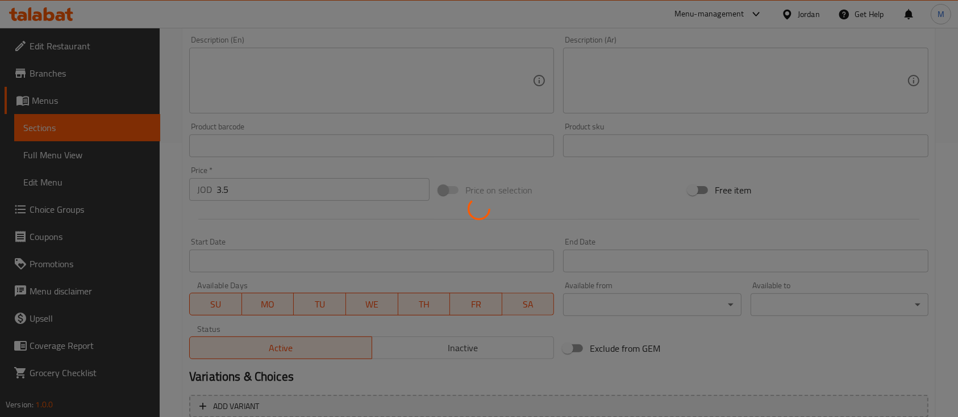
type input "0"
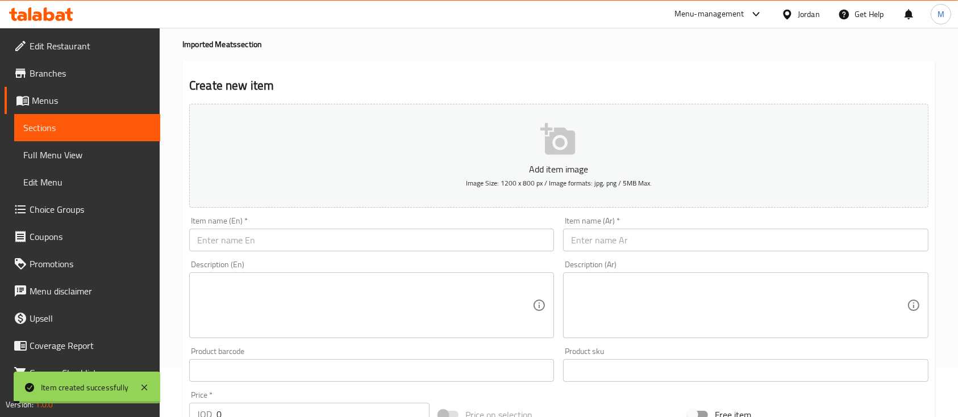
scroll to position [0, 0]
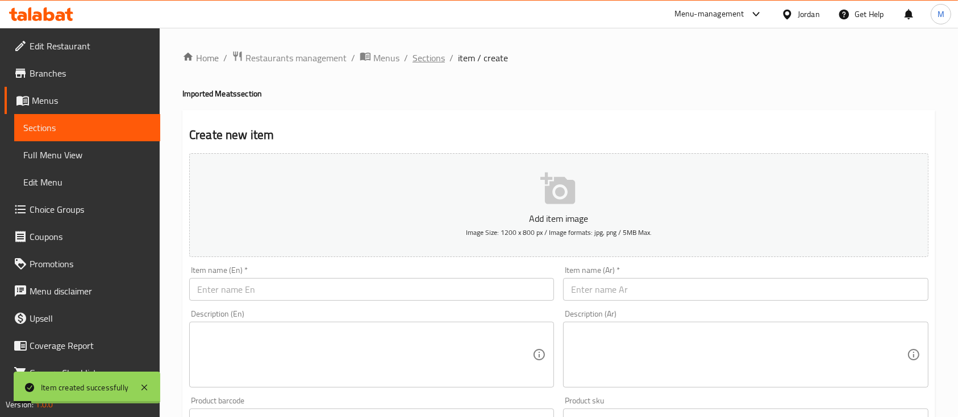
click at [424, 56] on span "Sections" at bounding box center [428, 58] width 32 height 14
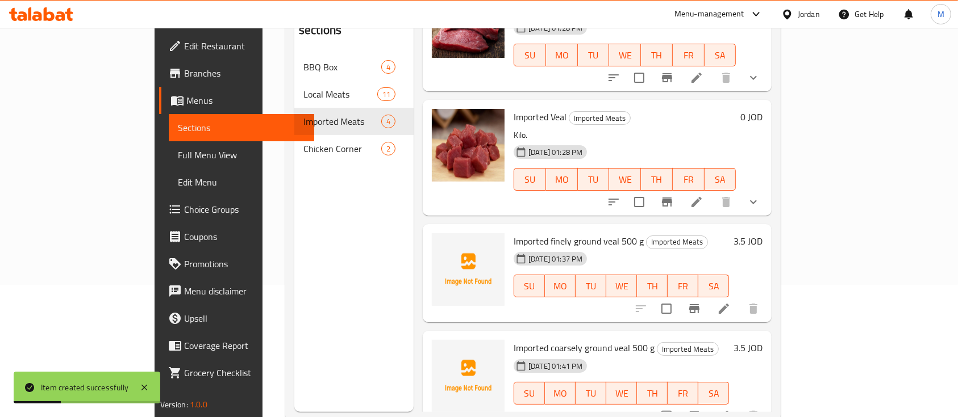
scroll to position [159, 0]
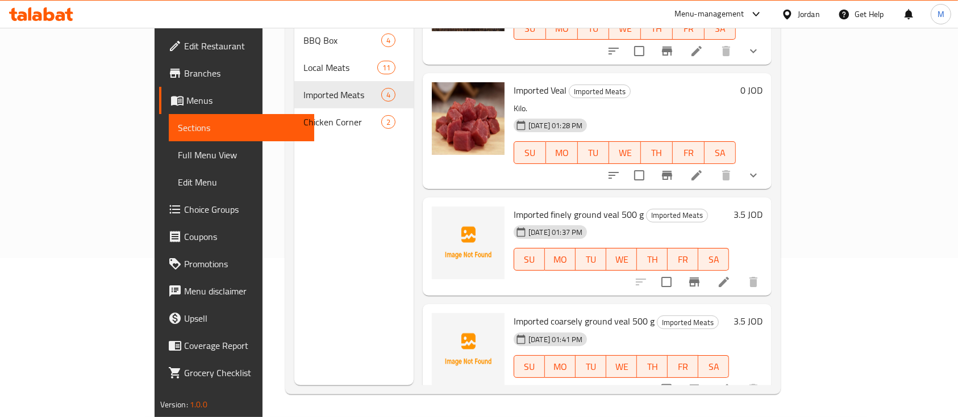
click at [595, 206] on span "Imported finely ground veal 500 g" at bounding box center [578, 214] width 130 height 17
click at [596, 206] on span "Imported finely ground veal 500 g" at bounding box center [578, 214] width 130 height 17
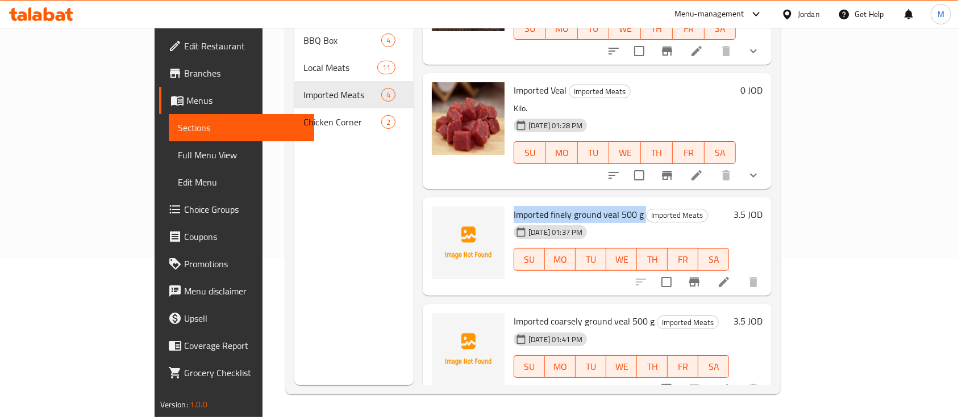
click at [604, 207] on h6 "Imported finely ground veal 500 g Imported Meats" at bounding box center [620, 215] width 215 height 16
drag, startPoint x: 604, startPoint y: 200, endPoint x: 472, endPoint y: 196, distance: 131.8
click at [509, 202] on div "Imported finely ground veal 500 g Imported Meats [DATE] 01:37 PM SU MO TU WE TH…" at bounding box center [621, 247] width 224 height 90
click at [513, 206] on span "Imported finely ground veal 500 g" at bounding box center [578, 214] width 130 height 17
drag, startPoint x: 602, startPoint y: 199, endPoint x: 472, endPoint y: 199, distance: 130.1
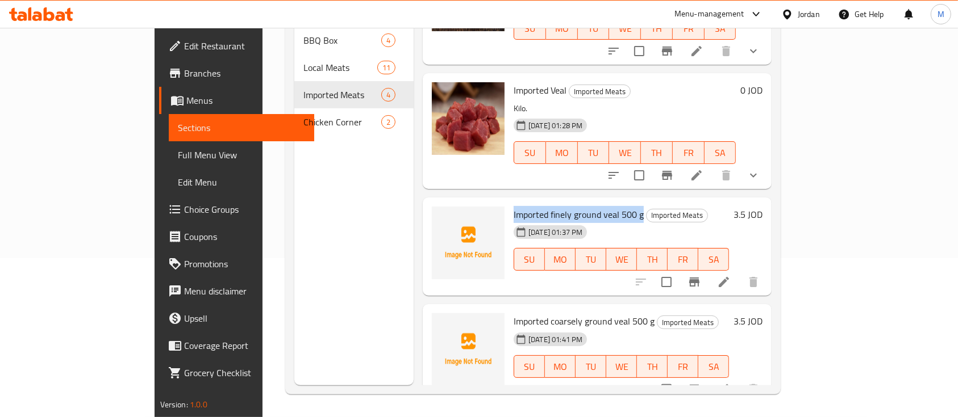
click at [509, 202] on div "Imported finely ground veal 500 g Imported Meats [DATE] 01:37 PM SU MO TU WE TH…" at bounding box center [621, 247] width 224 height 90
click at [513, 206] on span "Imported finely ground veal 500 g" at bounding box center [578, 214] width 130 height 17
click at [518, 206] on span "Imported finely ground veal 500 g" at bounding box center [578, 214] width 130 height 17
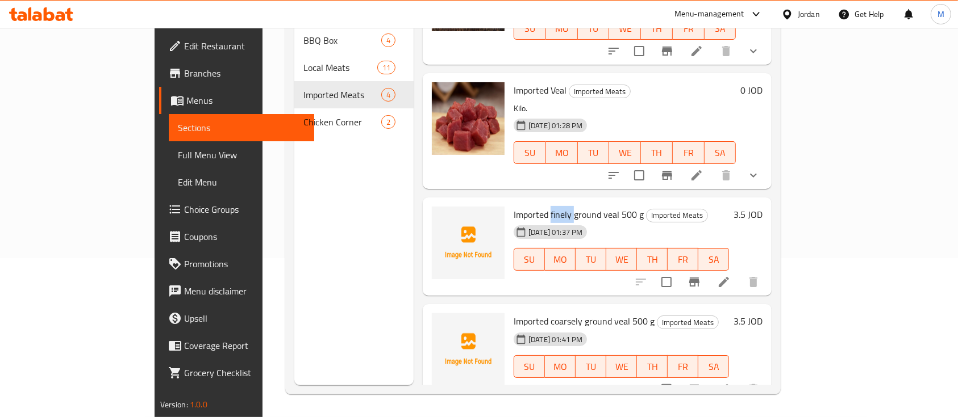
click at [518, 206] on span "Imported finely ground veal 500 g" at bounding box center [578, 214] width 130 height 17
click at [548, 206] on span "Imported finely ground veal 500 g" at bounding box center [578, 214] width 130 height 17
click at [574, 206] on span "Imported finely ground veal 500 g" at bounding box center [578, 214] width 130 height 17
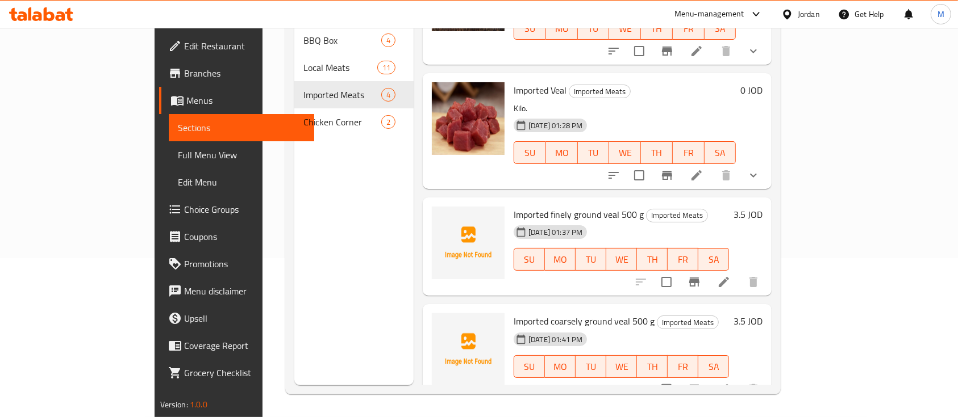
click at [584, 206] on span "Imported finely ground veal 500 g" at bounding box center [578, 214] width 130 height 17
click at [598, 206] on span "Imported finely ground veal 500 g" at bounding box center [578, 214] width 130 height 17
click at [581, 221] on div "[DATE] 01:37 PM SU MO TU WE TH FR SA" at bounding box center [621, 251] width 224 height 61
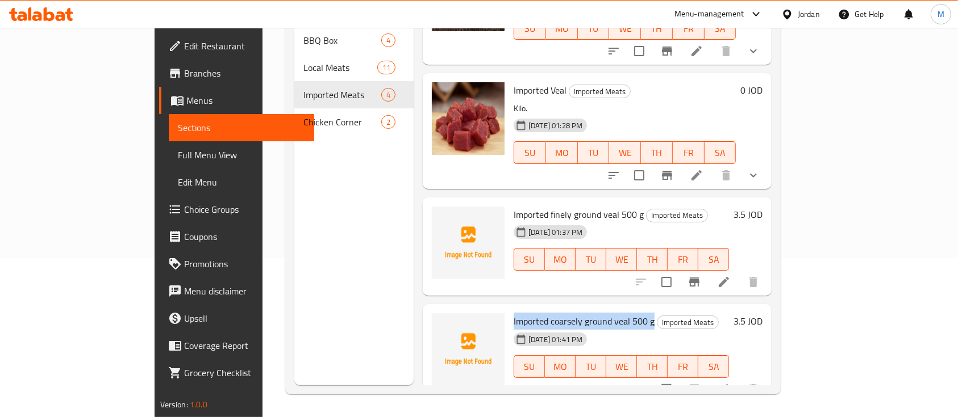
drag, startPoint x: 474, startPoint y: 301, endPoint x: 612, endPoint y: 302, distance: 138.0
click at [612, 313] on span "Imported coarsely ground veal 500 g" at bounding box center [583, 321] width 141 height 17
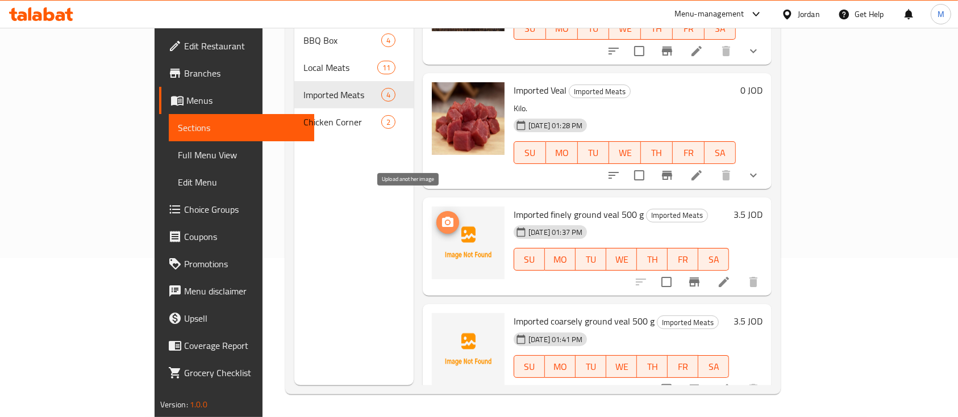
click at [441, 216] on icon "upload picture" at bounding box center [448, 223] width 14 height 14
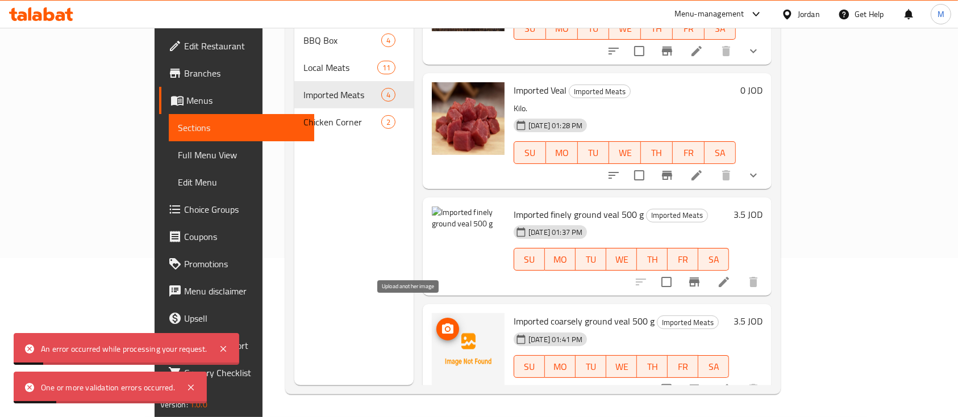
click at [442, 324] on icon "upload picture" at bounding box center [447, 329] width 11 height 10
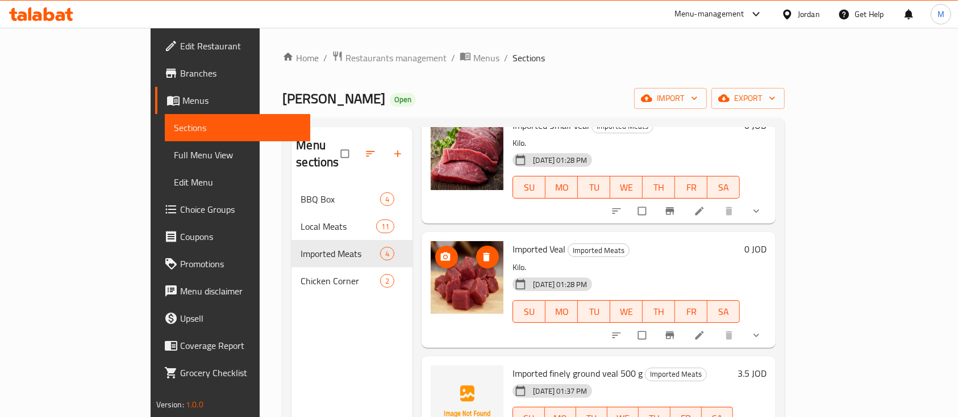
scroll to position [151, 0]
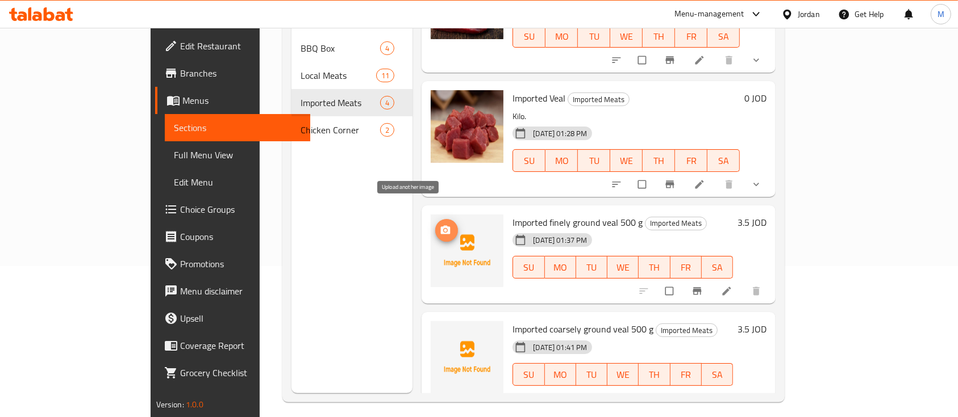
click at [435, 219] on button "upload picture" at bounding box center [446, 230] width 23 height 23
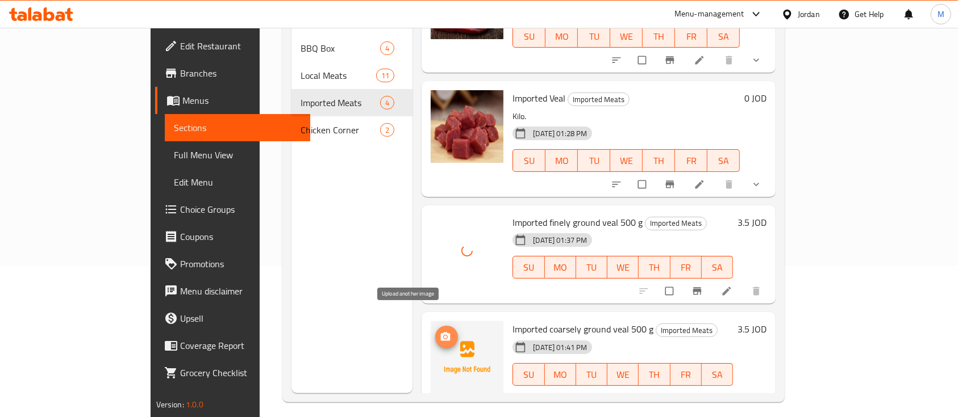
click at [441, 333] on icon "upload picture" at bounding box center [446, 337] width 10 height 9
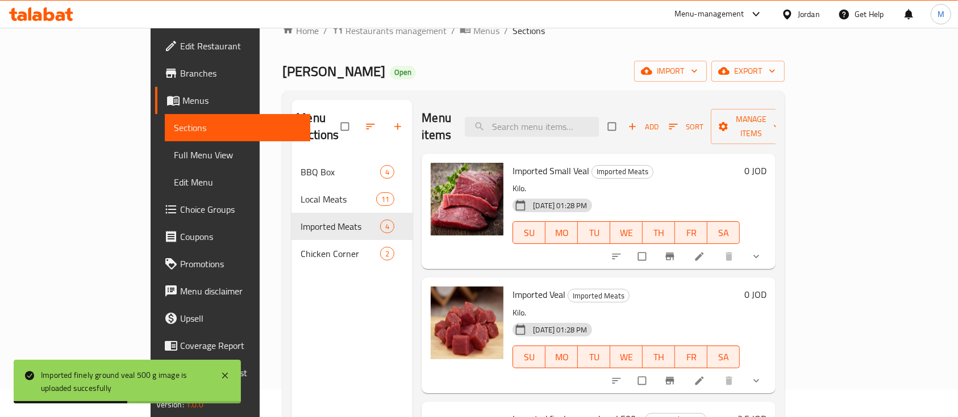
scroll to position [0, 0]
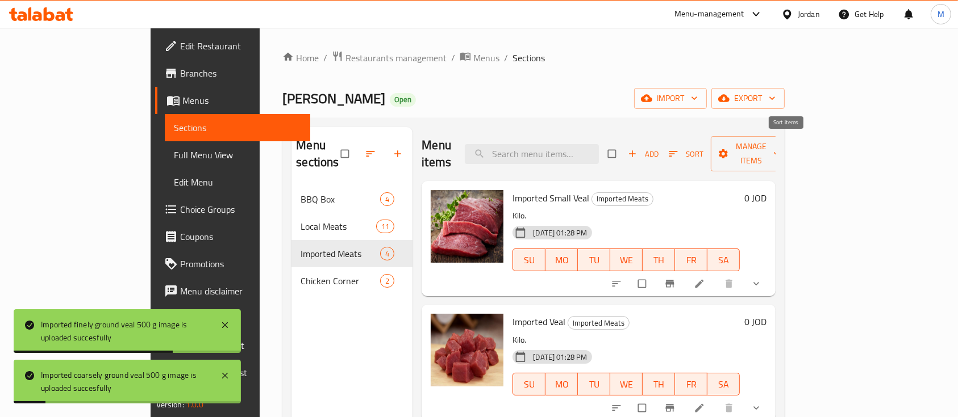
click at [678, 151] on icon "button" at bounding box center [673, 154] width 9 height 6
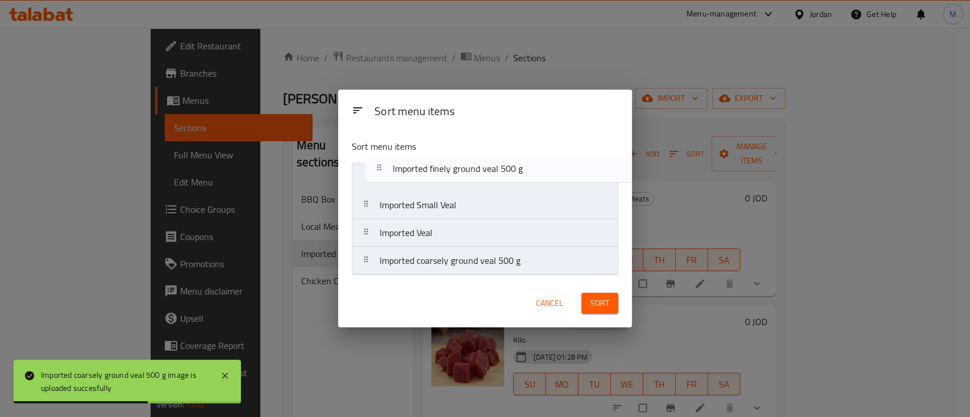
drag, startPoint x: 474, startPoint y: 243, endPoint x: 488, endPoint y: 172, distance: 71.8
click at [488, 172] on nav "Imported Small Veal Imported Veal Imported finely ground veal 500 g Imported co…" at bounding box center [485, 219] width 266 height 112
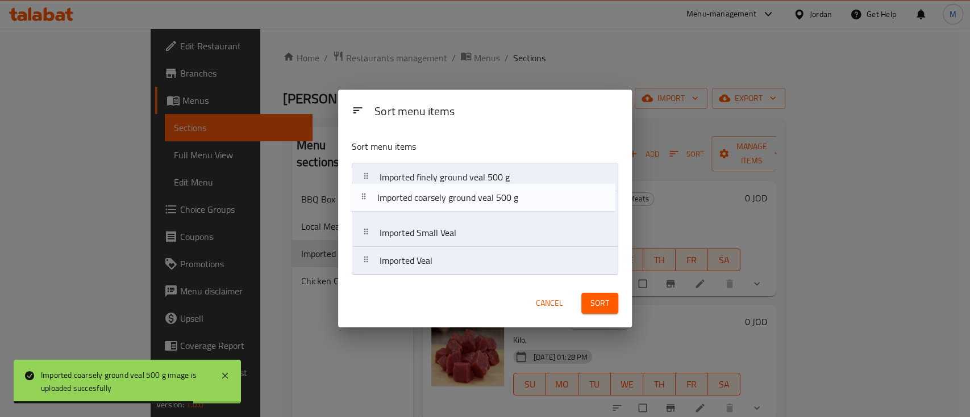
drag, startPoint x: 490, startPoint y: 266, endPoint x: 488, endPoint y: 200, distance: 66.5
click at [488, 200] on nav "Imported finely ground veal 500 g Imported Small Veal Imported Veal Imported co…" at bounding box center [485, 219] width 266 height 112
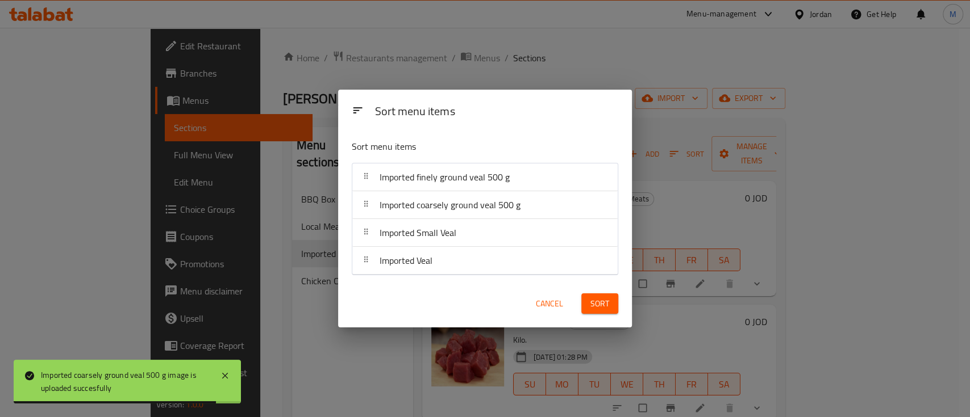
click at [609, 301] on button "Sort" at bounding box center [599, 304] width 37 height 21
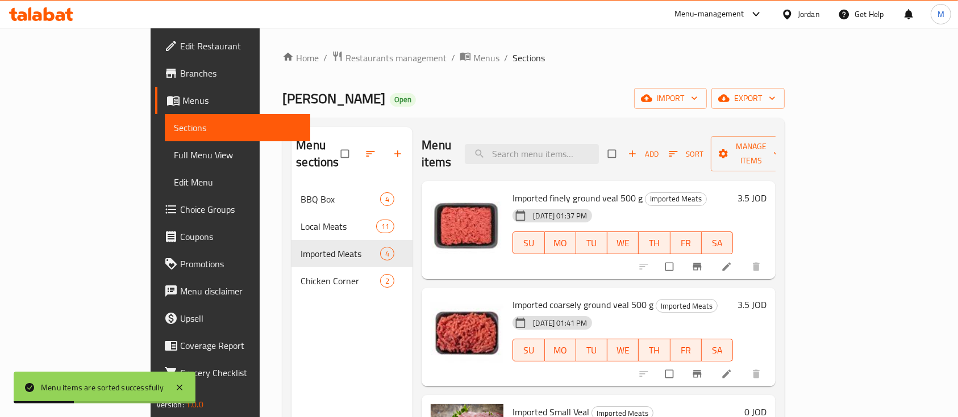
click at [318, 319] on div "Menu sections BBQ Box 4 Local Meats 11 Imported Meats 4 Chicken Corner 2" at bounding box center [351, 335] width 121 height 417
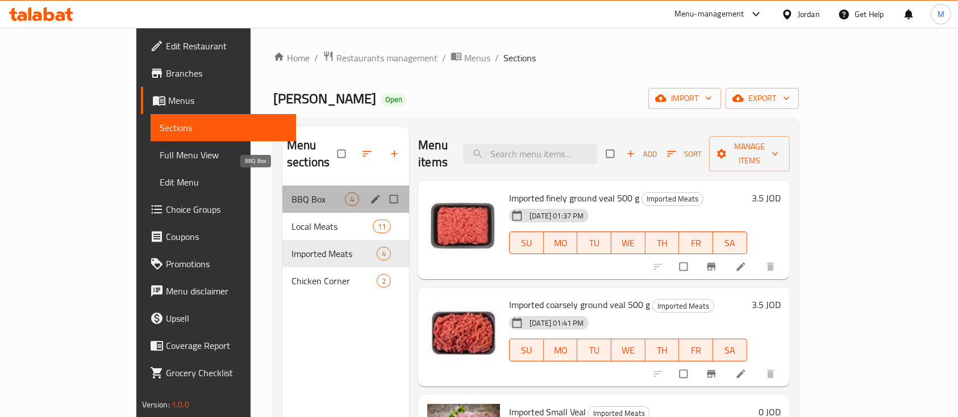
click at [291, 193] on span "BBQ Box" at bounding box center [317, 200] width 53 height 14
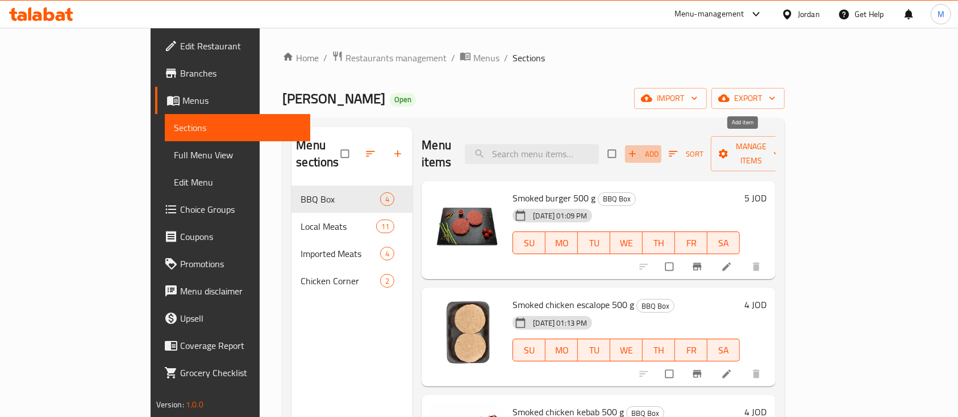
click at [658, 148] on span "Add" at bounding box center [643, 154] width 31 height 13
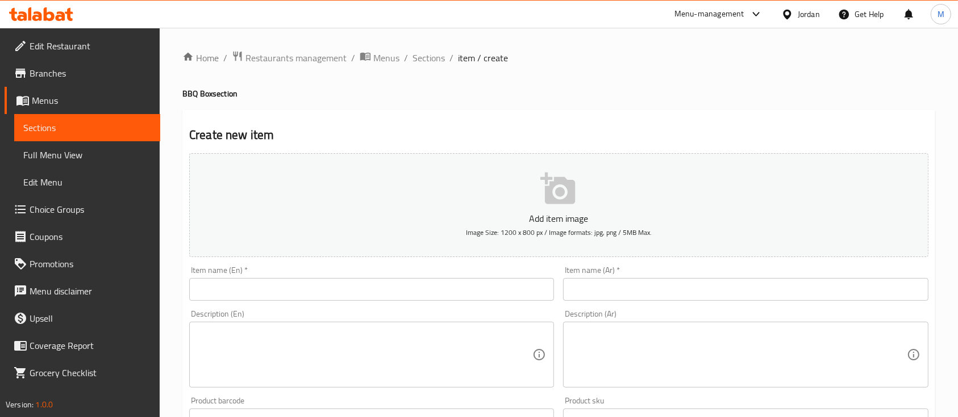
click at [621, 277] on div "Item name (Ar)   * Item name (Ar) *" at bounding box center [745, 283] width 365 height 35
click at [622, 283] on input "text" at bounding box center [745, 289] width 365 height 23
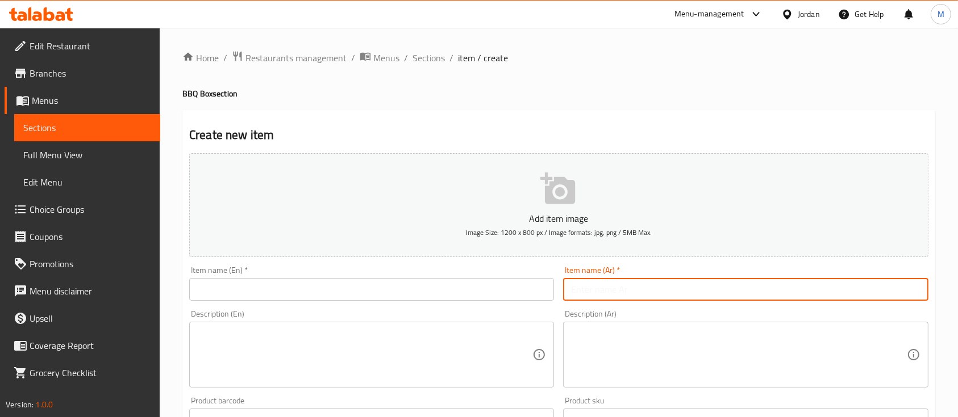
type input "a"
type input "شقف خاروف متبلة جاهزة للشوي 500 غم"
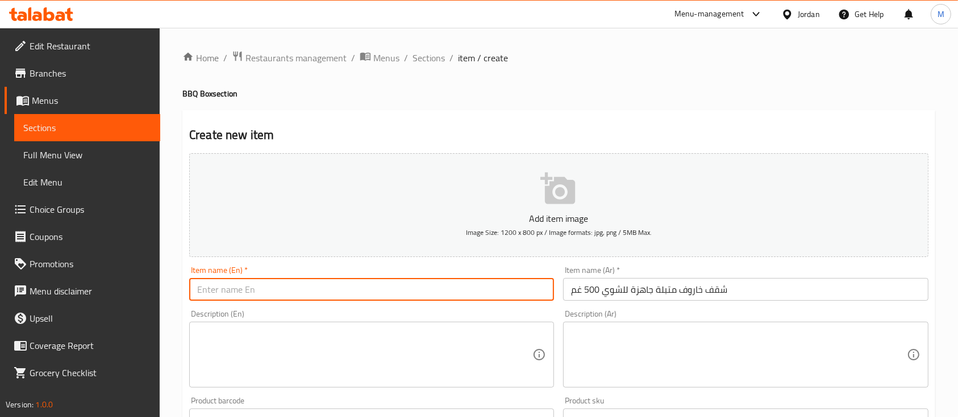
click at [304, 286] on input "text" at bounding box center [371, 289] width 365 height 23
paste input "Marinated lamb cubes ready for grilling 500 g"
type input "Marinated lamb cubes ready for grilling 500 g"
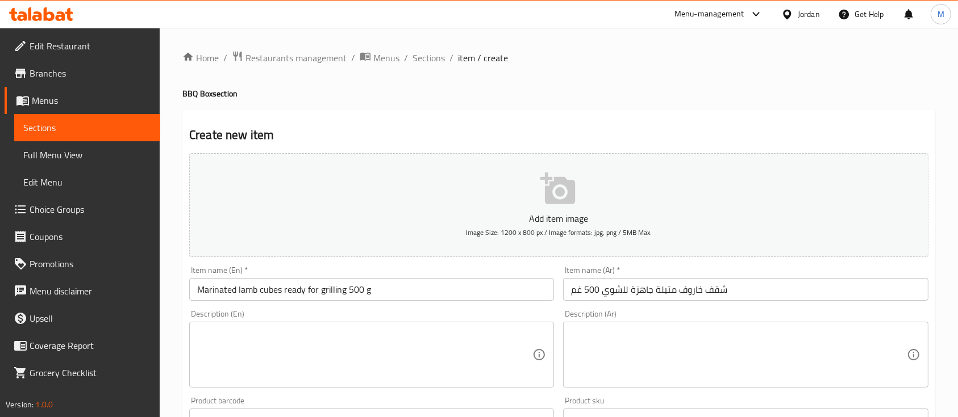
click at [324, 308] on div "Description (En) Description (En)" at bounding box center [372, 349] width 374 height 87
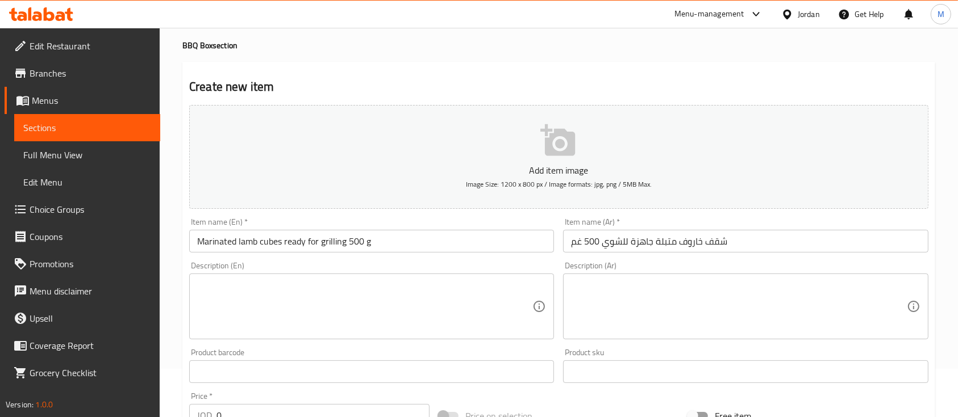
scroll to position [76, 0]
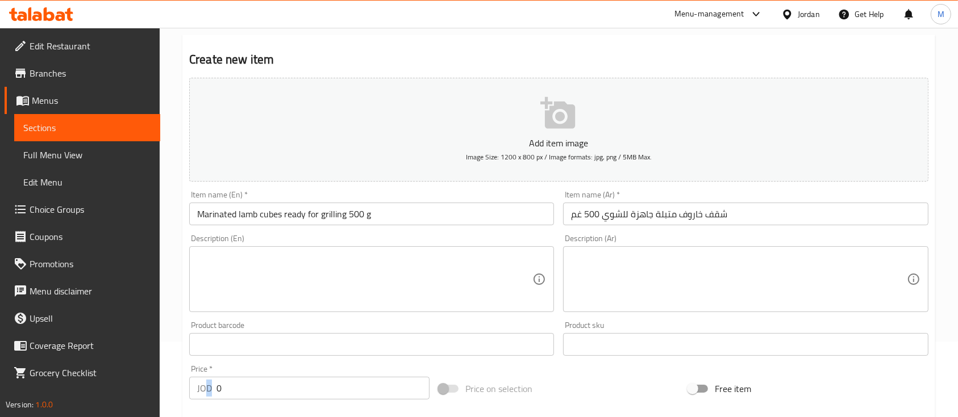
click at [203, 393] on div "JOD 0 Price *" at bounding box center [309, 388] width 240 height 23
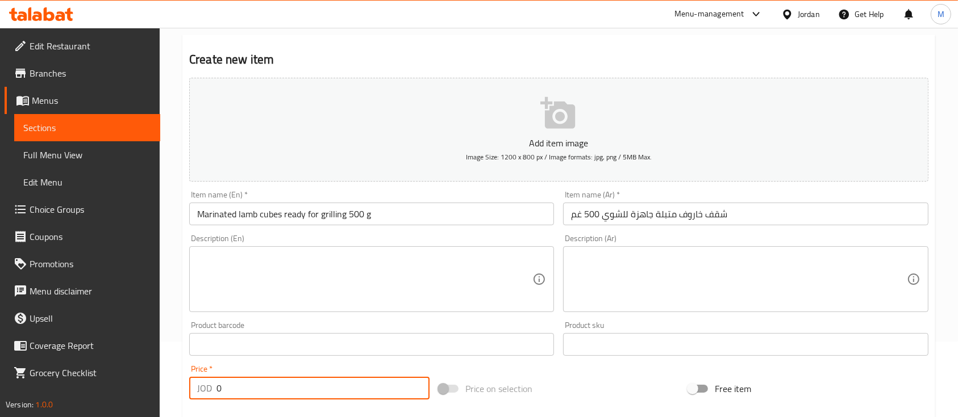
drag, startPoint x: 223, startPoint y: 391, endPoint x: 213, endPoint y: 392, distance: 9.7
click at [213, 392] on div "JOD 0 Price *" at bounding box center [309, 388] width 240 height 23
type input "6"
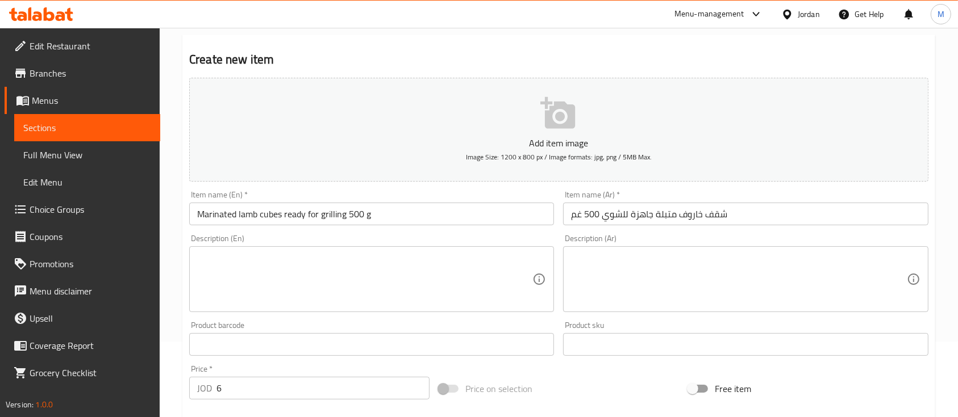
click at [390, 324] on div "Product barcode Product barcode" at bounding box center [371, 338] width 365 height 35
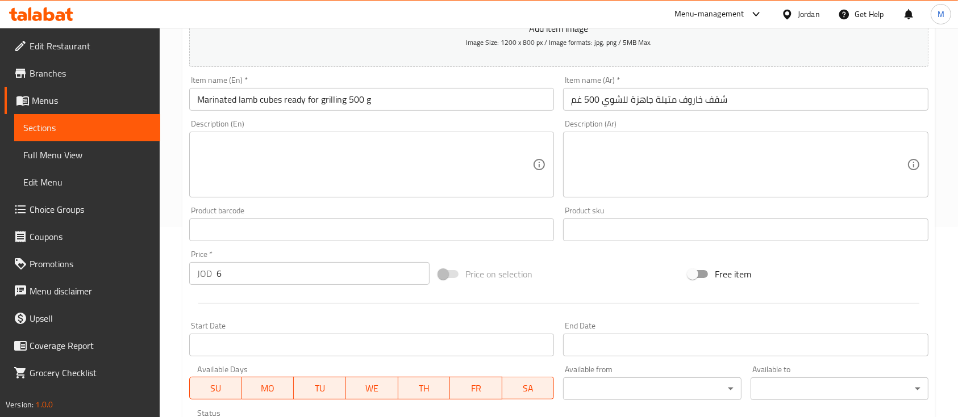
scroll to position [385, 0]
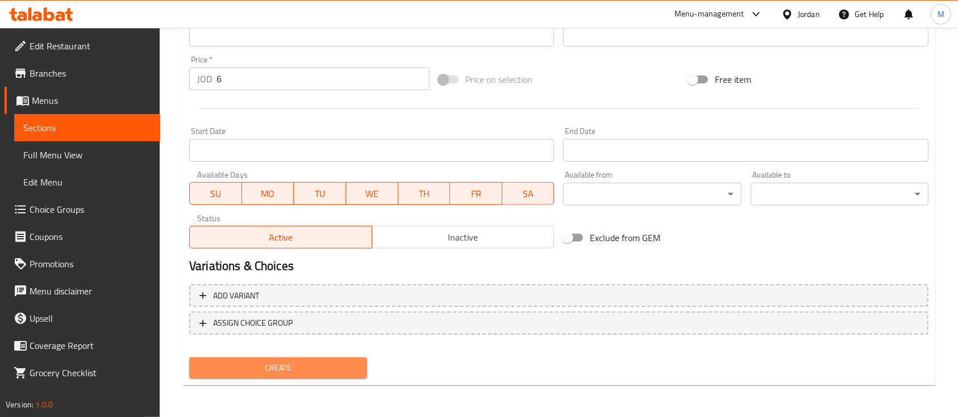
click at [353, 367] on span "Create" at bounding box center [278, 368] width 160 height 14
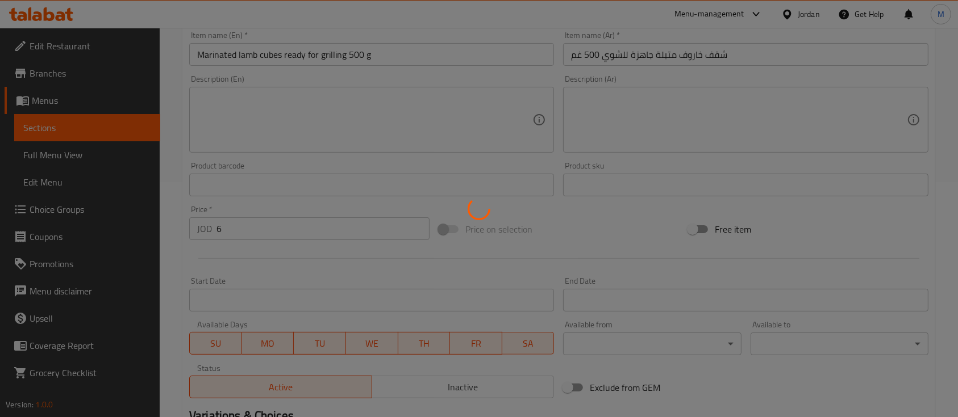
type input "0"
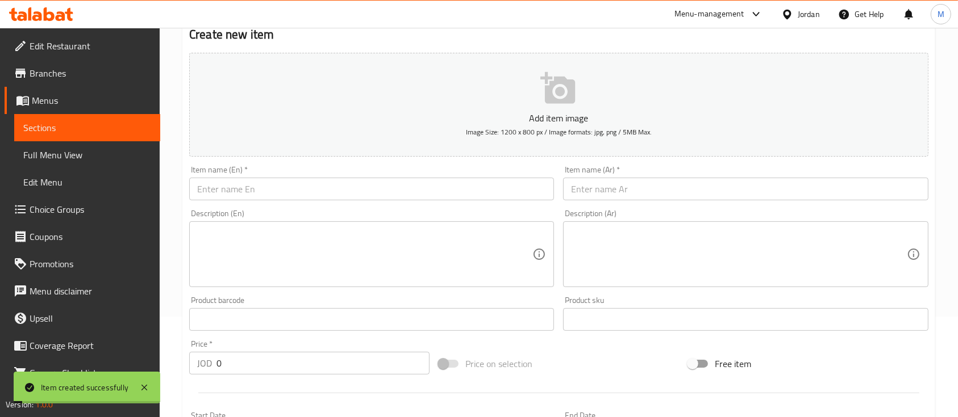
scroll to position [82, 0]
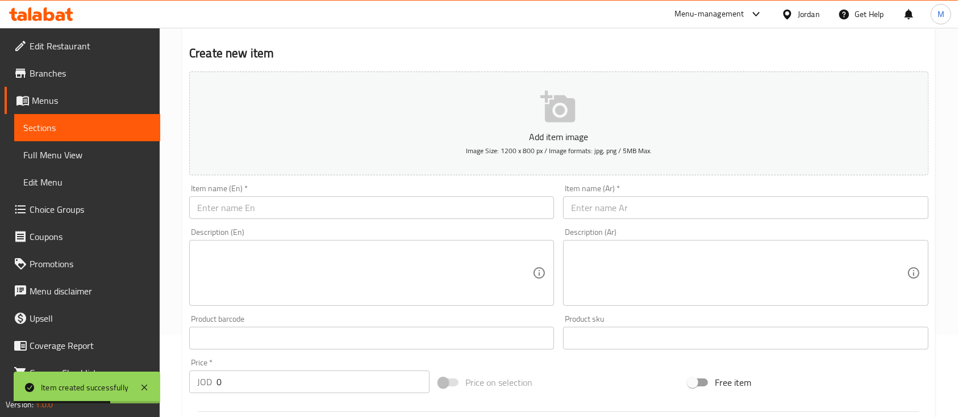
click at [631, 206] on input "text" at bounding box center [745, 208] width 365 height 23
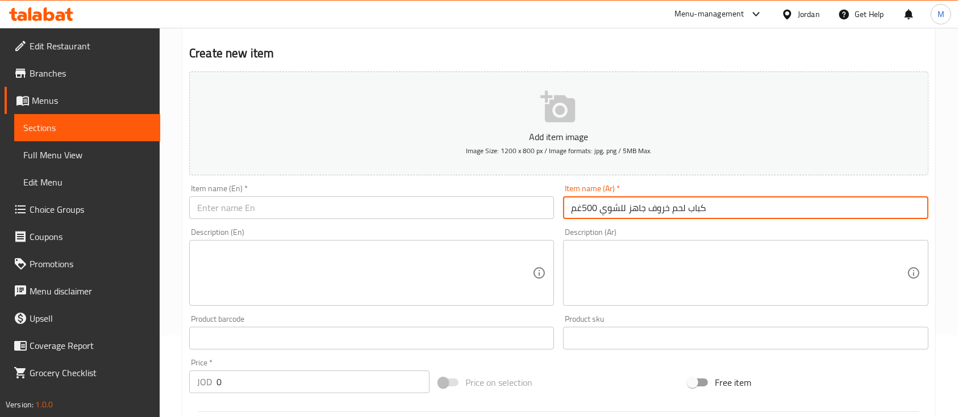
type input "كباب لحم خروف جاهز للشوي 500غم"
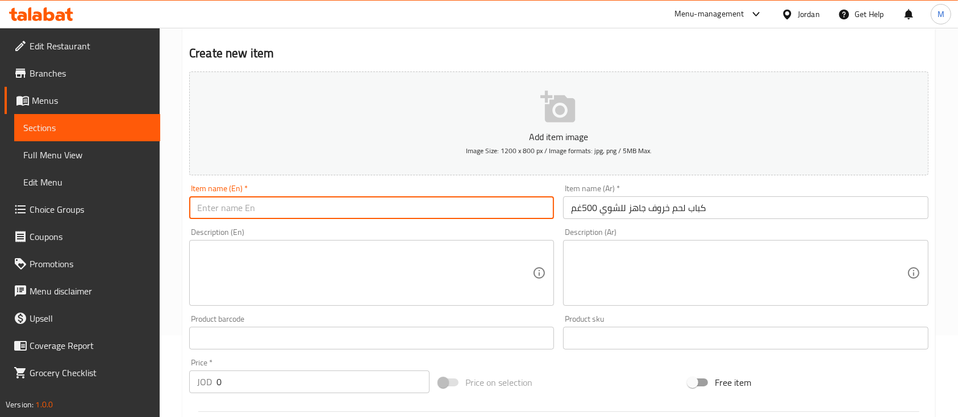
click at [383, 216] on input "text" at bounding box center [371, 208] width 365 height 23
paste input "Lamb kebab ready for grilling 500 g"
type input "Lamb kebab ready for grilling 500 g"
click at [396, 224] on div "Description (En) Description (En)" at bounding box center [372, 267] width 374 height 87
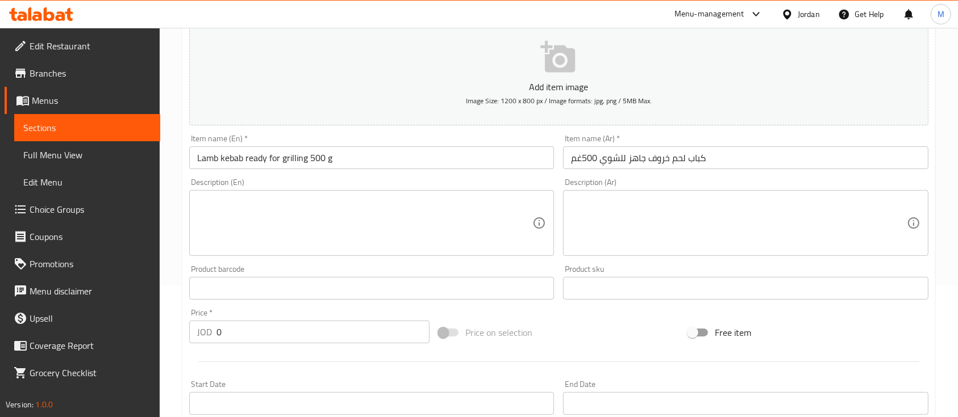
scroll to position [158, 0]
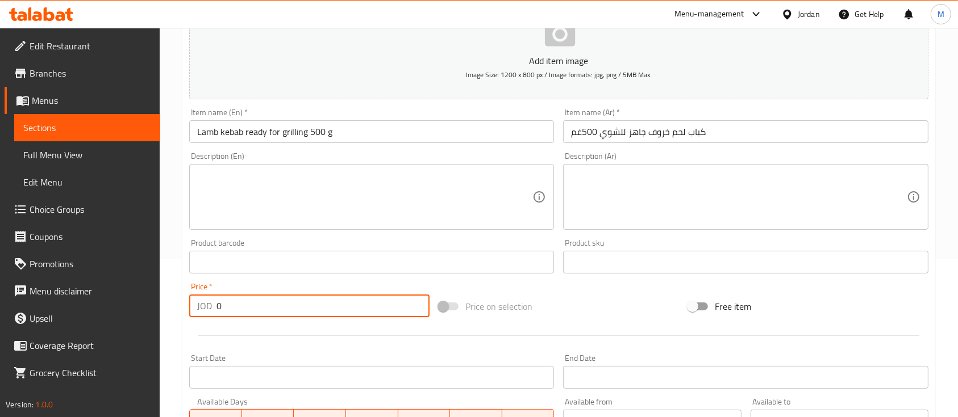
drag, startPoint x: 222, startPoint y: 306, endPoint x: 214, endPoint y: 308, distance: 8.1
click at [214, 308] on div "JOD 0 Price *" at bounding box center [309, 306] width 240 height 23
type input "5"
click at [297, 283] on div "Price   * JOD 5 Price *" at bounding box center [309, 300] width 240 height 35
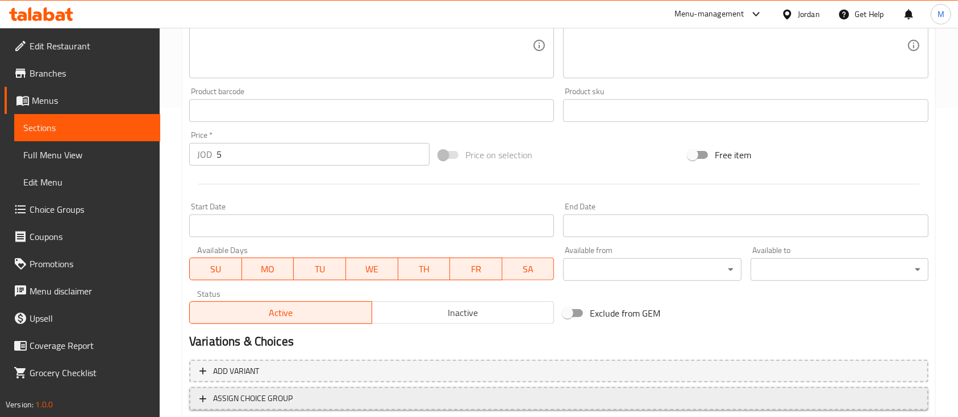
scroll to position [385, 0]
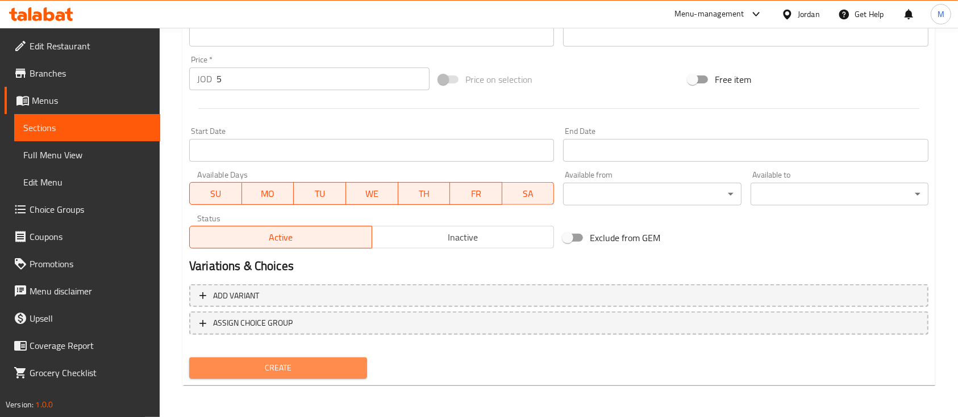
click at [306, 361] on button "Create" at bounding box center [278, 368] width 178 height 21
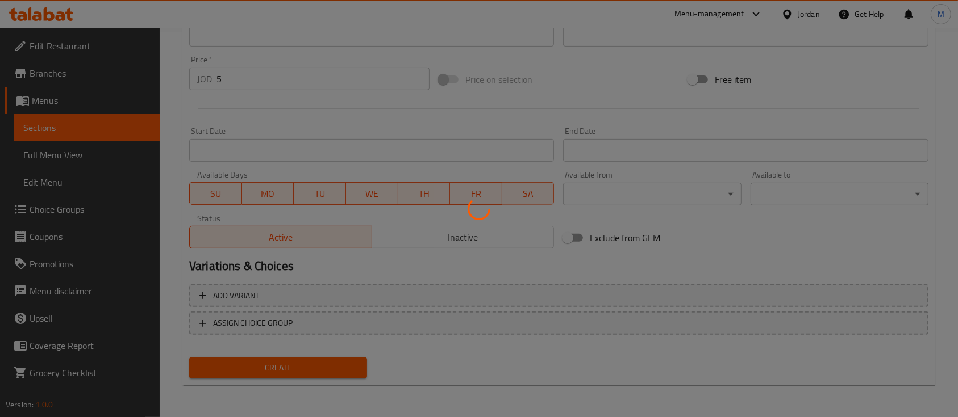
type input "0"
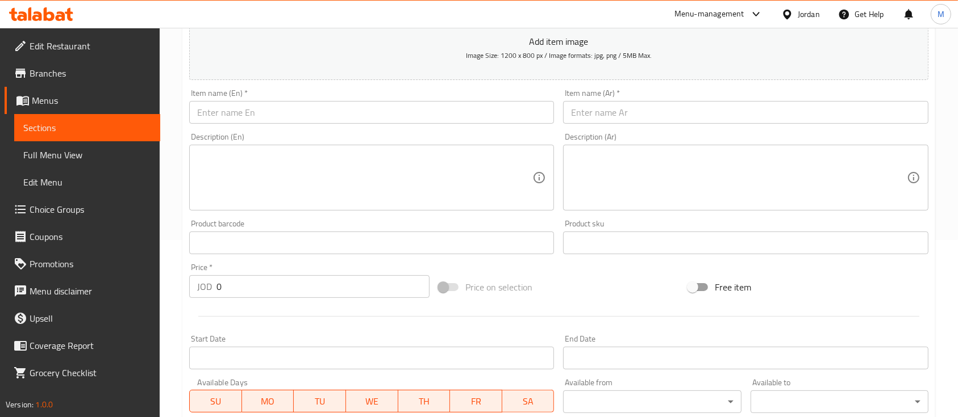
scroll to position [158, 0]
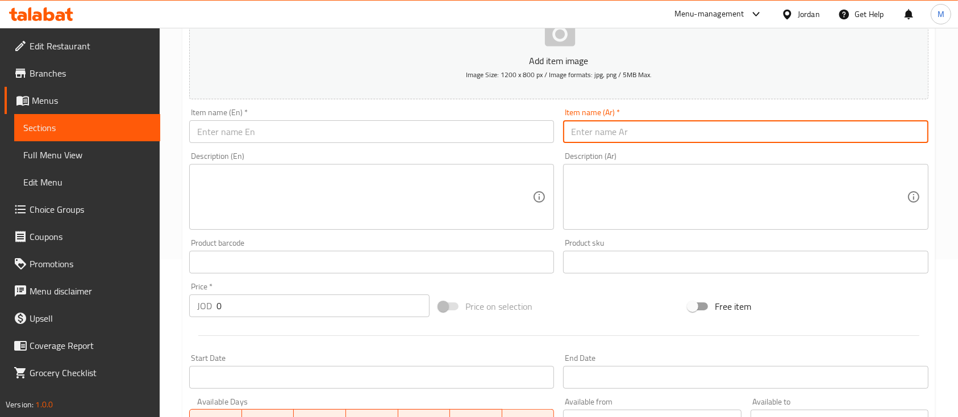
drag, startPoint x: 640, startPoint y: 137, endPoint x: 716, endPoint y: 139, distance: 75.5
click at [640, 137] on input "text" at bounding box center [745, 131] width 365 height 23
type input "س"
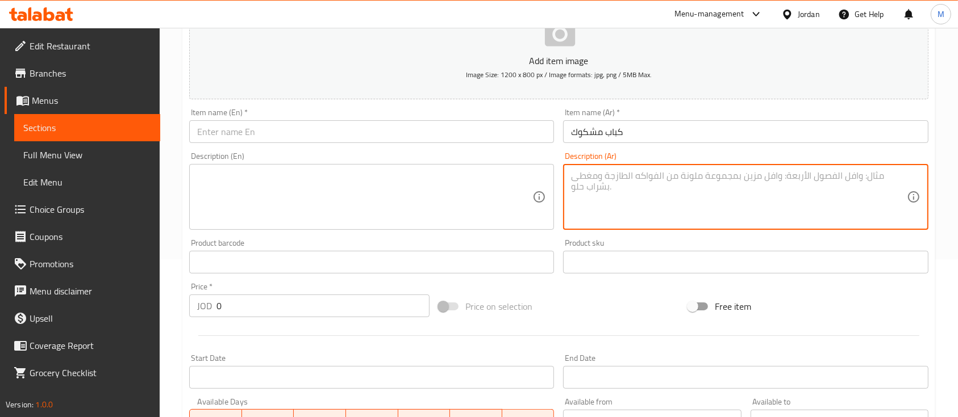
click at [675, 173] on textarea at bounding box center [738, 197] width 335 height 54
click at [646, 136] on input "كباب مشكوك" at bounding box center [745, 131] width 365 height 23
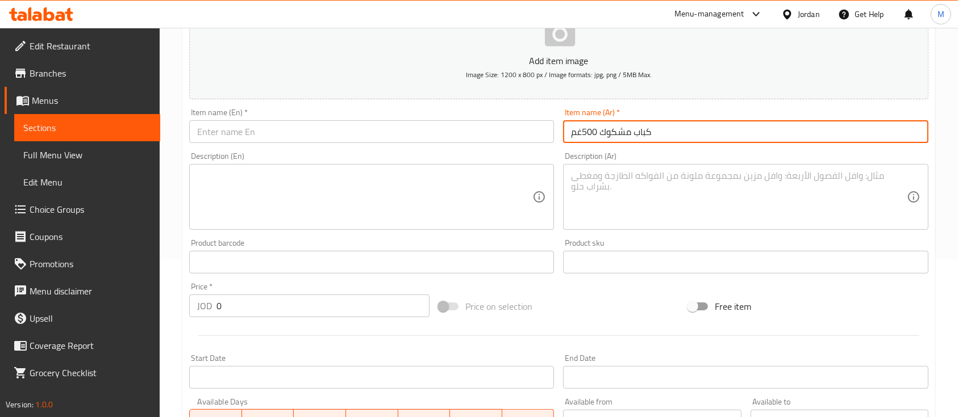
type input "كباب مشكوك 500غم"
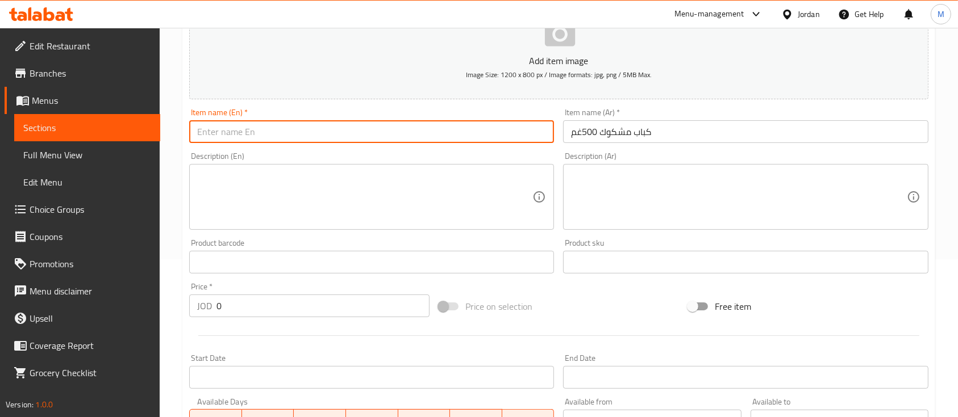
click at [321, 125] on input "text" at bounding box center [371, 131] width 365 height 23
paste input "Skewered kebab ready for grilling 500 g"
type input "Skewered kebab ready for grilling 500 g"
click at [393, 167] on div "Description (En)" at bounding box center [371, 197] width 365 height 66
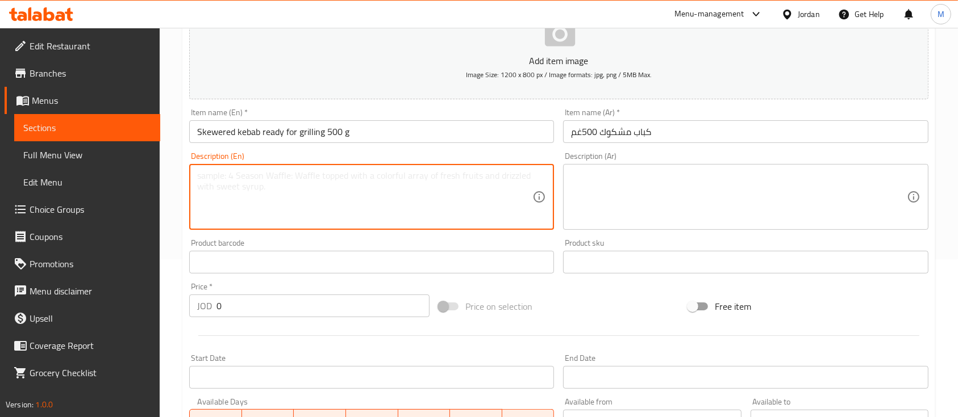
paste textarea "6 skewers"
type textarea "6 skewers"
click at [592, 173] on textarea at bounding box center [738, 197] width 335 height 54
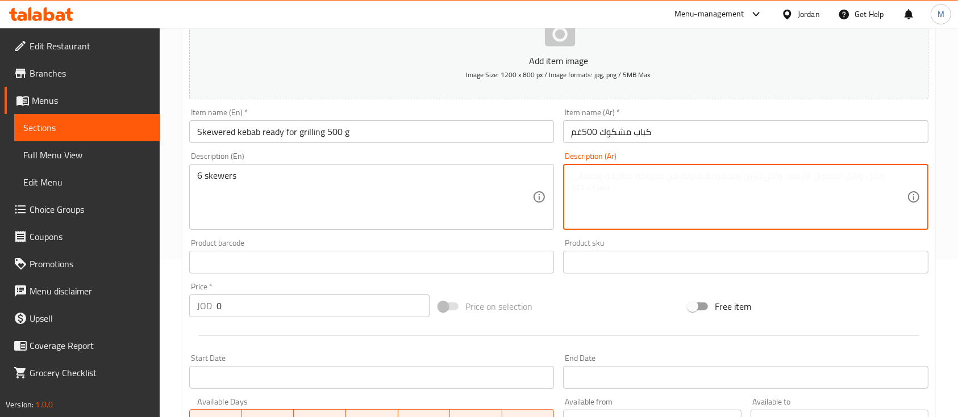
paste textarea "6 اسياخ"
type textarea "6 اسياخ"
click at [538, 156] on div "Description (En) 6 skewers Description (En)" at bounding box center [371, 191] width 365 height 78
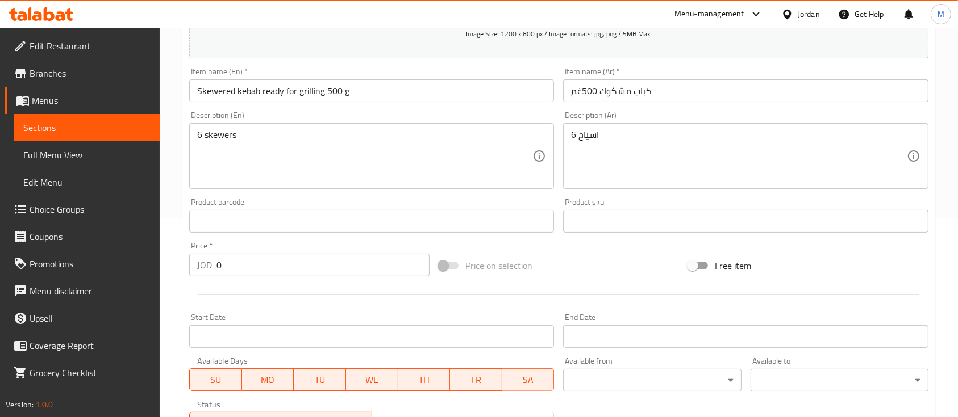
scroll to position [233, 0]
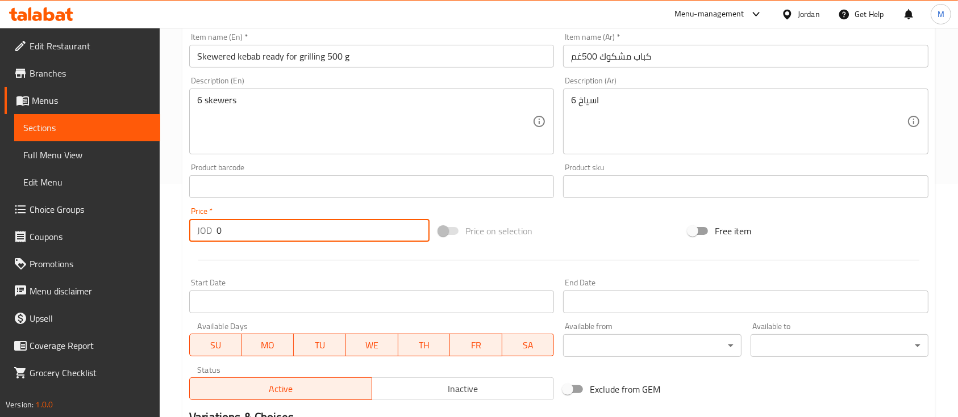
click at [207, 236] on div "JOD 0 Price *" at bounding box center [309, 230] width 240 height 23
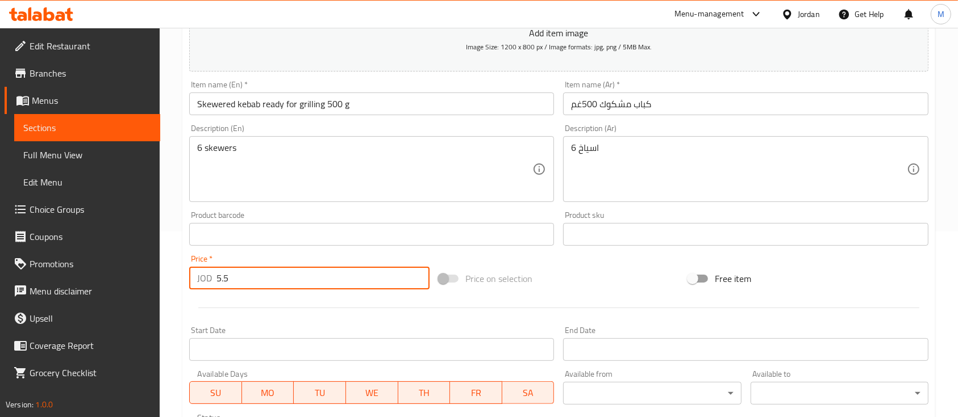
scroll to position [158, 0]
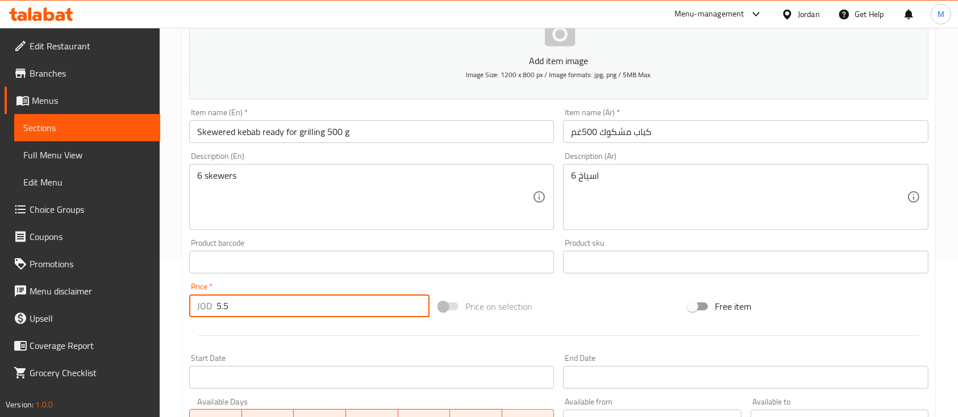
type input "5.5"
click at [438, 114] on div "Item name (En)   * Skewered kebab ready for grilling 500 g Item name (En) *" at bounding box center [371, 125] width 365 height 35
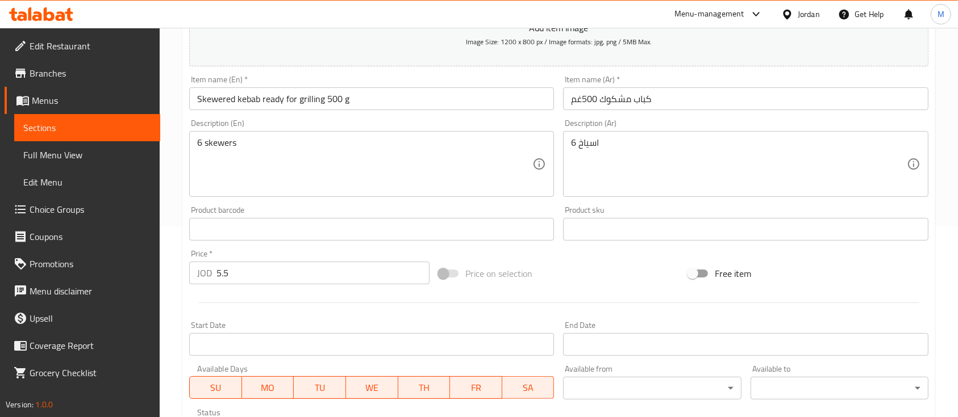
scroll to position [385, 0]
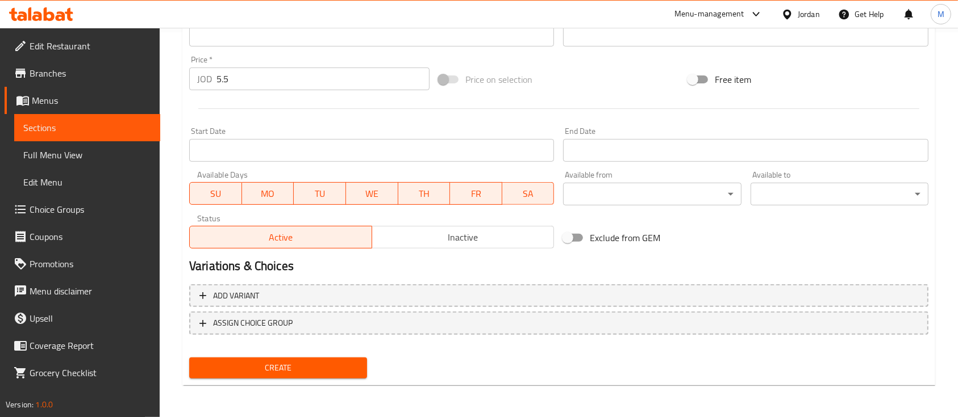
click at [336, 367] on span "Create" at bounding box center [278, 368] width 160 height 14
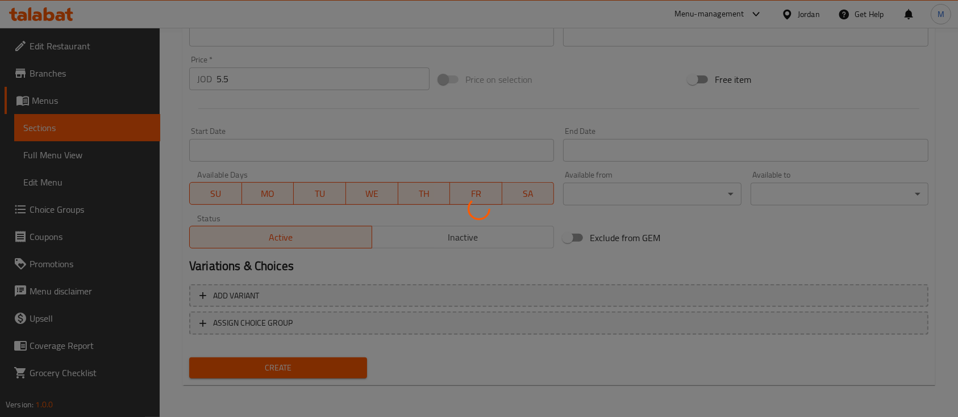
type input "0"
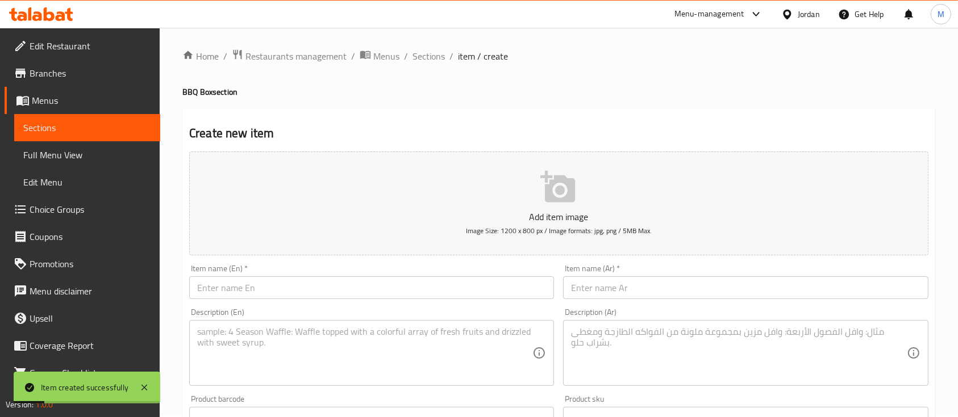
scroll to position [0, 0]
drag, startPoint x: 427, startPoint y: 60, endPoint x: 429, endPoint y: 72, distance: 12.7
click at [427, 60] on span "Sections" at bounding box center [428, 58] width 32 height 14
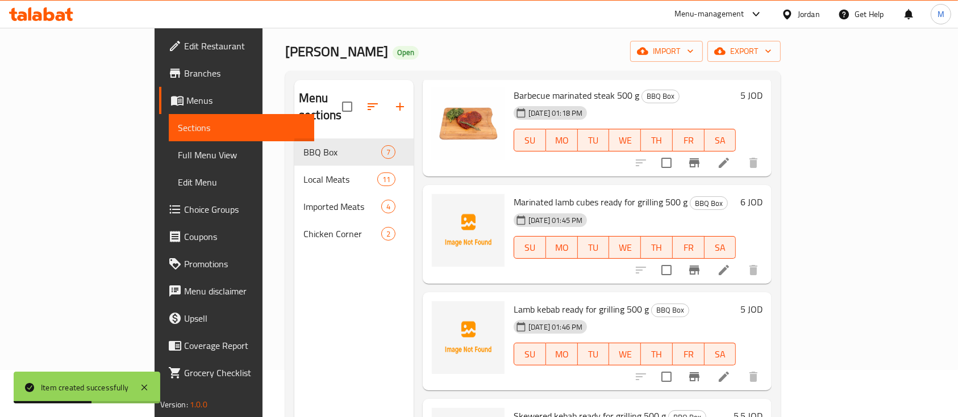
scroll to position [76, 0]
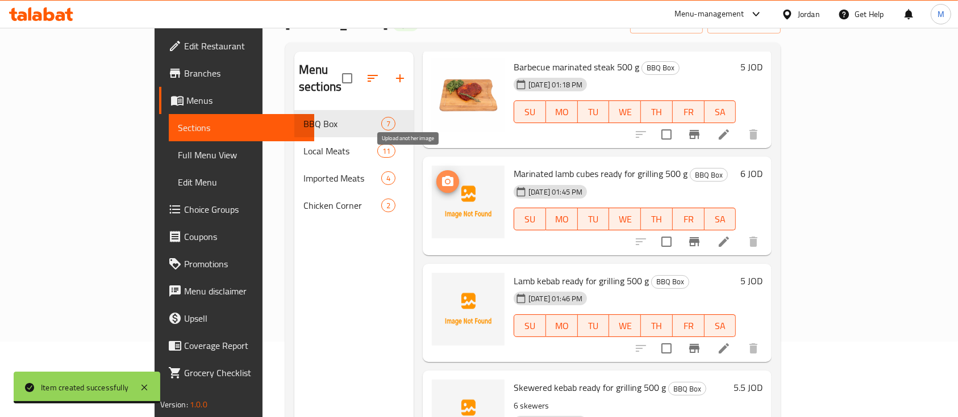
click at [436, 175] on span "upload picture" at bounding box center [447, 182] width 23 height 14
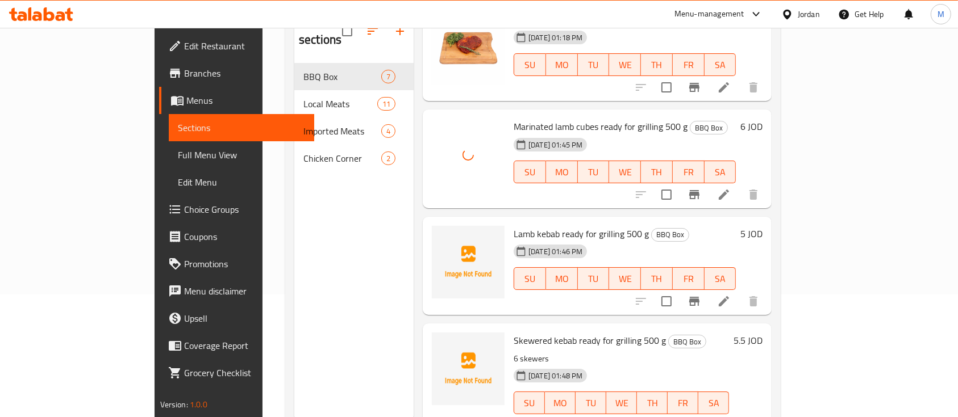
scroll to position [151, 0]
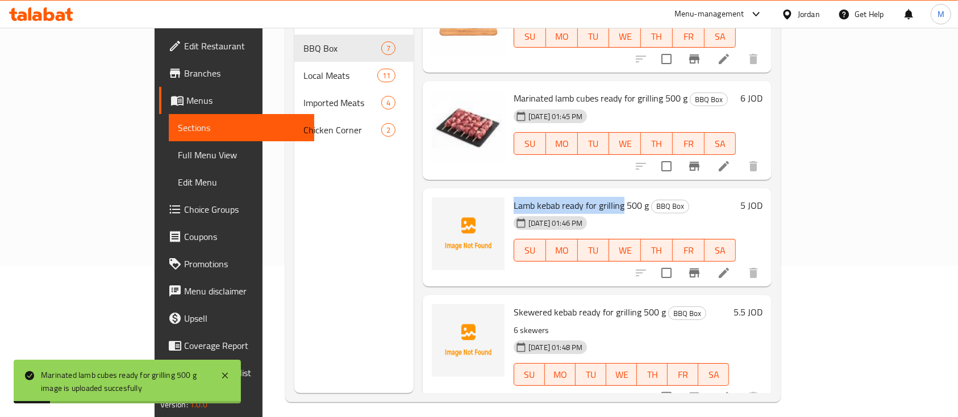
drag, startPoint x: 475, startPoint y: 179, endPoint x: 585, endPoint y: 186, distance: 110.4
click at [585, 197] on span "Lamb kebab ready for grilling 500 g" at bounding box center [580, 205] width 135 height 17
copy span "Lamb kebab ready for grilling"
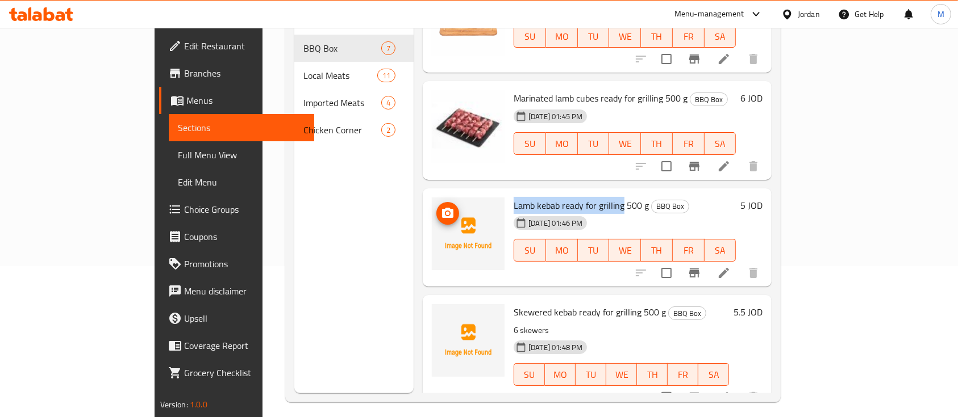
click at [436, 207] on span "upload picture" at bounding box center [447, 214] width 23 height 14
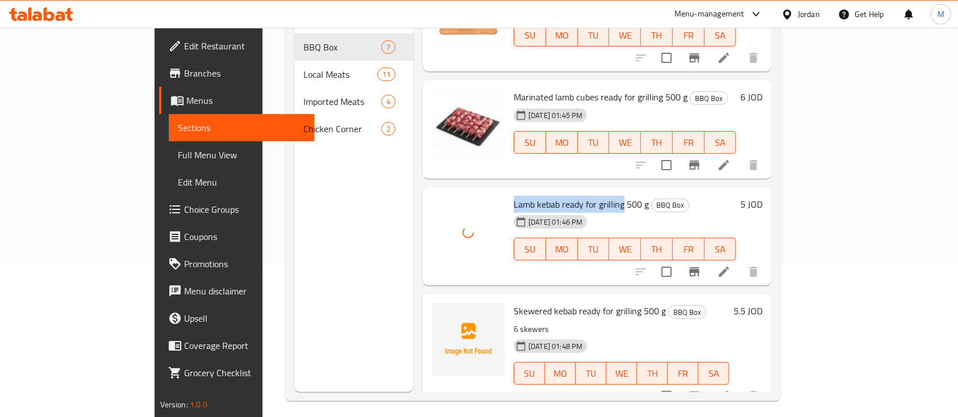
scroll to position [159, 0]
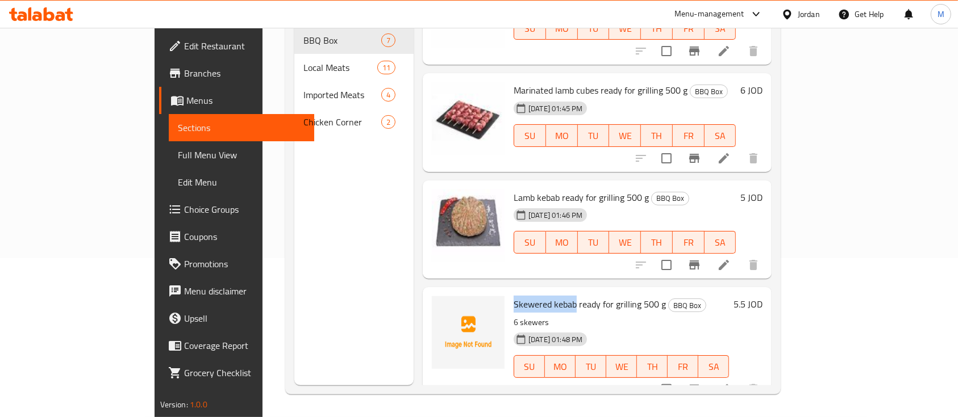
drag, startPoint x: 477, startPoint y: 287, endPoint x: 536, endPoint y: 281, distance: 60.0
click at [536, 296] on span "Skewered kebab ready for grilling 500 g" at bounding box center [589, 304] width 152 height 17
copy span "Skewered kebab"
click at [446, 311] on circle "upload picture" at bounding box center [447, 312] width 3 height 3
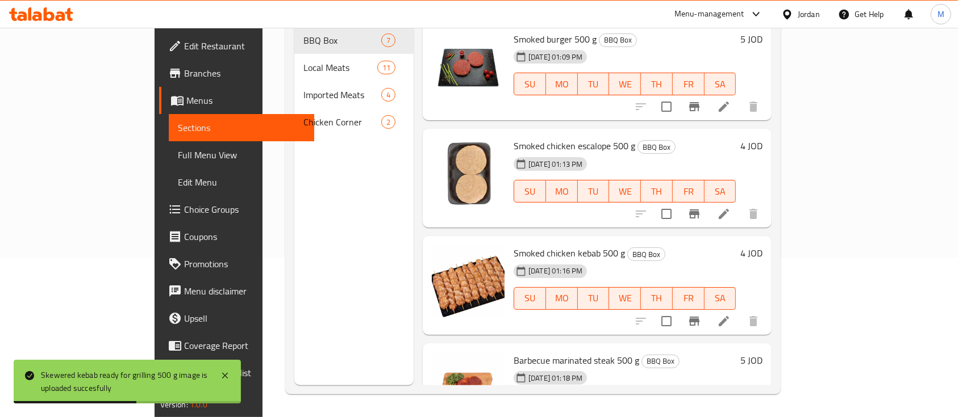
scroll to position [83, 0]
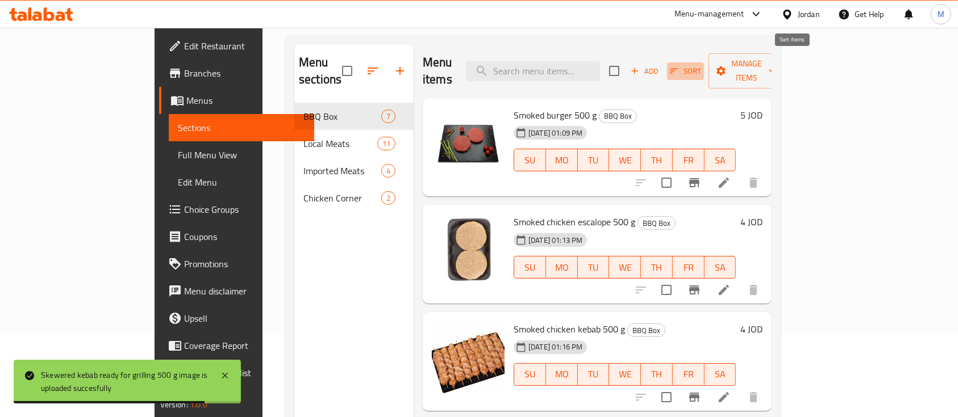
click at [701, 65] on span "Sort" at bounding box center [685, 71] width 31 height 13
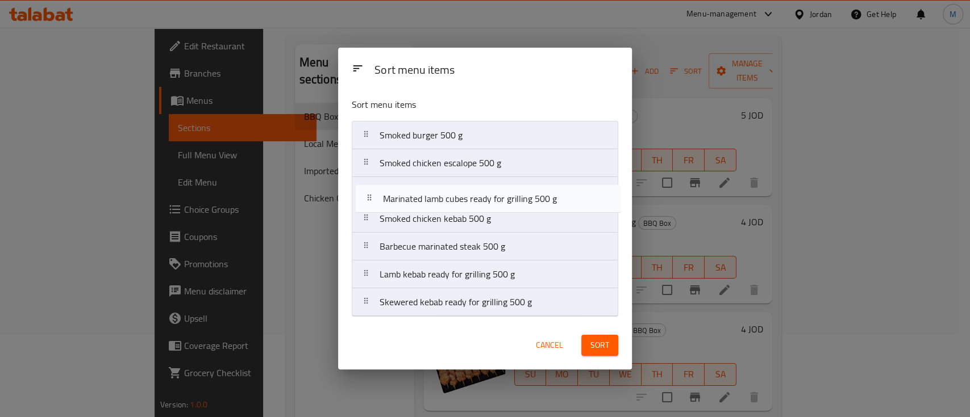
drag, startPoint x: 582, startPoint y: 249, endPoint x: 586, endPoint y: 199, distance: 50.7
click at [586, 199] on nav "Smoked burger 500 g Smoked chicken escalope 500 g Smoked chicken kebab 500 g Ba…" at bounding box center [485, 219] width 266 height 196
drag, startPoint x: 563, startPoint y: 248, endPoint x: 565, endPoint y: 193, distance: 54.5
click at [565, 193] on nav "Smoked burger 500 g Smoked chicken escalope 500 g Marinated lamb cubes ready fo…" at bounding box center [485, 219] width 266 height 196
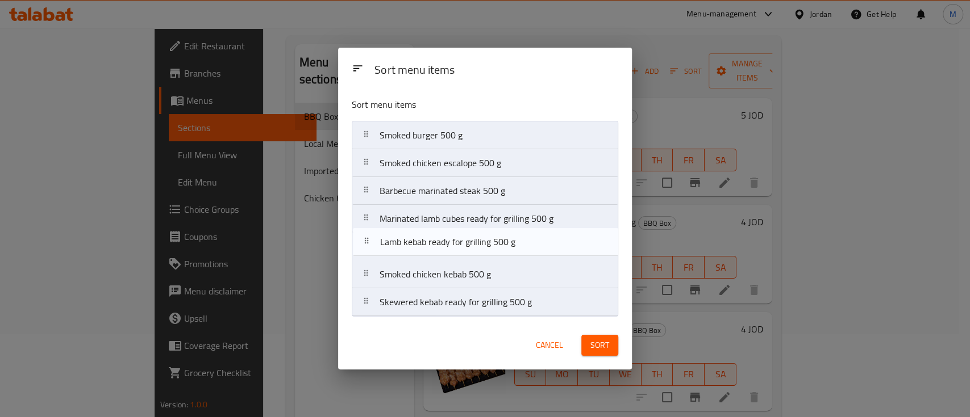
drag, startPoint x: 569, startPoint y: 282, endPoint x: 570, endPoint y: 245, distance: 36.9
click at [570, 245] on nav "Smoked burger 500 g Smoked chicken escalope 500 g Barbecue marinated steak 500 …" at bounding box center [485, 219] width 266 height 196
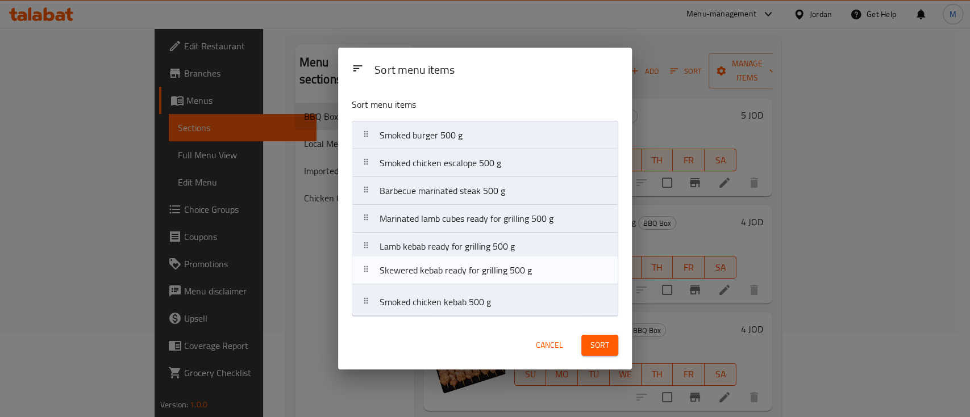
click at [568, 268] on nav "Smoked burger 500 g Smoked chicken escalope 500 g Barbecue marinated steak 500 …" at bounding box center [485, 219] width 266 height 196
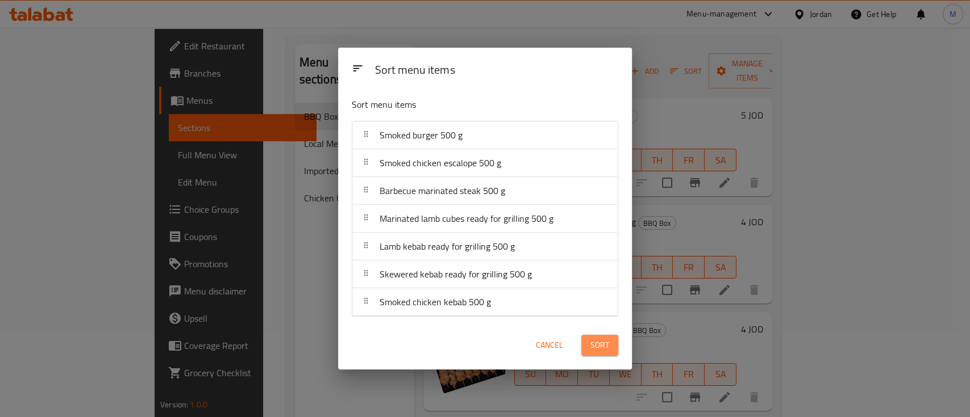
click at [600, 339] on span "Sort" at bounding box center [599, 346] width 19 height 14
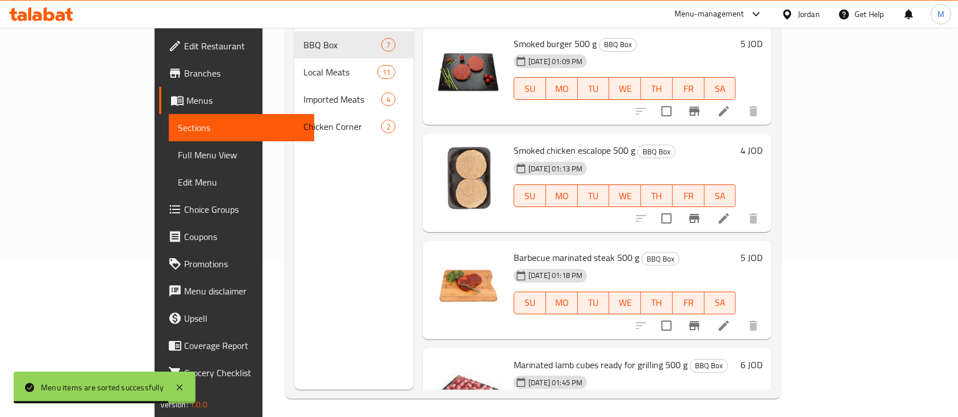
scroll to position [0, 0]
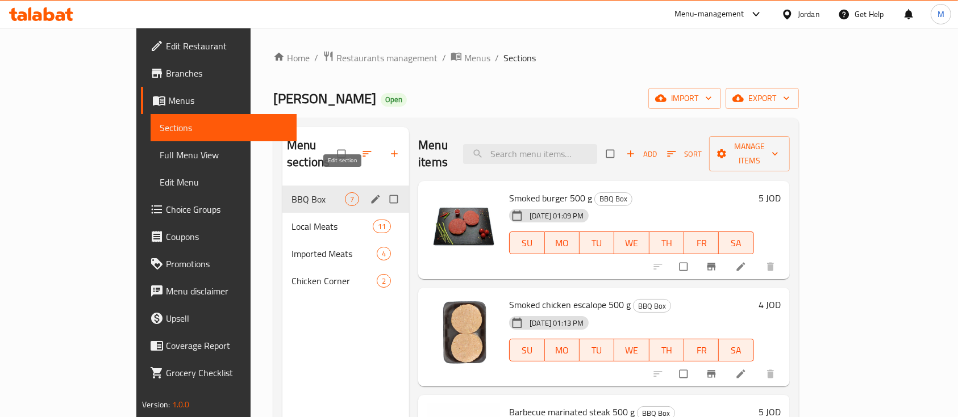
click at [370, 194] on icon "edit" at bounding box center [375, 199] width 11 height 11
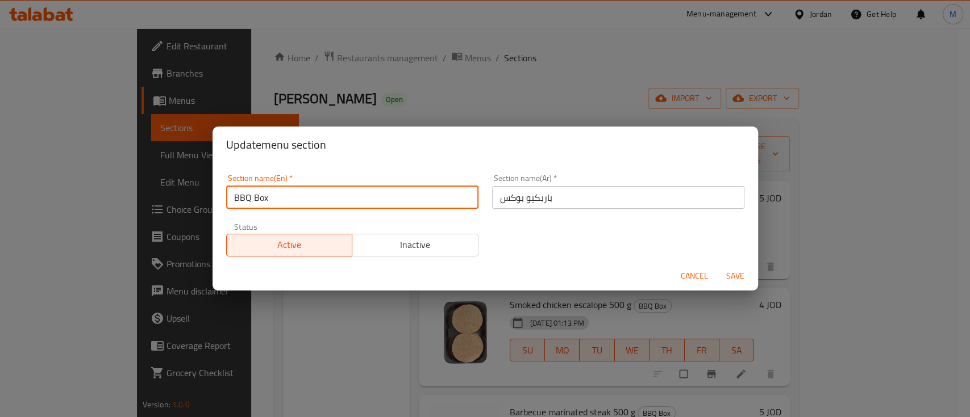
drag, startPoint x: 269, startPoint y: 200, endPoint x: 252, endPoint y: 198, distance: 16.6
click at [252, 198] on input "BBQ Box" at bounding box center [352, 197] width 252 height 23
type input "BBQ"
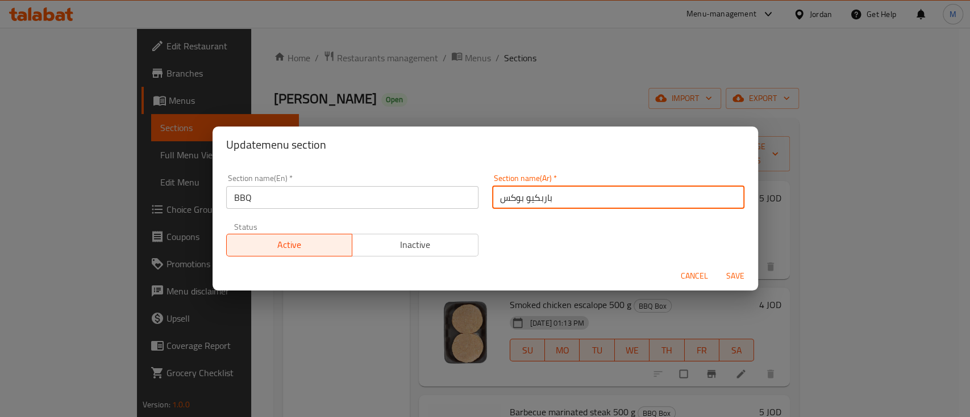
drag, startPoint x: 491, startPoint y: 195, endPoint x: 515, endPoint y: 199, distance: 24.3
click at [515, 199] on input "باربكيو بوكس" at bounding box center [618, 197] width 252 height 23
type input "باربكيو"
click at [518, 233] on div "Section name(En)   * BBQ Section name(En) * Section name(Ar)   * باربكيو Sectio…" at bounding box center [485, 216] width 532 height 96
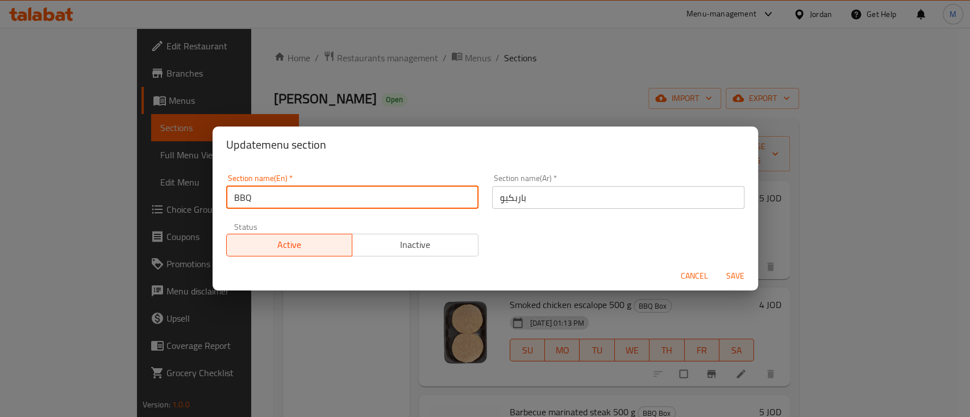
click at [345, 201] on input "BBQ" at bounding box center [352, 197] width 252 height 23
click at [728, 275] on span "Save" at bounding box center [734, 276] width 27 height 14
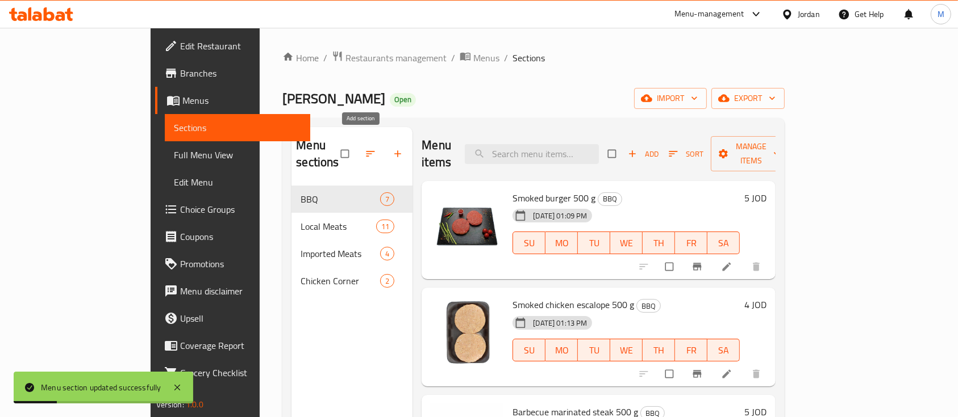
click at [392, 148] on icon "button" at bounding box center [397, 153] width 11 height 11
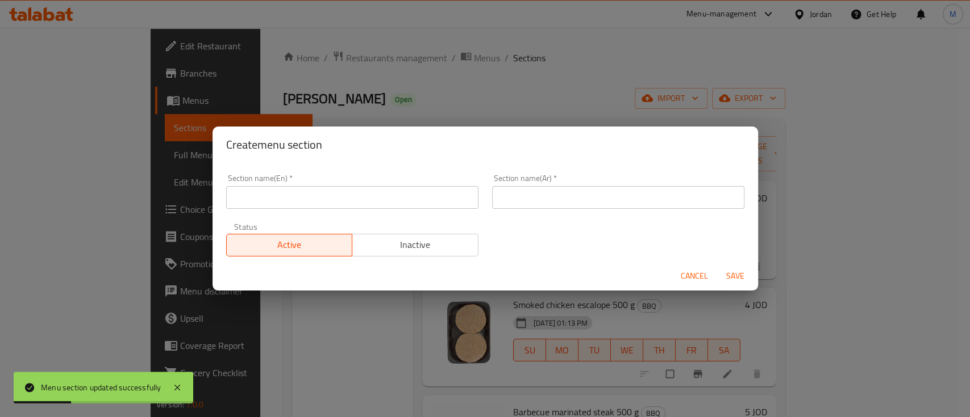
click at [316, 198] on input "text" at bounding box center [352, 197] width 252 height 23
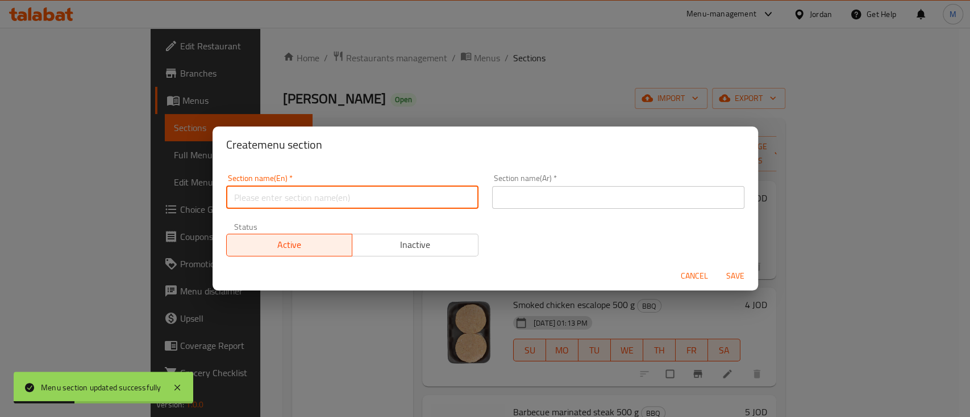
type input "س"
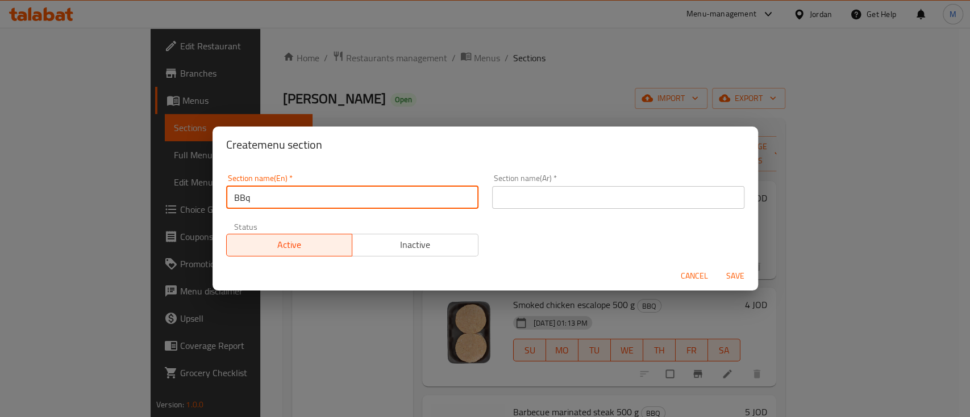
type input "BBQ Box"
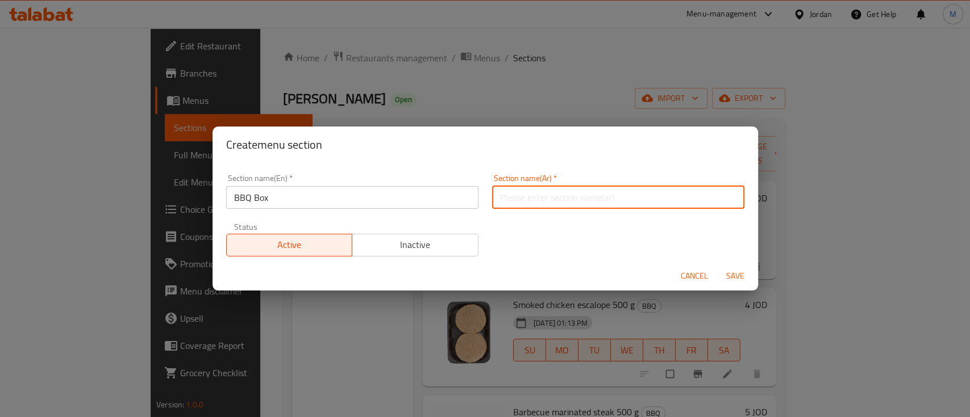
type input "s"
type input "باربكيو بوكس"
click at [734, 274] on span "Save" at bounding box center [734, 276] width 27 height 14
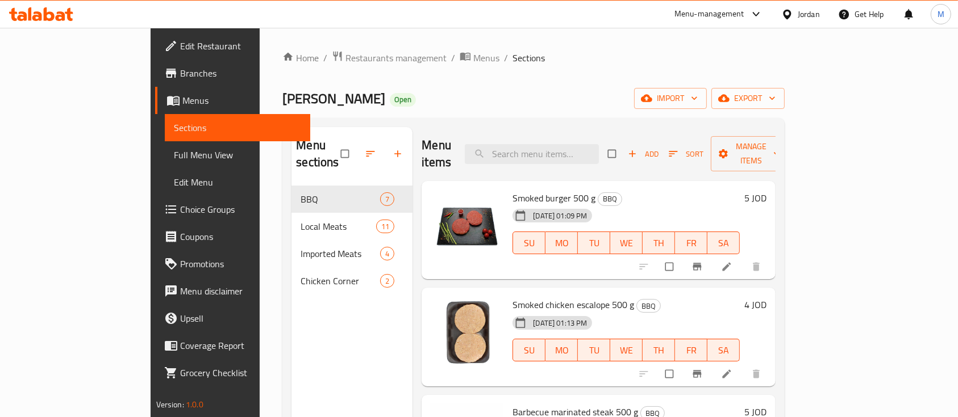
click at [292, 302] on div "Menu sections BBQ 7 Local Meats 11 Imported Meats 4 Chicken Corner 2" at bounding box center [351, 335] width 121 height 417
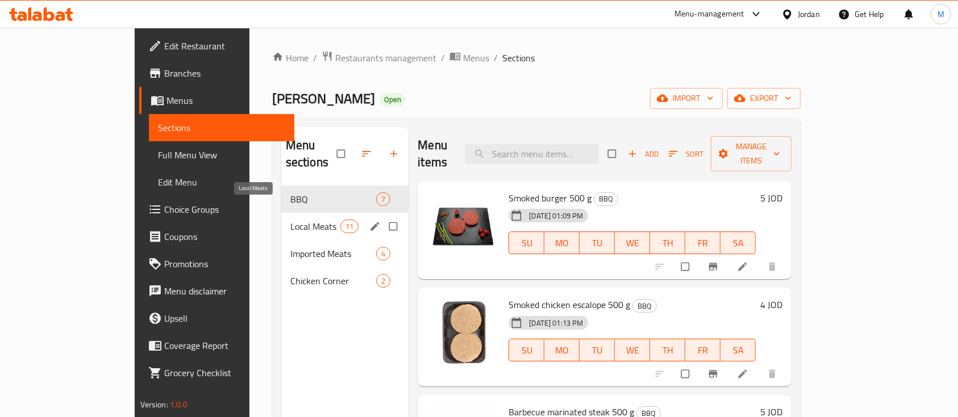
click at [290, 220] on span "Local Meats" at bounding box center [315, 227] width 50 height 14
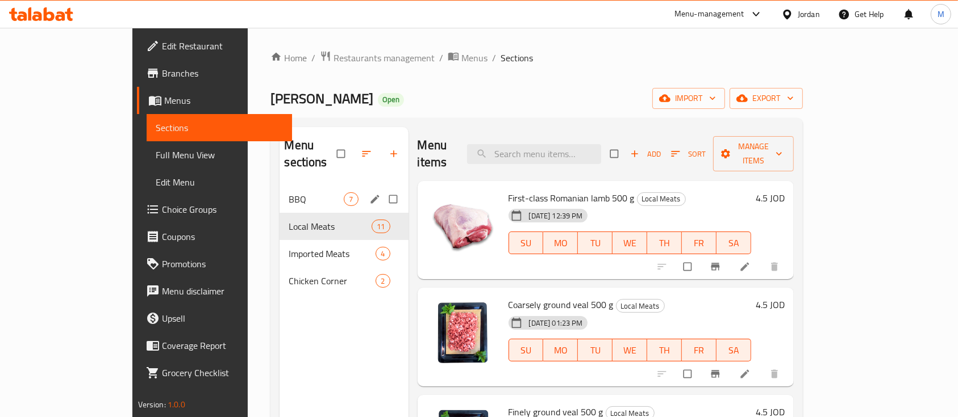
click at [289, 193] on span "BBQ" at bounding box center [316, 200] width 55 height 14
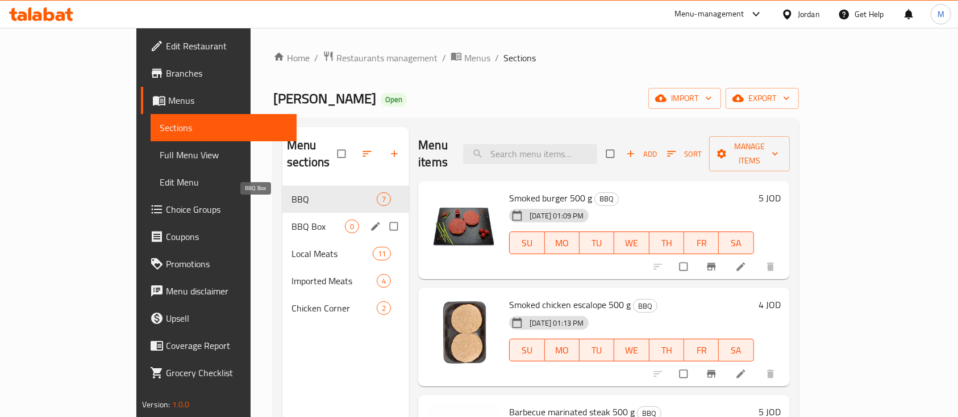
click at [291, 220] on span "BBQ Box" at bounding box center [317, 227] width 53 height 14
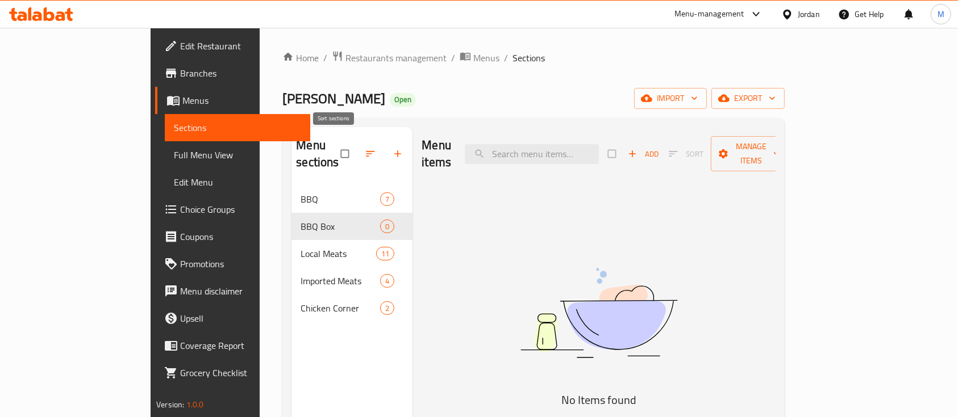
click at [365, 148] on icon "button" at bounding box center [370, 153] width 11 height 11
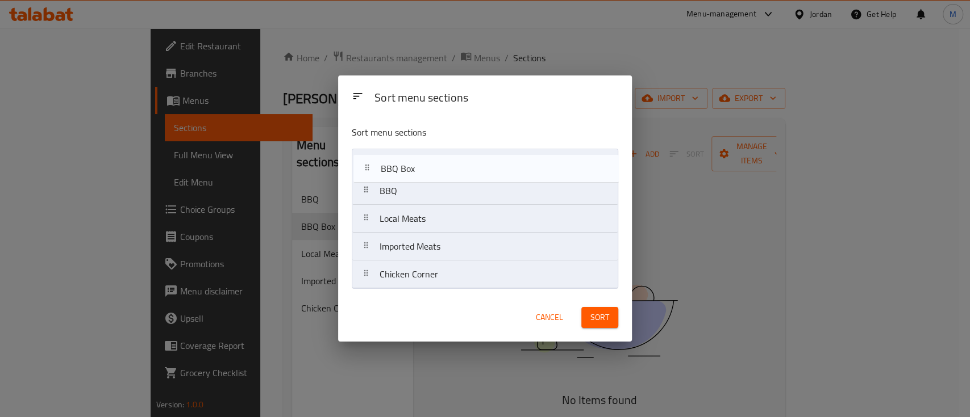
drag, startPoint x: 412, startPoint y: 197, endPoint x: 415, endPoint y: 164, distance: 32.6
click at [415, 164] on nav "BBQ BBQ Box Local Meats Imported Meats Chicken Corner" at bounding box center [485, 219] width 266 height 140
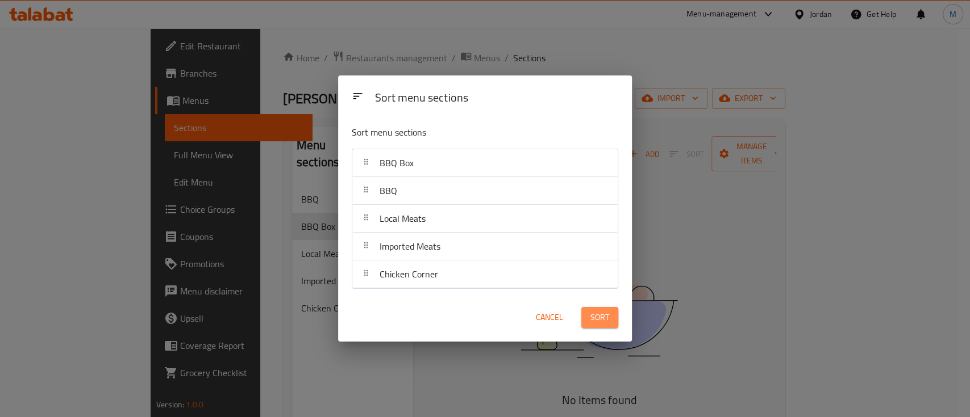
click at [604, 317] on span "Sort" at bounding box center [599, 318] width 19 height 14
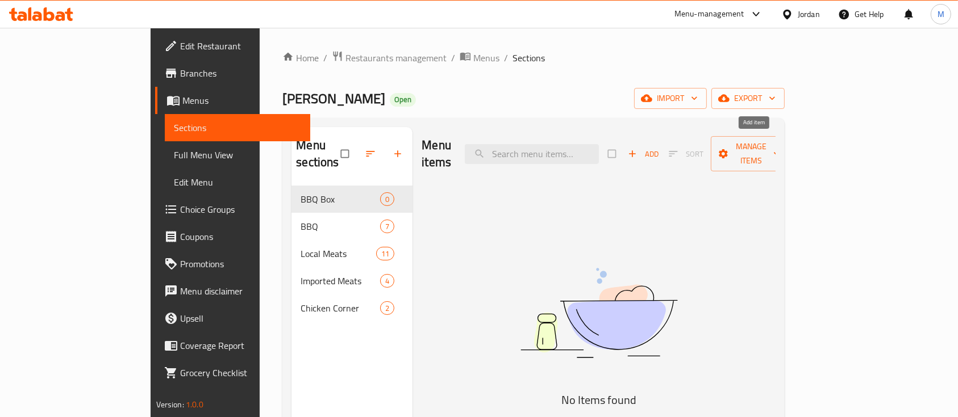
click at [658, 148] on span "Add" at bounding box center [643, 154] width 31 height 13
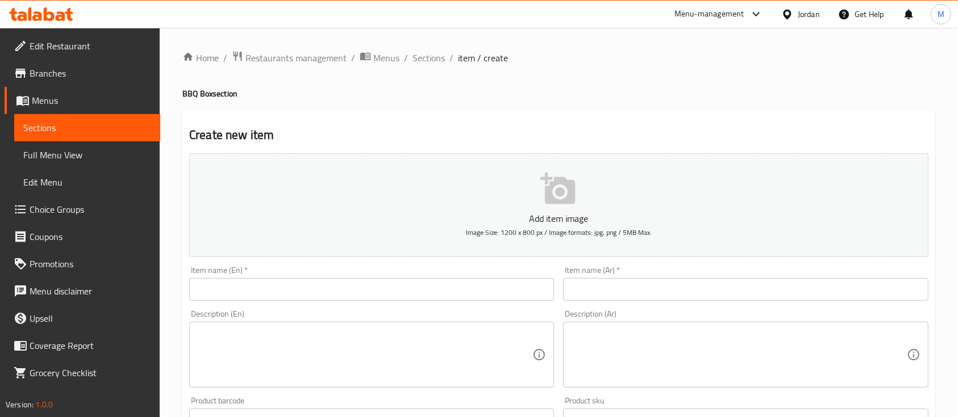
click at [617, 291] on input "text" at bounding box center [745, 289] width 365 height 23
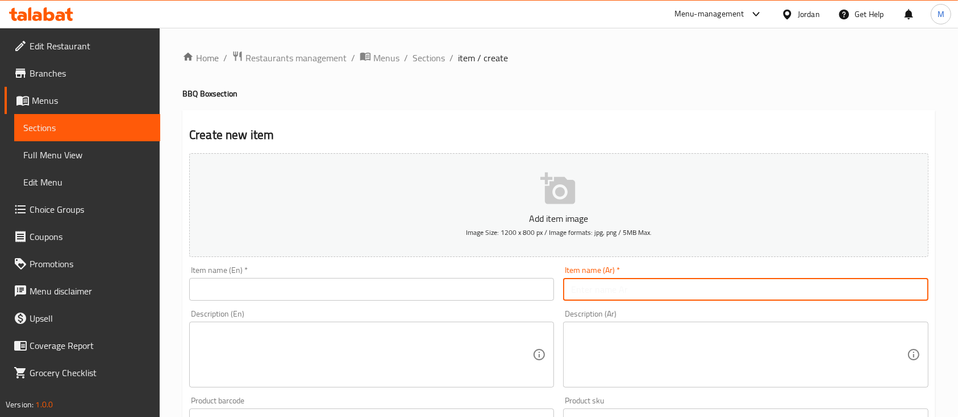
paste input "عرايس بوكس"
type input "عرايس بوكس"
click at [504, 295] on input "text" at bounding box center [371, 289] width 365 height 23
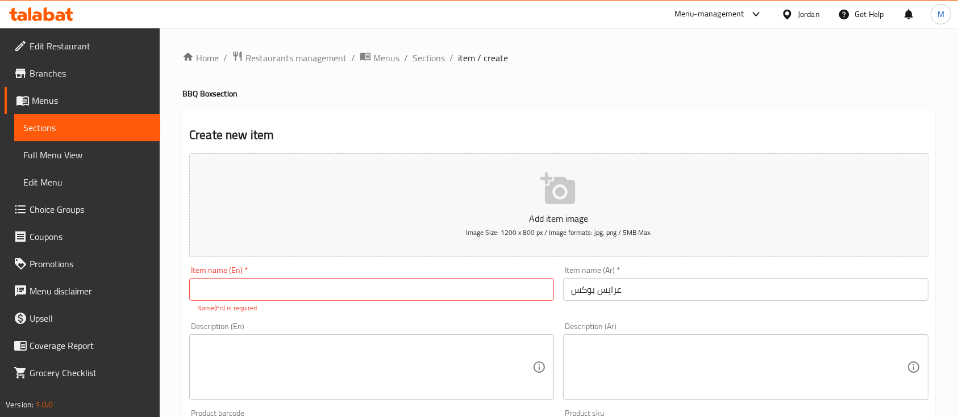
click at [604, 332] on div "Description (Ar) Description (Ar)" at bounding box center [745, 362] width 365 height 78
click at [607, 343] on textarea at bounding box center [738, 368] width 335 height 54
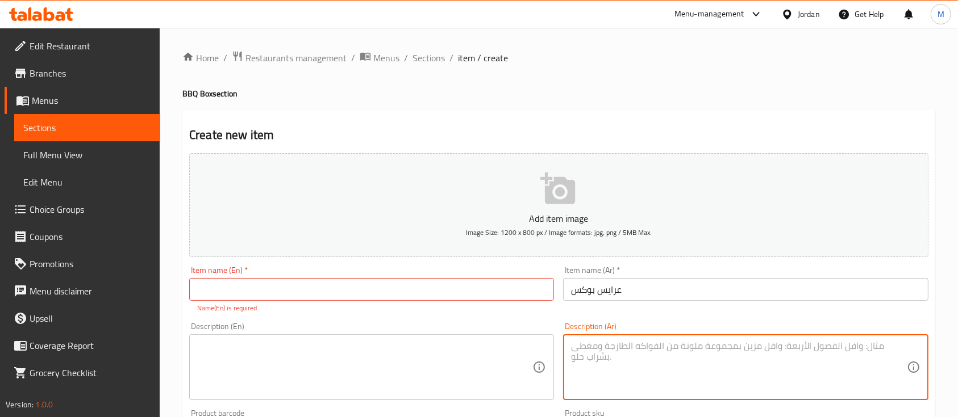
click at [620, 356] on textarea at bounding box center [738, 368] width 335 height 54
click at [377, 292] on input "text" at bounding box center [371, 289] width 365 height 23
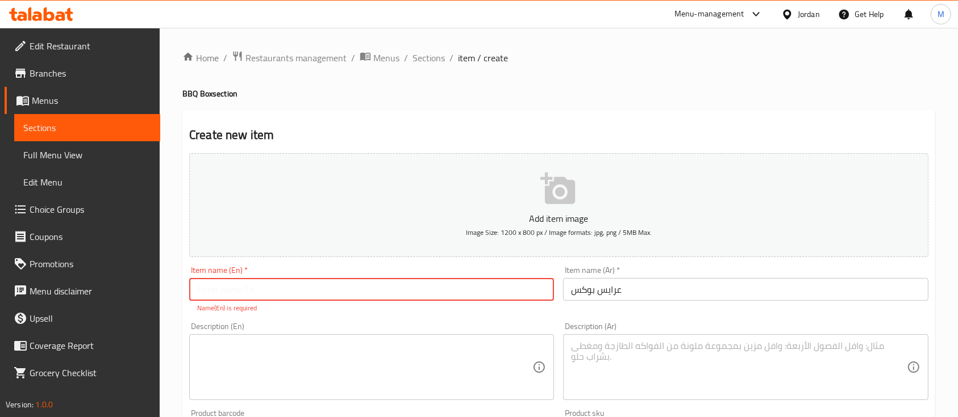
paste input "Arayes Box"
type input "Arayes Box"
click at [356, 341] on div "Description (En)" at bounding box center [371, 368] width 365 height 66
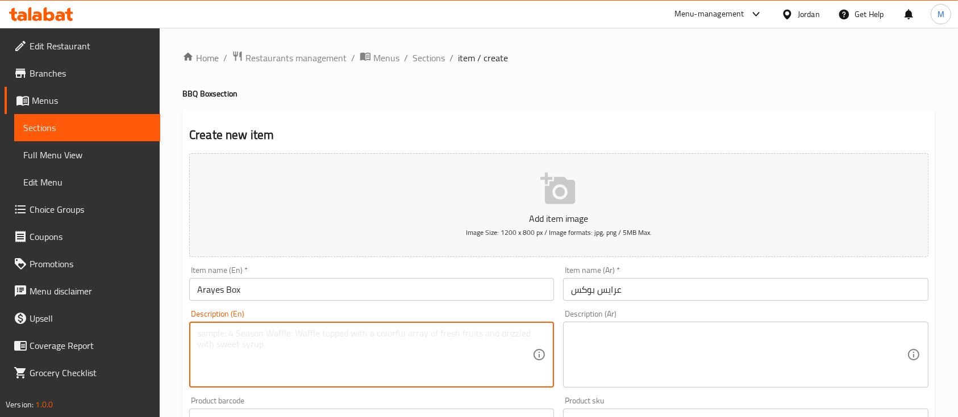
paste textarea "1 kg arayes ready for grilling 10 arayes bread 6 pickles"
type textarea "1 kg arayes ready for grilling 10 arayes bread 6 pickles"
click at [646, 348] on textarea at bounding box center [738, 355] width 335 height 54
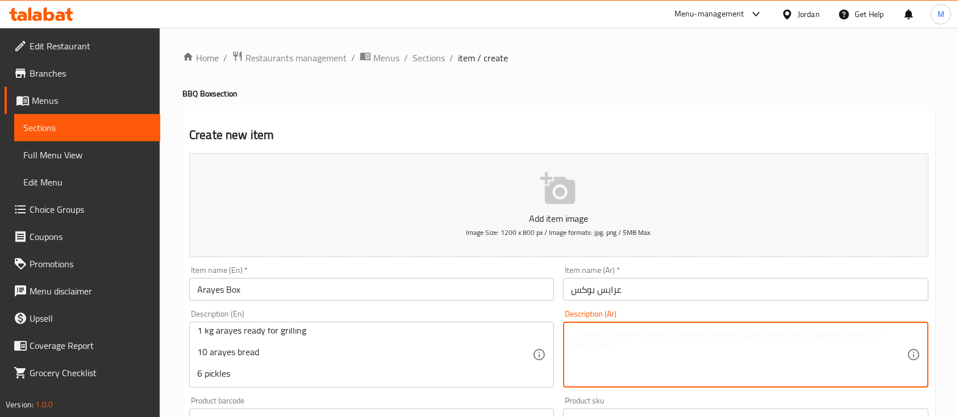
type textarea "س"
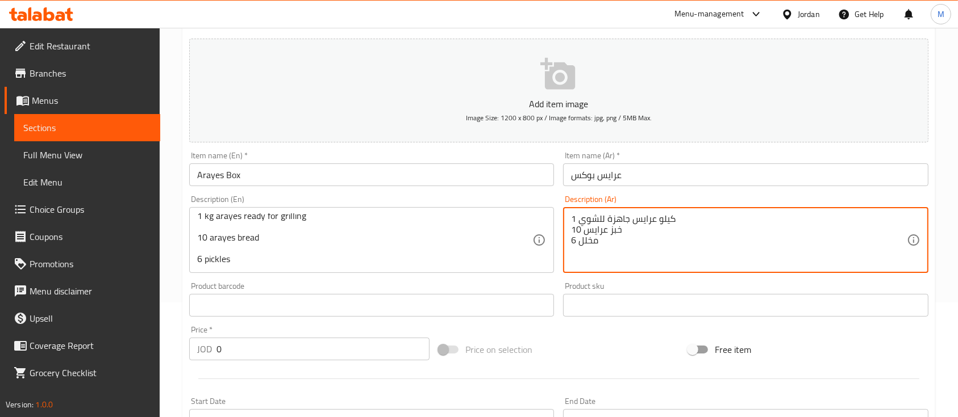
scroll to position [151, 0]
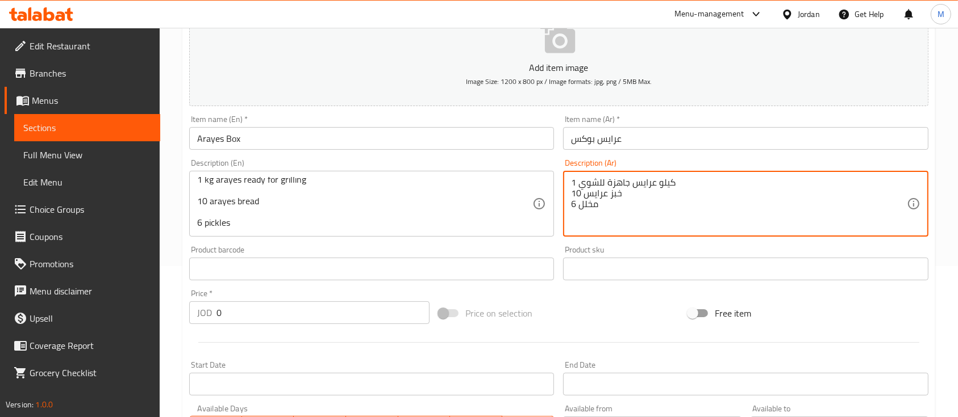
type textarea "1 كيلو عرايس جاهزة للشوي 10 خبز عرايس 6 مخلل"
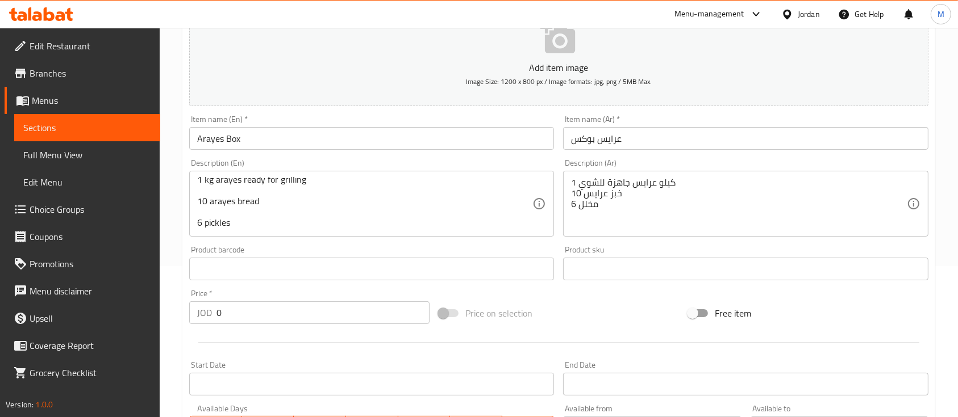
click at [340, 253] on div "Product barcode Product barcode" at bounding box center [371, 263] width 365 height 35
click at [221, 314] on input "0" at bounding box center [322, 313] width 213 height 23
click at [216, 314] on input "0" at bounding box center [322, 313] width 213 height 23
click at [352, 294] on div "Price   * JOD 10 Price *" at bounding box center [309, 307] width 240 height 35
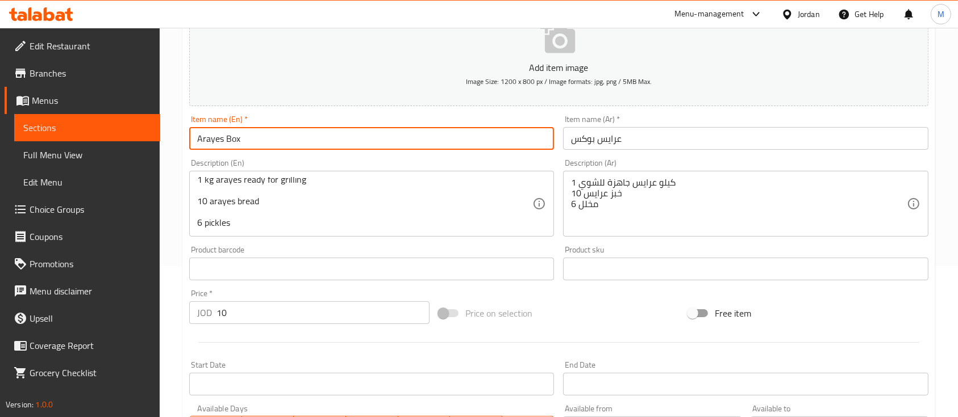
drag, startPoint x: 222, startPoint y: 137, endPoint x: 171, endPoint y: 137, distance: 50.5
click at [171, 137] on div "Home / Restaurants management / Menus / Sections / item / create BBQ Box sectio…" at bounding box center [559, 264] width 798 height 775
click at [489, 114] on div "Item name (En)   * Arayes Box Item name (En) *" at bounding box center [372, 133] width 374 height 44
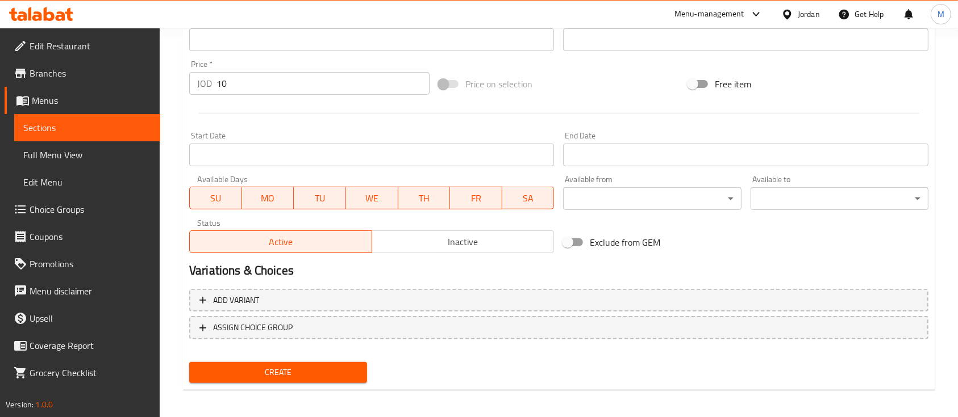
scroll to position [385, 0]
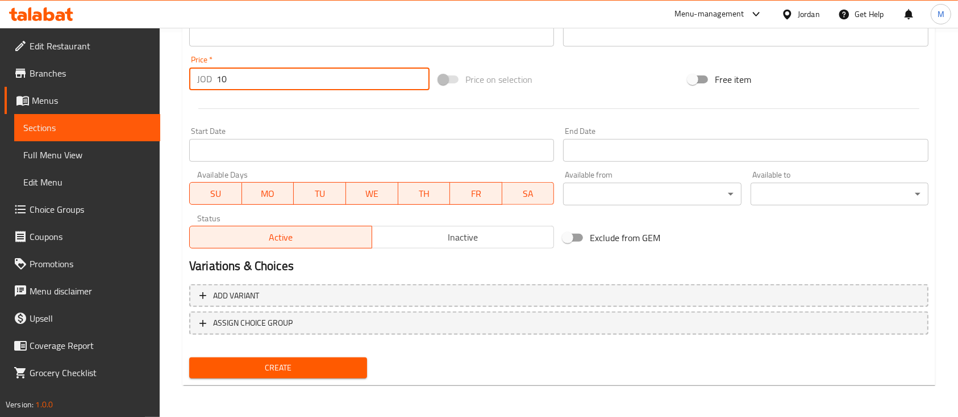
drag, startPoint x: 218, startPoint y: 84, endPoint x: 198, endPoint y: 84, distance: 19.9
click at [198, 84] on div "JOD 10 Price *" at bounding box center [309, 79] width 240 height 23
type input "6"
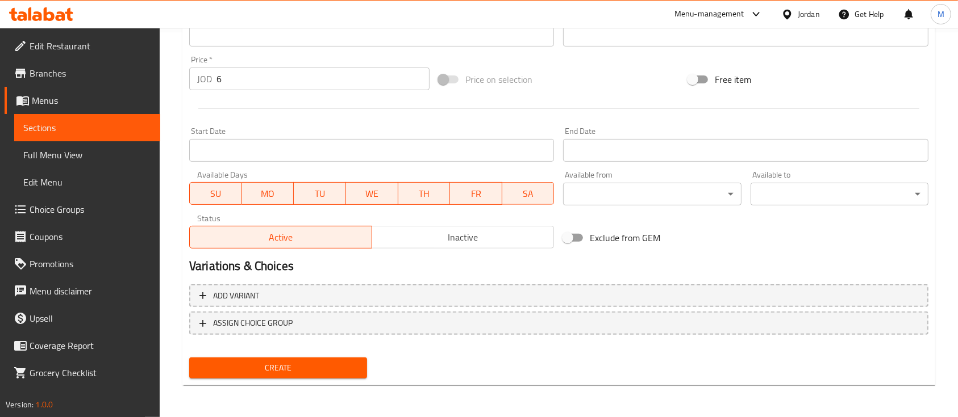
click at [294, 98] on div at bounding box center [559, 109] width 748 height 28
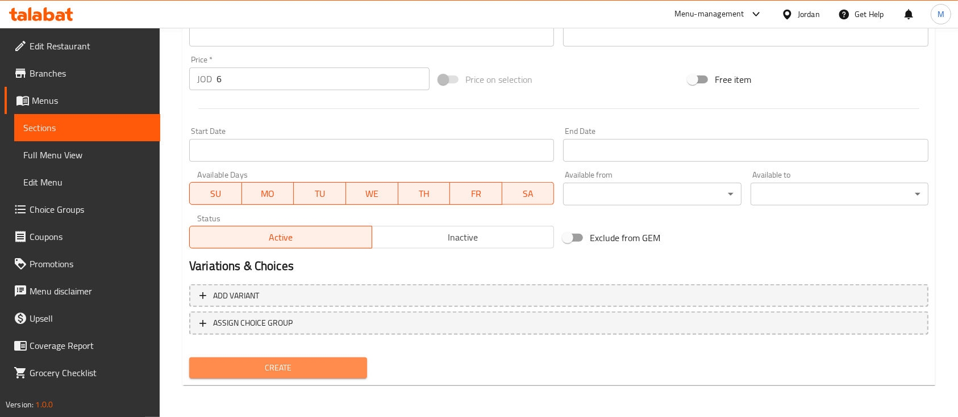
click at [323, 367] on span "Create" at bounding box center [278, 368] width 160 height 14
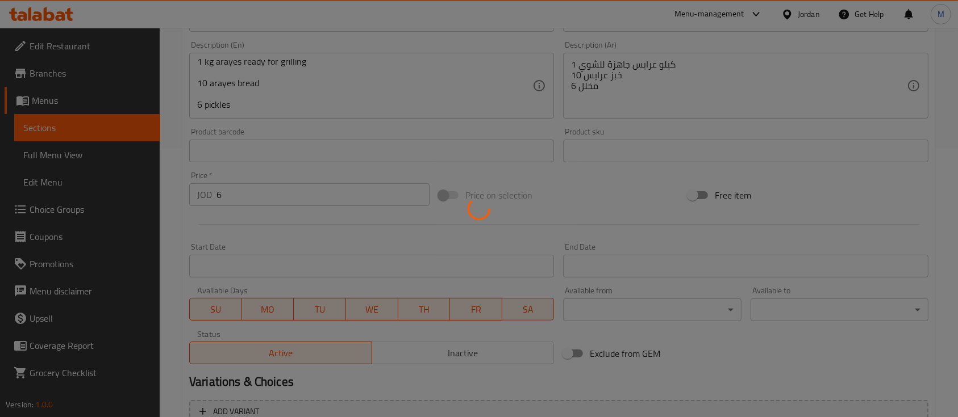
scroll to position [233, 0]
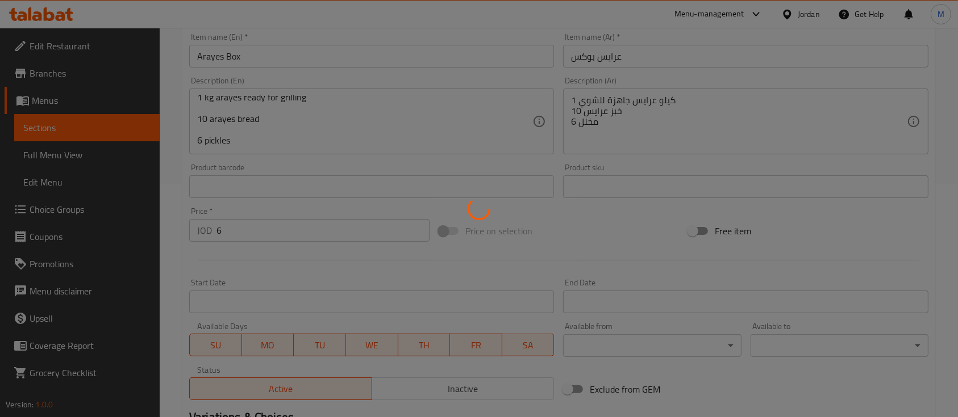
type input "0"
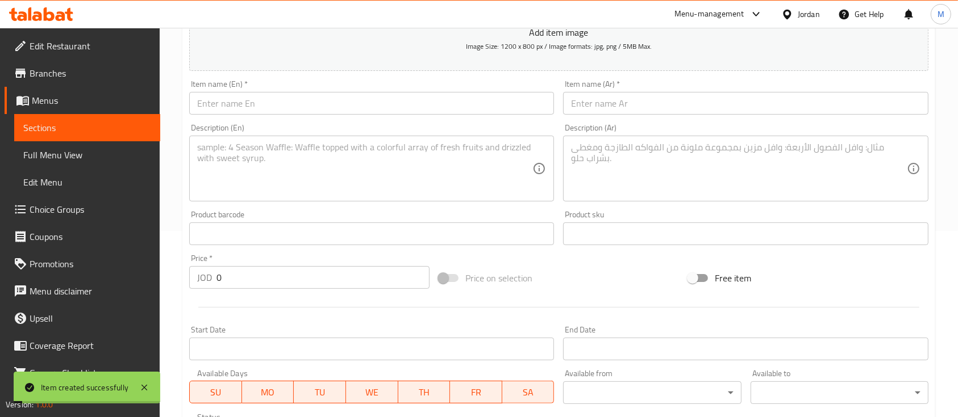
scroll to position [158, 0]
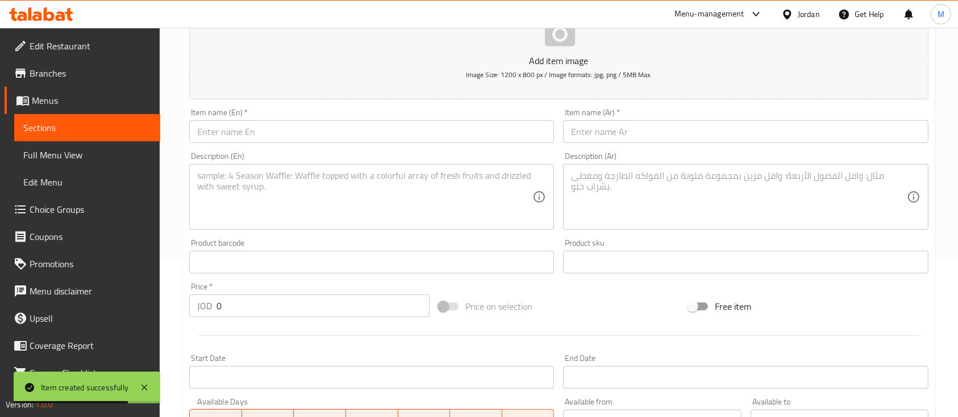
click at [277, 133] on input "text" at bounding box center [371, 131] width 365 height 23
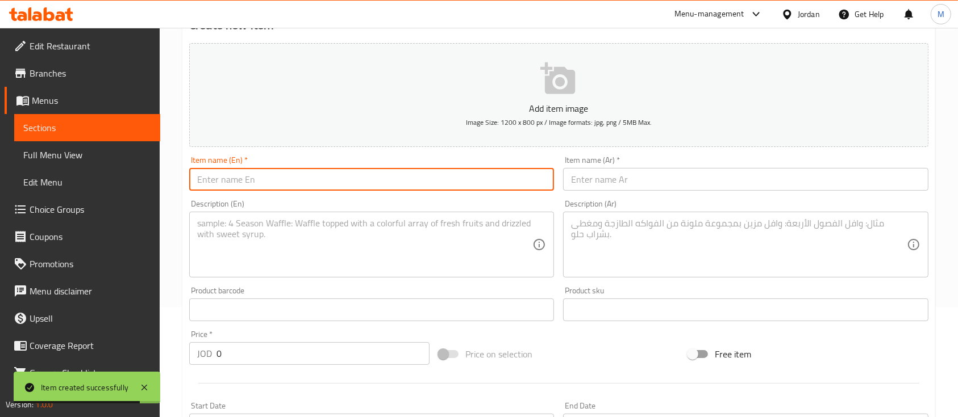
scroll to position [82, 0]
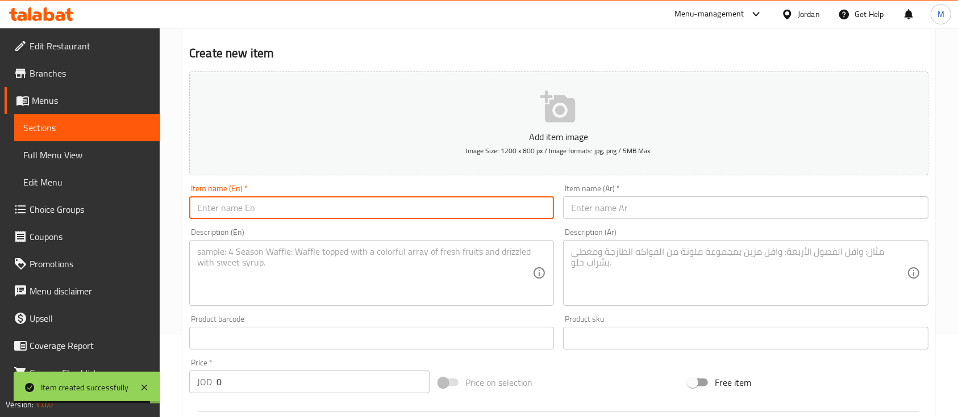
click at [629, 216] on input "text" at bounding box center [745, 208] width 365 height 23
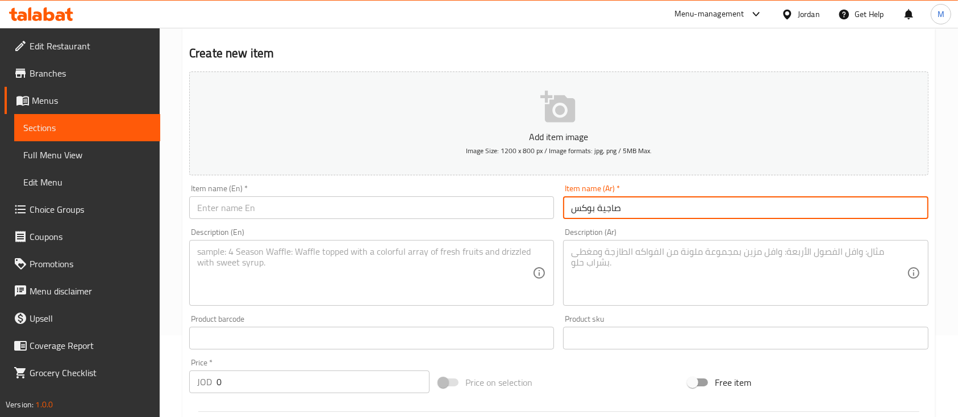
type input "صاجية بوكس"
click at [634, 254] on textarea at bounding box center [738, 273] width 335 height 54
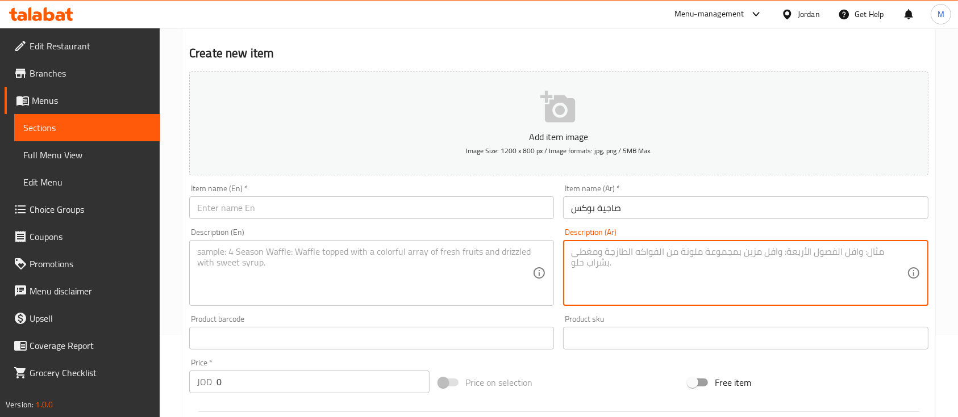
paste textarea "1كيلو لحمة صاجية متبلة للشوي ليه خروف بصل مقطع فليفلة مقطعة"
type textarea "1كيلو لحمة صاجية متبلة للشوي ليه خروف بصل مقطع فليفلة مقطعة"
click at [214, 387] on div "JOD 0 Price *" at bounding box center [309, 382] width 240 height 23
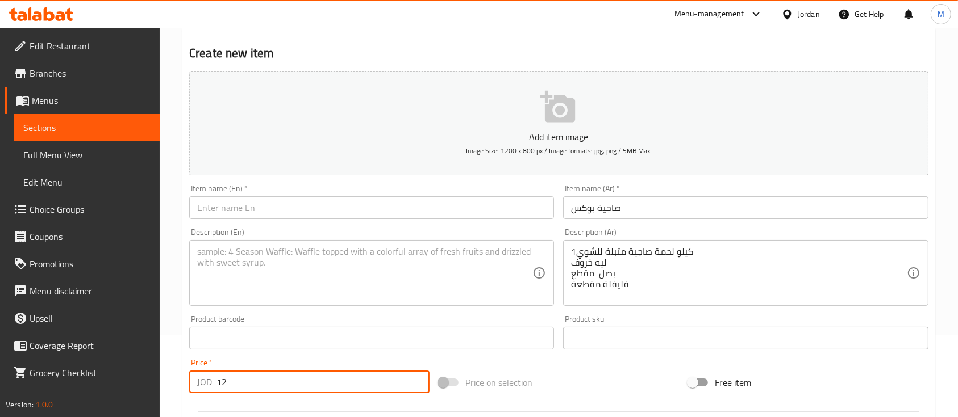
type input "12"
click at [272, 362] on div "Price   * JOD 12 Price *" at bounding box center [309, 376] width 240 height 35
click at [280, 260] on textarea at bounding box center [364, 273] width 335 height 54
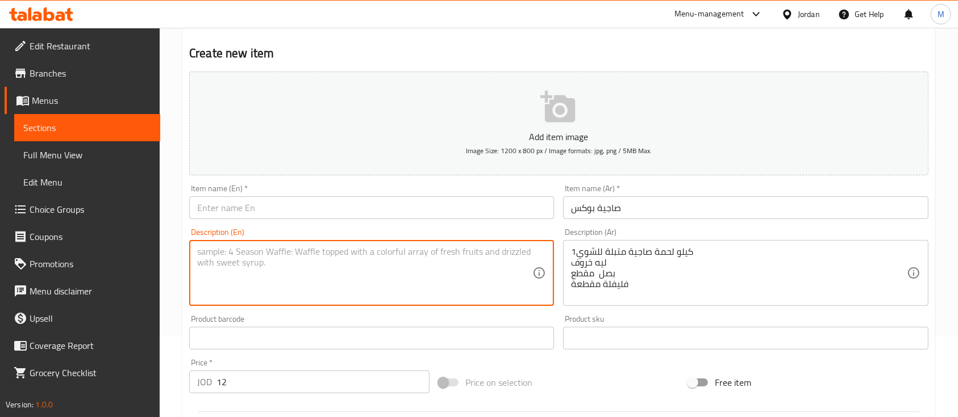
paste textarea "1 kg marinated sajieh meat ready for grilling Lamb fat Chopped onions Chopped b…"
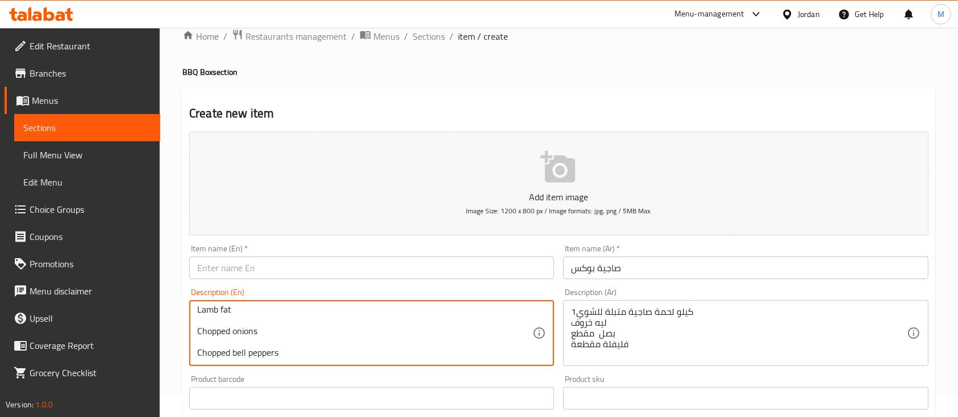
scroll to position [6, 0]
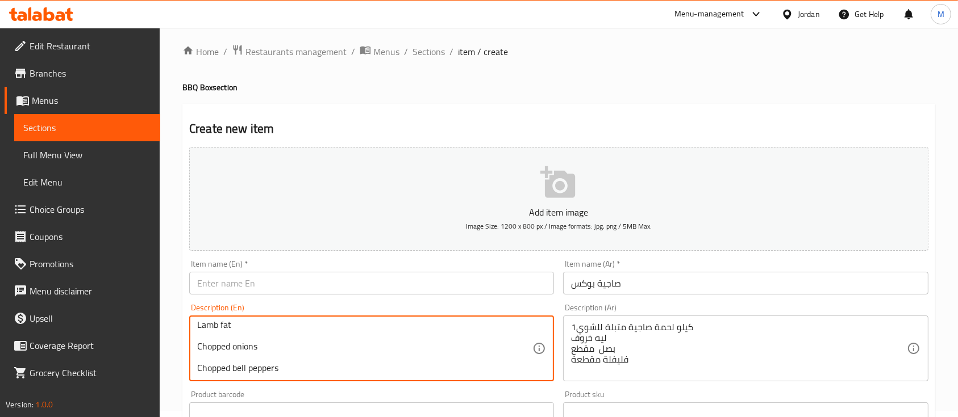
type textarea "1 kg marinated sajieh meat ready for grilling Lamb fat Chopped onions Chopped b…"
click at [253, 290] on input "text" at bounding box center [371, 283] width 365 height 23
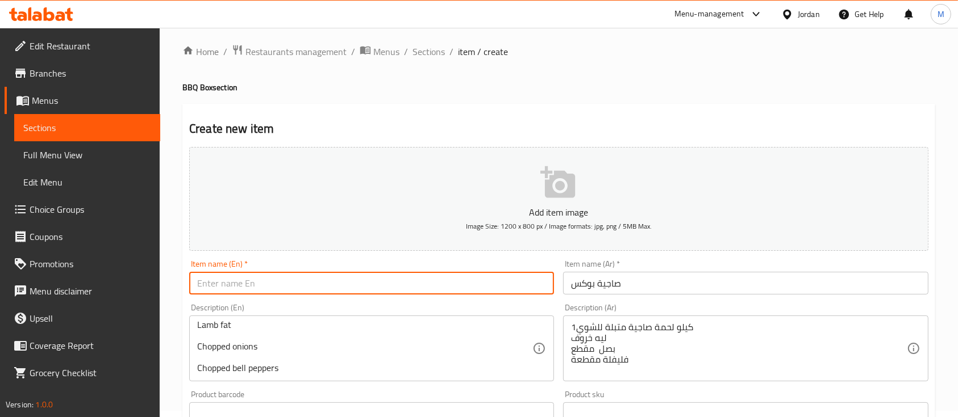
paste input "Sajieh Box"
type input "Sajieh Box"
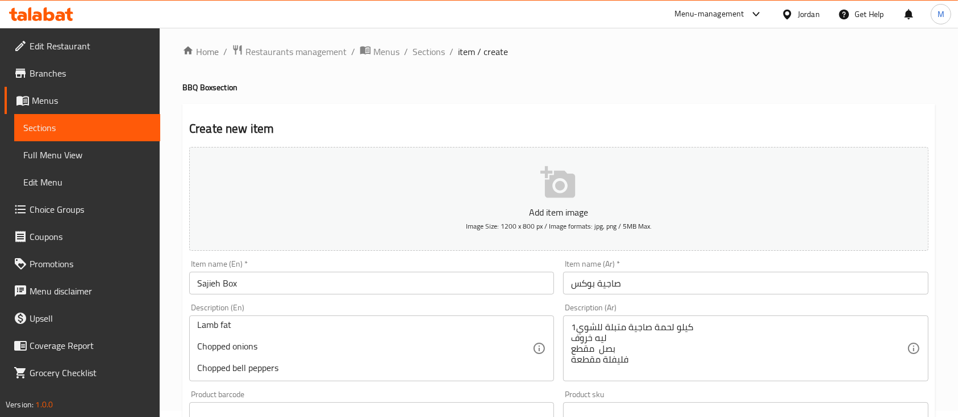
click at [278, 307] on div "Description (En) 1 kg marinated sajieh meat ready for grilling Lamb fat Chopped…" at bounding box center [371, 343] width 365 height 78
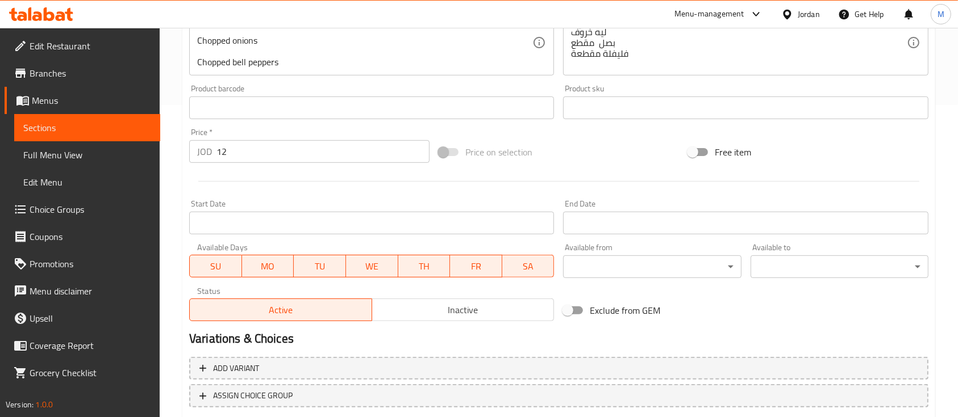
scroll to position [385, 0]
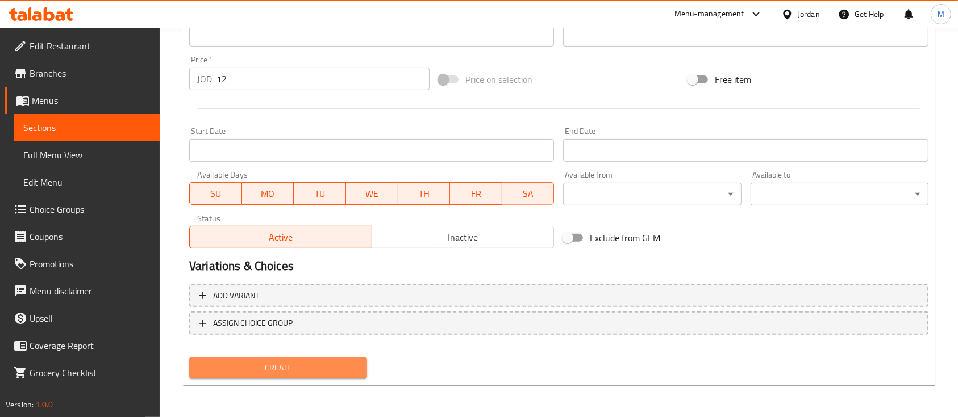
click at [295, 369] on span "Create" at bounding box center [278, 368] width 160 height 14
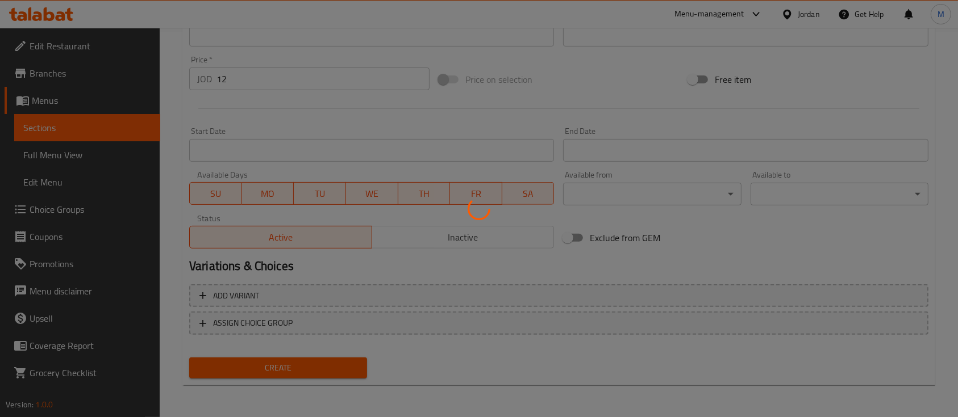
type input "0"
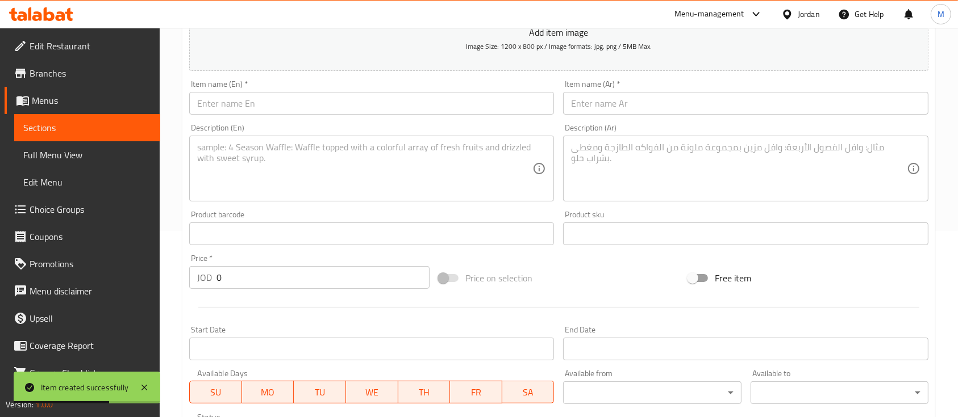
scroll to position [158, 0]
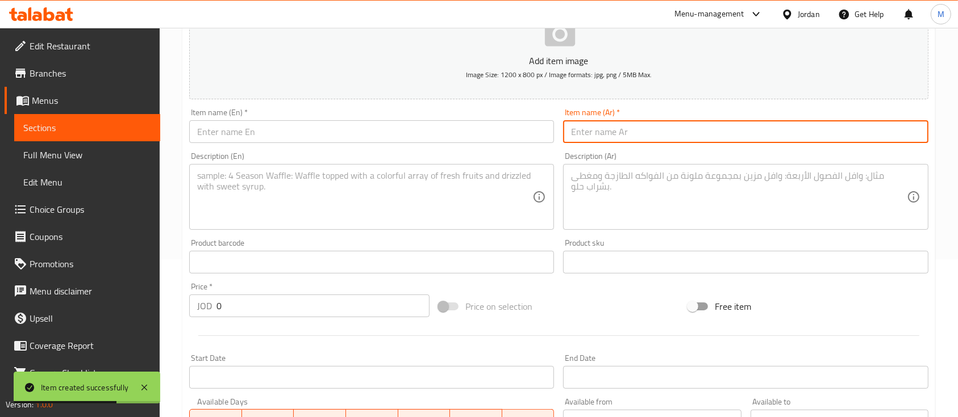
click at [660, 131] on input "text" at bounding box center [745, 131] width 365 height 23
type input "س"
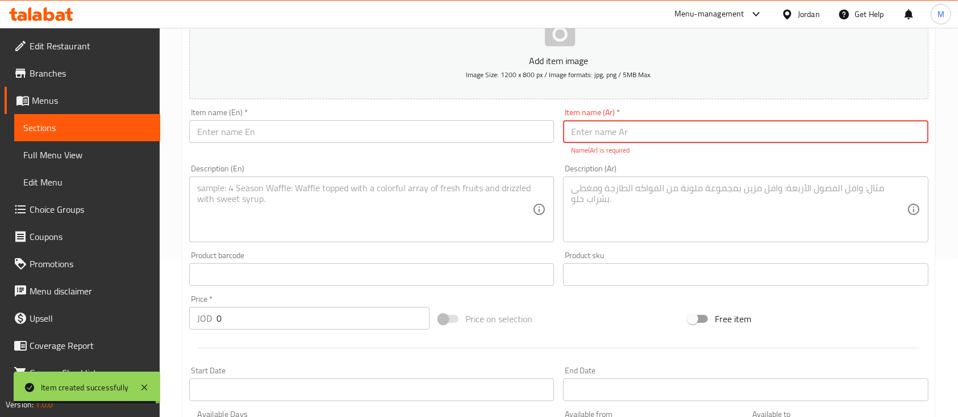
type input "س"
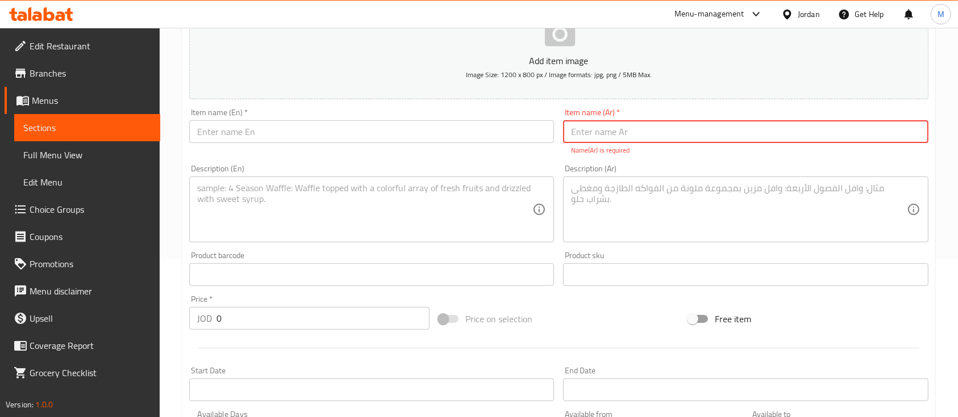
type input "س"
click at [659, 220] on textarea at bounding box center [738, 210] width 335 height 54
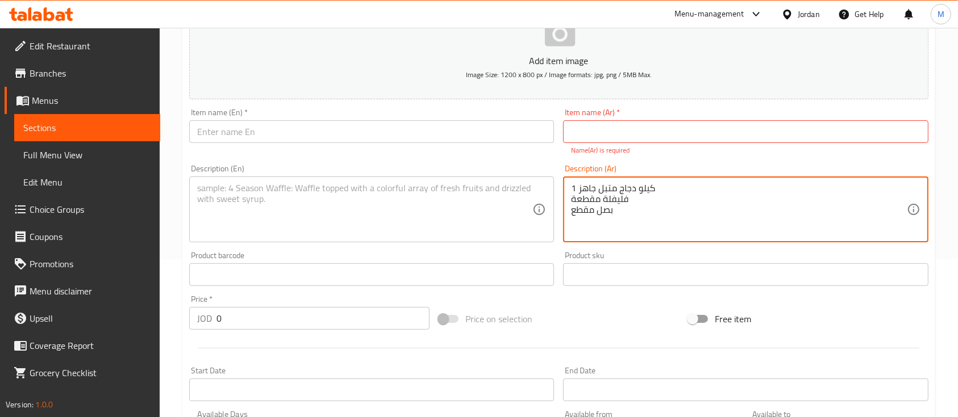
type textarea "1 كيلو دجاج متبل جاهز فليفلة مقطعة بصل مقطع"
click at [657, 128] on input "text" at bounding box center [745, 131] width 365 height 23
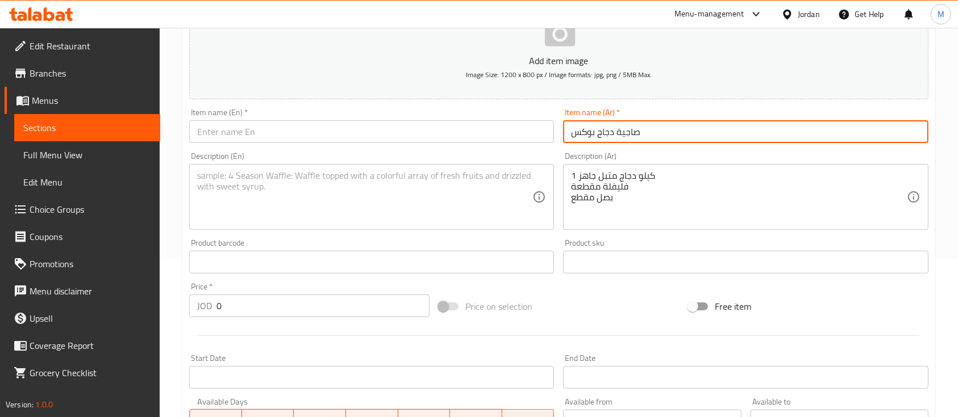
type input "صاجية دجاج بوكس"
click at [202, 308] on div "JOD 0 Price *" at bounding box center [309, 306] width 240 height 23
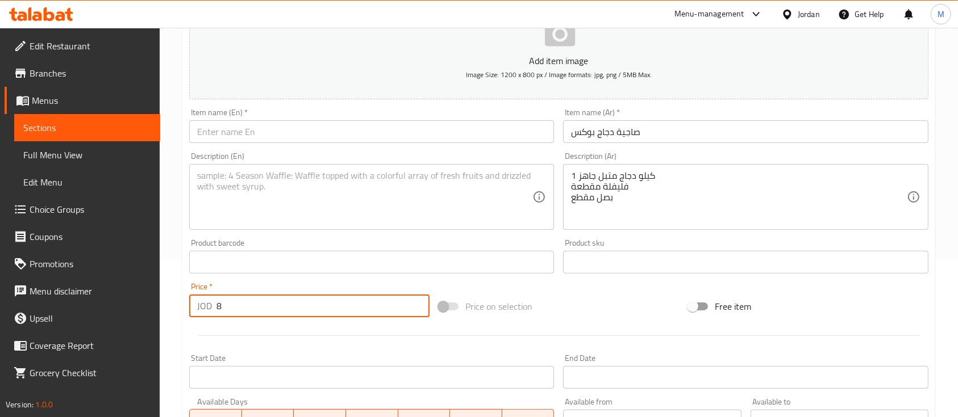
type input "8"
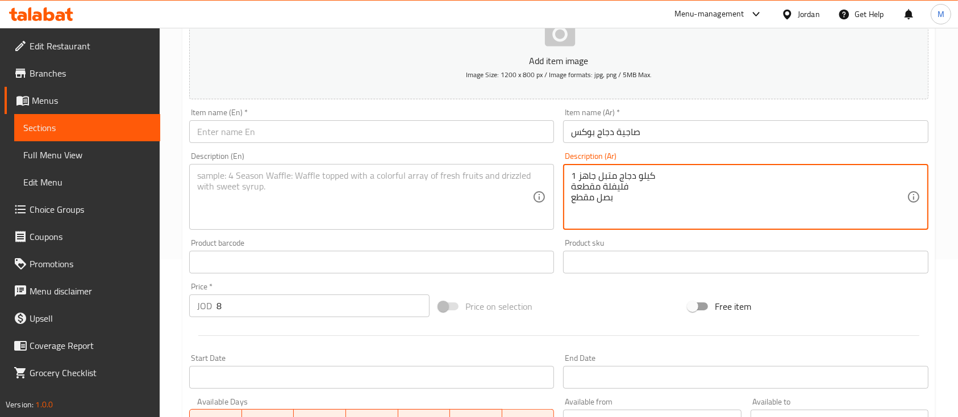
click at [614, 189] on textarea "1 كيلو دجاج متبل جاهز فليفلة مقطعة بصل مقطع" at bounding box center [738, 197] width 335 height 54
click at [618, 177] on textarea "1 كيلو دجاج متبل جاهز فليفلة مقطعة بصل مقطع" at bounding box center [738, 197] width 335 height 54
drag, startPoint x: 618, startPoint y: 177, endPoint x: 615, endPoint y: 197, distance: 20.1
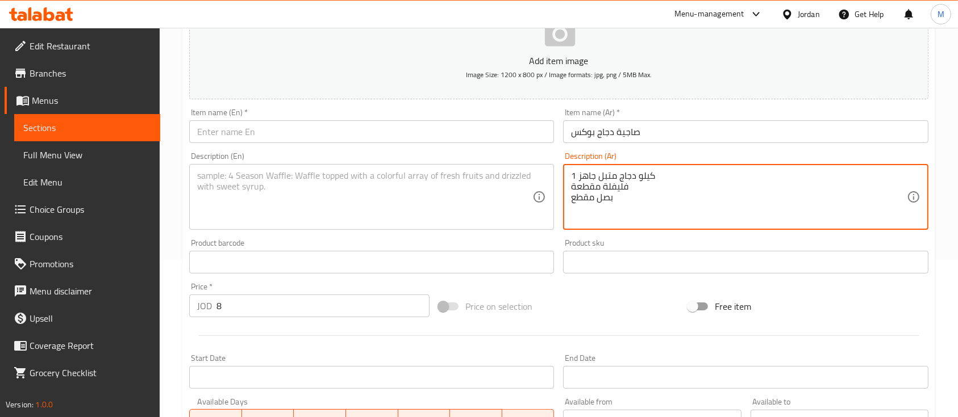
click at [615, 197] on textarea "1 كيلو دجاج متبل جاهز فليفلة مقطعة بصل مقطع" at bounding box center [738, 197] width 335 height 54
click at [321, 198] on textarea at bounding box center [364, 197] width 335 height 54
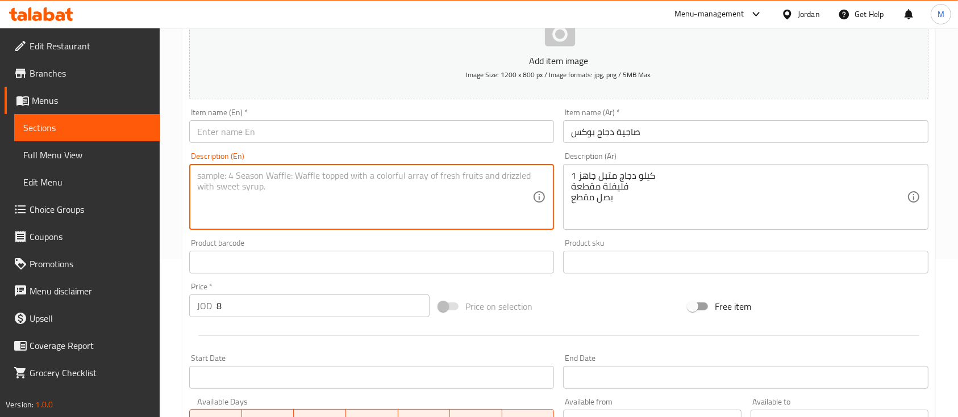
paste textarea "1 kg marinated chicken ready for grilling Chopped bell peppers Chopped onions"
type textarea "1 kg marinated chicken ready for grilling Chopped bell peppers Chopped onions"
click at [398, 139] on input "text" at bounding box center [371, 131] width 365 height 23
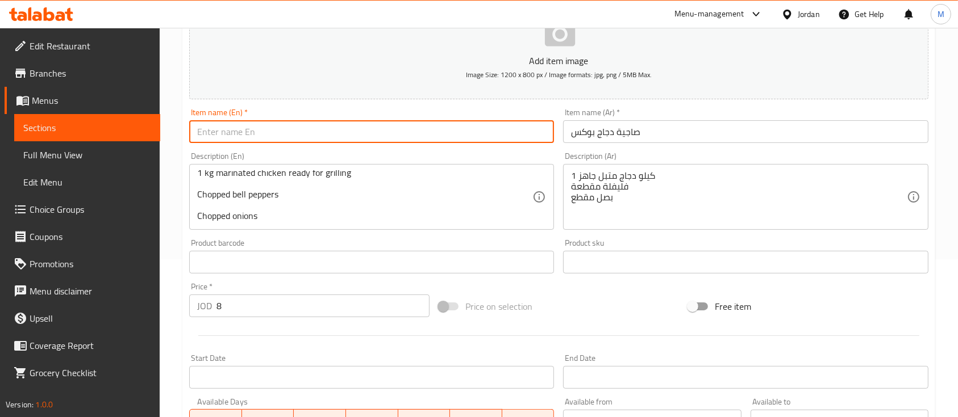
click at [638, 129] on input "صاجية دجاج بوكس" at bounding box center [745, 131] width 365 height 23
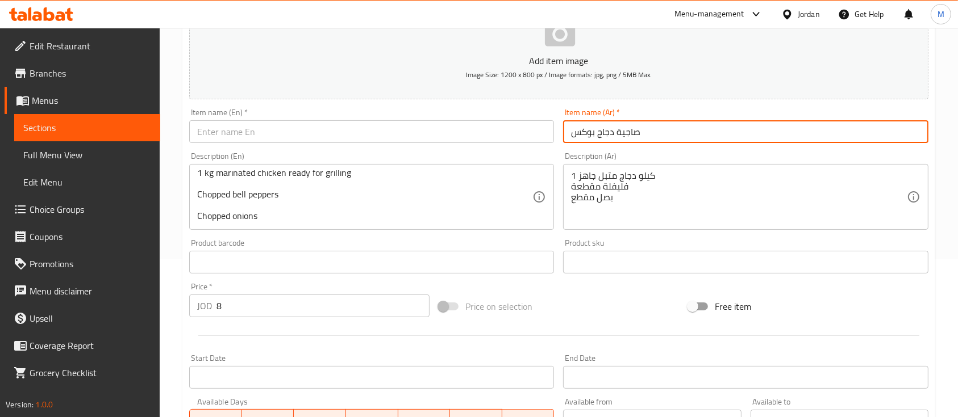
click at [638, 129] on input "صاجية دجاج بوكس" at bounding box center [745, 131] width 365 height 23
click at [420, 132] on input "text" at bounding box center [371, 131] width 365 height 23
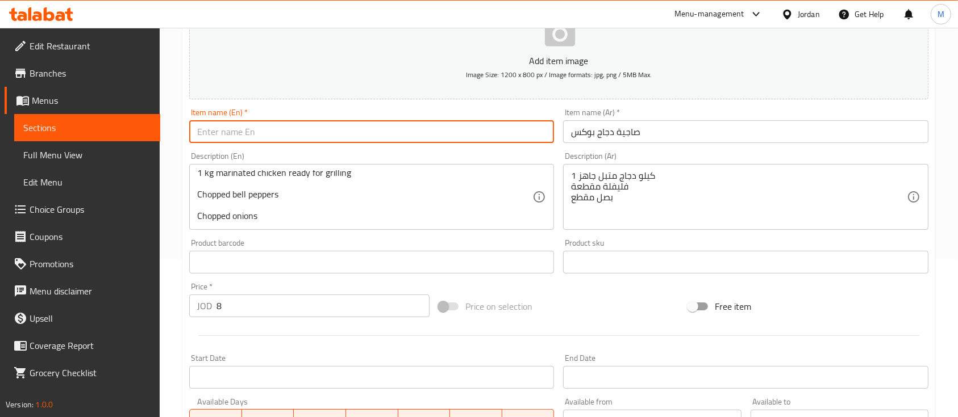
paste input "Chicken Sajieh Box"
type input "Chicken Sajieh Box"
click at [339, 149] on div "Description (En) 1 kg marinated chicken ready for grilling Chopped bell peppers…" at bounding box center [372, 191] width 374 height 87
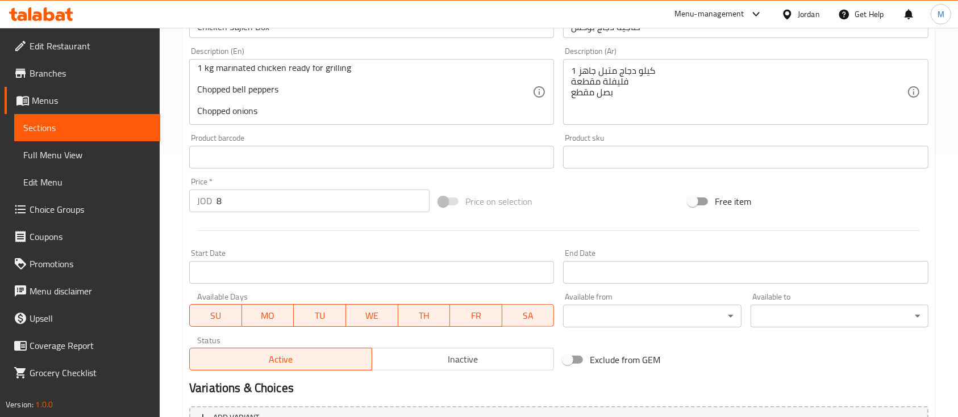
scroll to position [385, 0]
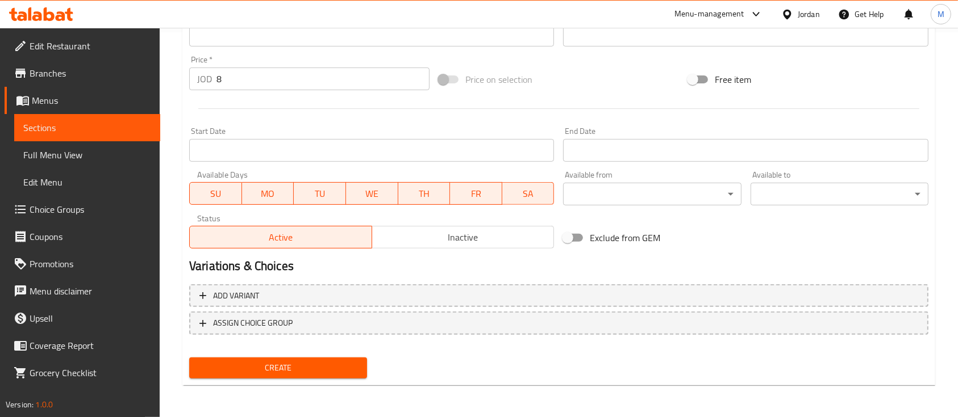
click at [338, 358] on button "Create" at bounding box center [278, 368] width 178 height 21
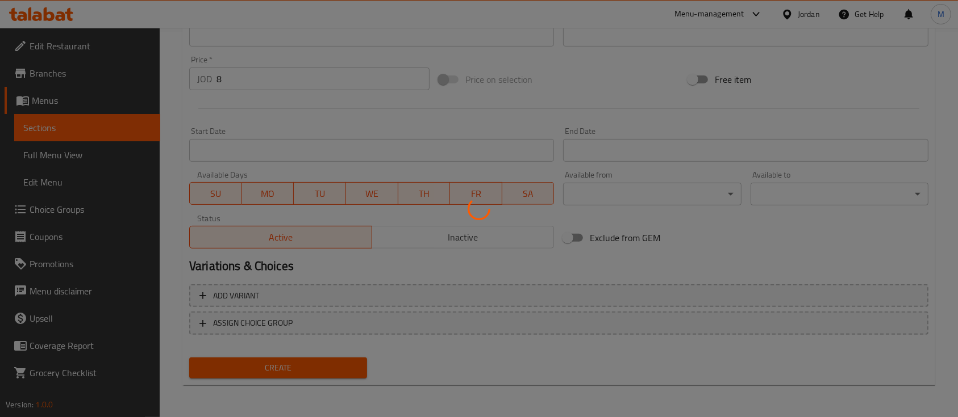
type input "0"
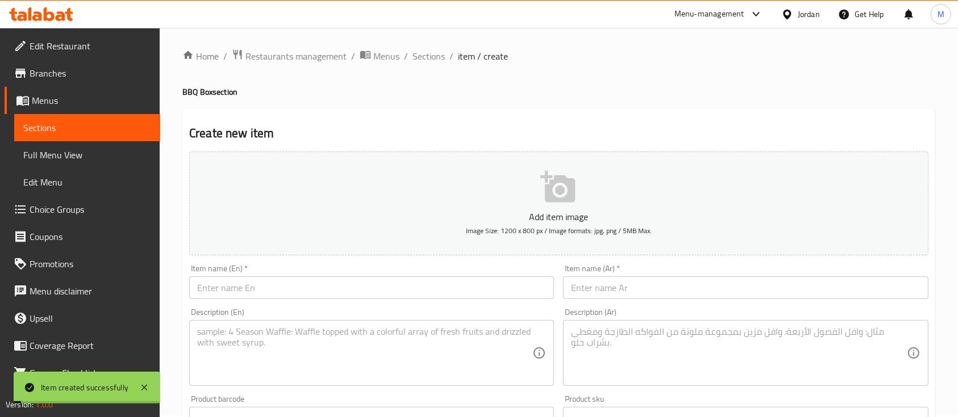
scroll to position [0, 0]
click at [420, 51] on span "Sections" at bounding box center [428, 58] width 32 height 14
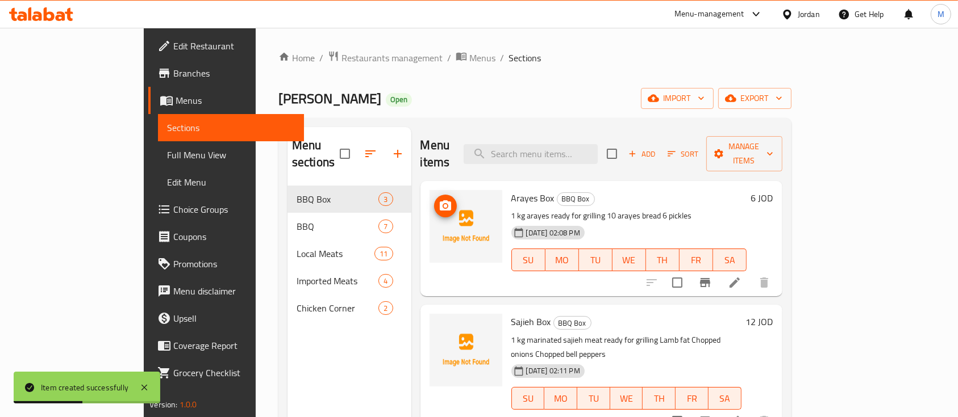
click at [438, 199] on icon "upload picture" at bounding box center [445, 206] width 14 height 14
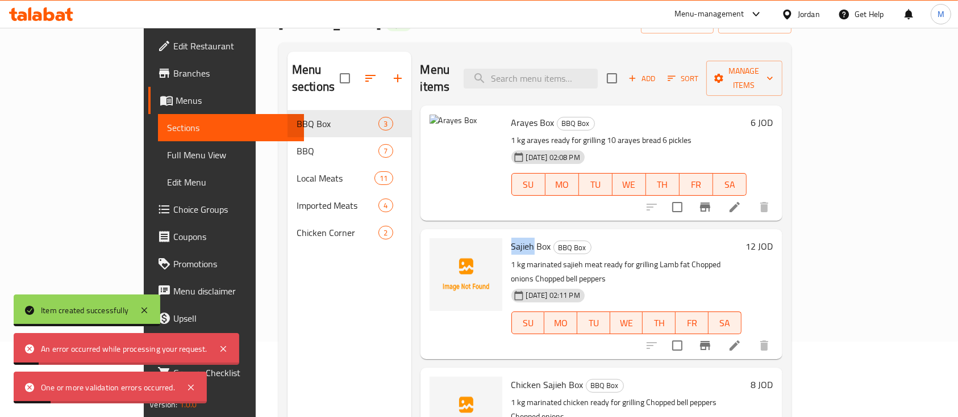
drag, startPoint x: 477, startPoint y: 232, endPoint x: 496, endPoint y: 233, distance: 18.8
click at [511, 238] on span "Sajieh Box" at bounding box center [531, 246] width 40 height 17
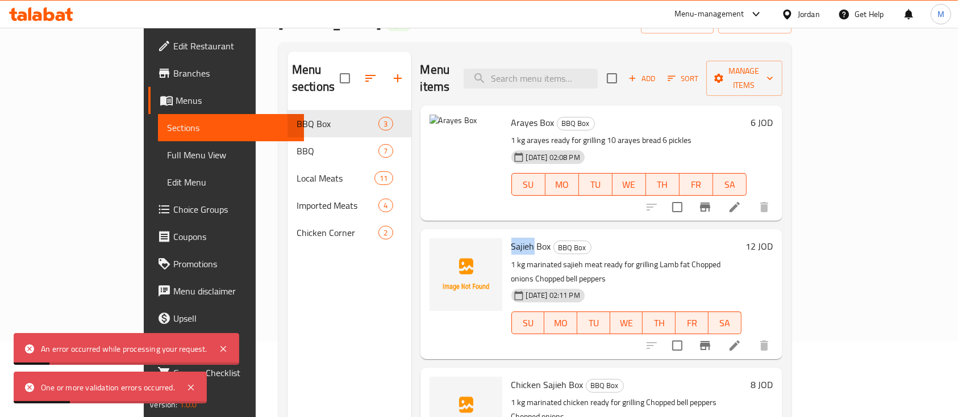
copy span "Sajieh"
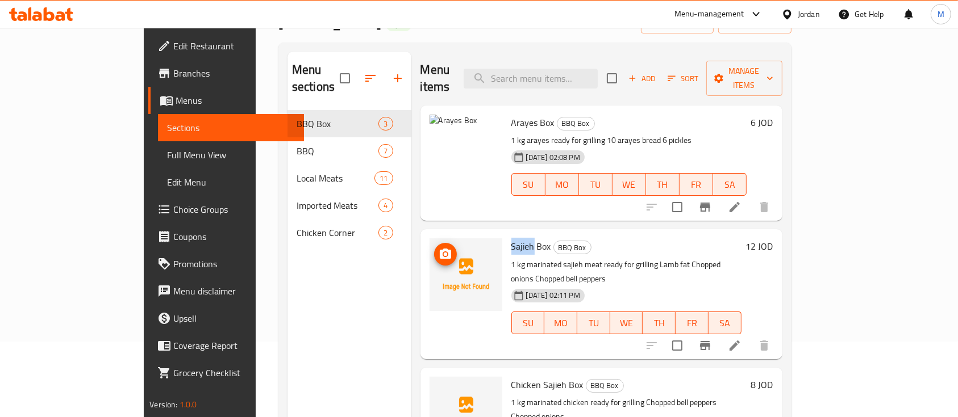
click at [440, 249] on icon "upload picture" at bounding box center [445, 254] width 11 height 10
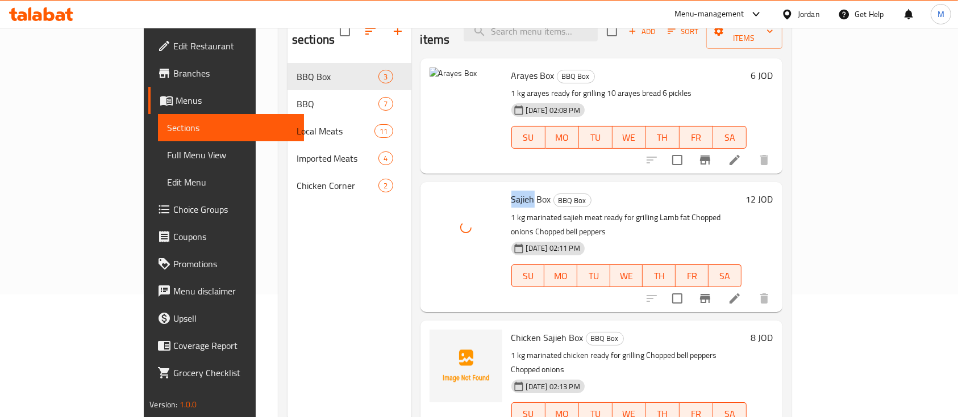
scroll to position [151, 0]
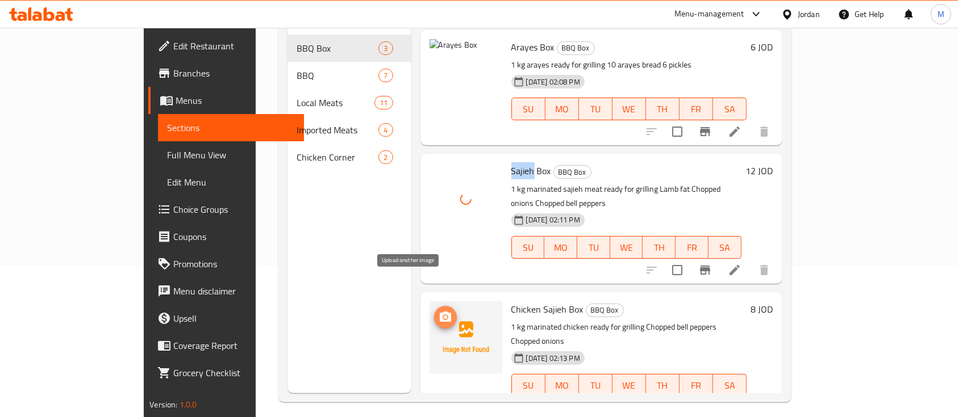
click at [438, 311] on icon "upload picture" at bounding box center [445, 318] width 14 height 14
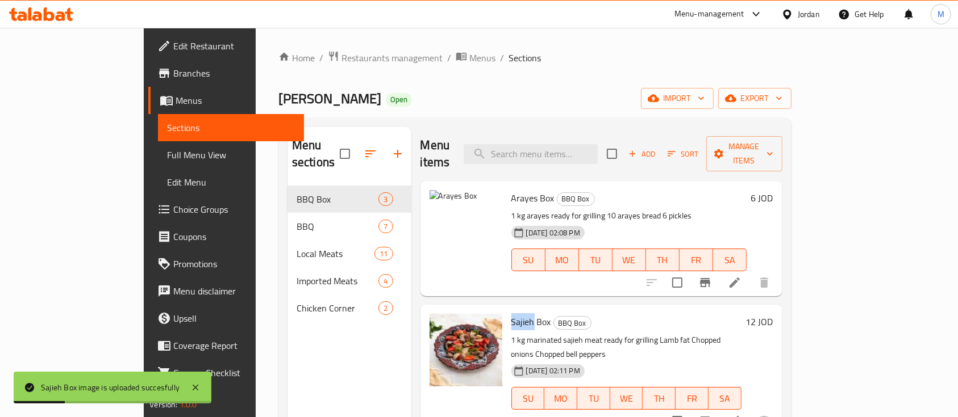
scroll to position [0, 0]
click at [440, 200] on icon "upload picture" at bounding box center [445, 205] width 11 height 10
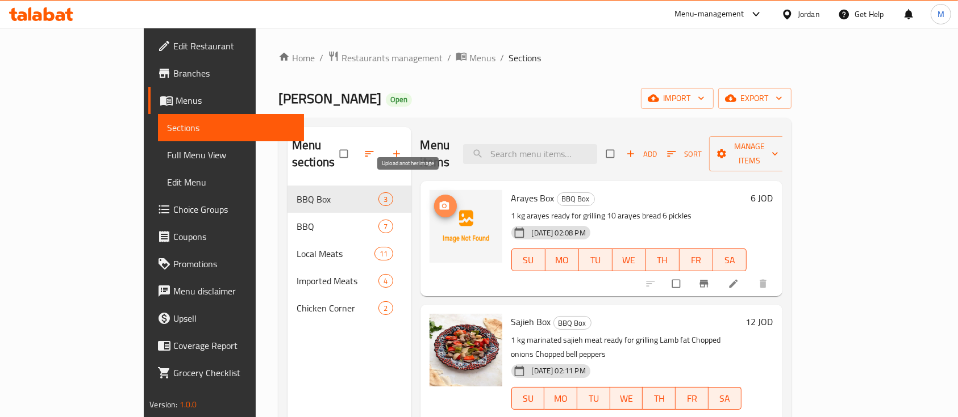
click at [434, 200] on span "upload picture" at bounding box center [445, 205] width 23 height 11
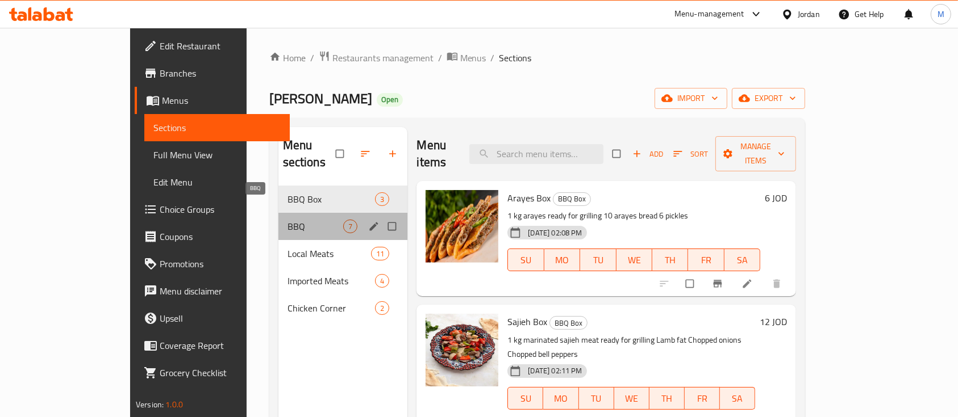
click at [287, 220] on span "BBQ" at bounding box center [315, 227] width 56 height 14
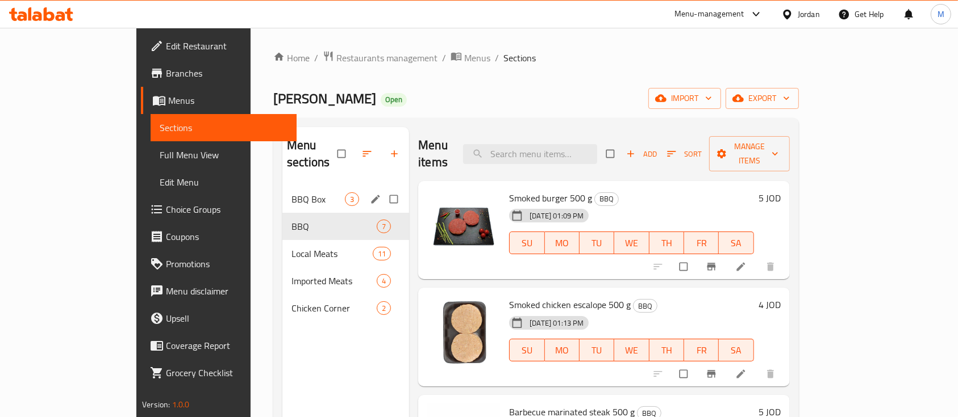
click at [282, 190] on div "BBQ Box 3" at bounding box center [345, 199] width 127 height 27
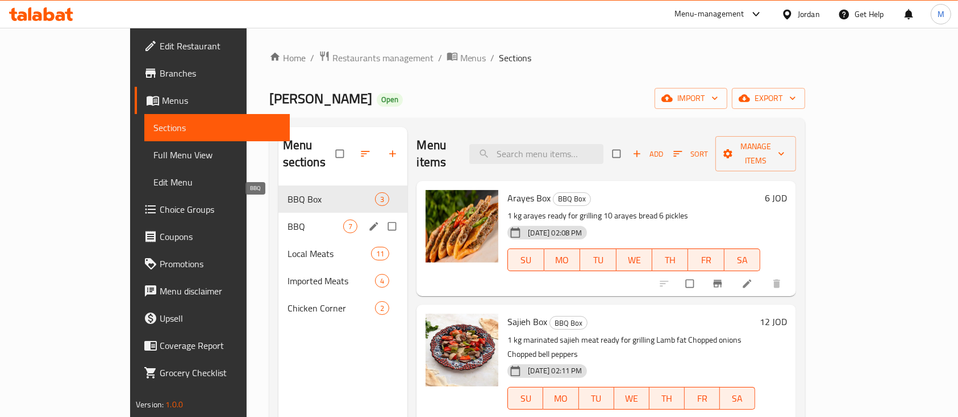
click at [287, 220] on span "BBQ" at bounding box center [315, 227] width 56 height 14
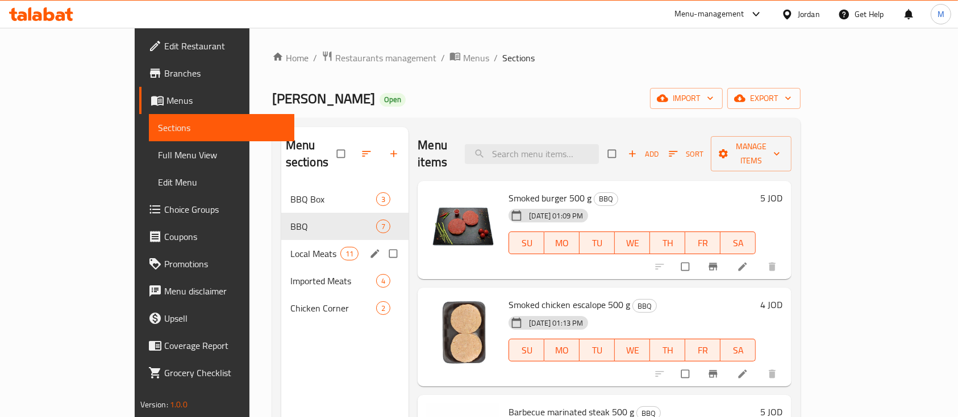
drag, startPoint x: 266, startPoint y: 232, endPoint x: 276, endPoint y: 235, distance: 9.9
click at [290, 247] on span "Local Meats" at bounding box center [315, 254] width 50 height 14
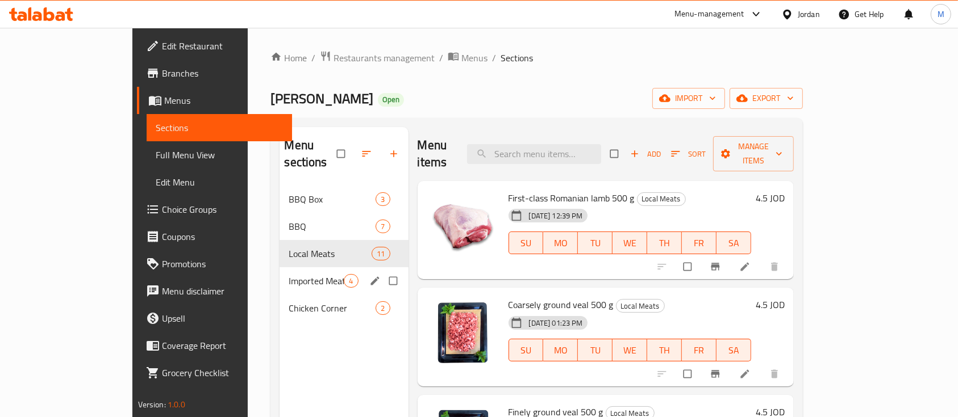
click at [289, 274] on span "Imported Meats" at bounding box center [316, 281] width 55 height 14
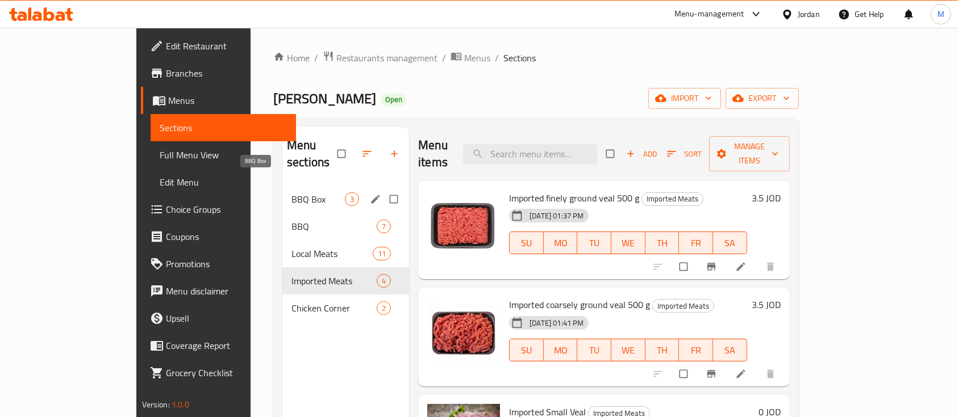
click at [291, 193] on span "BBQ Box" at bounding box center [317, 200] width 53 height 14
